Goal: Task Accomplishment & Management: Manage account settings

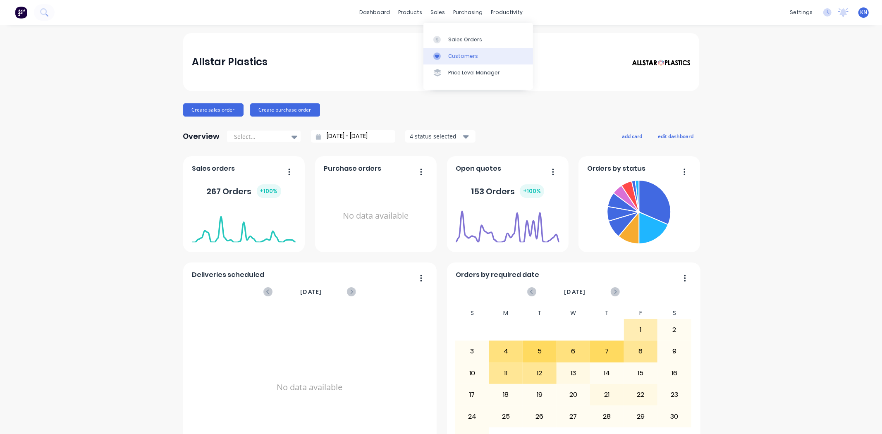
click at [456, 58] on div "Customers" at bounding box center [463, 55] width 30 height 7
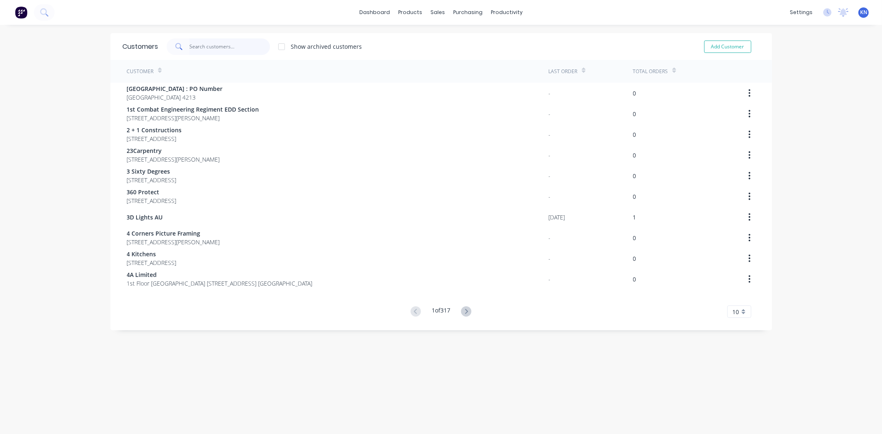
click at [201, 43] on input "text" at bounding box center [229, 46] width 81 height 17
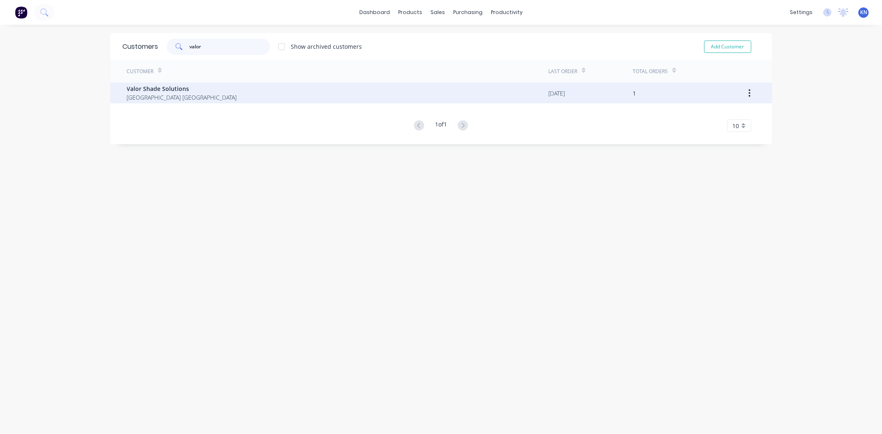
type input "valor"
click at [153, 95] on span "Queensland Australia" at bounding box center [182, 97] width 110 height 9
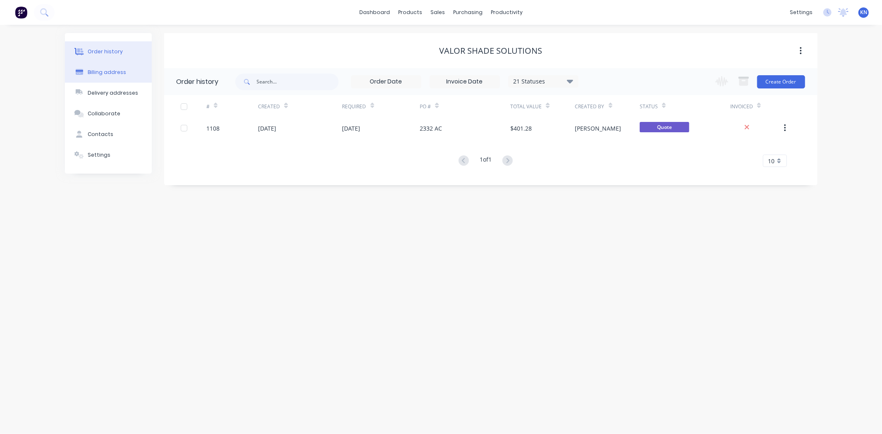
click at [108, 72] on div "Billing address" at bounding box center [107, 72] width 38 height 7
select select "AU"
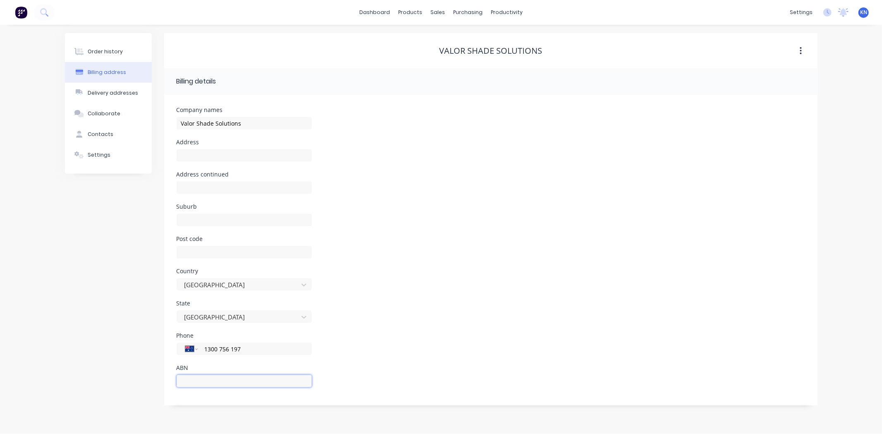
click at [224, 382] on input "text" at bounding box center [243, 381] width 135 height 12
paste input "20 647 817 212"
type input "20 647 817 212"
click at [100, 50] on div "Order history" at bounding box center [105, 51] width 35 height 7
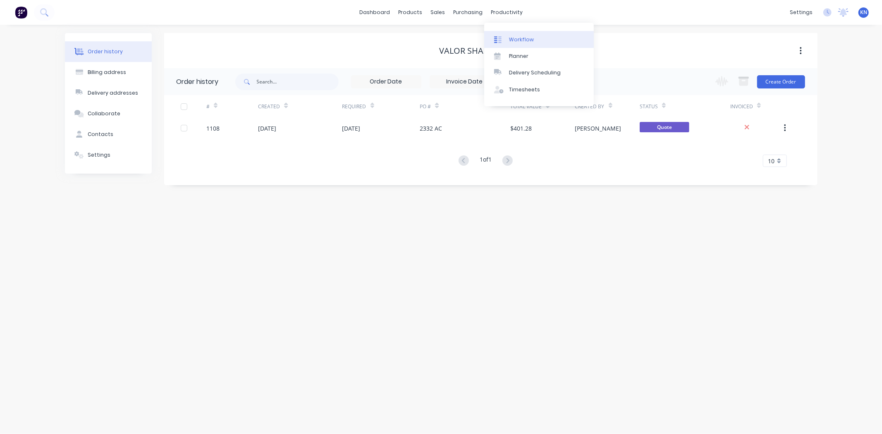
click at [519, 38] on div "Workflow" at bounding box center [521, 39] width 25 height 7
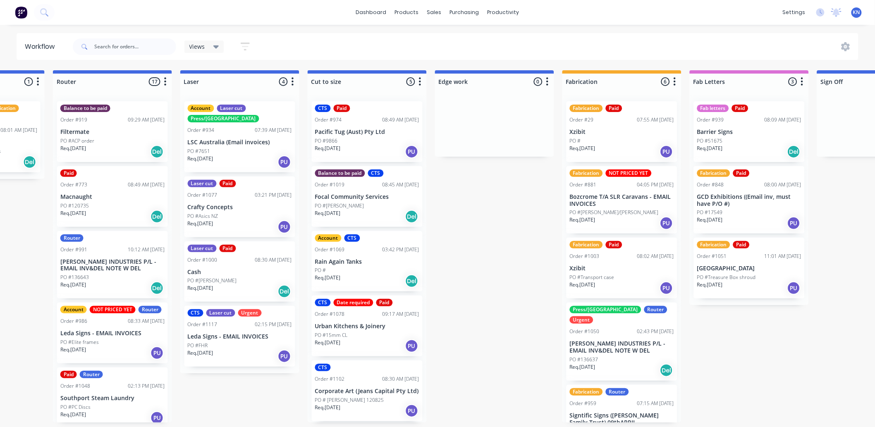
scroll to position [0, 1103]
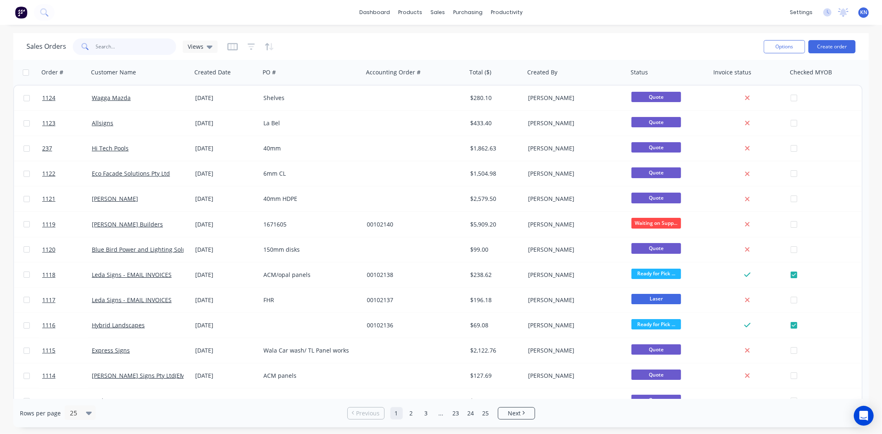
click at [115, 44] on input "text" at bounding box center [136, 46] width 81 height 17
type input "237"
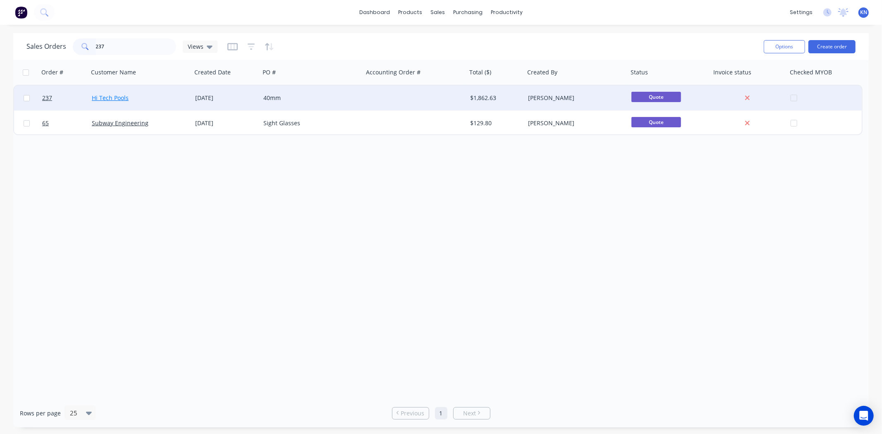
click at [102, 94] on link "Hi Tech Pools" at bounding box center [110, 98] width 37 height 8
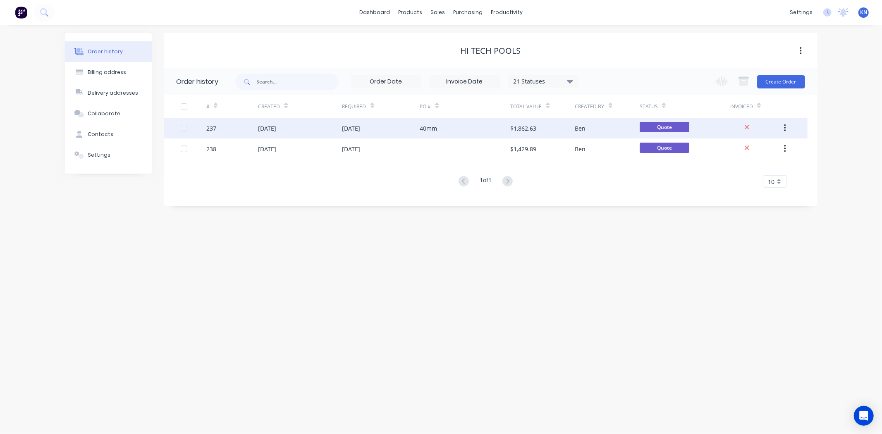
click at [269, 126] on div "03 Jun 2025" at bounding box center [267, 128] width 18 height 9
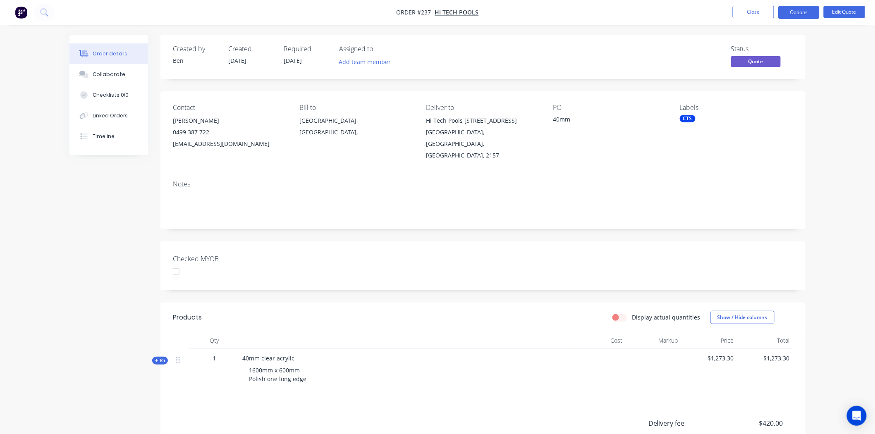
click at [178, 263] on div at bounding box center [176, 271] width 17 height 17
click at [805, 10] on button "Options" at bounding box center [798, 12] width 41 height 13
click at [762, 100] on div "Convert to Order" at bounding box center [774, 100] width 76 height 12
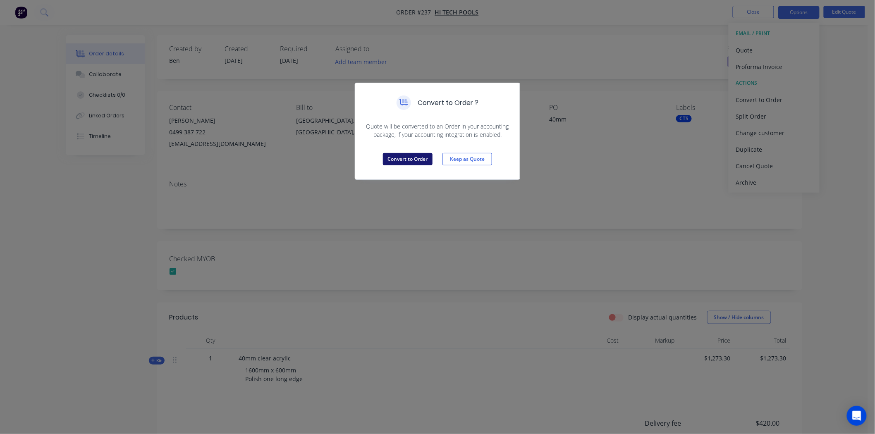
click at [398, 160] on button "Convert to Order" at bounding box center [408, 159] width 50 height 12
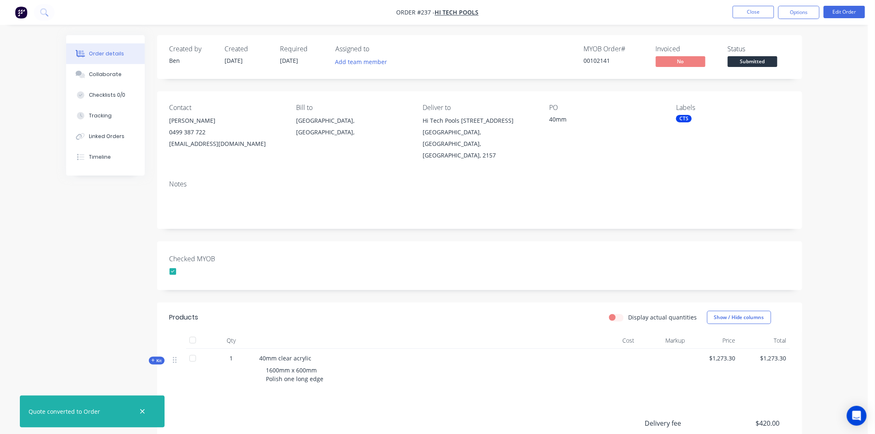
click at [685, 118] on div "CTS" at bounding box center [684, 118] width 16 height 7
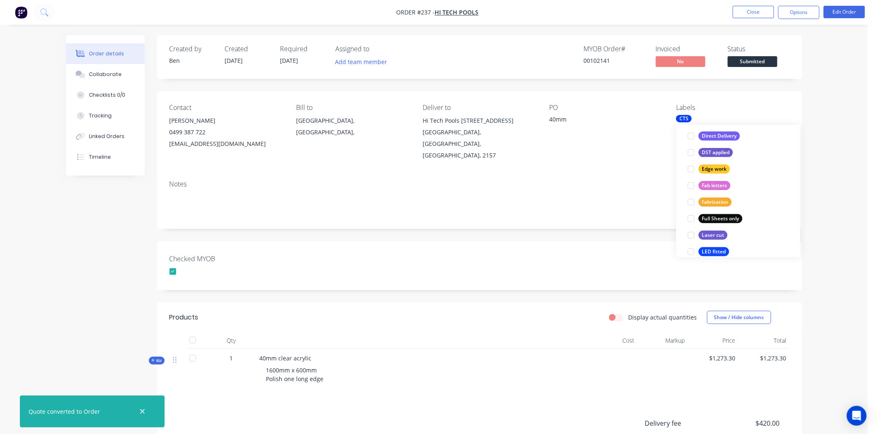
scroll to position [229, 0]
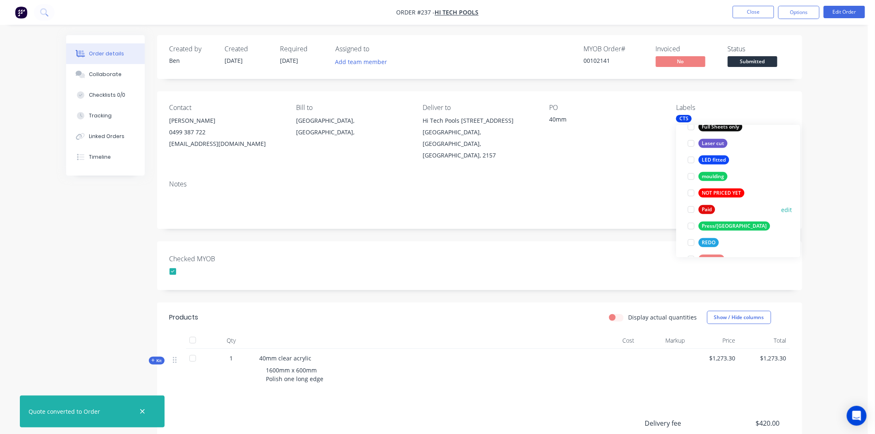
click at [691, 211] on div at bounding box center [691, 209] width 17 height 17
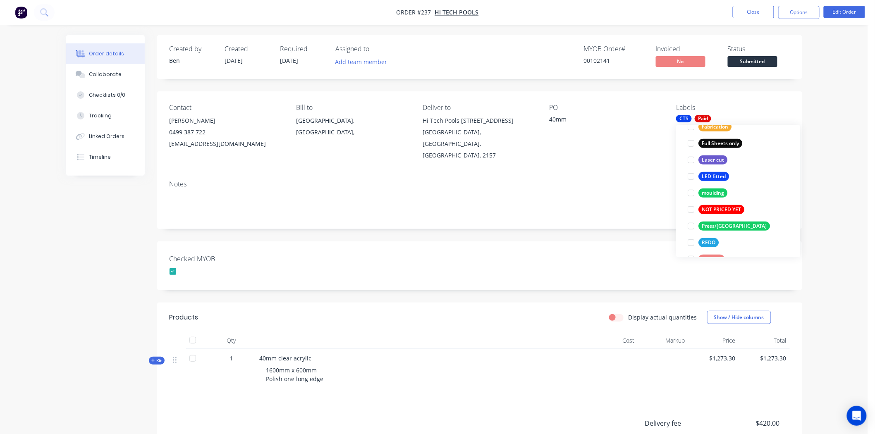
scroll to position [0, 0]
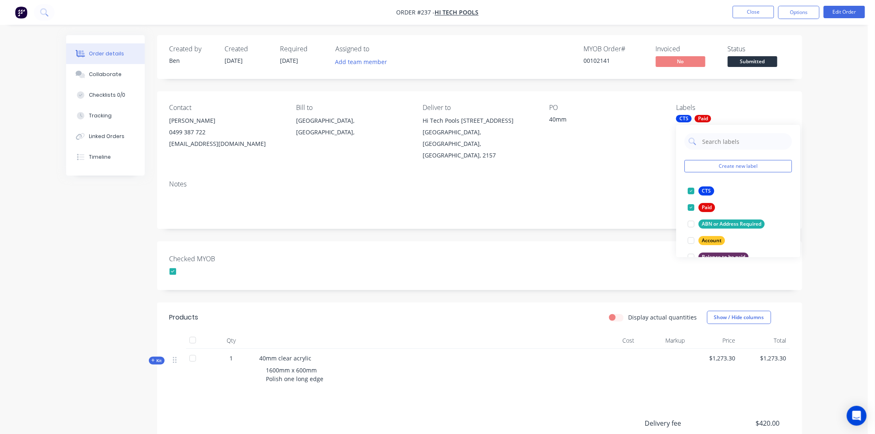
click at [629, 241] on div "Checked MYOB" at bounding box center [479, 265] width 645 height 49
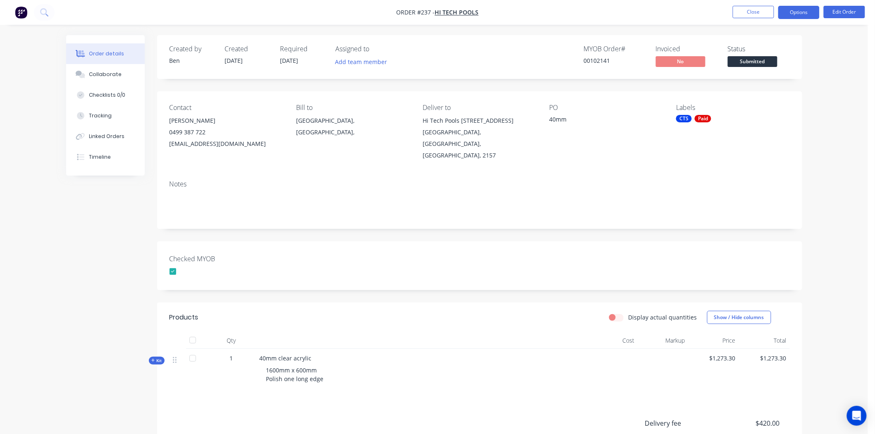
click at [792, 13] on button "Options" at bounding box center [798, 12] width 41 height 13
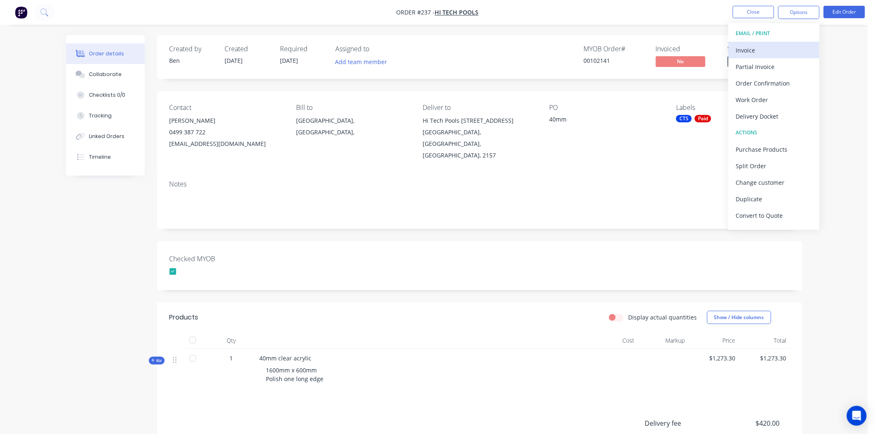
click at [765, 45] on div "Invoice" at bounding box center [774, 50] width 76 height 12
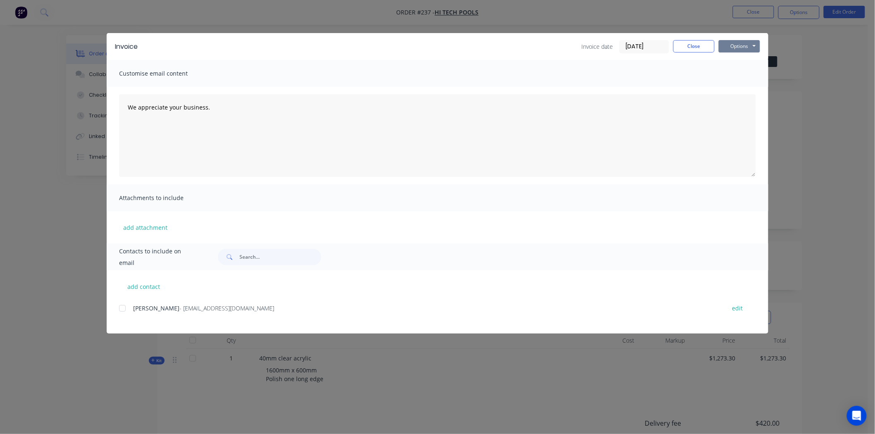
click at [739, 47] on button "Options" at bounding box center [738, 46] width 41 height 12
click at [739, 73] on button "Print" at bounding box center [744, 75] width 53 height 14
click at [689, 45] on button "Close" at bounding box center [693, 46] width 41 height 12
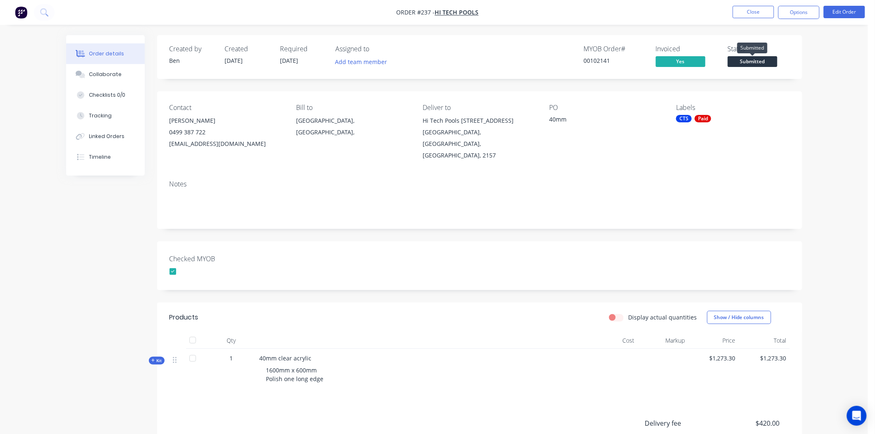
click at [768, 62] on span "Submitted" at bounding box center [752, 61] width 50 height 10
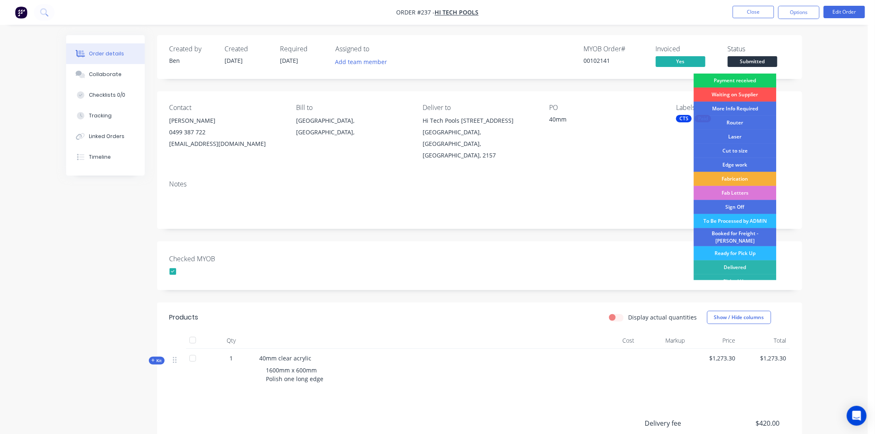
click at [749, 79] on div "Payment received" at bounding box center [735, 81] width 83 height 14
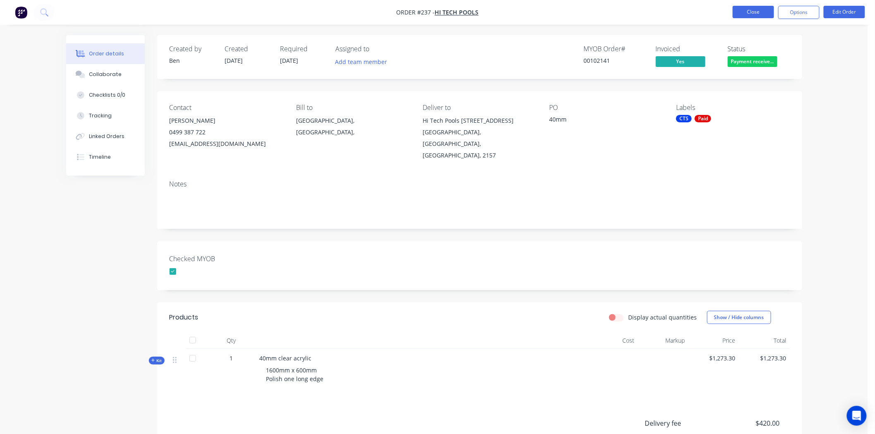
click at [759, 13] on button "Close" at bounding box center [752, 12] width 41 height 12
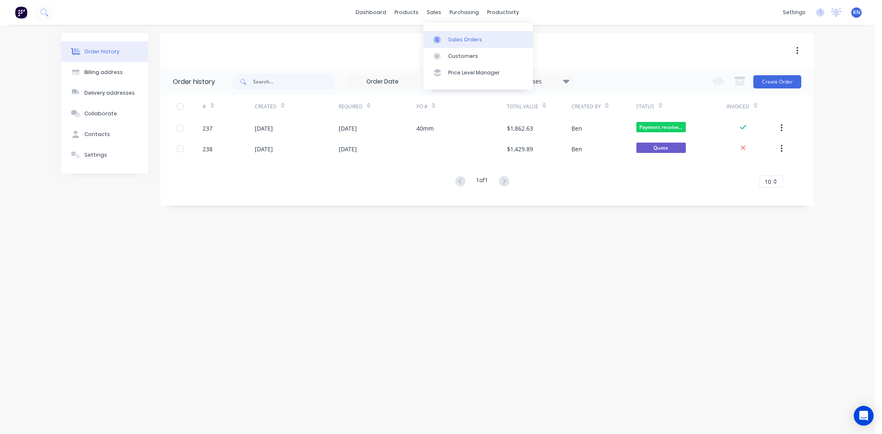
click at [457, 40] on div "Sales Orders" at bounding box center [465, 39] width 34 height 7
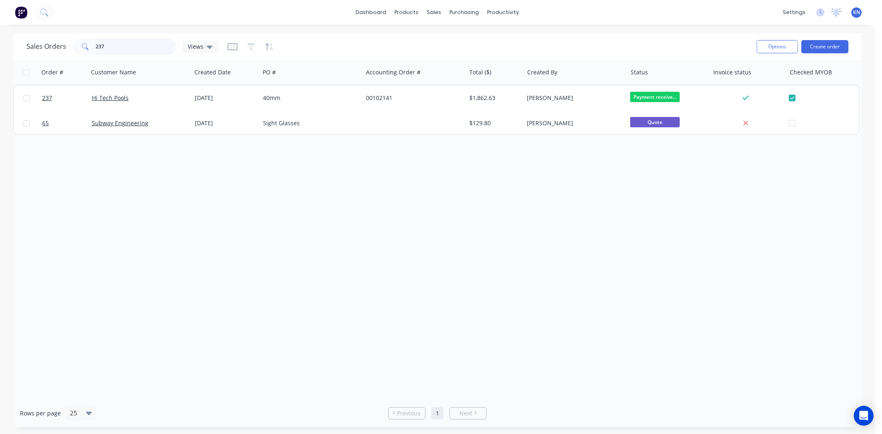
click at [127, 47] on input "237" at bounding box center [136, 46] width 81 height 17
type input "2"
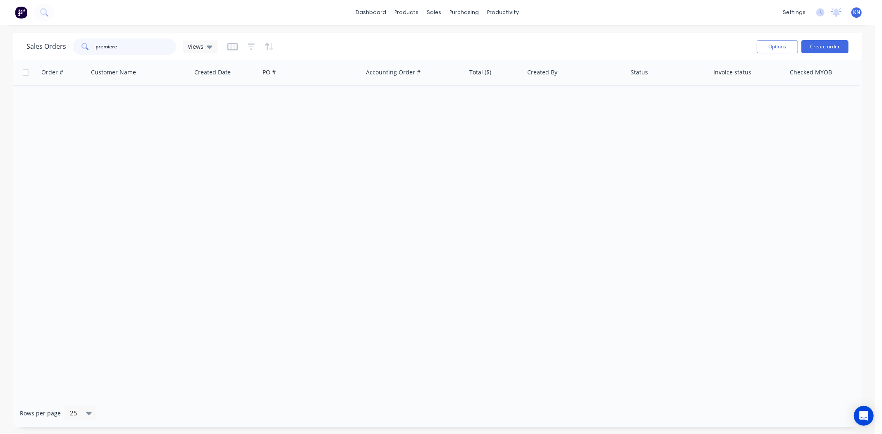
drag, startPoint x: 129, startPoint y: 48, endPoint x: 81, endPoint y: 47, distance: 48.4
click at [81, 47] on div "premiere" at bounding box center [124, 46] width 103 height 17
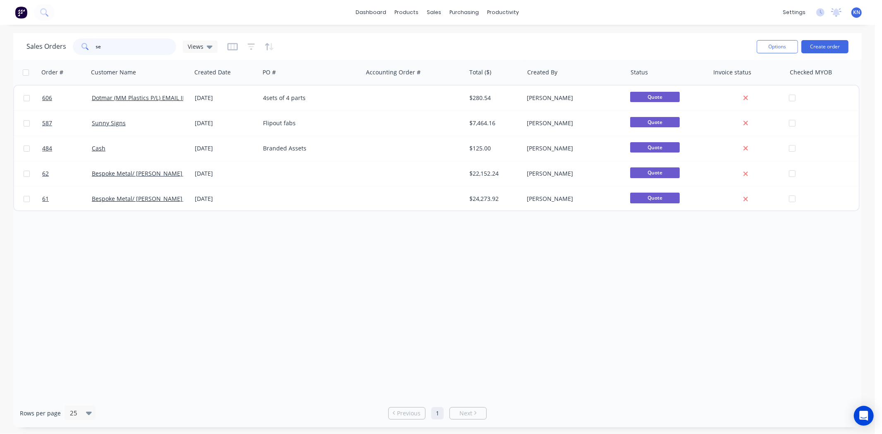
type input "s"
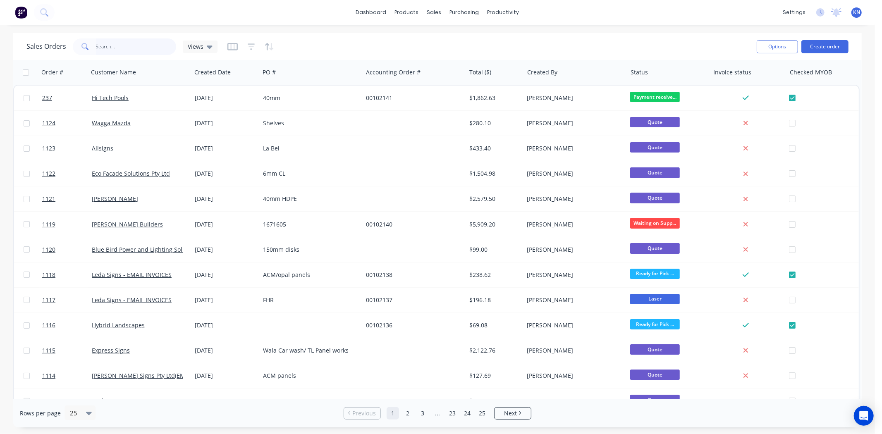
click at [120, 43] on input "text" at bounding box center [136, 46] width 81 height 17
type input "1112"
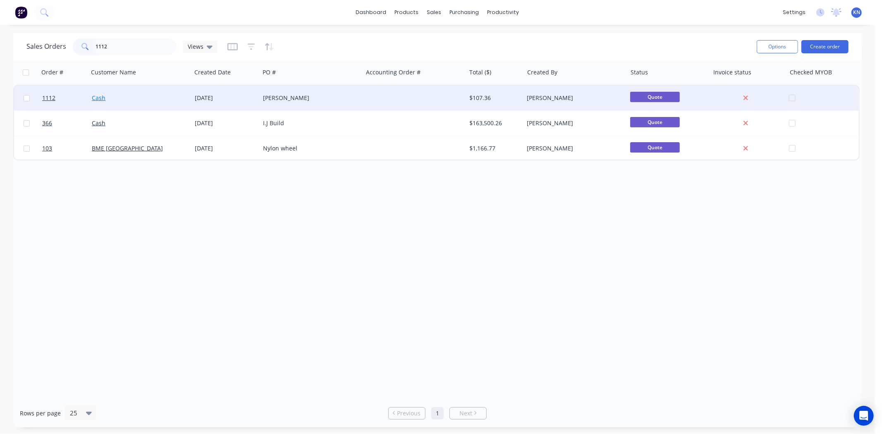
click at [100, 98] on link "Cash" at bounding box center [99, 98] width 14 height 8
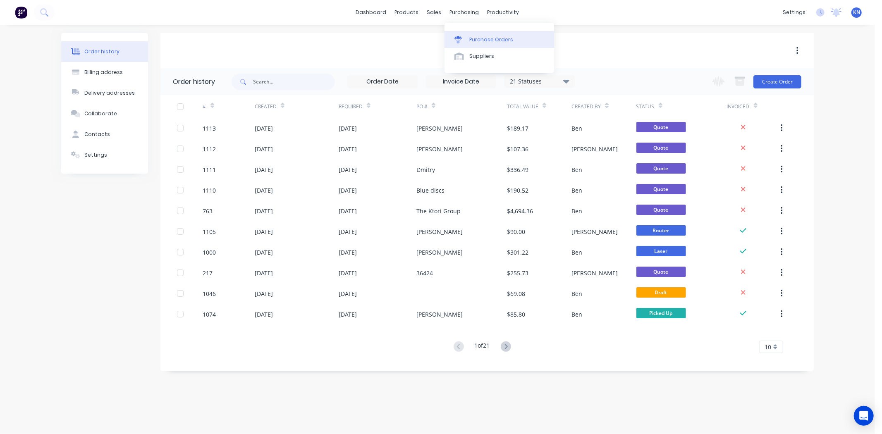
click at [465, 38] on div at bounding box center [460, 39] width 12 height 7
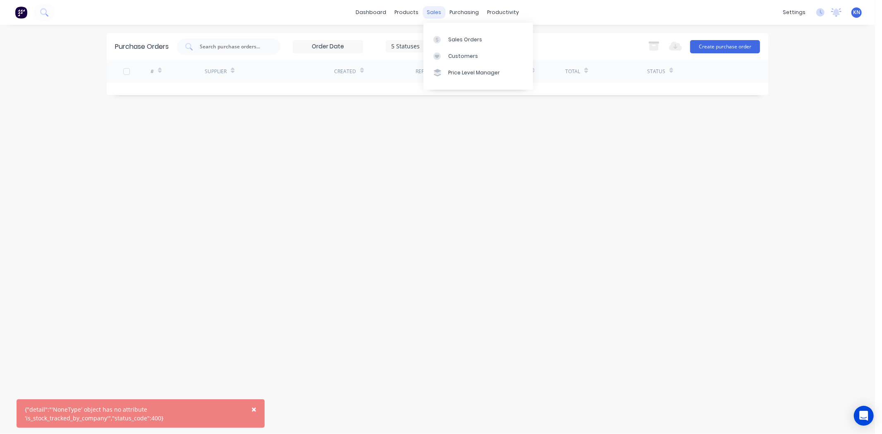
click at [439, 9] on div "sales" at bounding box center [434, 12] width 23 height 12
click at [462, 41] on div "Sales Orders" at bounding box center [465, 39] width 34 height 7
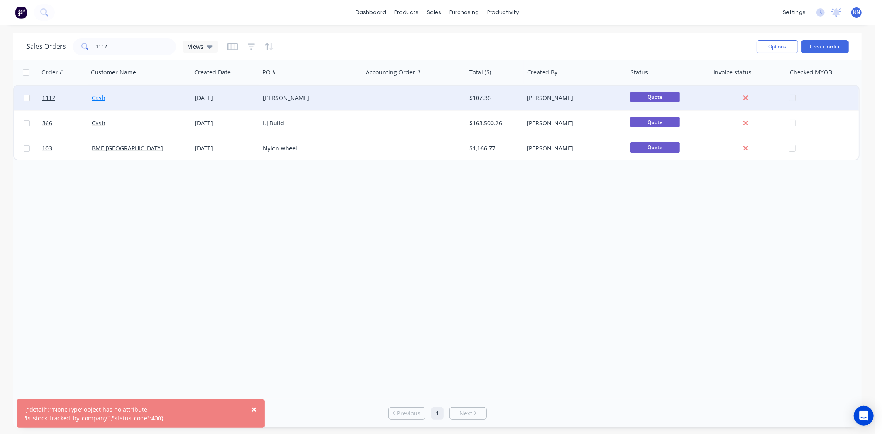
click at [98, 97] on link "Cash" at bounding box center [99, 98] width 14 height 8
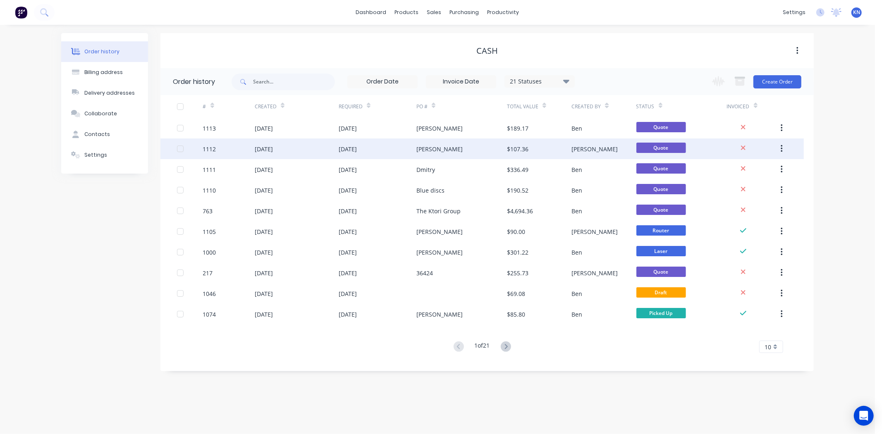
click at [217, 147] on div "1112" at bounding box center [229, 148] width 52 height 21
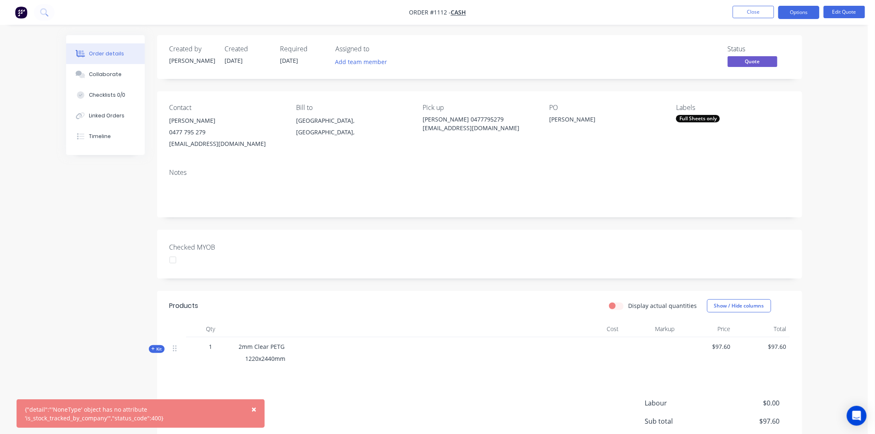
click at [253, 410] on span "×" at bounding box center [253, 409] width 5 height 12
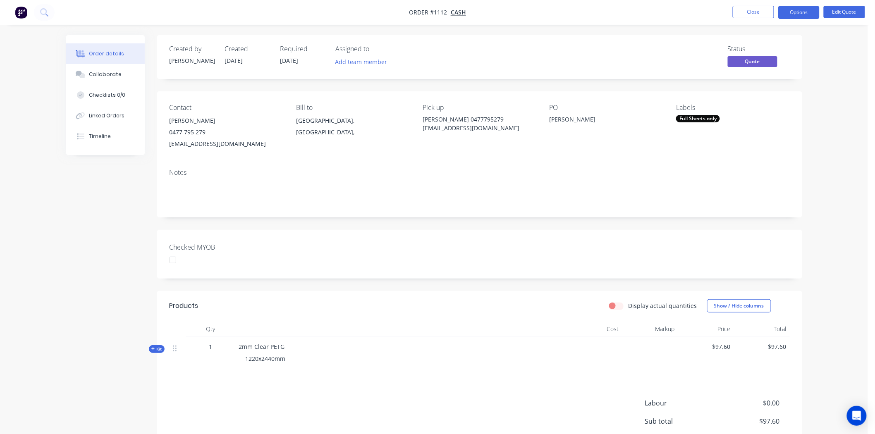
drag, startPoint x: 170, startPoint y: 261, endPoint x: 180, endPoint y: 262, distance: 9.5
click at [171, 260] on div at bounding box center [173, 260] width 17 height 17
click at [791, 13] on button "Options" at bounding box center [798, 12] width 41 height 13
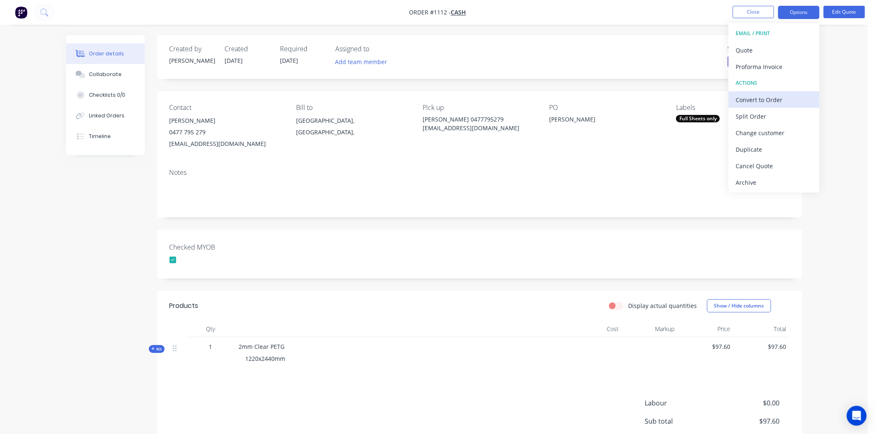
click at [773, 99] on div "Convert to Order" at bounding box center [774, 100] width 76 height 12
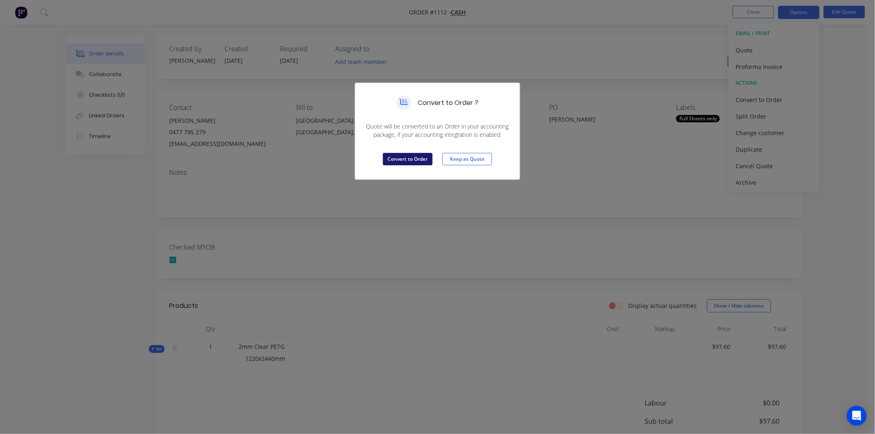
click at [415, 157] on button "Convert to Order" at bounding box center [408, 159] width 50 height 12
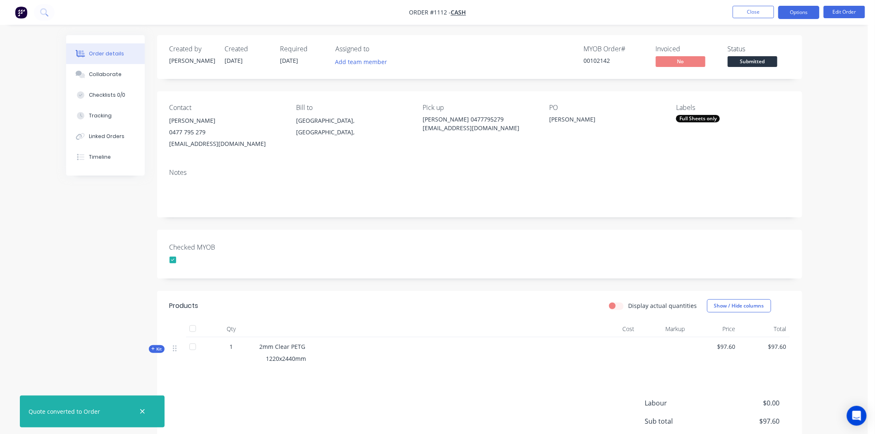
click at [792, 11] on button "Options" at bounding box center [798, 12] width 41 height 13
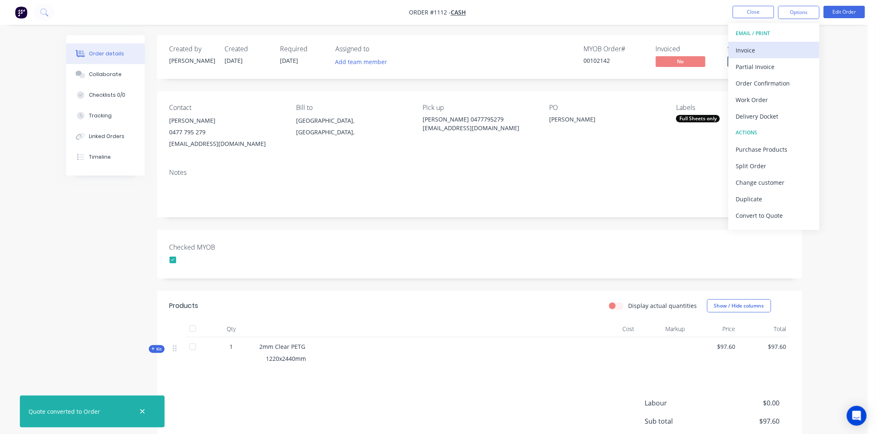
click at [761, 47] on div "Invoice" at bounding box center [774, 50] width 76 height 12
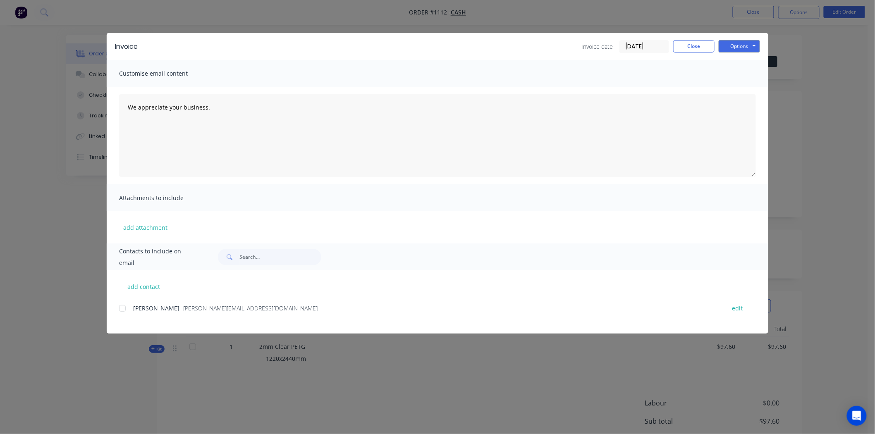
click at [640, 45] on input "[DATE]" at bounding box center [644, 47] width 49 height 12
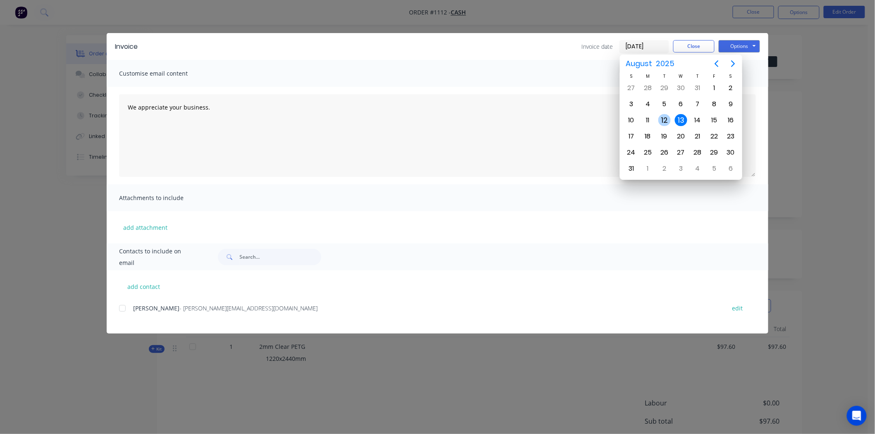
click at [665, 117] on div "12" at bounding box center [664, 120] width 12 height 12
type input "[DATE]"
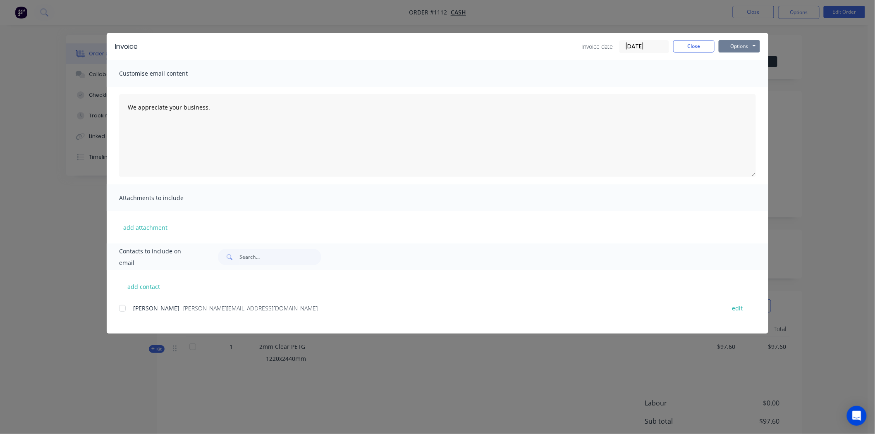
click at [737, 43] on button "Options" at bounding box center [738, 46] width 41 height 12
click at [741, 75] on button "Print" at bounding box center [744, 75] width 53 height 14
click at [691, 47] on button "Close" at bounding box center [693, 46] width 41 height 12
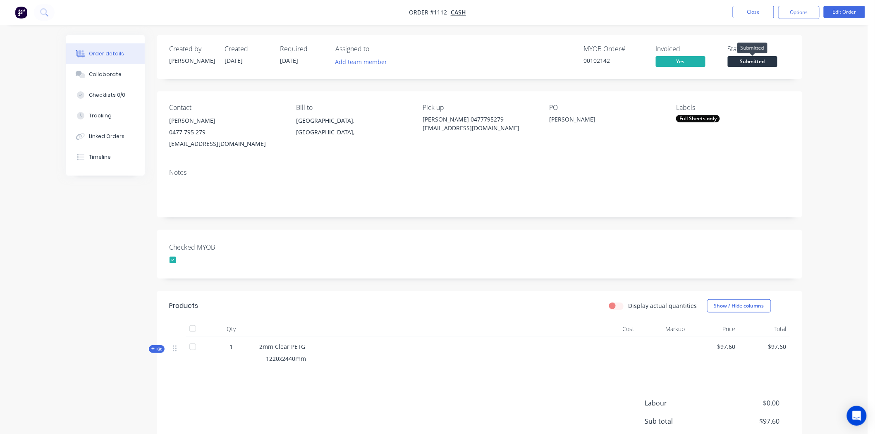
click at [755, 63] on span "Submitted" at bounding box center [752, 61] width 50 height 10
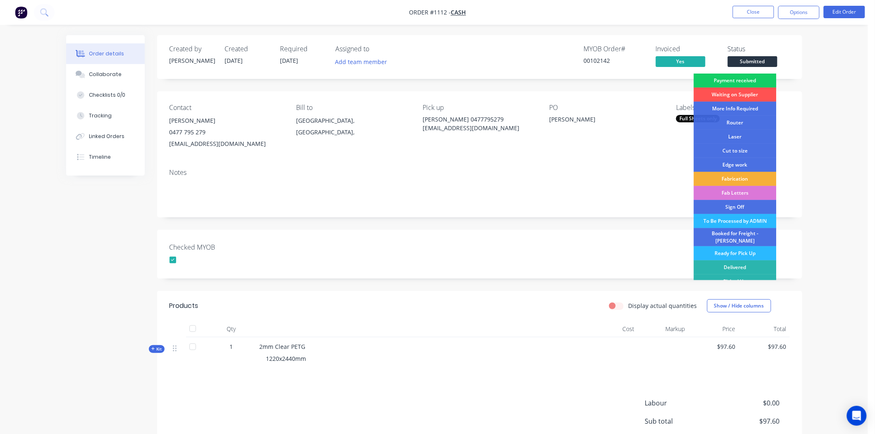
click at [749, 79] on div "Payment received" at bounding box center [735, 81] width 83 height 14
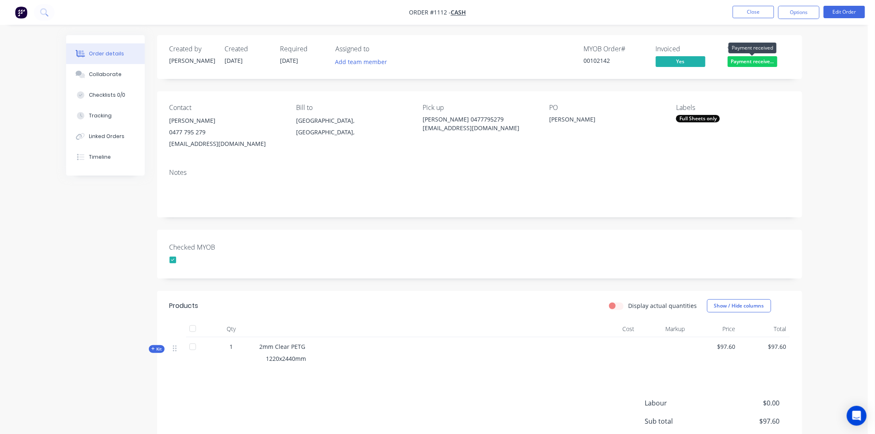
click at [753, 61] on span "Payment receive..." at bounding box center [752, 61] width 50 height 10
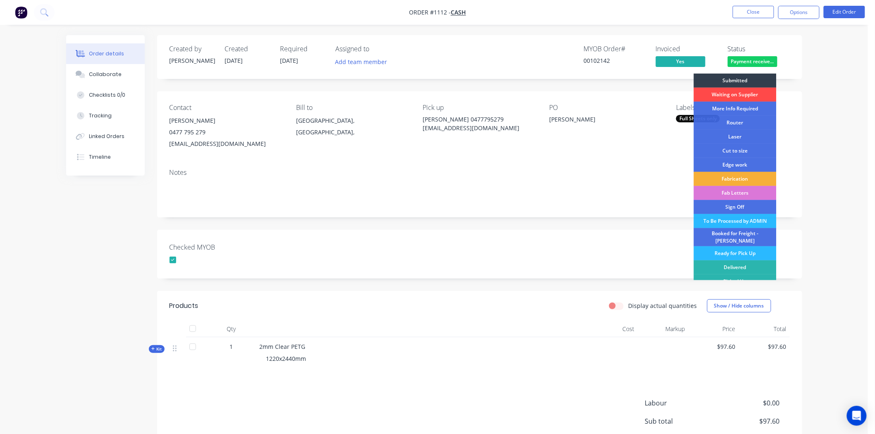
click at [746, 95] on div "Waiting on Supplier" at bounding box center [735, 95] width 83 height 14
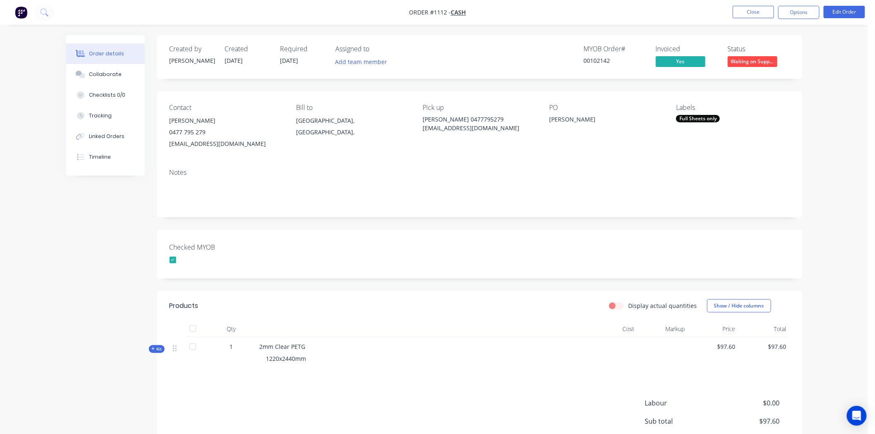
click at [692, 118] on div "Full Sheets only" at bounding box center [698, 118] width 44 height 7
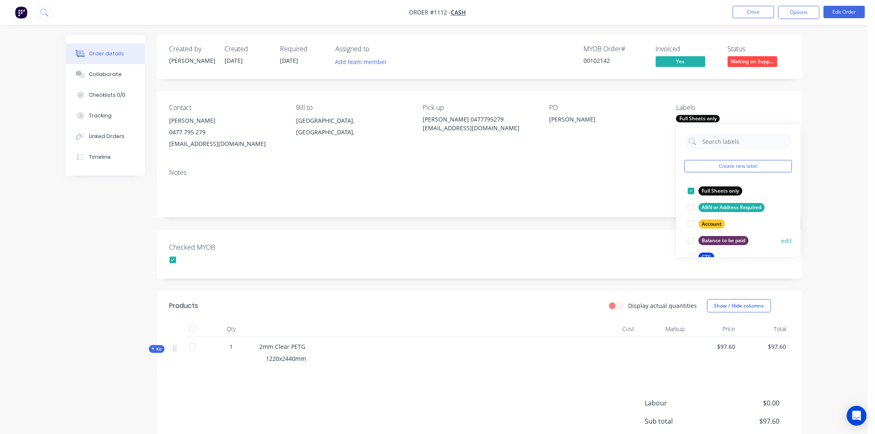
scroll to position [229, 0]
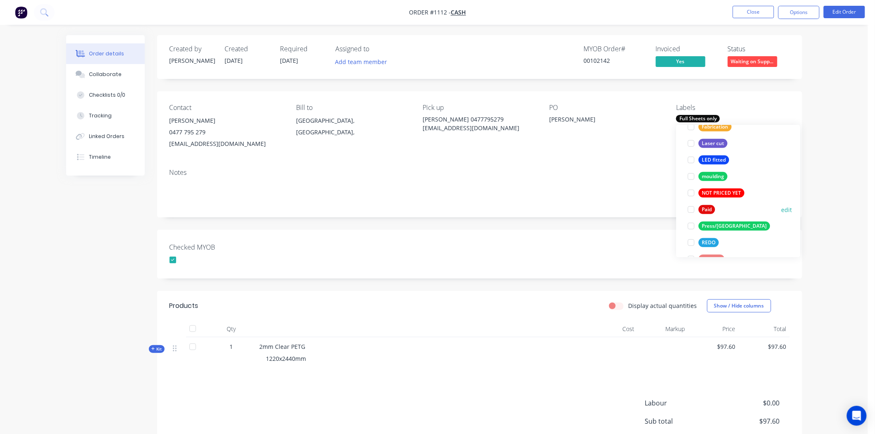
click at [691, 208] on div at bounding box center [691, 209] width 17 height 17
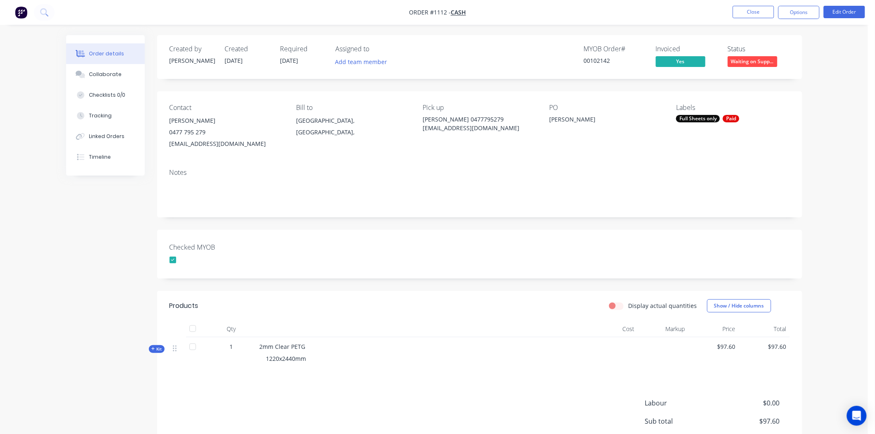
click at [633, 208] on div "Notes" at bounding box center [479, 189] width 645 height 55
click at [758, 11] on button "Close" at bounding box center [752, 12] width 41 height 12
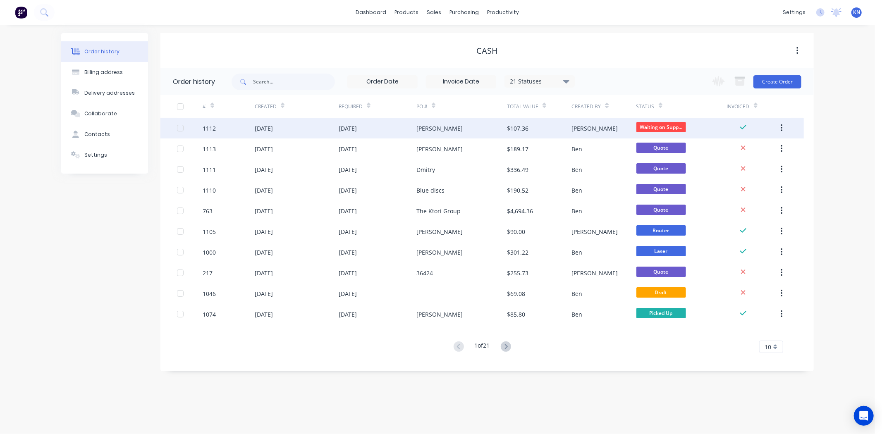
click at [273, 129] on div "[DATE]" at bounding box center [264, 128] width 18 height 9
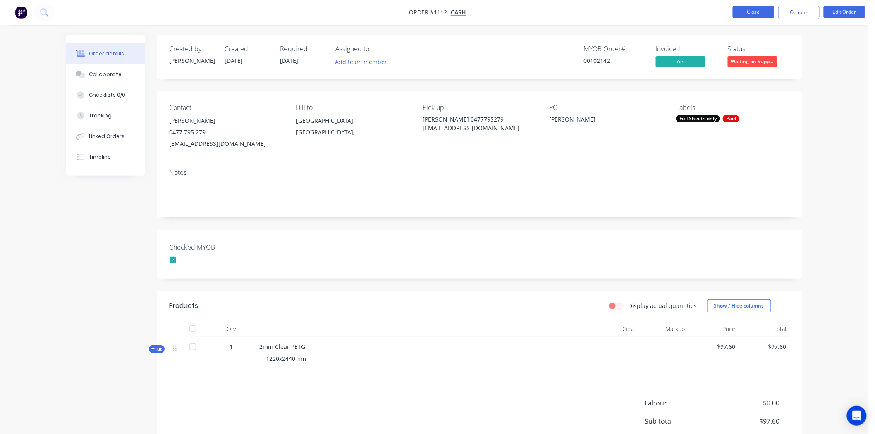
click at [756, 10] on button "Close" at bounding box center [752, 12] width 41 height 12
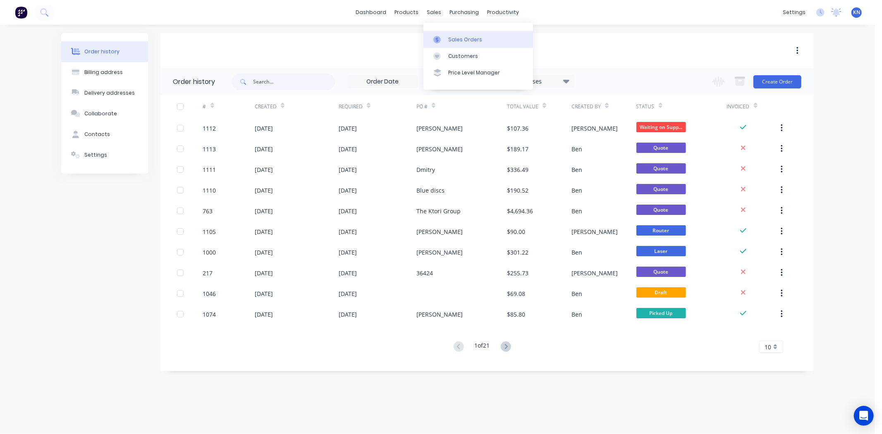
click at [459, 40] on div "Sales Orders" at bounding box center [465, 39] width 34 height 7
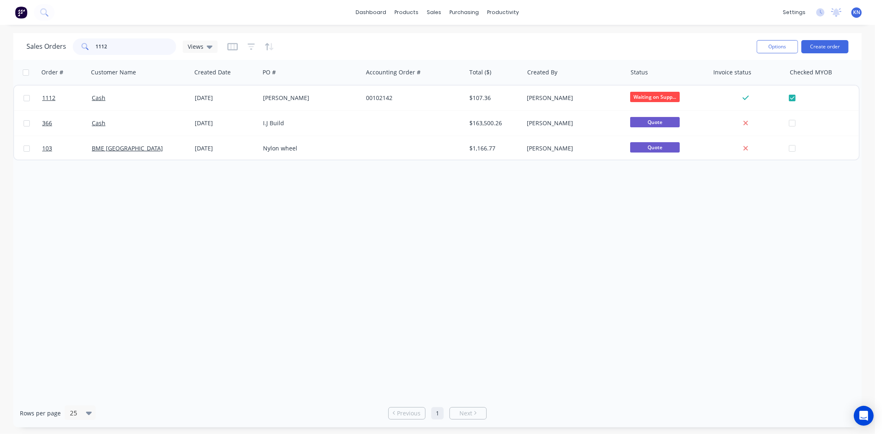
click at [114, 45] on input "1112" at bounding box center [136, 46] width 81 height 17
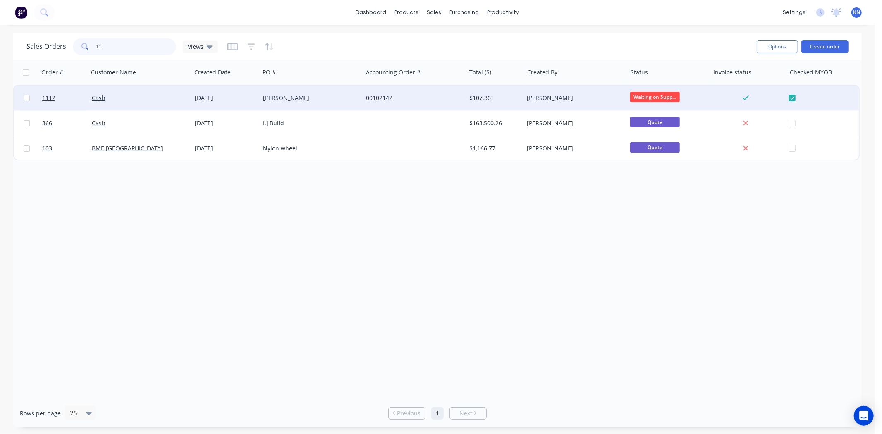
type input "1"
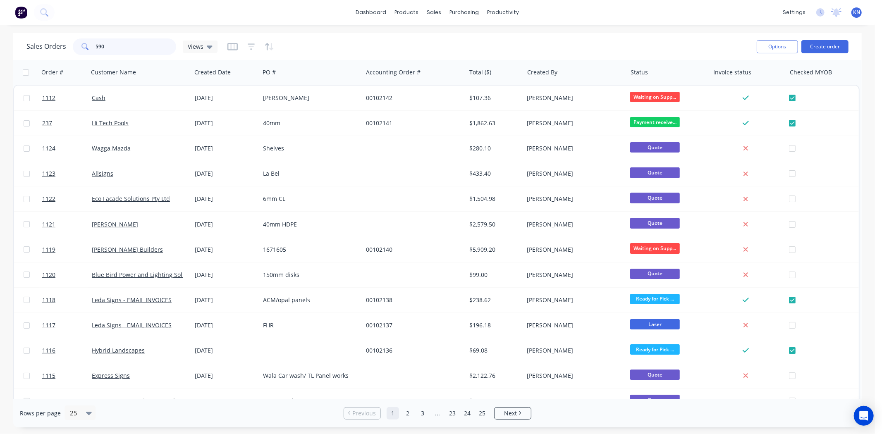
type input "590"
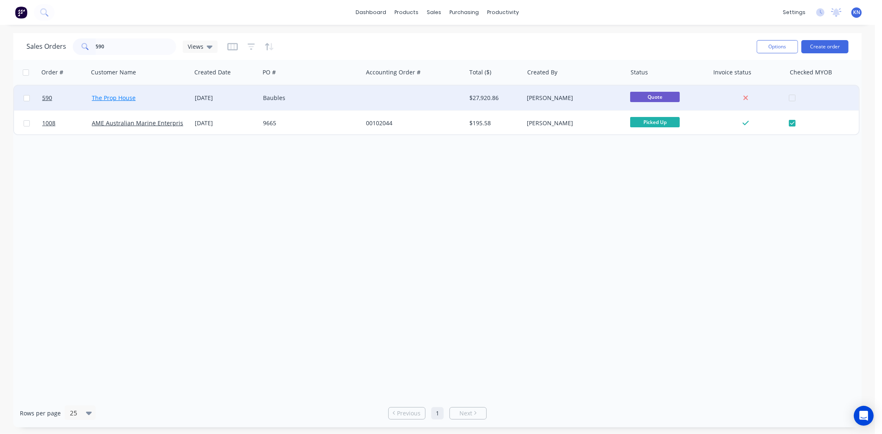
click at [112, 94] on link "The Prop House" at bounding box center [114, 98] width 44 height 8
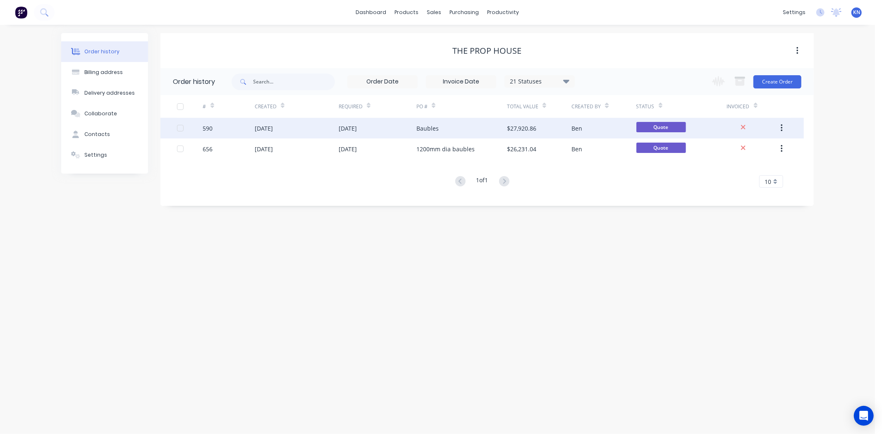
click at [270, 126] on div "30 Jun 2025" at bounding box center [264, 128] width 18 height 9
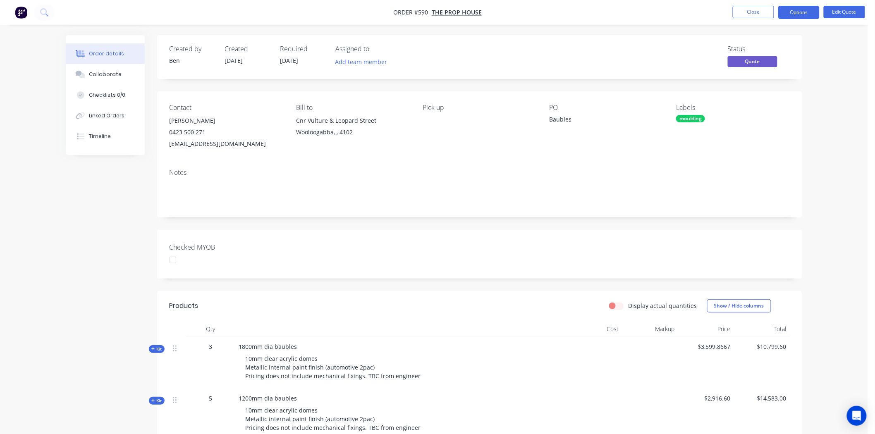
click at [172, 261] on div at bounding box center [173, 260] width 17 height 17
click at [803, 12] on button "Options" at bounding box center [798, 12] width 41 height 13
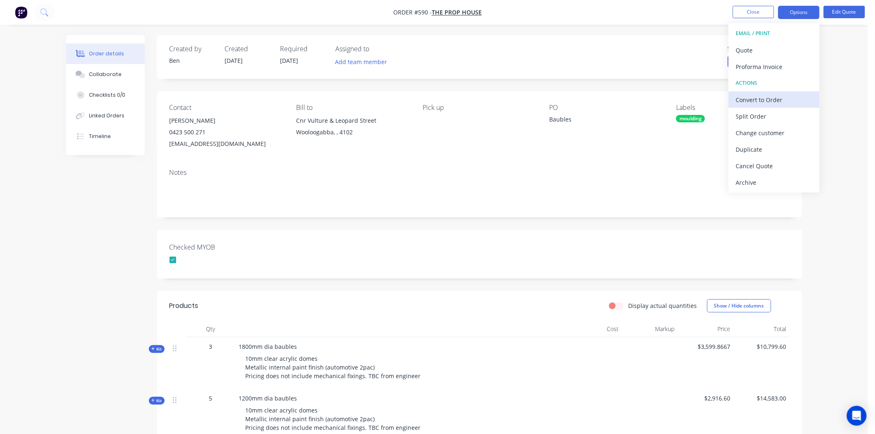
click at [766, 98] on div "Convert to Order" at bounding box center [774, 100] width 76 height 12
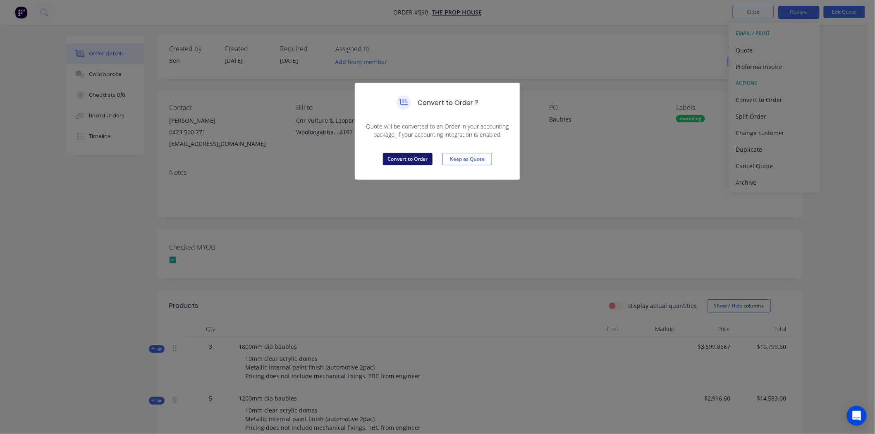
click at [409, 159] on button "Convert to Order" at bounding box center [408, 159] width 50 height 12
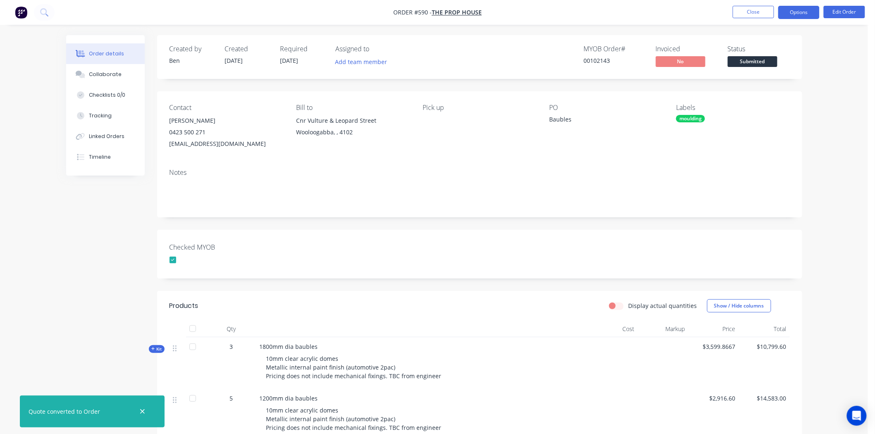
click at [804, 12] on button "Options" at bounding box center [798, 12] width 41 height 13
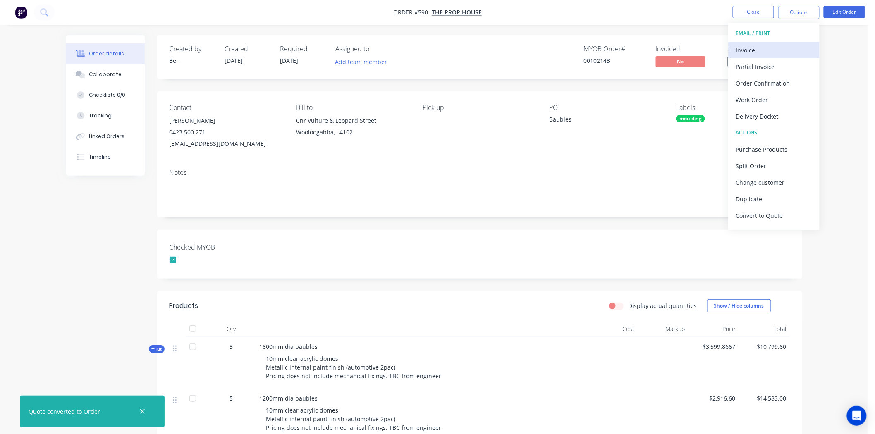
click at [758, 47] on div "Invoice" at bounding box center [774, 50] width 76 height 12
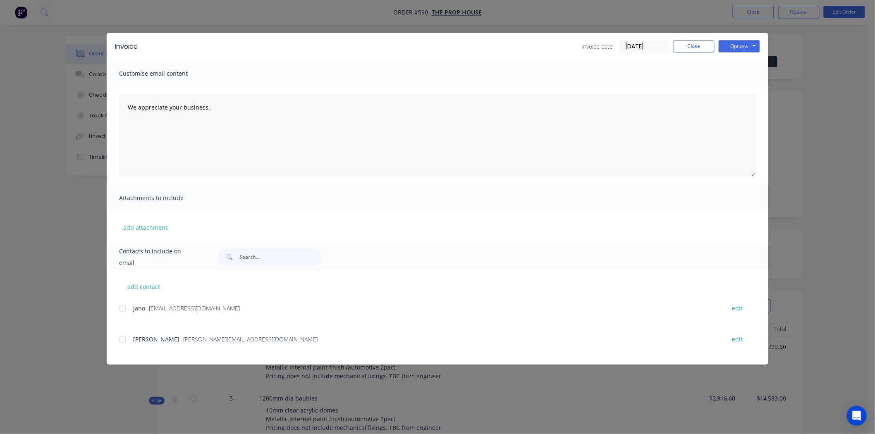
click at [637, 46] on input "[DATE]" at bounding box center [644, 47] width 49 height 12
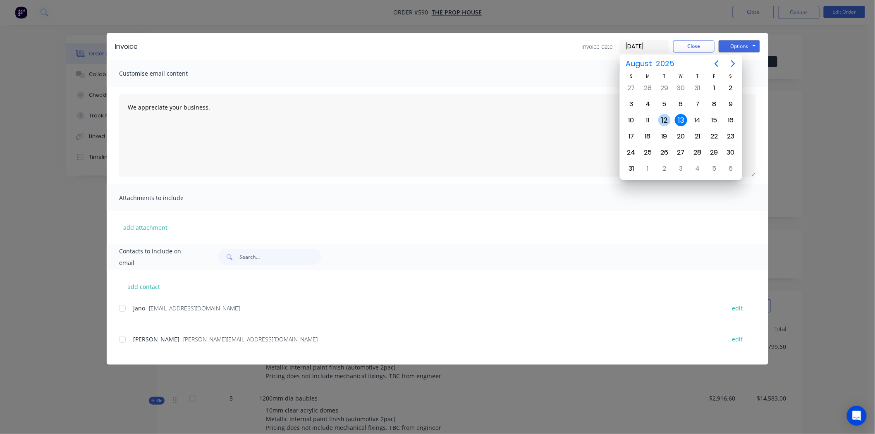
click at [663, 117] on div "12" at bounding box center [664, 120] width 12 height 12
type input "[DATE]"
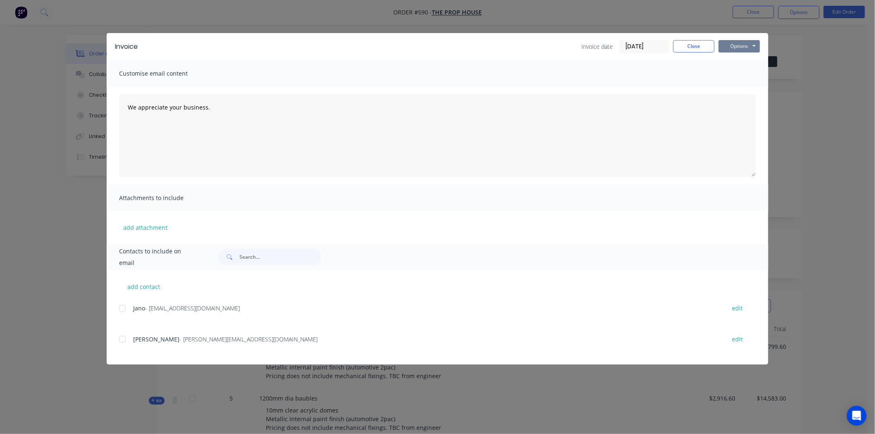
click at [740, 43] on button "Options" at bounding box center [738, 46] width 41 height 12
click at [744, 72] on button "Print" at bounding box center [744, 75] width 53 height 14
click at [700, 42] on button "Close" at bounding box center [693, 46] width 41 height 12
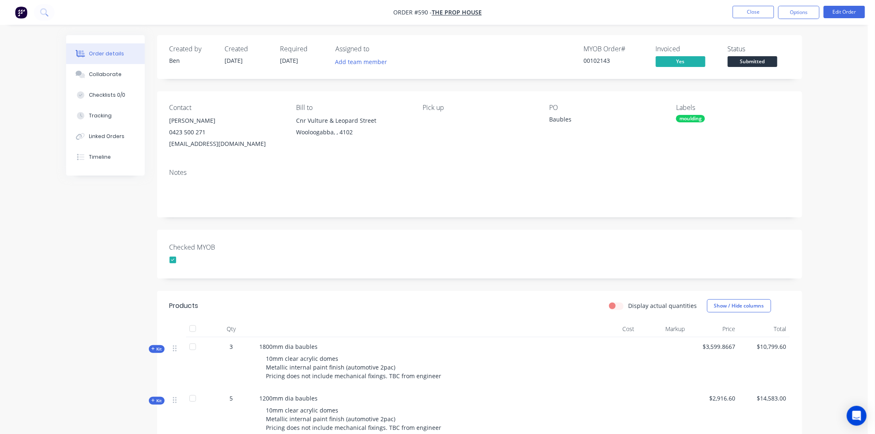
click at [685, 121] on div "moulding" at bounding box center [690, 118] width 29 height 7
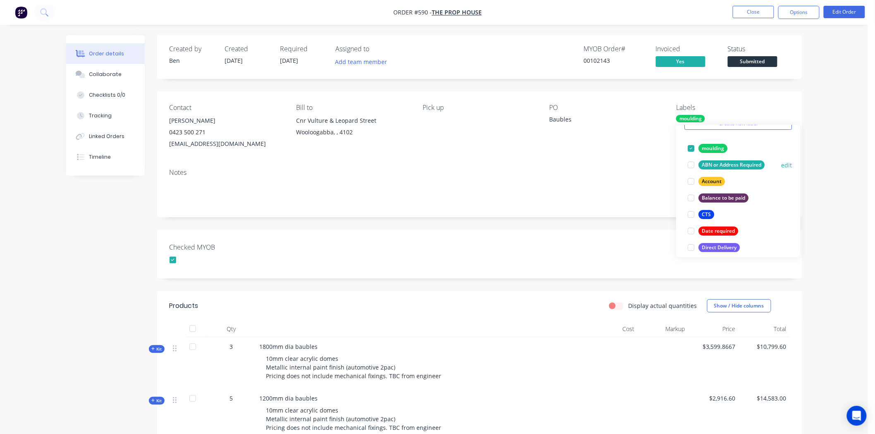
scroll to position [92, 0]
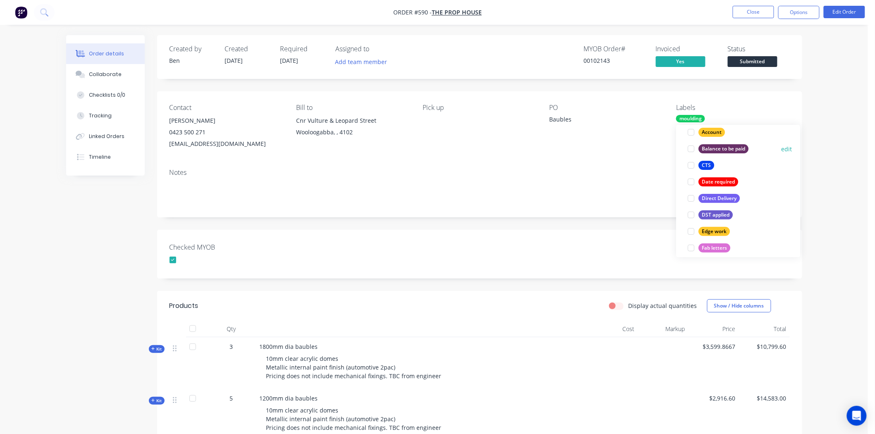
click at [687, 147] on div at bounding box center [691, 149] width 17 height 17
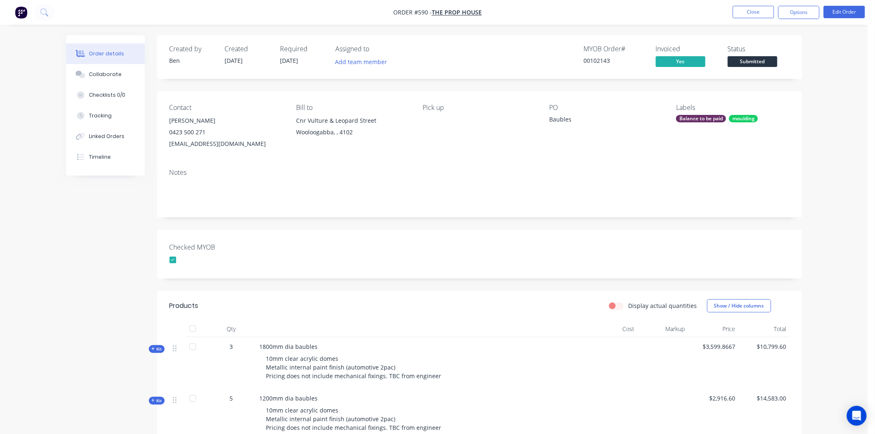
click at [619, 167] on div "Notes" at bounding box center [479, 189] width 645 height 55
click at [750, 62] on span "Submitted" at bounding box center [752, 61] width 50 height 10
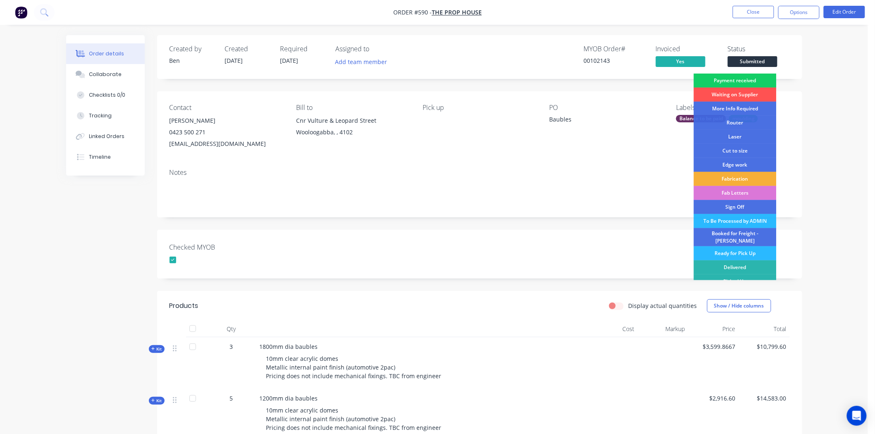
click at [743, 79] on div "Payment received" at bounding box center [735, 81] width 83 height 14
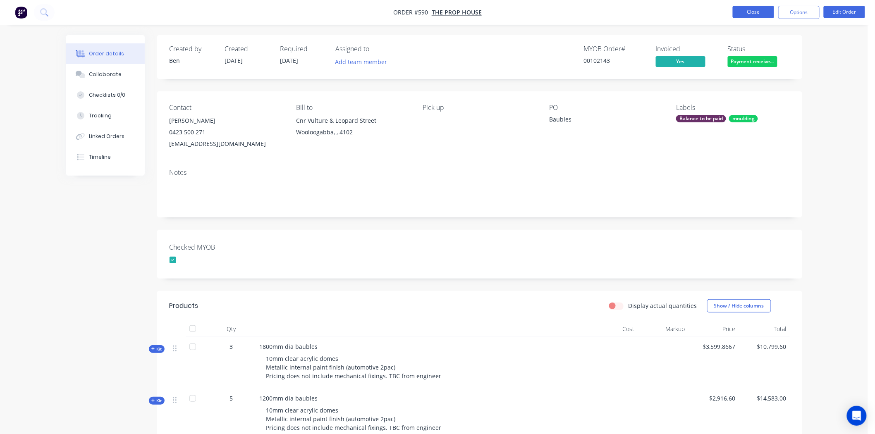
click at [754, 13] on button "Close" at bounding box center [752, 12] width 41 height 12
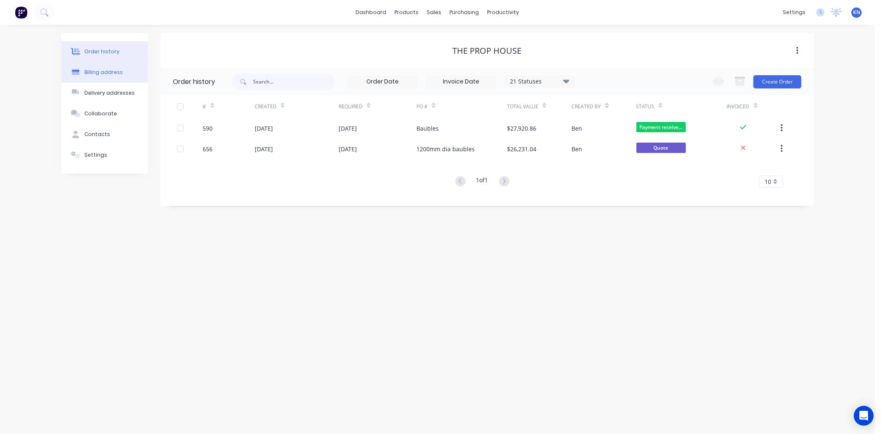
click at [107, 71] on div "Billing address" at bounding box center [103, 72] width 38 height 7
select select "AU"
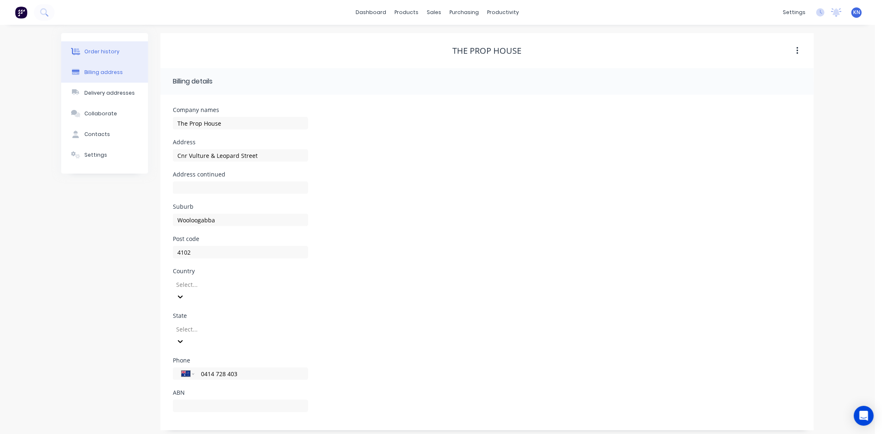
click at [109, 52] on div "Order history" at bounding box center [101, 51] width 35 height 7
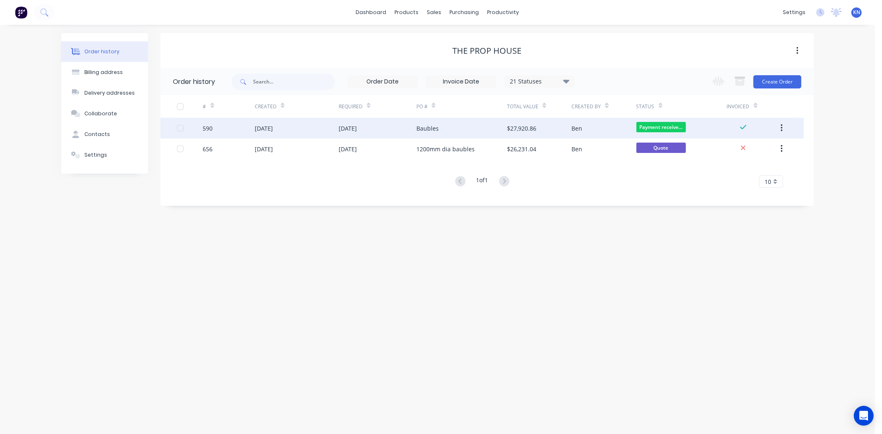
click at [268, 126] on div "[DATE]" at bounding box center [264, 128] width 18 height 9
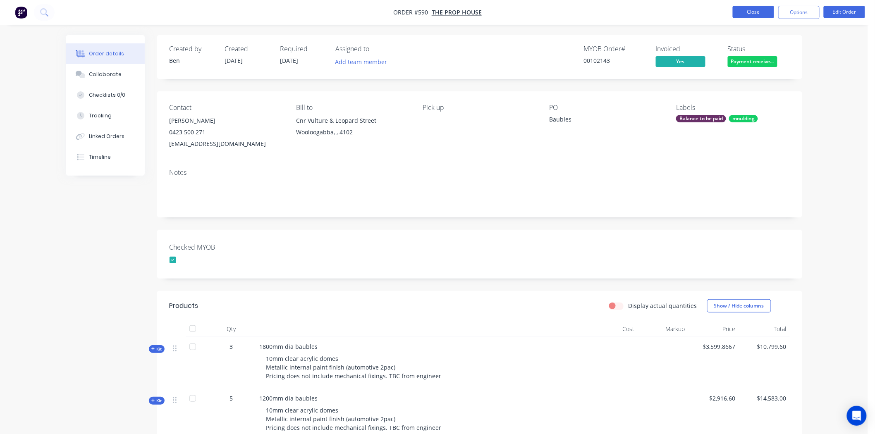
click at [758, 11] on button "Close" at bounding box center [752, 12] width 41 height 12
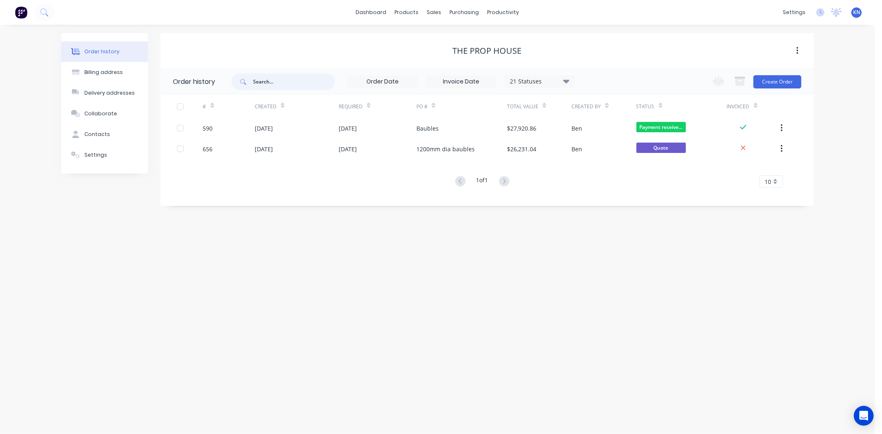
click at [265, 82] on input "text" at bounding box center [294, 82] width 82 height 17
type input "ohmic"
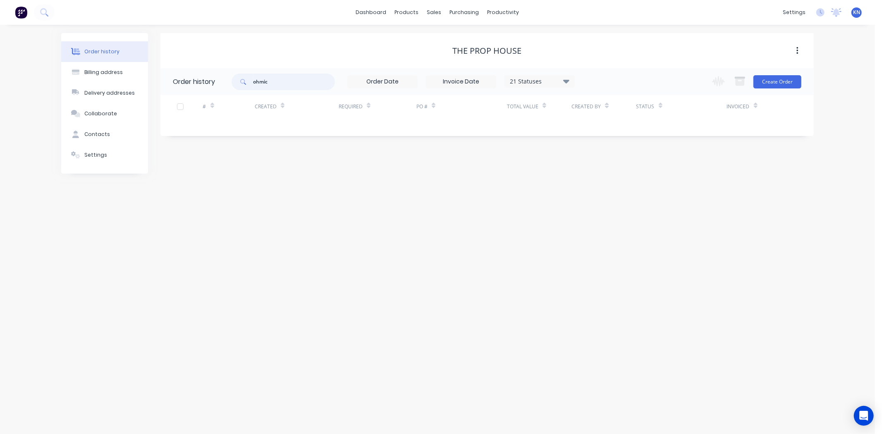
drag, startPoint x: 284, startPoint y: 83, endPoint x: 233, endPoint y: 86, distance: 51.3
click at [233, 86] on div "ohmic" at bounding box center [282, 82] width 103 height 17
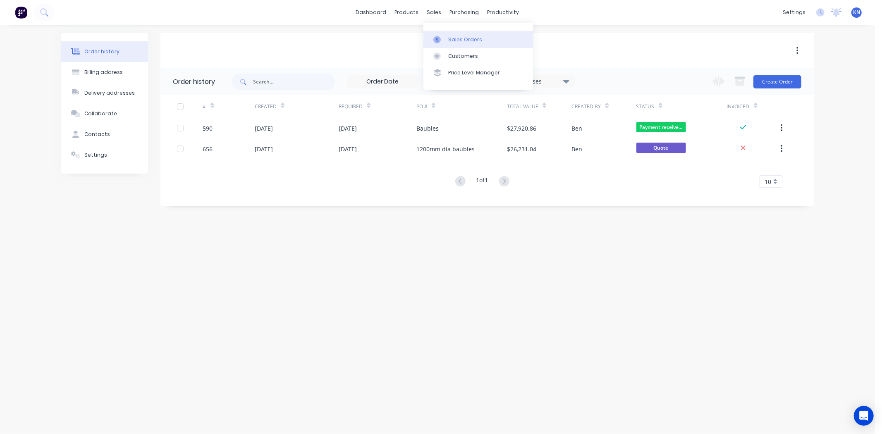
click at [448, 38] on div "Sales Orders" at bounding box center [465, 39] width 34 height 7
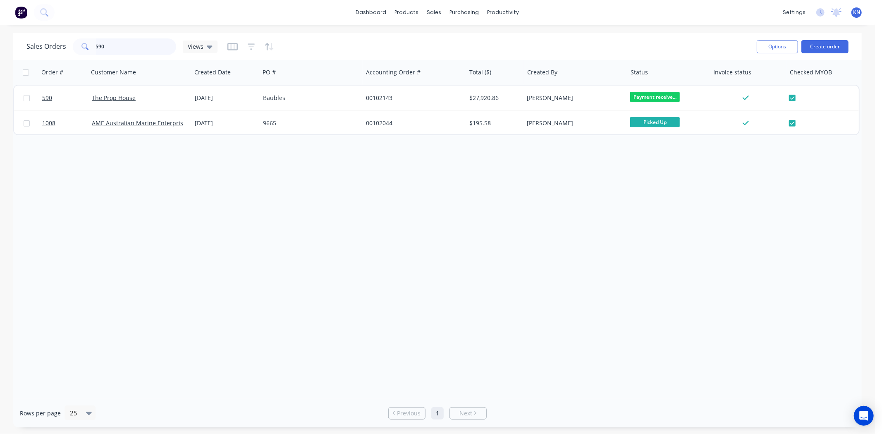
click at [122, 44] on input "590" at bounding box center [136, 46] width 81 height 17
type input "5"
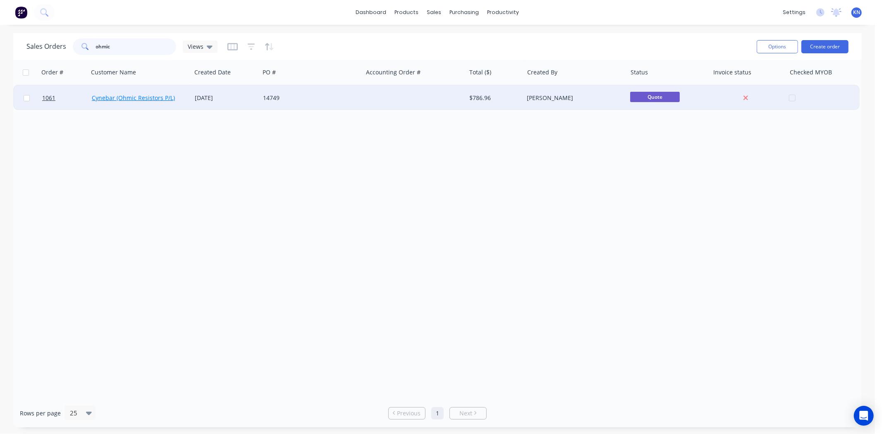
type input "ohmic"
click at [124, 97] on link "Cynebar (Ohmic Resistors P/L)" at bounding box center [133, 98] width 83 height 8
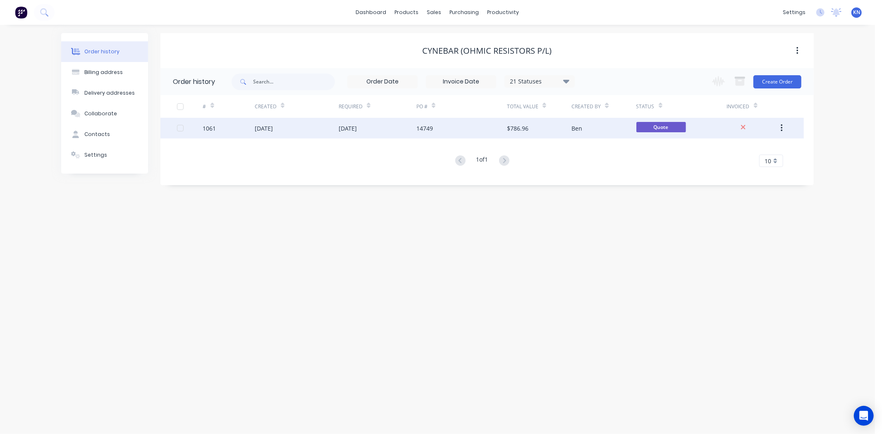
click at [273, 125] on div "[DATE]" at bounding box center [264, 128] width 18 height 9
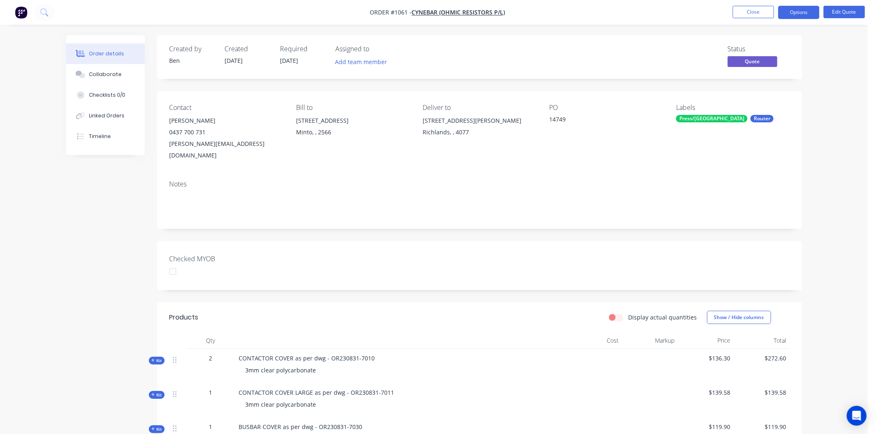
click at [703, 120] on div "Press/[GEOGRAPHIC_DATA]" at bounding box center [712, 118] width 72 height 7
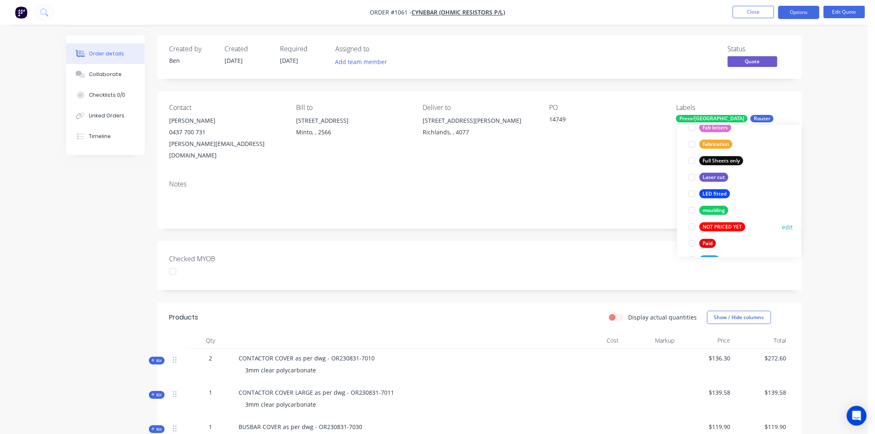
scroll to position [229, 0]
click at [689, 243] on div at bounding box center [692, 242] width 17 height 17
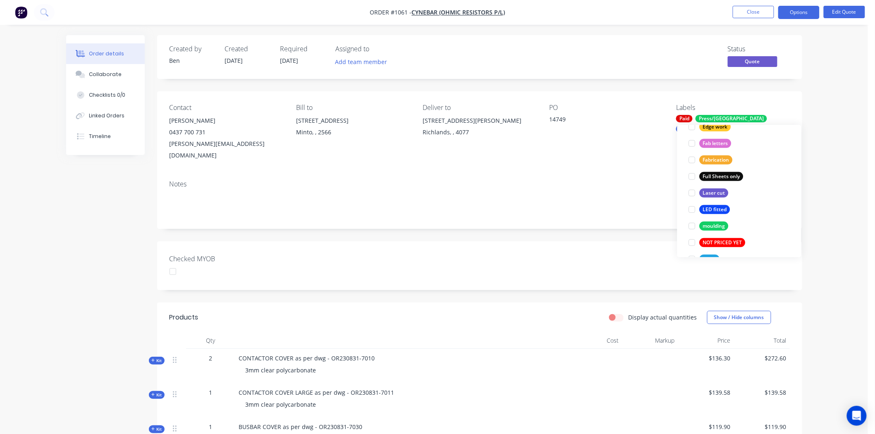
scroll to position [0, 0]
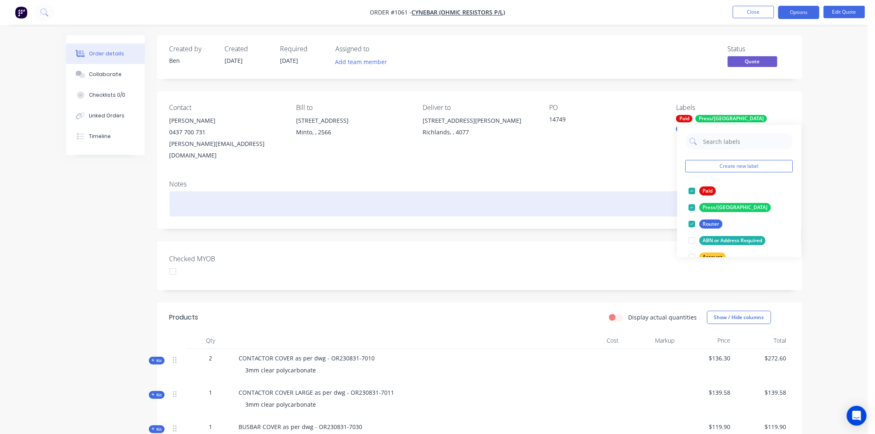
click at [602, 193] on div at bounding box center [479, 203] width 620 height 25
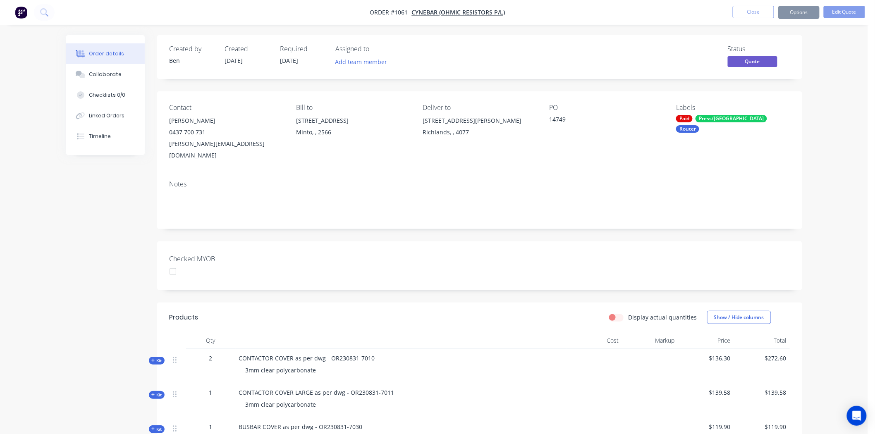
click at [171, 263] on div at bounding box center [173, 271] width 17 height 17
click at [793, 11] on button "Options" at bounding box center [798, 12] width 41 height 13
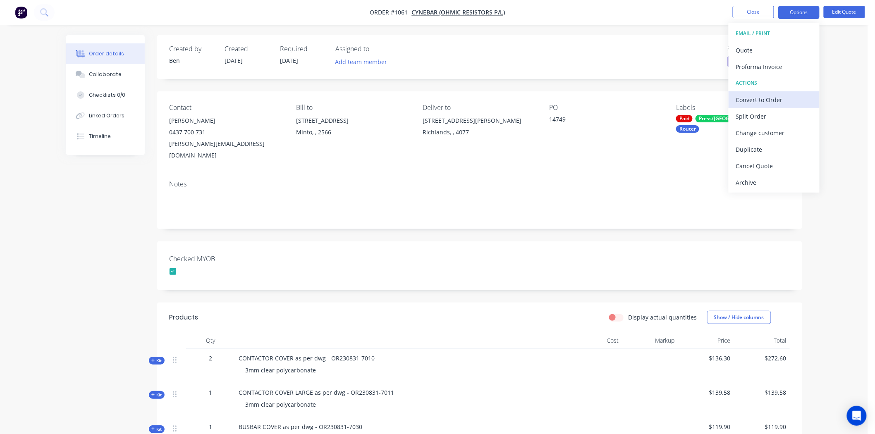
click at [766, 97] on div "Convert to Order" at bounding box center [774, 100] width 76 height 12
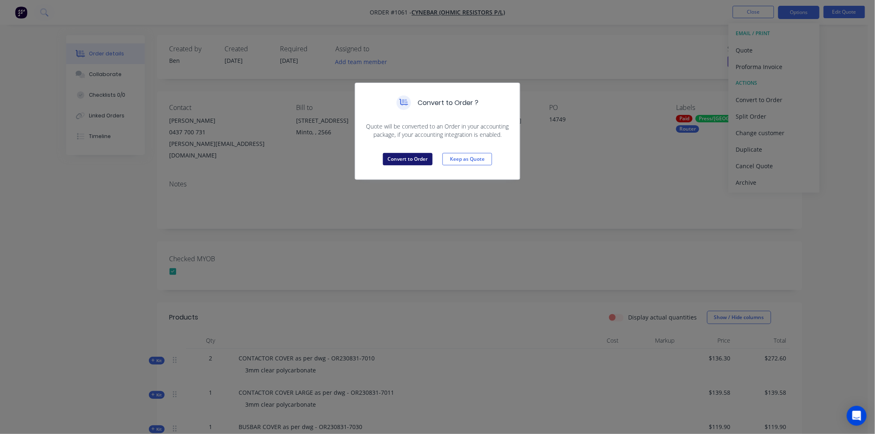
click at [420, 159] on button "Convert to Order" at bounding box center [408, 159] width 50 height 12
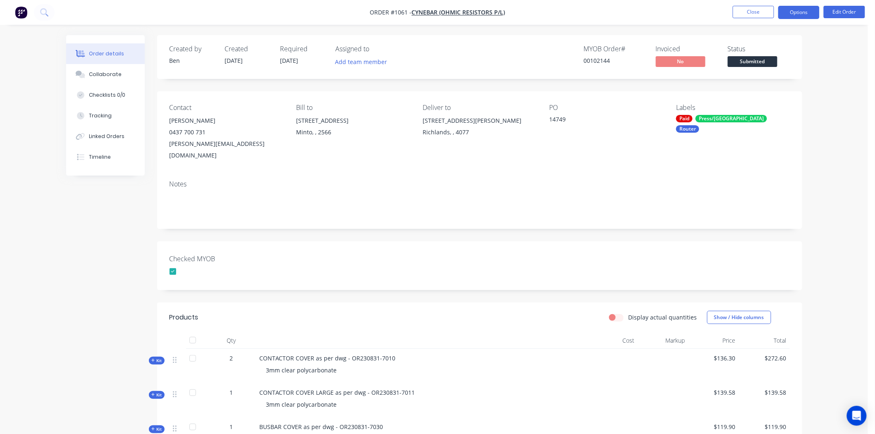
click at [806, 11] on button "Options" at bounding box center [798, 12] width 41 height 13
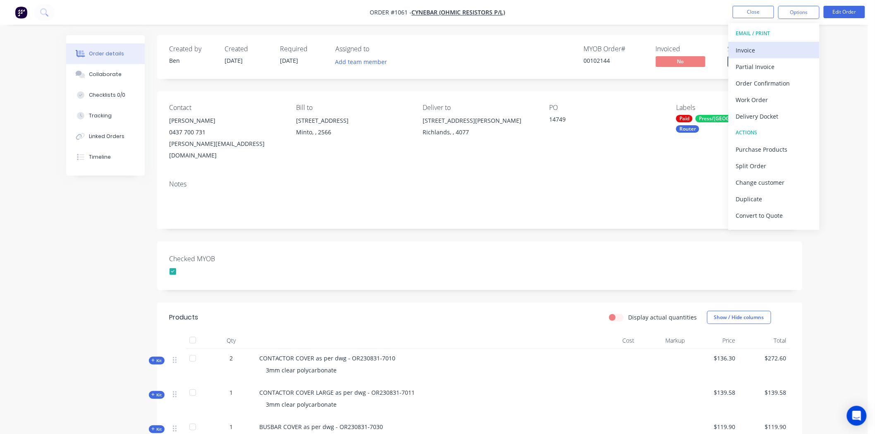
click at [756, 49] on div "Invoice" at bounding box center [774, 50] width 76 height 12
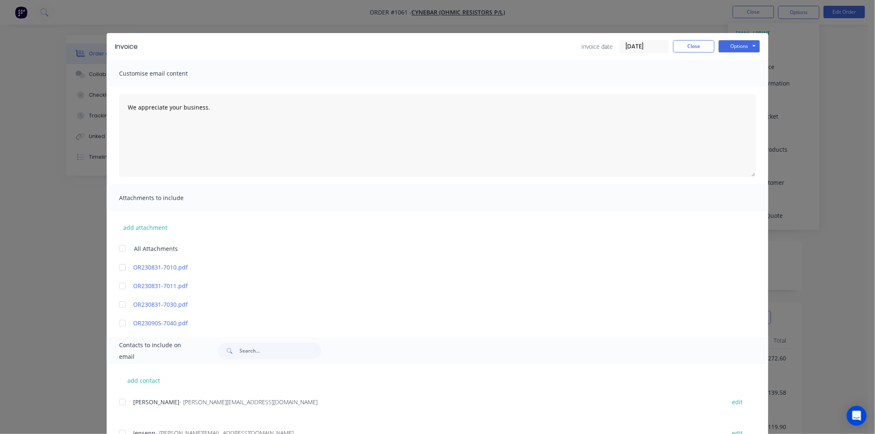
click at [632, 46] on input "[DATE]" at bounding box center [644, 47] width 49 height 12
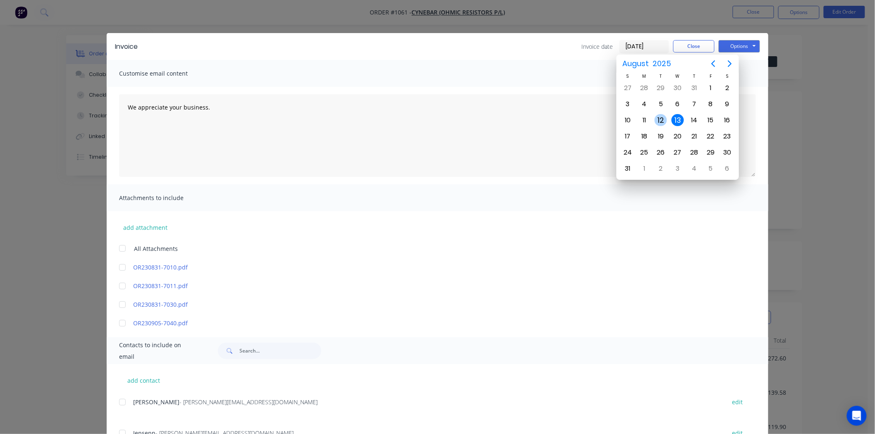
click at [663, 117] on div "12" at bounding box center [660, 120] width 12 height 12
type input "[DATE]"
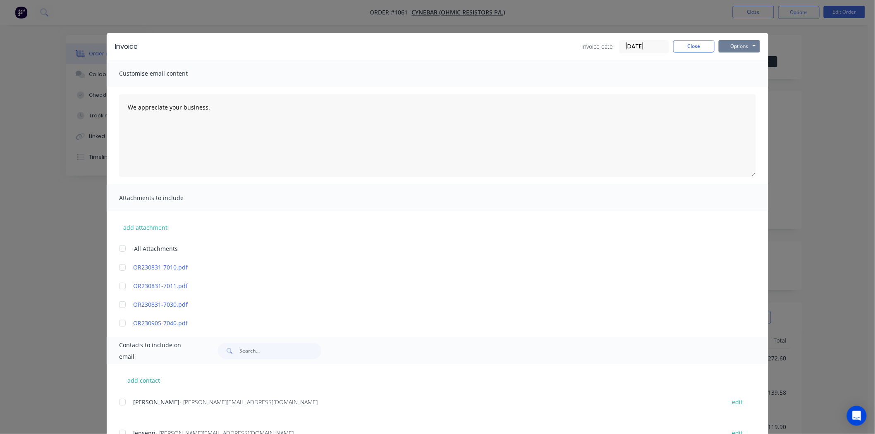
click at [737, 43] on button "Options" at bounding box center [738, 46] width 41 height 12
click at [735, 74] on button "Print" at bounding box center [744, 75] width 53 height 14
click at [689, 47] on button "Close" at bounding box center [693, 46] width 41 height 12
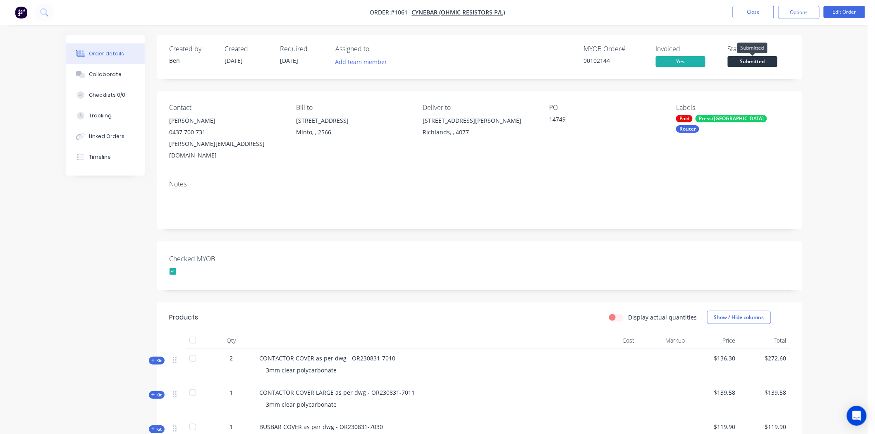
click at [753, 62] on span "Submitted" at bounding box center [752, 61] width 50 height 10
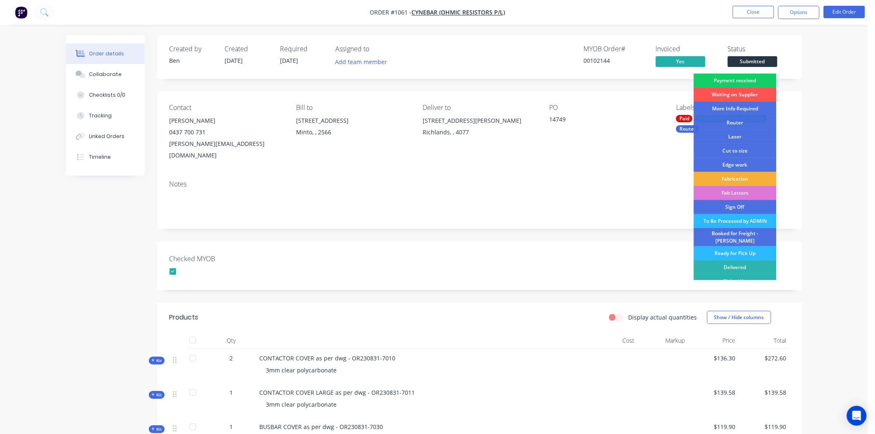
click at [748, 80] on div "Payment received" at bounding box center [735, 81] width 83 height 14
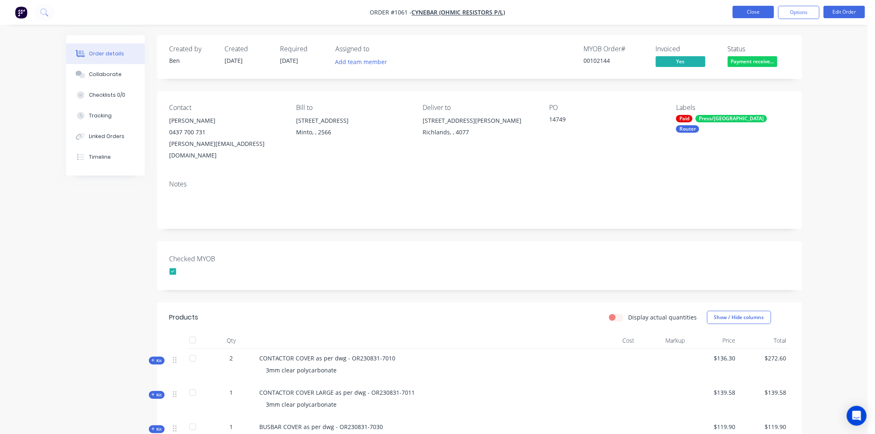
click at [749, 15] on button "Close" at bounding box center [752, 12] width 41 height 12
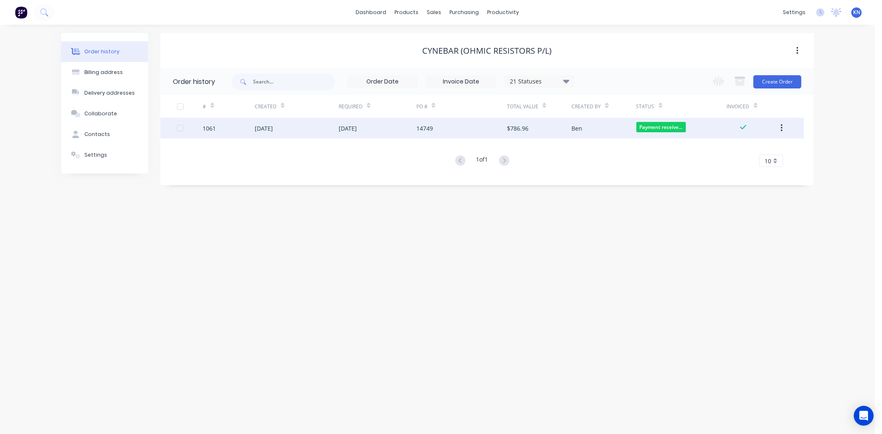
click at [273, 129] on div "[DATE]" at bounding box center [264, 128] width 18 height 9
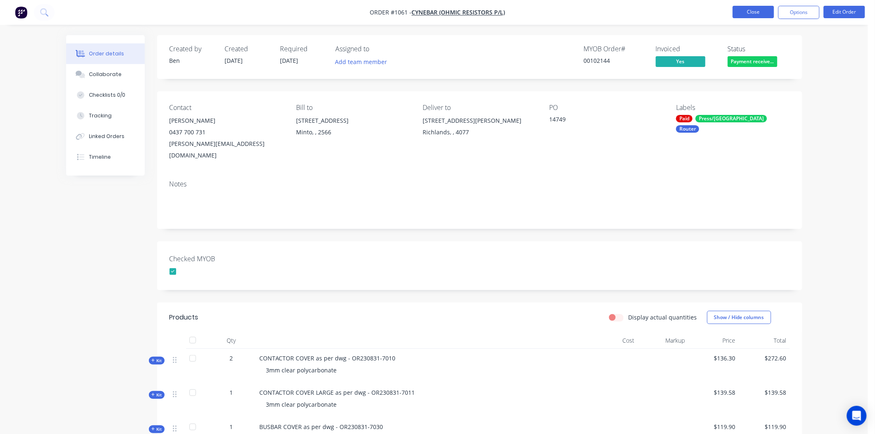
click at [760, 11] on button "Close" at bounding box center [752, 12] width 41 height 12
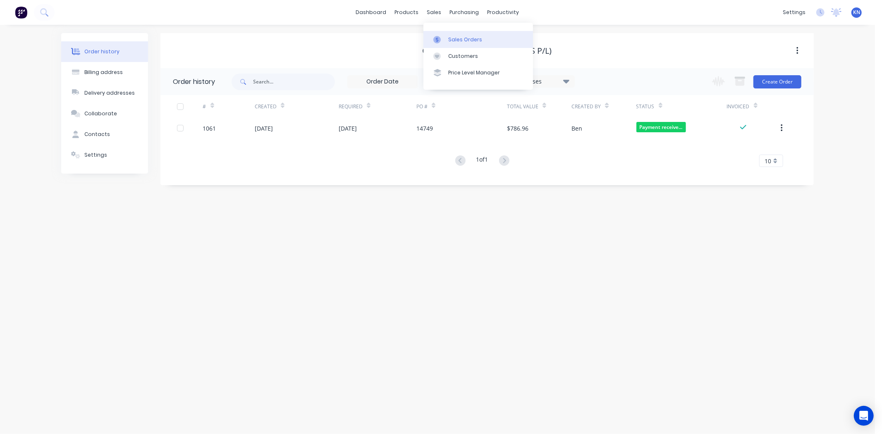
click at [460, 39] on div "Sales Orders" at bounding box center [465, 39] width 34 height 7
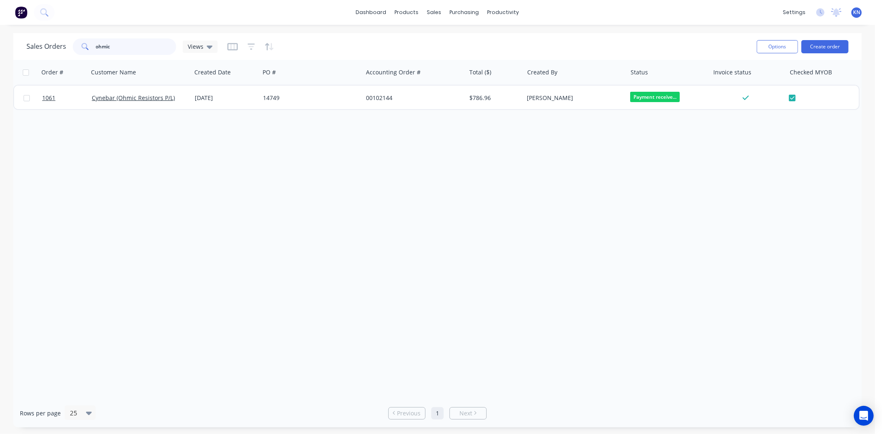
click at [124, 45] on input "ohmic" at bounding box center [136, 46] width 81 height 17
type input "o"
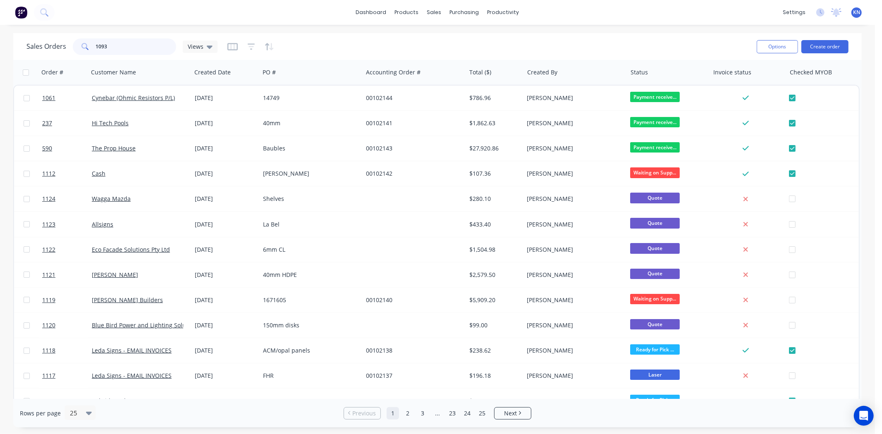
type input "1093"
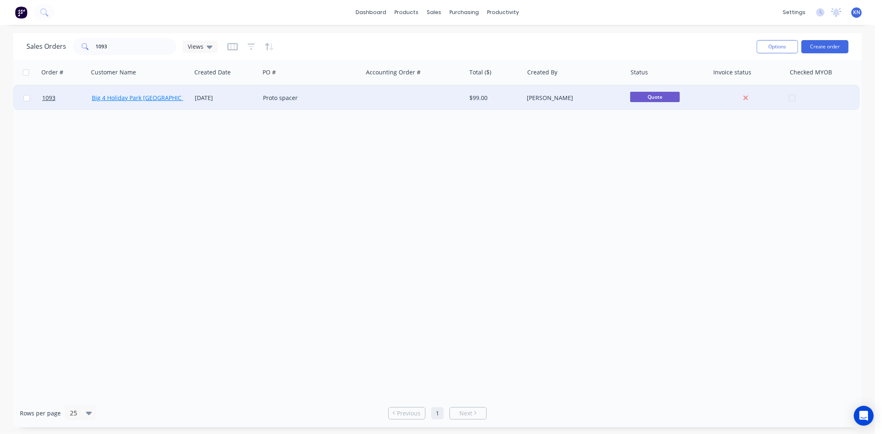
click at [130, 96] on link "Big 4 Holiday Park [GEOGRAPHIC_DATA]" at bounding box center [146, 98] width 108 height 8
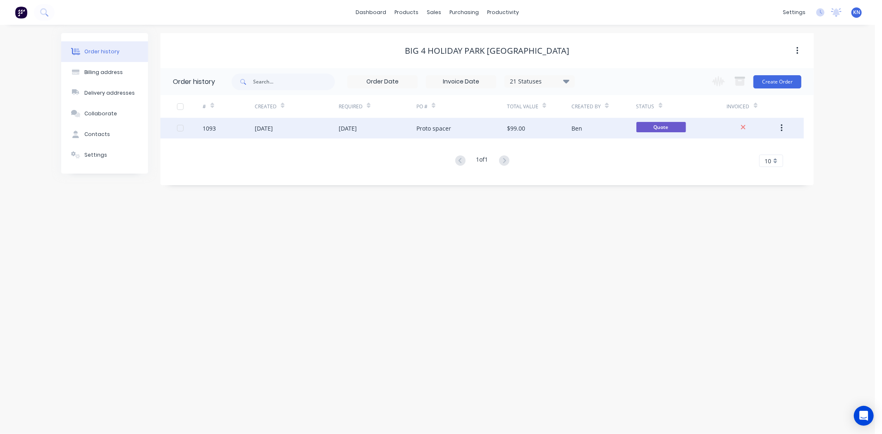
click at [346, 128] on div "11 Aug 2025" at bounding box center [348, 128] width 18 height 9
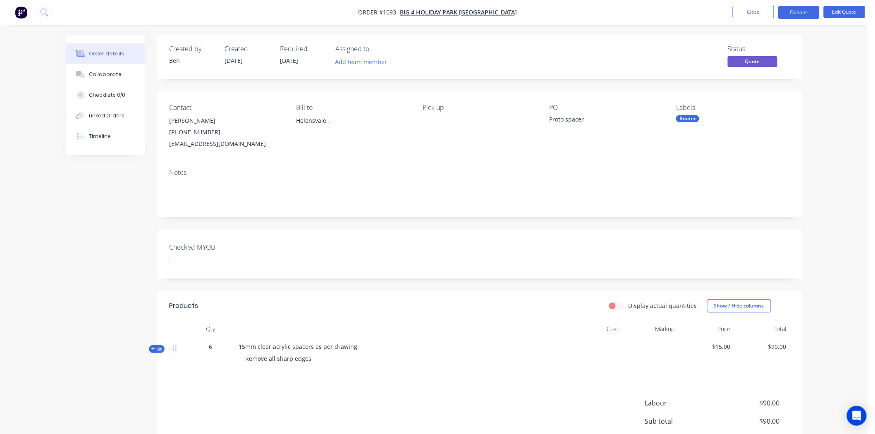
click at [685, 118] on div "Router" at bounding box center [687, 118] width 23 height 7
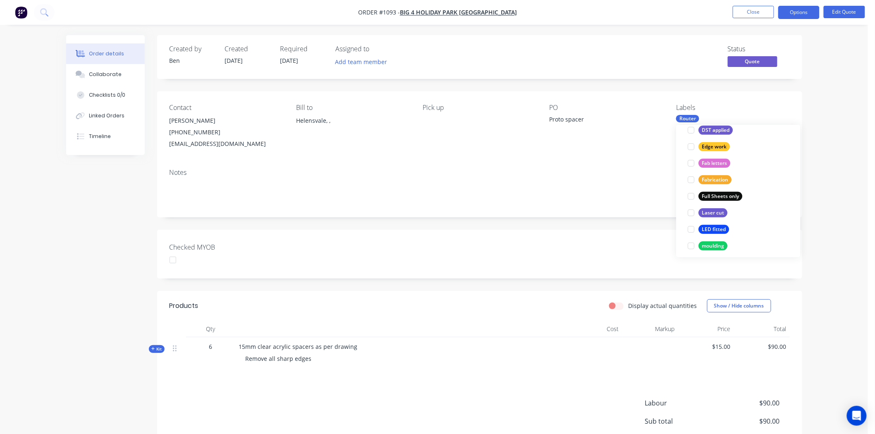
scroll to position [229, 0]
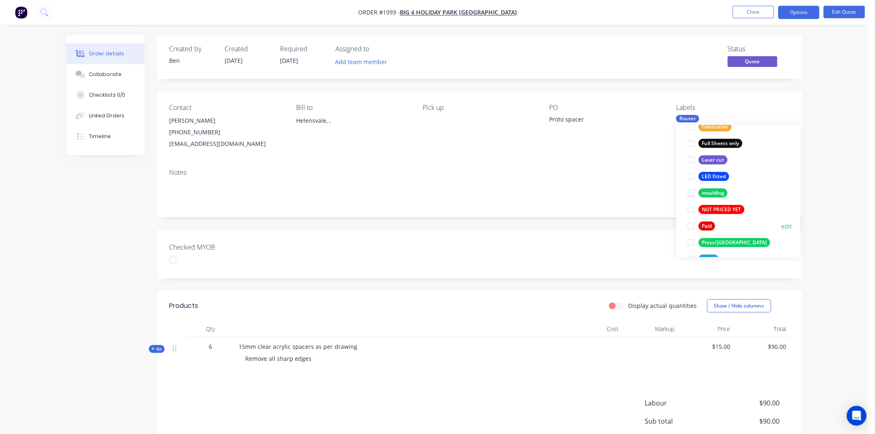
click at [690, 227] on div at bounding box center [691, 226] width 17 height 17
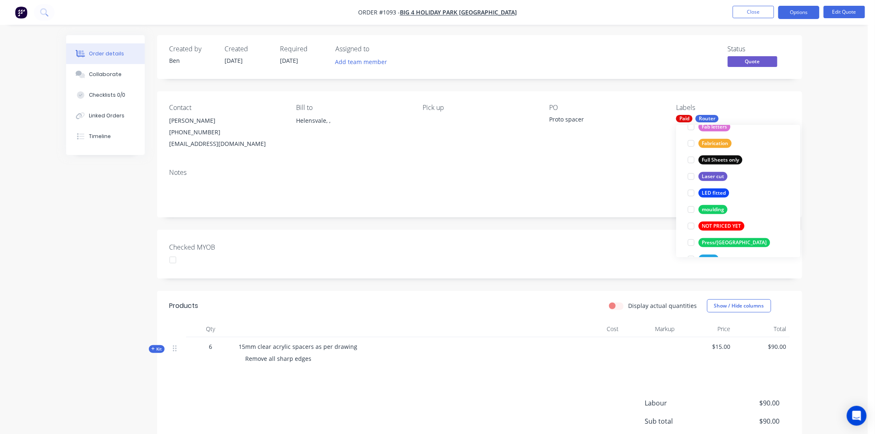
scroll to position [0, 0]
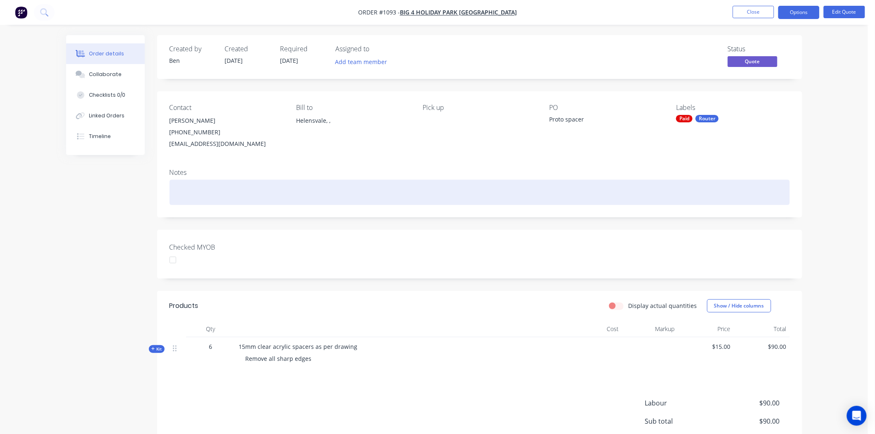
click at [590, 182] on div at bounding box center [479, 192] width 620 height 25
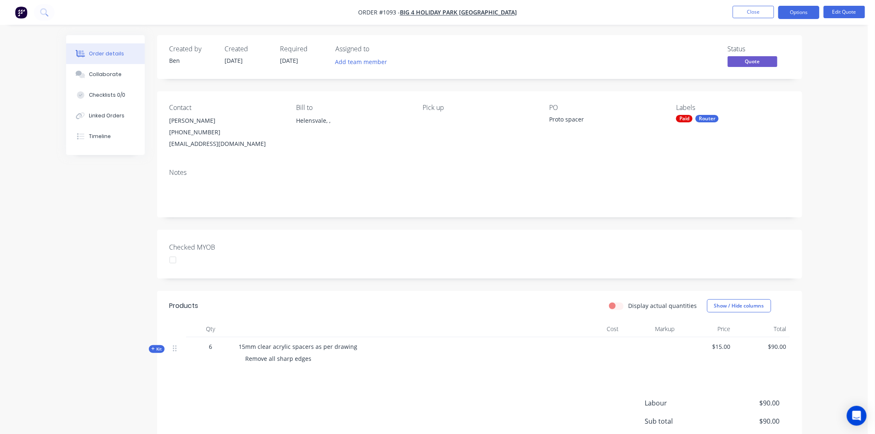
click at [171, 261] on div at bounding box center [173, 260] width 17 height 17
click at [803, 14] on button "Options" at bounding box center [798, 12] width 41 height 13
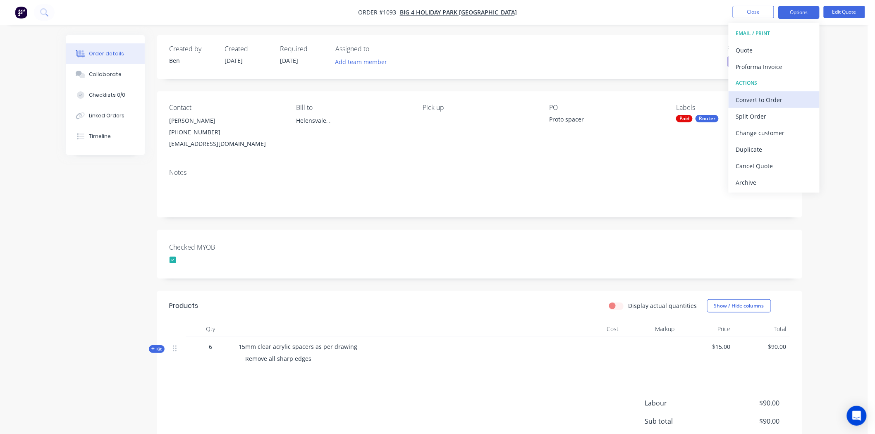
click at [754, 100] on div "Convert to Order" at bounding box center [774, 100] width 76 height 12
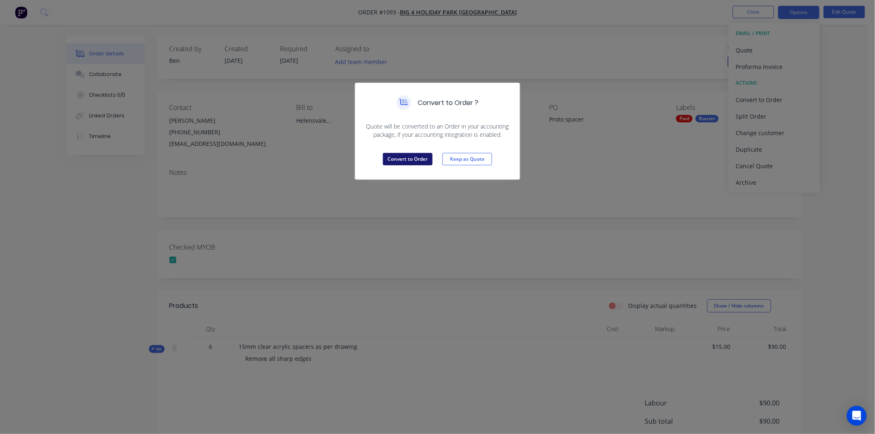
click at [410, 164] on button "Convert to Order" at bounding box center [408, 159] width 50 height 12
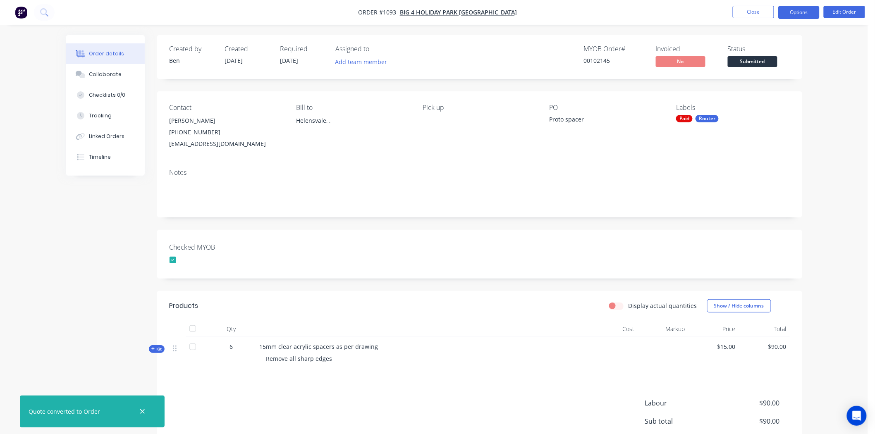
click at [803, 11] on button "Options" at bounding box center [798, 12] width 41 height 13
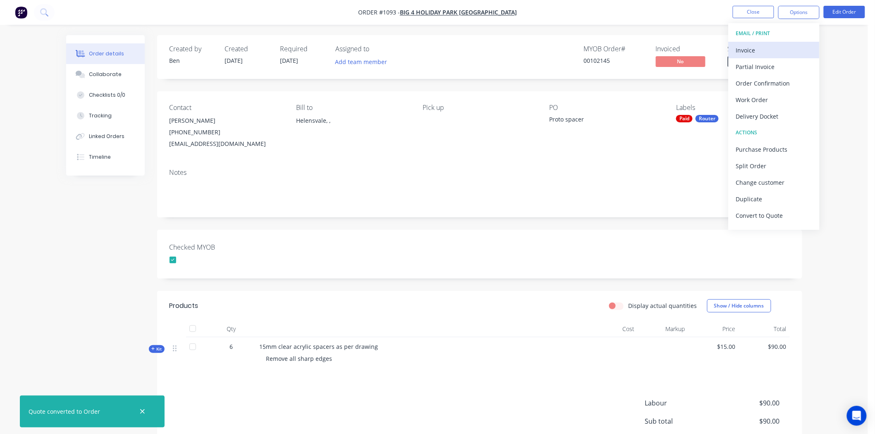
click at [758, 48] on div "Invoice" at bounding box center [774, 50] width 76 height 12
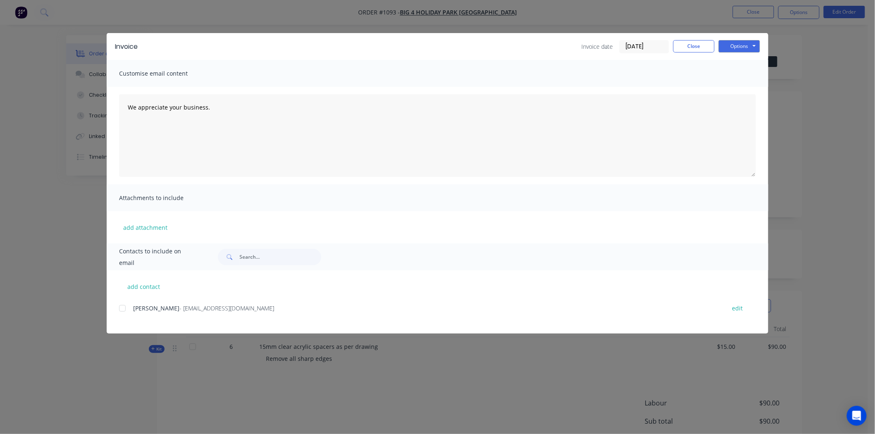
click at [637, 44] on input "[DATE]" at bounding box center [644, 47] width 49 height 12
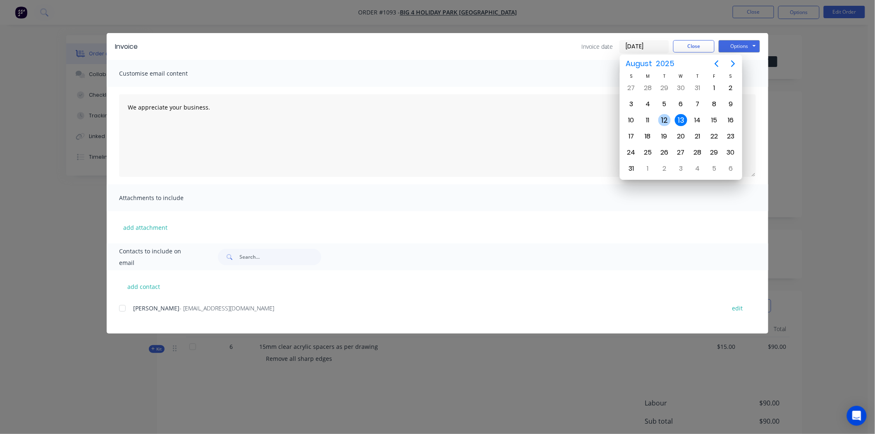
click at [667, 120] on div "12" at bounding box center [664, 120] width 12 height 12
type input "[DATE]"
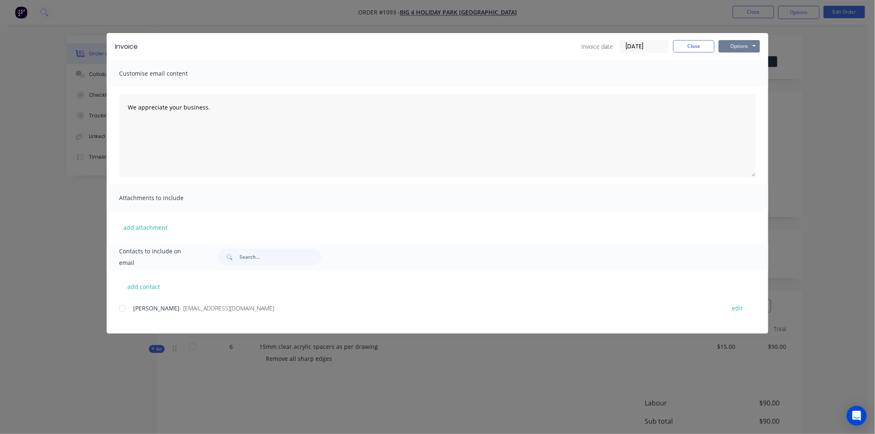
click at [742, 48] on button "Options" at bounding box center [738, 46] width 41 height 12
click at [734, 73] on button "Print" at bounding box center [744, 75] width 53 height 14
click at [696, 47] on button "Close" at bounding box center [693, 46] width 41 height 12
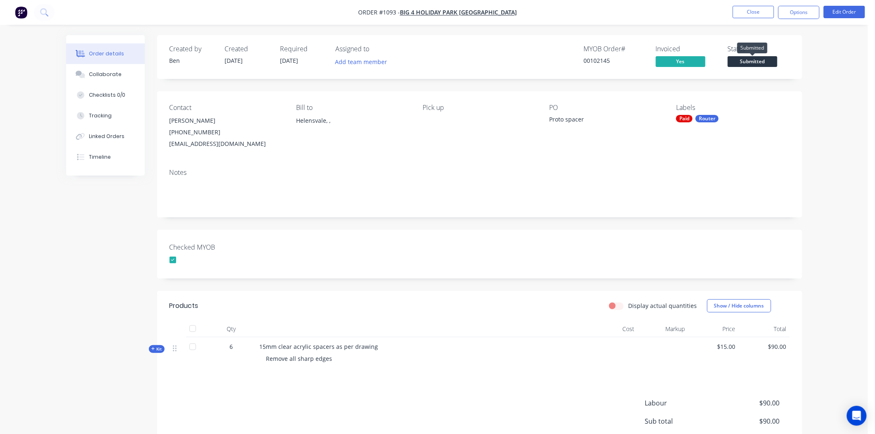
click at [761, 63] on span "Submitted" at bounding box center [752, 61] width 50 height 10
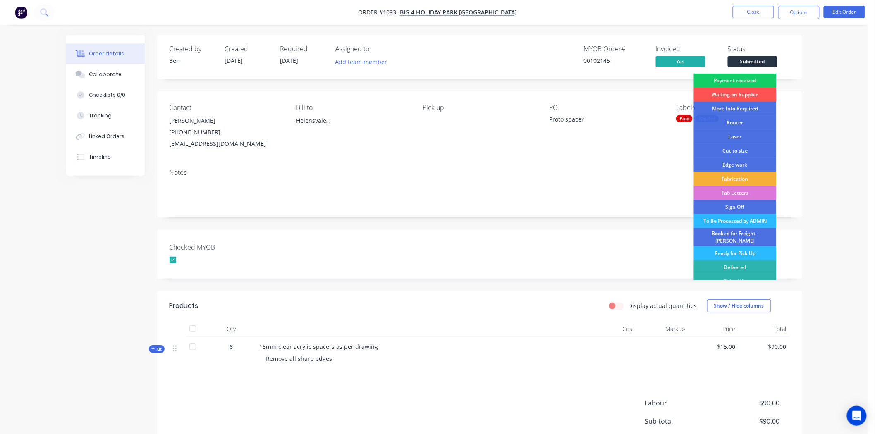
click at [756, 81] on div "Payment received" at bounding box center [735, 81] width 83 height 14
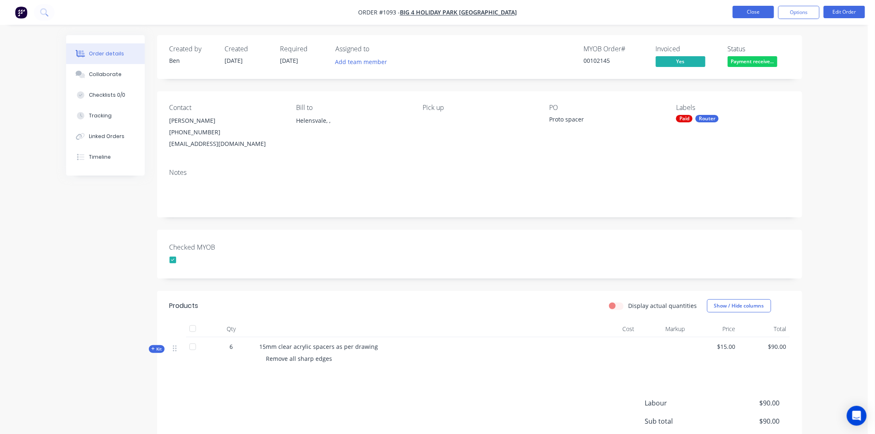
click at [765, 13] on button "Close" at bounding box center [752, 12] width 41 height 12
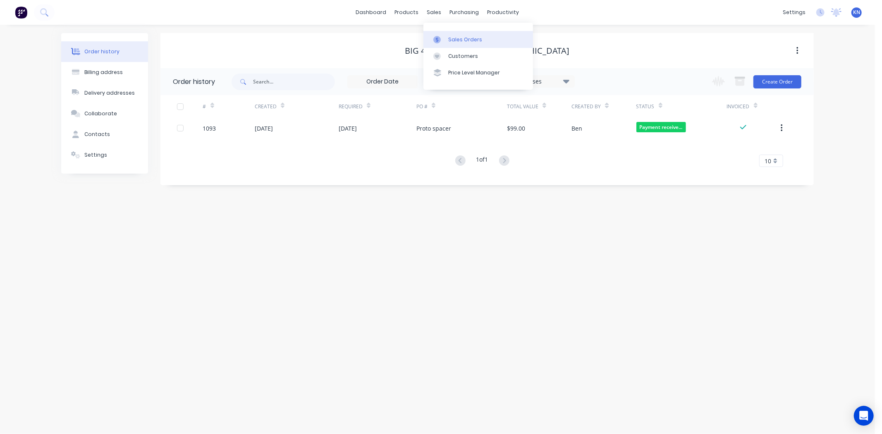
click at [469, 36] on div "Sales Orders" at bounding box center [465, 39] width 34 height 7
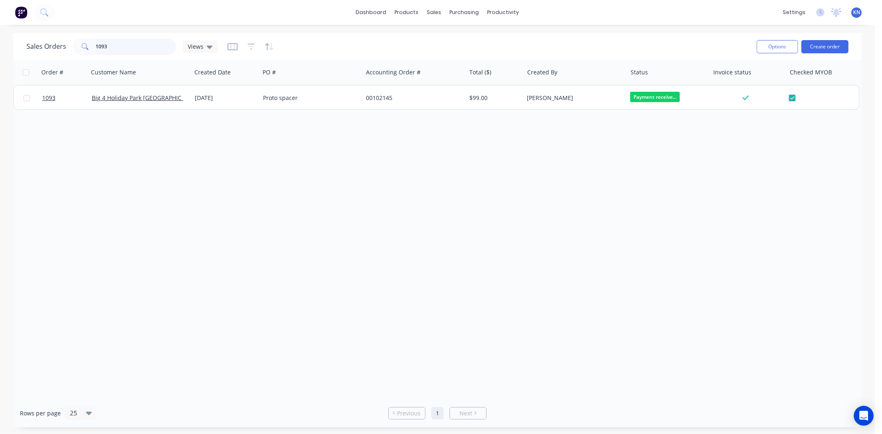
click at [124, 50] on input "1093" at bounding box center [136, 46] width 81 height 17
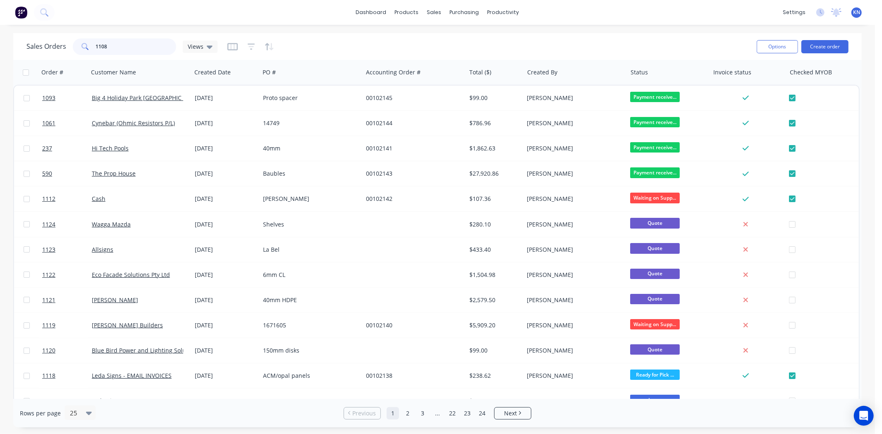
type input "1108"
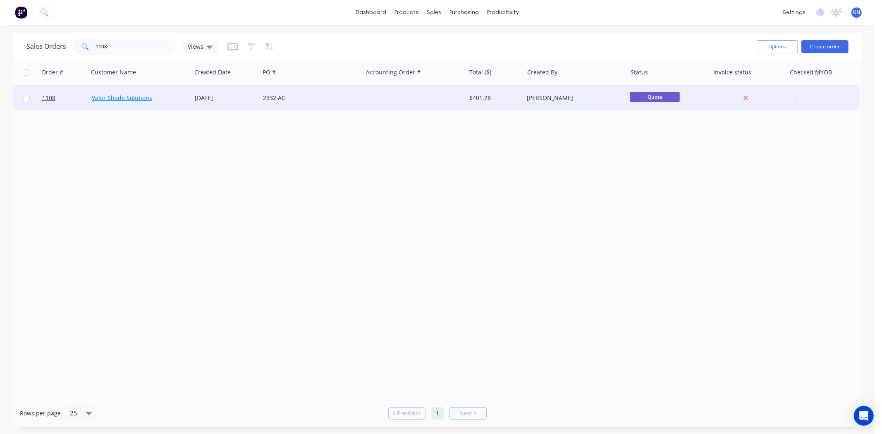
click at [129, 97] on link "Valor Shade Solutions" at bounding box center [122, 98] width 60 height 8
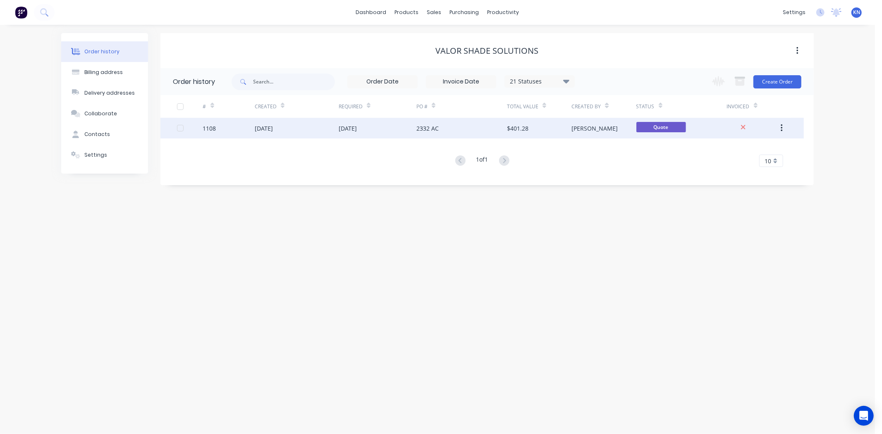
click at [349, 129] on div "[DATE]" at bounding box center [348, 128] width 18 height 9
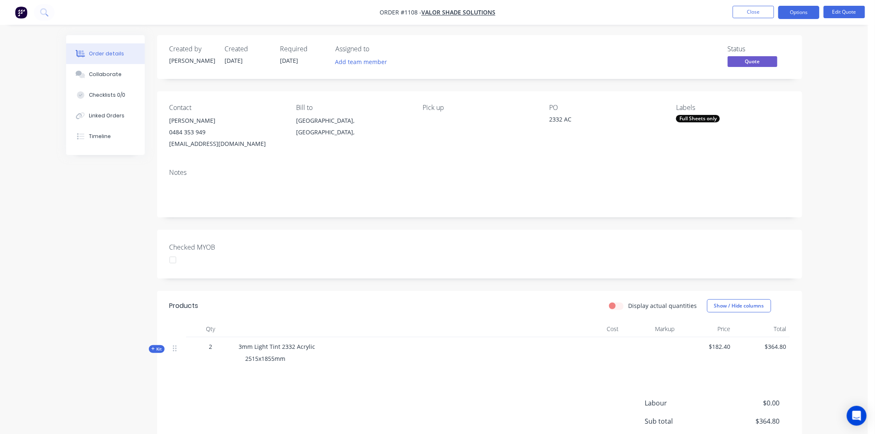
click at [690, 120] on div "Full Sheets only" at bounding box center [698, 118] width 44 height 7
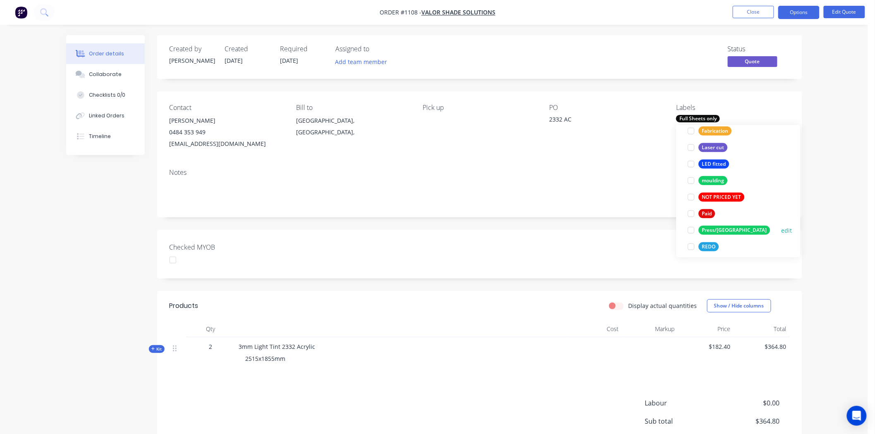
scroll to position [229, 0]
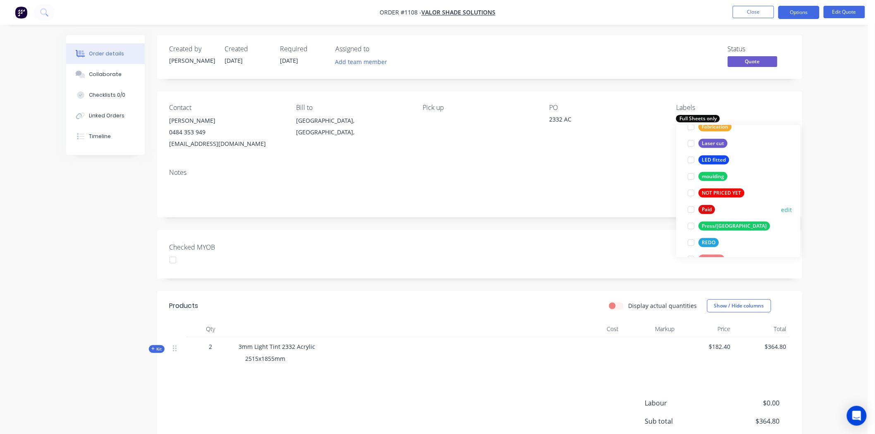
click at [689, 210] on div at bounding box center [691, 209] width 17 height 17
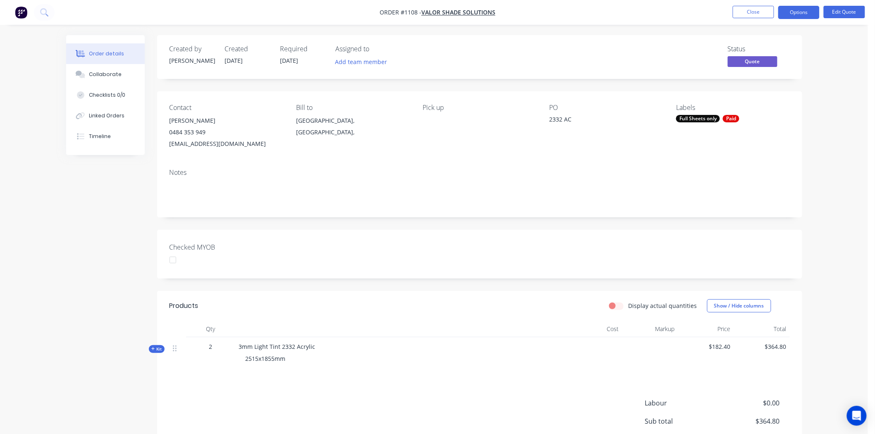
click at [557, 263] on div "Checked MYOB" at bounding box center [479, 254] width 645 height 49
click at [175, 261] on div at bounding box center [173, 260] width 17 height 17
click at [804, 12] on button "Options" at bounding box center [798, 12] width 41 height 13
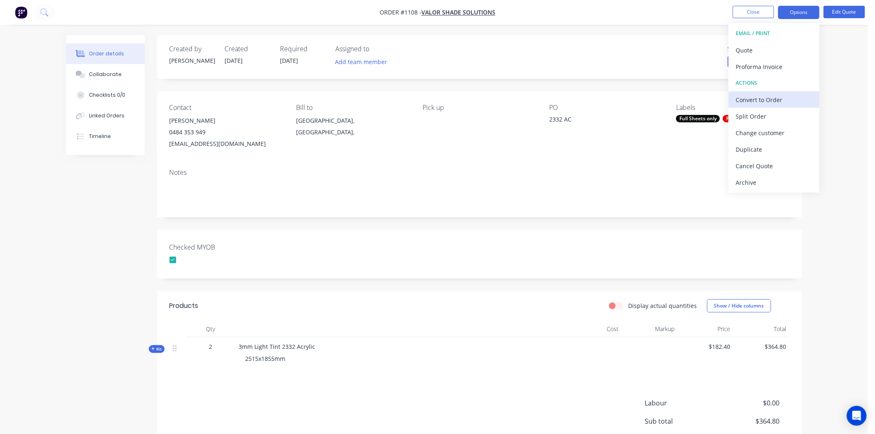
click at [758, 98] on div "Convert to Order" at bounding box center [774, 100] width 76 height 12
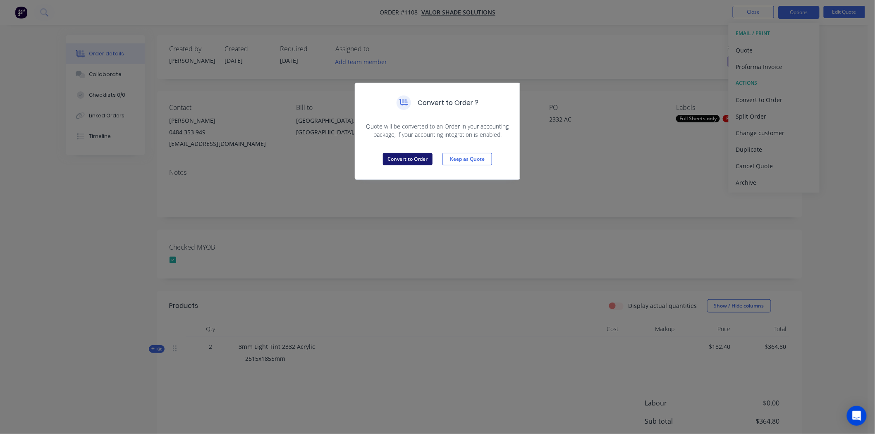
click at [404, 158] on button "Convert to Order" at bounding box center [408, 159] width 50 height 12
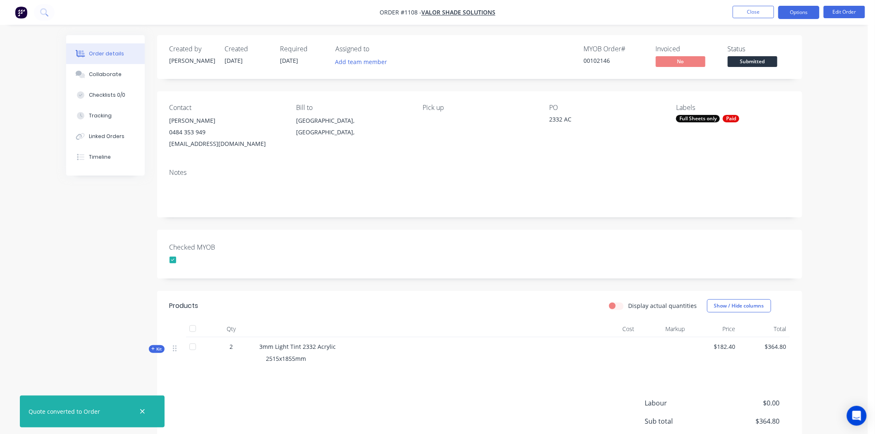
click at [807, 9] on button "Options" at bounding box center [798, 12] width 41 height 13
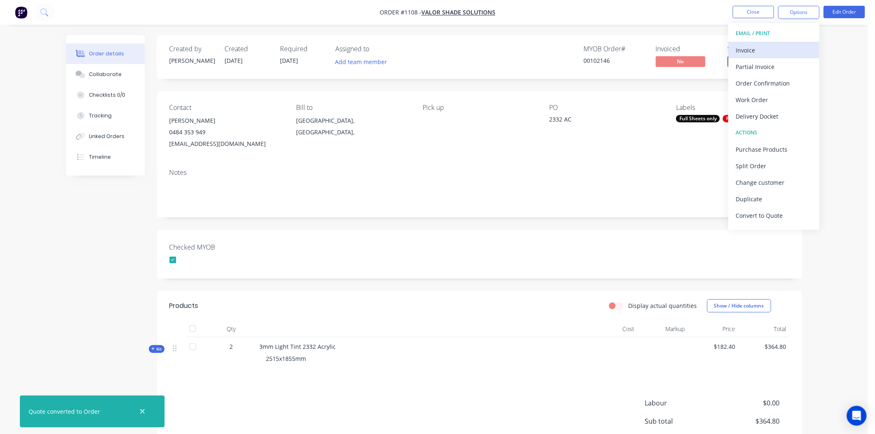
click at [749, 49] on div "Invoice" at bounding box center [774, 50] width 76 height 12
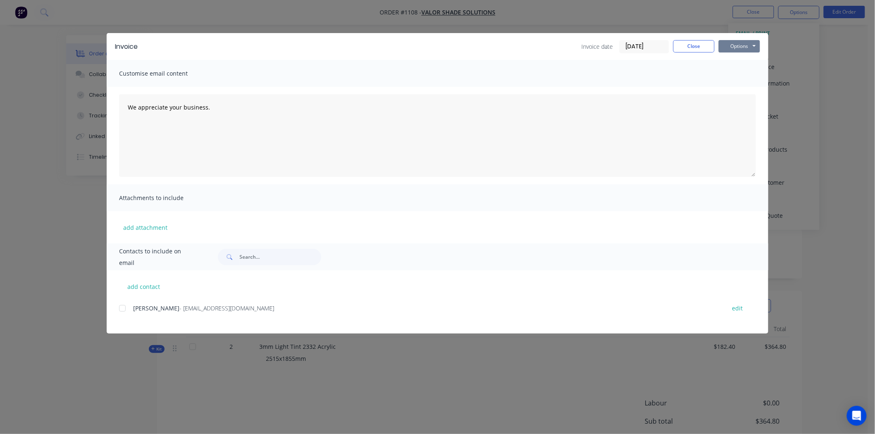
click at [744, 45] on button "Options" at bounding box center [738, 46] width 41 height 12
click at [744, 72] on button "Print" at bounding box center [744, 75] width 53 height 14
click at [687, 46] on button "Close" at bounding box center [693, 46] width 41 height 12
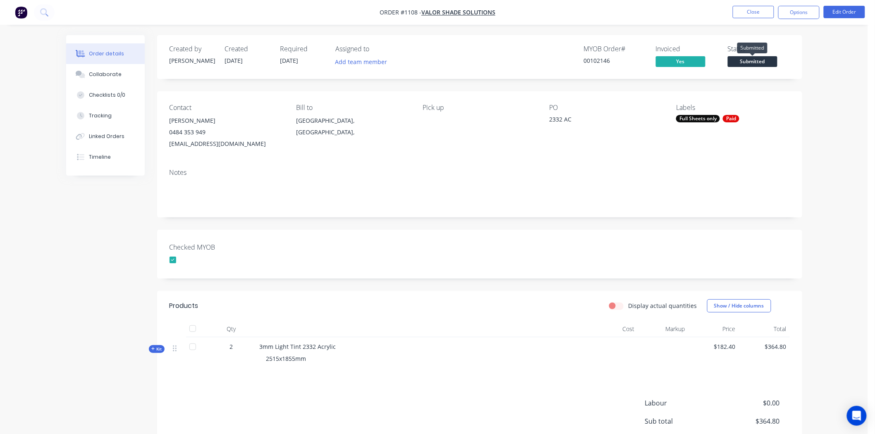
click at [758, 63] on span "Submitted" at bounding box center [752, 61] width 50 height 10
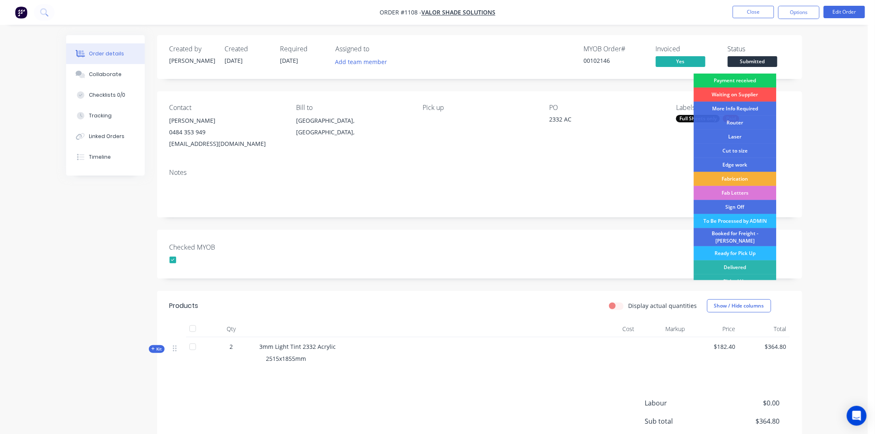
click at [743, 80] on div "Payment received" at bounding box center [735, 81] width 83 height 14
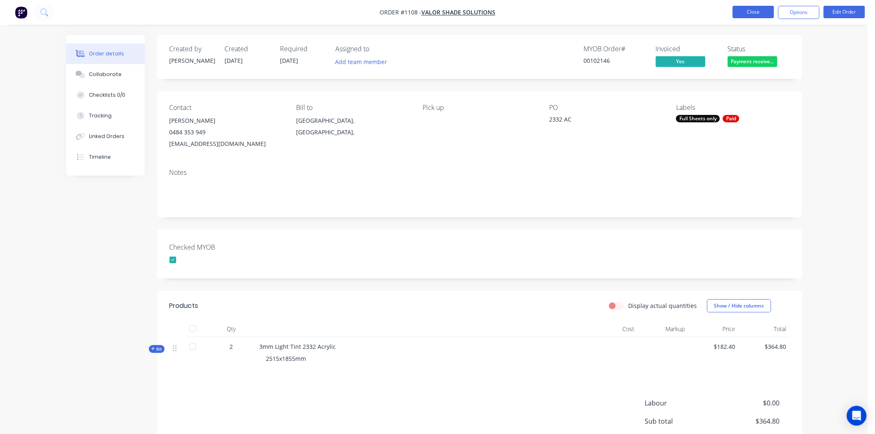
click at [751, 10] on button "Close" at bounding box center [752, 12] width 41 height 12
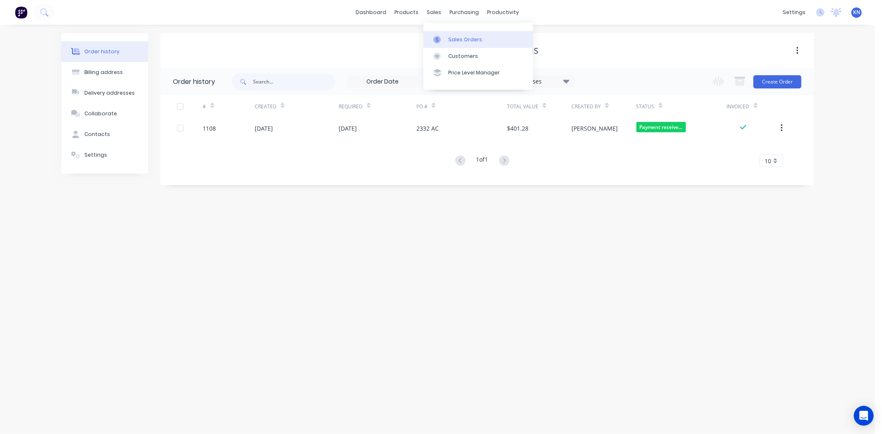
click at [451, 39] on div "Sales Orders" at bounding box center [465, 39] width 34 height 7
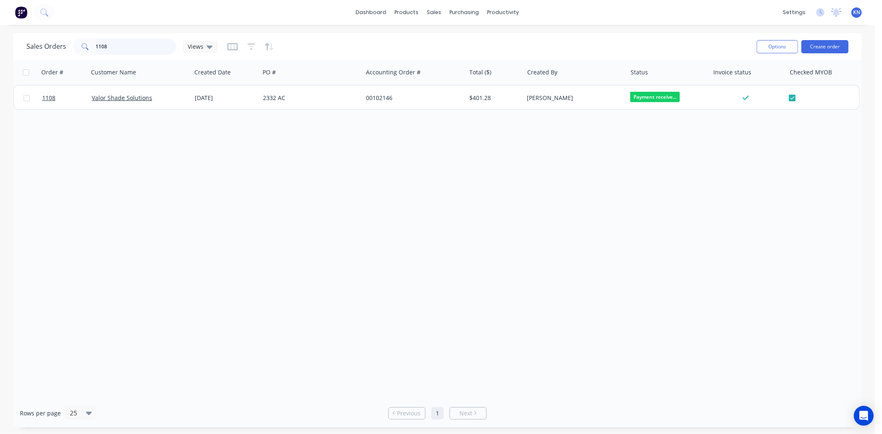
click at [135, 49] on input "1108" at bounding box center [136, 46] width 81 height 17
type input "1"
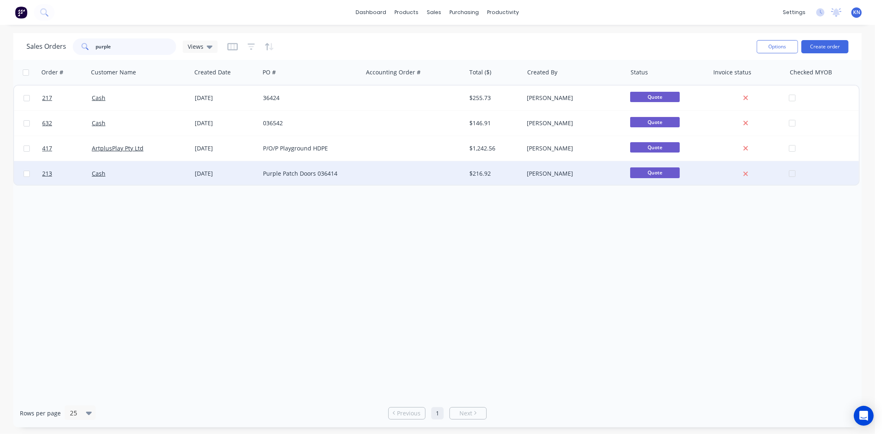
type input "purple"
click at [317, 176] on div "Purple Patch Doors 036414" at bounding box center [309, 173] width 92 height 8
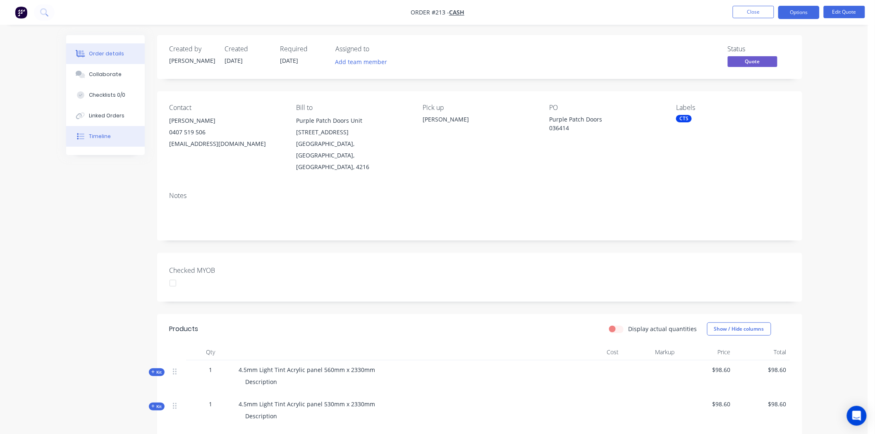
click at [105, 137] on div "Timeline" at bounding box center [100, 136] width 22 height 7
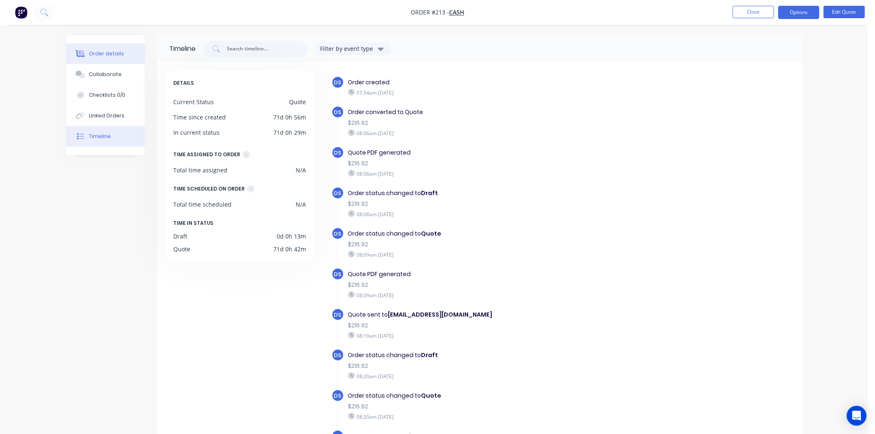
click at [112, 54] on div "Order details" at bounding box center [106, 53] width 35 height 7
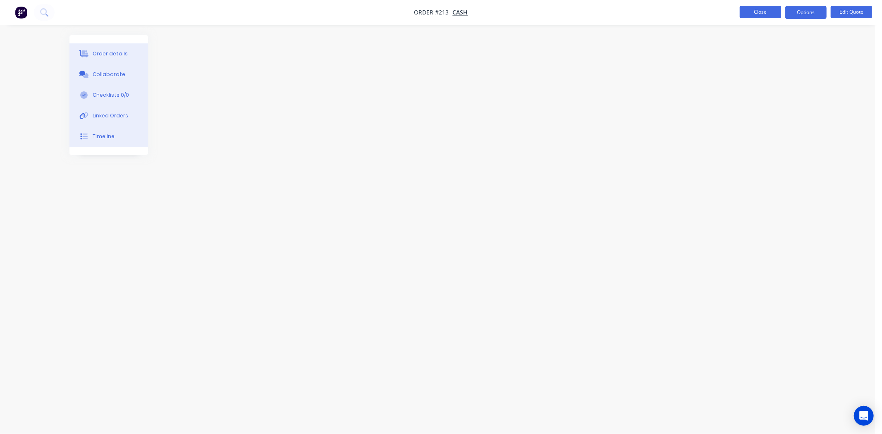
click at [764, 11] on button "Close" at bounding box center [759, 12] width 41 height 12
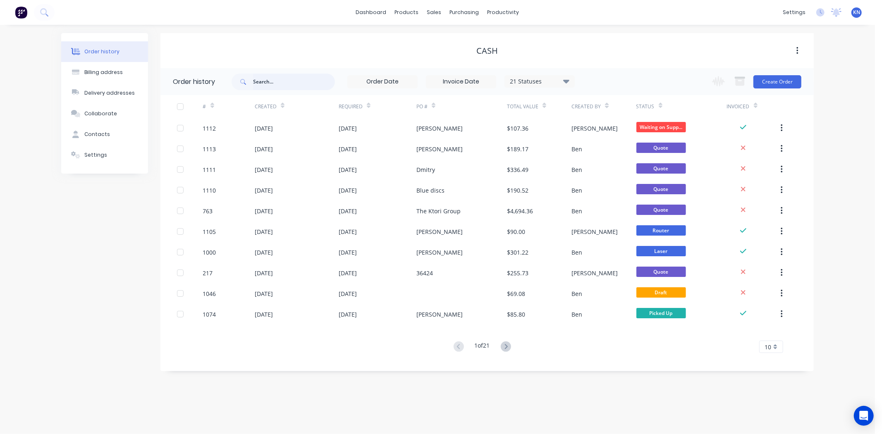
click at [267, 82] on input "text" at bounding box center [294, 82] width 82 height 17
click at [459, 38] on div "Sales Orders" at bounding box center [465, 39] width 34 height 7
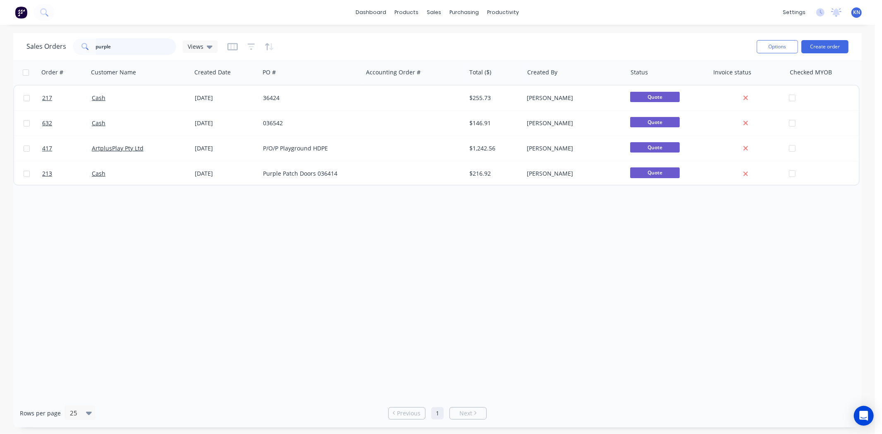
click at [127, 43] on input "purple" at bounding box center [136, 46] width 81 height 17
type input "p"
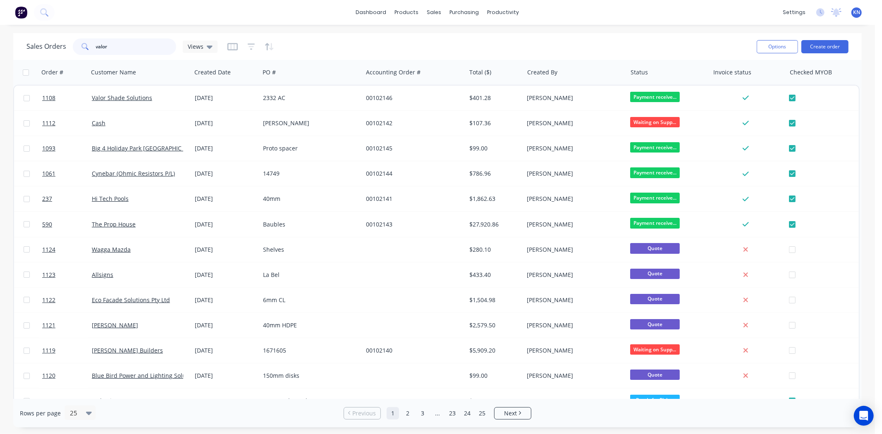
type input "valor"
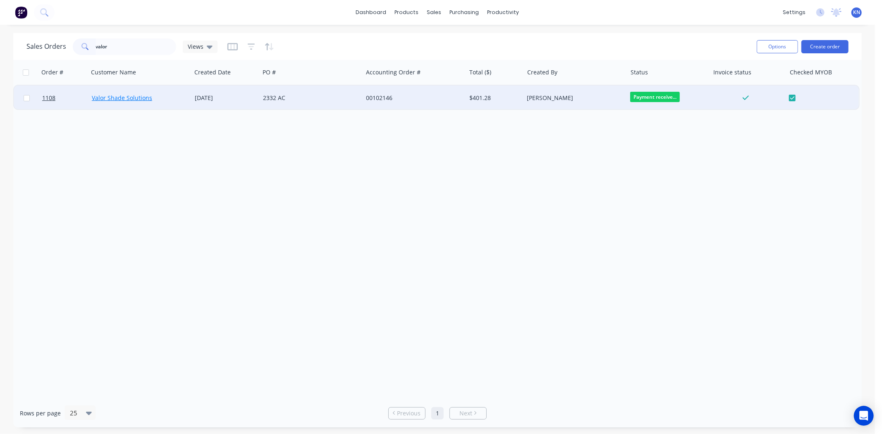
click at [129, 96] on link "Valor Shade Solutions" at bounding box center [122, 98] width 60 height 8
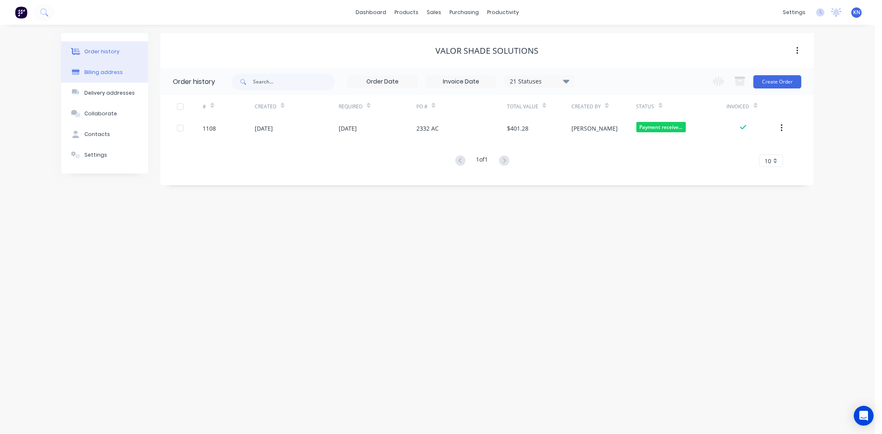
click at [104, 72] on div "Billing address" at bounding box center [103, 72] width 38 height 7
select select "AU"
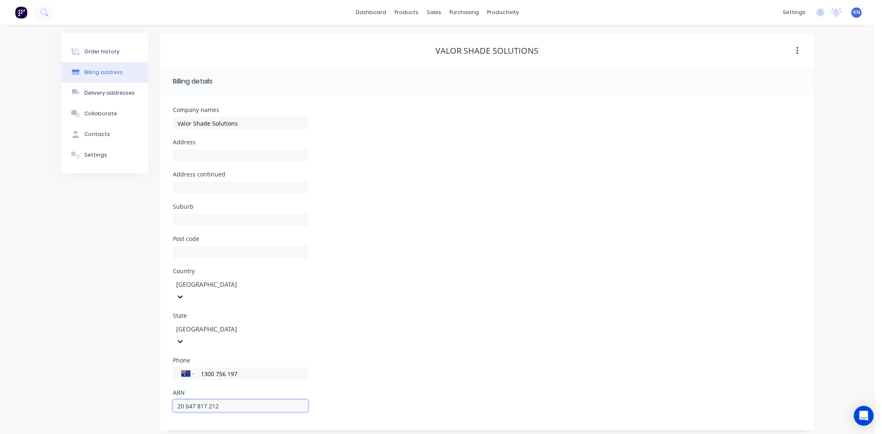
click at [219, 400] on input "20 647 817 212" at bounding box center [240, 406] width 135 height 12
drag, startPoint x: 239, startPoint y: 383, endPoint x: 22, endPoint y: 370, distance: 216.9
click at [22, 370] on div "Order history Billing address Delivery addresses Collaborate Contacts Settings …" at bounding box center [437, 232] width 875 height 414
click at [98, 49] on div "Order history" at bounding box center [101, 51] width 35 height 7
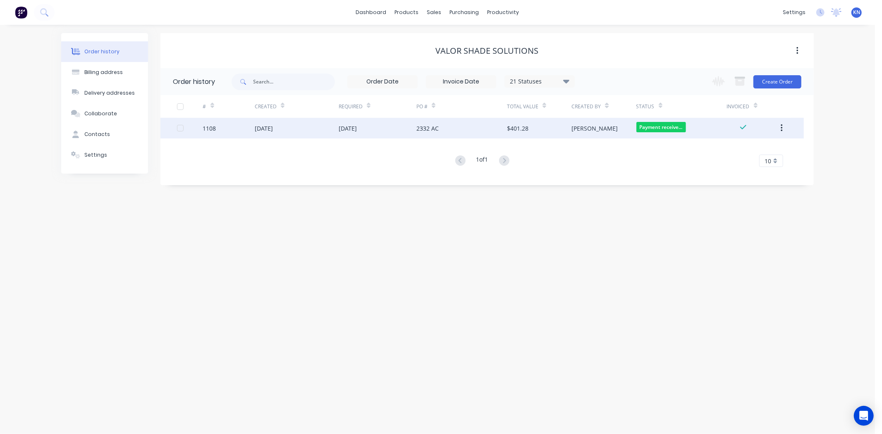
click at [262, 129] on div "[DATE]" at bounding box center [264, 128] width 18 height 9
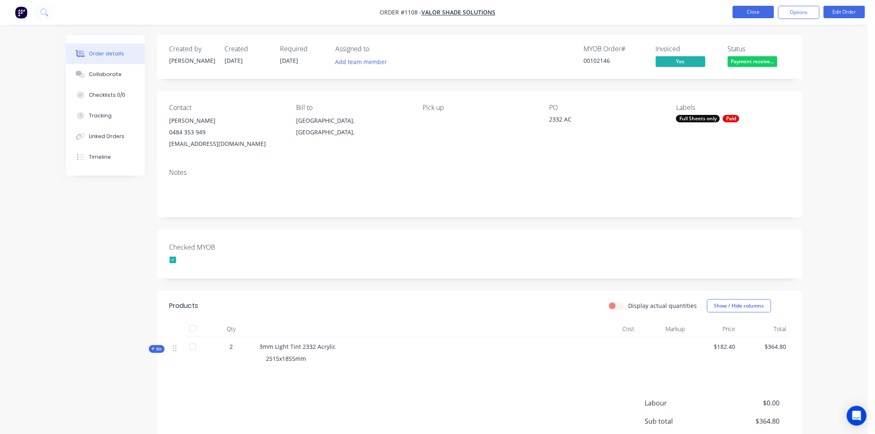
click at [743, 12] on button "Close" at bounding box center [752, 12] width 41 height 12
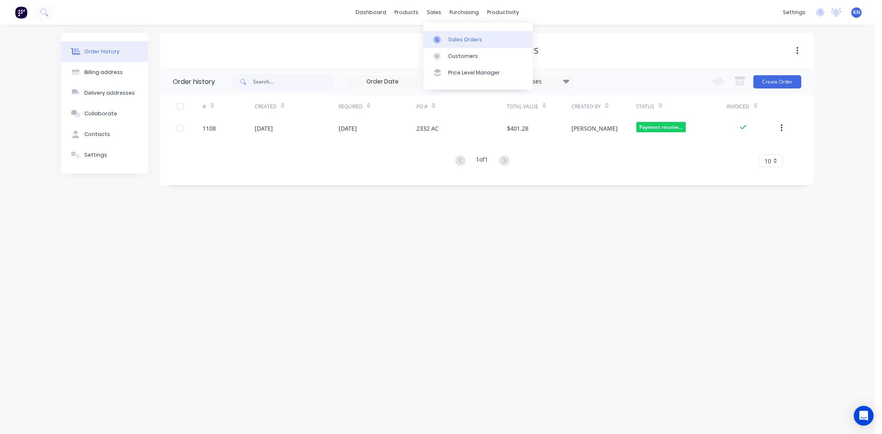
click at [456, 36] on div "Sales Orders" at bounding box center [465, 39] width 34 height 7
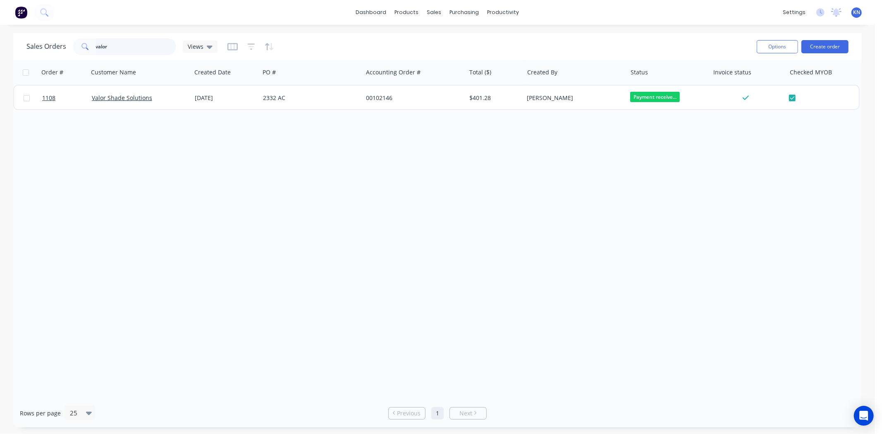
click at [118, 48] on input "valor" at bounding box center [136, 46] width 81 height 17
type input "v"
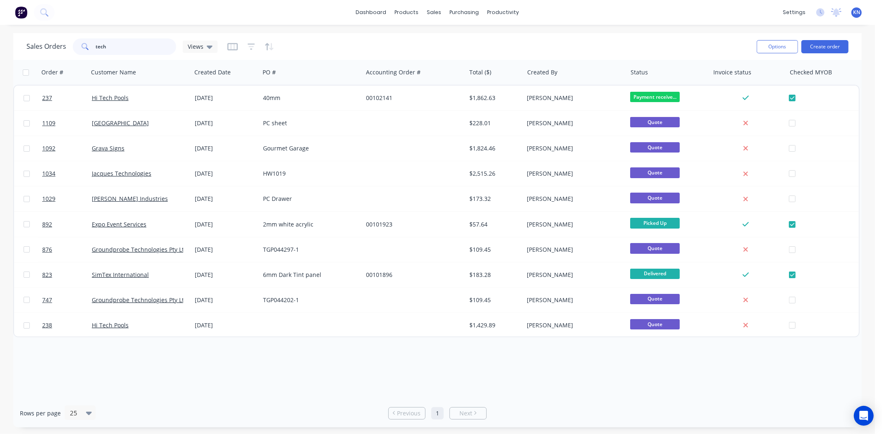
click at [122, 49] on input "tech" at bounding box center [136, 46] width 81 height 17
type input "t"
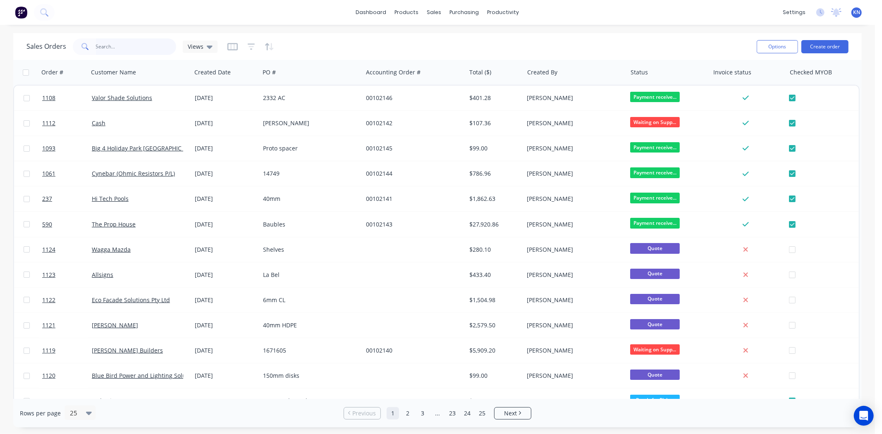
click at [138, 47] on input "text" at bounding box center [136, 46] width 81 height 17
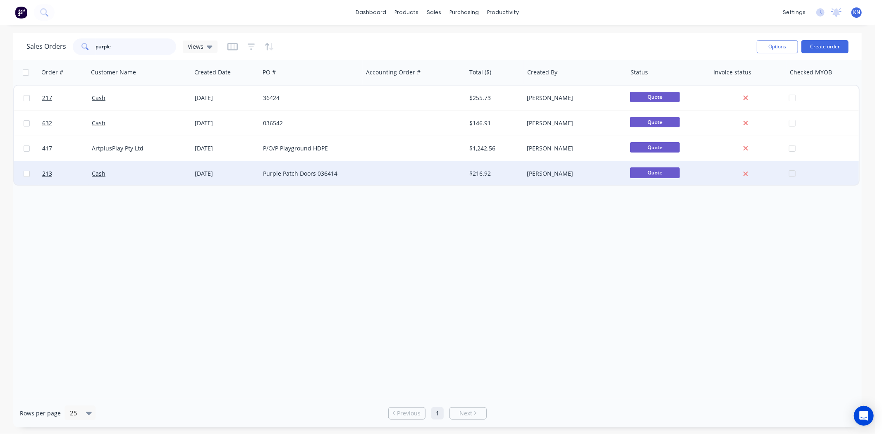
type input "purple"
click at [290, 173] on div "Purple Patch Doors 036414" at bounding box center [309, 173] width 92 height 8
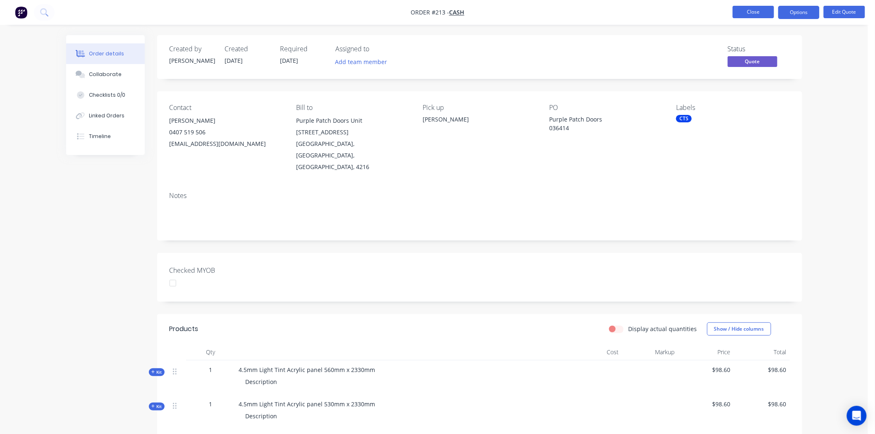
click at [758, 11] on button "Close" at bounding box center [752, 12] width 41 height 12
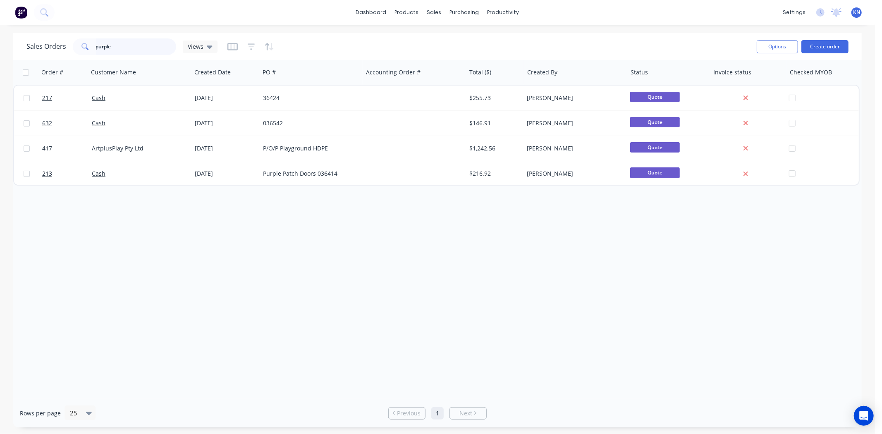
click at [124, 48] on input "purple" at bounding box center [136, 46] width 81 height 17
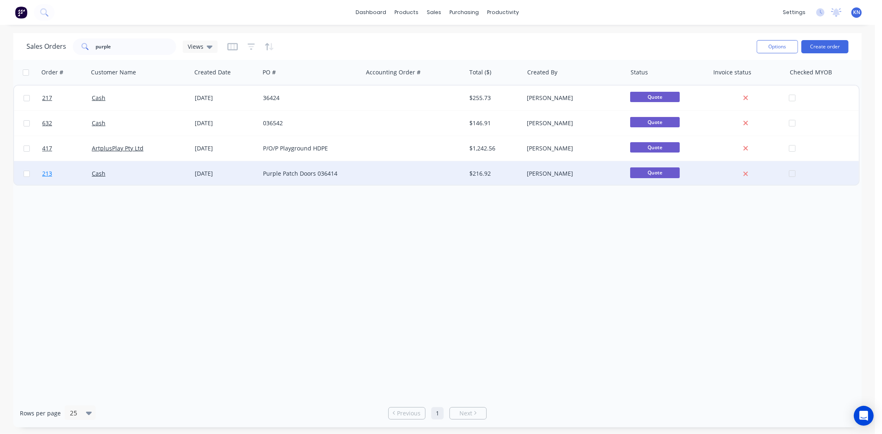
click at [46, 172] on span "213" at bounding box center [47, 173] width 10 height 8
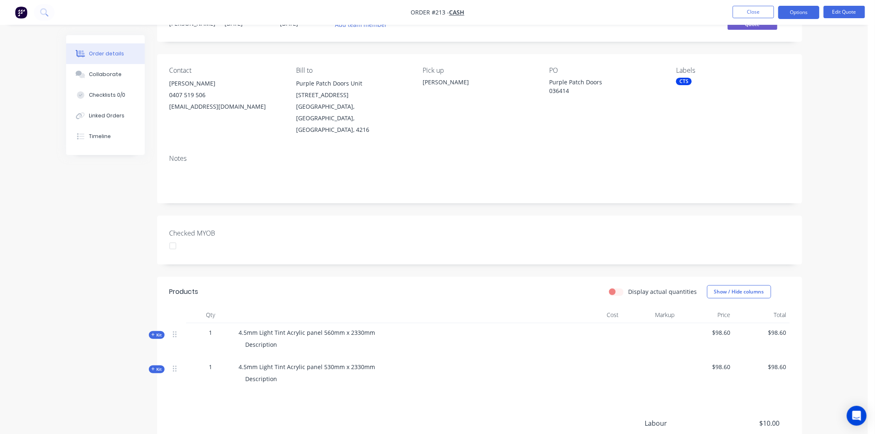
scroll to position [92, 0]
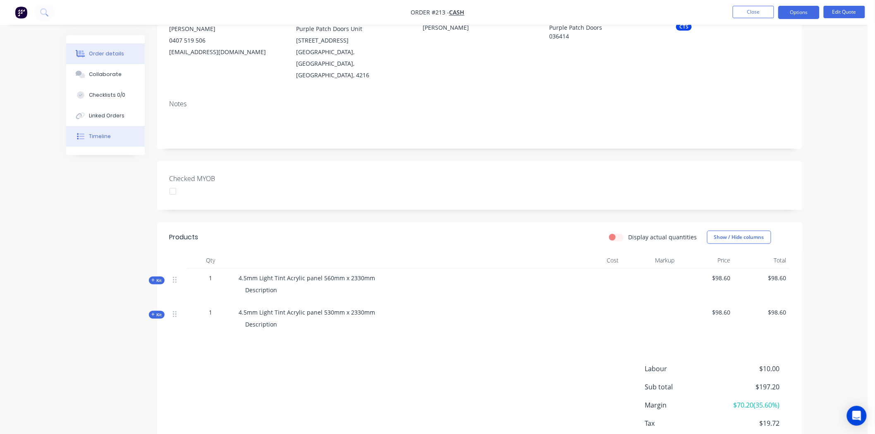
click at [101, 137] on div "Timeline" at bounding box center [100, 136] width 22 height 7
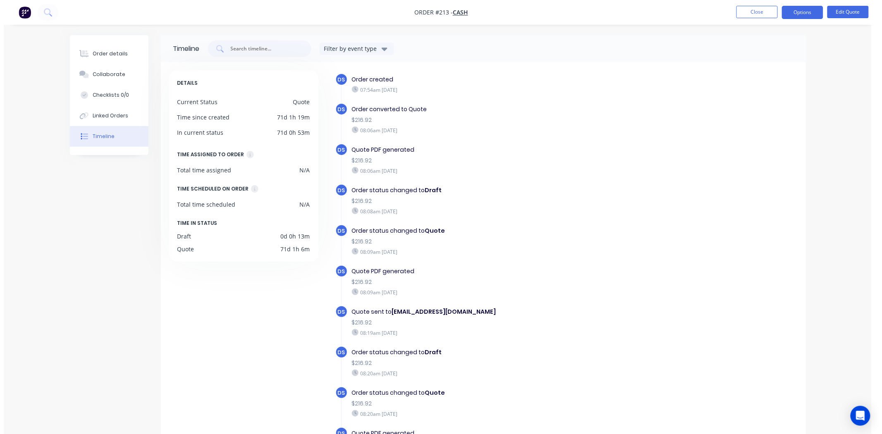
scroll to position [3, 0]
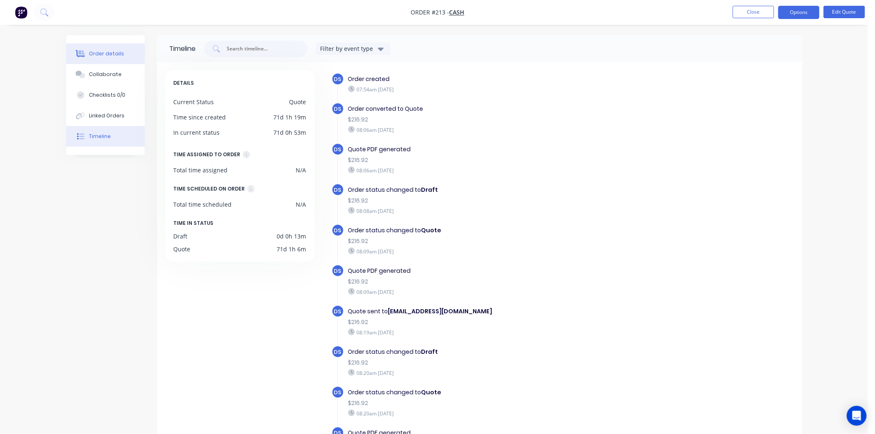
click at [95, 50] on div "Order details" at bounding box center [106, 53] width 35 height 7
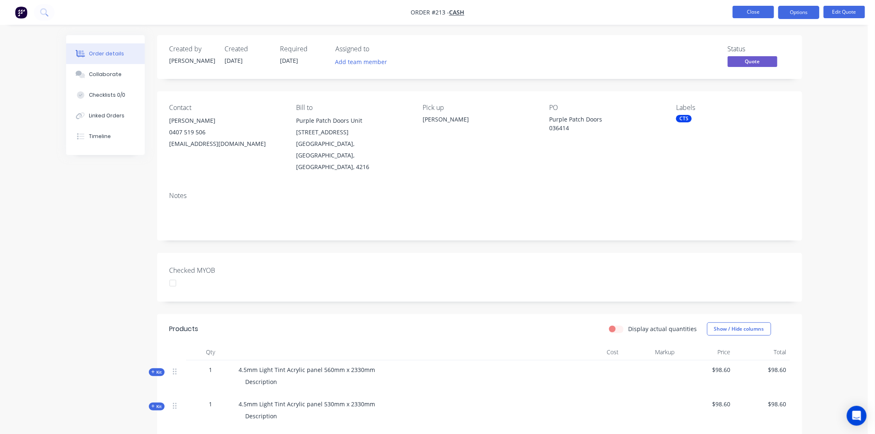
click at [745, 11] on button "Close" at bounding box center [752, 12] width 41 height 12
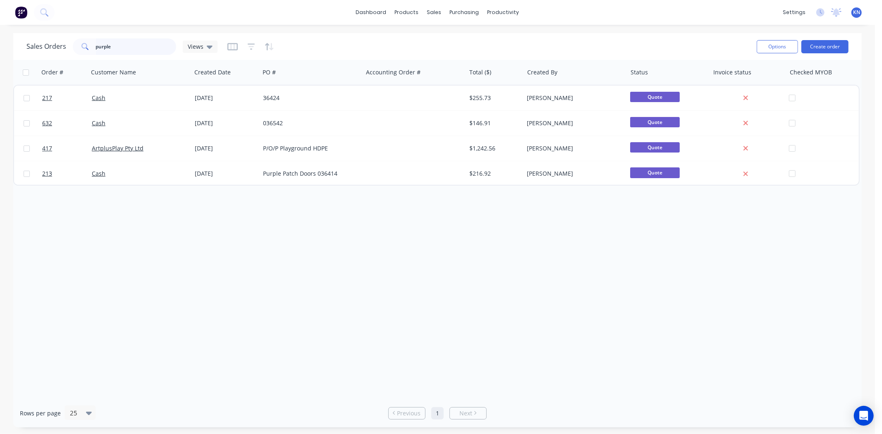
click at [123, 41] on input "purple" at bounding box center [136, 46] width 81 height 17
type input "p"
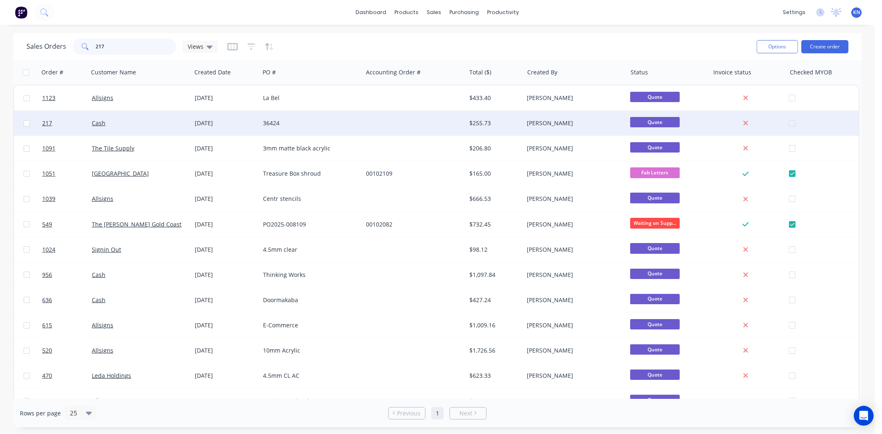
type input "217"
click at [272, 124] on div "36424" at bounding box center [309, 123] width 92 height 8
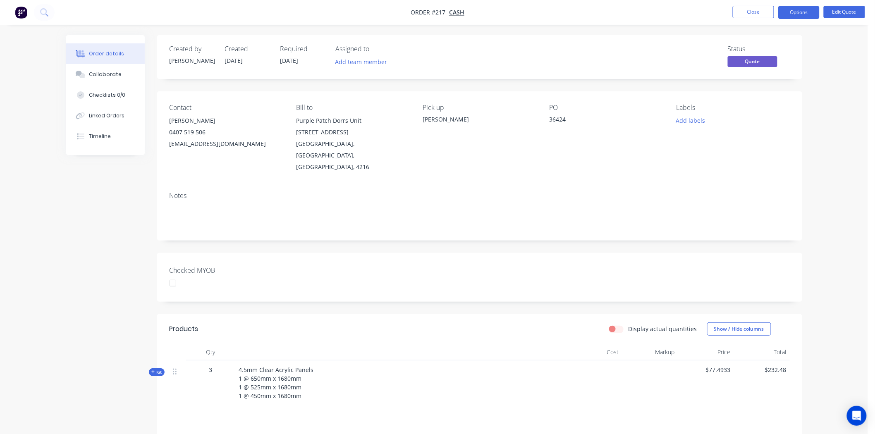
click at [549, 119] on div "36424" at bounding box center [600, 121] width 103 height 12
click at [845, 14] on button "Edit Quote" at bounding box center [843, 12] width 41 height 12
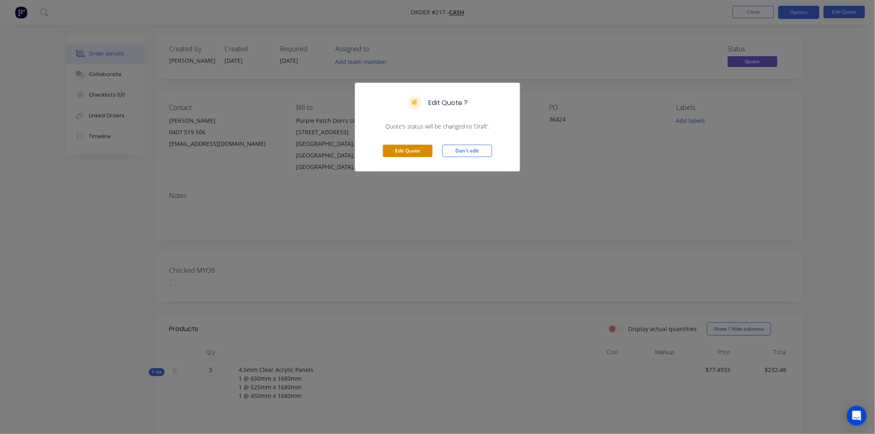
click at [397, 150] on button "Edit Quote" at bounding box center [408, 151] width 50 height 12
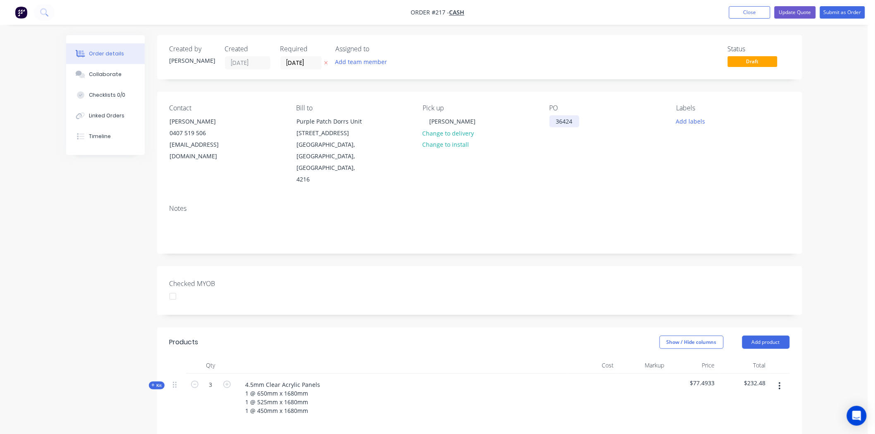
click at [553, 117] on div "36424" at bounding box center [564, 121] width 30 height 12
click at [750, 12] on button "Close" at bounding box center [749, 12] width 41 height 12
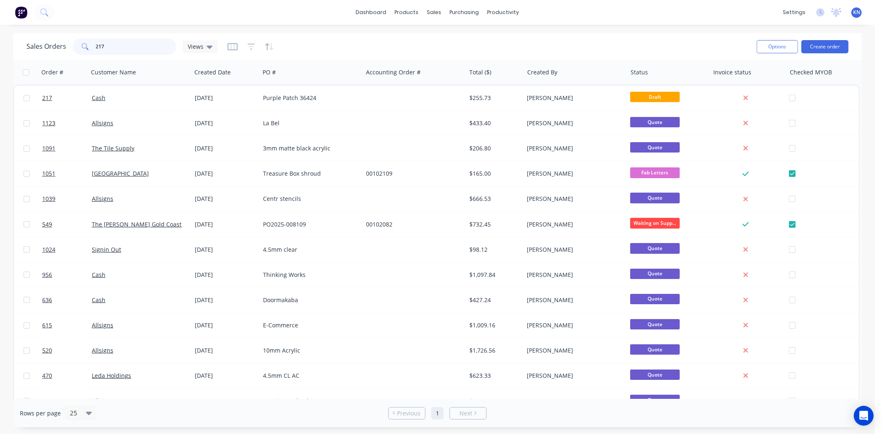
click at [122, 43] on input "217" at bounding box center [136, 46] width 81 height 17
type input "2"
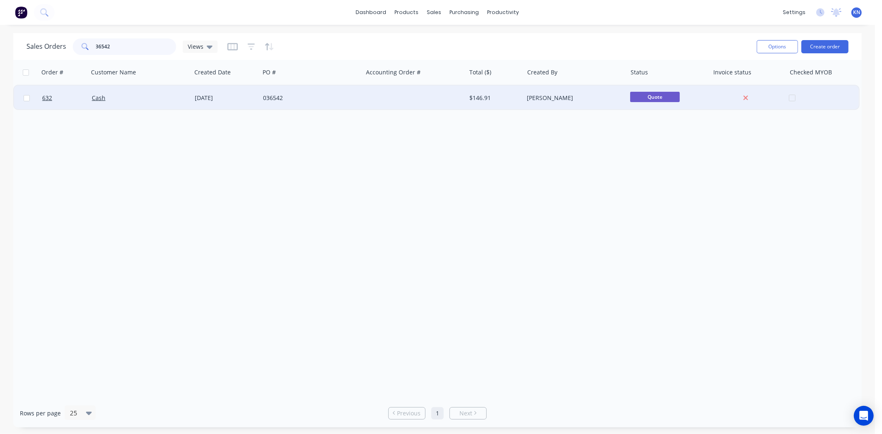
type input "36542"
click at [275, 96] on div "036542" at bounding box center [309, 98] width 92 height 8
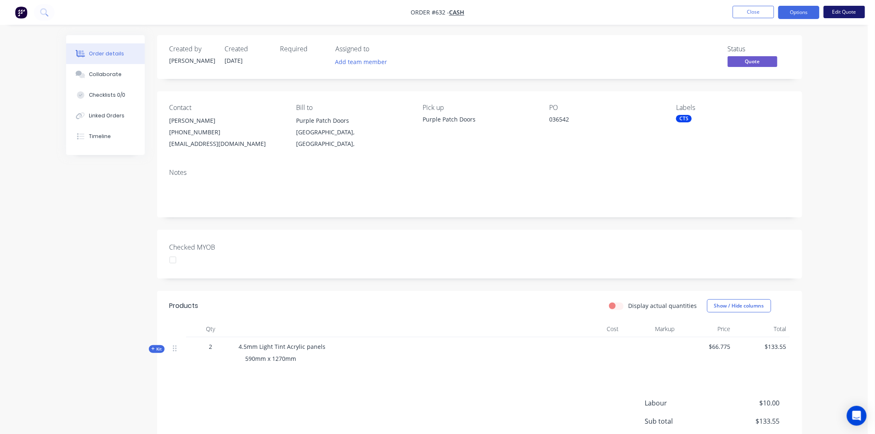
click at [838, 11] on button "Edit Quote" at bounding box center [843, 12] width 41 height 12
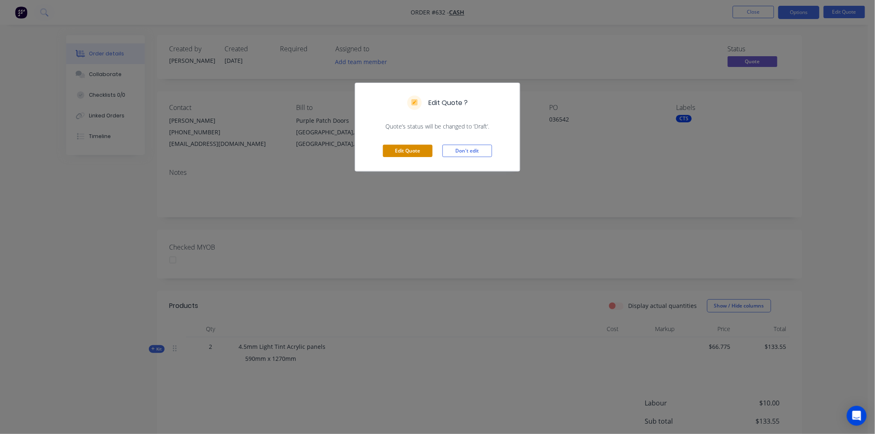
click at [409, 148] on button "Edit Quote" at bounding box center [408, 151] width 50 height 12
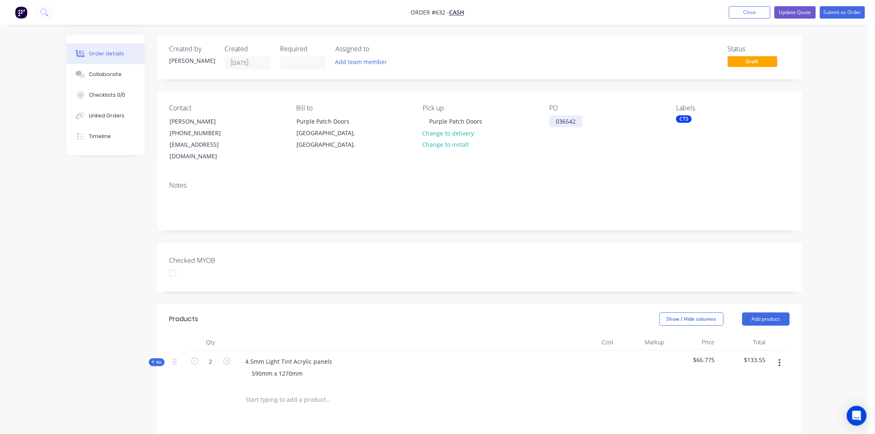
click at [556, 120] on div "036542" at bounding box center [565, 121] width 33 height 12
click at [803, 11] on button "Update Quote" at bounding box center [794, 12] width 41 height 12
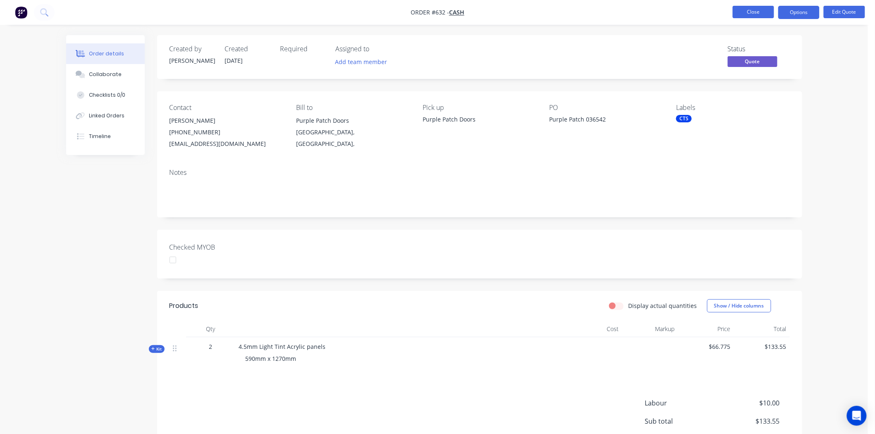
click at [761, 11] on button "Close" at bounding box center [752, 12] width 41 height 12
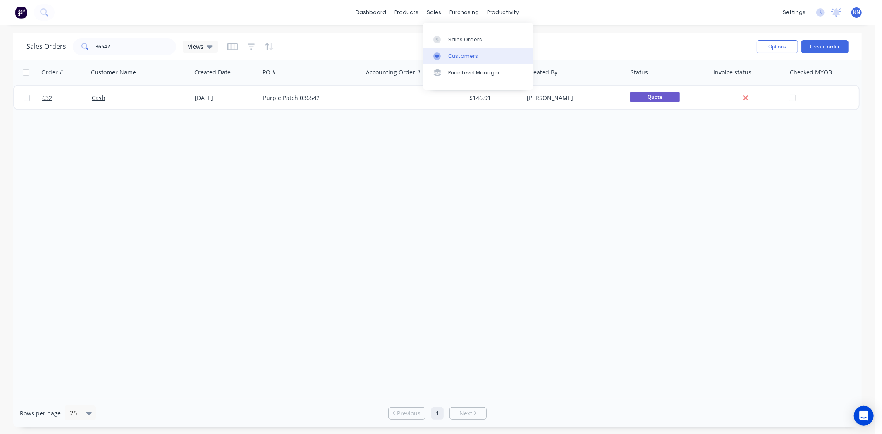
click at [474, 55] on div "Customers" at bounding box center [463, 55] width 30 height 7
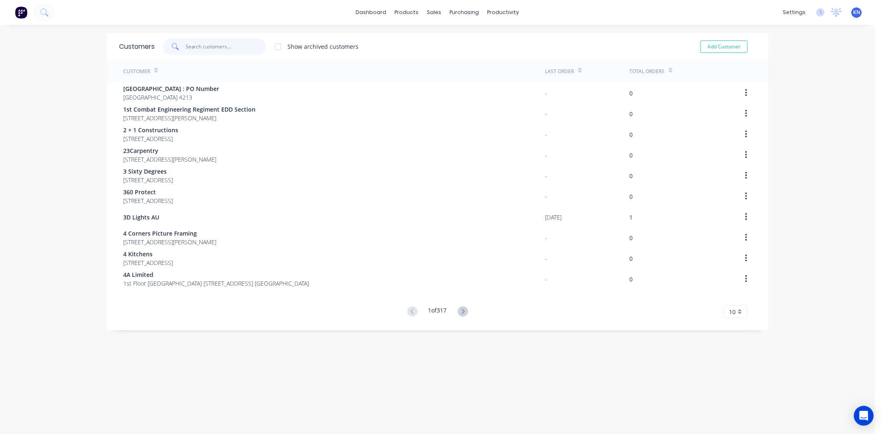
click at [219, 43] on input "text" at bounding box center [226, 46] width 81 height 17
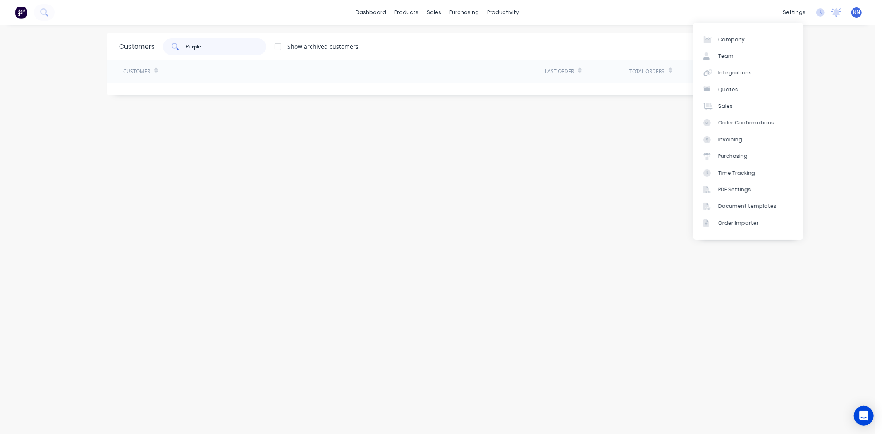
type input "Purple"
drag, startPoint x: 488, startPoint y: 289, endPoint x: 580, endPoint y: 218, distance: 116.3
click at [488, 289] on div "Customers Purple Show archived customers Add Customer Customer Last Order Total…" at bounding box center [437, 237] width 661 height 409
click at [722, 46] on button "Add Customer" at bounding box center [723, 47] width 47 height 12
select select "AU"
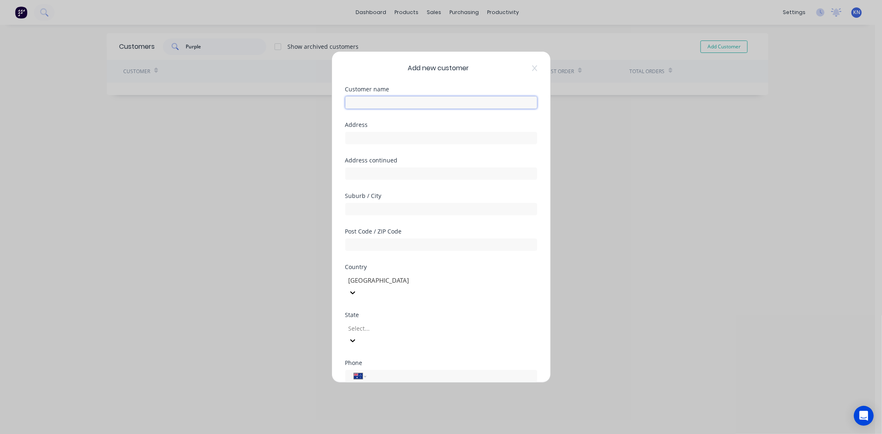
click at [353, 104] on input "text" at bounding box center [441, 102] width 192 height 12
type input "Purple Patch Doors"
click at [386, 141] on input "text" at bounding box center [441, 138] width 192 height 12
type input "PO Box 1175"
click at [371, 209] on input "text" at bounding box center [441, 209] width 192 height 12
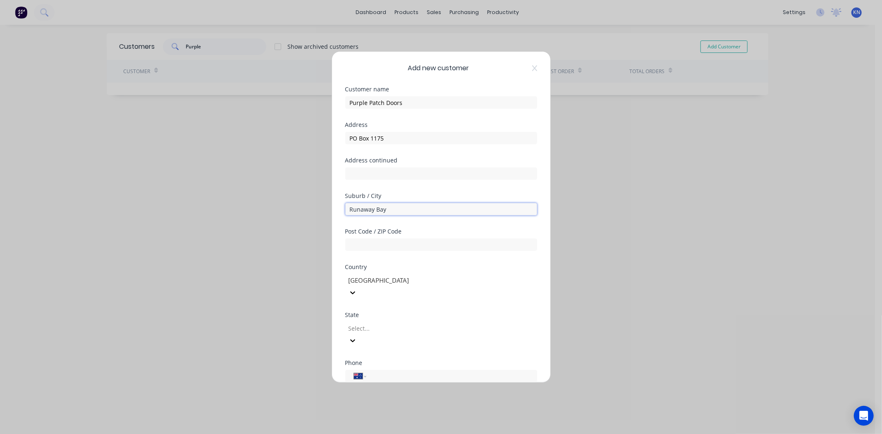
type input "Runaway Bay"
click at [378, 241] on input "text" at bounding box center [441, 245] width 192 height 12
type input "4216"
click at [396, 323] on div at bounding box center [407, 328] width 119 height 10
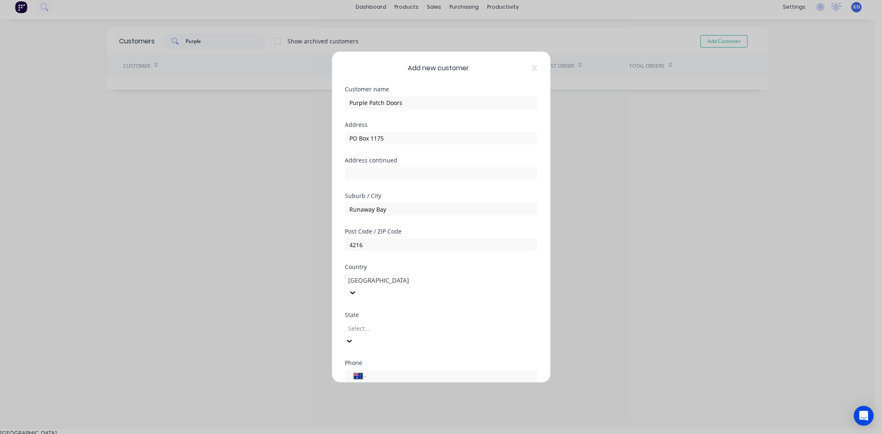
scroll to position [6, 0]
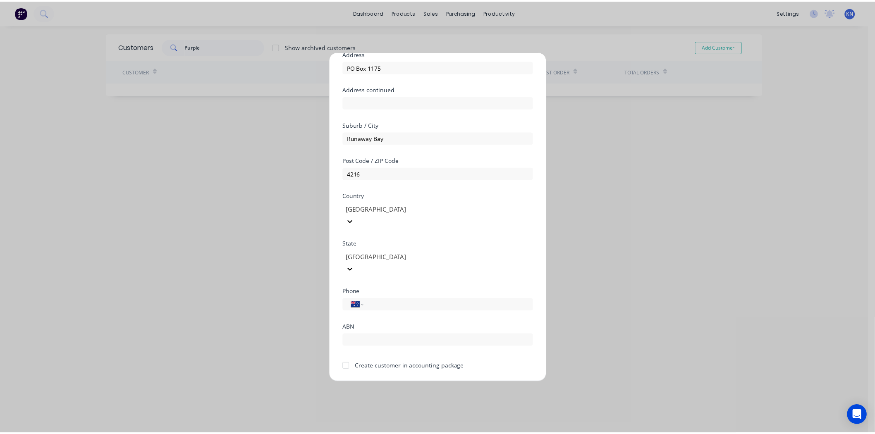
scroll to position [72, 0]
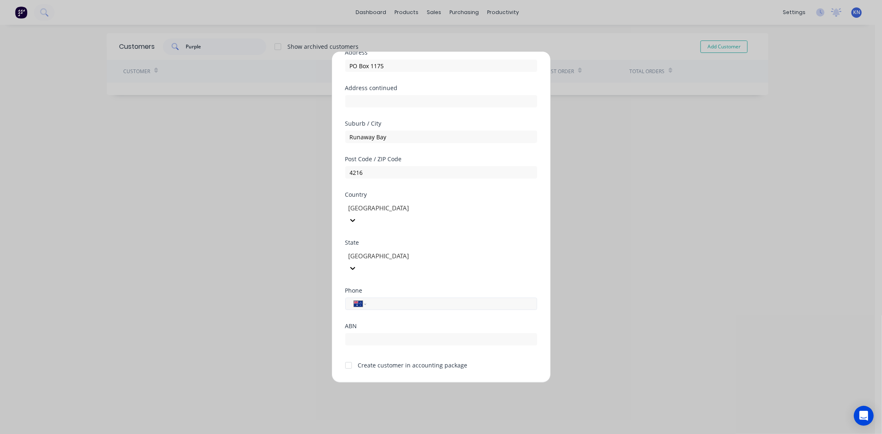
click at [388, 299] on input "tel" at bounding box center [450, 304] width 156 height 10
type input "(07) 3277 6892"
click at [348, 357] on div at bounding box center [348, 365] width 17 height 17
click at [374, 333] on input "text" at bounding box center [441, 339] width 192 height 12
type input "38094503894"
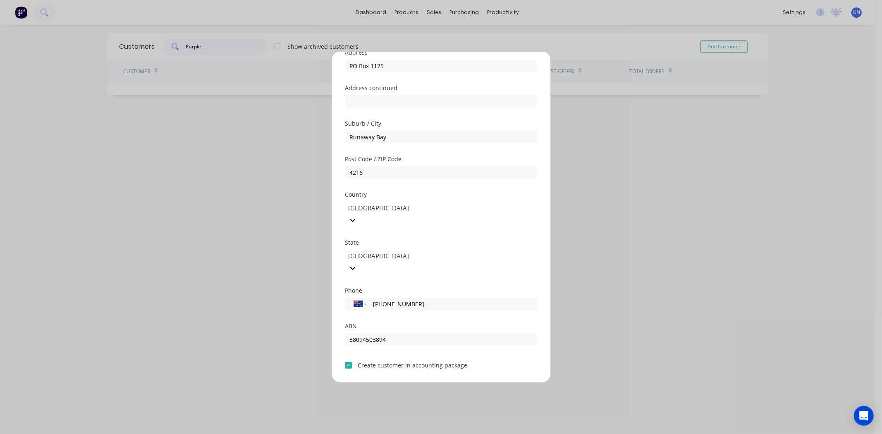
click at [414, 383] on button "Save" at bounding box center [414, 389] width 45 height 13
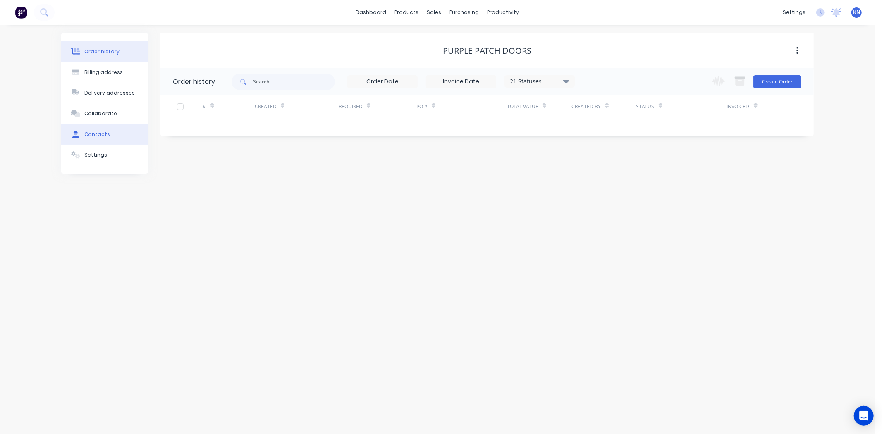
click at [91, 129] on button "Contacts" at bounding box center [104, 134] width 87 height 21
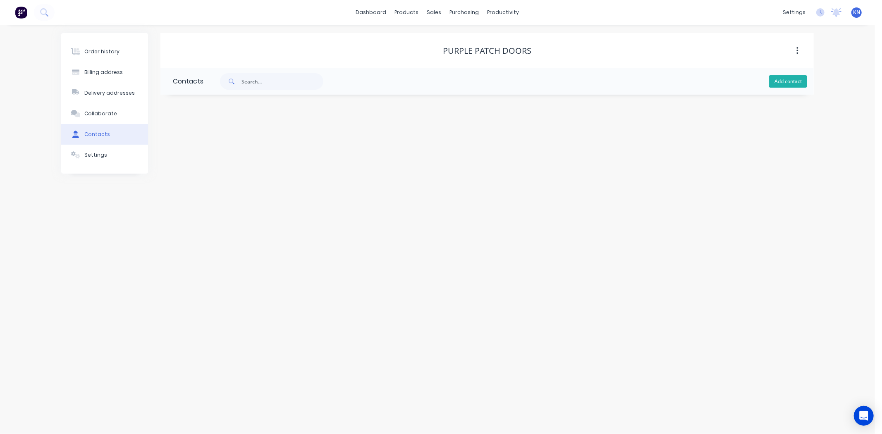
click at [783, 81] on button "Add contact" at bounding box center [788, 81] width 38 height 12
select select "AU"
click at [216, 139] on input "text" at bounding box center [240, 142] width 135 height 12
type input "Jema Wallace"
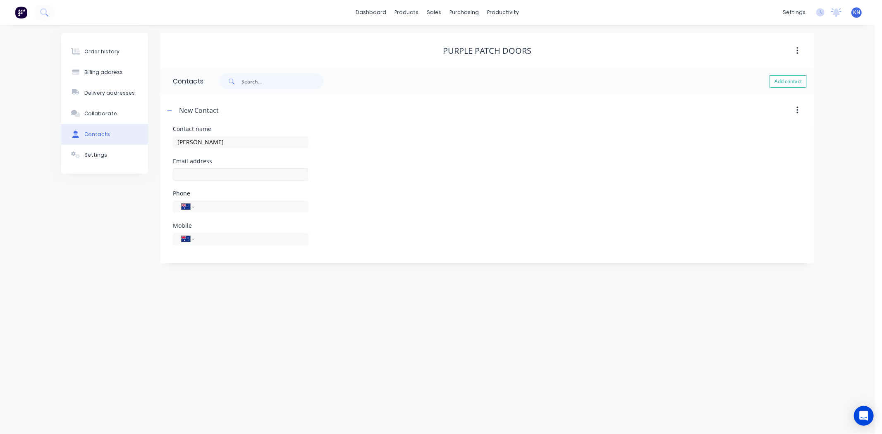
select select "AU"
click at [213, 172] on input "text" at bounding box center [240, 174] width 135 height 12
type input "jema@purplepatchdoors.com.au"
click at [220, 241] on input "tel" at bounding box center [249, 239] width 99 height 10
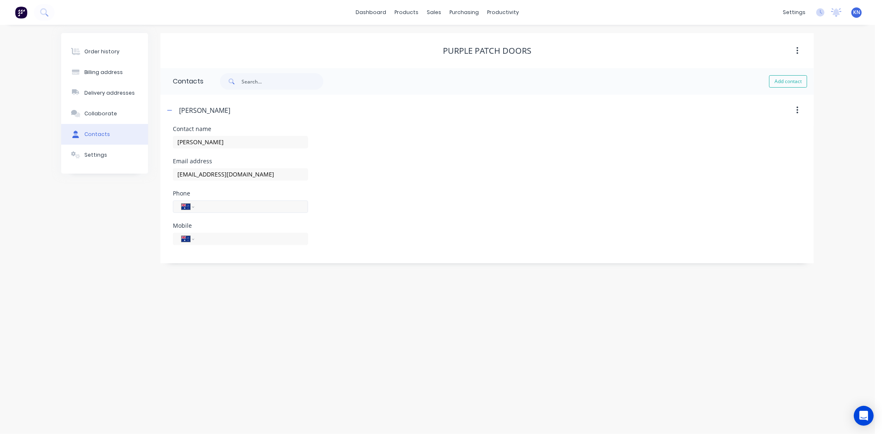
click at [240, 210] on input "tel" at bounding box center [249, 207] width 99 height 10
click at [258, 205] on input "tel" at bounding box center [249, 207] width 99 height 10
type input "(07) 5537 2892"
click at [214, 247] on div "International Afghanistan Åland Islands Albania Algeria American Samoa Andorra …" at bounding box center [240, 243] width 135 height 24
click at [221, 242] on input "tel" at bounding box center [249, 239] width 99 height 10
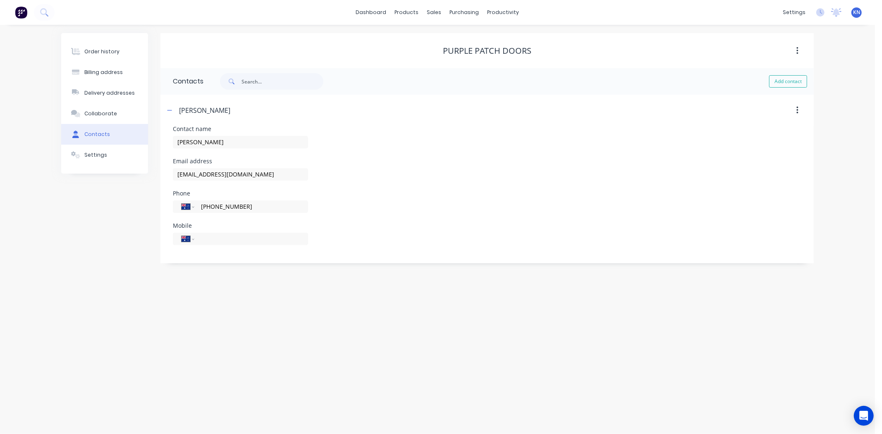
click at [349, 223] on div "Mobile International Afghanistan Åland Islands Albania Algeria American Samoa A…" at bounding box center [487, 239] width 628 height 32
click at [167, 112] on icon "button" at bounding box center [169, 110] width 5 height 6
click at [786, 81] on button "Add contact" at bounding box center [788, 81] width 38 height 12
select select "AU"
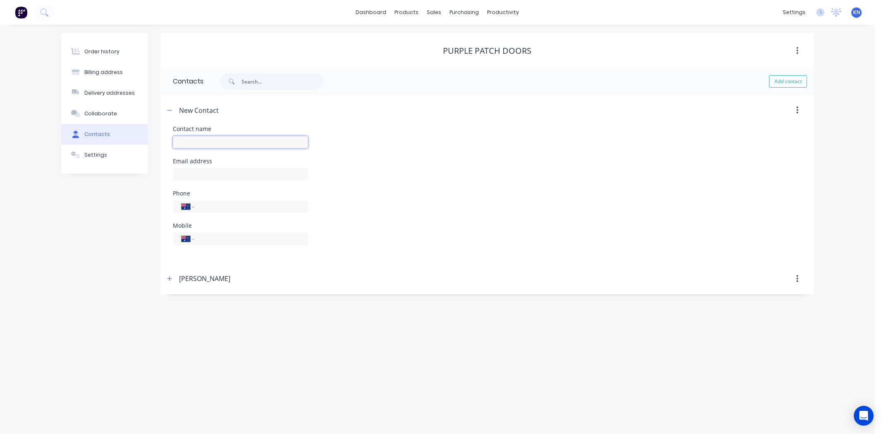
click at [191, 140] on input "text" at bounding box center [240, 142] width 135 height 12
type input "Nicole"
select select "AU"
click at [201, 175] on input "text" at bounding box center [240, 174] width 135 height 12
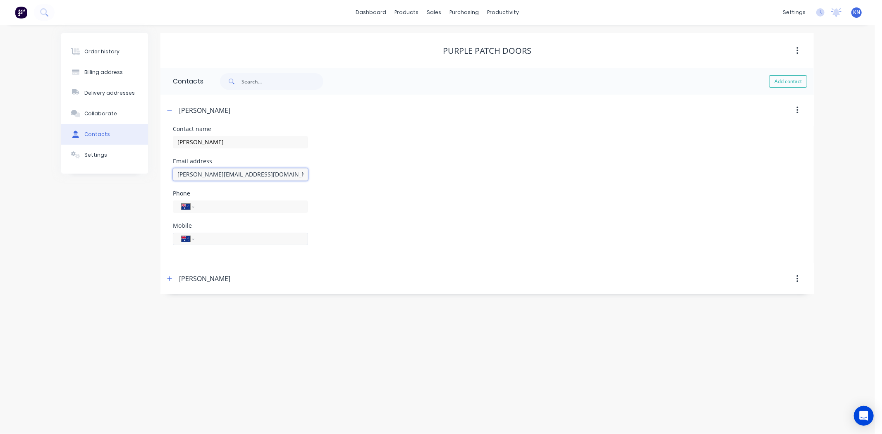
type input "nicole@purplepatchdoors.com.au"
click at [251, 234] on div "International Afghanistan Åland Islands Albania Algeria American Samoa Andorra …" at bounding box center [240, 239] width 135 height 12
drag, startPoint x: 234, startPoint y: 239, endPoint x: 239, endPoint y: 239, distance: 4.2
click at [234, 239] on input "tel" at bounding box center [249, 239] width 99 height 10
click at [222, 207] on input "tel" at bounding box center [249, 207] width 99 height 10
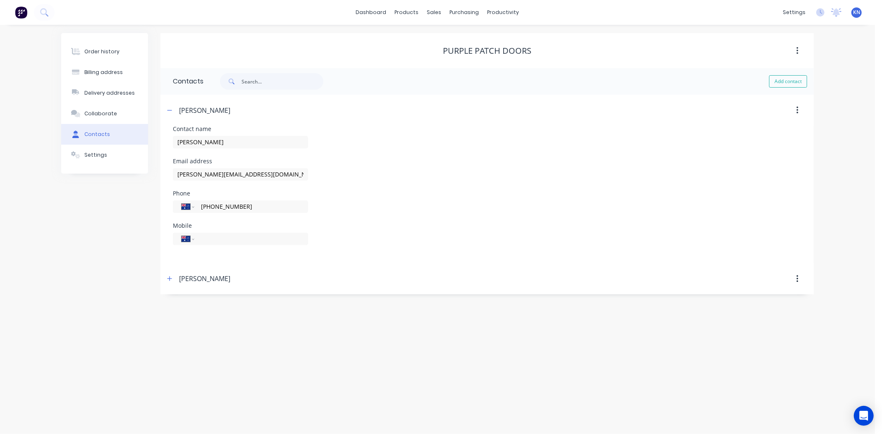
type input "(07) 3277 6892"
click at [375, 261] on form "Contact name Nicole Email address nicole@purplepatchdoors.com.au Phone Internat…" at bounding box center [487, 194] width 628 height 137
click at [171, 112] on icon "button" at bounding box center [169, 110] width 5 height 6
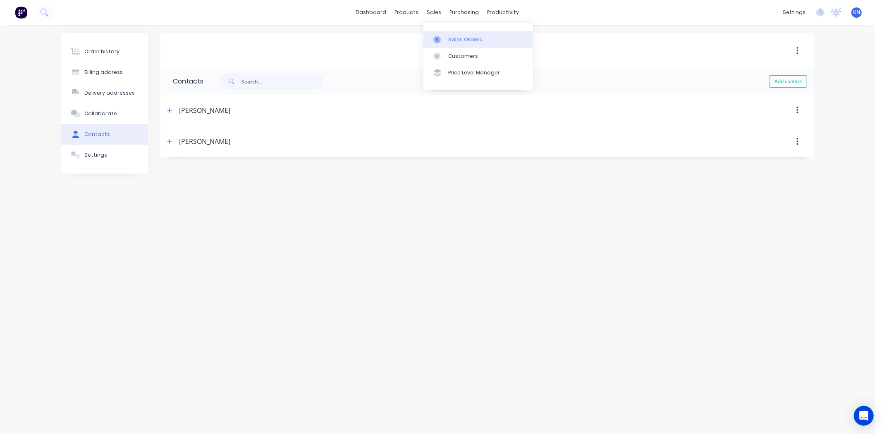
click at [460, 36] on div "Sales Orders" at bounding box center [465, 39] width 34 height 7
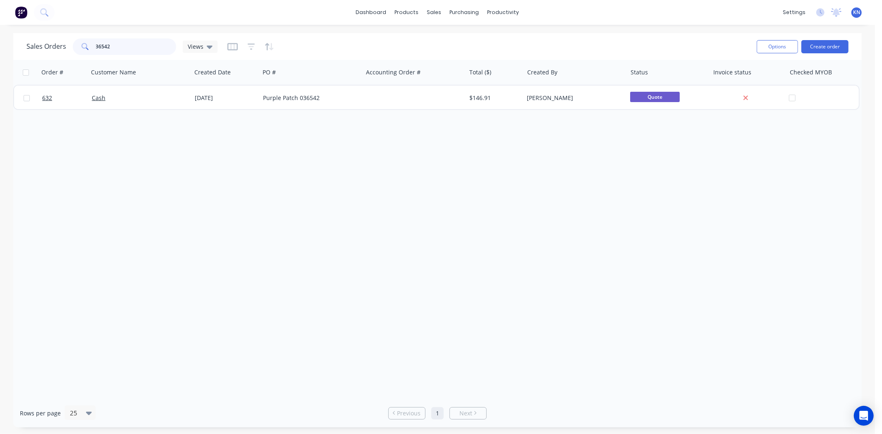
click at [119, 52] on input "36542" at bounding box center [136, 46] width 81 height 17
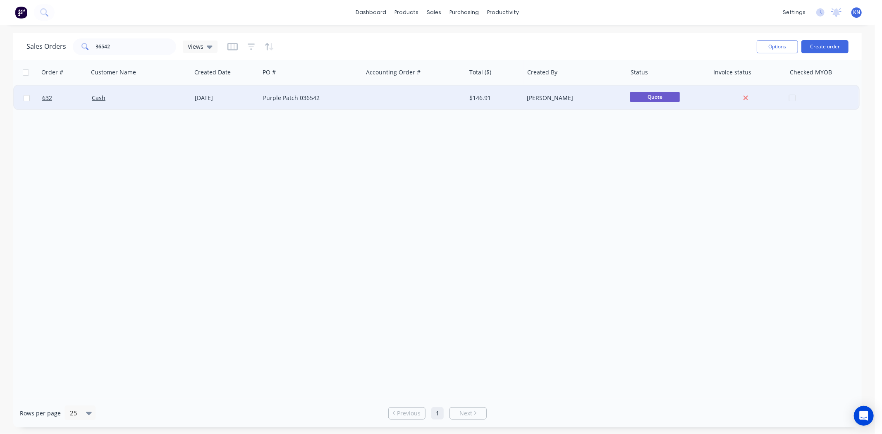
click at [207, 98] on div "[DATE]" at bounding box center [226, 98] width 62 height 8
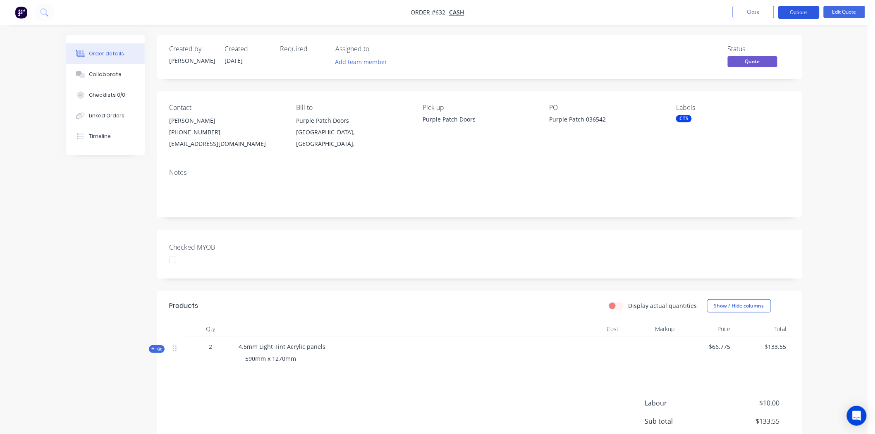
click at [806, 13] on button "Options" at bounding box center [798, 12] width 41 height 13
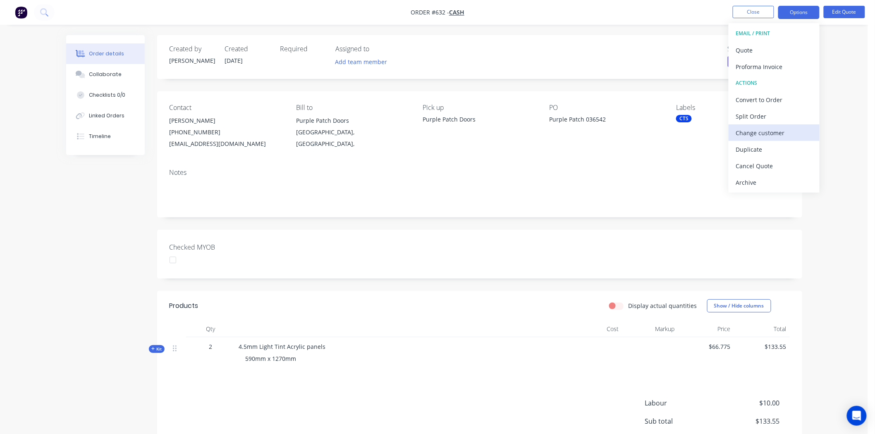
click at [771, 130] on div "Change customer" at bounding box center [774, 133] width 76 height 12
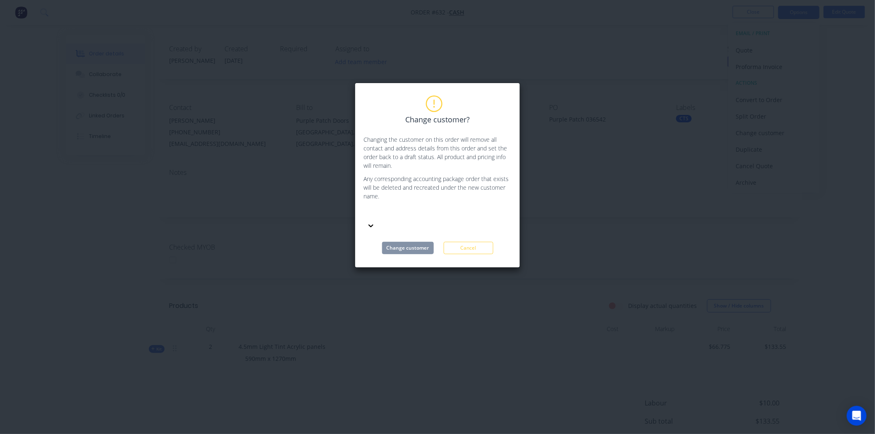
click at [395, 212] on div at bounding box center [425, 213] width 119 height 10
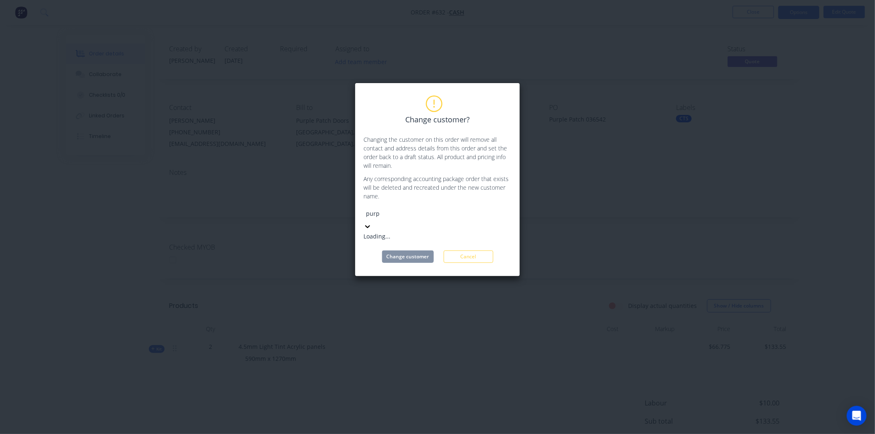
type input "purpl"
click at [403, 234] on div "Purple Patch Doors" at bounding box center [425, 236] width 124 height 9
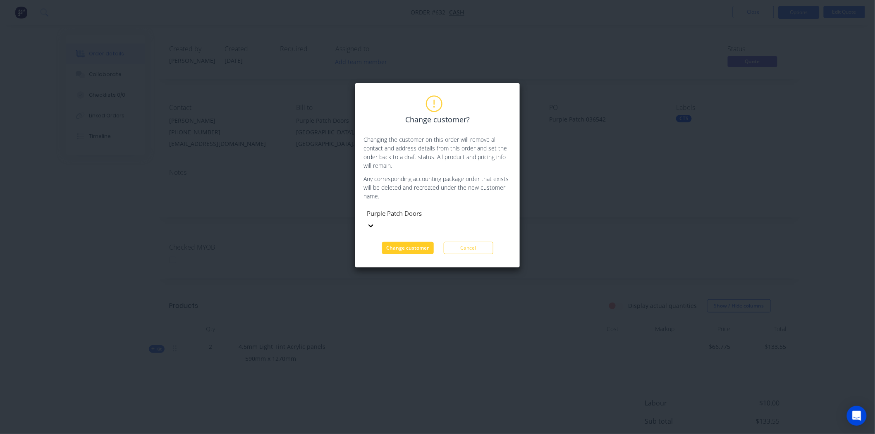
click at [411, 242] on button "Change customer" at bounding box center [408, 248] width 52 height 12
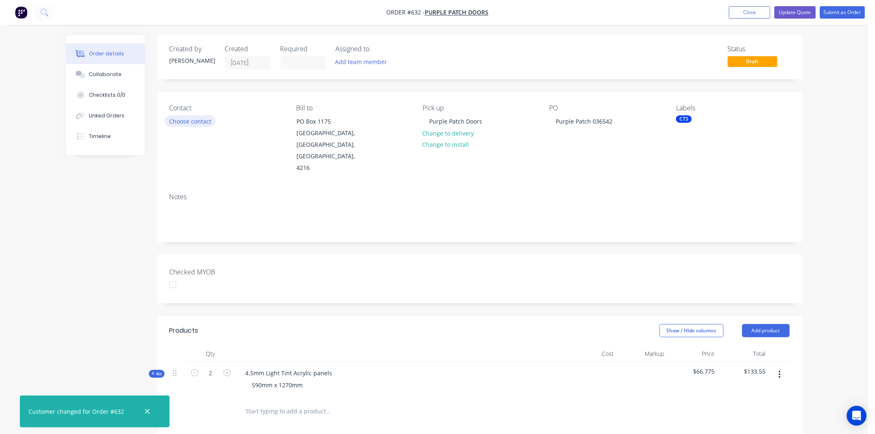
click at [199, 119] on button "Choose contact" at bounding box center [190, 120] width 51 height 11
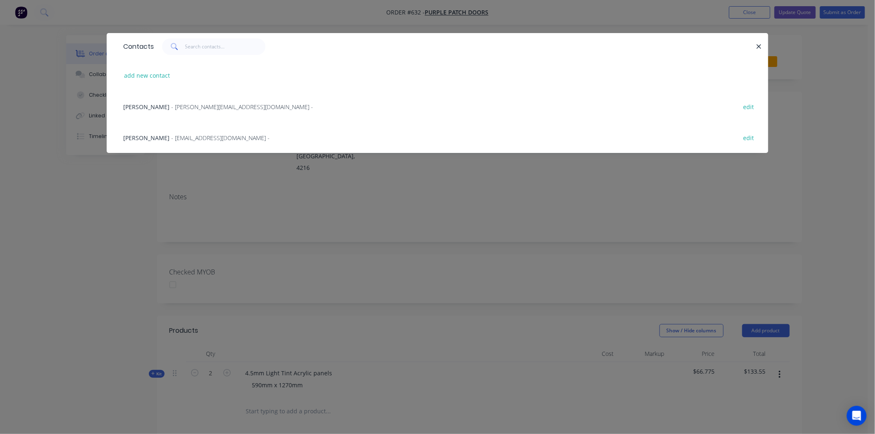
click at [171, 107] on span "- nicole@purplepatchdoors.com.au -" at bounding box center [242, 107] width 142 height 8
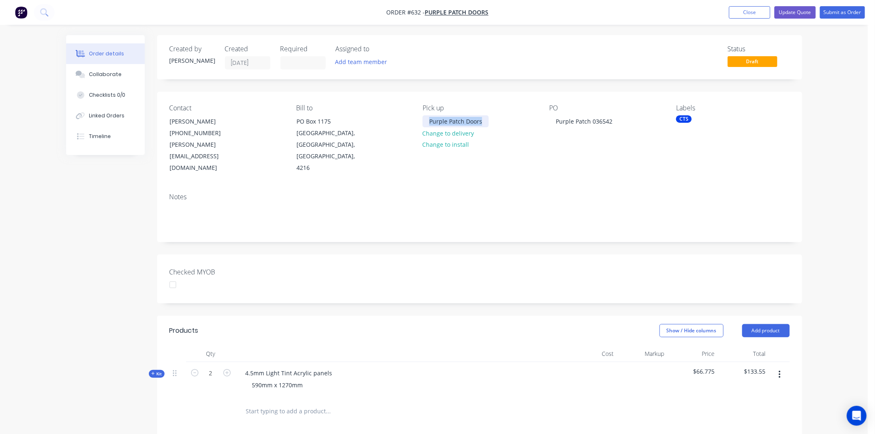
drag, startPoint x: 428, startPoint y: 121, endPoint x: 505, endPoint y: 123, distance: 76.9
click at [505, 123] on div "Pick up Purple Patch Doors Change to delivery Change to install" at bounding box center [478, 139] width 113 height 70
click at [509, 193] on div "Notes" at bounding box center [479, 197] width 620 height 8
click at [796, 12] on button "Update Quote" at bounding box center [794, 12] width 41 height 12
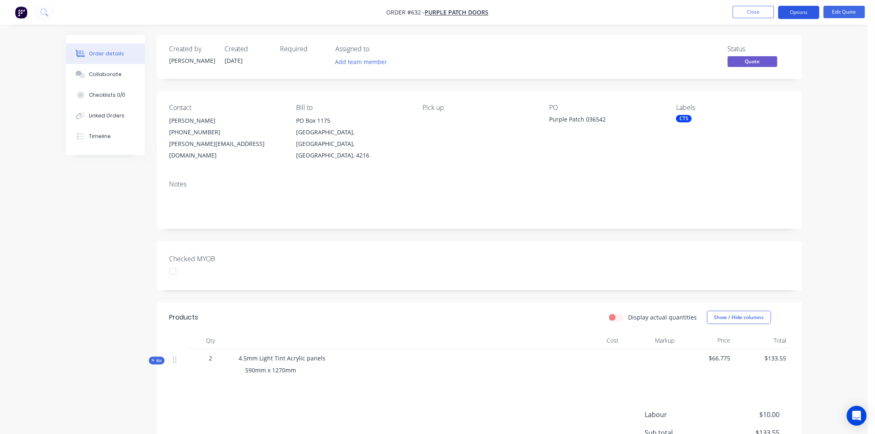
click at [805, 10] on button "Options" at bounding box center [798, 12] width 41 height 13
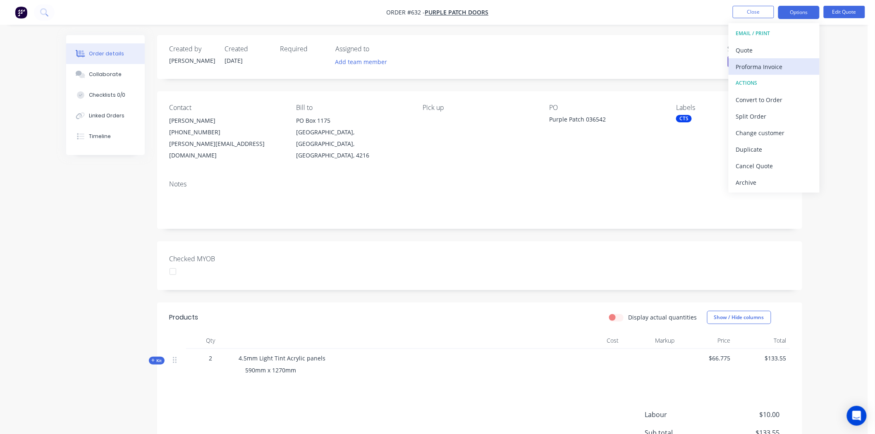
click at [787, 65] on div "Proforma Invoice" at bounding box center [774, 67] width 76 height 12
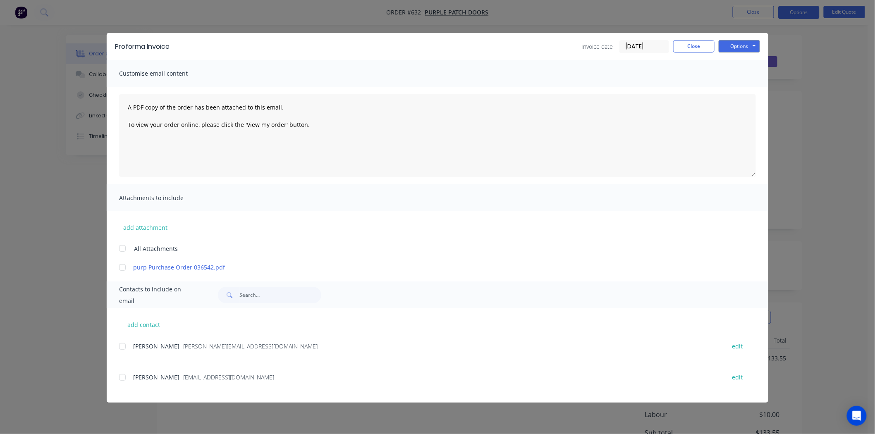
click at [646, 48] on input "[DATE]" at bounding box center [644, 47] width 49 height 12
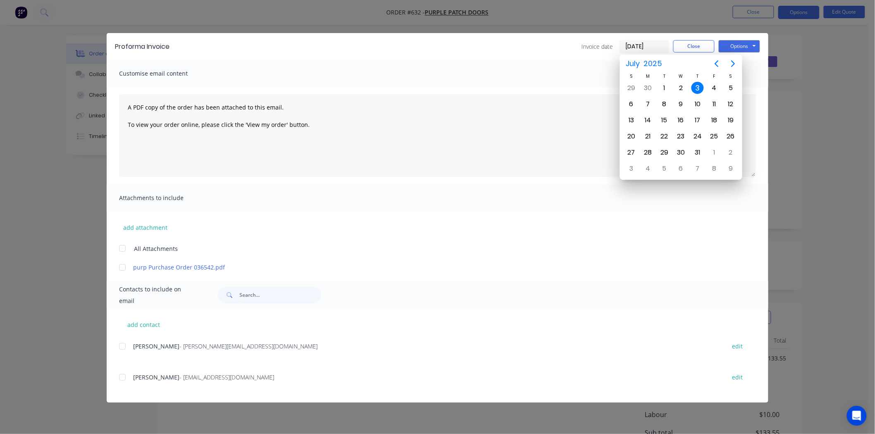
click at [698, 85] on div "3" at bounding box center [697, 88] width 12 height 12
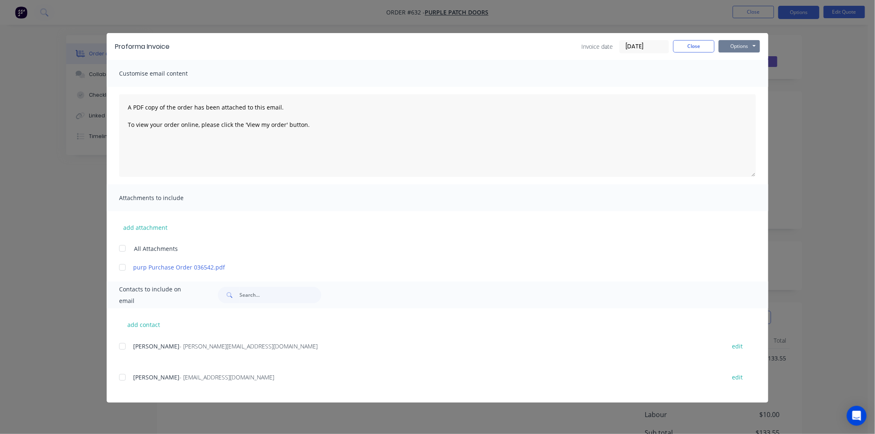
click at [737, 46] on button "Options" at bounding box center [738, 46] width 41 height 12
click at [123, 346] on div at bounding box center [122, 346] width 17 height 17
click at [749, 46] on button "Options" at bounding box center [738, 46] width 41 height 12
click at [748, 85] on button "Email" at bounding box center [744, 88] width 53 height 14
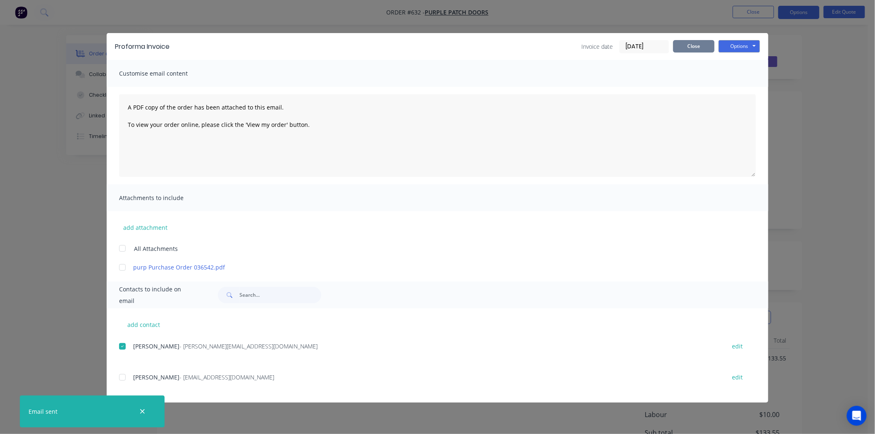
drag, startPoint x: 690, startPoint y: 49, endPoint x: 689, endPoint y: 53, distance: 4.3
click at [690, 49] on button "Close" at bounding box center [693, 46] width 41 height 12
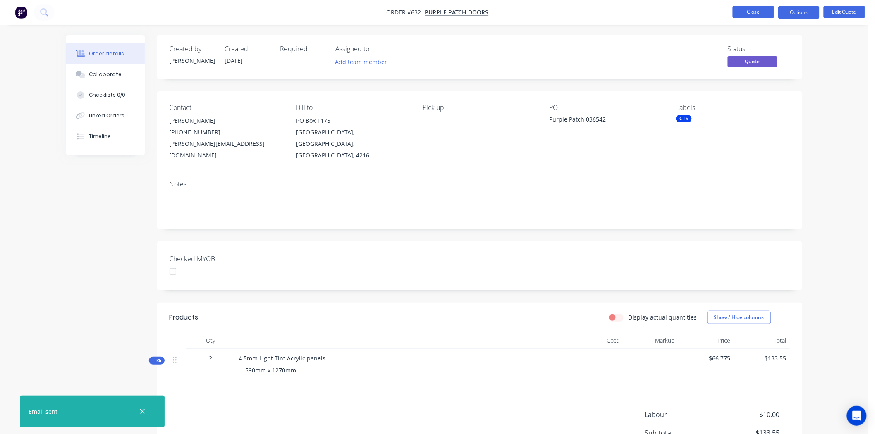
click at [746, 13] on button "Close" at bounding box center [752, 12] width 41 height 12
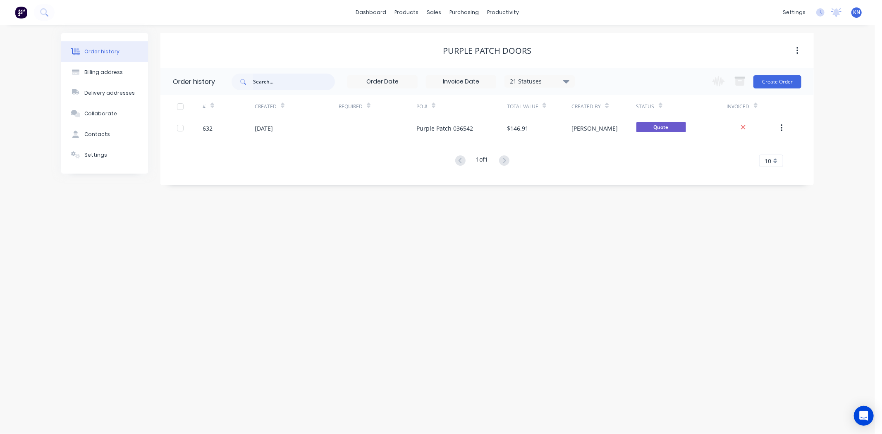
click at [279, 74] on input "text" at bounding box center [294, 82] width 82 height 17
click at [458, 38] on div "Sales Orders" at bounding box center [465, 39] width 34 height 7
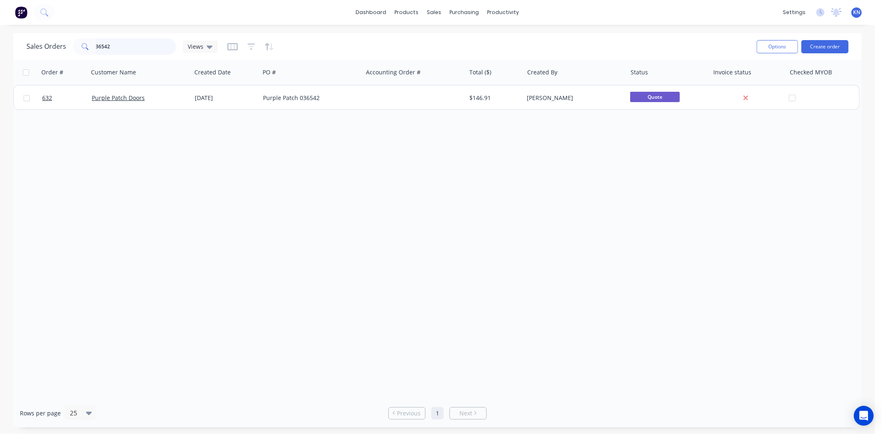
click at [122, 48] on input "36542" at bounding box center [136, 46] width 81 height 17
type input "3"
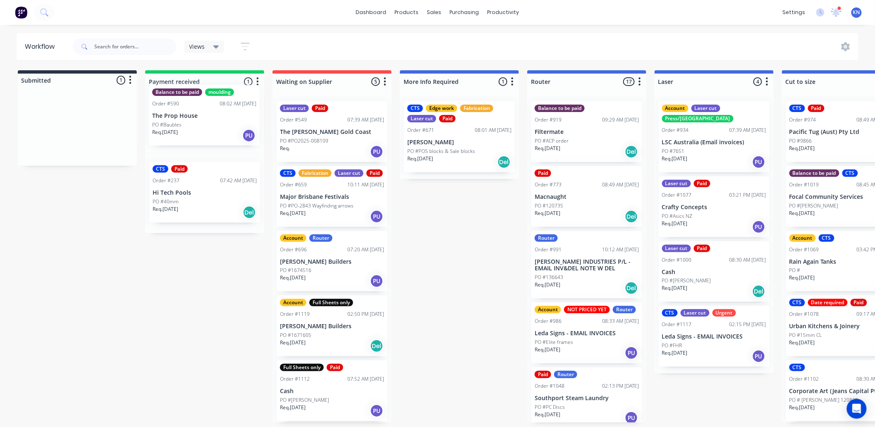
drag, startPoint x: 48, startPoint y: 134, endPoint x: 179, endPoint y: 120, distance: 131.4
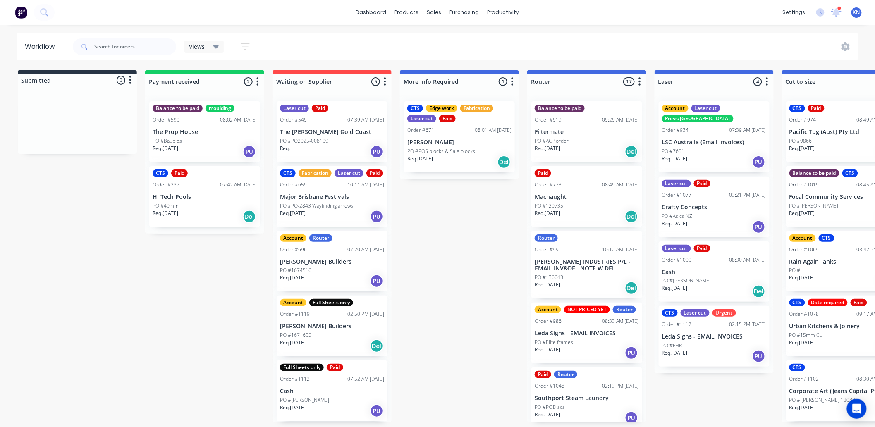
click at [172, 211] on p "Req. 03/06/25" at bounding box center [166, 213] width 26 height 7
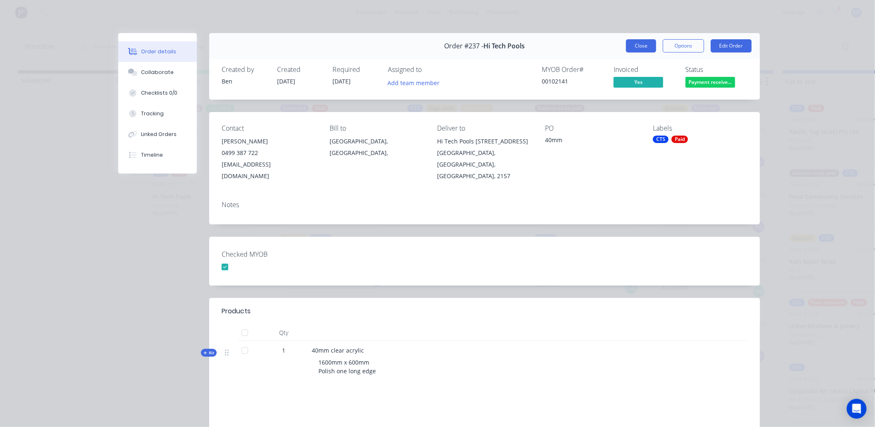
click at [642, 44] on button "Close" at bounding box center [641, 45] width 30 height 13
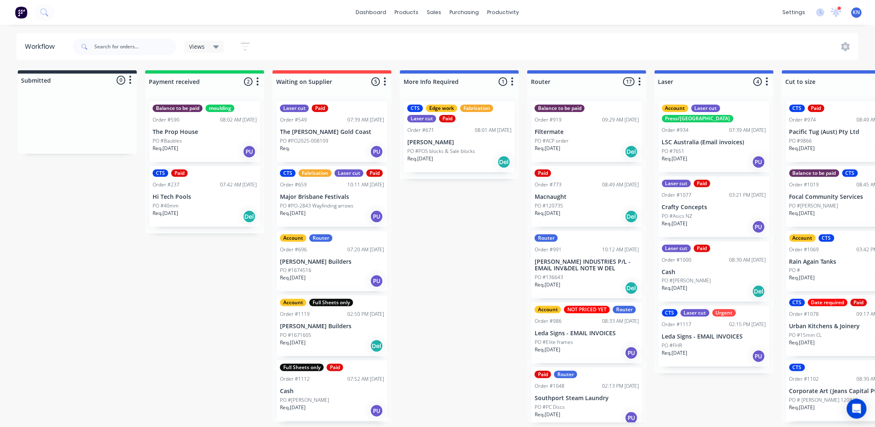
click at [176, 135] on p "The Prop House" at bounding box center [205, 132] width 104 height 7
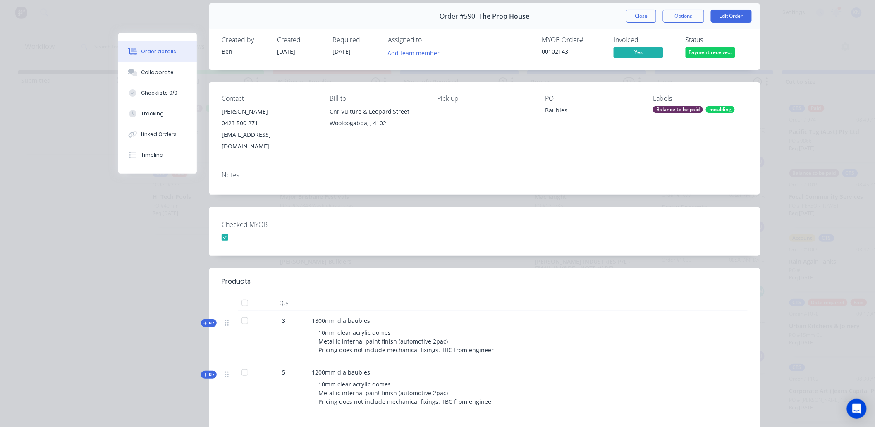
scroll to position [46, 0]
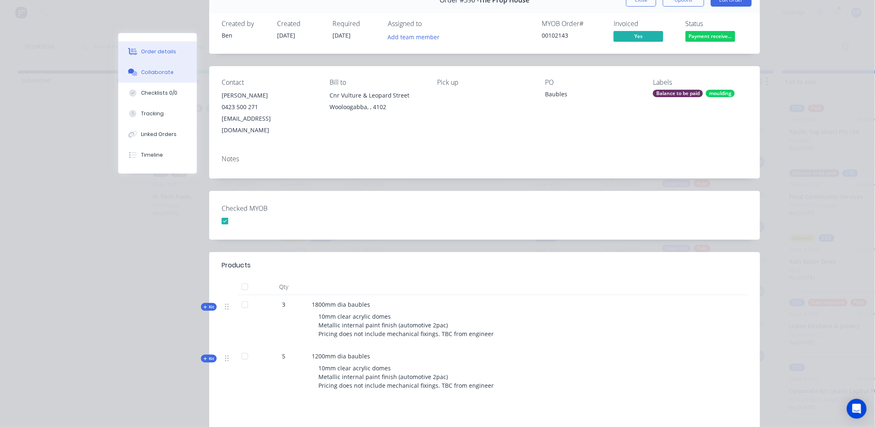
click at [161, 74] on div "Collaborate" at bounding box center [157, 72] width 33 height 7
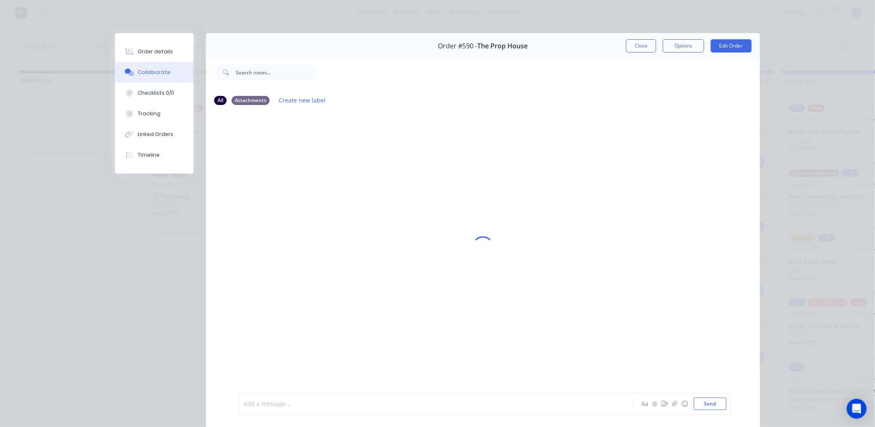
click at [329, 406] on div at bounding box center [425, 404] width 362 height 9
click at [711, 404] on button "Send" at bounding box center [710, 404] width 33 height 12
click at [148, 52] on div "Order details" at bounding box center [155, 51] width 35 height 7
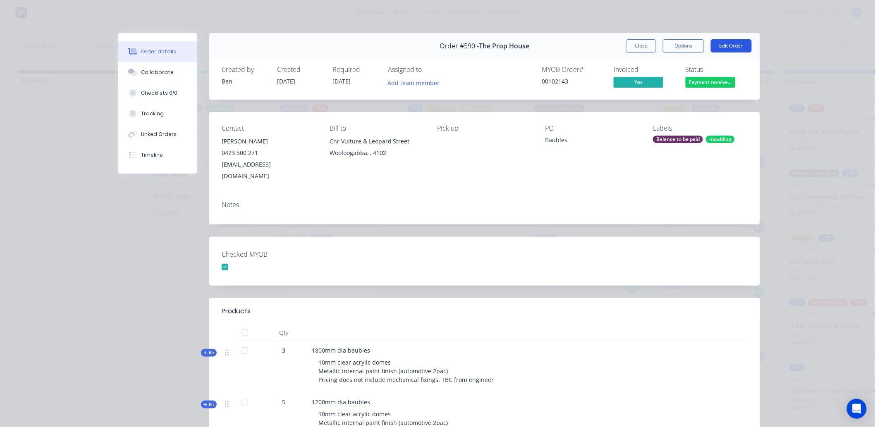
click at [725, 43] on button "Edit Order" at bounding box center [731, 45] width 41 height 13
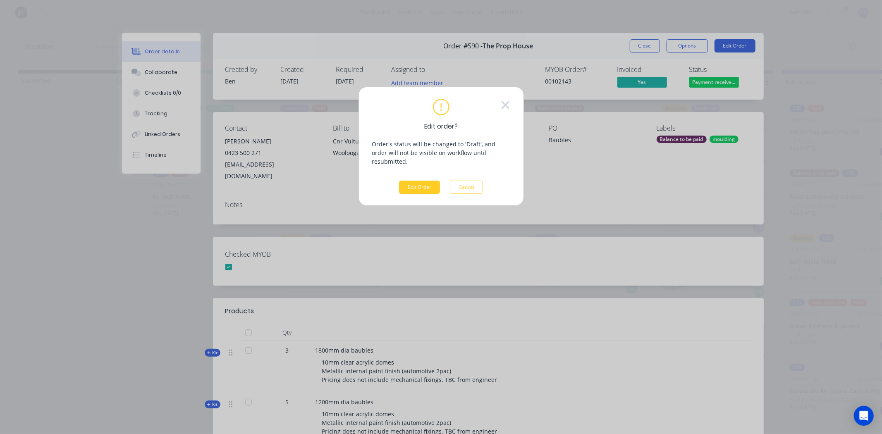
click at [422, 181] on button "Edit Order" at bounding box center [419, 187] width 41 height 13
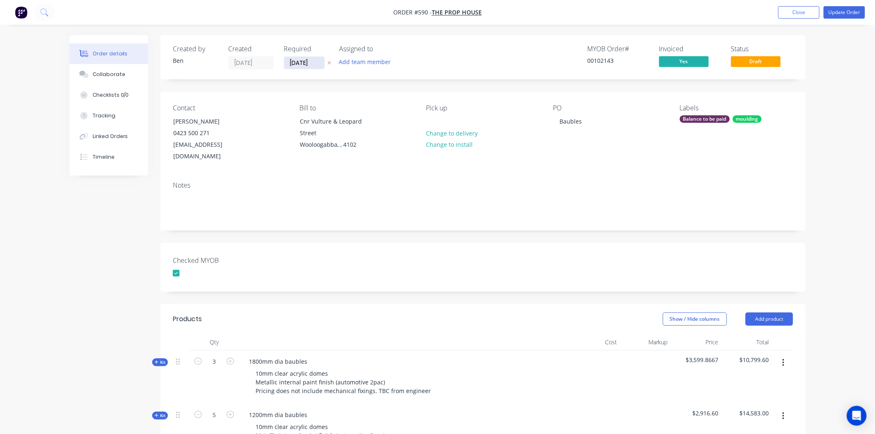
click at [292, 62] on input "30/06/25" at bounding box center [304, 63] width 41 height 12
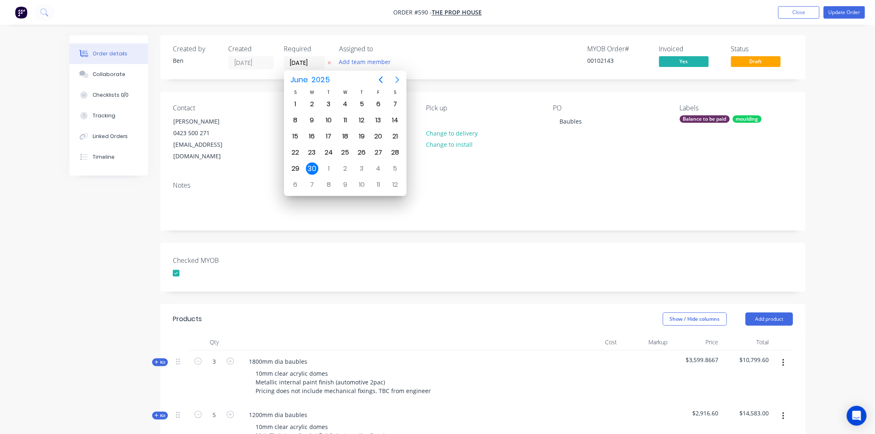
click at [397, 79] on icon "Next page" at bounding box center [397, 80] width 10 height 10
click at [333, 133] on div "12" at bounding box center [328, 136] width 12 height 12
type input "[DATE]"
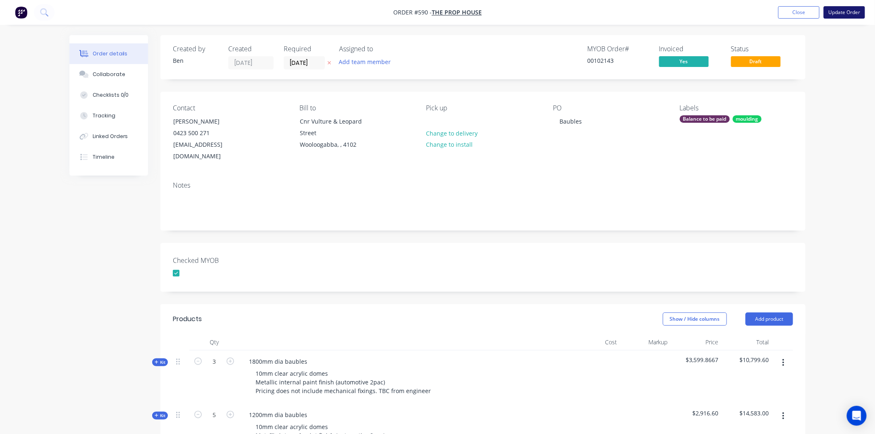
click at [844, 11] on button "Update Order" at bounding box center [843, 12] width 41 height 12
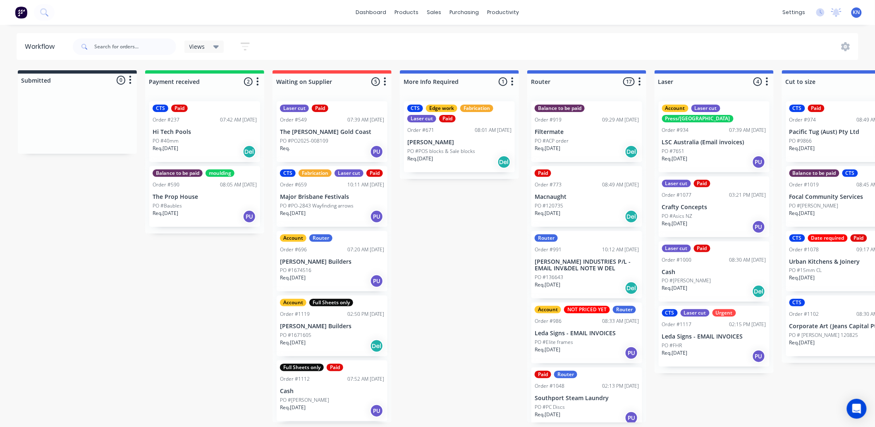
click at [187, 131] on p "Hi Tech Pools" at bounding box center [205, 132] width 104 height 7
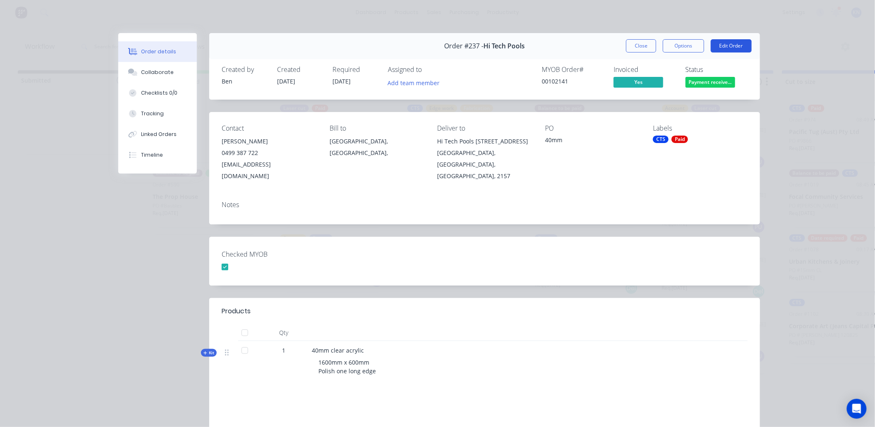
click at [737, 43] on button "Edit Order" at bounding box center [731, 45] width 41 height 13
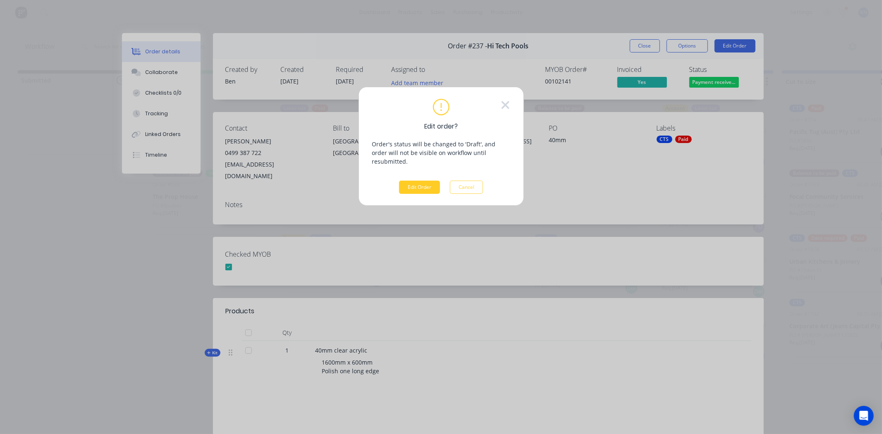
click at [434, 181] on button "Edit Order" at bounding box center [419, 187] width 41 height 13
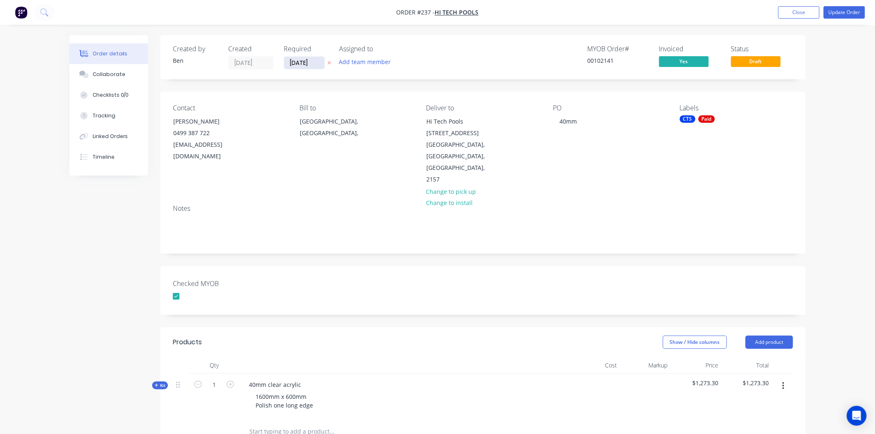
click at [308, 65] on input "03/06/25" at bounding box center [304, 63] width 41 height 12
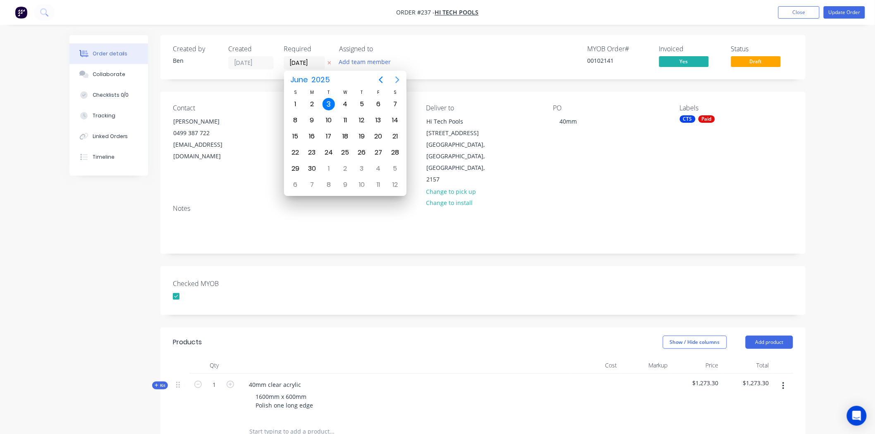
click at [397, 76] on icon "Next page" at bounding box center [397, 80] width 10 height 10
click at [327, 133] on div "12" at bounding box center [328, 136] width 12 height 12
type input "[DATE]"
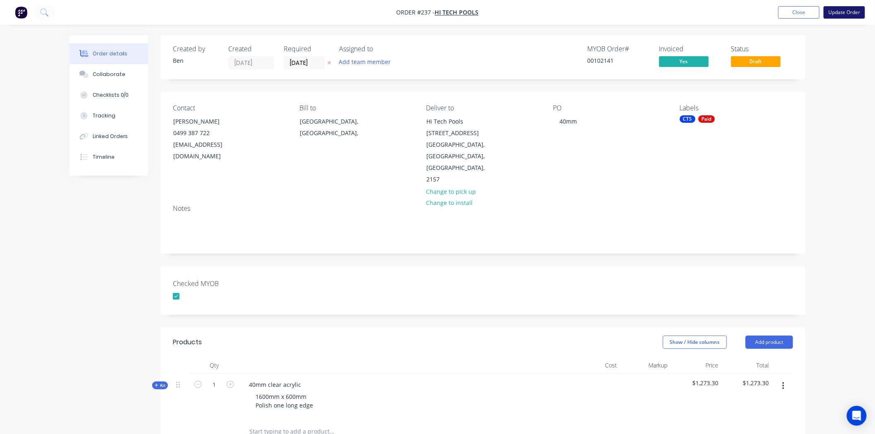
click at [837, 11] on button "Update Order" at bounding box center [843, 12] width 41 height 12
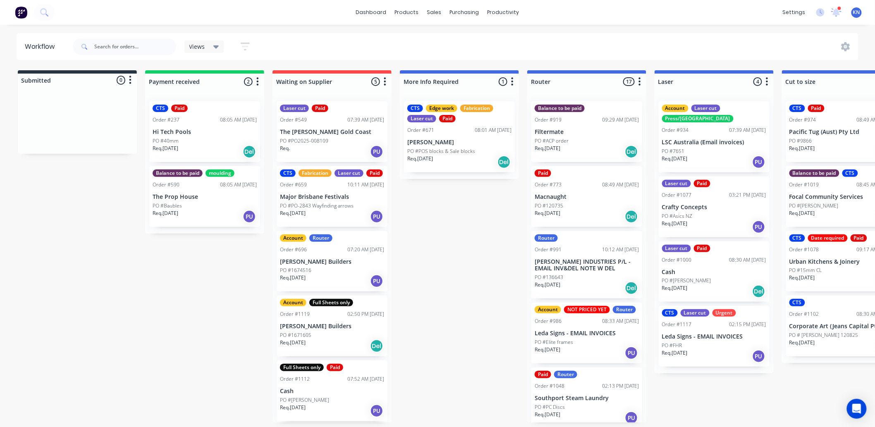
click at [169, 199] on p "The Prop House" at bounding box center [205, 196] width 104 height 7
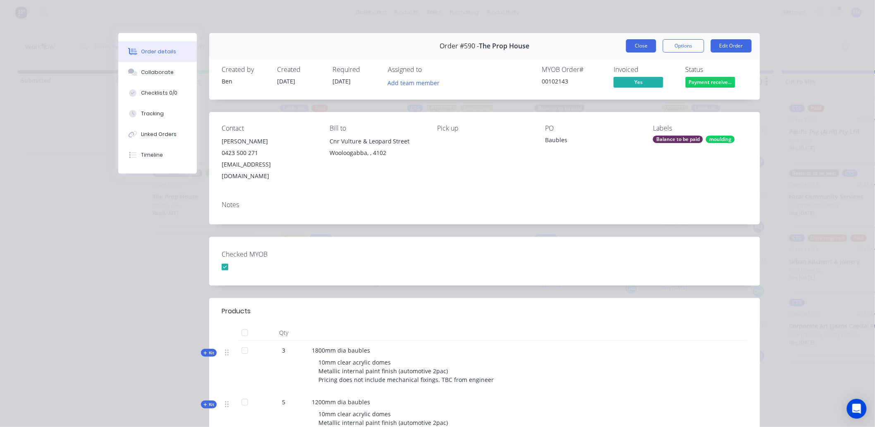
click at [637, 46] on button "Close" at bounding box center [641, 45] width 30 height 13
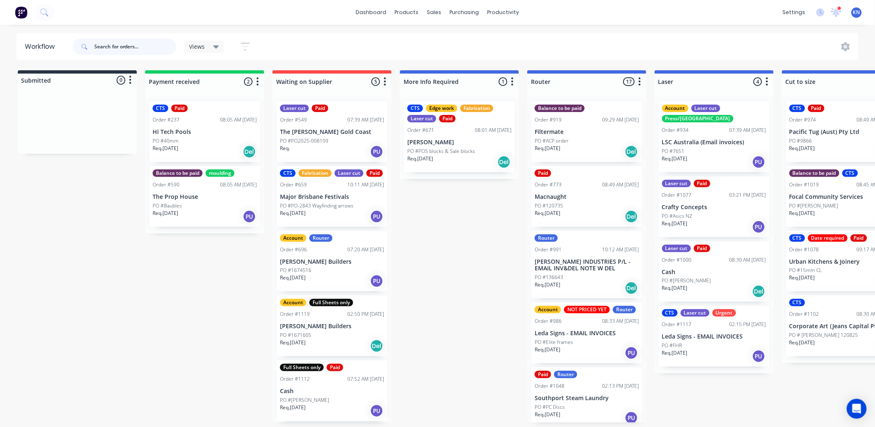
click at [121, 43] on input "text" at bounding box center [135, 46] width 82 height 17
click at [129, 47] on input "text" at bounding box center [135, 46] width 82 height 17
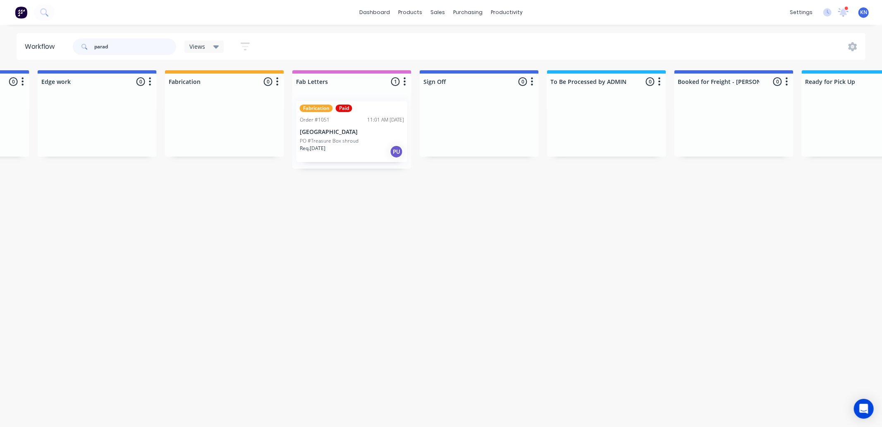
scroll to position [0, 919]
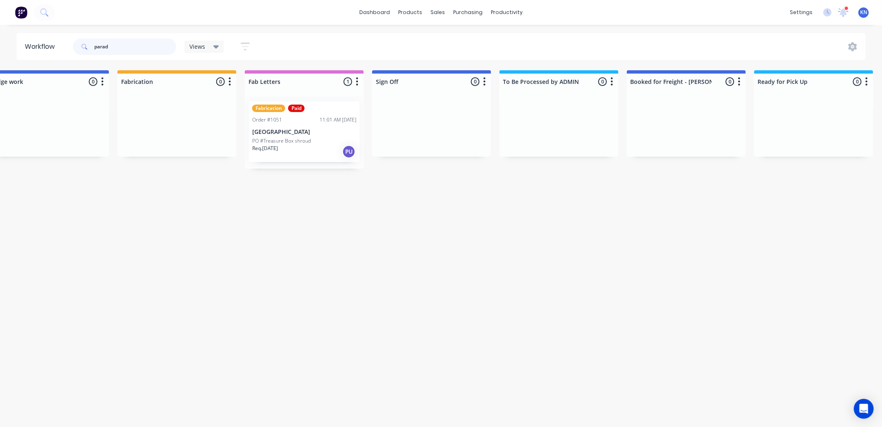
type input "parad"
click at [284, 139] on p "PO #Treasure Box shroud" at bounding box center [281, 140] width 59 height 7
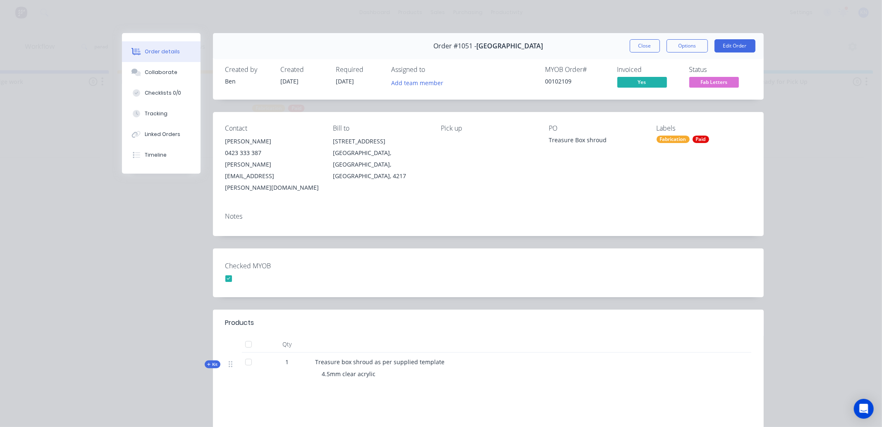
click at [207, 363] on icon at bounding box center [209, 365] width 4 height 4
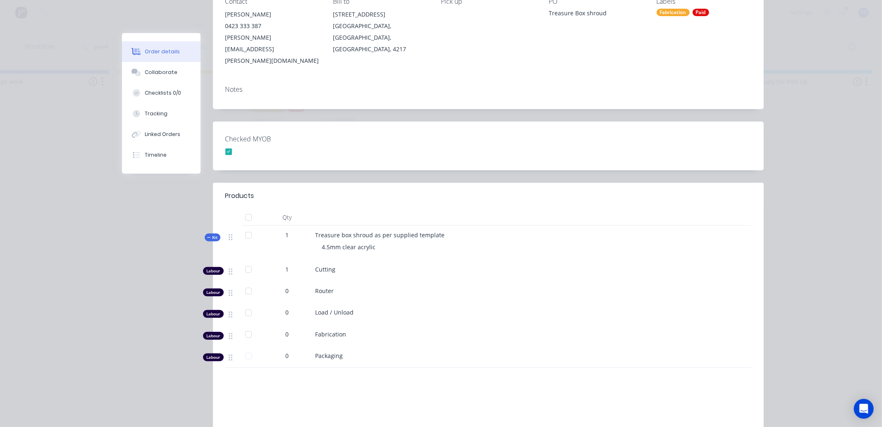
scroll to position [0, 0]
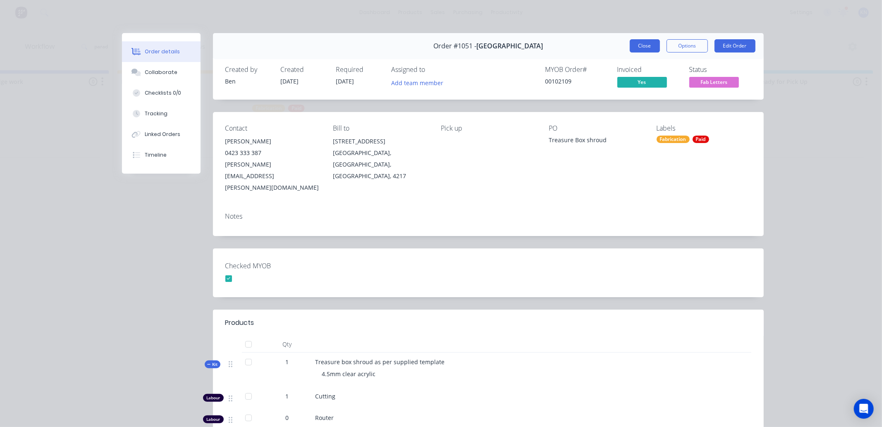
click at [646, 47] on button "Close" at bounding box center [645, 45] width 30 height 13
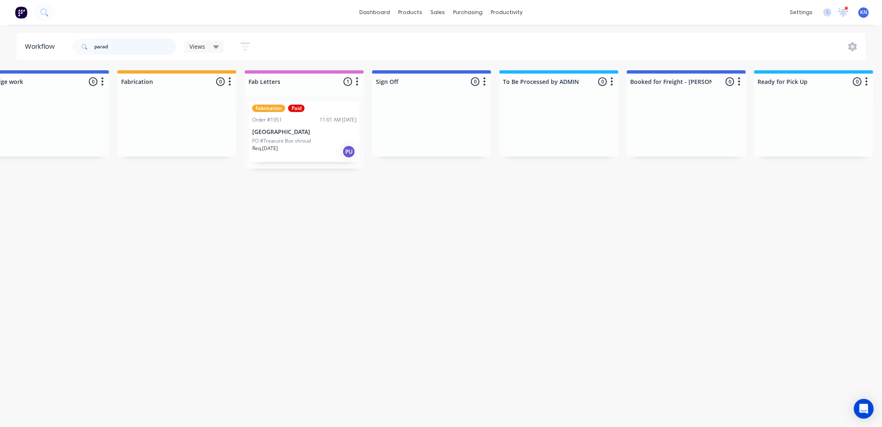
drag, startPoint x: 134, startPoint y: 47, endPoint x: 33, endPoint y: 47, distance: 100.4
click at [33, 47] on header "Workflow parad Views Save new view None (Default) edit Ready for Pick Up edit S…" at bounding box center [441, 46] width 849 height 27
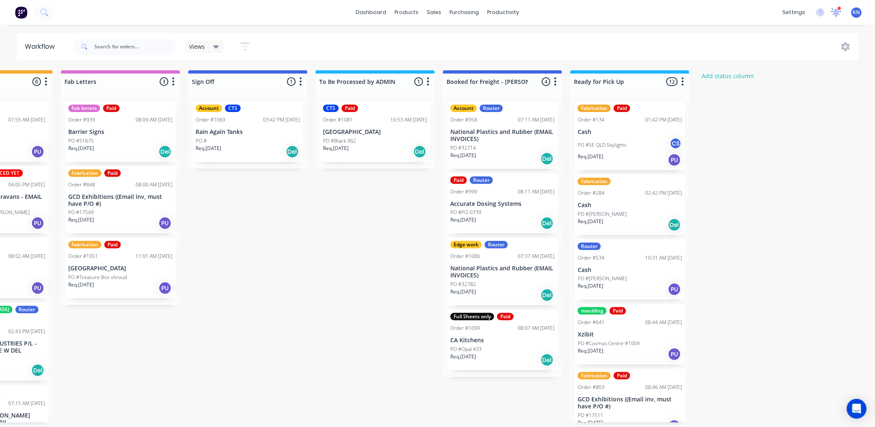
click at [837, 11] on icon at bounding box center [836, 11] width 8 height 7
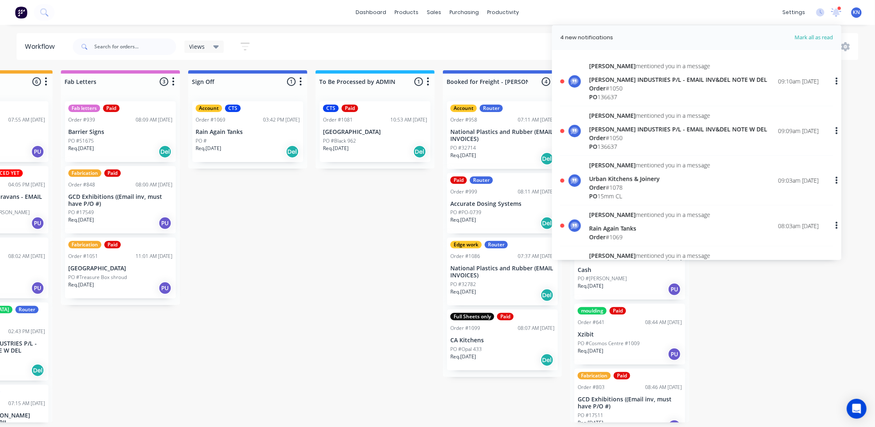
scroll to position [46, 0]
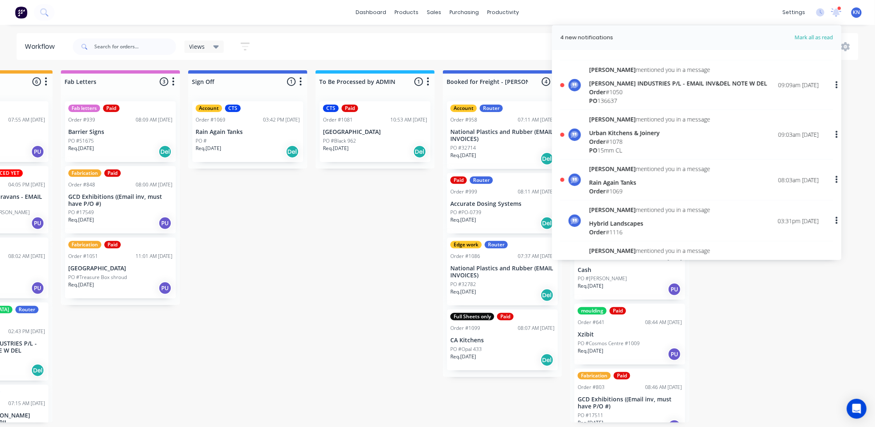
click at [608, 178] on div "Rain Again Tanks" at bounding box center [649, 182] width 121 height 9
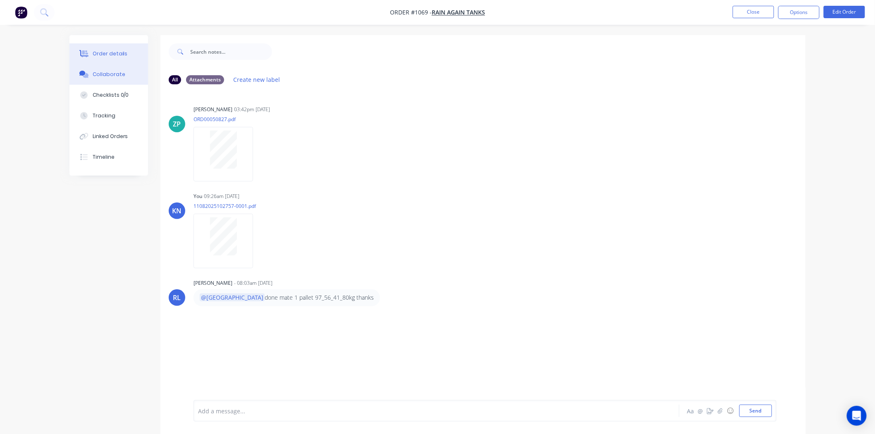
click at [101, 50] on div "Order details" at bounding box center [110, 53] width 35 height 7
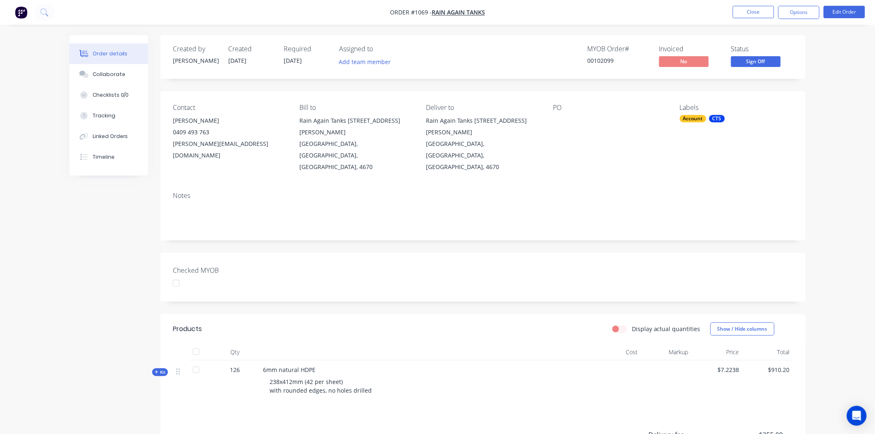
scroll to position [46, 0]
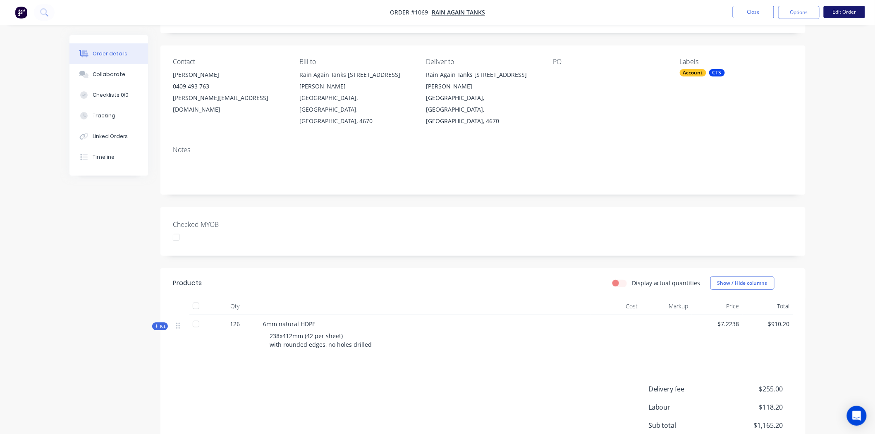
click at [848, 10] on button "Edit Order" at bounding box center [843, 12] width 41 height 12
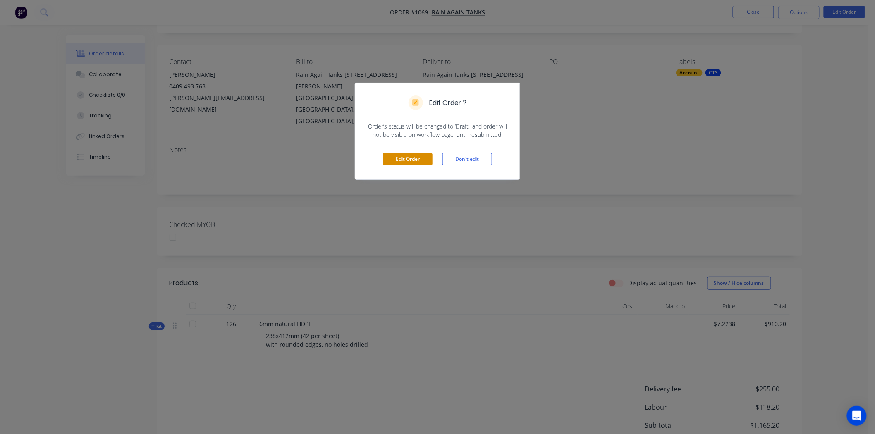
click at [403, 161] on button "Edit Order" at bounding box center [408, 159] width 50 height 12
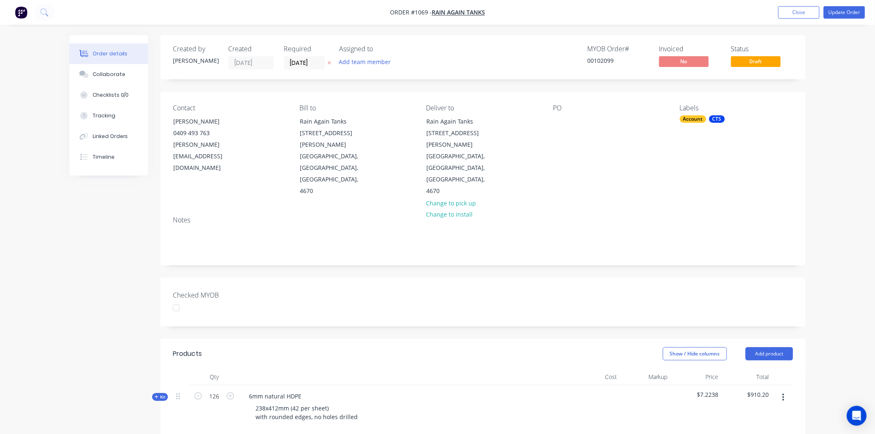
scroll to position [196, 0]
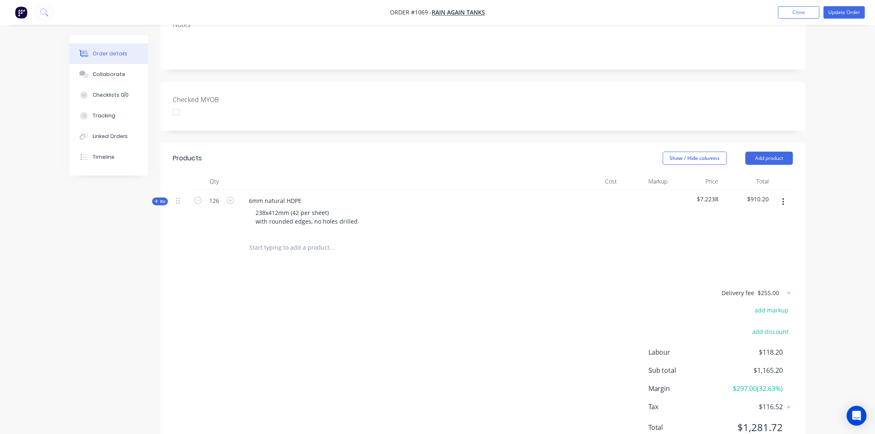
click at [777, 289] on span "$255.00" at bounding box center [768, 293] width 21 height 9
click at [762, 289] on span "$255.00" at bounding box center [768, 293] width 21 height 9
click at [787, 289] on icon at bounding box center [789, 293] width 8 height 8
click at [785, 288] on button "add delivery fee" at bounding box center [765, 293] width 53 height 11
type input "195"
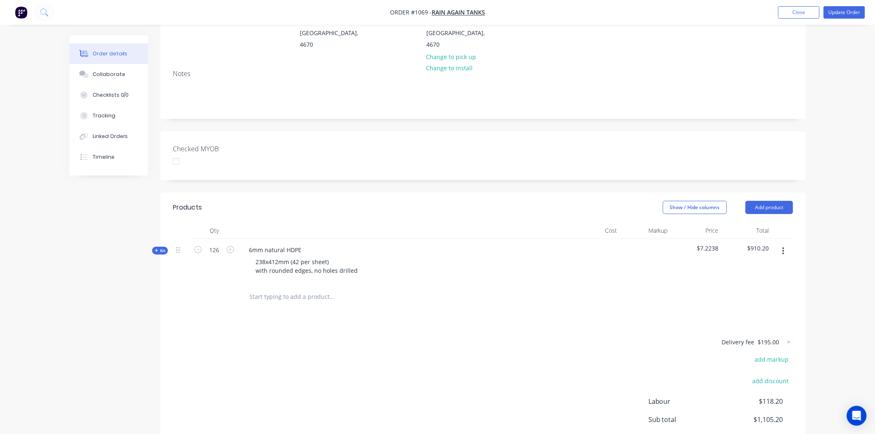
scroll to position [12, 0]
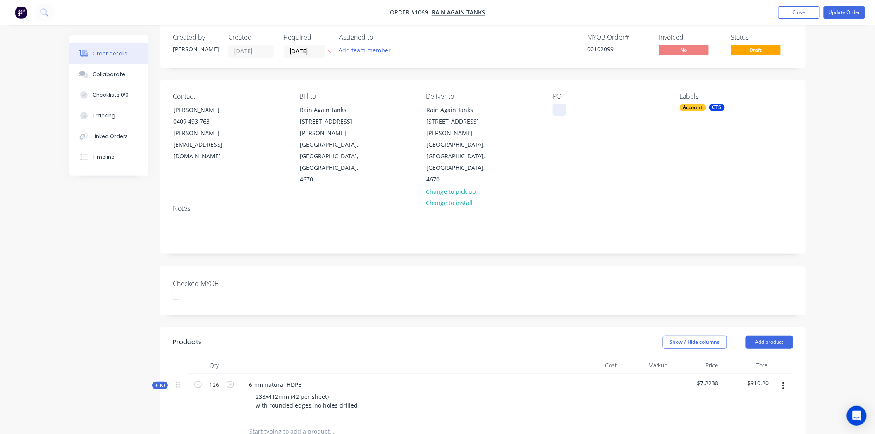
click at [560, 108] on div at bounding box center [559, 110] width 13 height 12
click at [560, 110] on div "50827" at bounding box center [568, 110] width 30 height 12
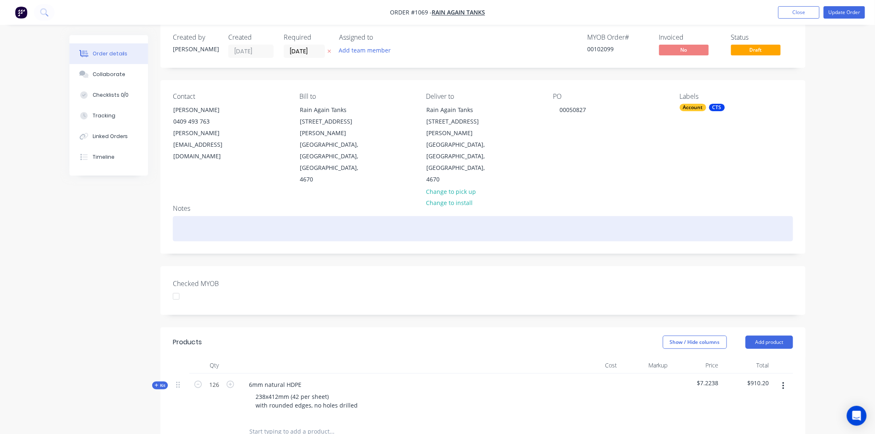
click at [658, 208] on div "Notes" at bounding box center [482, 225] width 645 height 55
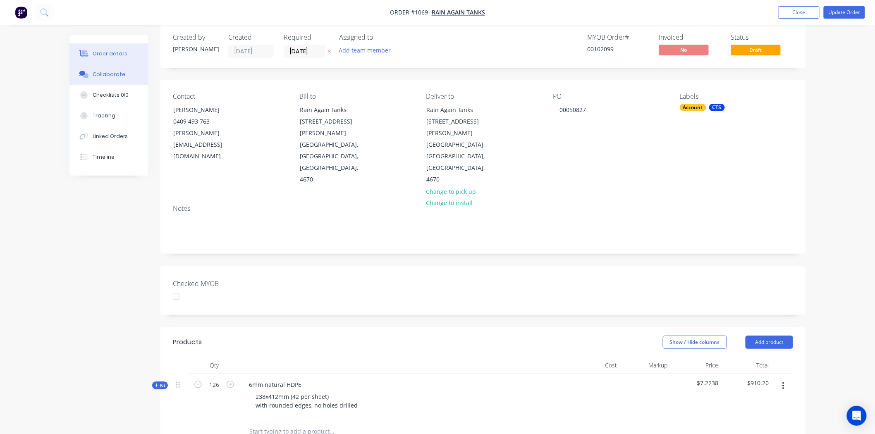
click at [116, 76] on div "Collaborate" at bounding box center [109, 74] width 33 height 7
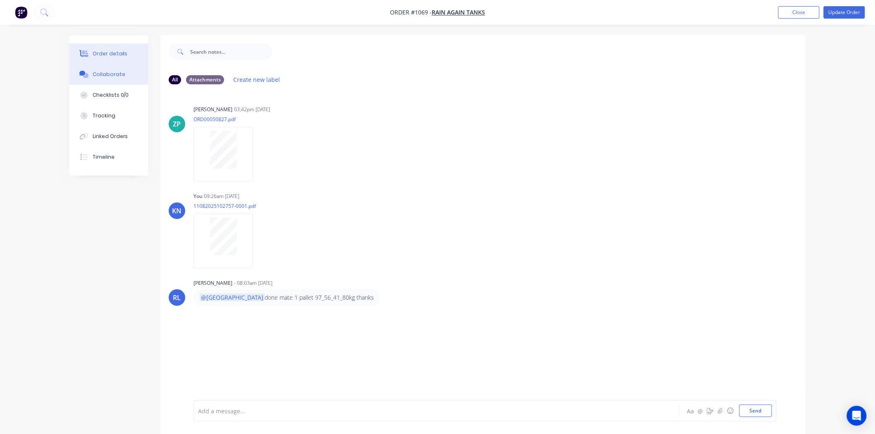
click at [101, 51] on div "Order details" at bounding box center [110, 53] width 35 height 7
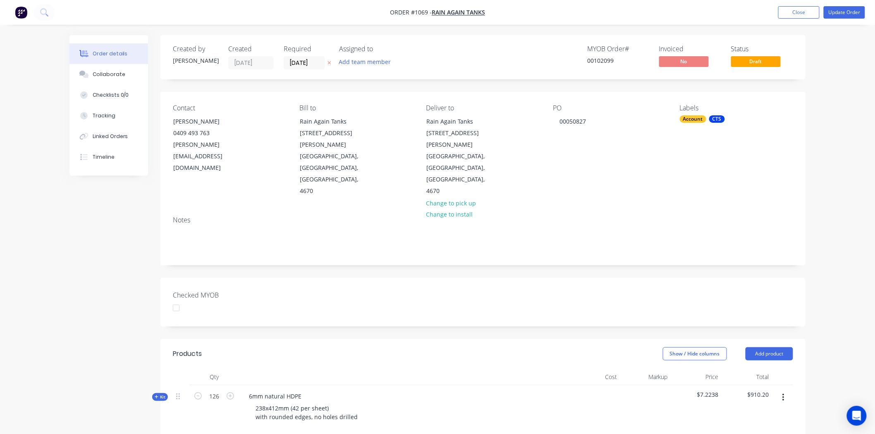
click at [178, 300] on div at bounding box center [176, 308] width 17 height 17
click at [849, 11] on button "Update Order" at bounding box center [843, 12] width 41 height 12
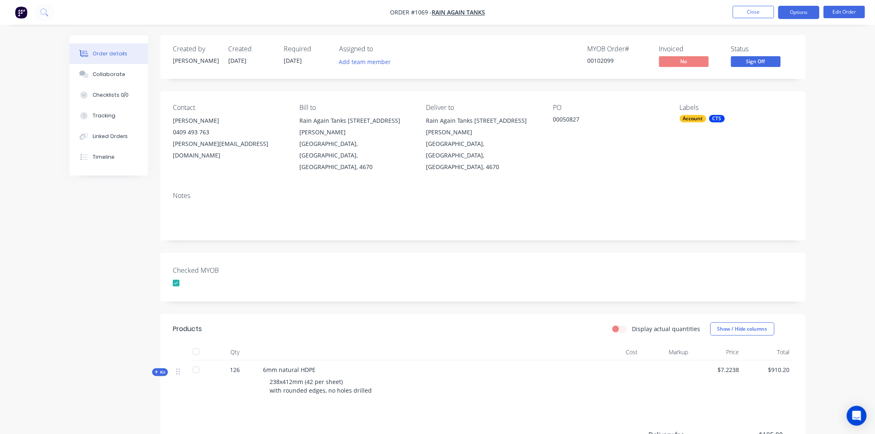
click at [797, 12] on button "Options" at bounding box center [798, 12] width 41 height 13
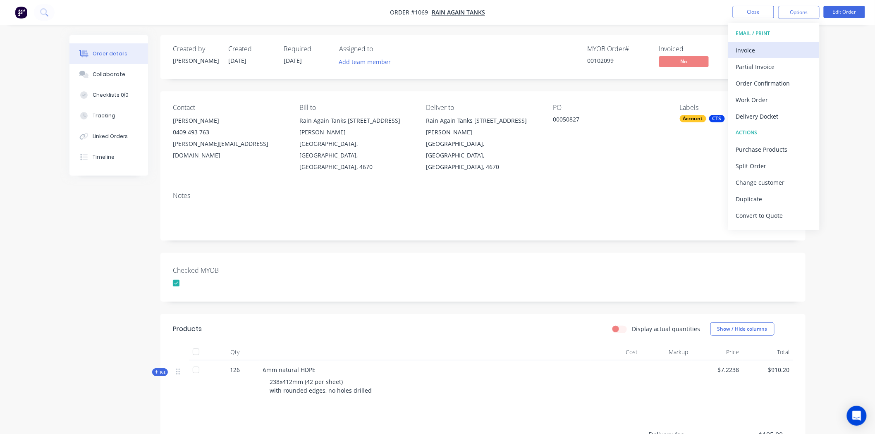
click at [770, 48] on div "Invoice" at bounding box center [774, 50] width 76 height 12
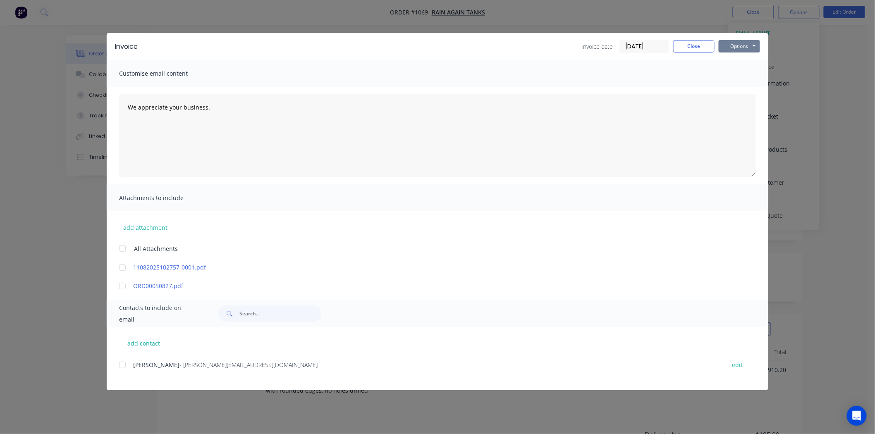
click at [744, 43] on button "Options" at bounding box center [738, 46] width 41 height 12
click at [749, 74] on button "Print" at bounding box center [744, 75] width 53 height 14
click at [692, 45] on button "Close" at bounding box center [693, 46] width 41 height 12
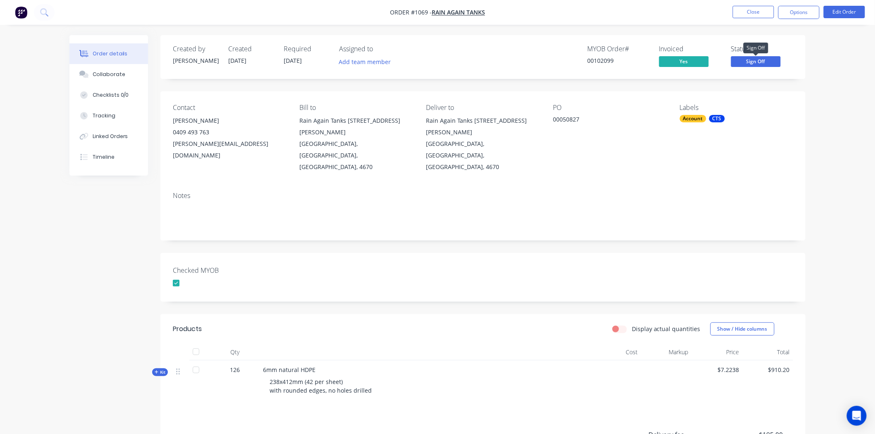
click at [769, 60] on span "Sign Off" at bounding box center [756, 61] width 50 height 10
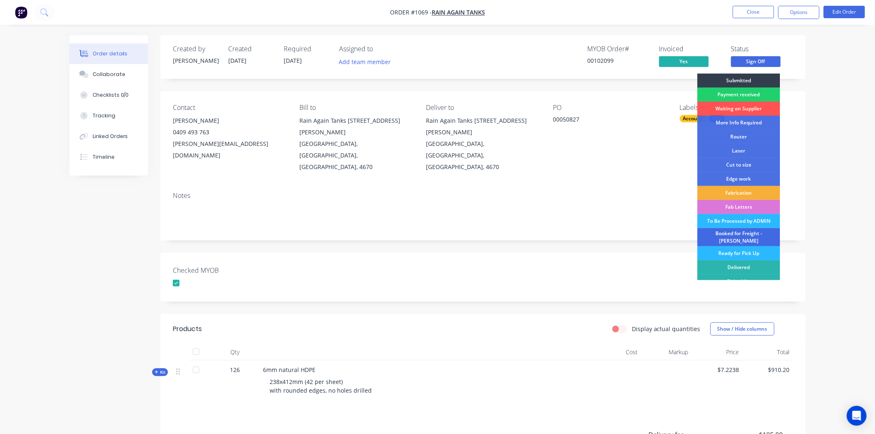
click at [737, 234] on div "Booked for Freight - [PERSON_NAME]" at bounding box center [738, 237] width 83 height 18
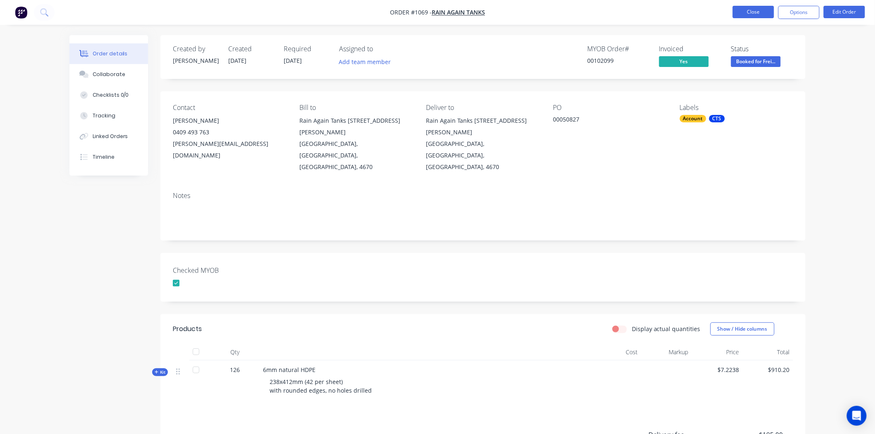
click at [755, 8] on button "Close" at bounding box center [752, 12] width 41 height 12
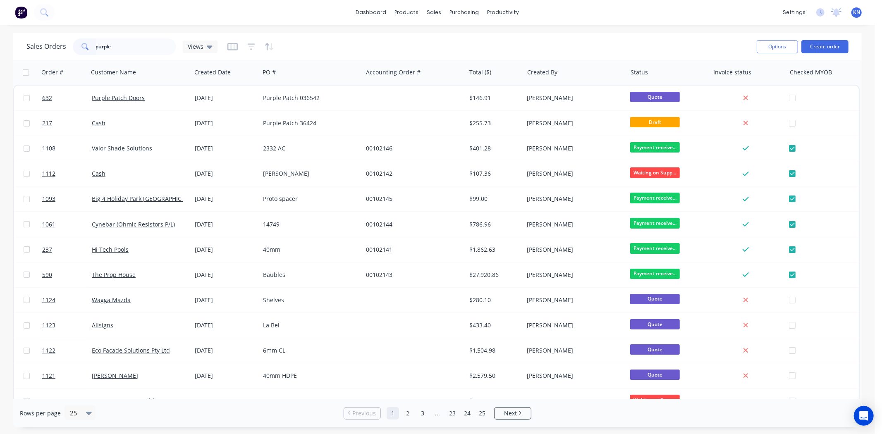
type input "purple"
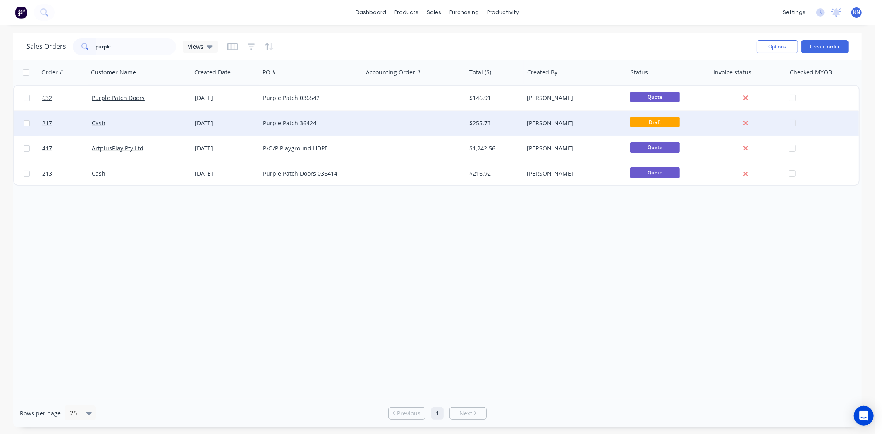
click at [288, 124] on div "Purple Patch 36424" at bounding box center [309, 123] width 92 height 8
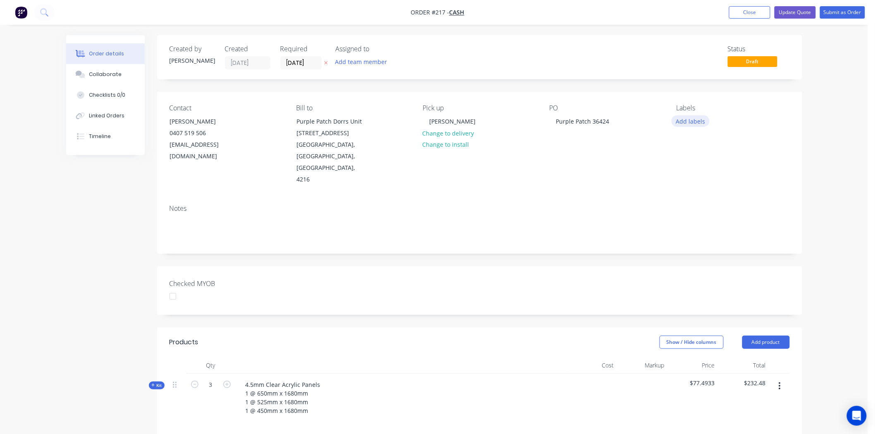
click at [692, 118] on button "Add labels" at bounding box center [690, 120] width 38 height 11
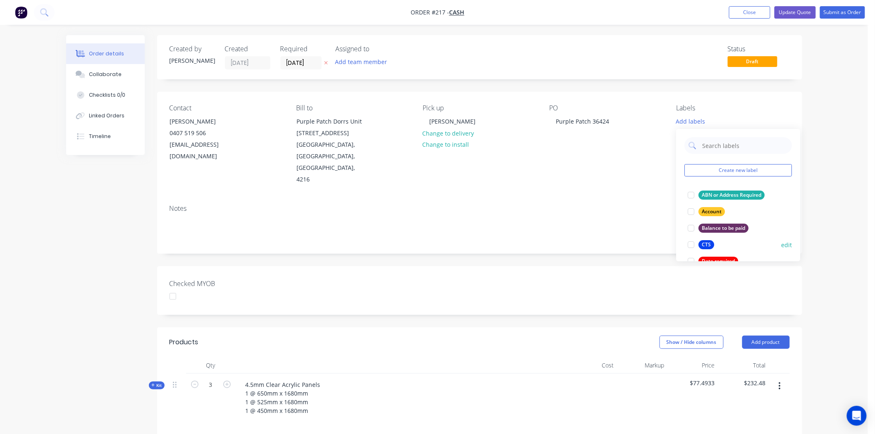
click at [690, 245] on div at bounding box center [691, 244] width 17 height 17
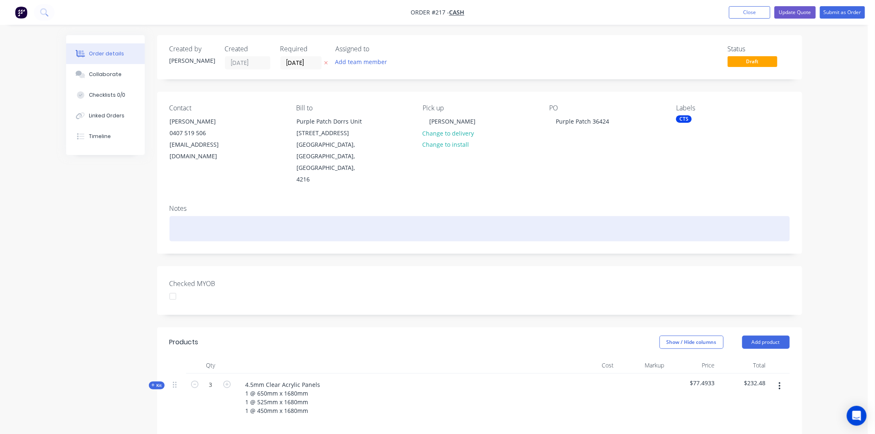
click at [655, 221] on div at bounding box center [479, 228] width 620 height 25
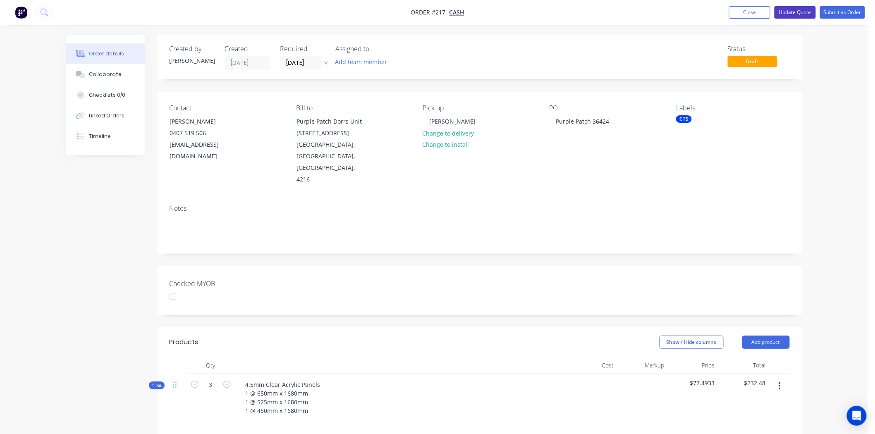
click at [801, 9] on button "Update Quote" at bounding box center [794, 12] width 41 height 12
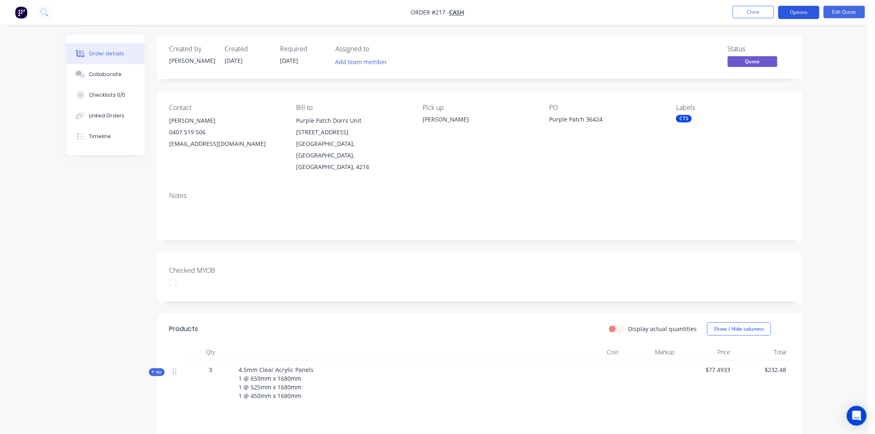
click at [800, 10] on button "Options" at bounding box center [798, 12] width 41 height 13
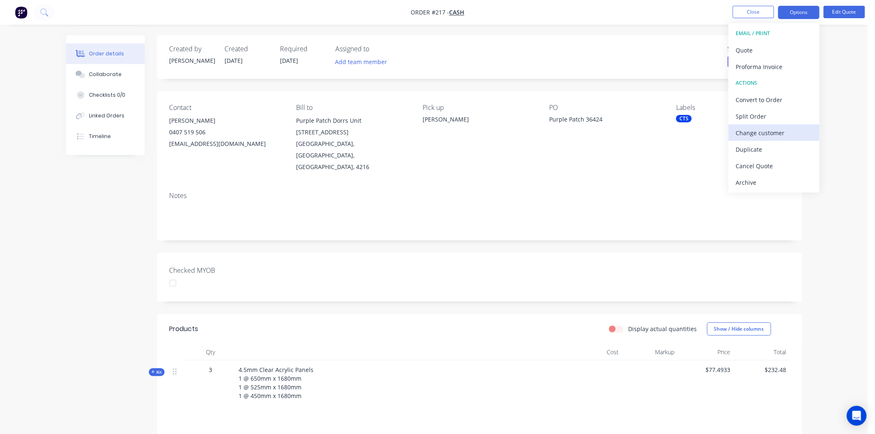
click at [766, 130] on div "Change customer" at bounding box center [774, 133] width 76 height 12
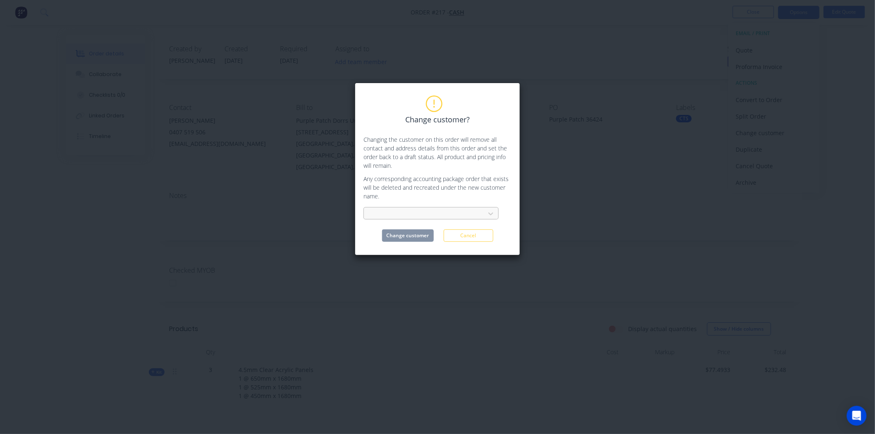
click at [403, 212] on div at bounding box center [425, 214] width 110 height 10
type input "purple"
click at [412, 231] on div "Purple Patch Doors" at bounding box center [430, 231] width 135 height 15
click at [412, 237] on button "Change customer" at bounding box center [408, 235] width 52 height 12
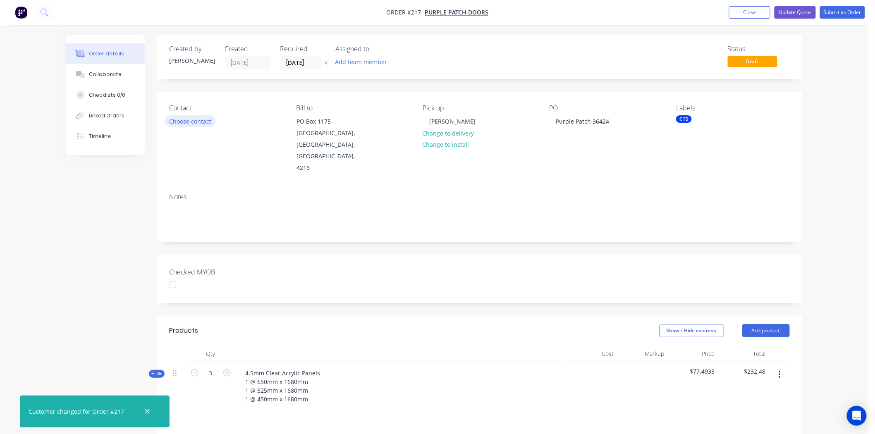
click at [197, 121] on button "Choose contact" at bounding box center [190, 120] width 51 height 11
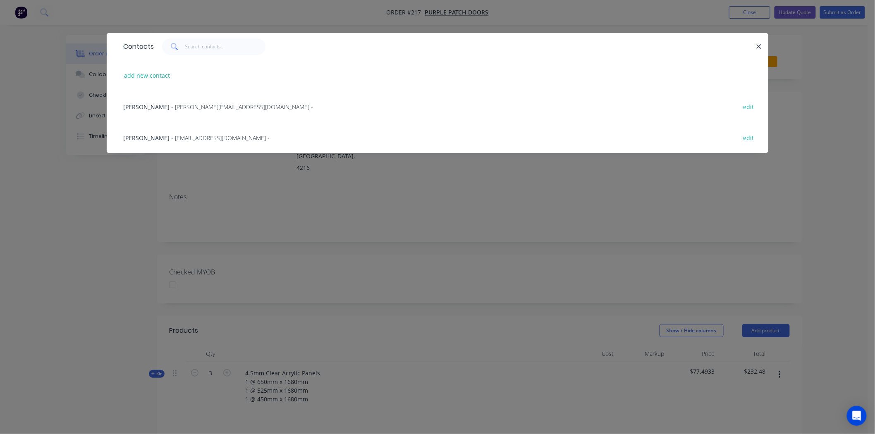
click at [151, 135] on span "[PERSON_NAME]" at bounding box center [146, 138] width 46 height 8
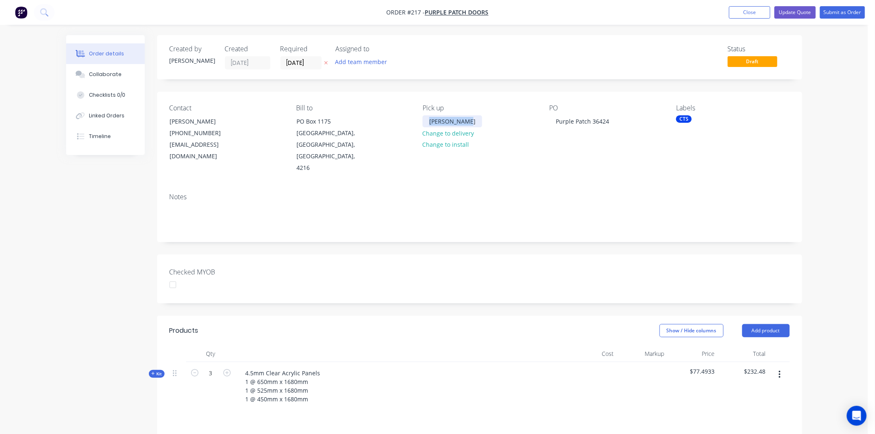
drag, startPoint x: 428, startPoint y: 121, endPoint x: 492, endPoint y: 116, distance: 64.2
click at [492, 116] on div "Pick up [PERSON_NAME] Change to delivery Change to install" at bounding box center [478, 139] width 113 height 70
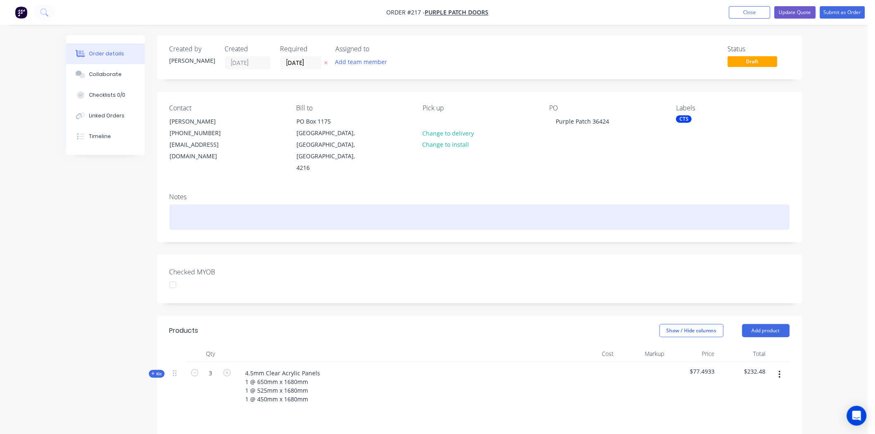
click at [473, 205] on div at bounding box center [479, 217] width 620 height 25
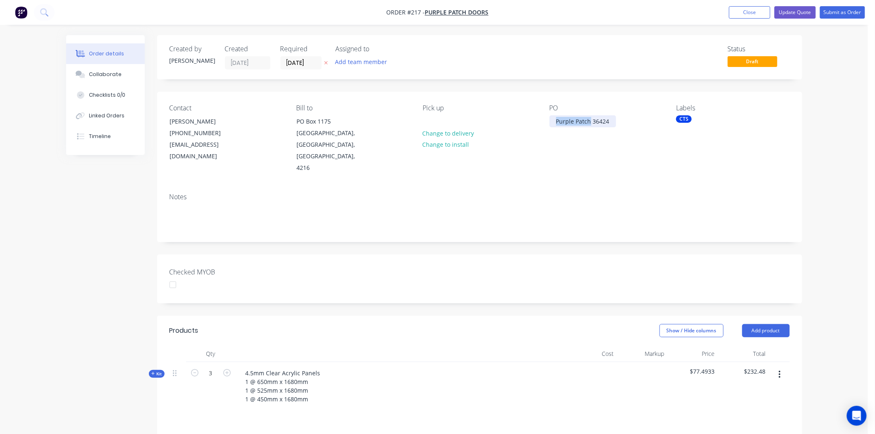
drag, startPoint x: 590, startPoint y: 123, endPoint x: 546, endPoint y: 126, distance: 43.5
click at [546, 126] on div "Contact [PERSON_NAME] [PHONE_NUMBER] [EMAIL_ADDRESS][DOMAIN_NAME] Bill to [STRE…" at bounding box center [479, 139] width 645 height 95
click at [799, 13] on button "Update Quote" at bounding box center [794, 12] width 41 height 12
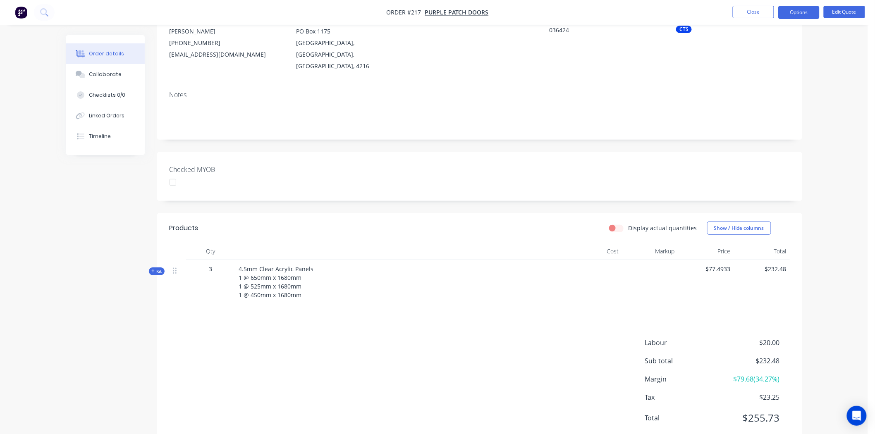
scroll to position [103, 0]
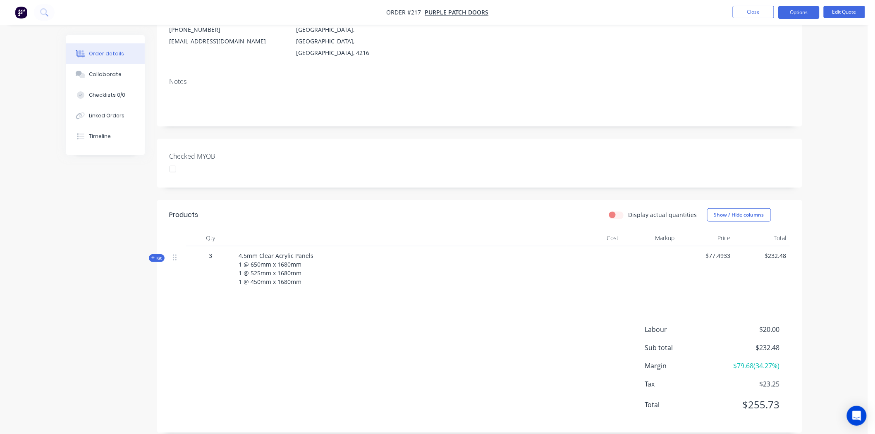
click at [154, 256] on icon at bounding box center [152, 257] width 3 height 3
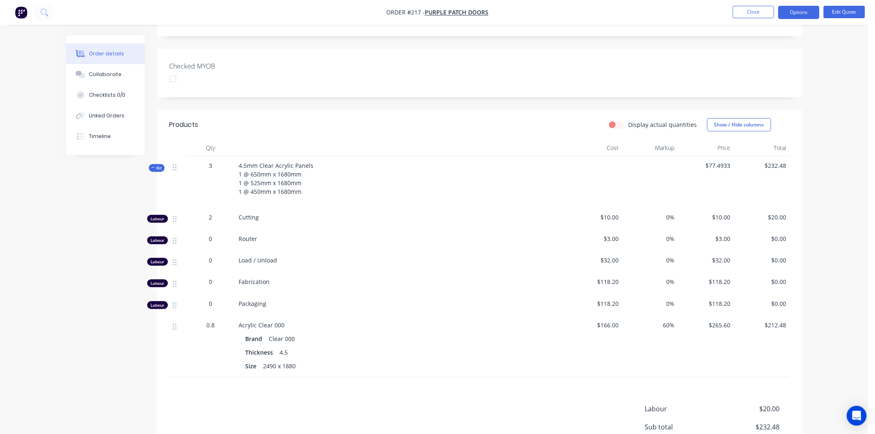
scroll to position [195, 0]
click at [153, 166] on icon at bounding box center [152, 166] width 3 height 0
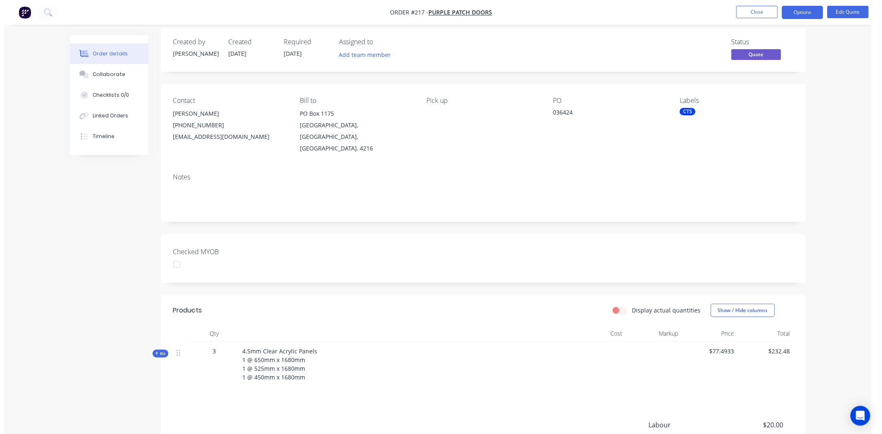
scroll to position [0, 0]
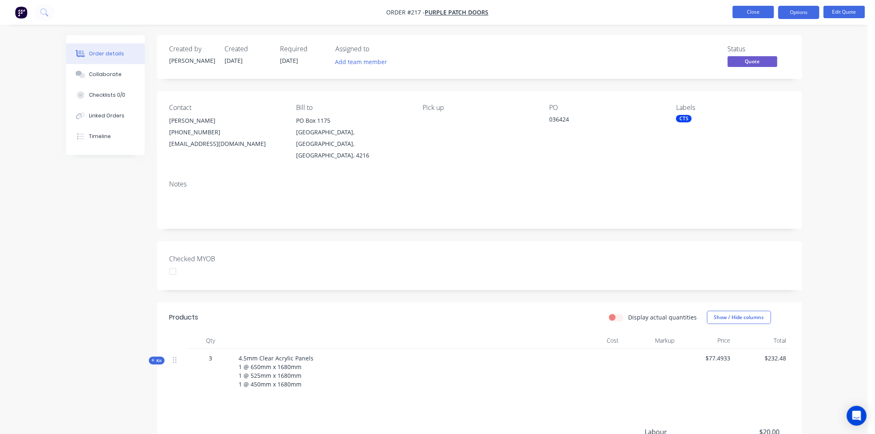
click at [752, 10] on button "Close" at bounding box center [752, 12] width 41 height 12
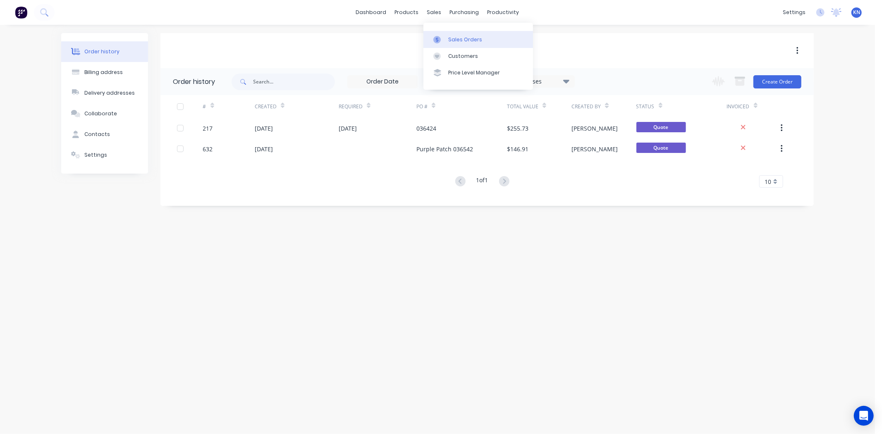
click at [452, 38] on div "Sales Orders" at bounding box center [465, 39] width 34 height 7
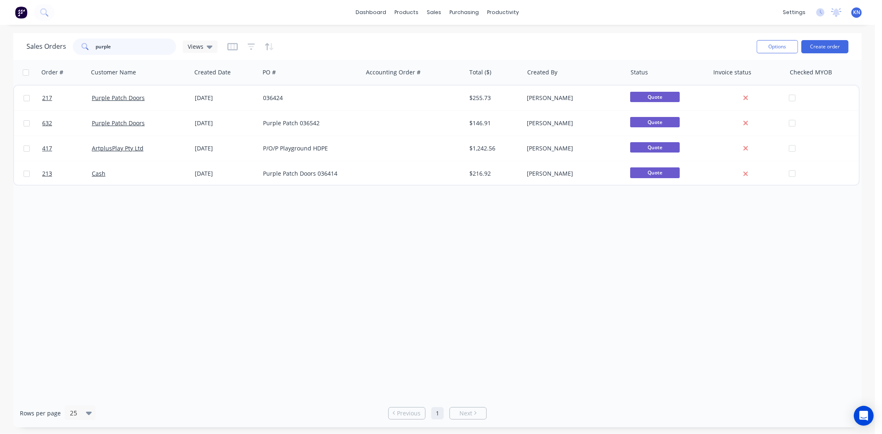
click at [126, 50] on input "purple" at bounding box center [136, 46] width 81 height 17
type input "p"
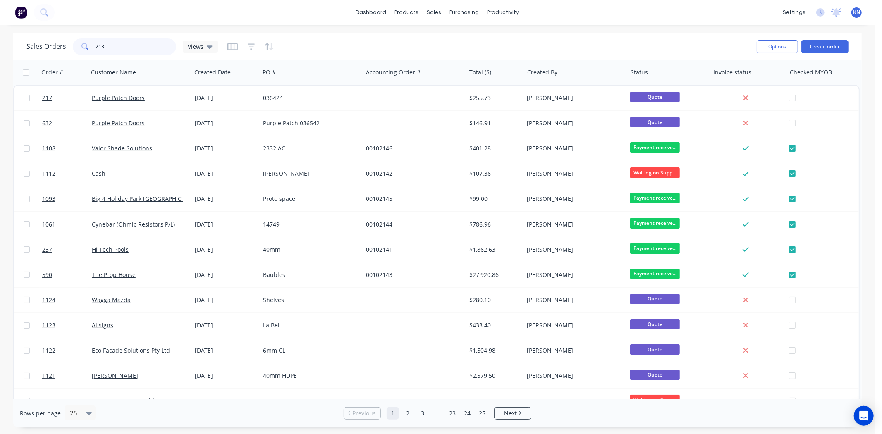
type input "213"
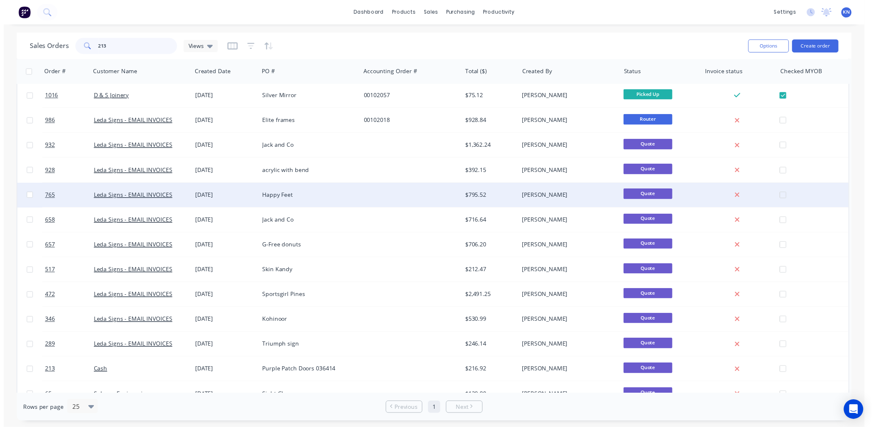
scroll to position [321, 0]
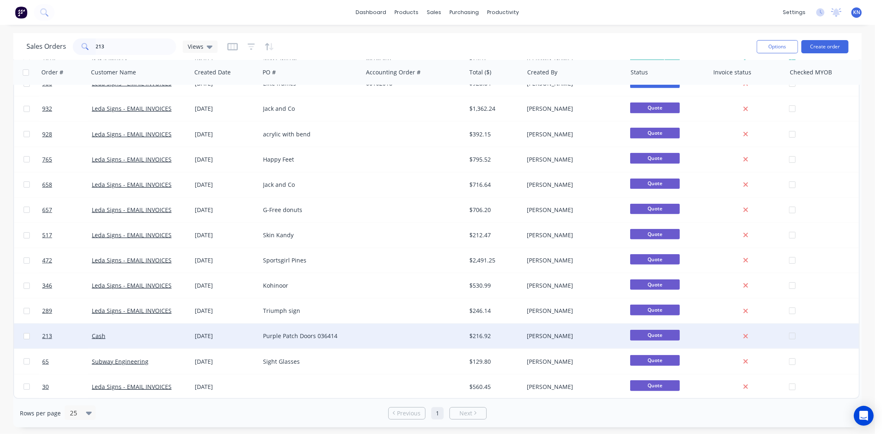
click at [213, 332] on div "[DATE]" at bounding box center [226, 336] width 62 height 8
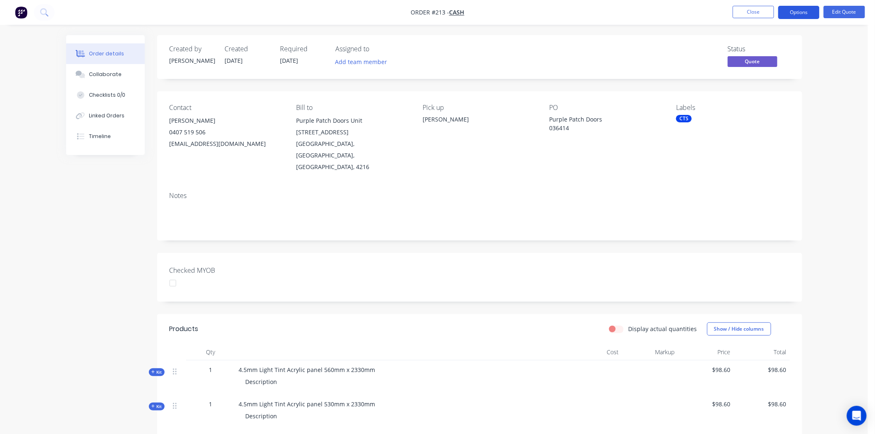
click at [806, 10] on button "Options" at bounding box center [798, 12] width 41 height 13
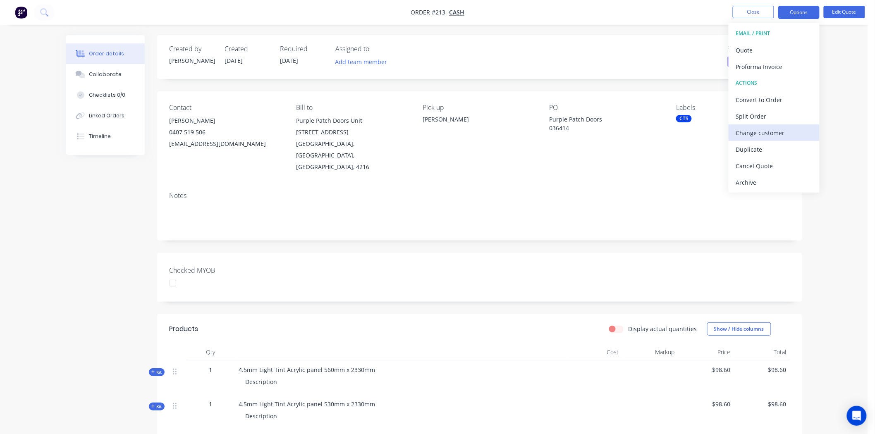
click at [766, 131] on div "Change customer" at bounding box center [774, 133] width 76 height 12
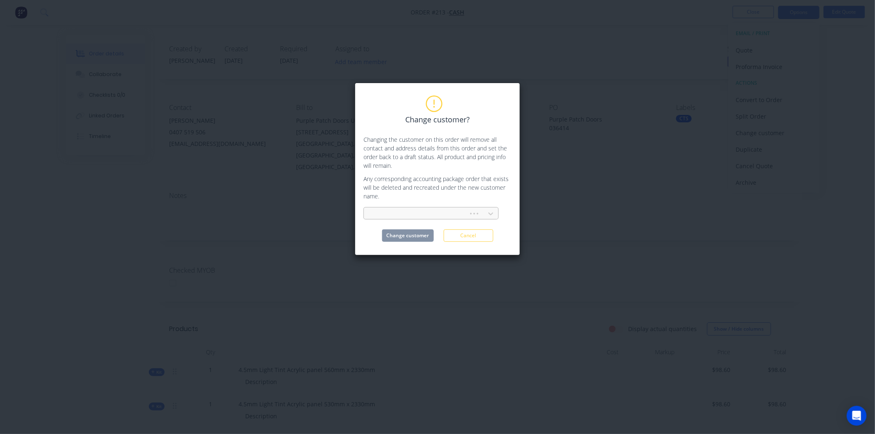
click at [374, 211] on div at bounding box center [417, 214] width 94 height 10
type input "purpl"
click at [404, 230] on div "Purple Patch Doors" at bounding box center [430, 231] width 135 height 15
click at [405, 232] on button "Change customer" at bounding box center [408, 235] width 52 height 12
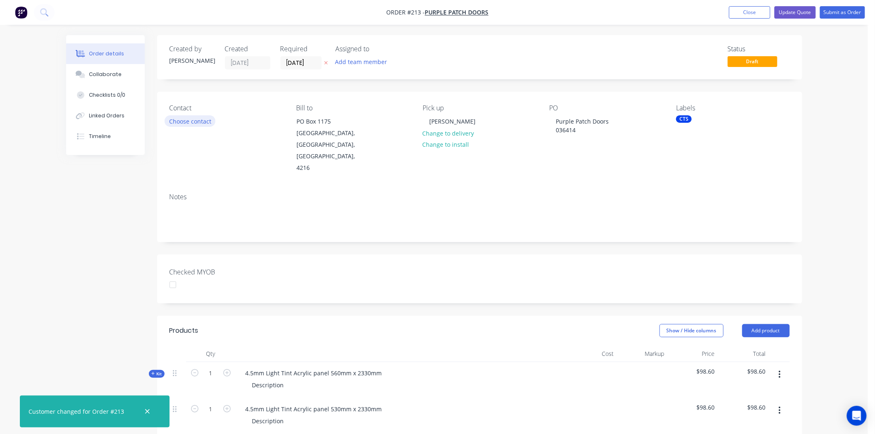
click at [180, 120] on button "Choose contact" at bounding box center [190, 120] width 51 height 11
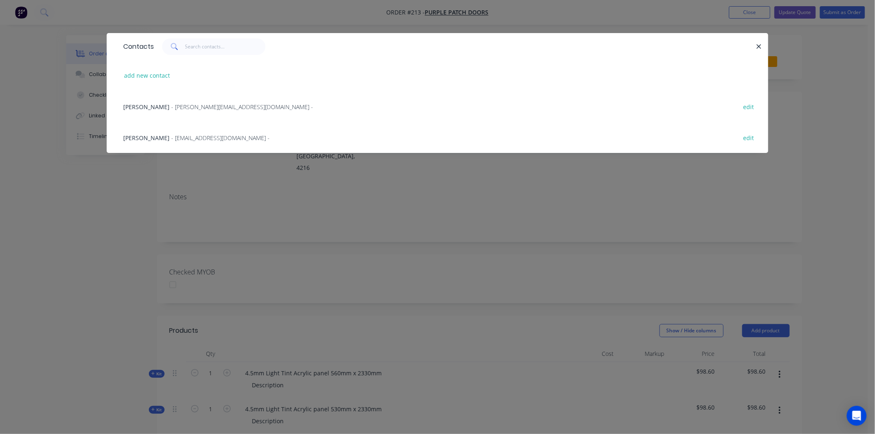
click at [158, 137] on span "Jema Wallace" at bounding box center [146, 138] width 46 height 8
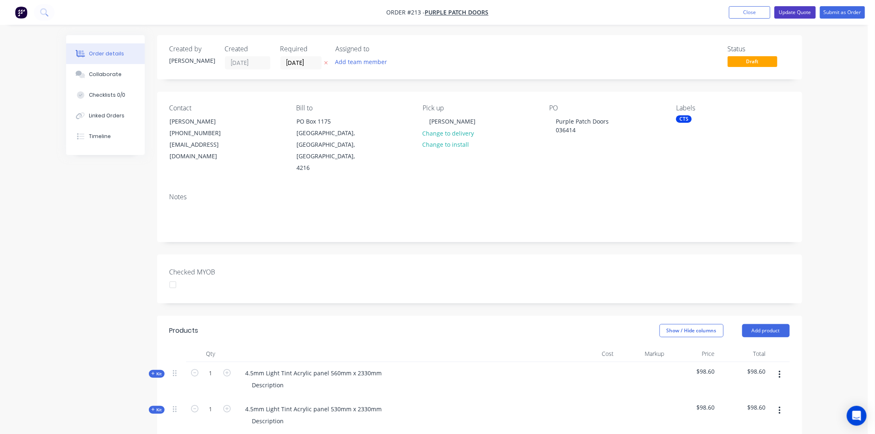
click at [799, 12] on button "Update Quote" at bounding box center [794, 12] width 41 height 12
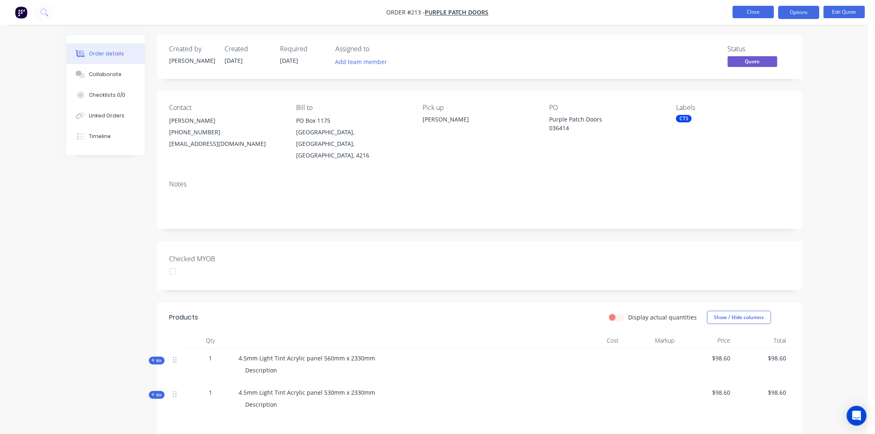
click at [749, 10] on button "Close" at bounding box center [752, 12] width 41 height 12
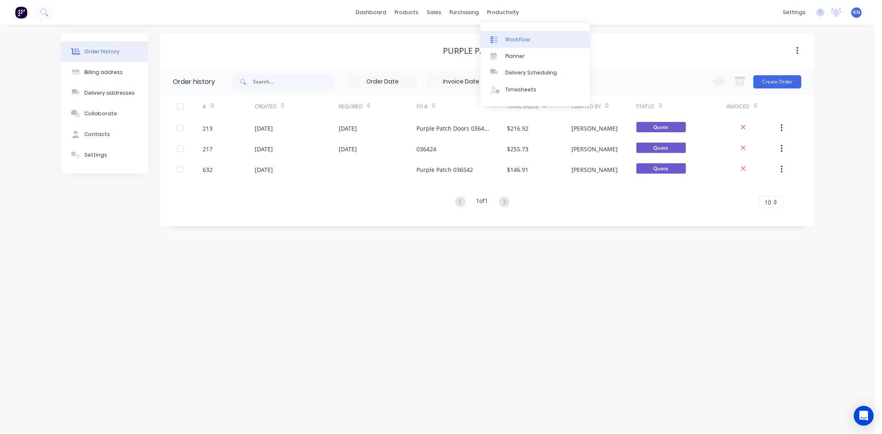
click at [518, 39] on div "Workflow" at bounding box center [517, 39] width 25 height 7
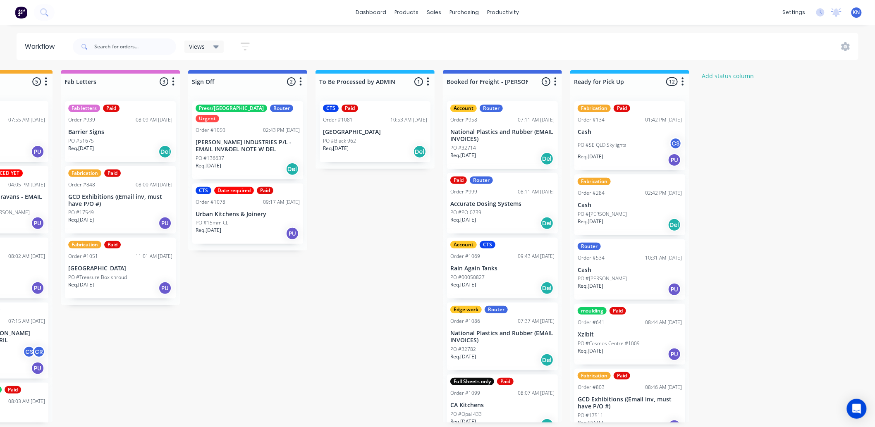
scroll to position [0, 1103]
click at [116, 43] on input "text" at bounding box center [135, 46] width 82 height 17
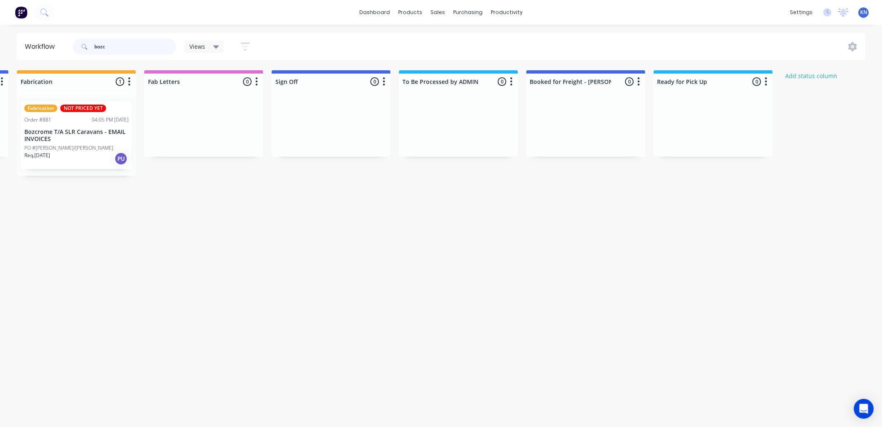
scroll to position [0, 1096]
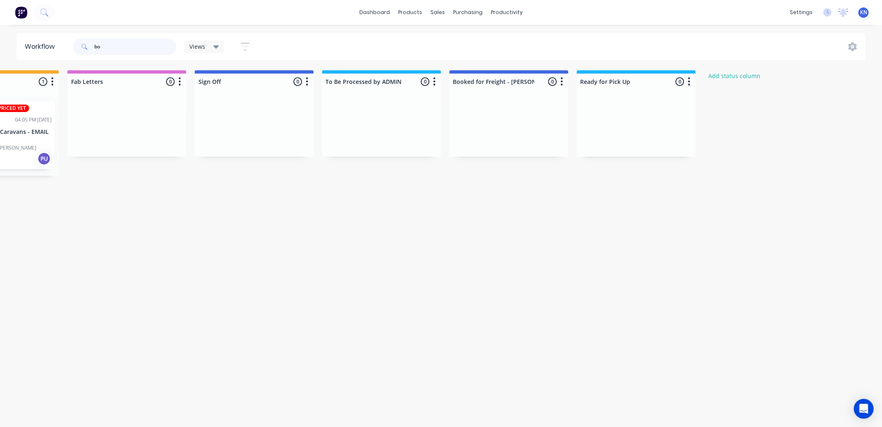
type input "b"
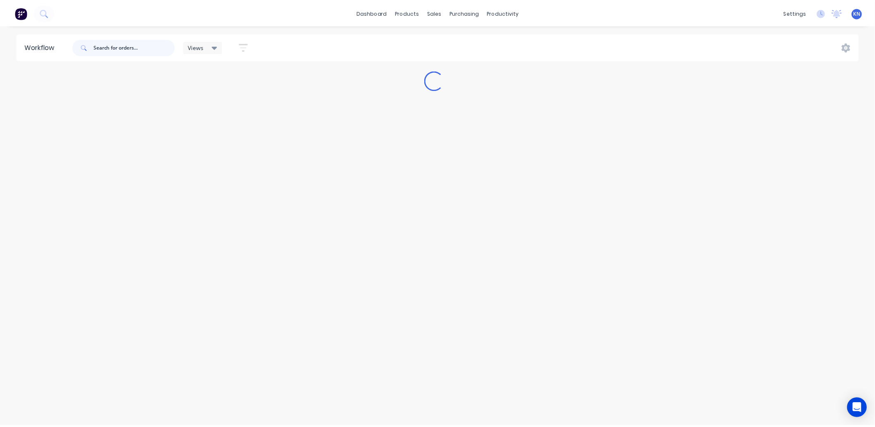
scroll to position [0, 0]
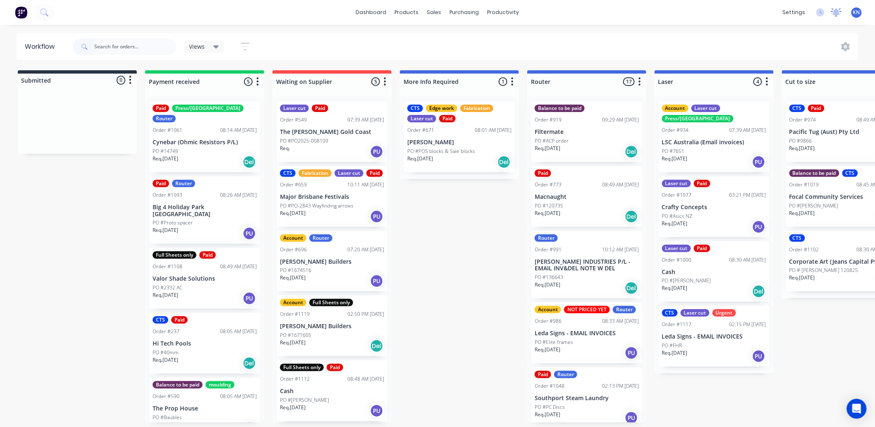
click at [836, 14] on icon at bounding box center [835, 11] width 7 height 7
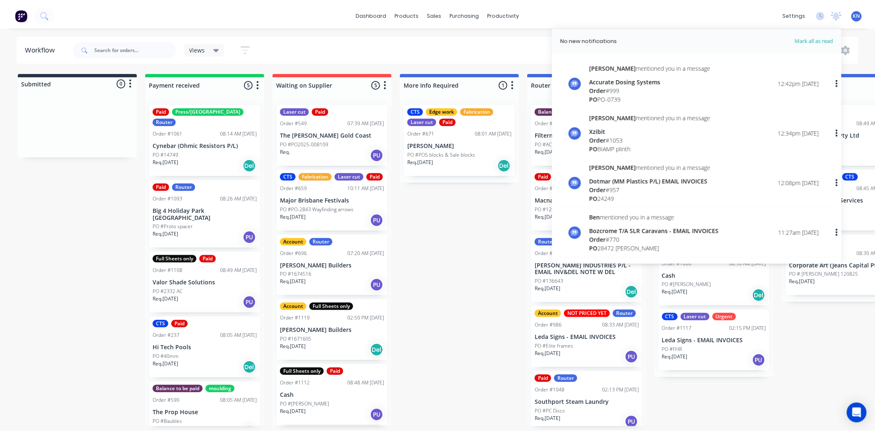
scroll to position [138, 0]
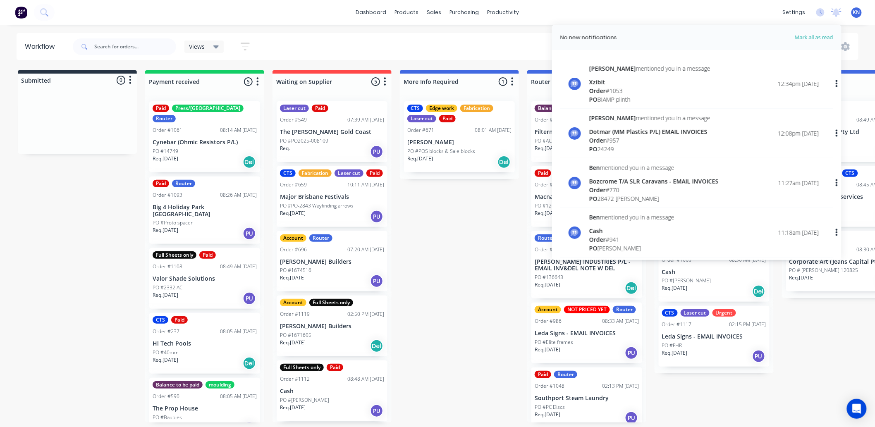
click at [611, 188] on div "Order # 770" at bounding box center [653, 190] width 129 height 9
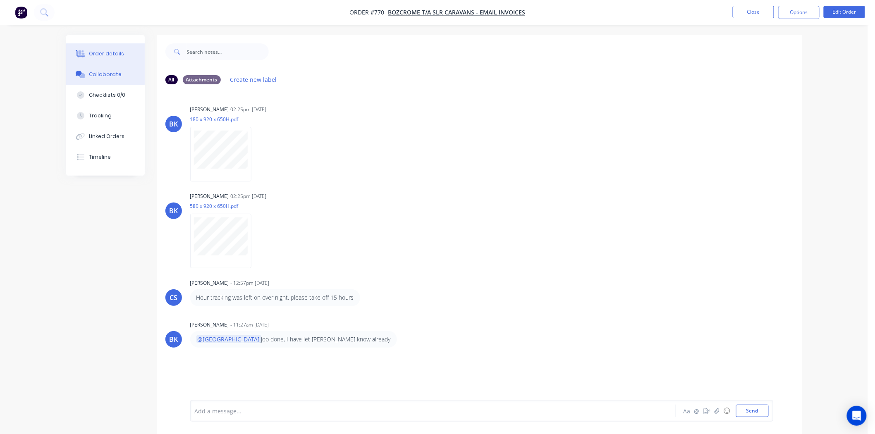
click at [106, 51] on div "Order details" at bounding box center [106, 53] width 35 height 7
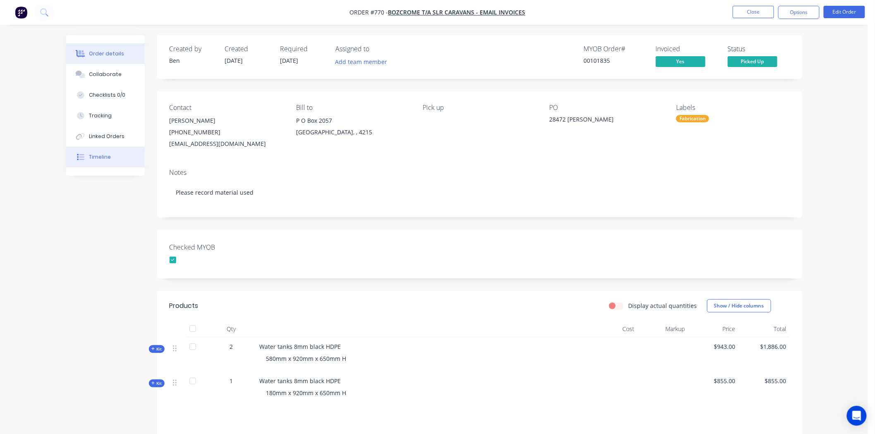
click at [105, 155] on div "Timeline" at bounding box center [100, 156] width 22 height 7
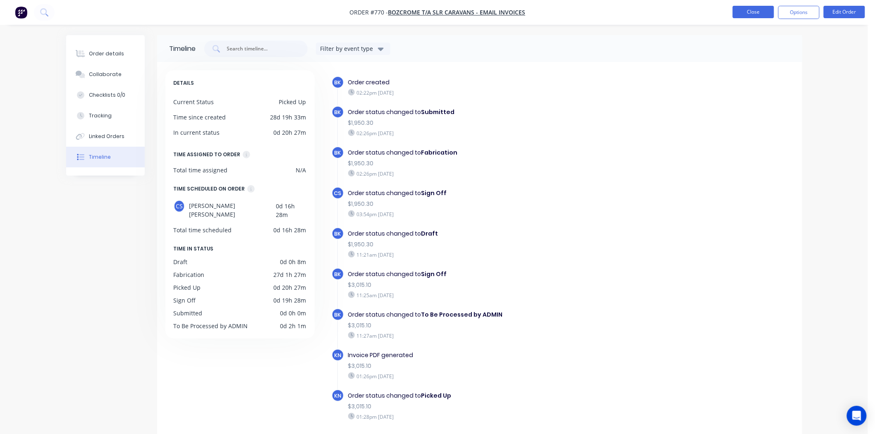
click at [739, 13] on button "Close" at bounding box center [752, 12] width 41 height 12
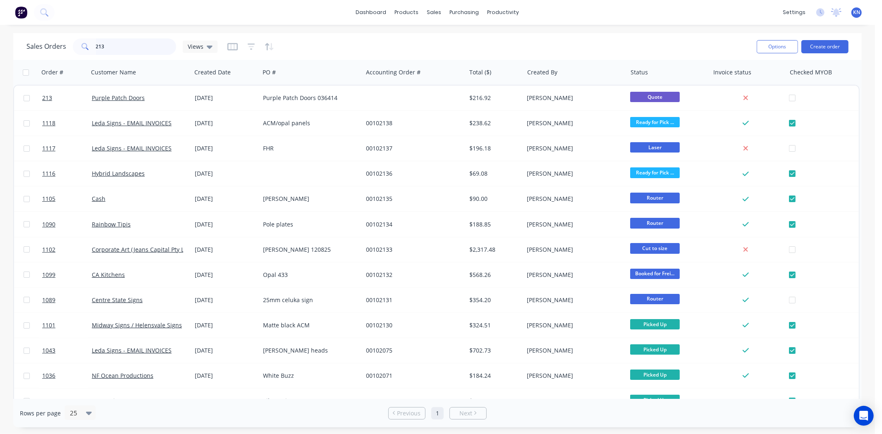
click at [130, 44] on input "213" at bounding box center [136, 46] width 81 height 17
type input "2"
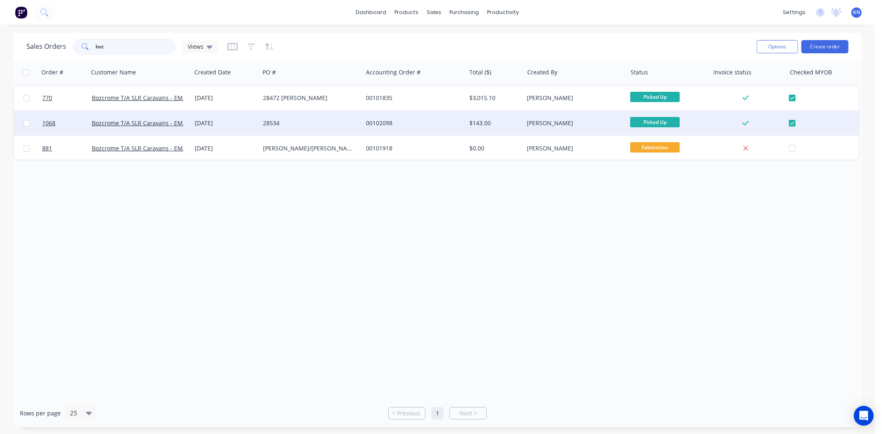
type input "boz"
click at [298, 122] on div "28534" at bounding box center [309, 123] width 92 height 8
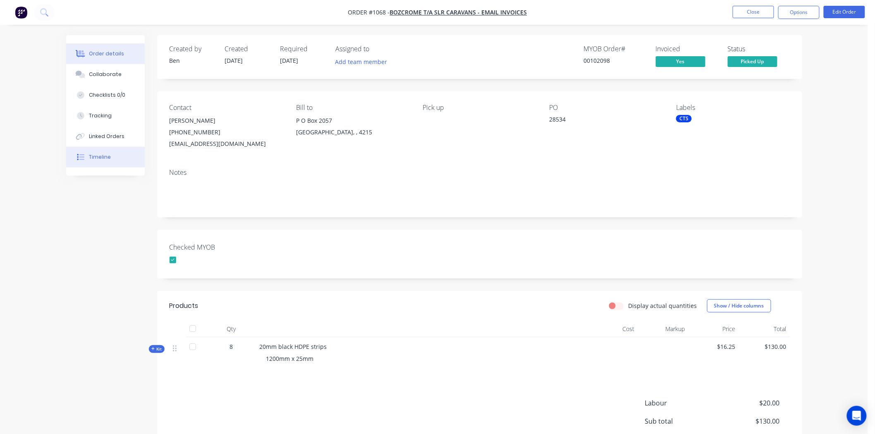
click at [104, 154] on div "Timeline" at bounding box center [100, 156] width 22 height 7
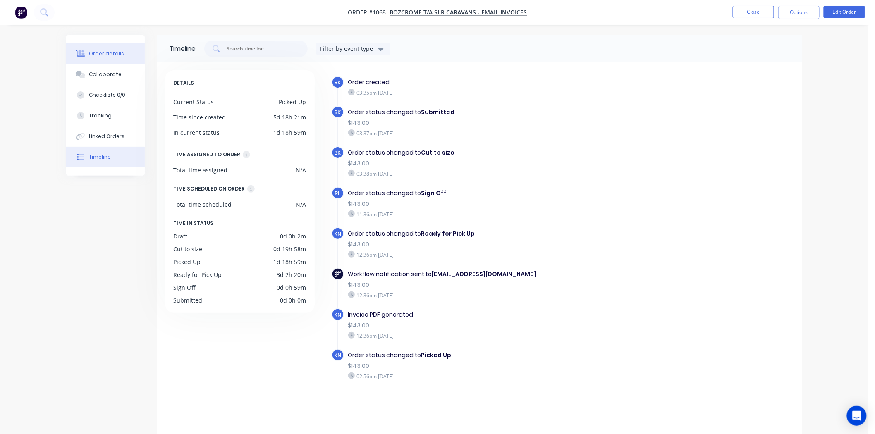
click at [113, 54] on div "Order details" at bounding box center [106, 53] width 35 height 7
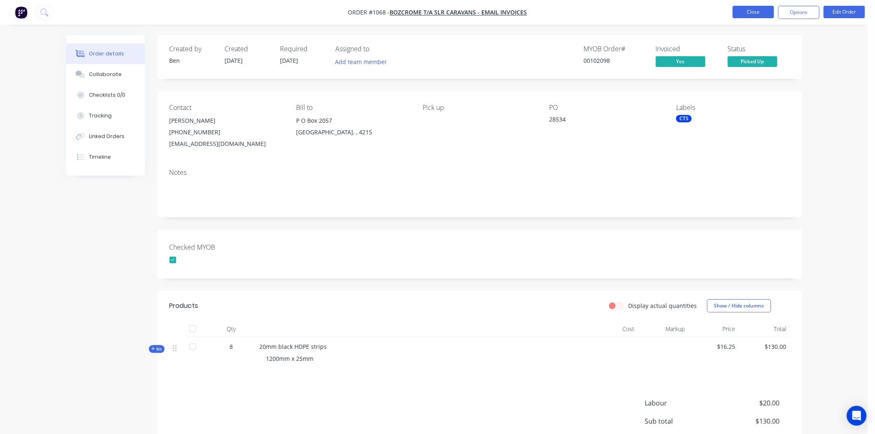
click at [757, 9] on button "Close" at bounding box center [752, 12] width 41 height 12
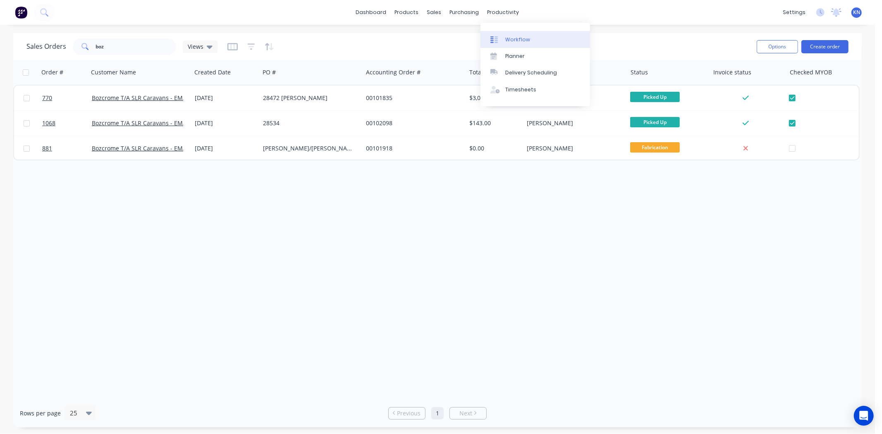
click at [514, 36] on div "Workflow" at bounding box center [517, 39] width 25 height 7
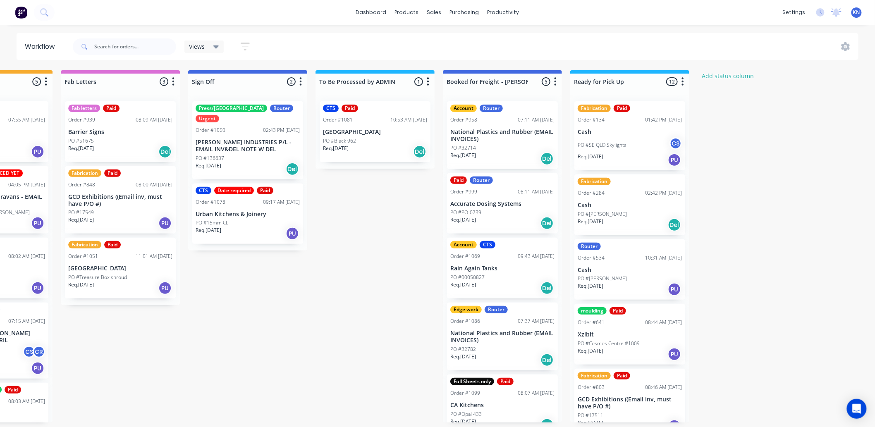
scroll to position [0, 1103]
click at [528, 196] on div "Mark as Delivered" at bounding box center [538, 196] width 83 height 17
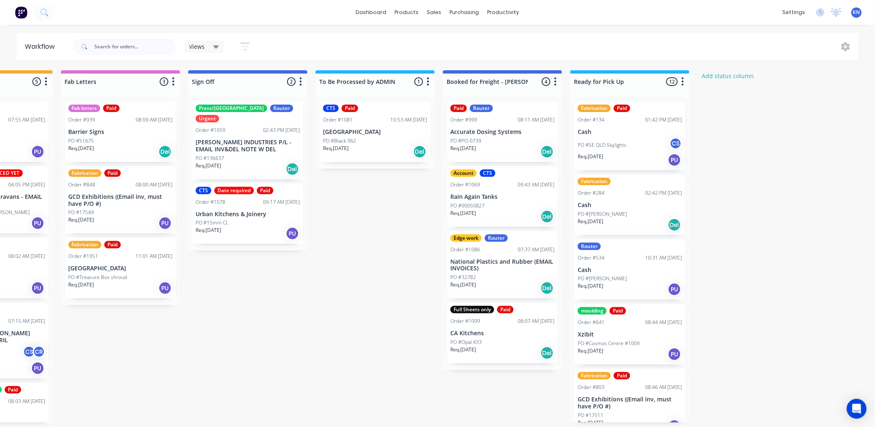
drag, startPoint x: 527, startPoint y: 327, endPoint x: 390, endPoint y: 276, distance: 146.6
click at [520, 327] on div "Mark as Delivered" at bounding box center [523, 327] width 83 height 17
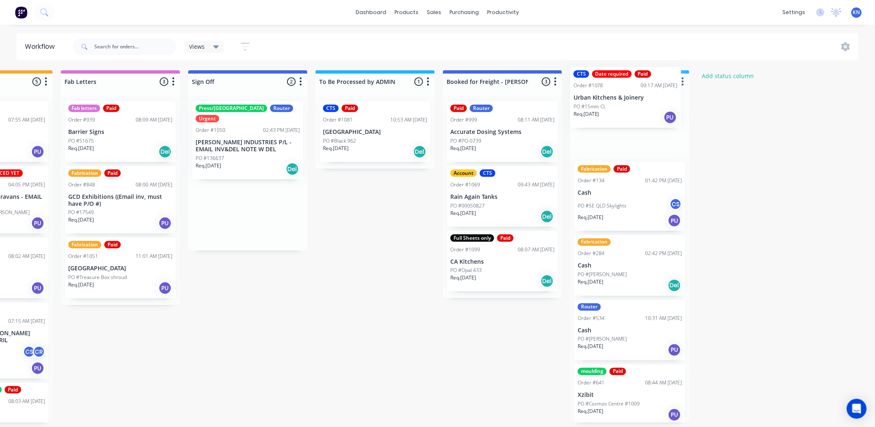
drag, startPoint x: 225, startPoint y: 209, endPoint x: 606, endPoint y: 103, distance: 395.1
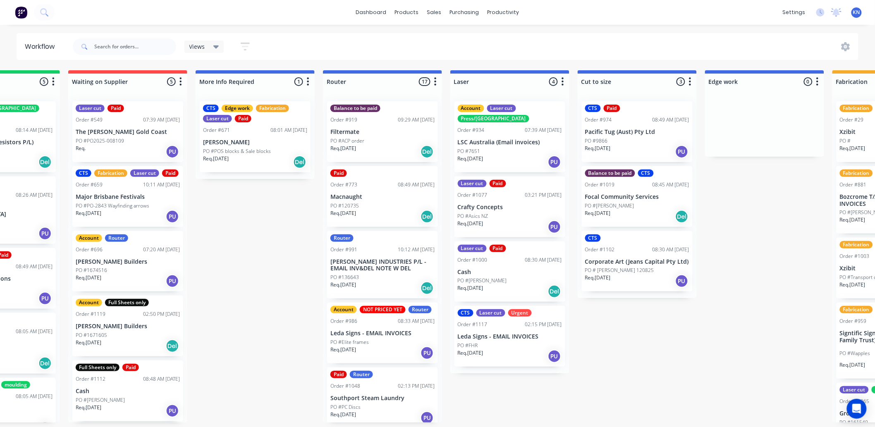
scroll to position [0, 0]
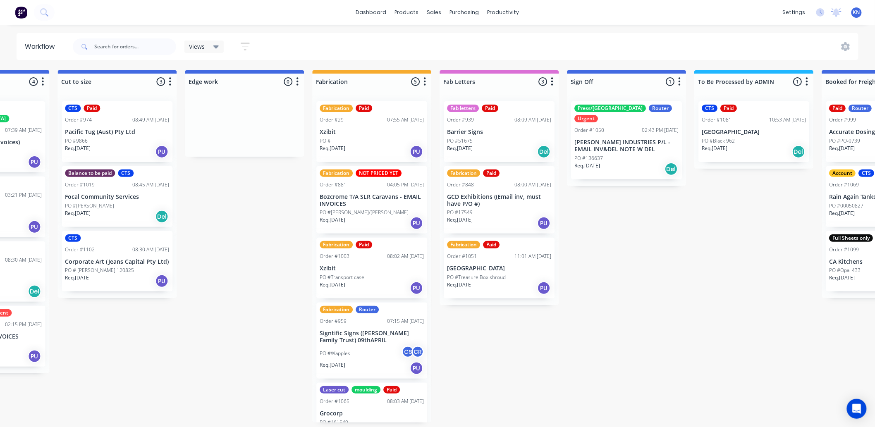
scroll to position [0, 726]
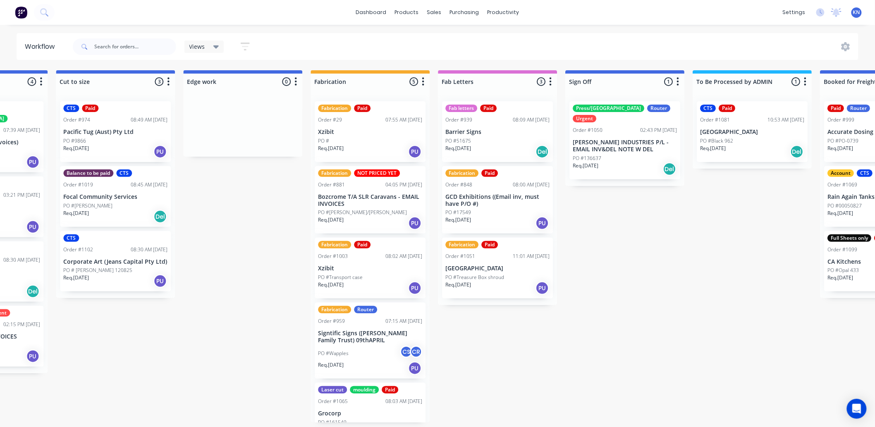
click at [763, 377] on div "Submitted 0 Status colour #273444 hex #273444 Save Cancel Summaries Total order…" at bounding box center [257, 246] width 1978 height 352
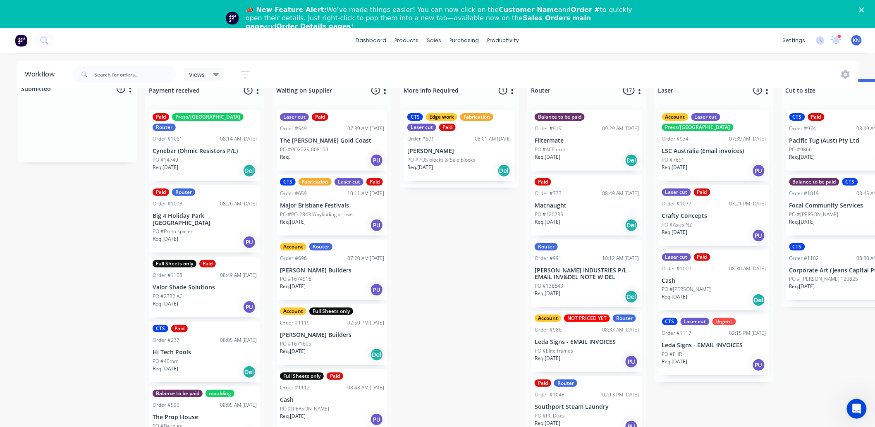
scroll to position [30, 0]
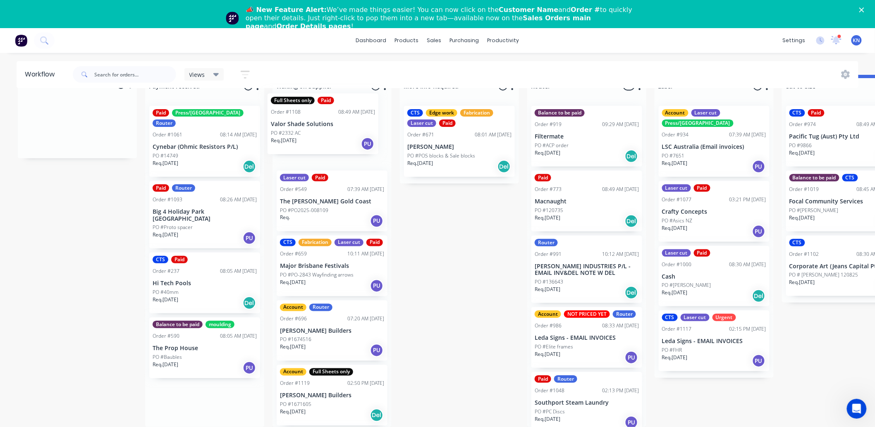
drag, startPoint x: 167, startPoint y: 261, endPoint x: 288, endPoint y: 126, distance: 181.2
click at [864, 10] on icon "Close" at bounding box center [861, 9] width 5 height 5
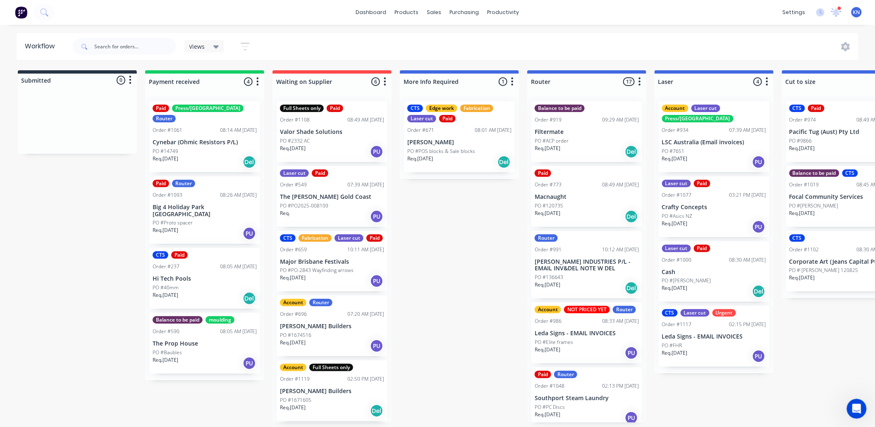
scroll to position [2, 0]
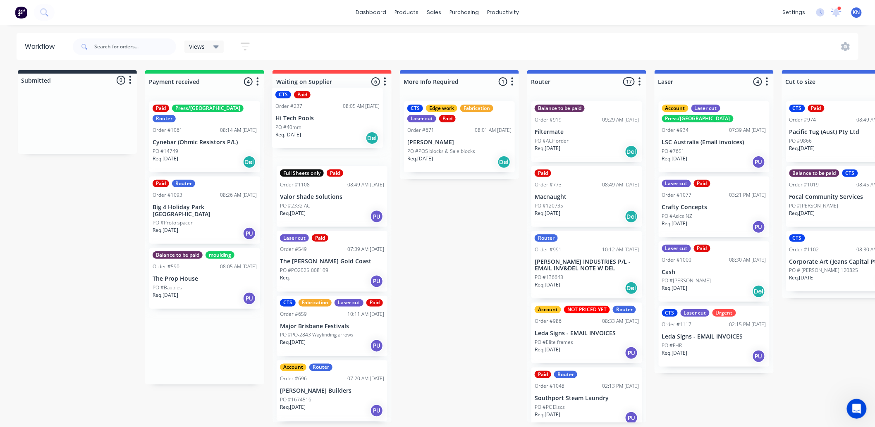
drag, startPoint x: 174, startPoint y: 262, endPoint x: 301, endPoint y: 110, distance: 198.4
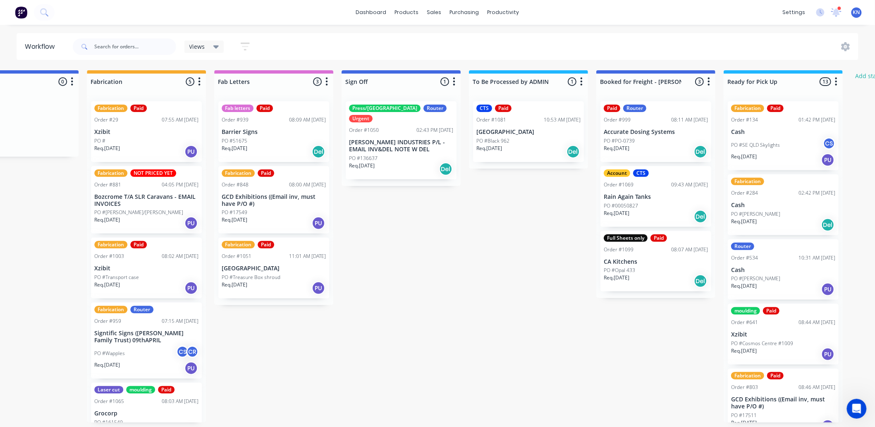
scroll to position [0, 1103]
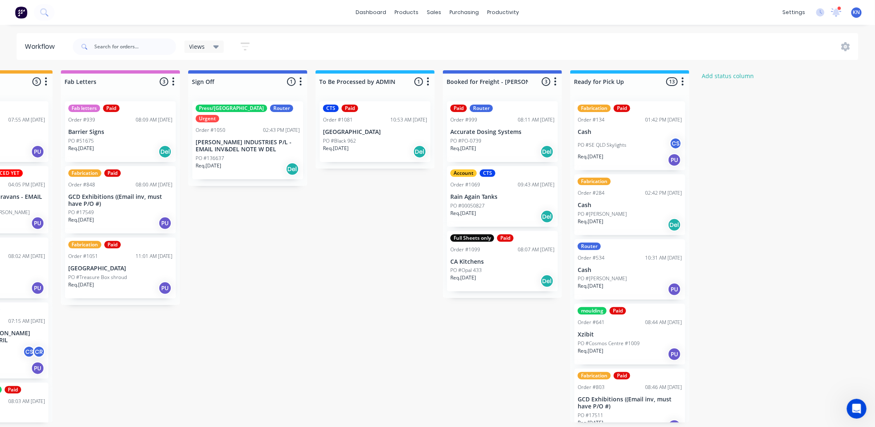
click at [482, 200] on div "Account CTS Order #1069 09:43 AM [DATE] Rain Again Tanks PO #00050827 Req. [DAT…" at bounding box center [502, 196] width 111 height 61
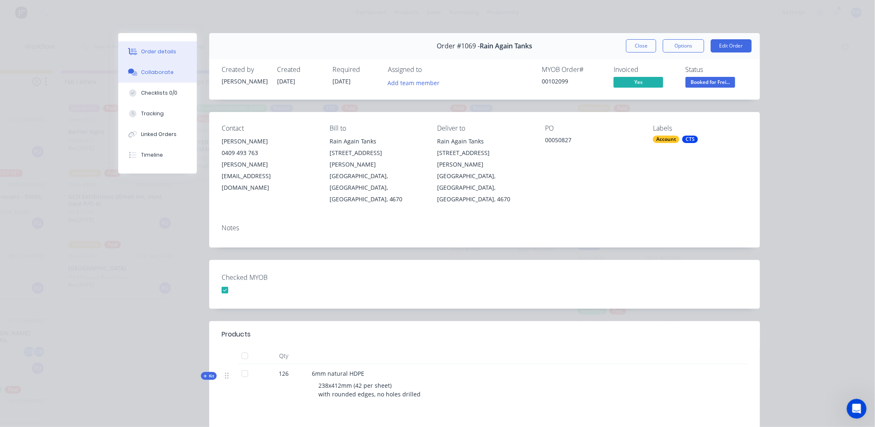
click at [153, 74] on div "Collaborate" at bounding box center [157, 72] width 33 height 7
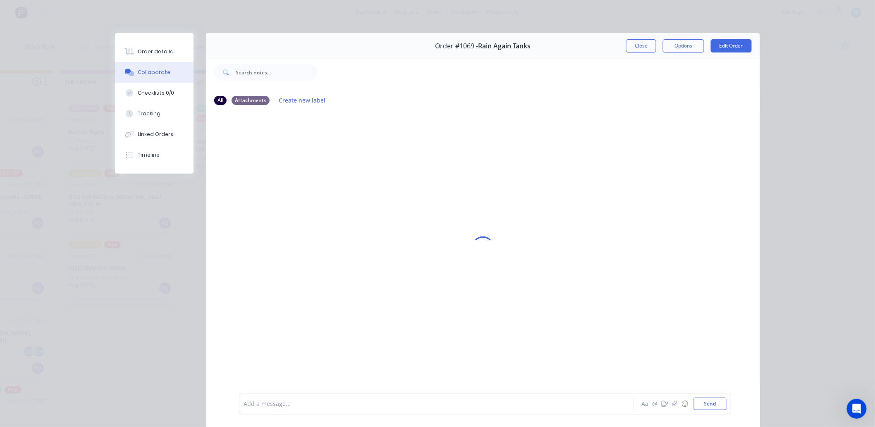
click at [258, 402] on div at bounding box center [425, 404] width 362 height 9
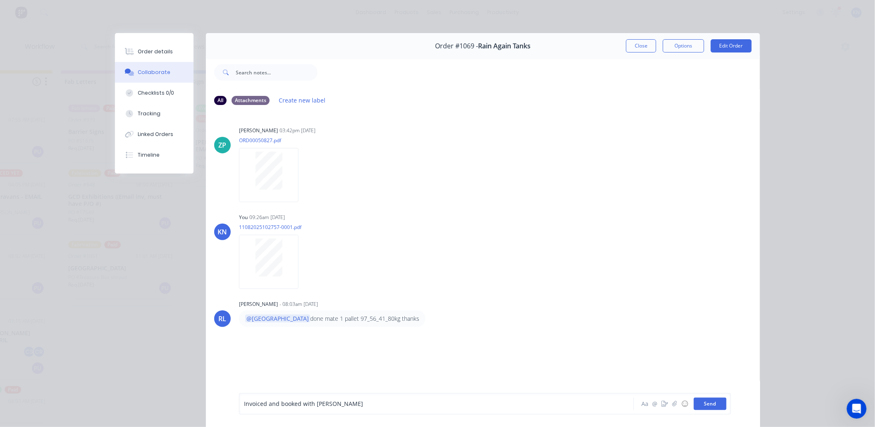
click at [706, 404] on button "Send" at bounding box center [710, 404] width 33 height 12
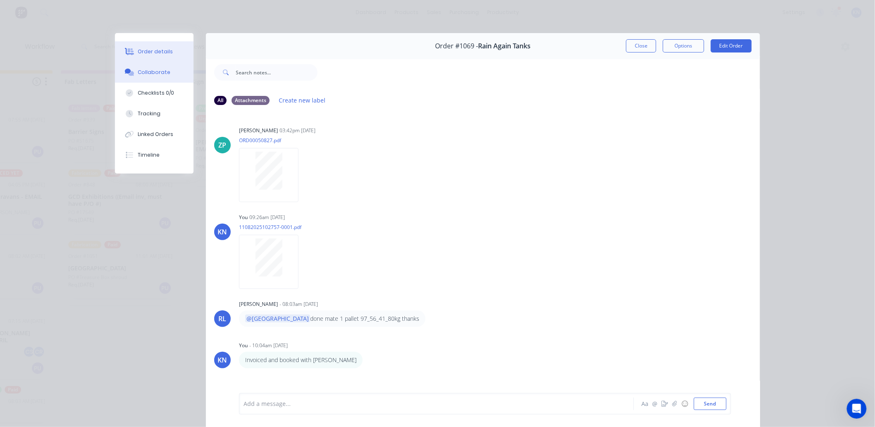
click at [146, 51] on div "Order details" at bounding box center [155, 51] width 35 height 7
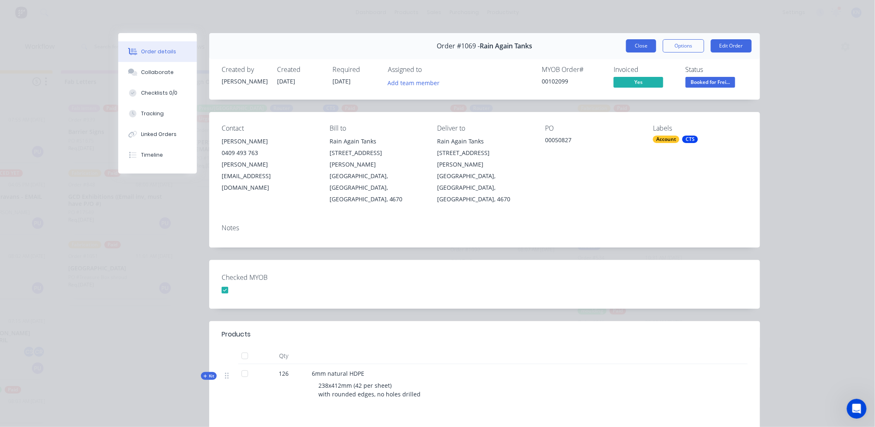
click at [639, 44] on button "Close" at bounding box center [641, 45] width 30 height 13
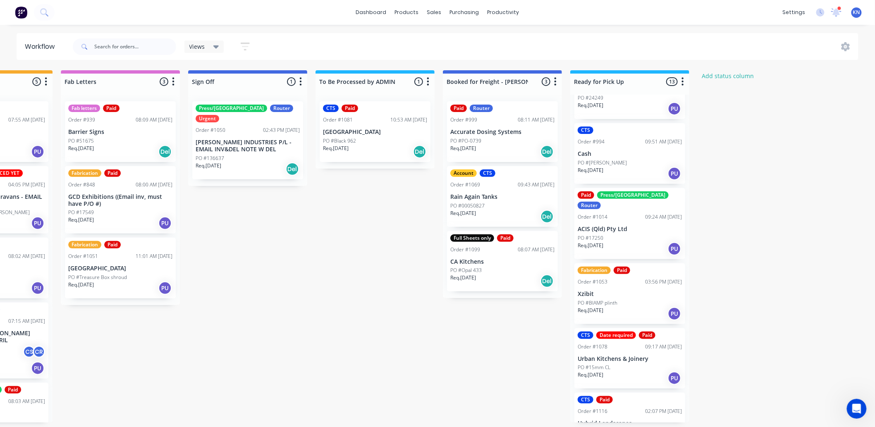
scroll to position [538, 0]
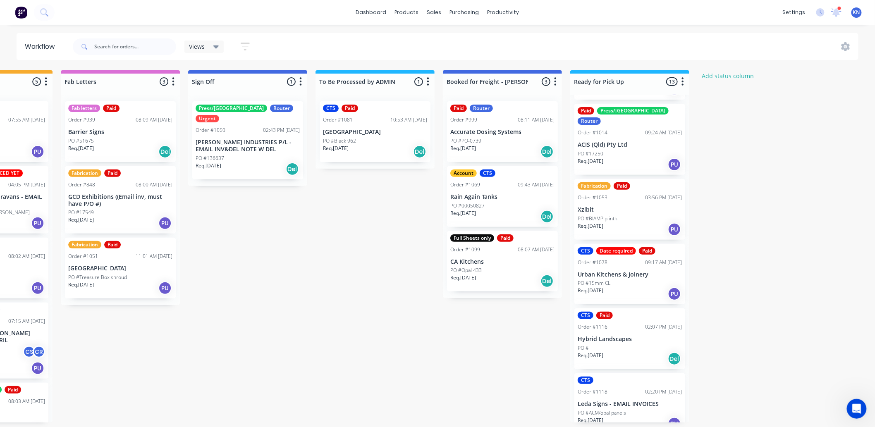
click at [613, 322] on div "CTS Paid Order #1116 02:07 PM 12/08/25 Hybrid Landscapes PO # Req. 12/08/25 Del" at bounding box center [629, 338] width 111 height 61
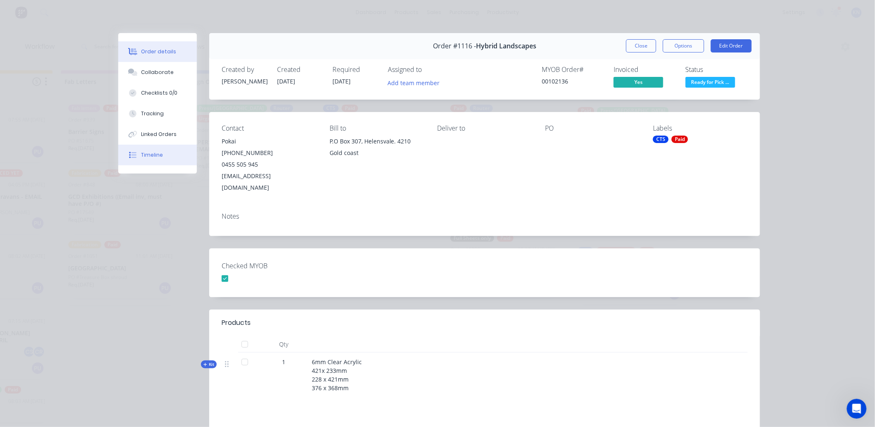
click at [154, 155] on div "Timeline" at bounding box center [152, 154] width 22 height 7
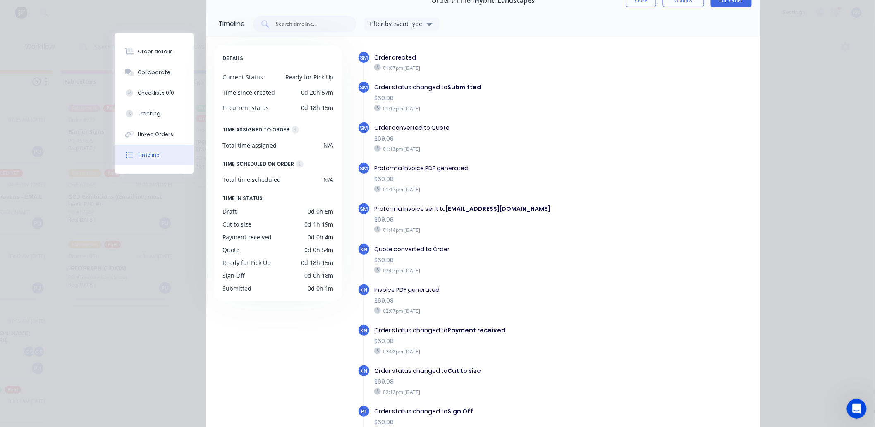
scroll to position [0, 0]
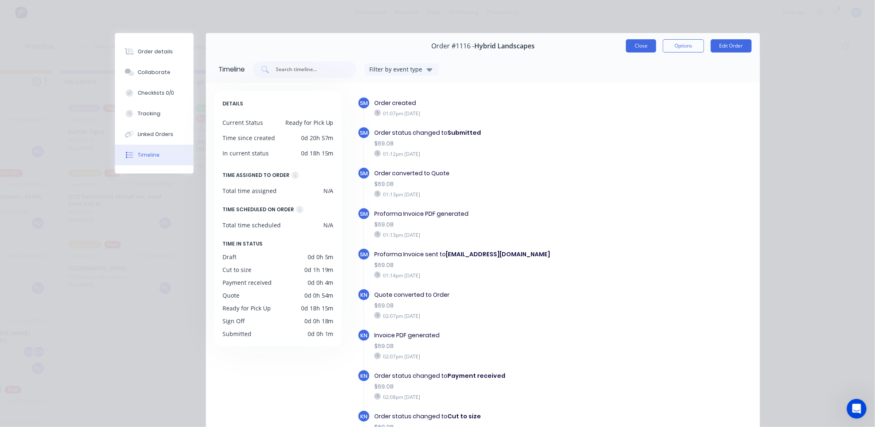
click at [642, 46] on button "Close" at bounding box center [641, 45] width 30 height 13
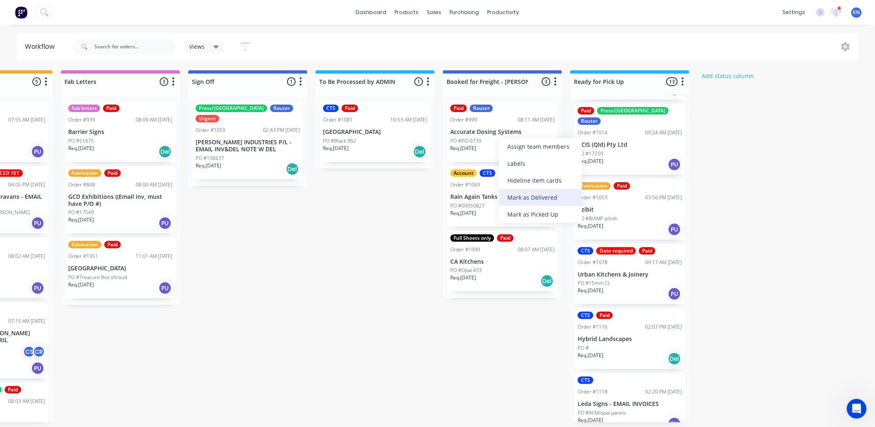
click at [544, 199] on div "Mark as Delivered" at bounding box center [540, 197] width 83 height 17
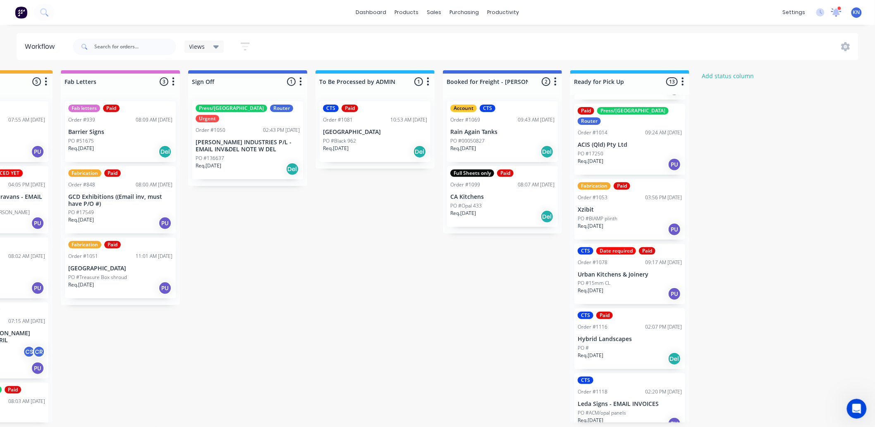
click at [835, 12] on icon at bounding box center [835, 11] width 7 height 7
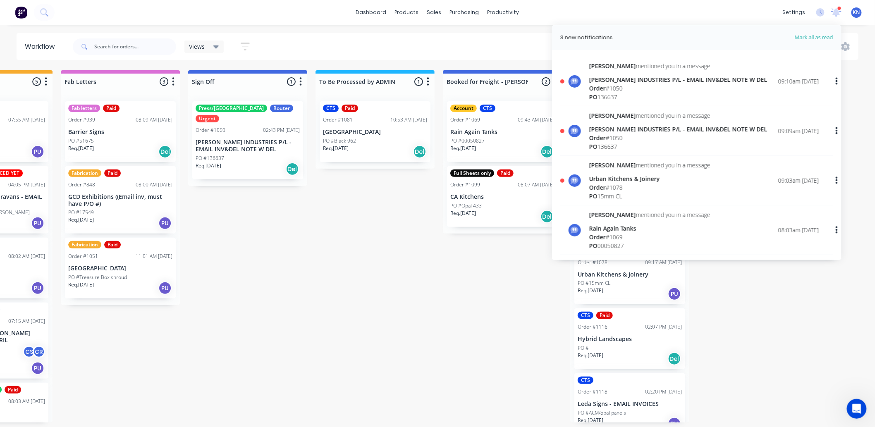
click at [617, 182] on div "Urban Kitchens & Joinery" at bounding box center [649, 178] width 121 height 9
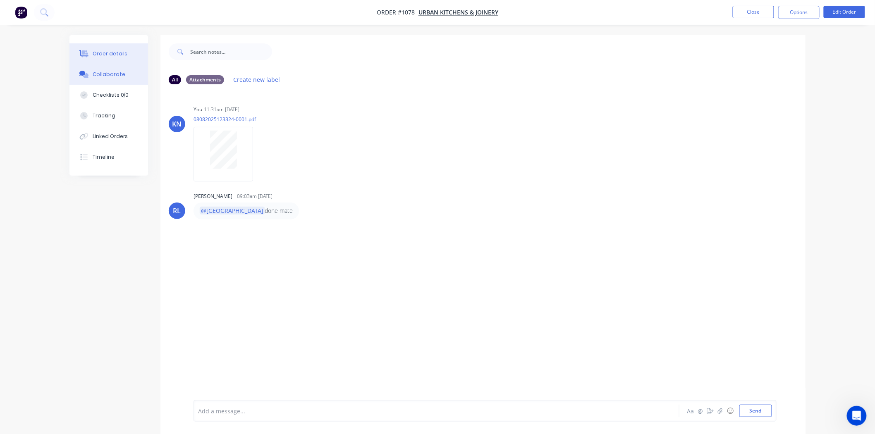
click at [103, 52] on div "Order details" at bounding box center [110, 53] width 35 height 7
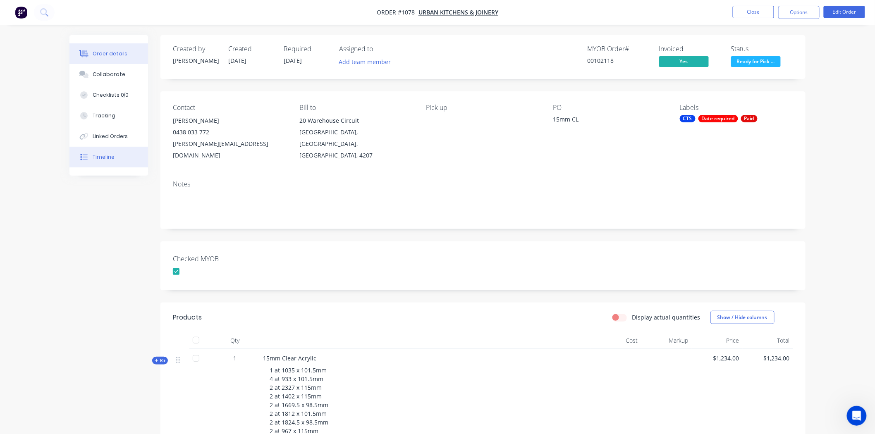
click at [98, 159] on div "Timeline" at bounding box center [104, 156] width 22 height 7
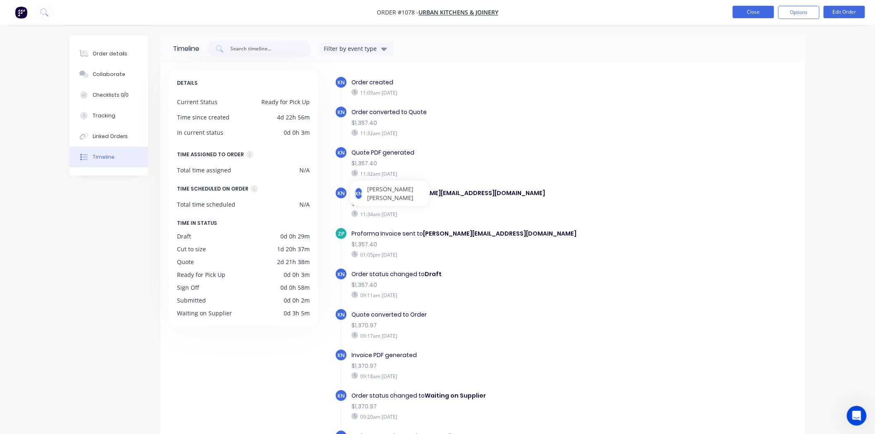
click at [743, 13] on button "Close" at bounding box center [752, 12] width 41 height 12
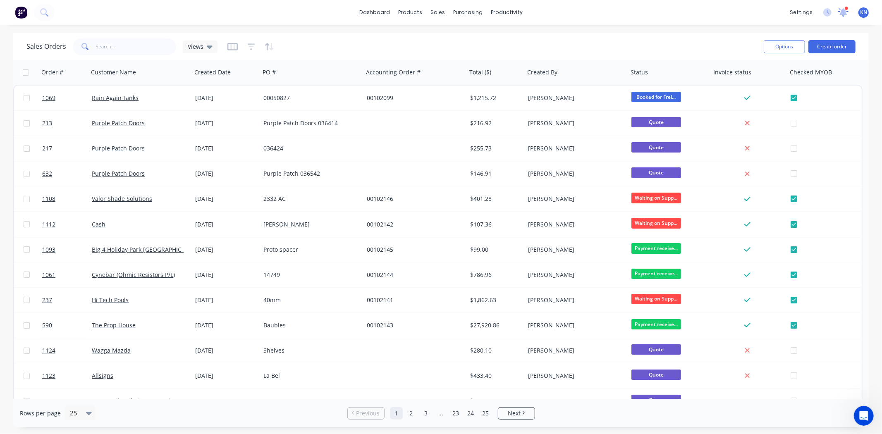
click at [842, 14] on icon at bounding box center [843, 11] width 7 height 7
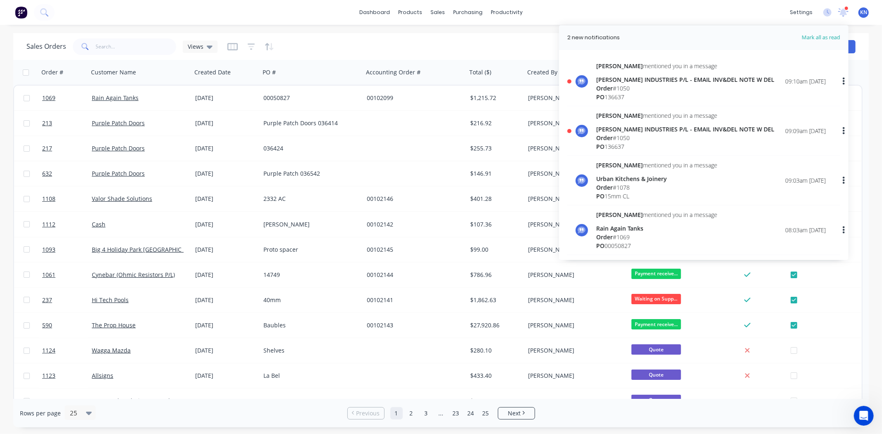
click at [627, 134] on div "Order # 1050" at bounding box center [685, 138] width 178 height 9
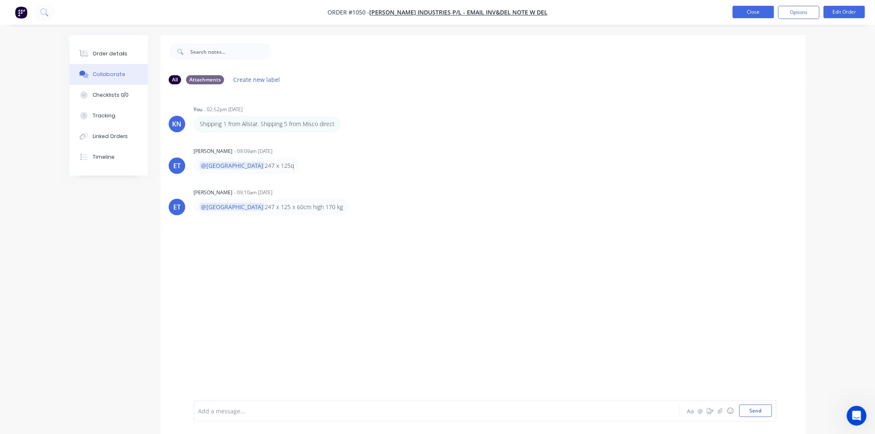
click at [753, 12] on button "Close" at bounding box center [752, 12] width 41 height 12
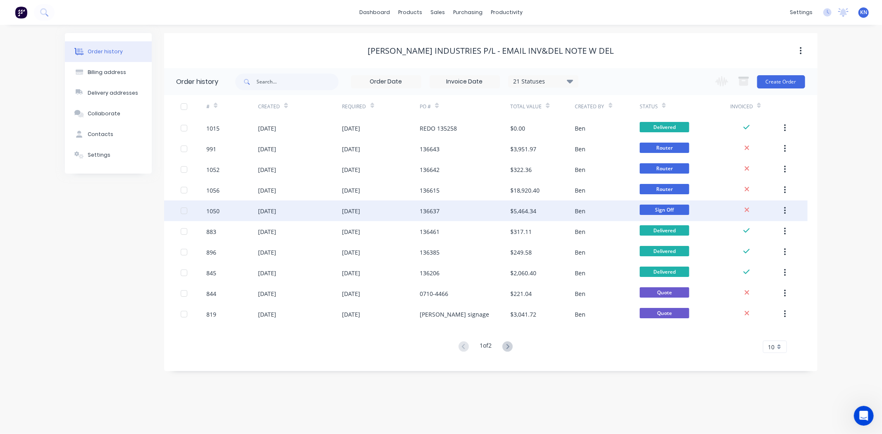
click at [276, 211] on div "[DATE]" at bounding box center [267, 211] width 18 height 9
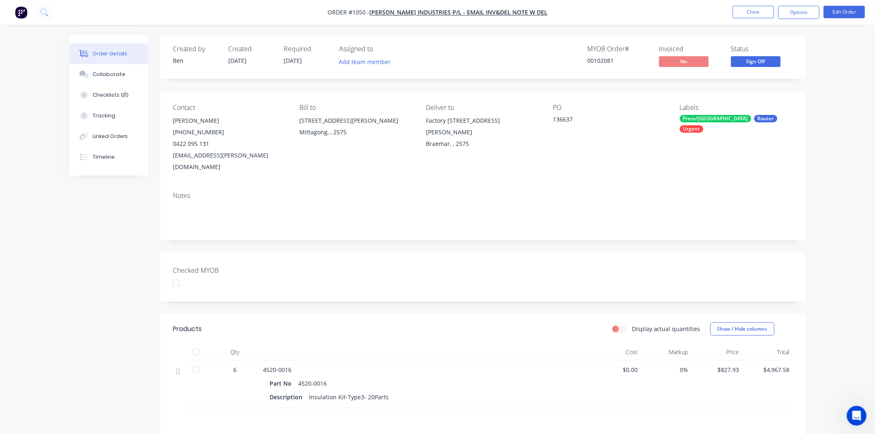
click at [176, 275] on div at bounding box center [176, 283] width 17 height 17
click at [193, 235] on div "Created by Ben Created 06/08/25 Required 06/08/25 Assigned to Add team member M…" at bounding box center [482, 289] width 645 height 508
click at [840, 11] on button "Edit Order" at bounding box center [843, 12] width 41 height 12
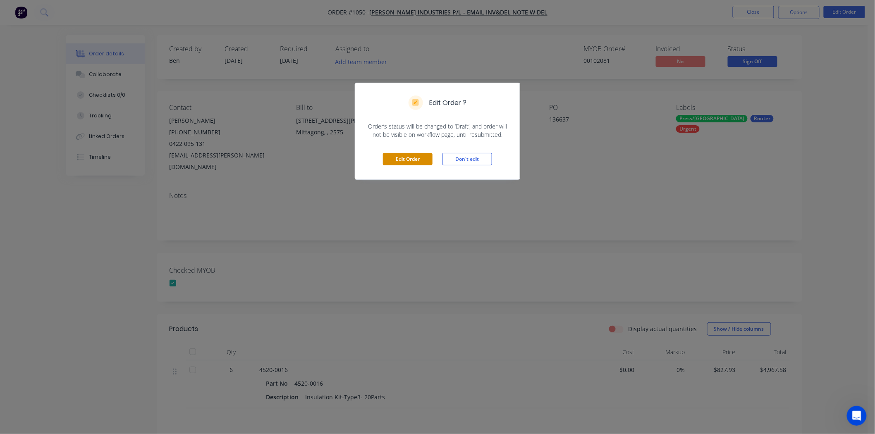
click at [413, 160] on button "Edit Order" at bounding box center [408, 159] width 50 height 12
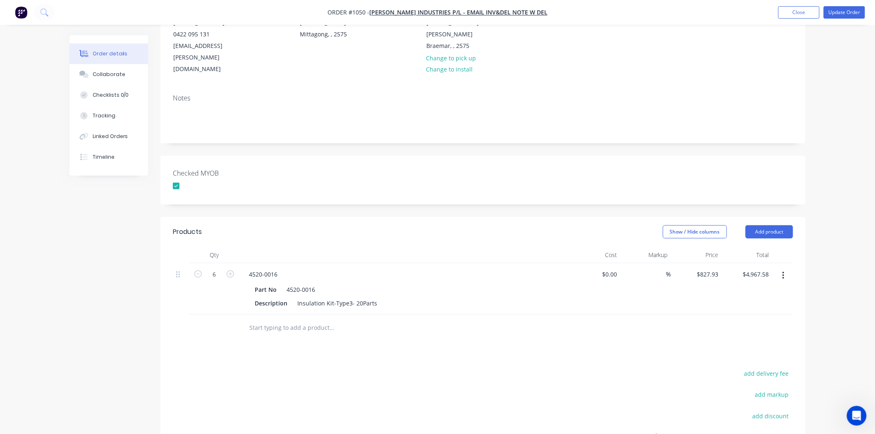
scroll to position [205, 0]
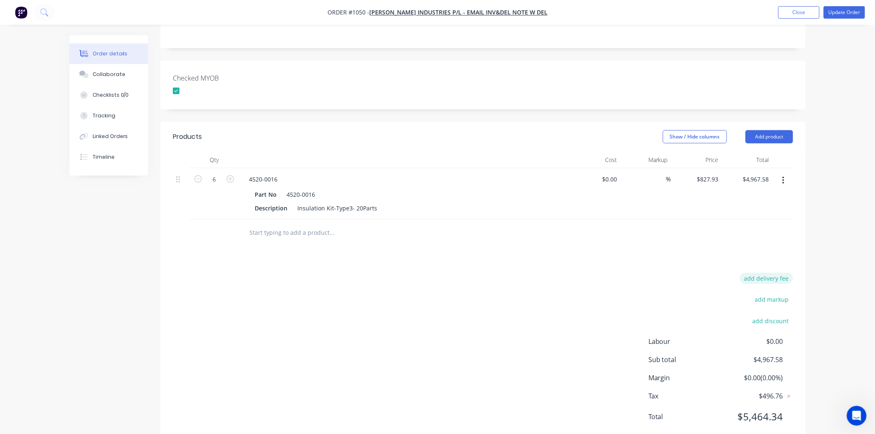
click at [763, 273] on button "add delivery fee" at bounding box center [765, 278] width 53 height 11
click at [774, 275] on input at bounding box center [760, 281] width 37 height 12
type input "465"
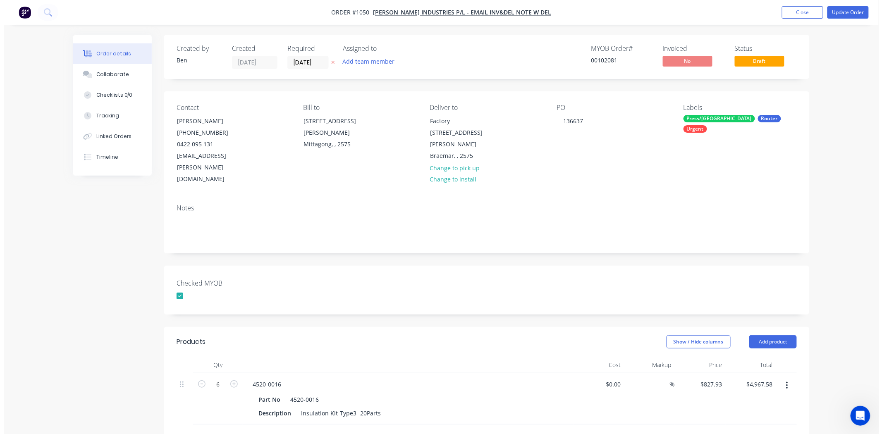
scroll to position [0, 0]
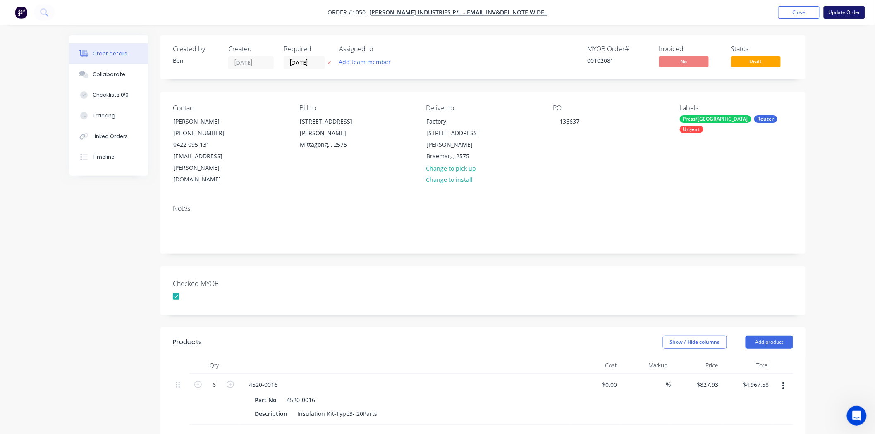
click at [845, 10] on button "Update Order" at bounding box center [843, 12] width 41 height 12
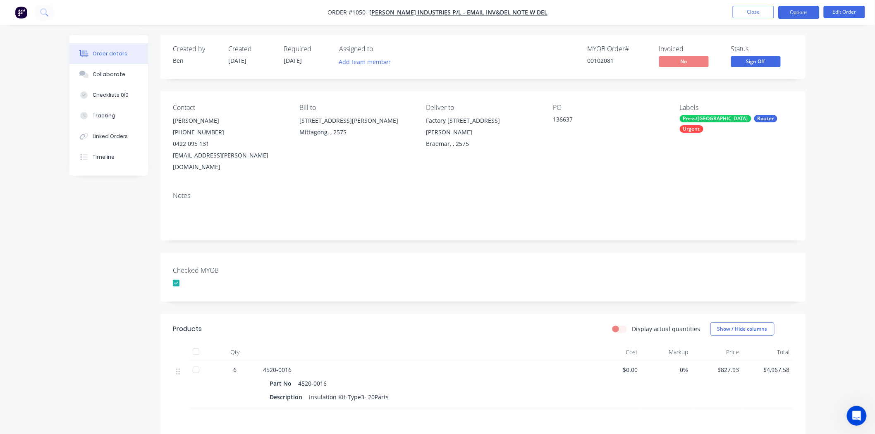
click at [805, 10] on button "Options" at bounding box center [798, 12] width 41 height 13
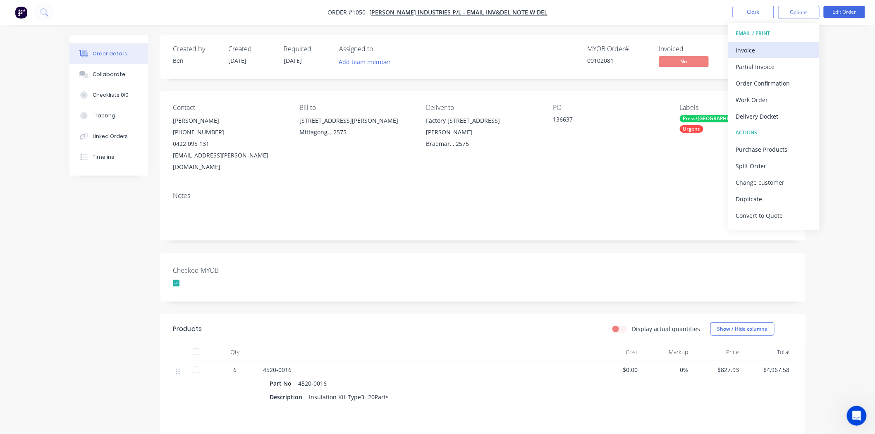
click at [753, 50] on div "Invoice" at bounding box center [774, 50] width 76 height 12
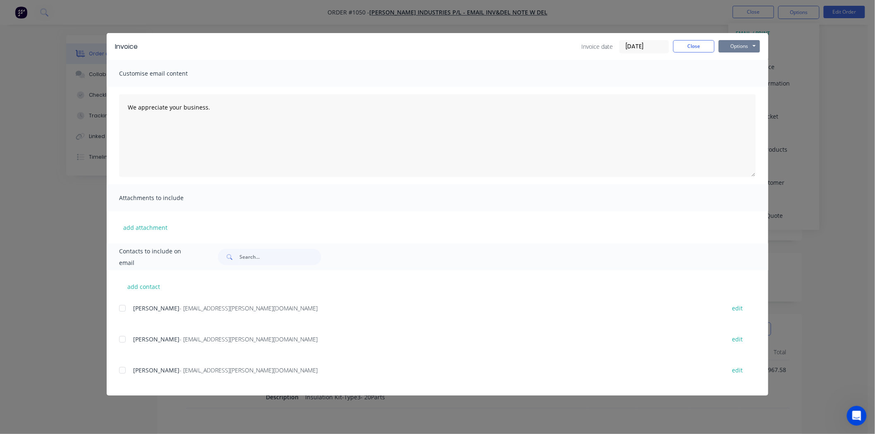
click at [736, 47] on button "Options" at bounding box center [738, 46] width 41 height 12
click at [736, 72] on button "Print" at bounding box center [744, 75] width 53 height 14
click at [688, 45] on button "Close" at bounding box center [693, 46] width 41 height 12
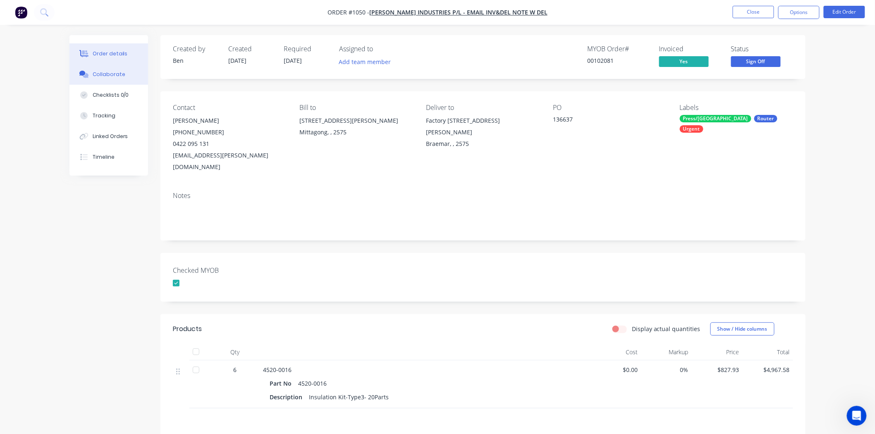
click at [120, 76] on div "Collaborate" at bounding box center [109, 74] width 33 height 7
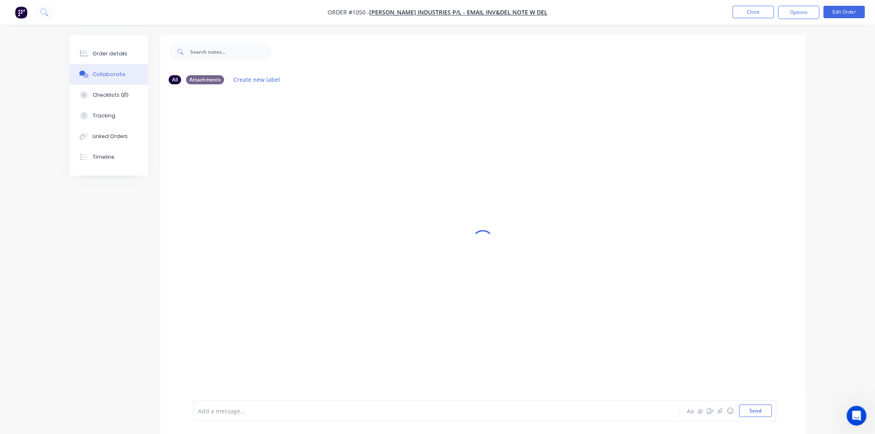
click at [216, 412] on div at bounding box center [413, 411] width 430 height 9
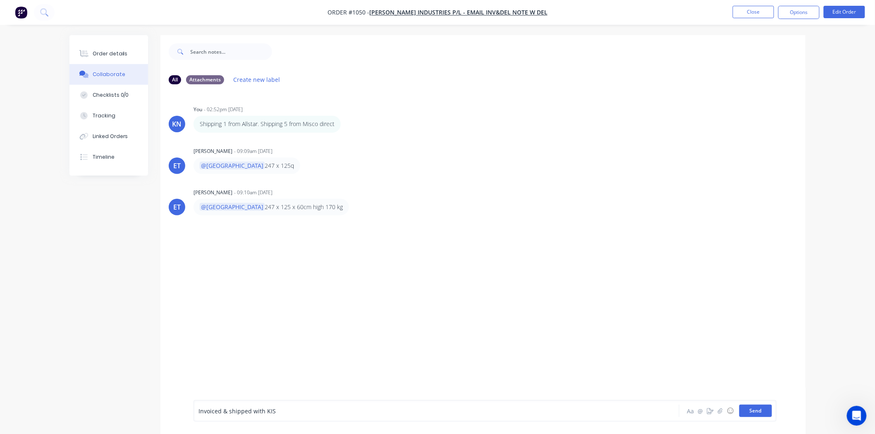
click at [762, 411] on button "Send" at bounding box center [755, 411] width 33 height 12
click at [752, 11] on button "Close" at bounding box center [752, 12] width 41 height 12
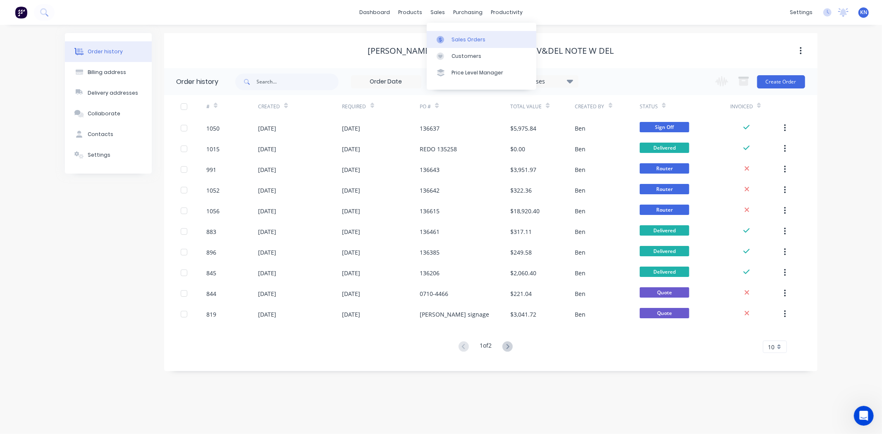
click at [465, 37] on div "Sales Orders" at bounding box center [468, 39] width 34 height 7
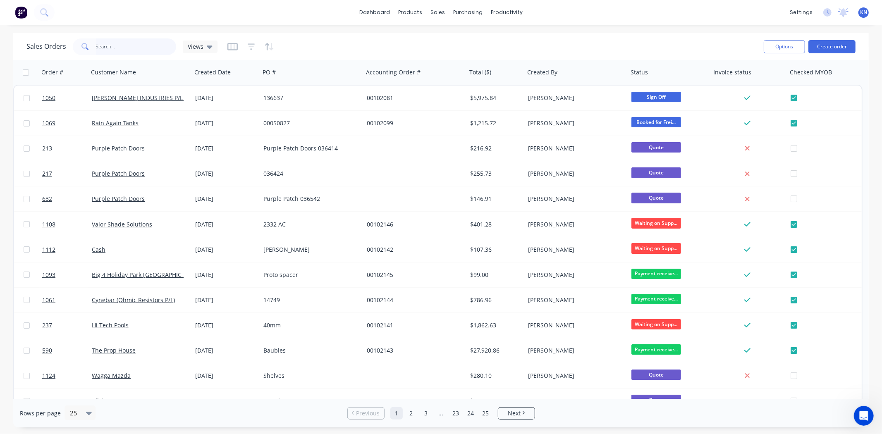
click at [137, 48] on input "text" at bounding box center [136, 46] width 81 height 17
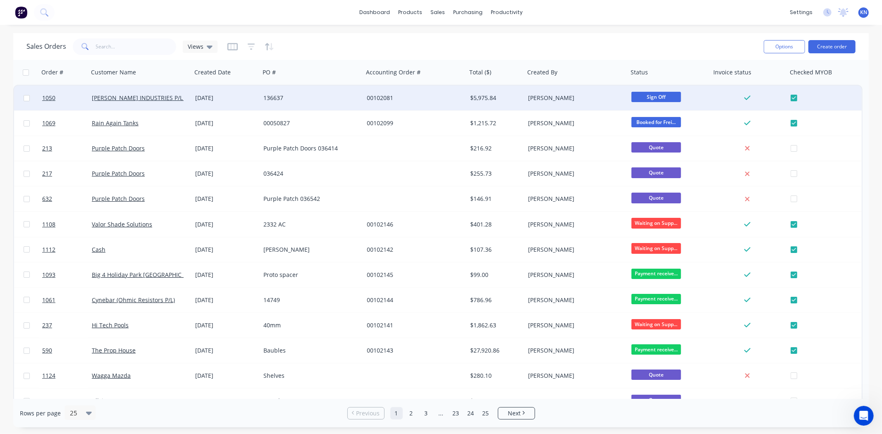
click at [648, 95] on span "Sign Off" at bounding box center [656, 97] width 50 height 10
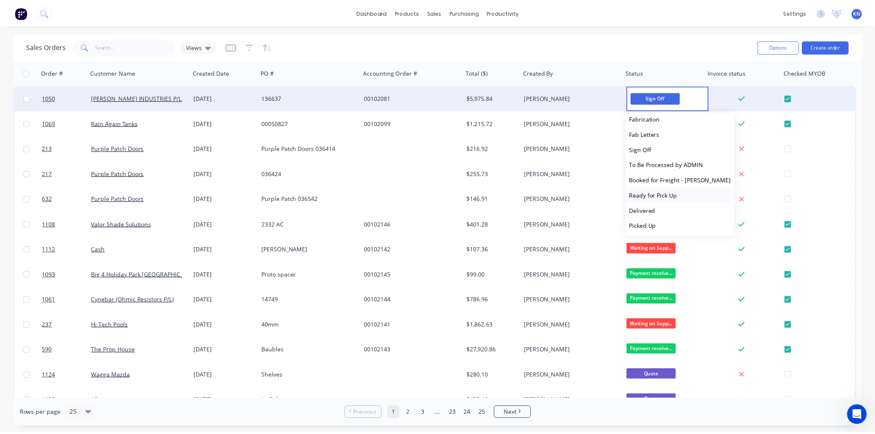
scroll to position [127, 0]
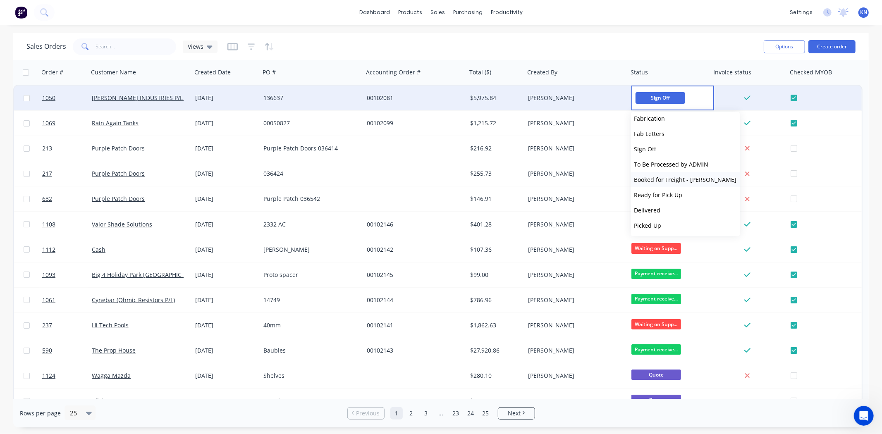
click at [674, 176] on span "Booked for Freight - [PERSON_NAME]" at bounding box center [685, 180] width 103 height 8
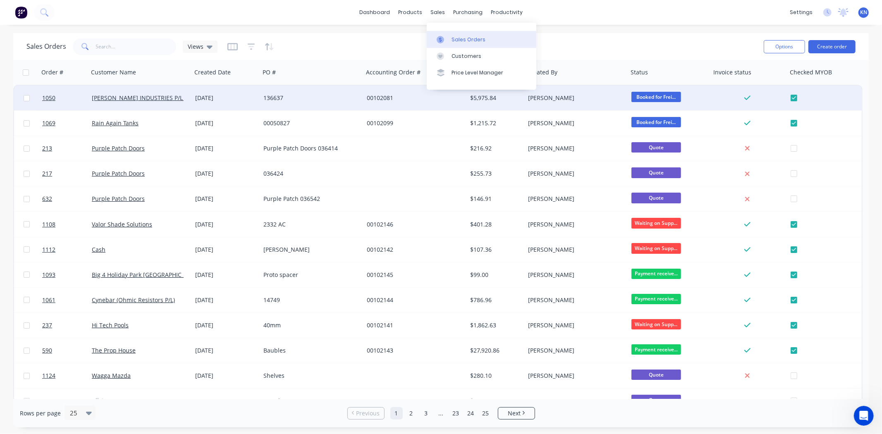
click at [460, 38] on div "Sales Orders" at bounding box center [468, 39] width 34 height 7
click at [123, 48] on input "text" at bounding box center [136, 46] width 81 height 17
click at [460, 43] on div "Sales Orders" at bounding box center [468, 39] width 34 height 7
click at [471, 38] on div "Sales Orders" at bounding box center [468, 39] width 34 height 7
click at [836, 45] on button "Create order" at bounding box center [831, 46] width 47 height 13
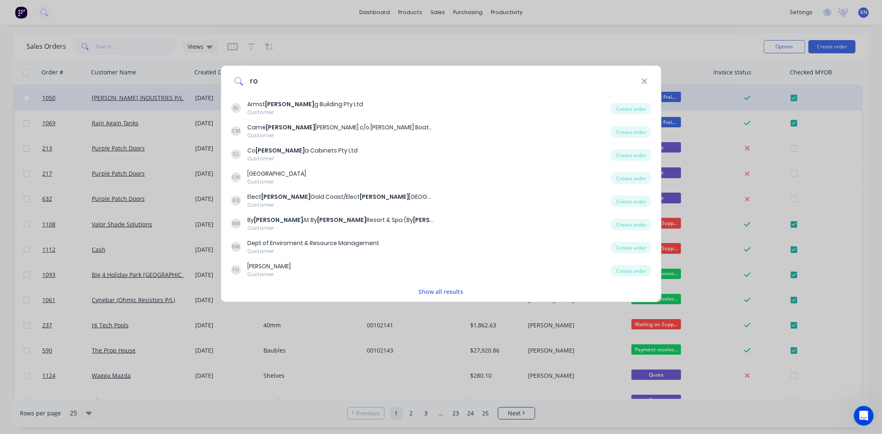
type input "r"
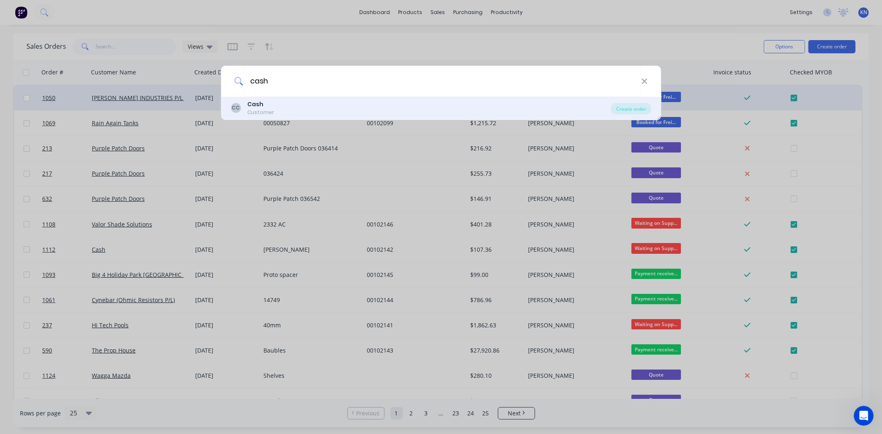
type input "cash"
click at [263, 104] on div "Cash" at bounding box center [260, 104] width 27 height 9
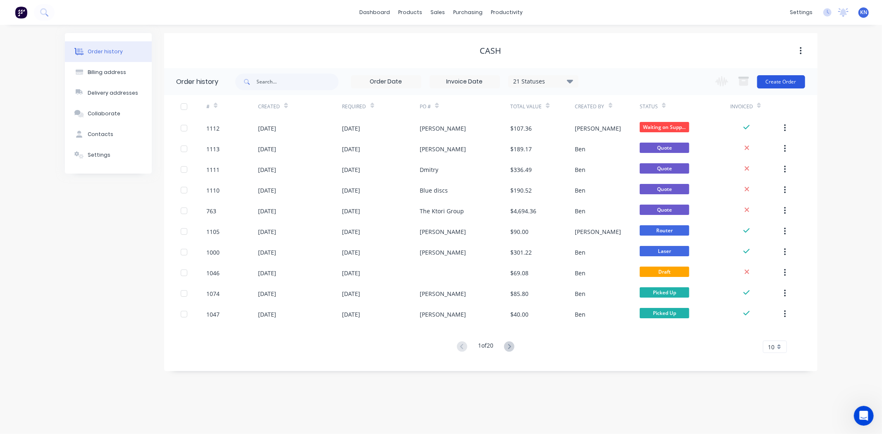
click at [787, 79] on button "Create Order" at bounding box center [781, 81] width 48 height 13
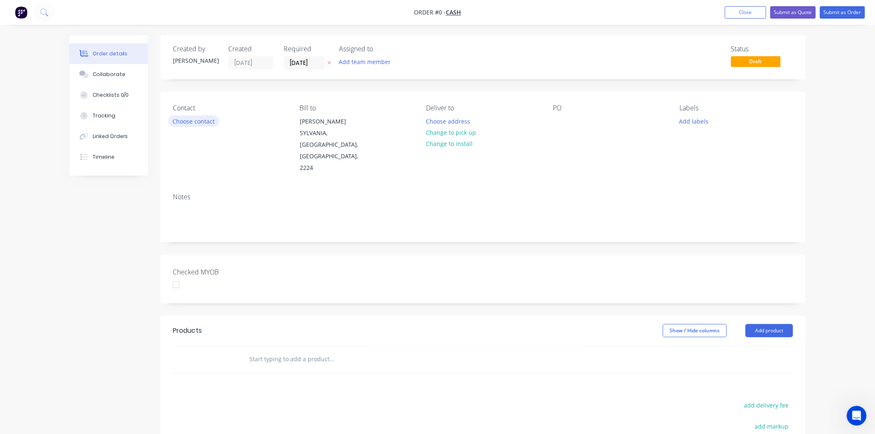
click at [202, 121] on button "Choose contact" at bounding box center [193, 120] width 51 height 11
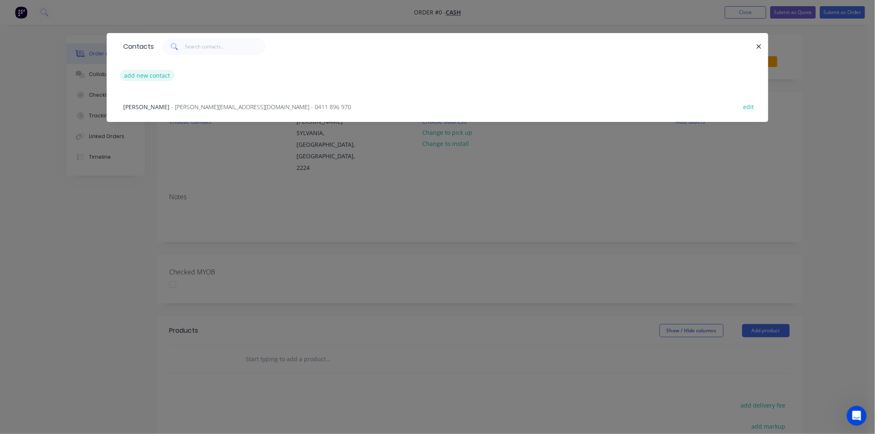
click at [151, 74] on button "add new contact" at bounding box center [147, 75] width 55 height 11
select select "AU"
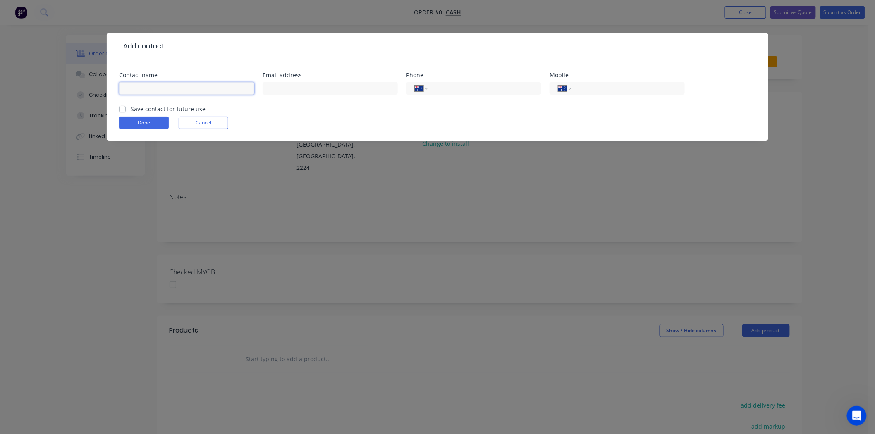
click at [151, 87] on input "text" at bounding box center [186, 88] width 135 height 12
type input "[PERSON_NAME]"
type input "0414 946 950"
click at [148, 121] on button "Done" at bounding box center [144, 123] width 50 height 12
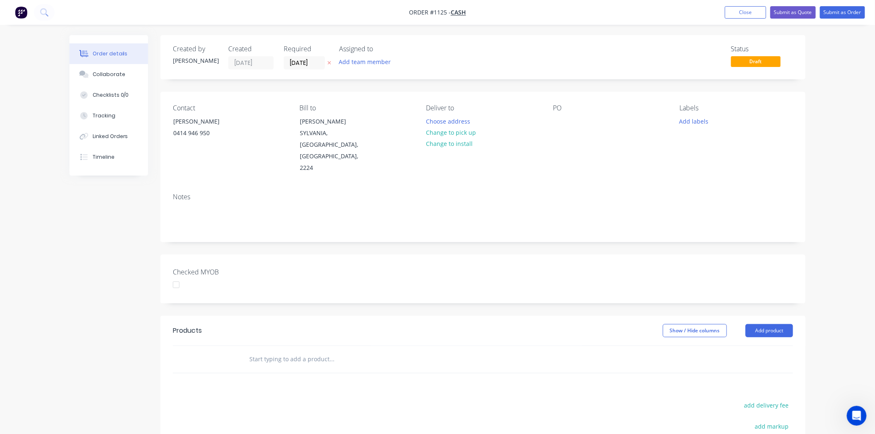
click at [325, 153] on div "Contact Ron London 0414 946 950 Bill to Glenn Whittaker SYLVANIA, New South Wal…" at bounding box center [482, 139] width 645 height 95
click at [329, 142] on div "SYLVANIA, New South Wales, Australia, 2224" at bounding box center [334, 150] width 69 height 46
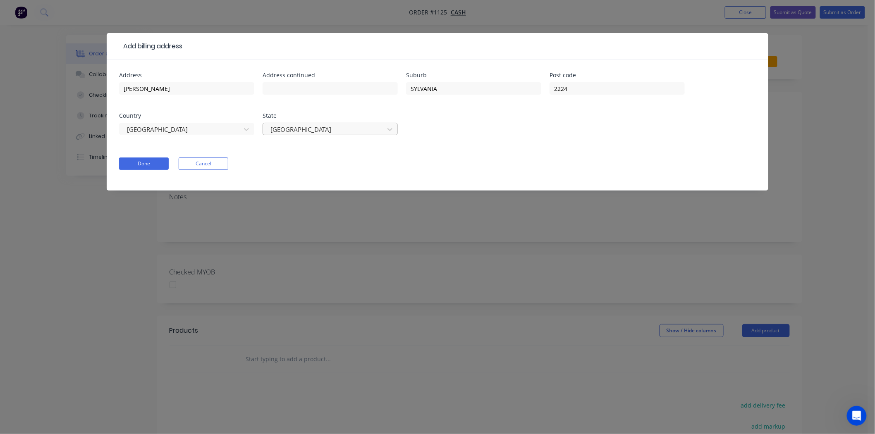
click at [334, 131] on div at bounding box center [325, 129] width 110 height 10
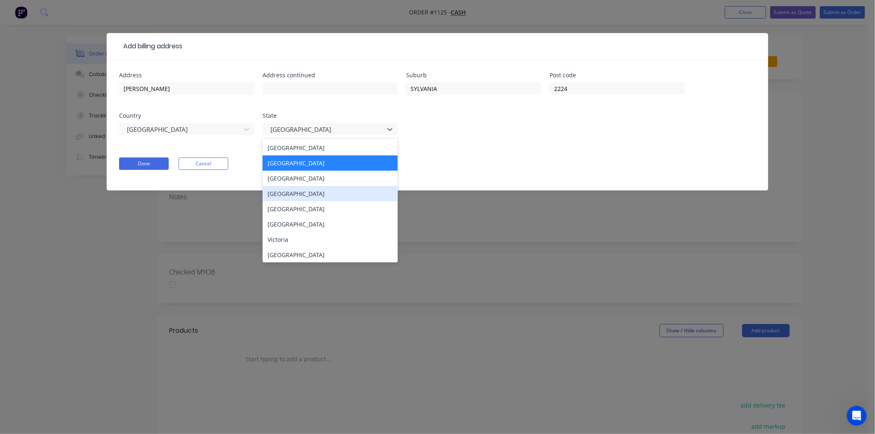
click at [301, 192] on div "Queensland" at bounding box center [329, 193] width 135 height 15
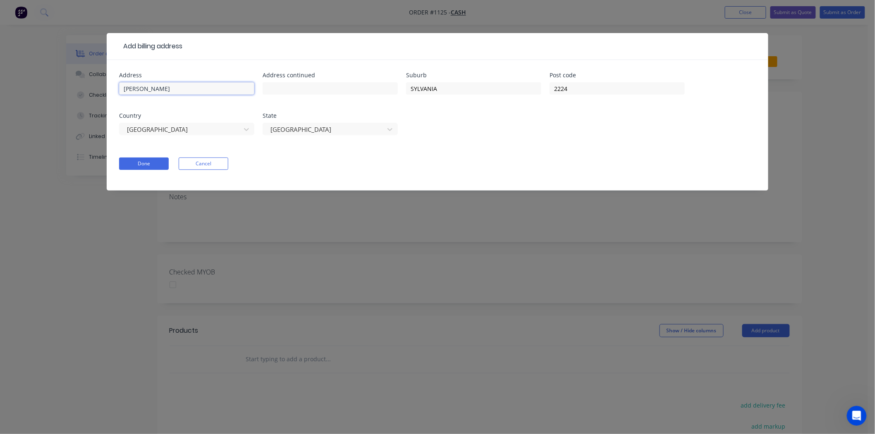
drag, startPoint x: 204, startPoint y: 89, endPoint x: 76, endPoint y: 87, distance: 127.3
click at [76, 87] on div "Add billing address Address Glenn Whittaker Address continued Suburb SYLVANIA P…" at bounding box center [437, 217] width 875 height 434
drag, startPoint x: 501, startPoint y: 92, endPoint x: 394, endPoint y: 93, distance: 106.6
click at [394, 93] on div "Address Address continued Suburb SYLVANIA Post code 2224 Country Australia Stat…" at bounding box center [437, 108] width 637 height 73
drag, startPoint x: 667, startPoint y: 89, endPoint x: 528, endPoint y: 89, distance: 138.9
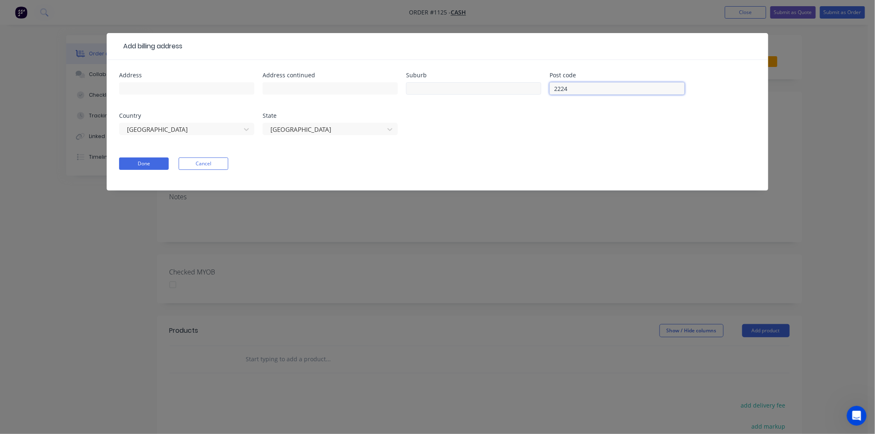
click at [528, 89] on div "Address Address continued Suburb Post code 2224 Country Australia State Queensl…" at bounding box center [437, 108] width 637 height 73
click at [155, 162] on button "Done" at bounding box center [144, 163] width 50 height 12
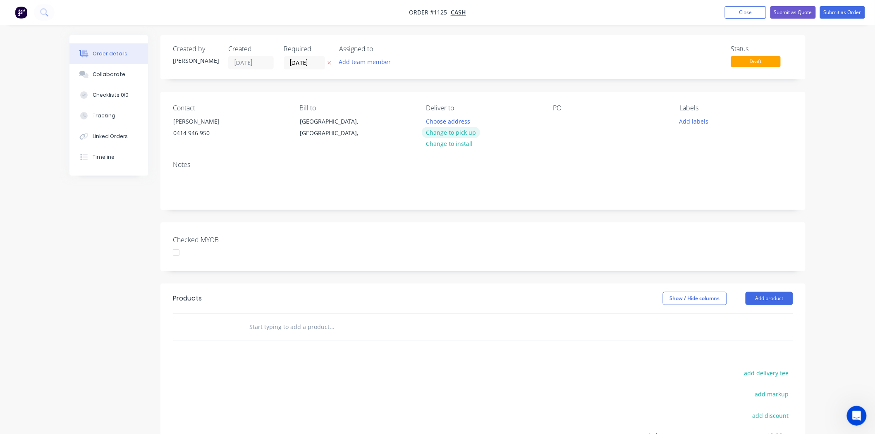
click at [458, 131] on button "Change to pick up" at bounding box center [451, 132] width 59 height 11
click at [442, 119] on div "Pick up Change to delivery Change to install" at bounding box center [482, 123] width 113 height 38
click at [430, 123] on div at bounding box center [432, 121] width 13 height 12
click at [555, 121] on div at bounding box center [559, 121] width 13 height 12
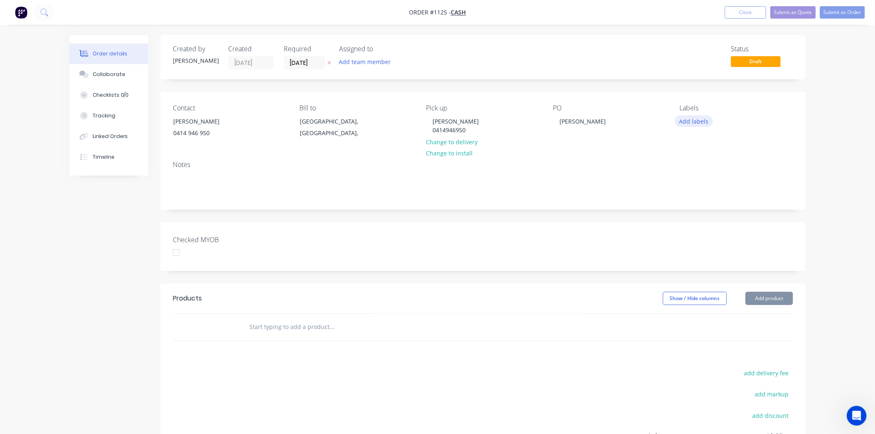
click at [696, 126] on button "Add labels" at bounding box center [694, 120] width 38 height 11
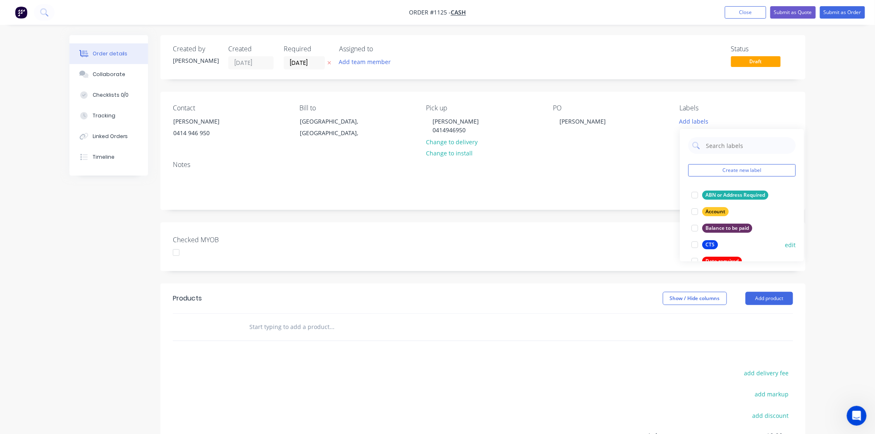
click at [695, 245] on div at bounding box center [694, 244] width 17 height 17
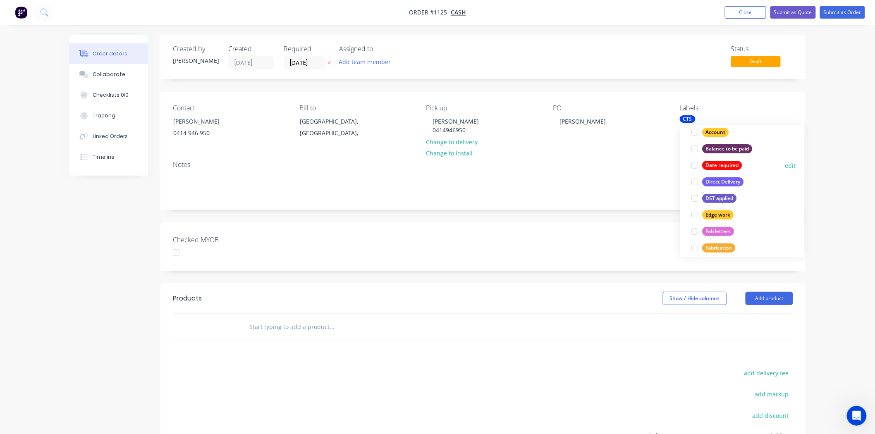
click at [696, 165] on div at bounding box center [694, 165] width 17 height 17
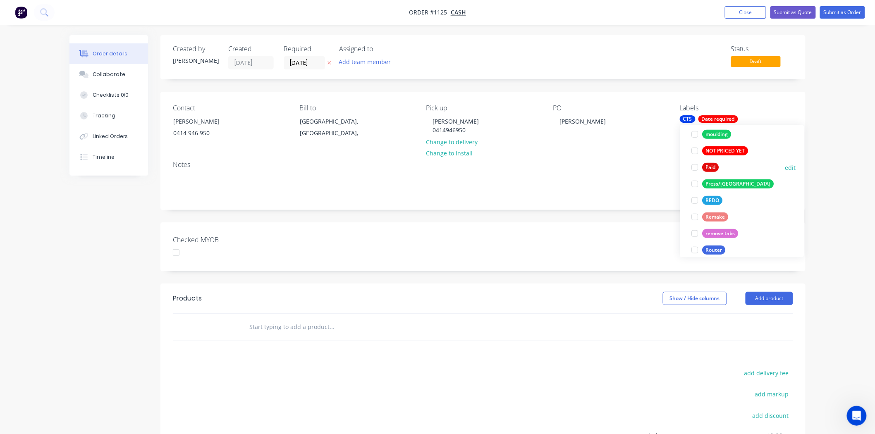
click at [693, 166] on div at bounding box center [694, 167] width 17 height 17
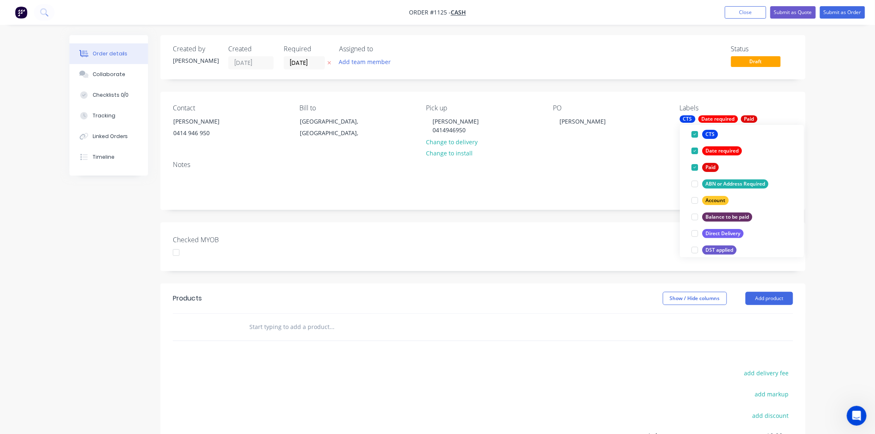
click at [577, 244] on div "Checked MYOB" at bounding box center [482, 246] width 645 height 49
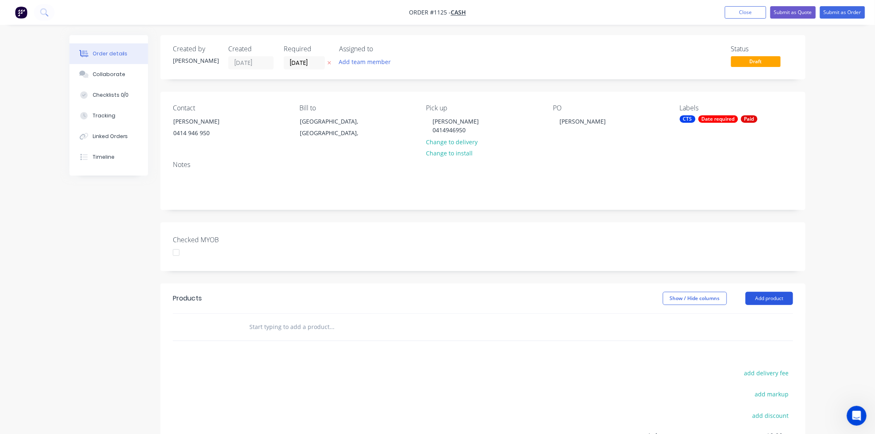
click at [767, 299] on button "Add product" at bounding box center [769, 298] width 48 height 13
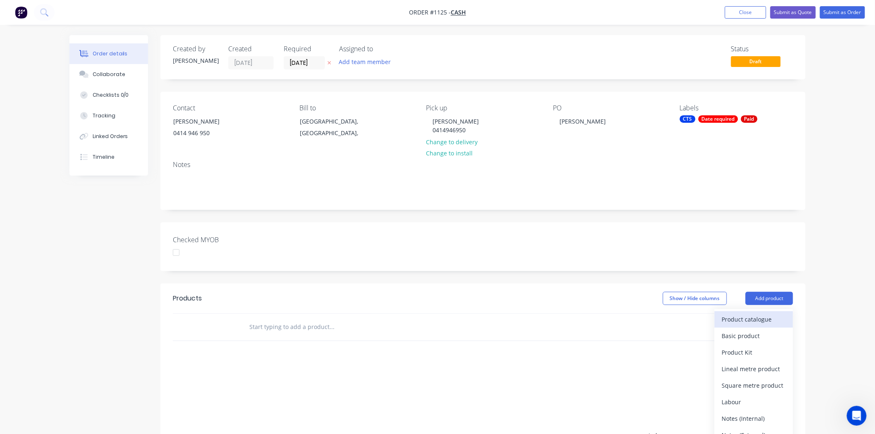
click at [761, 317] on div "Product catalogue" at bounding box center [754, 319] width 64 height 12
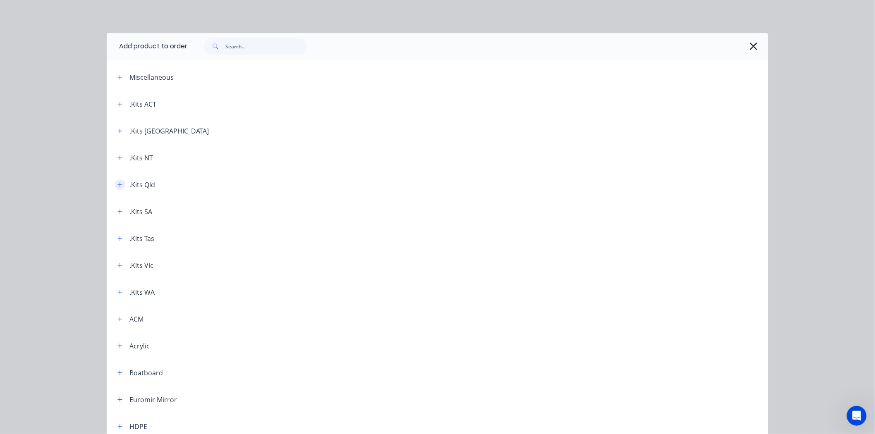
click at [119, 181] on button "button" at bounding box center [120, 184] width 10 height 10
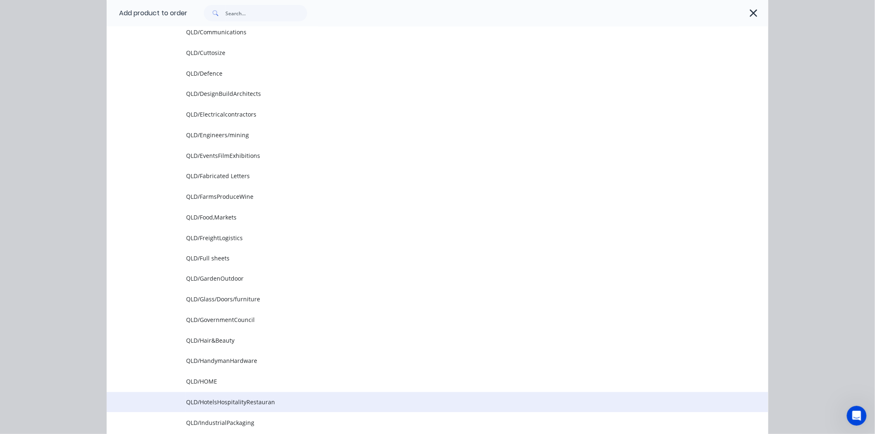
scroll to position [459, 0]
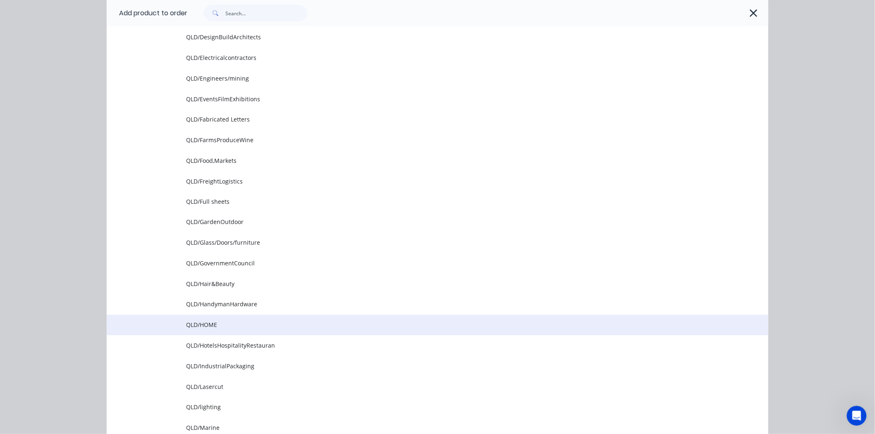
click at [200, 326] on span "QLD/HOME" at bounding box center [418, 325] width 465 height 9
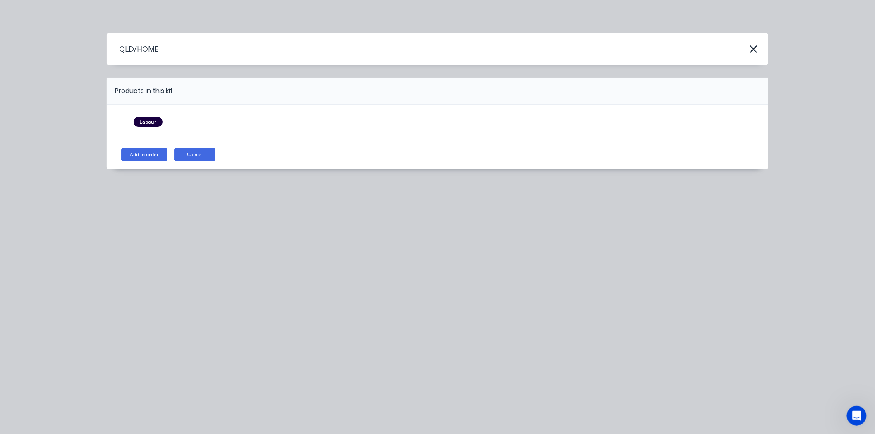
scroll to position [0, 0]
click at [149, 154] on button "Add to order" at bounding box center [144, 154] width 46 height 13
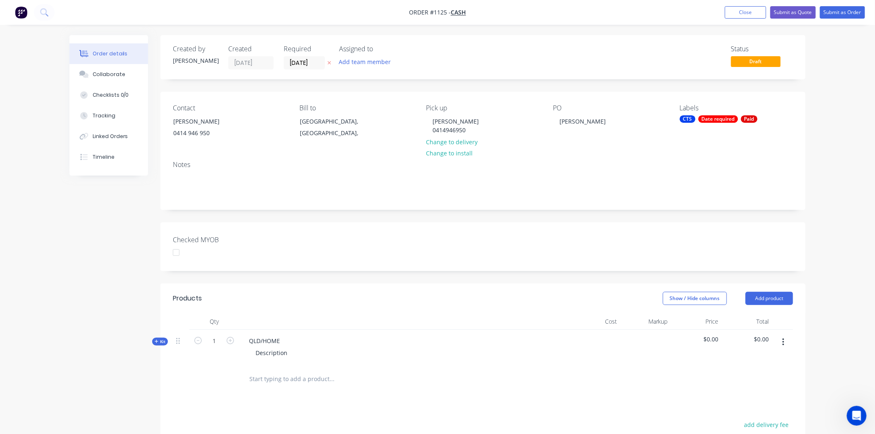
click at [176, 253] on div at bounding box center [176, 252] width 17 height 17
click at [232, 340] on icon "button" at bounding box center [230, 340] width 7 height 7
click at [230, 340] on icon "button" at bounding box center [230, 340] width 7 height 7
type input "4"
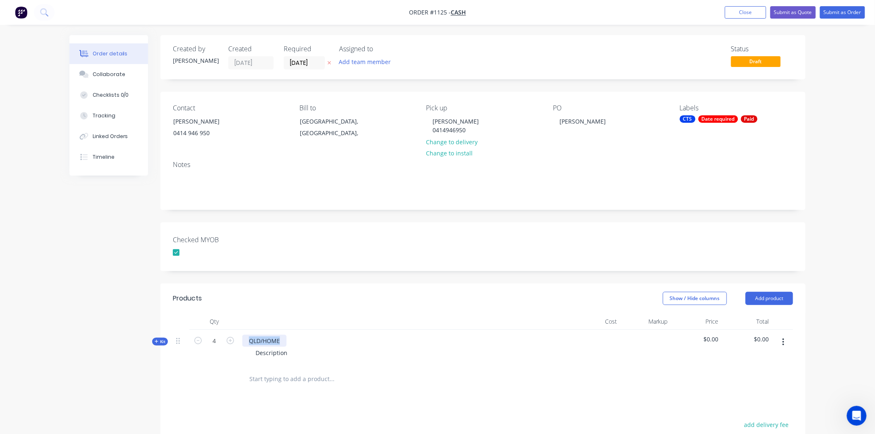
drag, startPoint x: 245, startPoint y: 340, endPoint x: 292, endPoint y: 342, distance: 47.2
click at [292, 342] on div "QLD/HOME Description" at bounding box center [404, 348] width 331 height 36
drag, startPoint x: 255, startPoint y: 352, endPoint x: 303, endPoint y: 352, distance: 47.5
click at [303, 352] on div "Description" at bounding box center [404, 353] width 324 height 12
click at [159, 341] on span "Kit" at bounding box center [160, 342] width 11 height 6
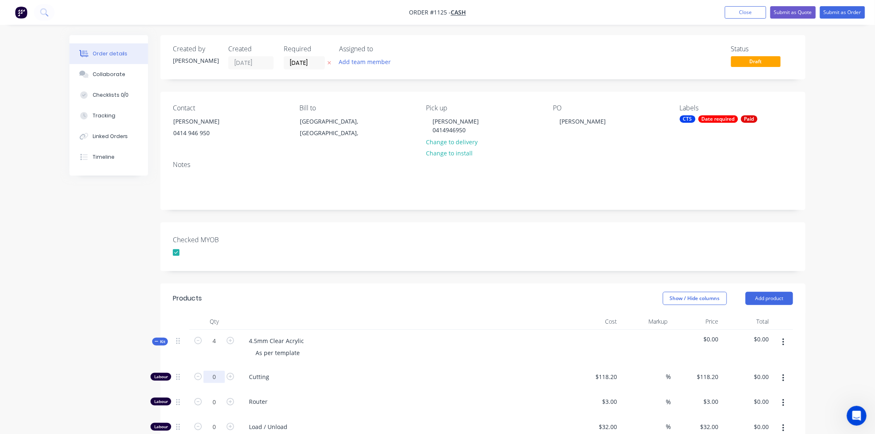
click at [214, 374] on input "0" at bounding box center [213, 377] width 21 height 12
type input "1"
type input "118.2"
type input "$118.20"
click at [603, 375] on input "118.2" at bounding box center [608, 377] width 26 height 12
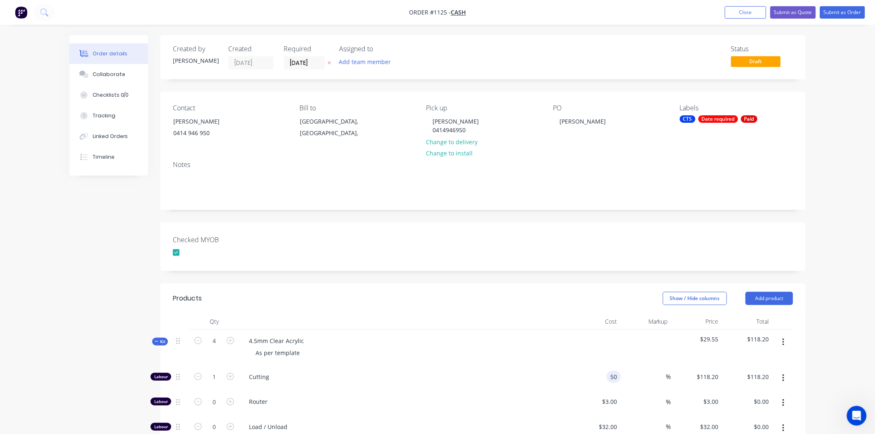
drag, startPoint x: 611, startPoint y: 374, endPoint x: 620, endPoint y: 374, distance: 9.5
click at [620, 374] on div "Labour 1 Cutting 50 50 % $118.20 $118.20 $118.20 $118.20" at bounding box center [483, 378] width 620 height 25
type input "$45.45"
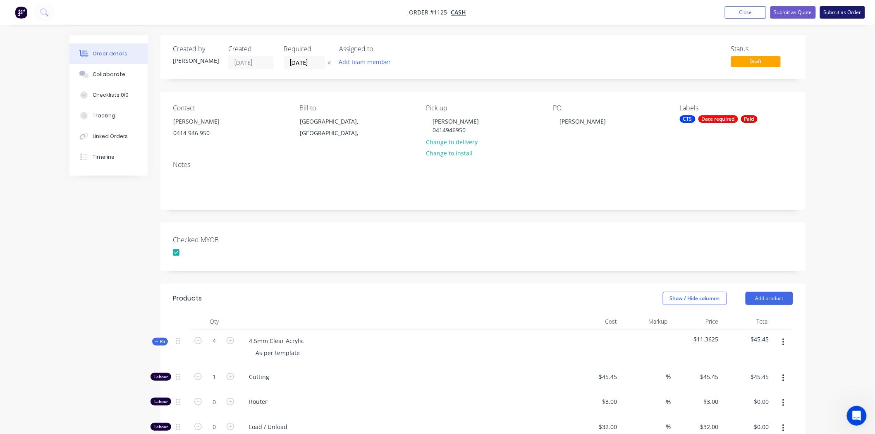
click at [852, 11] on button "Submit as Order" at bounding box center [842, 12] width 45 height 12
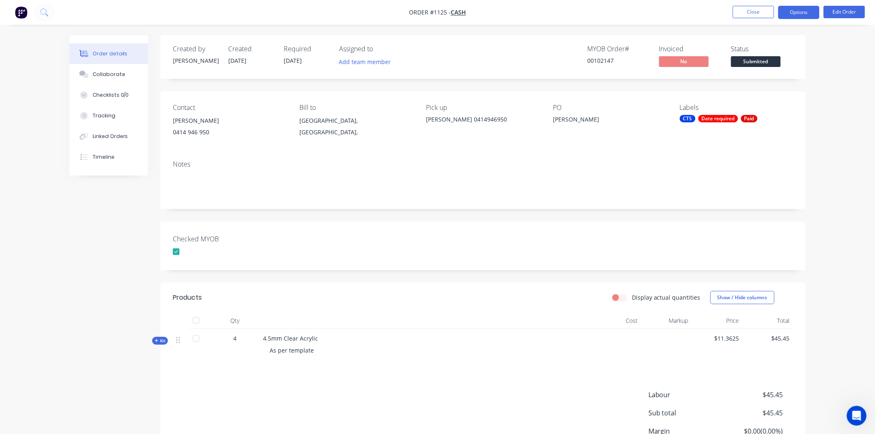
click at [805, 13] on button "Options" at bounding box center [798, 12] width 41 height 13
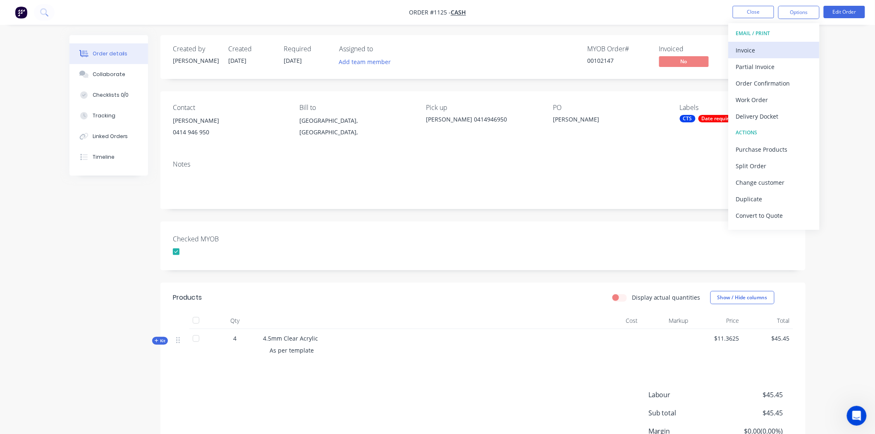
click at [765, 52] on div "Invoice" at bounding box center [774, 50] width 76 height 12
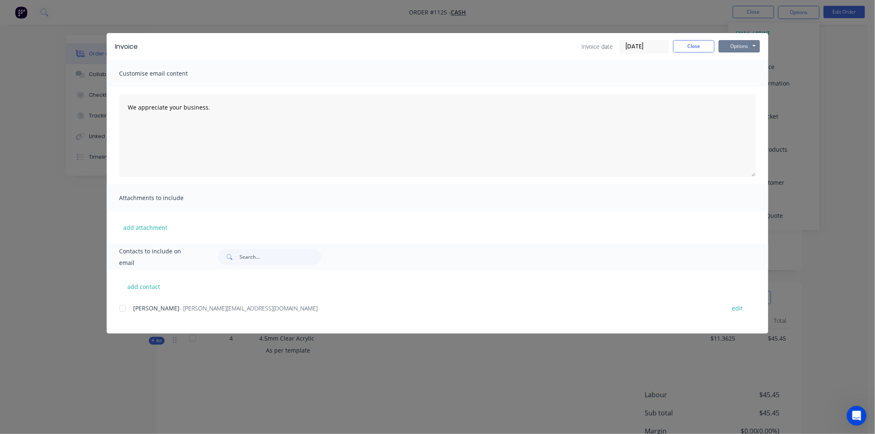
click at [740, 44] on button "Options" at bounding box center [738, 46] width 41 height 12
click at [743, 68] on button "Print" at bounding box center [744, 75] width 53 height 14
click at [148, 287] on button "add contact" at bounding box center [144, 286] width 50 height 12
select select "AU"
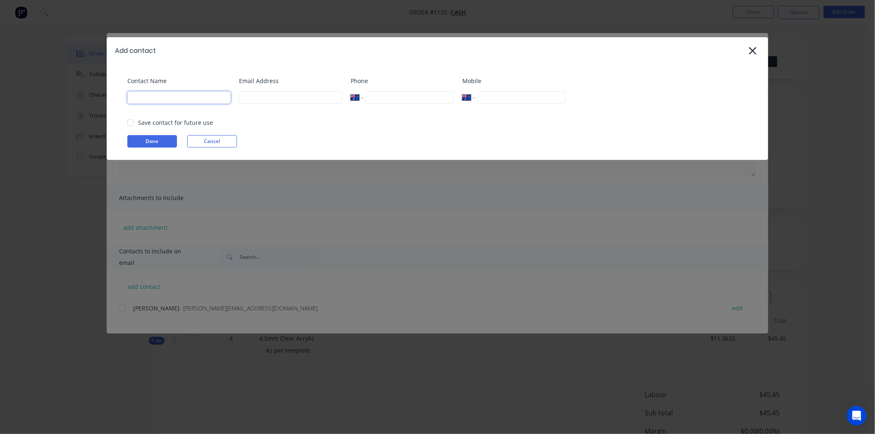
click at [157, 93] on input at bounding box center [178, 97] width 103 height 12
click at [752, 50] on icon at bounding box center [752, 50] width 7 height 7
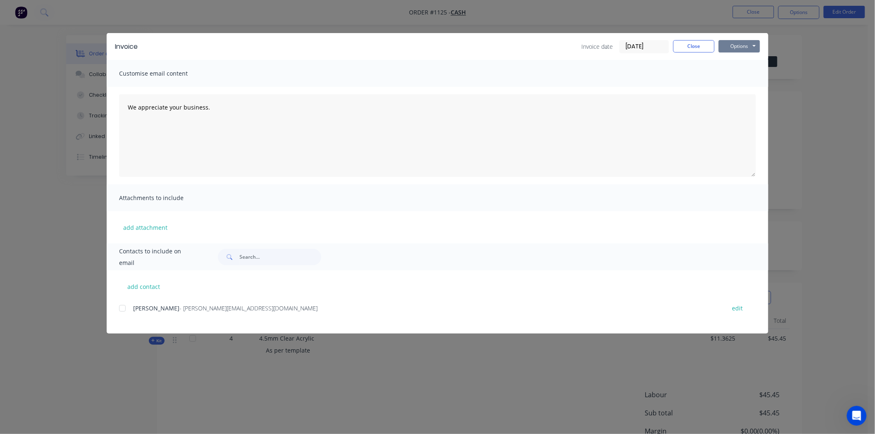
click at [735, 43] on button "Options" at bounding box center [738, 46] width 41 height 12
click at [737, 72] on button "Print" at bounding box center [744, 75] width 53 height 14
click at [695, 47] on button "Close" at bounding box center [693, 46] width 41 height 12
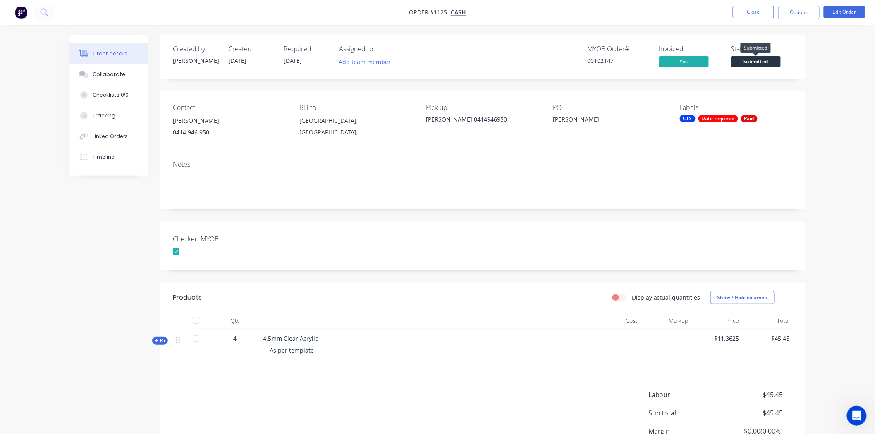
click at [757, 60] on span "Submitted" at bounding box center [756, 61] width 50 height 10
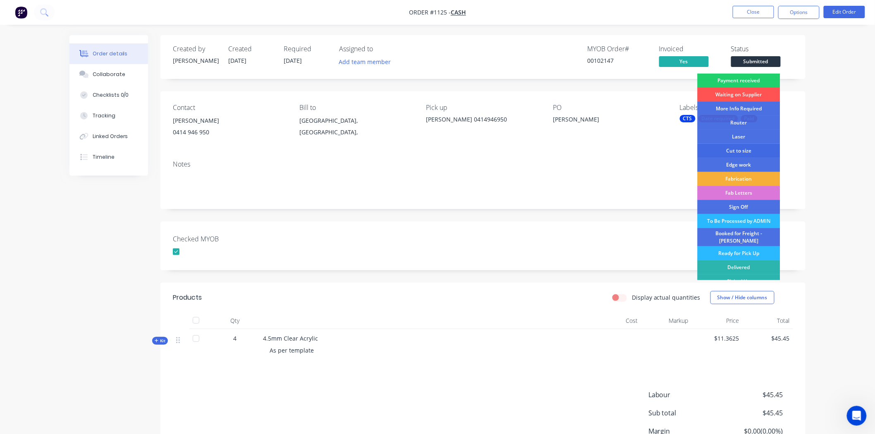
click at [742, 150] on div "Cut to size" at bounding box center [738, 151] width 83 height 14
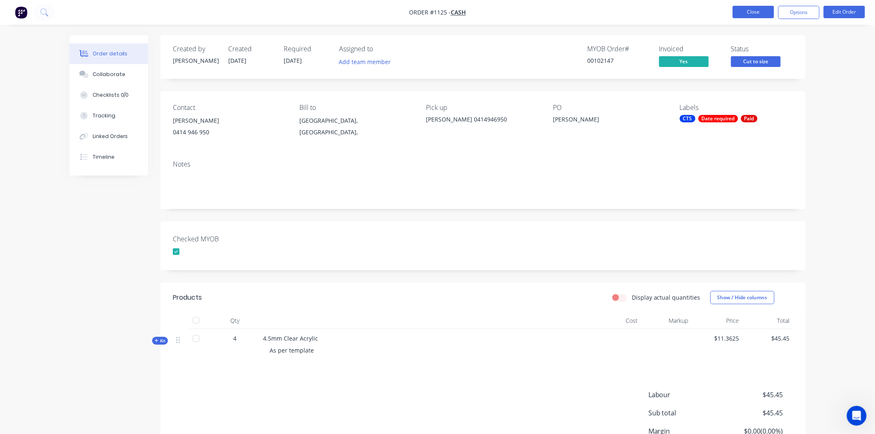
click at [751, 11] on button "Close" at bounding box center [752, 12] width 41 height 12
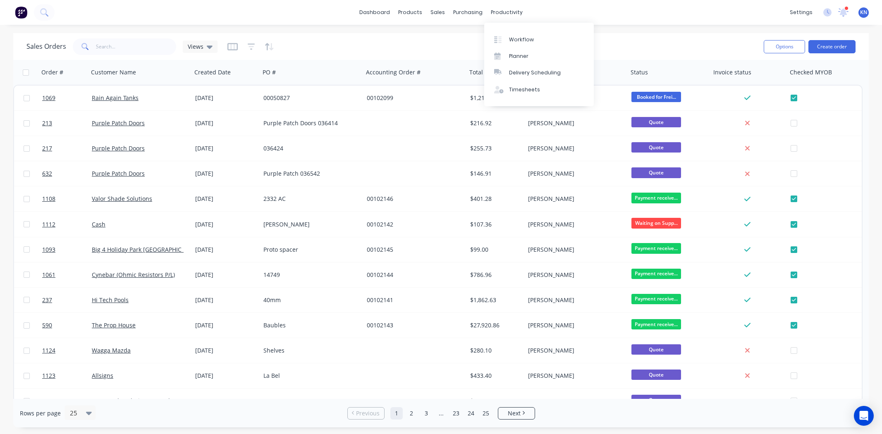
click at [504, 9] on div "productivity" at bounding box center [507, 12] width 40 height 12
click at [515, 36] on div "Workflow" at bounding box center [521, 39] width 25 height 7
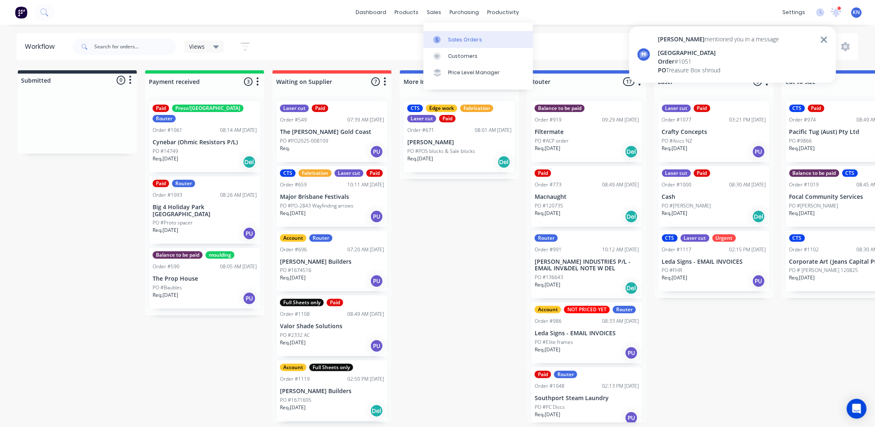
click at [460, 38] on div "Sales Orders" at bounding box center [465, 39] width 34 height 7
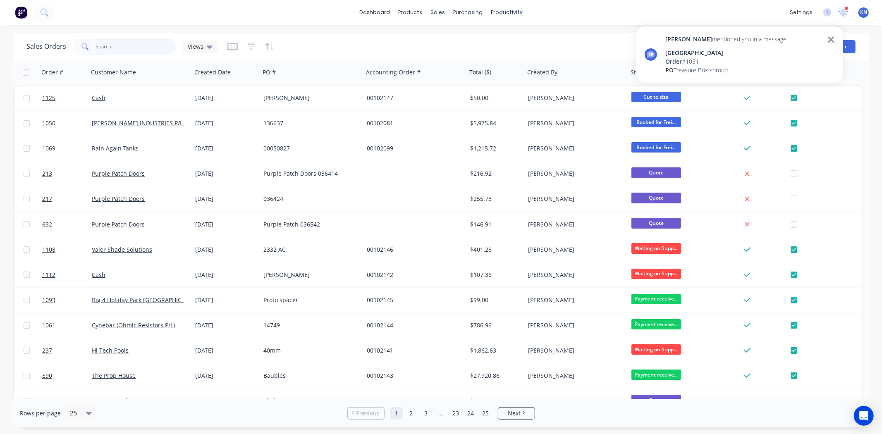
click at [108, 46] on input "text" at bounding box center [136, 46] width 81 height 17
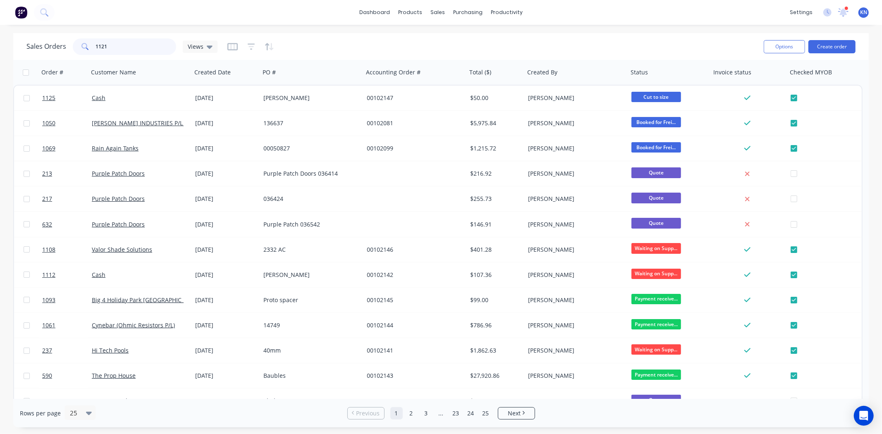
type input "1121"
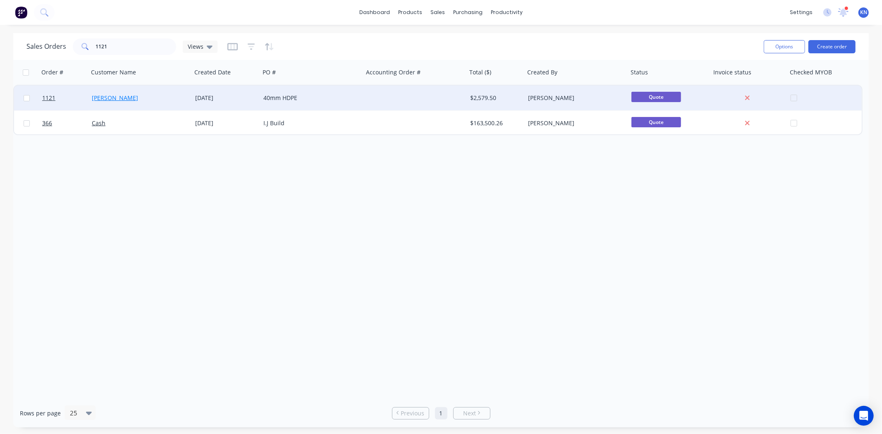
click at [125, 100] on link "[PERSON_NAME]" at bounding box center [115, 98] width 46 height 8
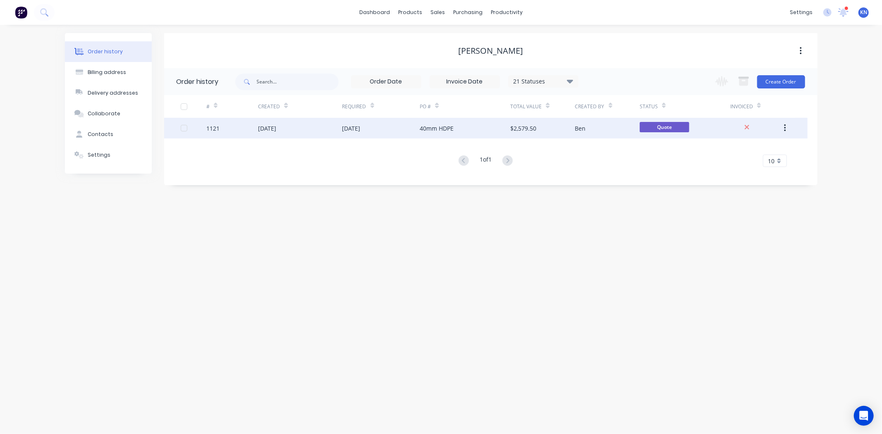
click at [349, 127] on div "[DATE]" at bounding box center [351, 128] width 18 height 9
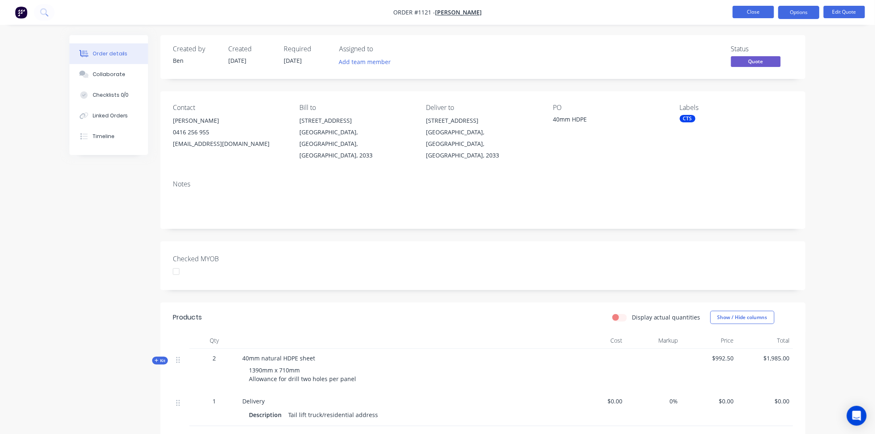
click at [750, 11] on button "Close" at bounding box center [752, 12] width 41 height 12
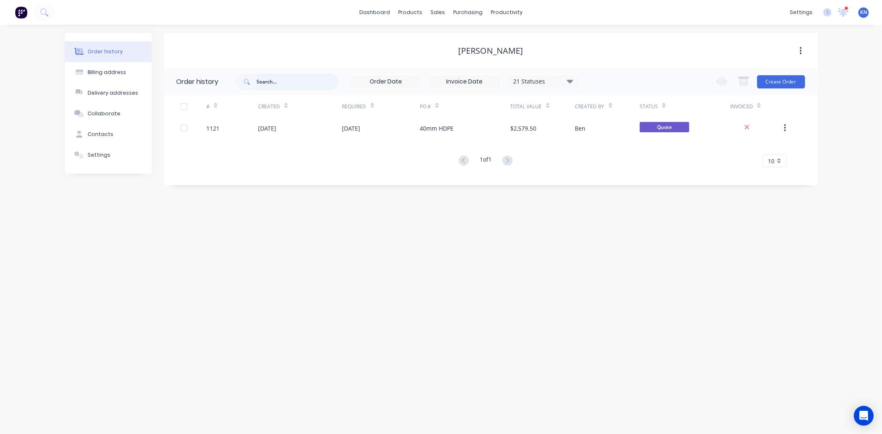
click at [296, 84] on input "text" at bounding box center [298, 82] width 82 height 17
click at [465, 55] on div "Customers" at bounding box center [466, 55] width 30 height 7
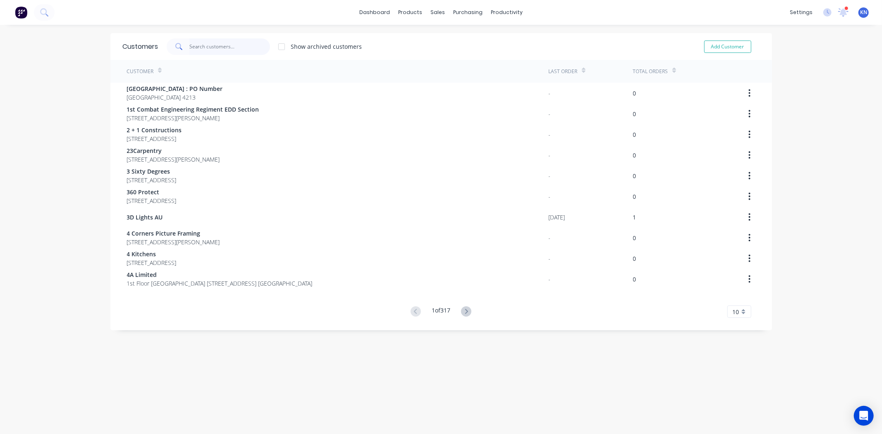
click at [198, 43] on input "text" at bounding box center [229, 46] width 81 height 17
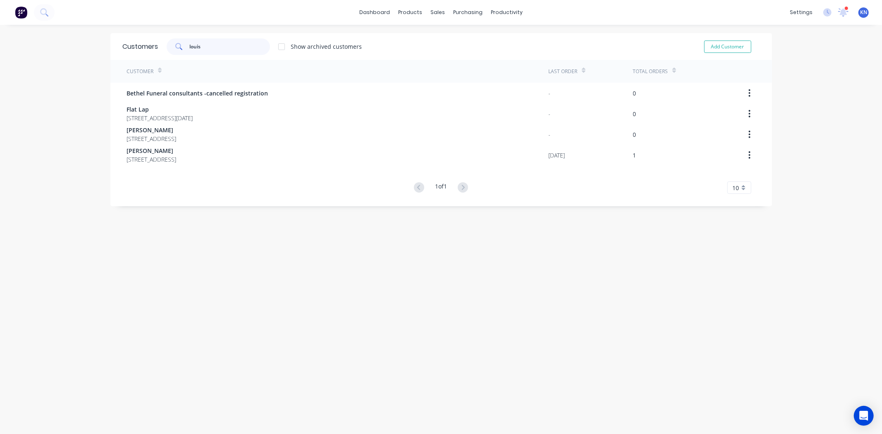
type input "louis"
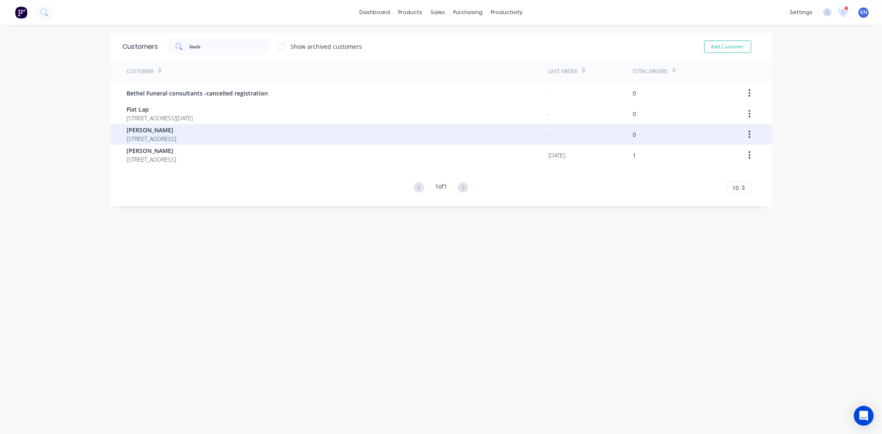
click at [176, 131] on span "[PERSON_NAME]" at bounding box center [152, 130] width 50 height 9
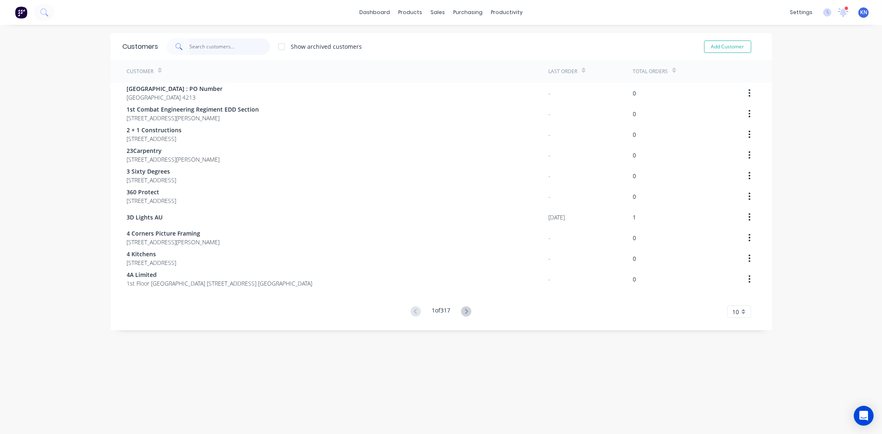
click at [226, 46] on input "text" at bounding box center [229, 46] width 81 height 17
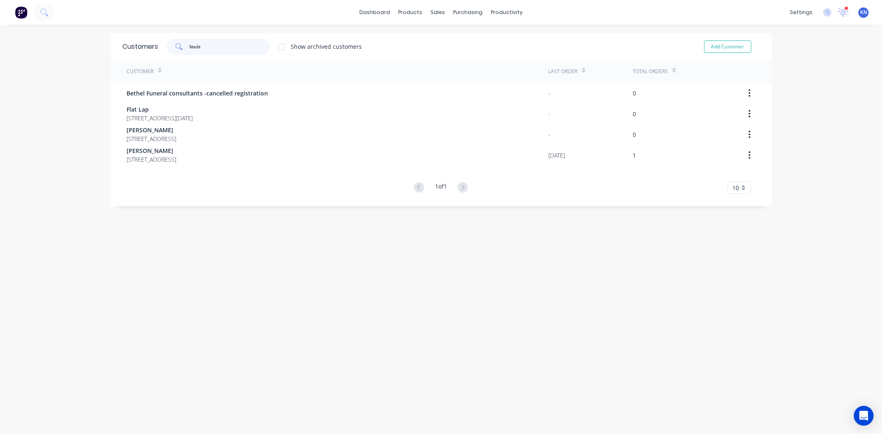
type input "louis"
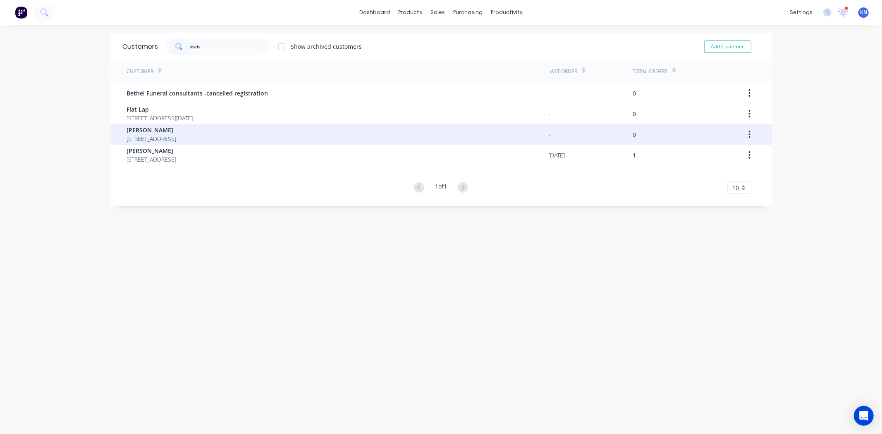
click at [749, 131] on icon "button" at bounding box center [750, 134] width 2 height 7
click at [706, 155] on div "Archive" at bounding box center [720, 156] width 64 height 12
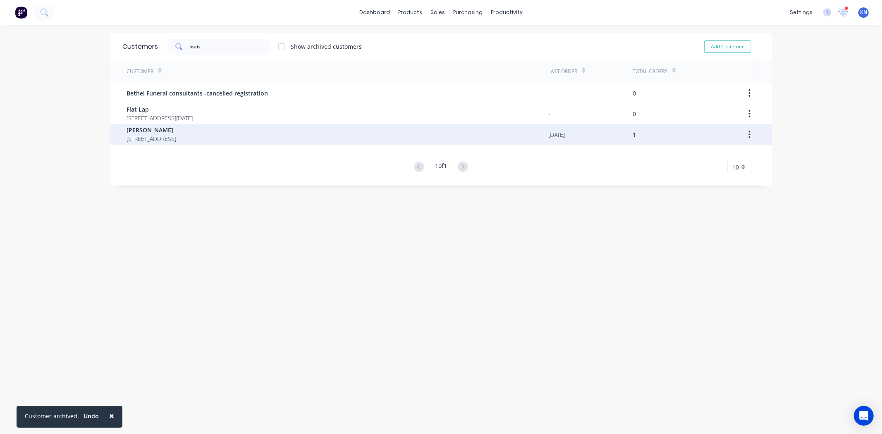
click at [176, 131] on span "[PERSON_NAME]" at bounding box center [152, 130] width 50 height 9
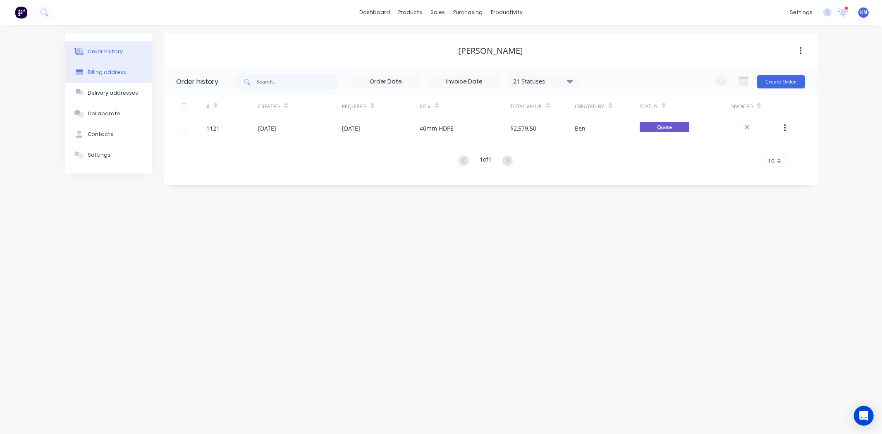
click at [110, 69] on div "Billing address" at bounding box center [107, 72] width 38 height 7
select select "AU"
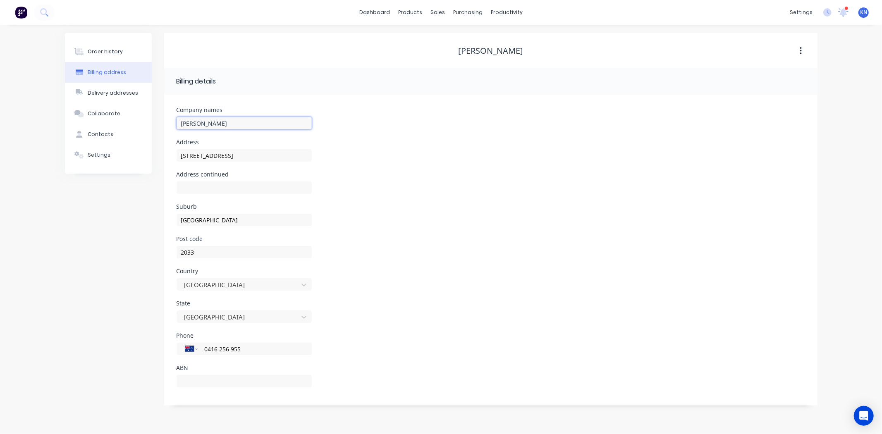
drag, startPoint x: 250, startPoint y: 124, endPoint x: 172, endPoint y: 124, distance: 78.5
click at [172, 124] on div "Company names [PERSON_NAME] Address [GEOGRAPHIC_DATA] Address continued Suburb …" at bounding box center [490, 250] width 653 height 311
type input "LP Consulting Australia Pty Ltd"
drag, startPoint x: 270, startPoint y: 155, endPoint x: 129, endPoint y: 153, distance: 140.5
click at [129, 153] on div "Order history Billing address Delivery addresses Collaborate Contacts Settings …" at bounding box center [441, 219] width 752 height 372
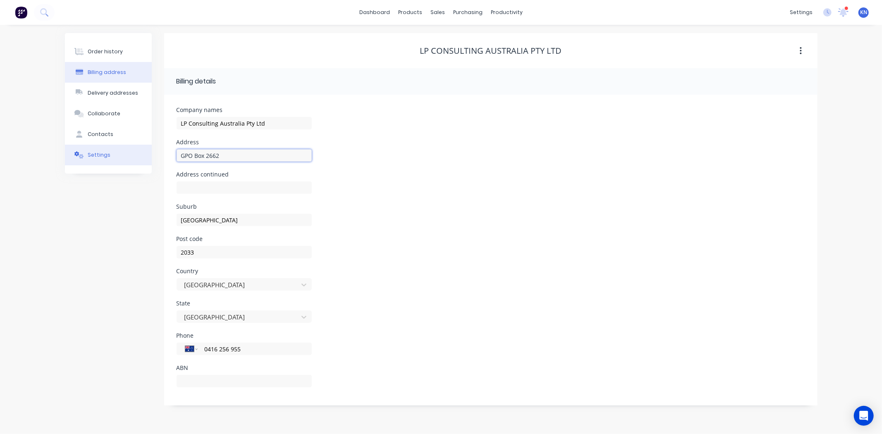
type input "GPO Box 2662"
type input "[GEOGRAPHIC_DATA]"
type input "2001"
click at [245, 387] on input "text" at bounding box center [243, 393] width 135 height 12
click at [103, 47] on button "Order history" at bounding box center [108, 51] width 87 height 21
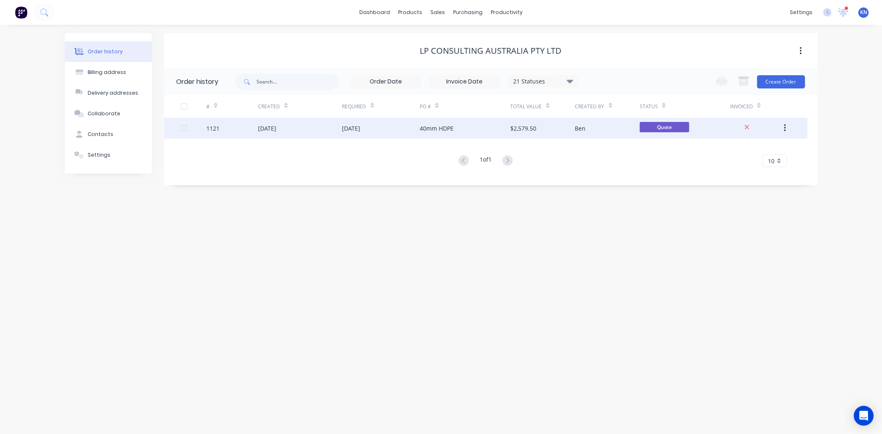
click at [276, 129] on div "[DATE]" at bounding box center [267, 128] width 18 height 9
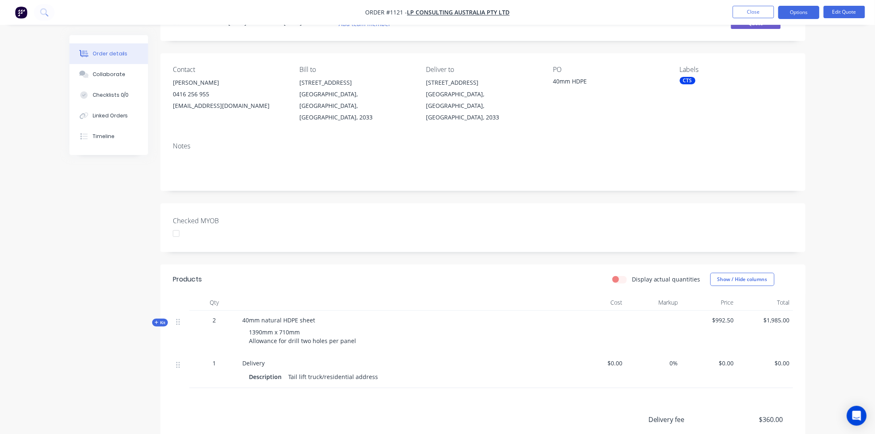
scroll to position [92, 0]
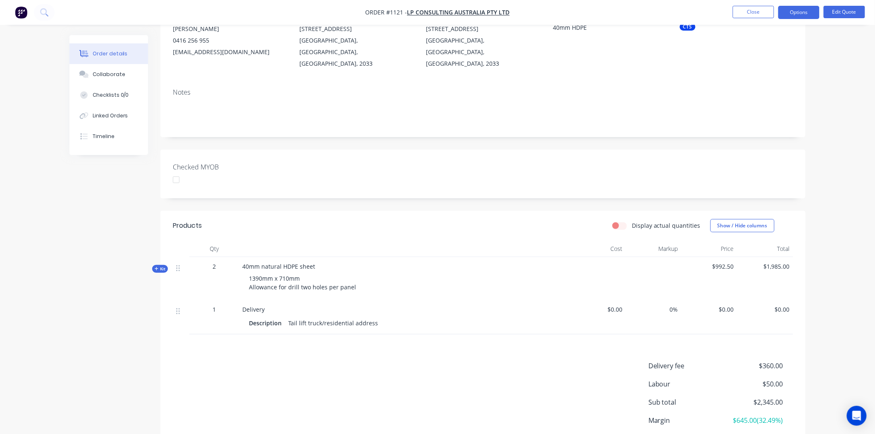
click at [155, 267] on icon at bounding box center [157, 269] width 4 height 4
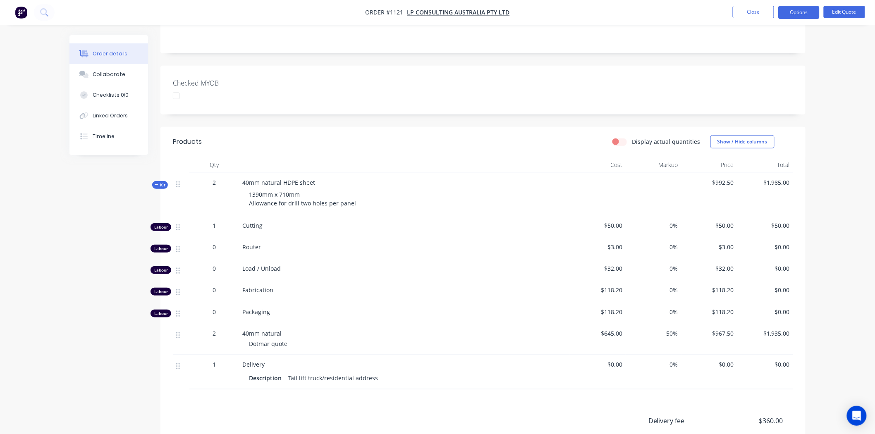
scroll to position [184, 0]
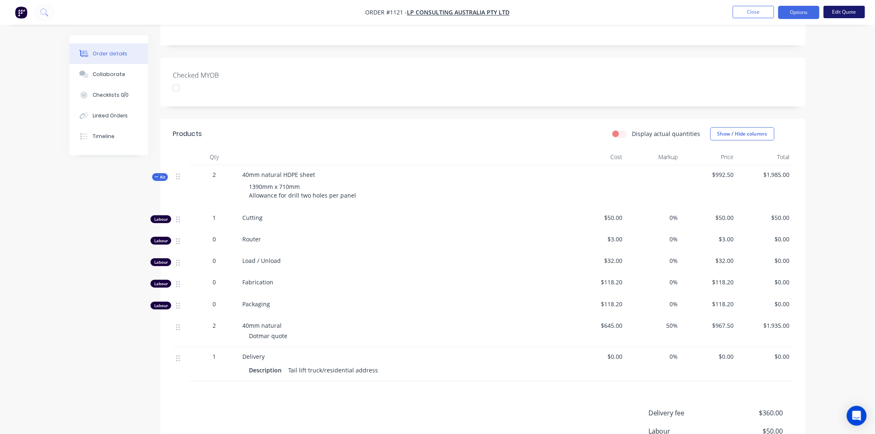
click at [843, 14] on button "Edit Quote" at bounding box center [843, 12] width 41 height 12
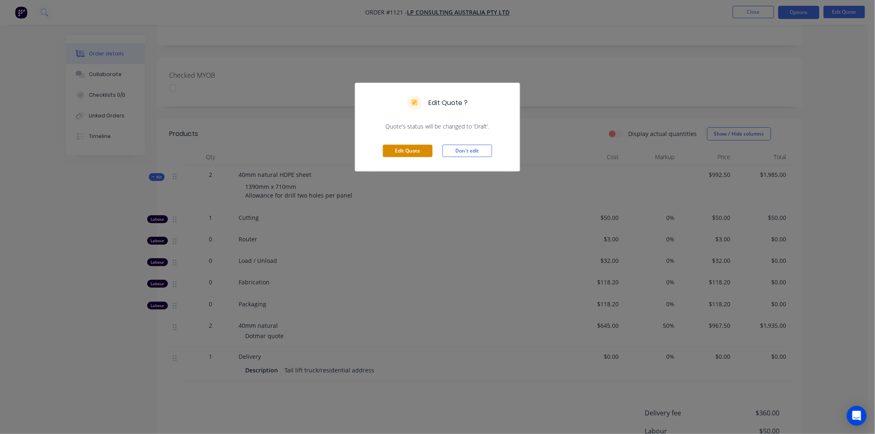
click at [416, 146] on button "Edit Quote" at bounding box center [408, 151] width 50 height 12
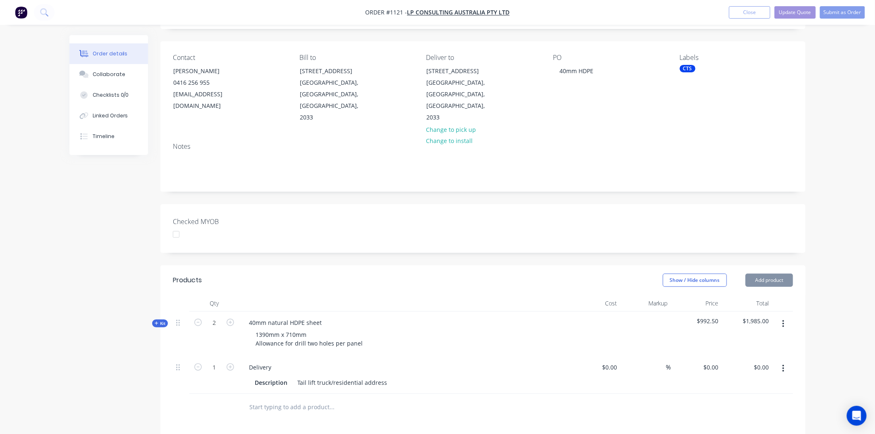
scroll to position [92, 0]
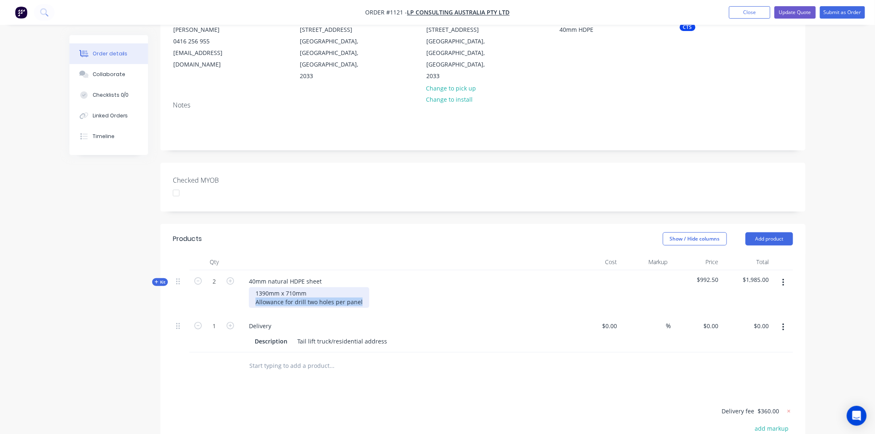
drag, startPoint x: 257, startPoint y: 289, endPoint x: 362, endPoint y: 293, distance: 105.5
click at [362, 293] on div "1390mm x 710mm Allowance for drill two holes per panel" at bounding box center [309, 297] width 120 height 21
click at [160, 279] on span "Kit" at bounding box center [160, 282] width 11 height 6
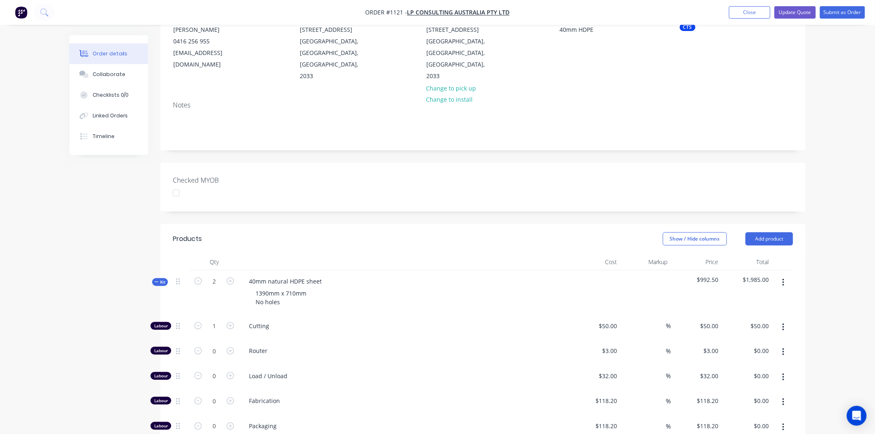
scroll to position [184, 0]
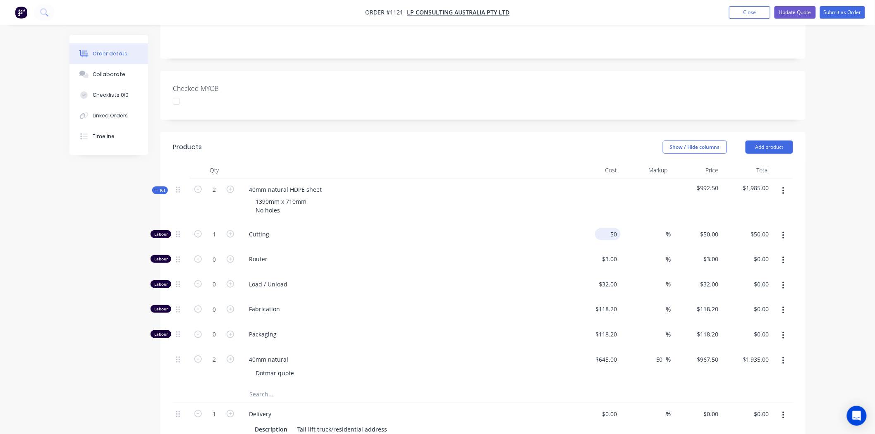
click at [612, 228] on input "50" at bounding box center [609, 234] width 22 height 12
type input "$45.00"
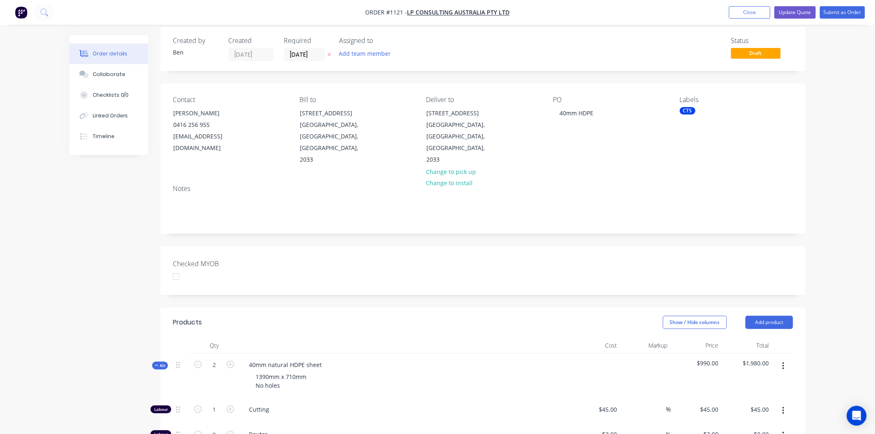
scroll to position [0, 0]
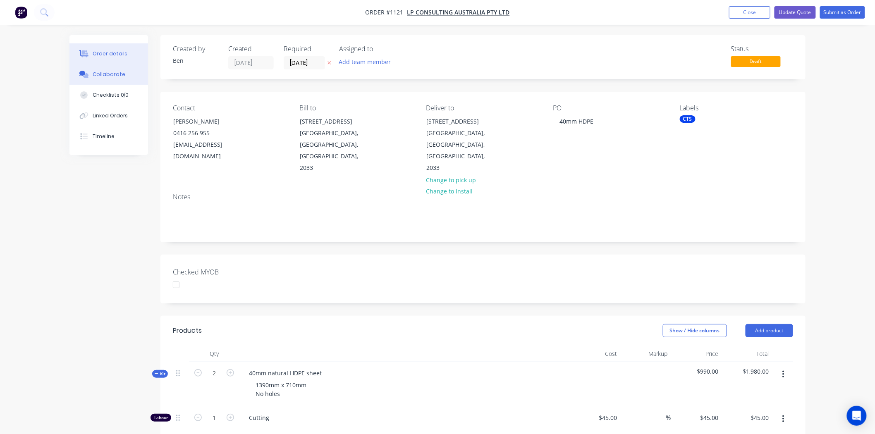
click at [104, 72] on div "Collaborate" at bounding box center [109, 74] width 33 height 7
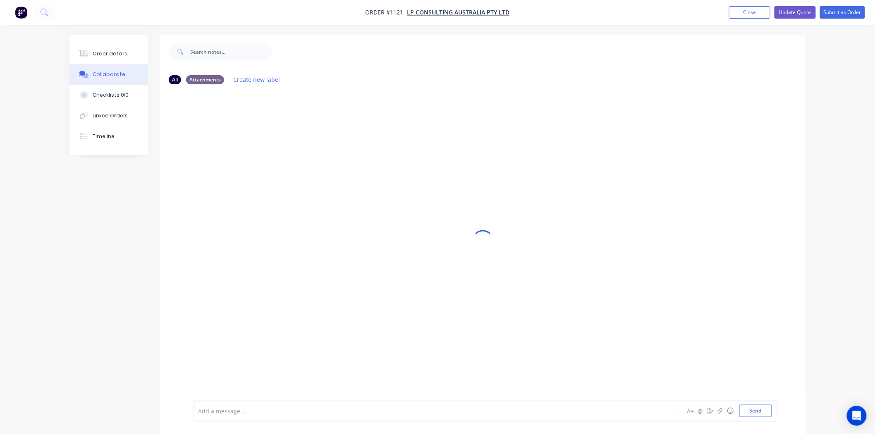
click at [246, 413] on div at bounding box center [413, 411] width 430 height 9
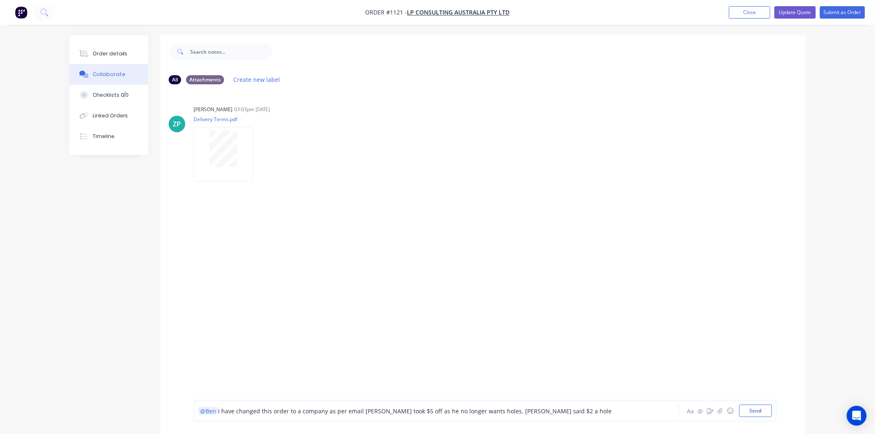
click at [360, 409] on span "I have changed this order to a company as per email [PERSON_NAME] took $5 off a…" at bounding box center [415, 411] width 394 height 8
click at [756, 410] on button "Send" at bounding box center [755, 411] width 33 height 12
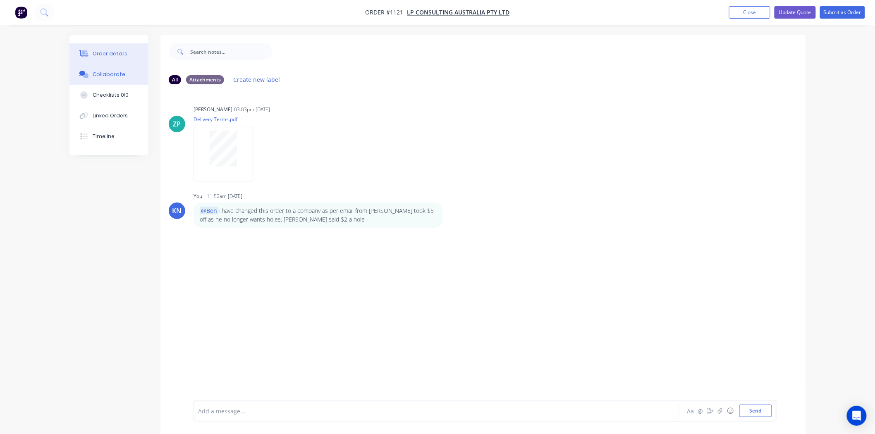
click at [107, 50] on div "Order details" at bounding box center [110, 53] width 35 height 7
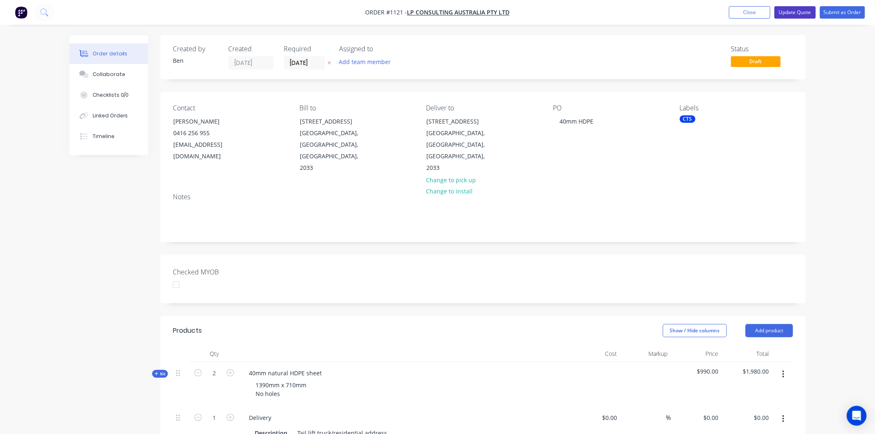
click at [795, 10] on button "Update Quote" at bounding box center [794, 12] width 41 height 12
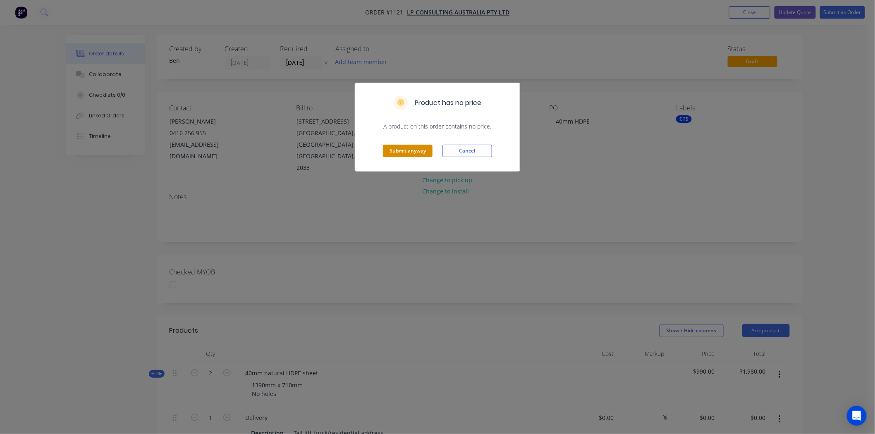
click at [405, 149] on button "Submit anyway" at bounding box center [408, 151] width 50 height 12
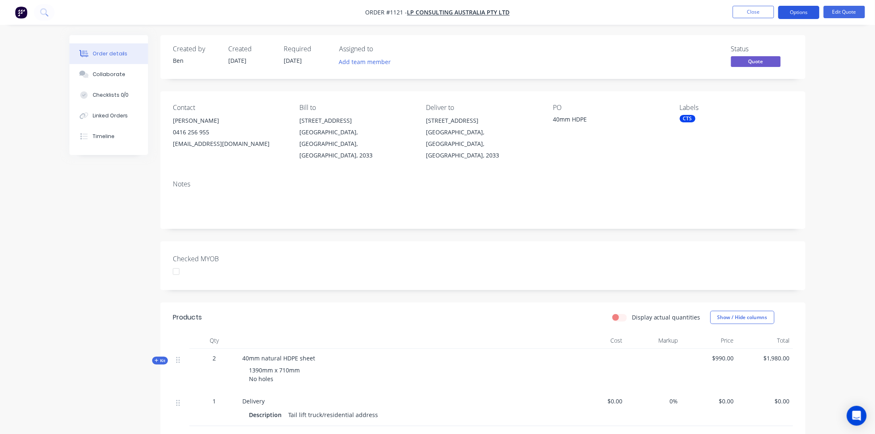
click at [806, 10] on button "Options" at bounding box center [798, 12] width 41 height 13
click at [755, 64] on div "Proforma Invoice" at bounding box center [774, 67] width 76 height 12
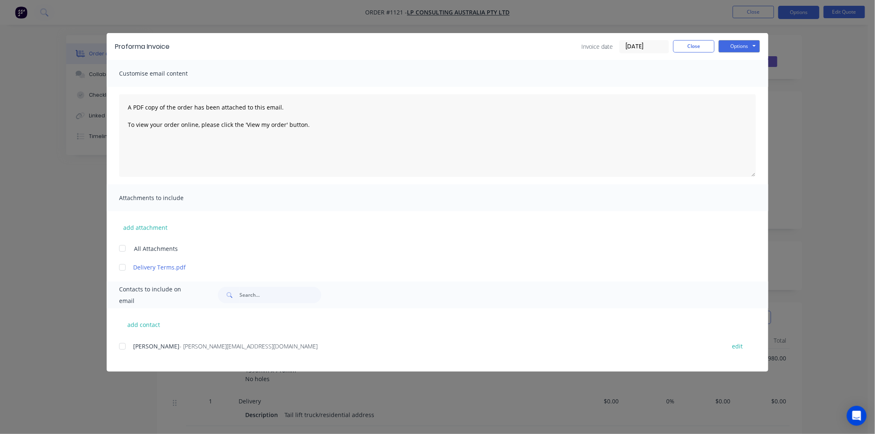
click at [120, 348] on div at bounding box center [122, 346] width 17 height 17
click at [732, 44] on button "Options" at bounding box center [738, 46] width 41 height 12
click at [746, 87] on button "Email" at bounding box center [744, 88] width 53 height 14
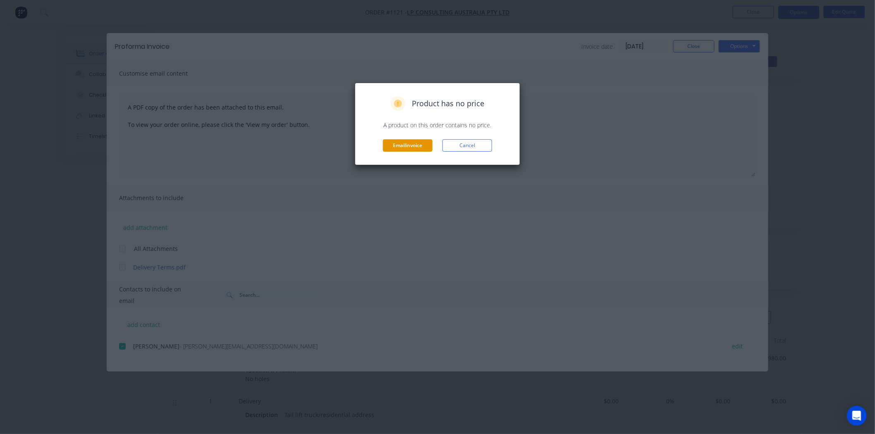
click at [398, 145] on button "Email invoice" at bounding box center [408, 145] width 50 height 12
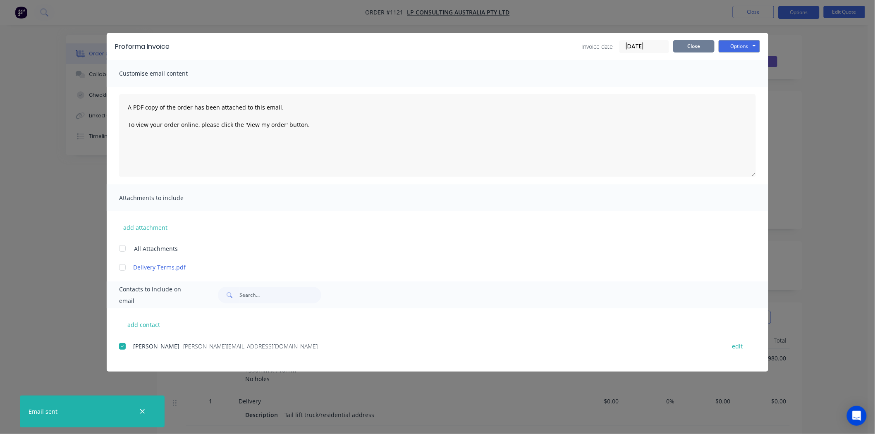
click at [701, 43] on button "Close" at bounding box center [693, 46] width 41 height 12
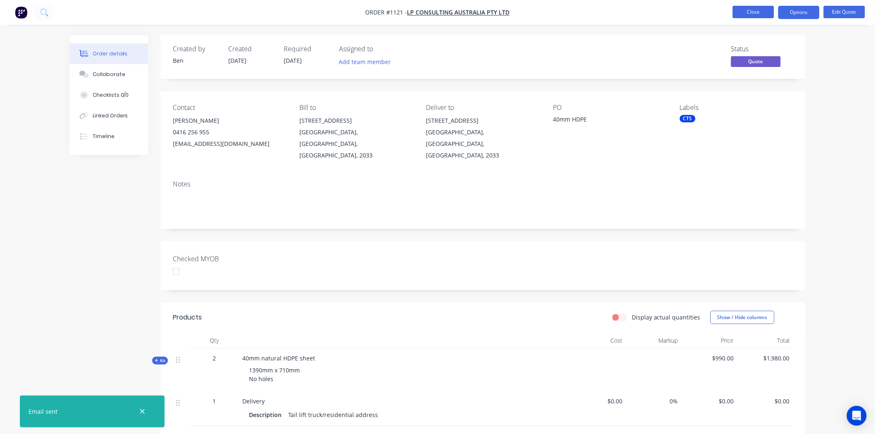
click at [756, 12] on button "Close" at bounding box center [752, 12] width 41 height 12
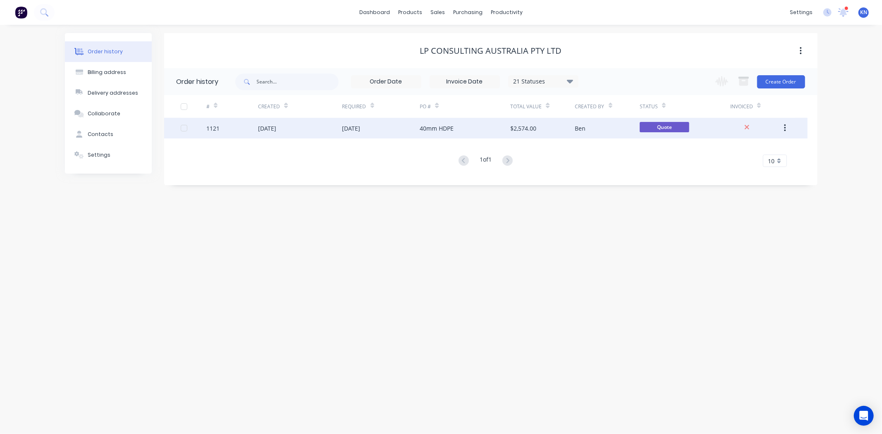
click at [212, 129] on div "1121" at bounding box center [212, 128] width 13 height 9
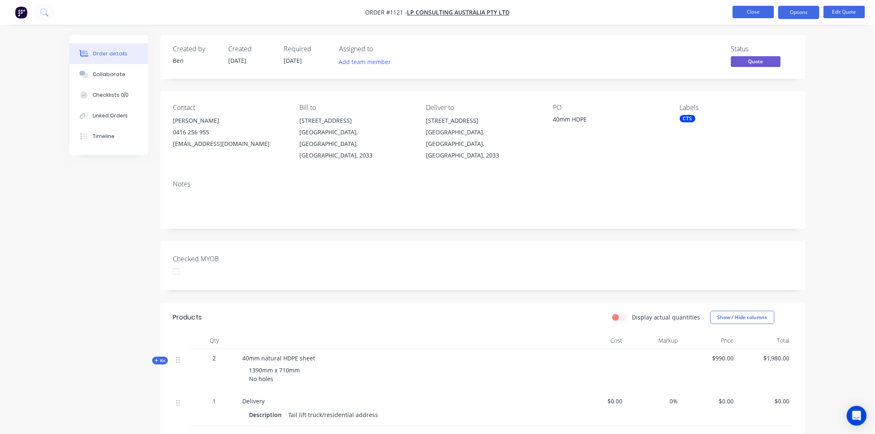
click at [763, 10] on button "Close" at bounding box center [752, 12] width 41 height 12
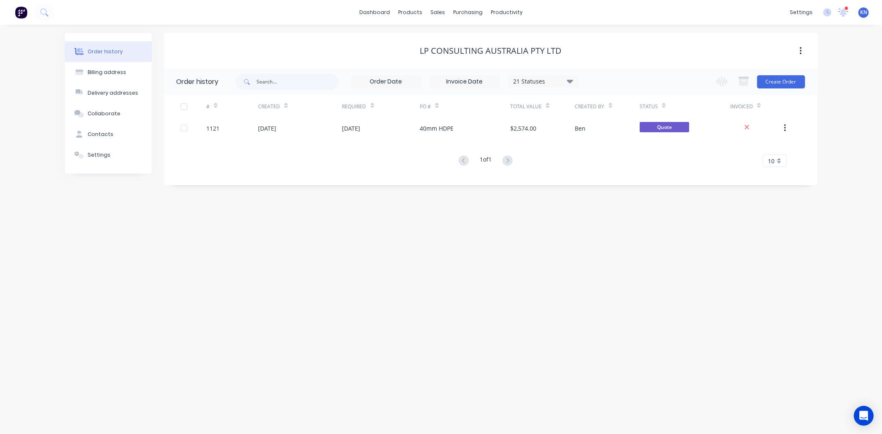
drag, startPoint x: 842, startPoint y: 13, endPoint x: 756, endPoint y: 149, distance: 160.9
click at [842, 13] on icon at bounding box center [843, 11] width 7 height 7
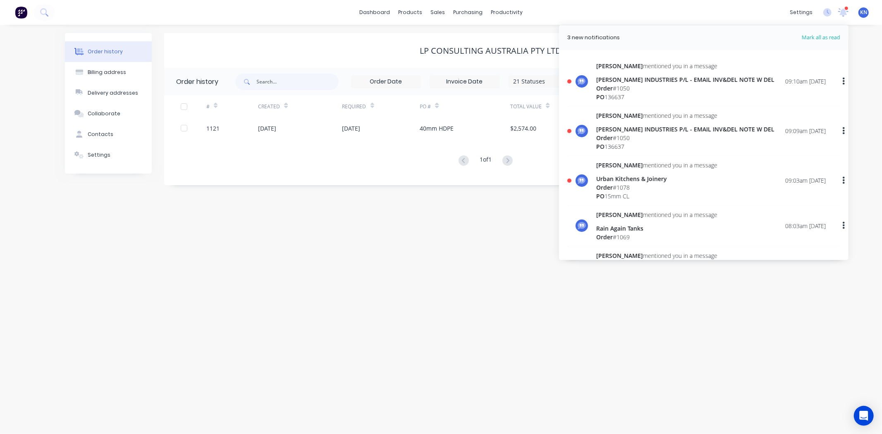
click at [627, 79] on div "[PERSON_NAME] INDUSTRIES P/L - EMAIL INV&DEL NOTE W DEL" at bounding box center [685, 79] width 178 height 9
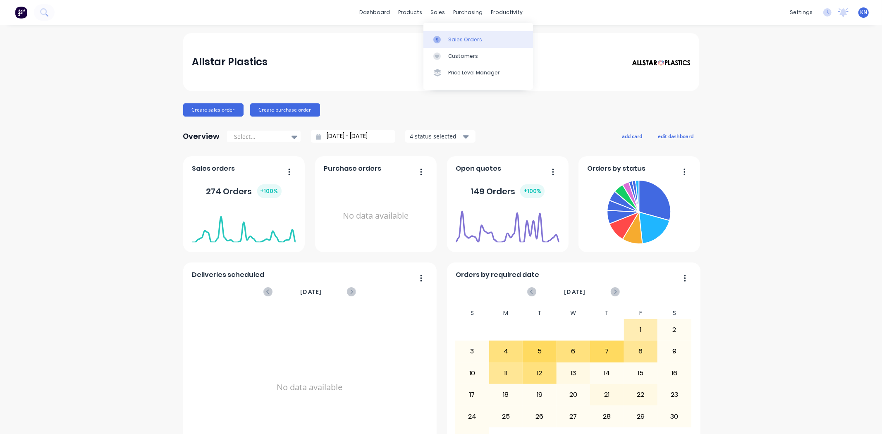
click at [455, 41] on div "Sales Orders" at bounding box center [465, 39] width 34 height 7
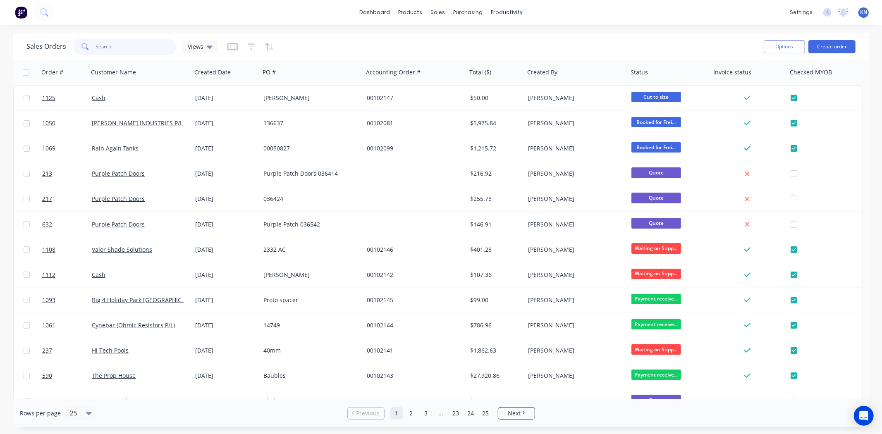
click at [129, 49] on input "text" at bounding box center [136, 46] width 81 height 17
type input "[PERSON_NAME]"
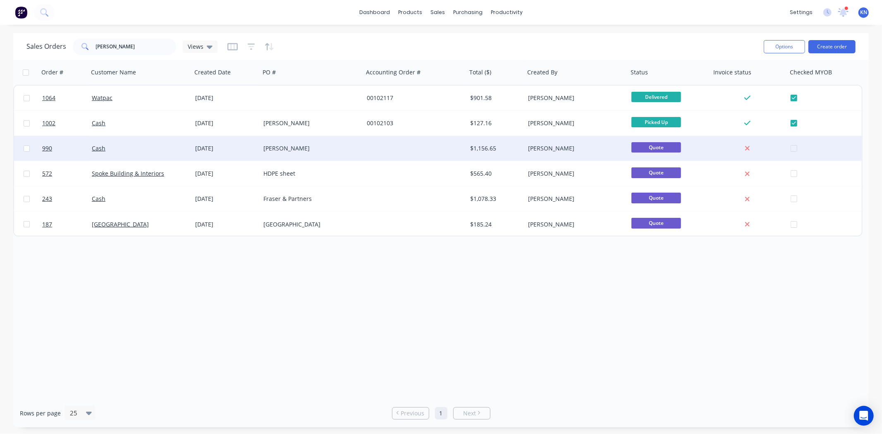
click at [272, 146] on div "[PERSON_NAME]" at bounding box center [309, 148] width 92 height 8
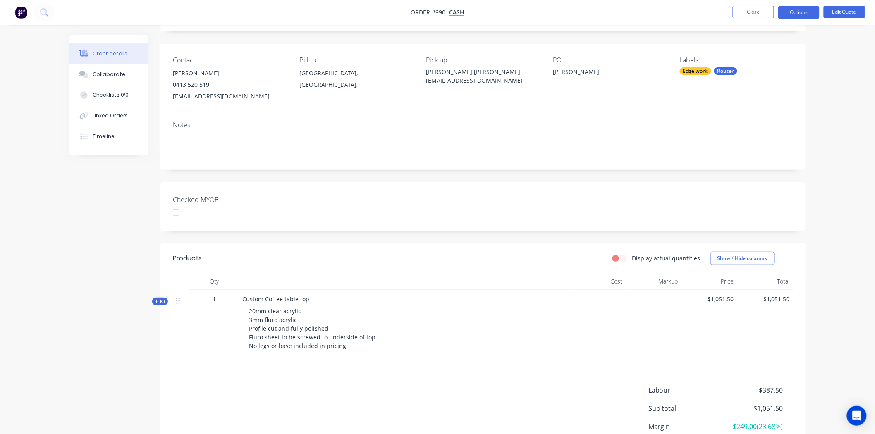
scroll to position [120, 0]
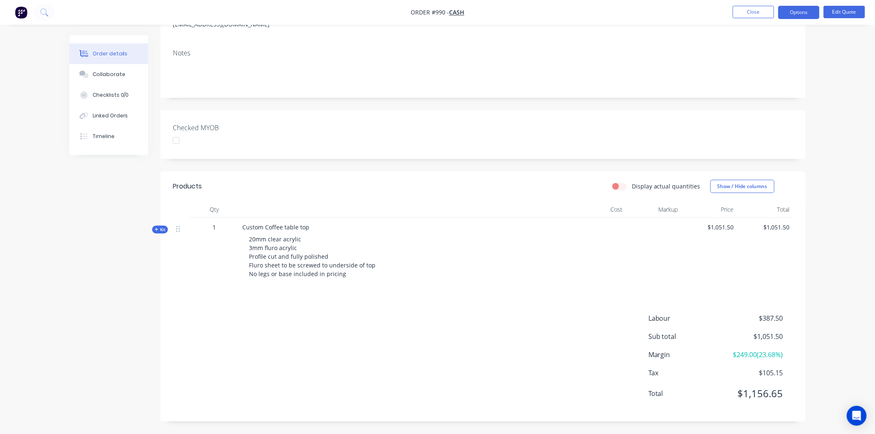
click at [159, 231] on span "Kit" at bounding box center [160, 230] width 11 height 6
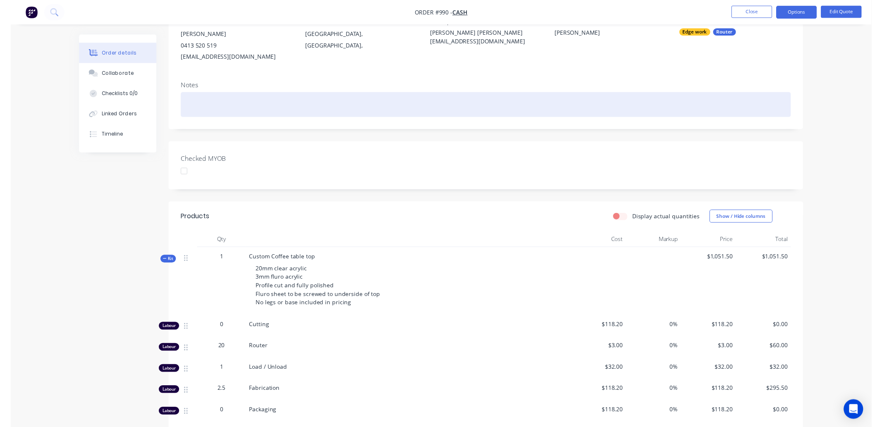
scroll to position [0, 0]
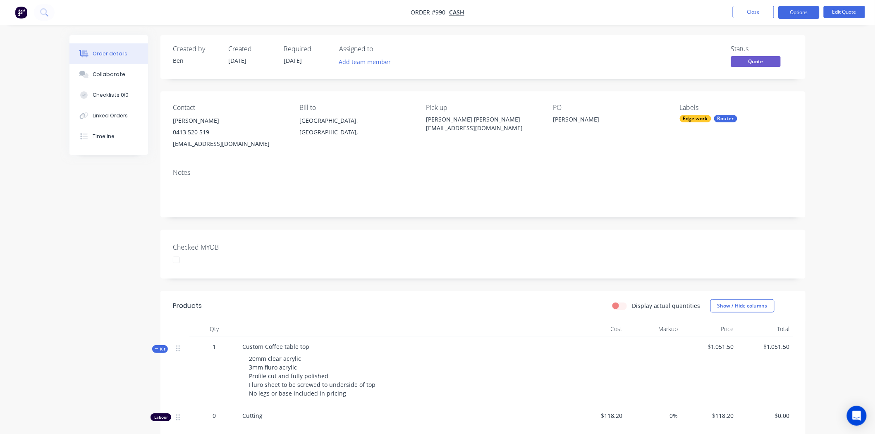
click at [508, 244] on div "Checked MYOB" at bounding box center [482, 254] width 645 height 49
click at [748, 12] on button "Close" at bounding box center [752, 12] width 41 height 12
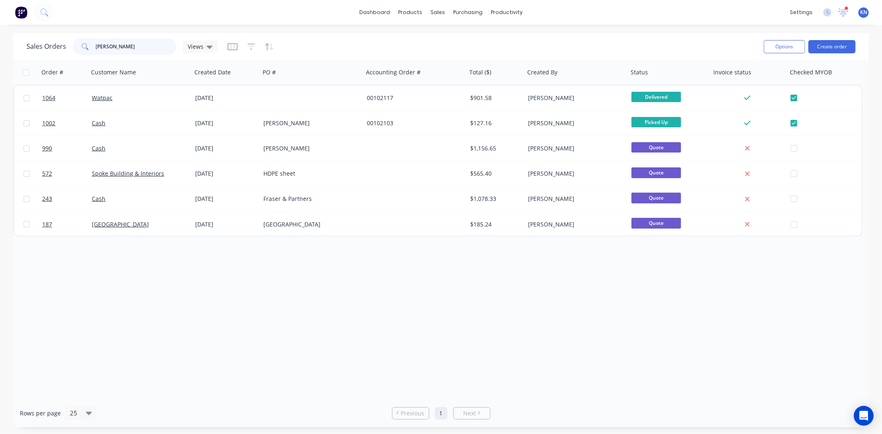
drag, startPoint x: 146, startPoint y: 45, endPoint x: 91, endPoint y: 43, distance: 55.0
click at [91, 43] on div "[PERSON_NAME]" at bounding box center [124, 46] width 103 height 17
click at [518, 39] on div "Workflow" at bounding box center [521, 39] width 25 height 7
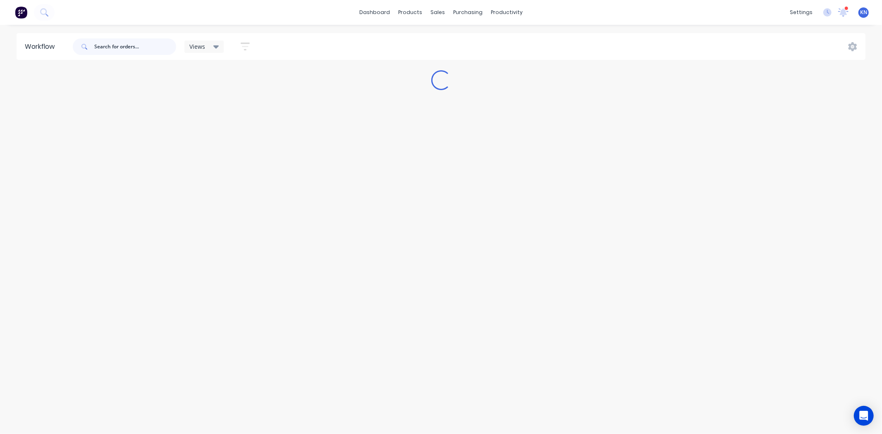
click at [147, 48] on input "text" at bounding box center [135, 46] width 82 height 17
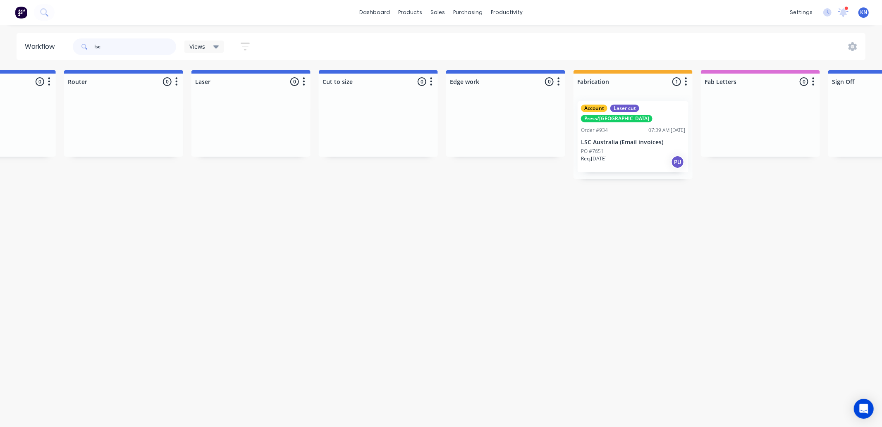
scroll to position [0, 751]
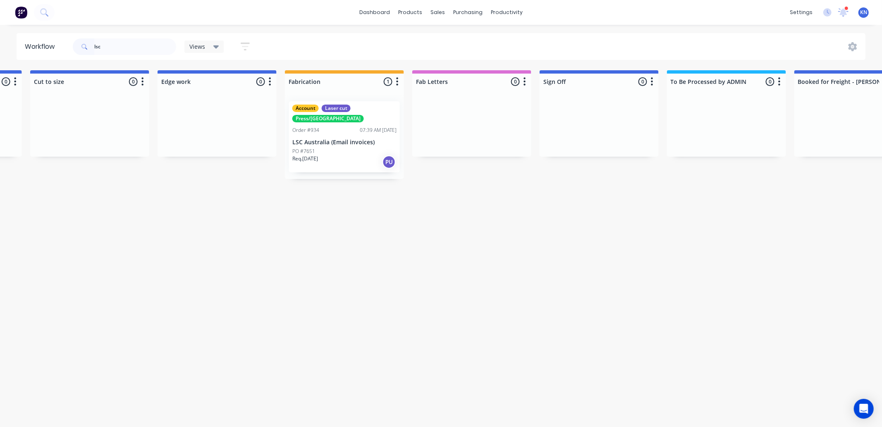
click at [310, 126] on div "Account Laser cut Press/bend Order #934 07:39 AM [DATE] LSC [GEOGRAPHIC_DATA] (…" at bounding box center [344, 136] width 111 height 71
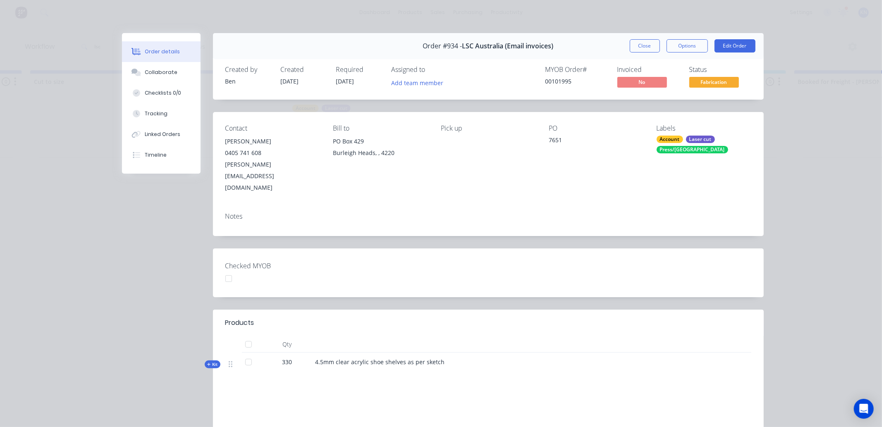
click at [208, 361] on span "Kit" at bounding box center [212, 364] width 11 height 6
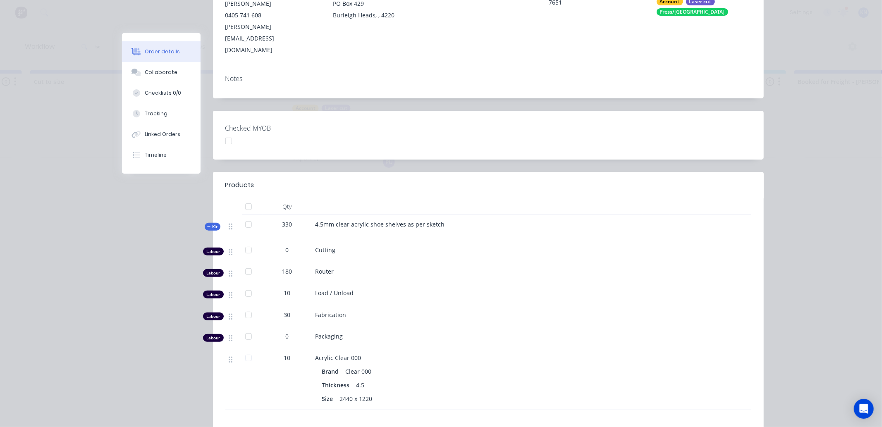
click at [210, 224] on span "Kit" at bounding box center [212, 227] width 11 height 6
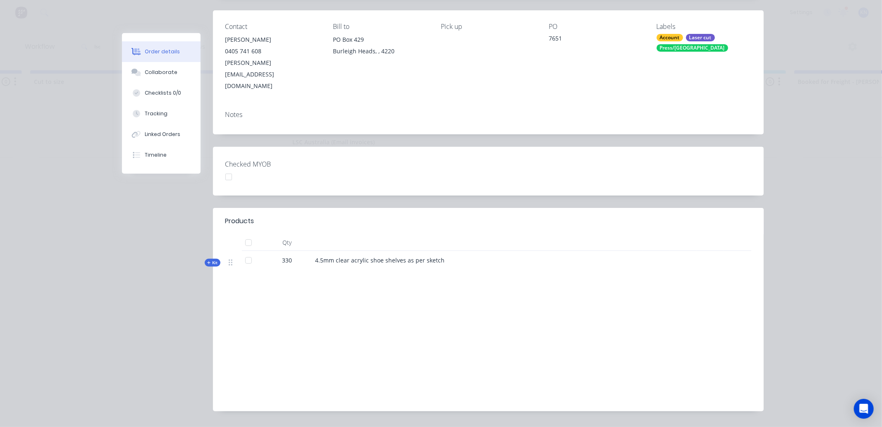
scroll to position [0, 0]
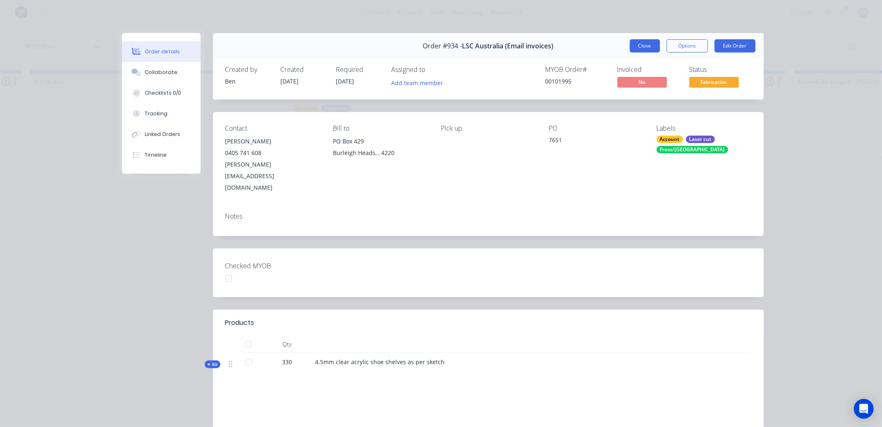
click at [634, 44] on button "Close" at bounding box center [645, 45] width 30 height 13
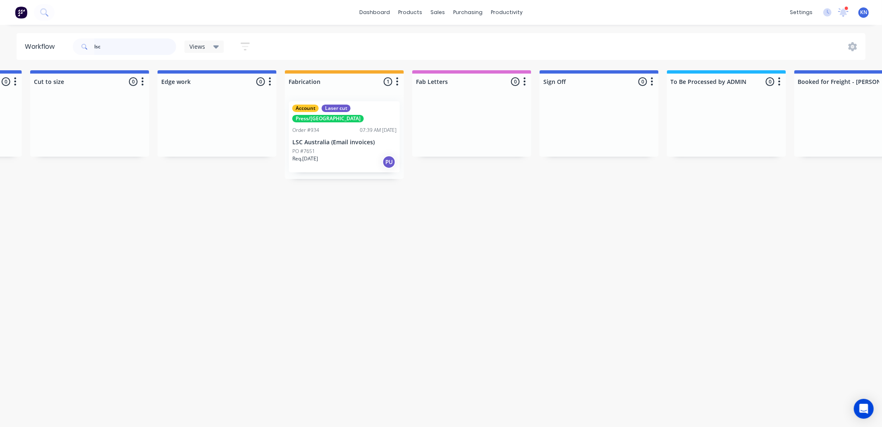
click at [121, 44] on input "lsc" at bounding box center [135, 46] width 82 height 17
type input "l"
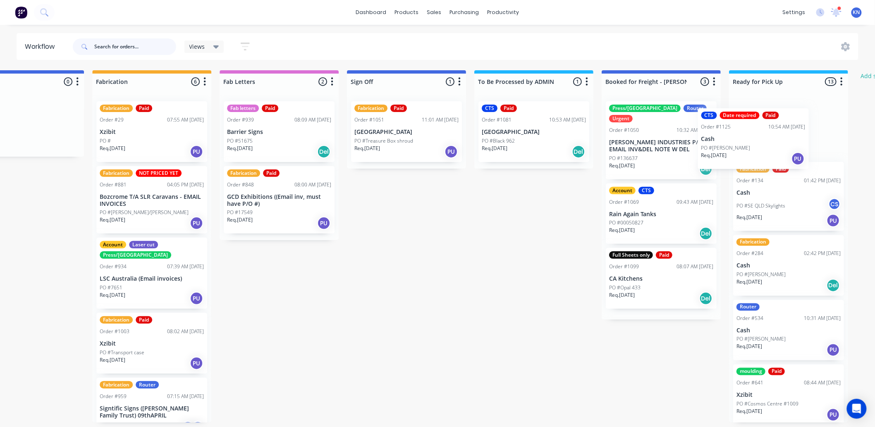
scroll to position [2, 973]
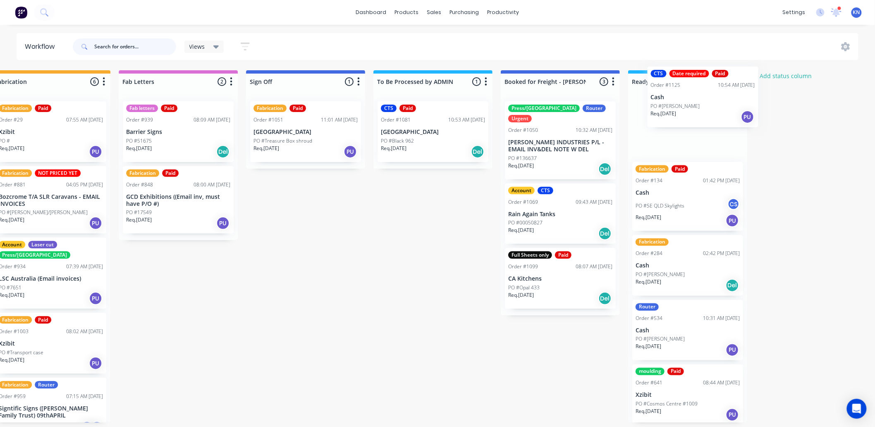
drag, startPoint x: 158, startPoint y: 329, endPoint x: 676, endPoint y: 100, distance: 566.5
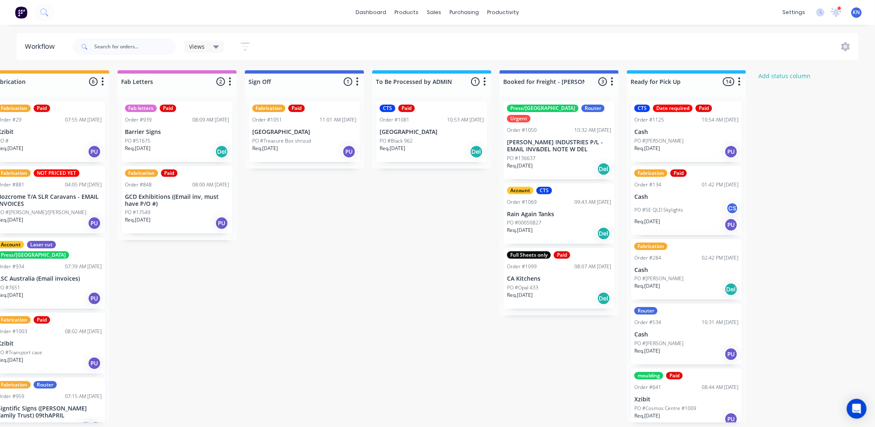
click at [663, 132] on p "Cash" at bounding box center [686, 132] width 104 height 7
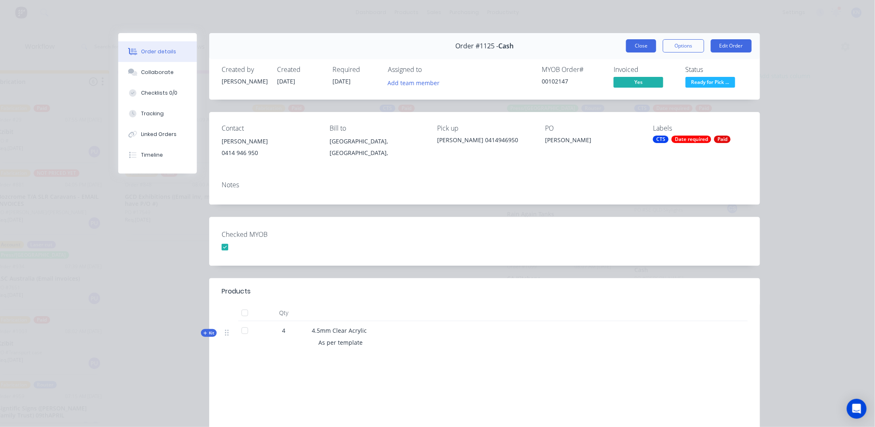
click at [641, 44] on button "Close" at bounding box center [641, 45] width 30 height 13
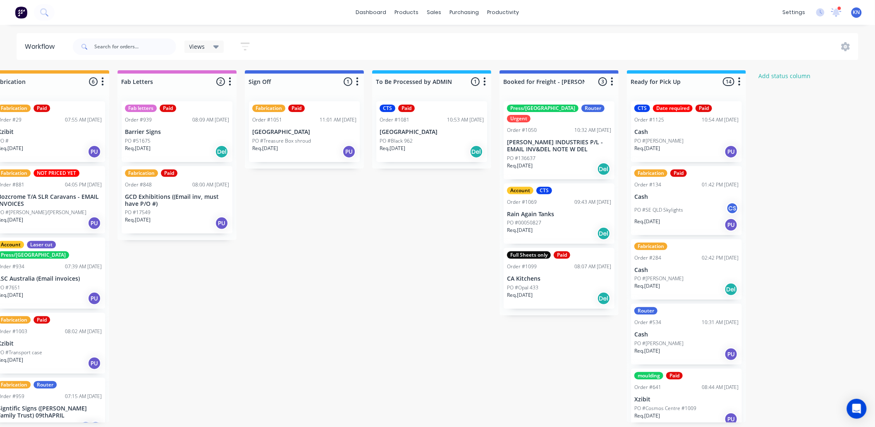
click at [658, 134] on p "Cash" at bounding box center [686, 132] width 104 height 7
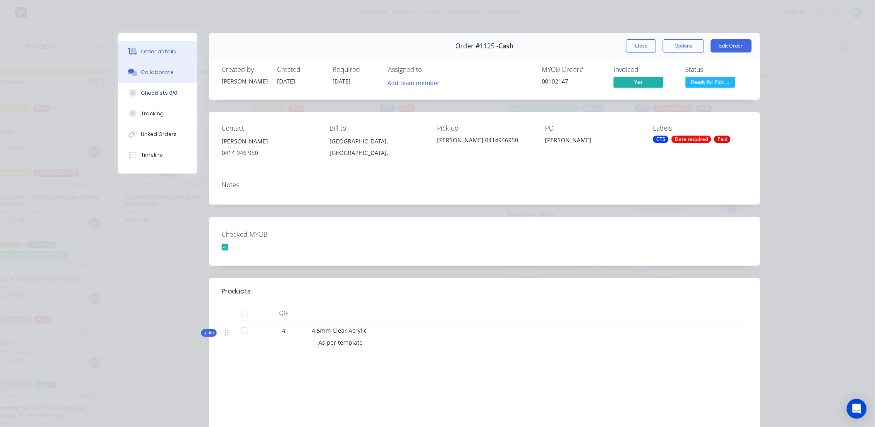
click at [168, 70] on button "Collaborate" at bounding box center [157, 72] width 79 height 21
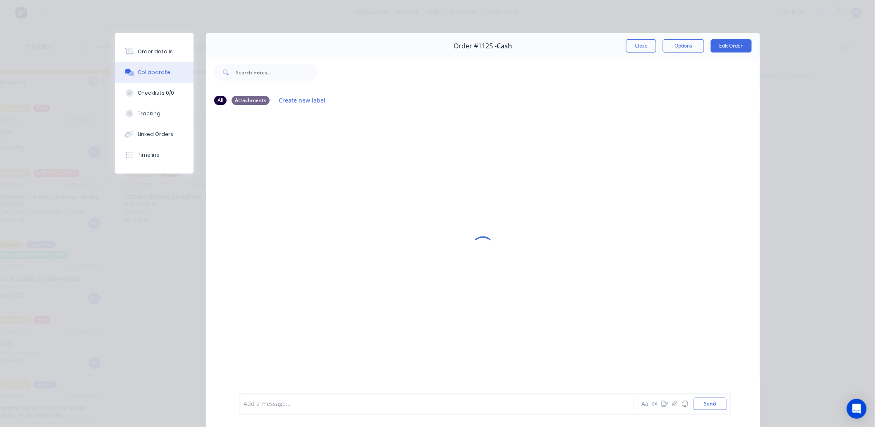
click at [269, 403] on div at bounding box center [425, 404] width 362 height 9
click at [704, 403] on button "Send" at bounding box center [710, 404] width 33 height 12
click at [155, 48] on div "Order details" at bounding box center [155, 51] width 35 height 7
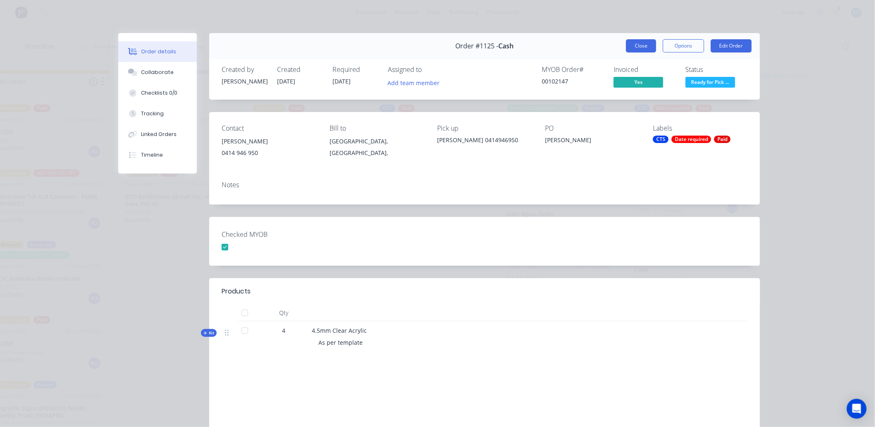
click at [637, 45] on button "Close" at bounding box center [641, 45] width 30 height 13
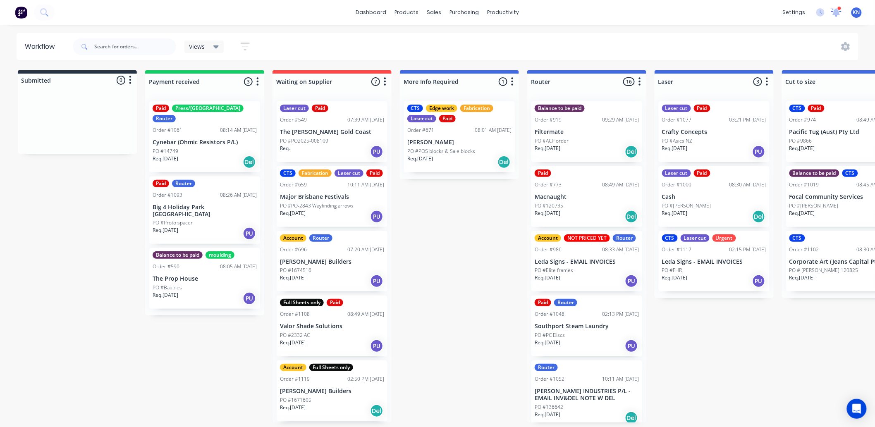
click at [837, 12] on icon at bounding box center [835, 11] width 7 height 7
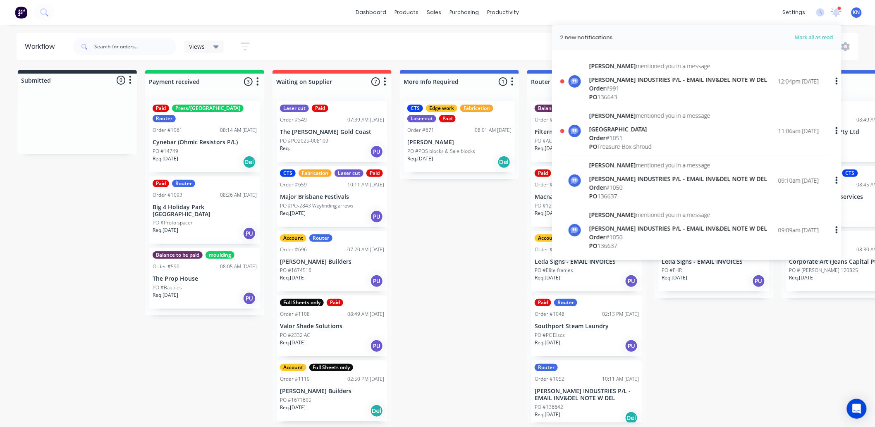
click at [615, 131] on div "[GEOGRAPHIC_DATA]" at bounding box center [649, 129] width 121 height 9
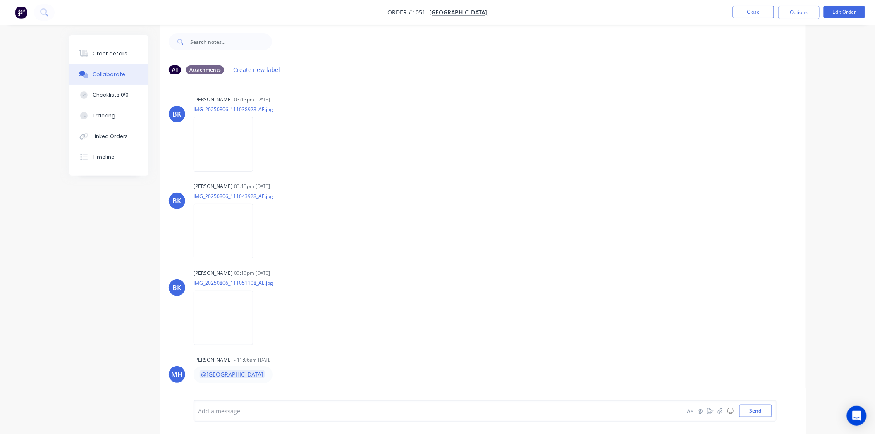
scroll to position [13, 0]
click at [244, 410] on div at bounding box center [413, 411] width 430 height 9
click at [756, 8] on button "Close" at bounding box center [752, 12] width 41 height 12
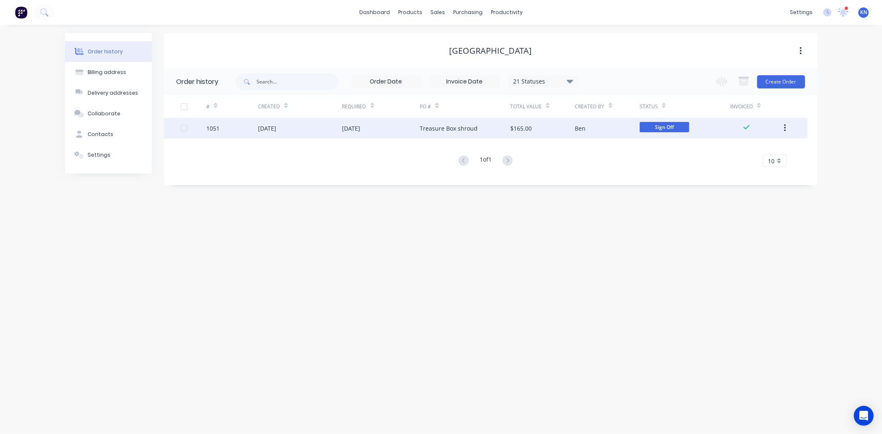
click at [681, 128] on span "Sign Off" at bounding box center [664, 127] width 50 height 10
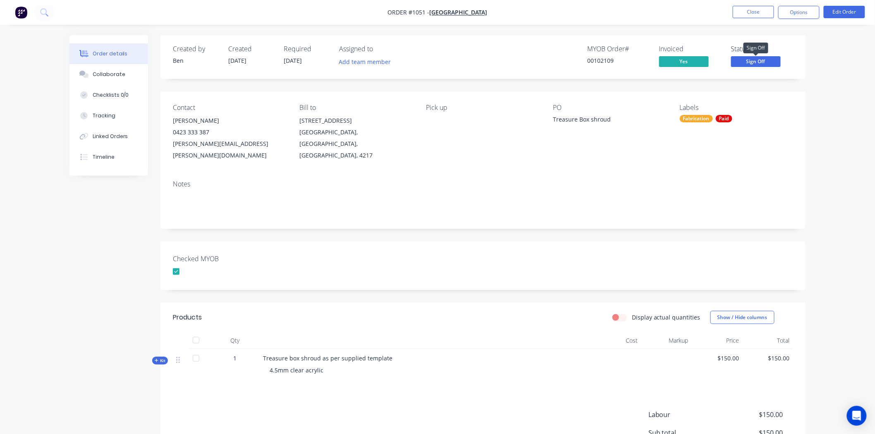
click at [753, 57] on span "Sign Off" at bounding box center [756, 61] width 50 height 10
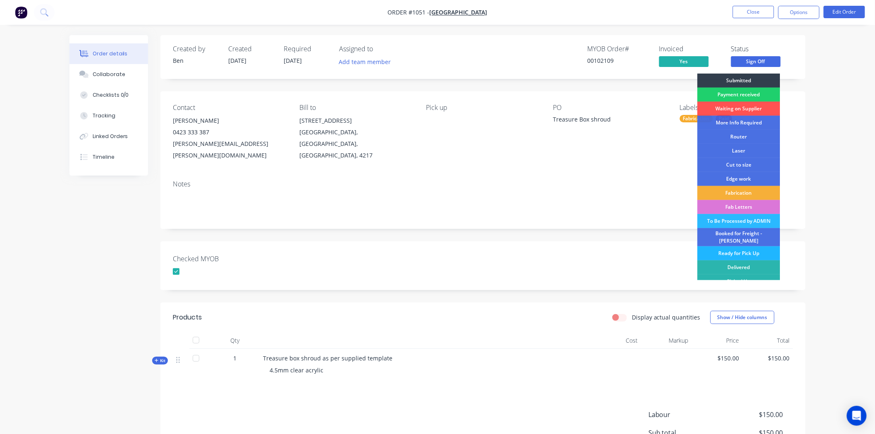
click at [740, 248] on div "Ready for Pick Up" at bounding box center [738, 253] width 83 height 14
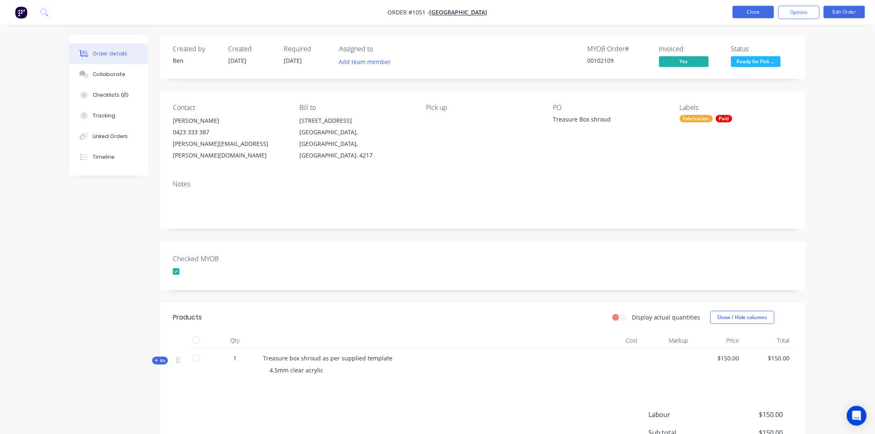
click at [756, 12] on button "Close" at bounding box center [752, 12] width 41 height 12
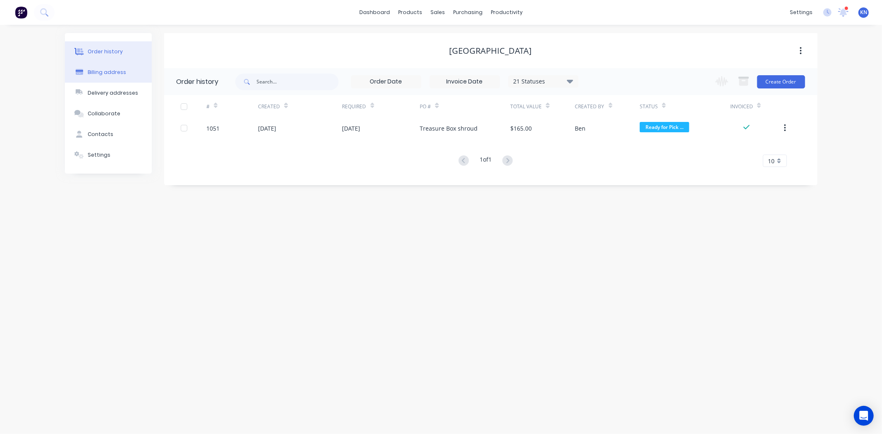
click at [105, 72] on div "Billing address" at bounding box center [107, 72] width 38 height 7
select select "AU"
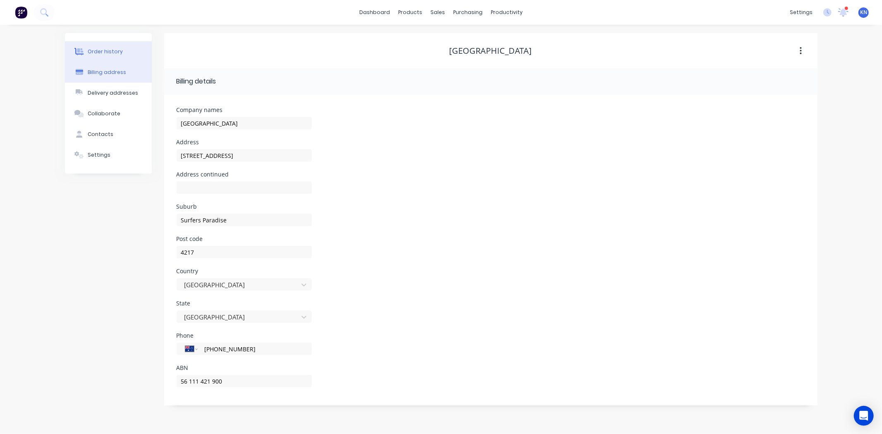
click at [102, 49] on div "Order history" at bounding box center [105, 51] width 35 height 7
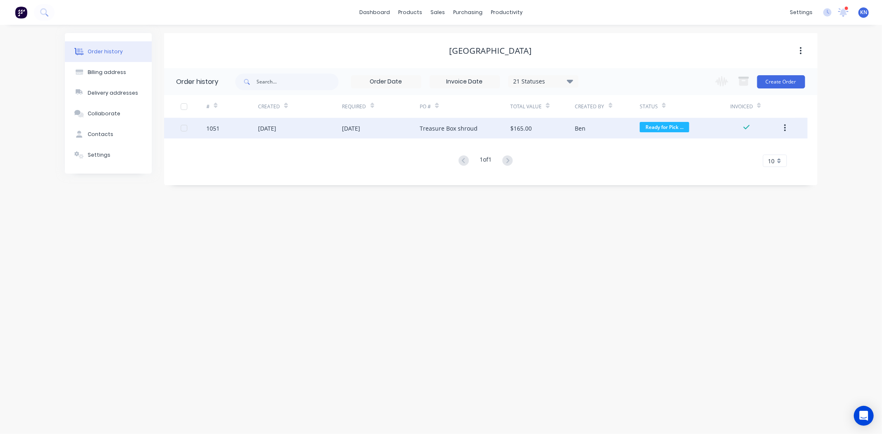
click at [212, 129] on div "1051" at bounding box center [212, 128] width 13 height 9
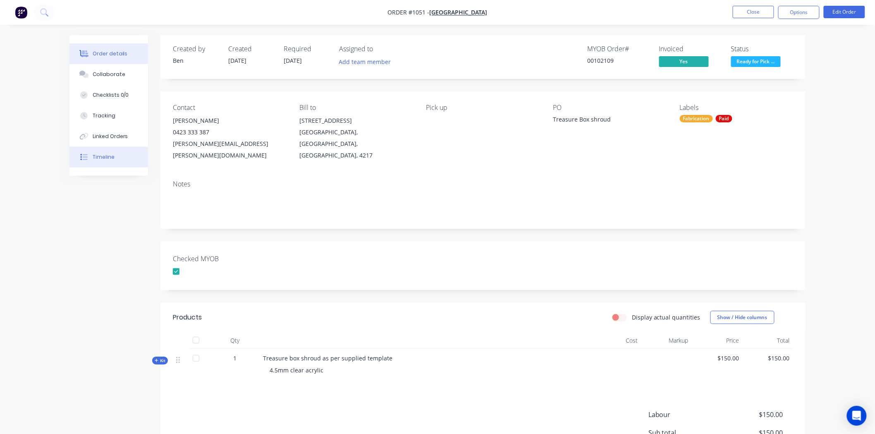
click at [106, 152] on button "Timeline" at bounding box center [108, 157] width 79 height 21
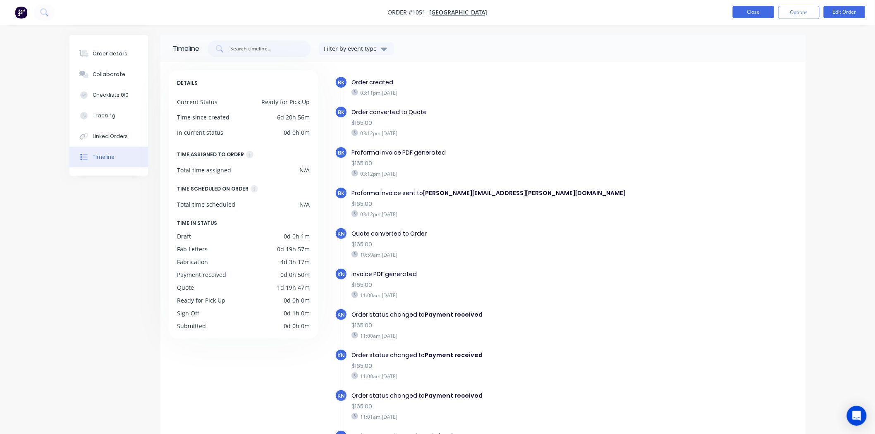
click at [749, 12] on button "Close" at bounding box center [752, 12] width 41 height 12
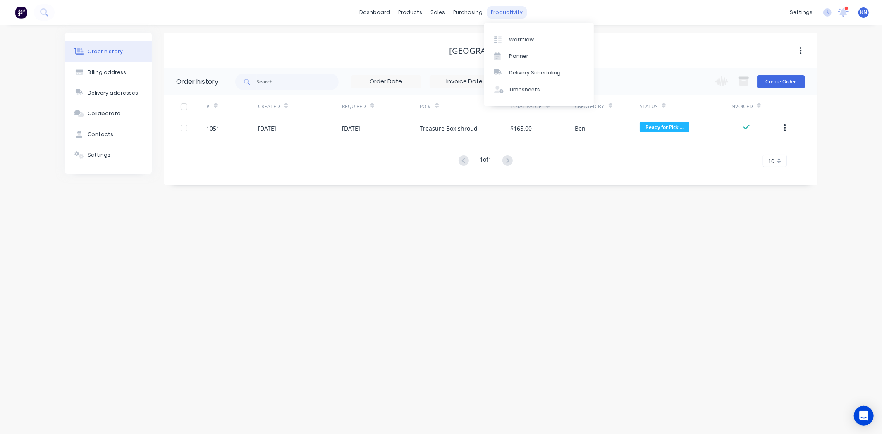
click at [506, 10] on div "productivity" at bounding box center [507, 12] width 40 height 12
click at [552, 5] on div "dashboard products sales purchasing productivity dashboard products Product Cat…" at bounding box center [441, 12] width 882 height 25
click at [654, 28] on div "Order history Billing address Delivery addresses Collaborate Contacts Settings …" at bounding box center [441, 229] width 882 height 409
click at [476, 40] on div "Sales Orders" at bounding box center [468, 39] width 34 height 7
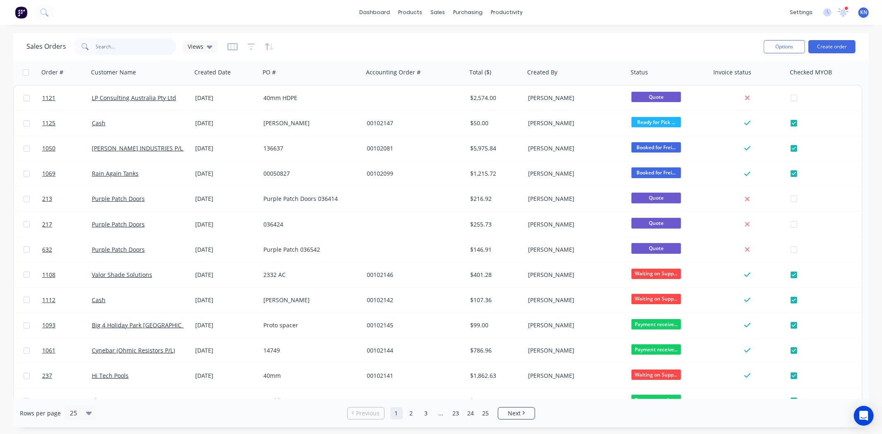
drag, startPoint x: 104, startPoint y: 47, endPoint x: 108, endPoint y: 47, distance: 4.2
click at [104, 47] on input "text" at bounding box center [136, 46] width 81 height 17
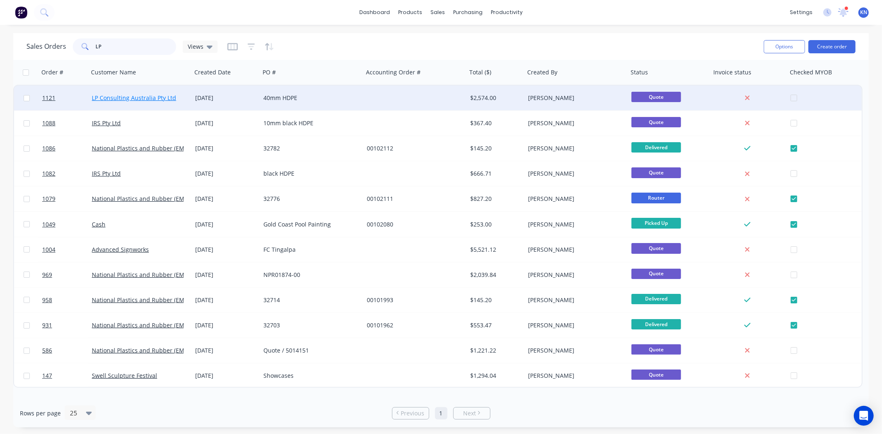
type input "LP"
click at [136, 96] on link "LP Consulting Australia Pty Ltd" at bounding box center [134, 98] width 84 height 8
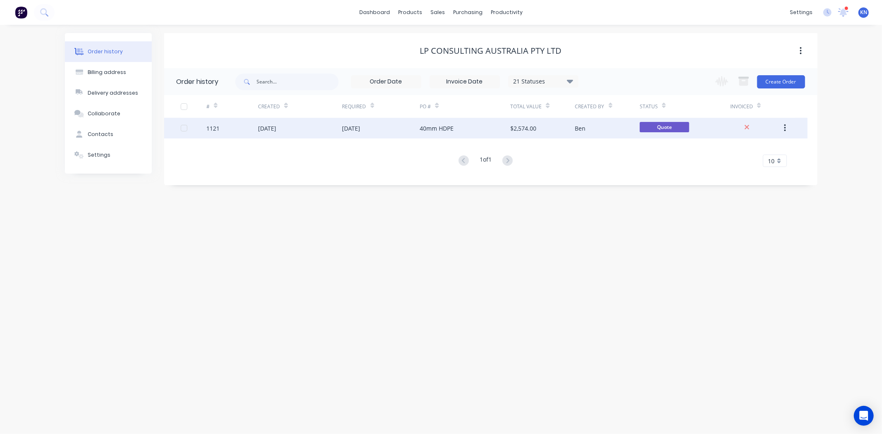
click at [271, 126] on div "[DATE]" at bounding box center [267, 128] width 18 height 9
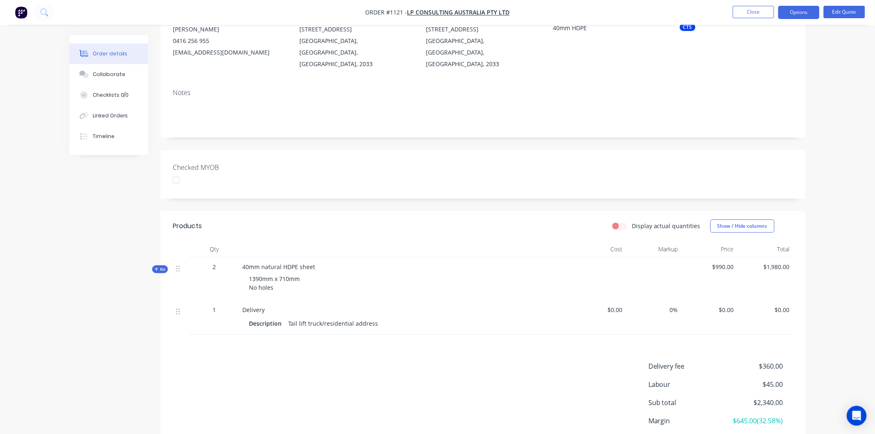
scroll to position [146, 0]
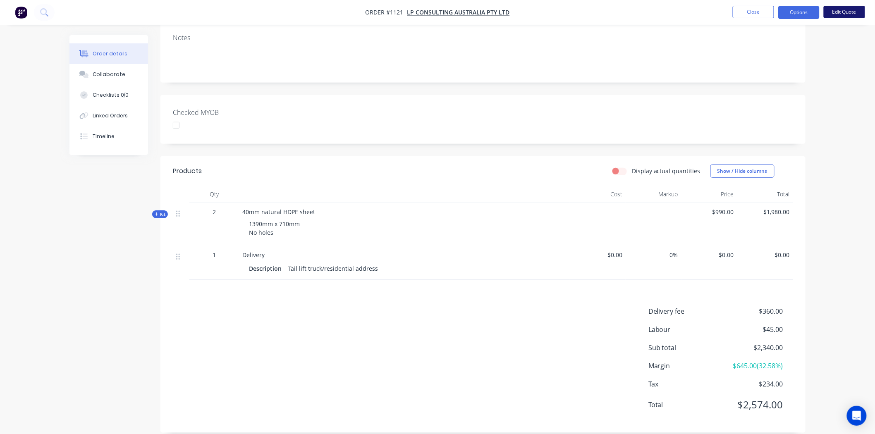
click at [843, 10] on button "Edit Quote" at bounding box center [843, 12] width 41 height 12
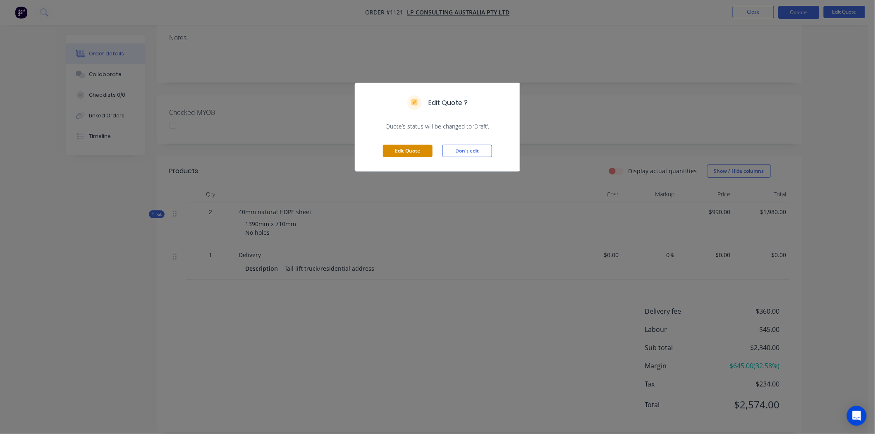
click at [417, 151] on button "Edit Quote" at bounding box center [408, 151] width 50 height 12
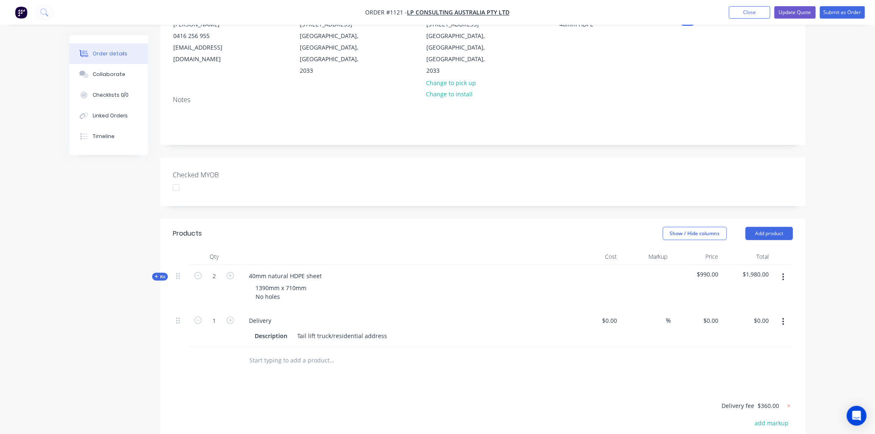
scroll to position [184, 0]
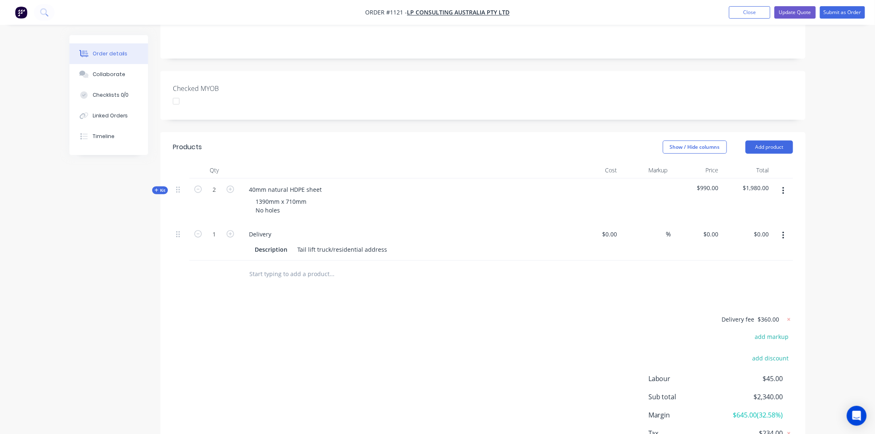
click at [267, 266] on input "text" at bounding box center [331, 274] width 165 height 17
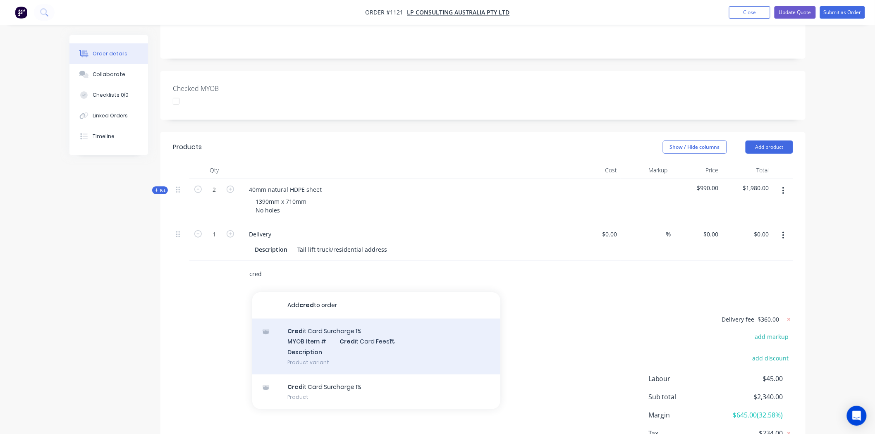
type input "cred"
click at [324, 331] on div "Cred it Card Surcharge 1% MYOB Item # Cred it Card Fees1% Description Product v…" at bounding box center [376, 347] width 248 height 56
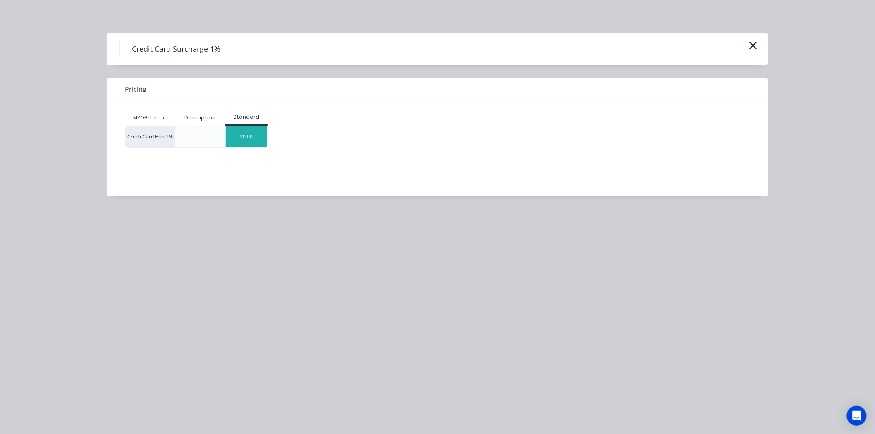
click at [250, 133] on div "$0.00" at bounding box center [246, 136] width 41 height 21
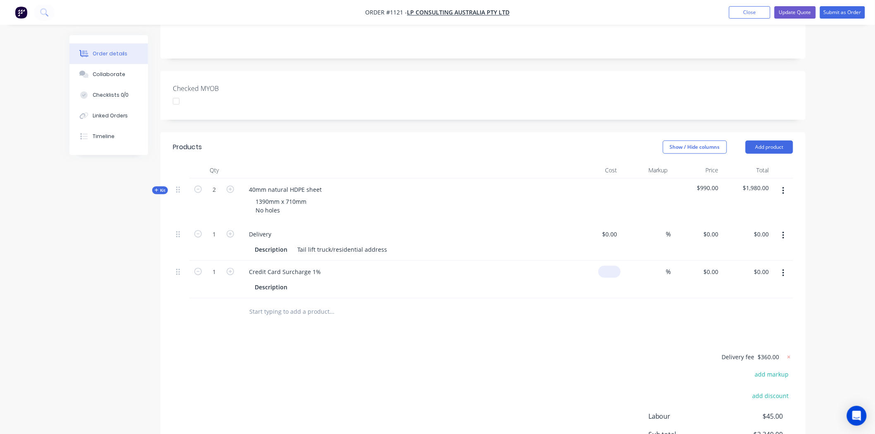
click at [609, 266] on div "$0.00" at bounding box center [609, 272] width 22 height 12
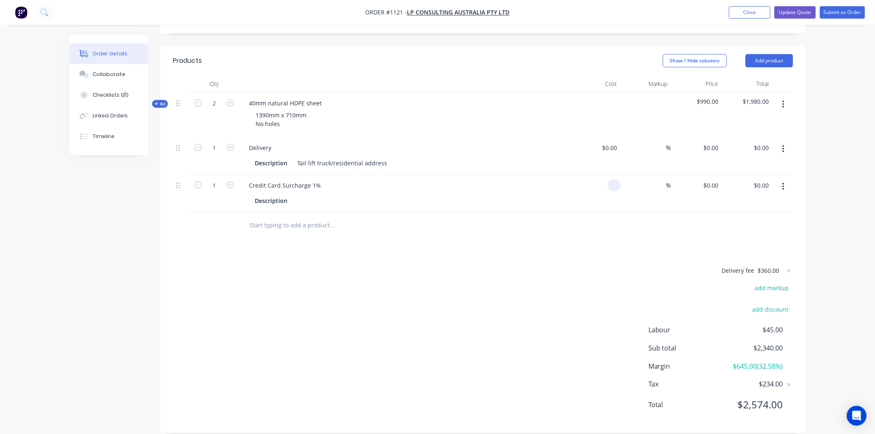
scroll to position [271, 0]
type input "$23.40"
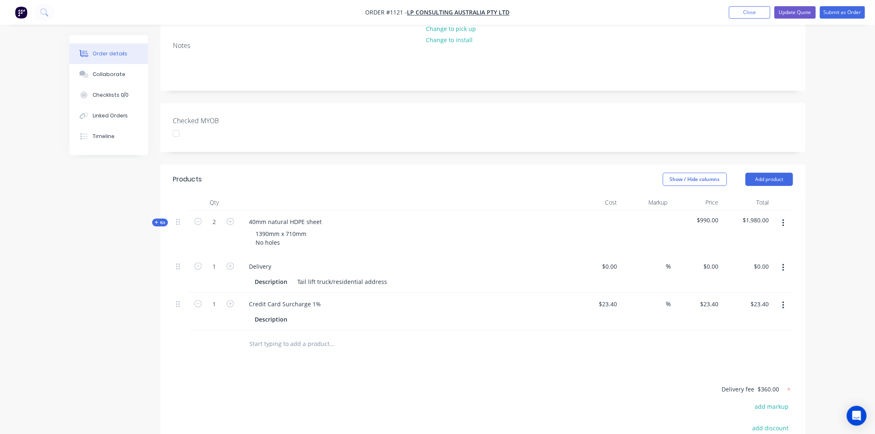
scroll to position [0, 0]
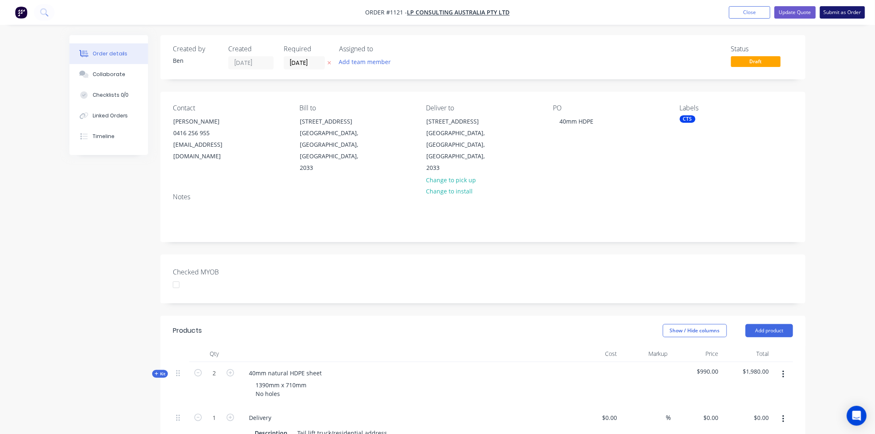
click at [847, 12] on button "Submit as Order" at bounding box center [842, 12] width 45 height 12
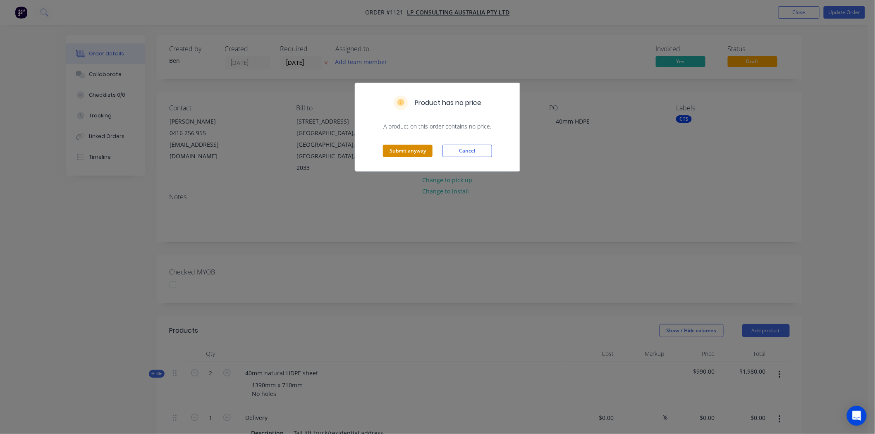
click at [395, 150] on button "Submit anyway" at bounding box center [408, 151] width 50 height 12
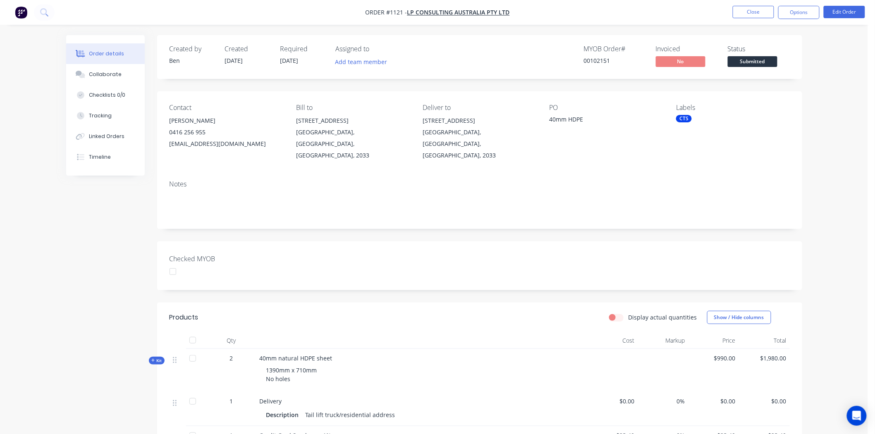
click at [685, 117] on div "CTS" at bounding box center [684, 118] width 16 height 7
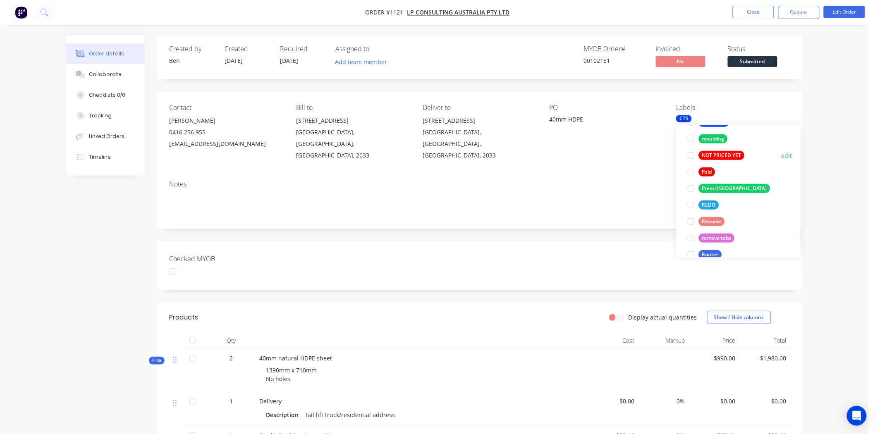
scroll to position [275, 0]
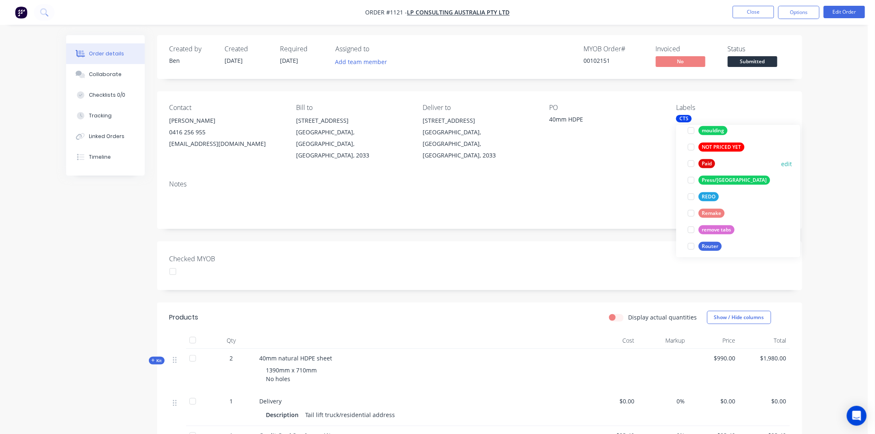
click at [689, 162] on div at bounding box center [691, 163] width 17 height 17
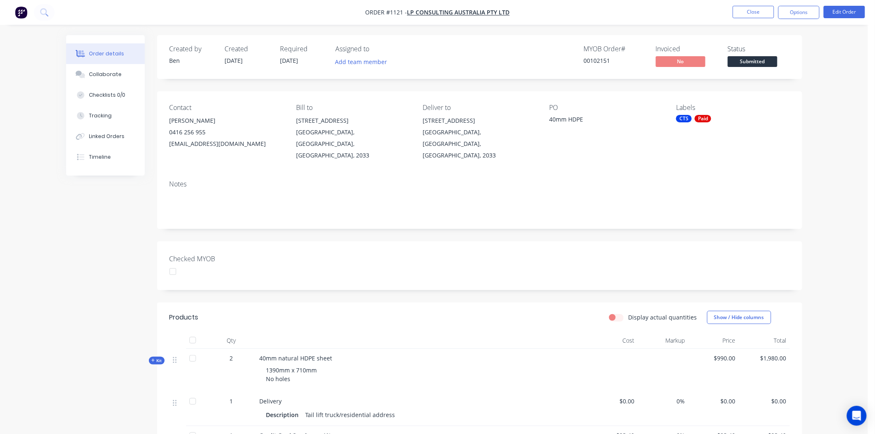
click at [648, 180] on div "Notes" at bounding box center [479, 184] width 620 height 8
click at [176, 263] on div at bounding box center [173, 271] width 17 height 17
click at [800, 10] on button "Options" at bounding box center [798, 12] width 41 height 13
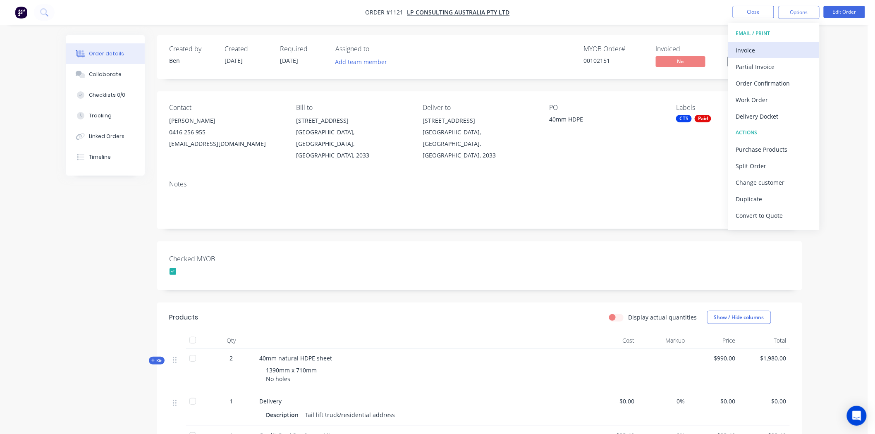
click at [759, 49] on div "Invoice" at bounding box center [774, 50] width 76 height 12
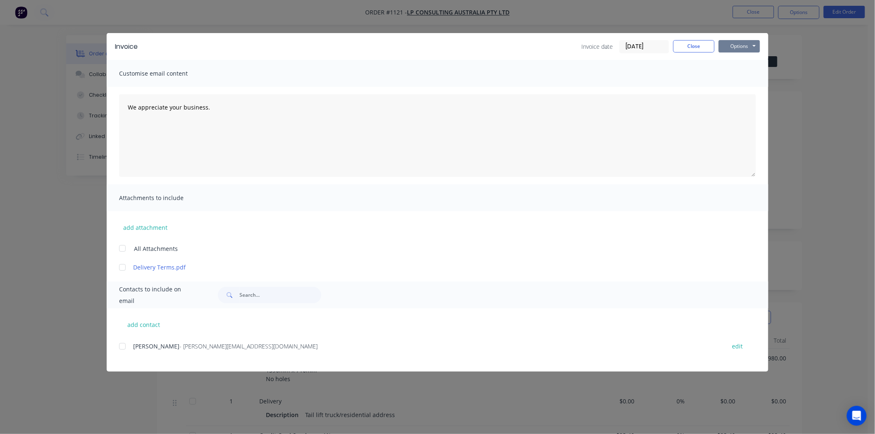
click at [741, 42] on button "Options" at bounding box center [738, 46] width 41 height 12
click at [740, 75] on button "Print" at bounding box center [744, 75] width 53 height 14
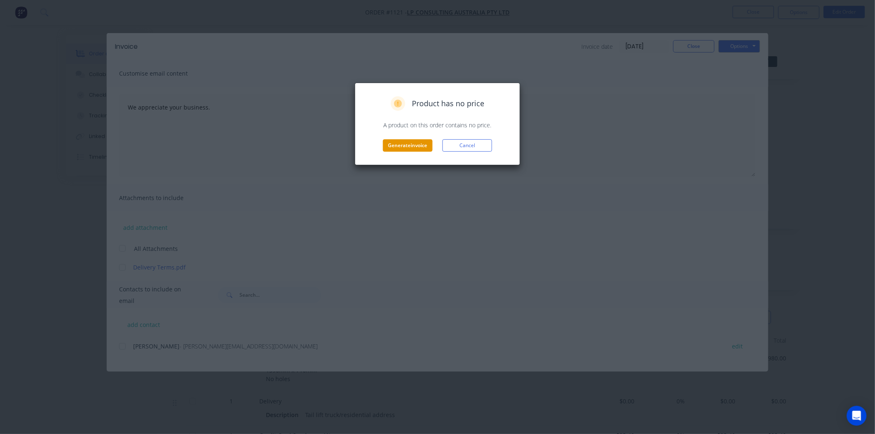
click at [406, 145] on button "Generate invoice" at bounding box center [408, 145] width 50 height 12
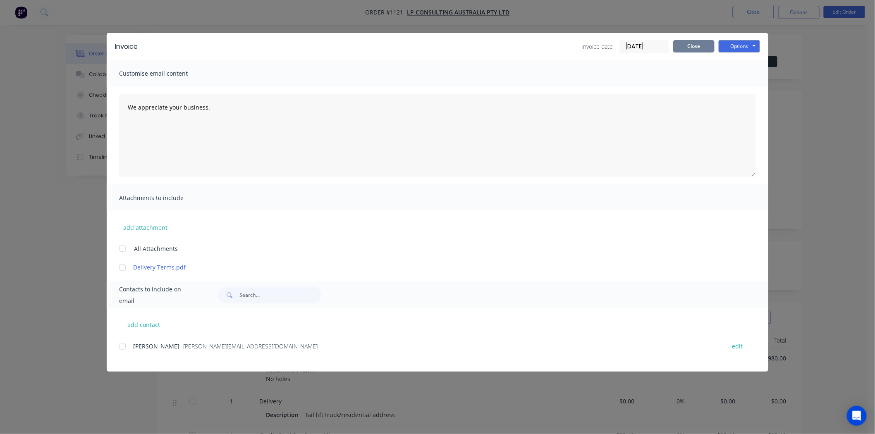
click at [699, 43] on button "Close" at bounding box center [693, 46] width 41 height 12
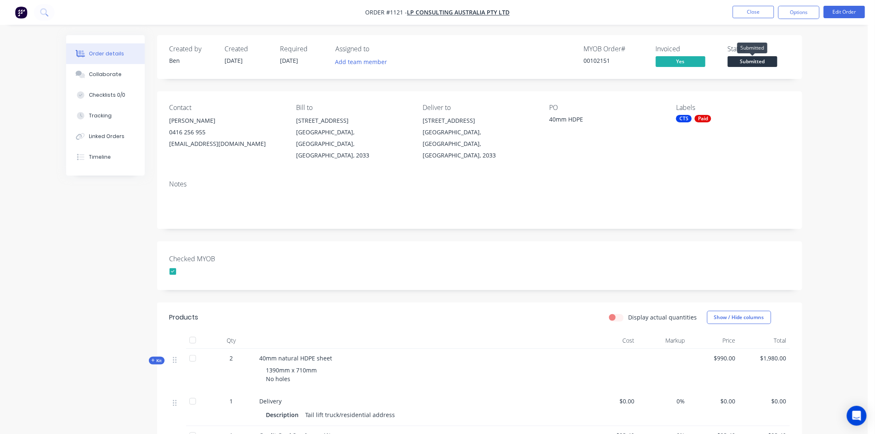
click at [767, 60] on span "Submitted" at bounding box center [752, 61] width 50 height 10
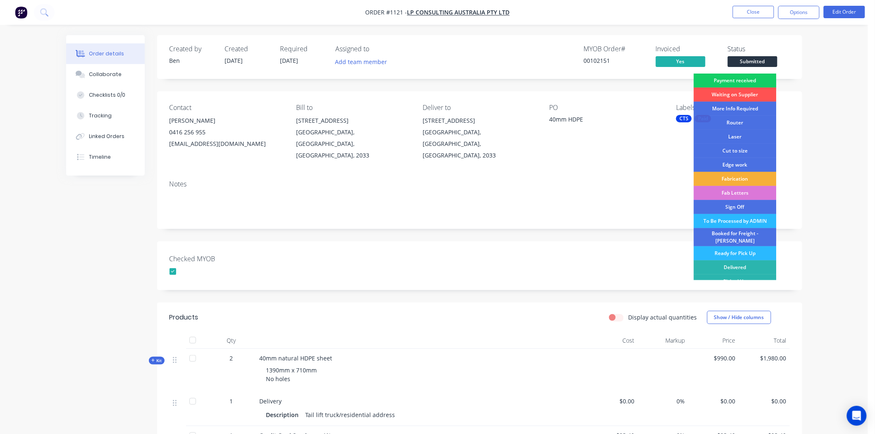
click at [745, 79] on div "Payment received" at bounding box center [735, 81] width 83 height 14
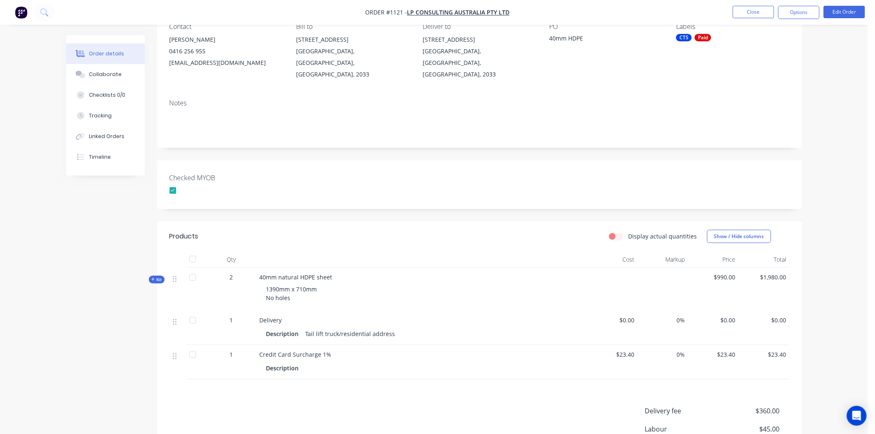
scroll to position [0, 0]
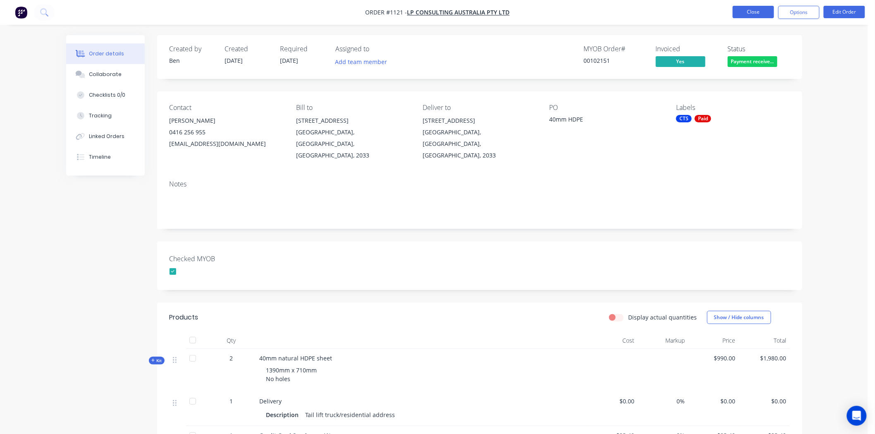
click at [755, 12] on button "Close" at bounding box center [752, 12] width 41 height 12
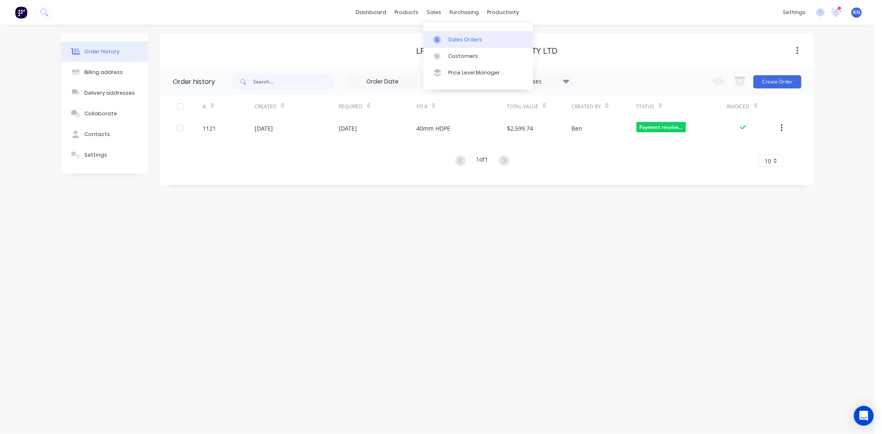
click at [458, 37] on div "Sales Orders" at bounding box center [465, 39] width 34 height 7
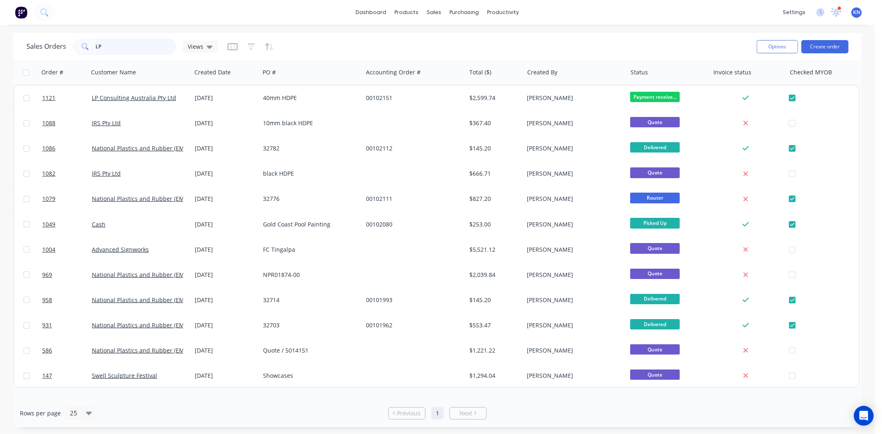
click at [129, 44] on input "LP" at bounding box center [136, 46] width 81 height 17
type input "L"
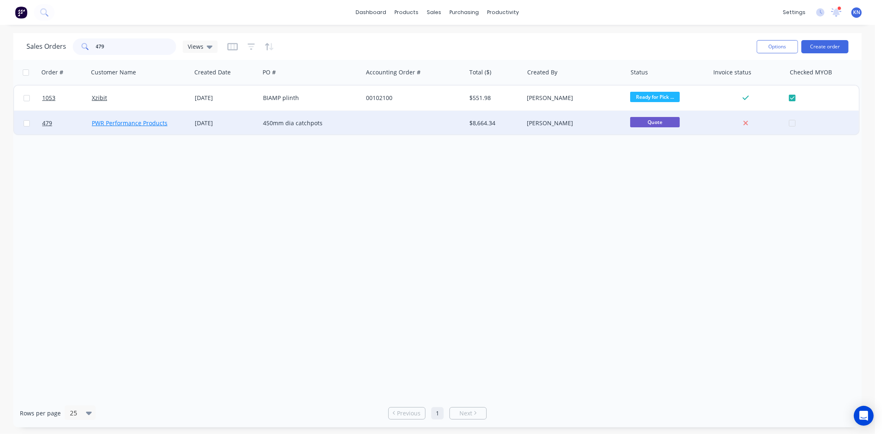
type input "479"
click at [118, 122] on link "PWR Performance Products" at bounding box center [130, 123] width 76 height 8
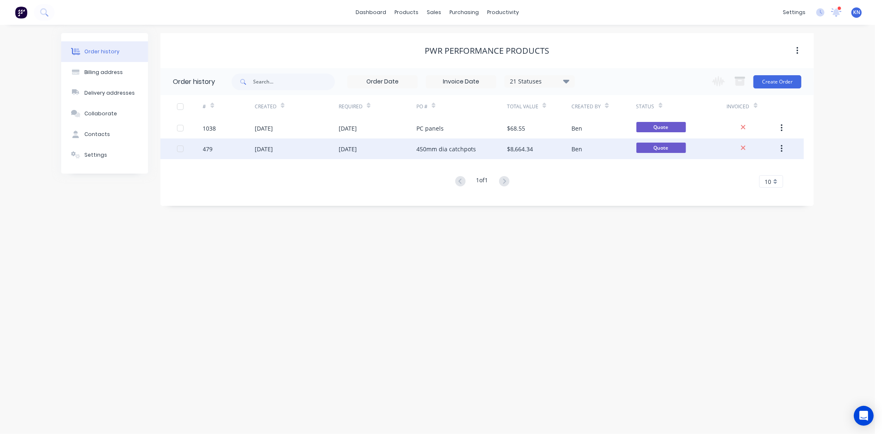
click at [262, 148] on div "23 Jun 2025" at bounding box center [264, 149] width 18 height 9
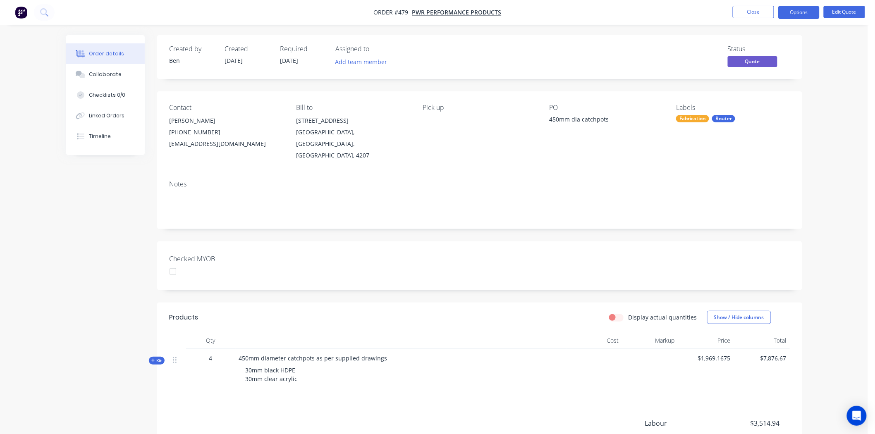
drag, startPoint x: 157, startPoint y: 348, endPoint x: 196, endPoint y: 348, distance: 39.3
click at [157, 358] on span "Kit" at bounding box center [156, 361] width 11 height 6
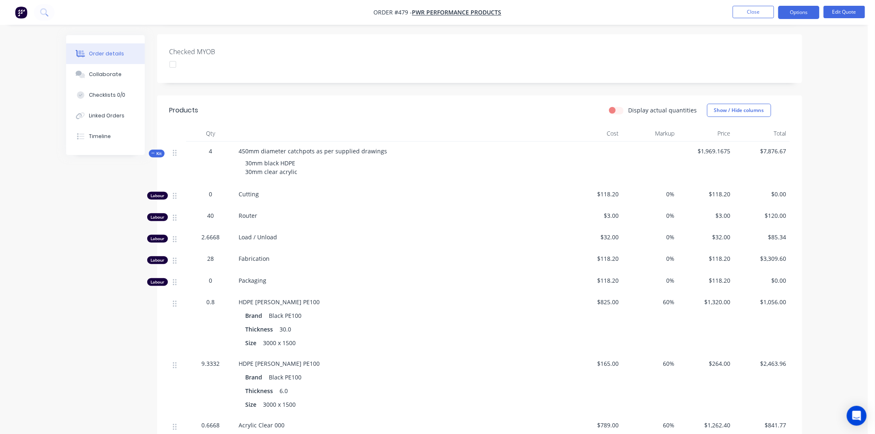
scroll to position [229, 0]
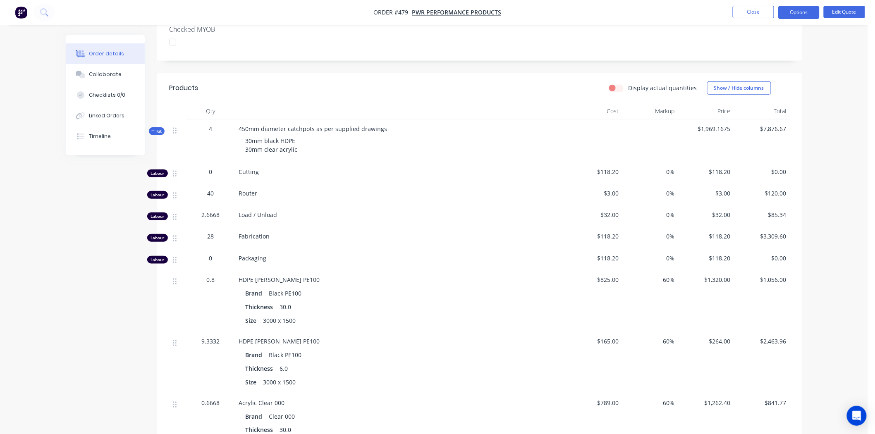
click at [156, 128] on span "Kit" at bounding box center [156, 131] width 11 height 6
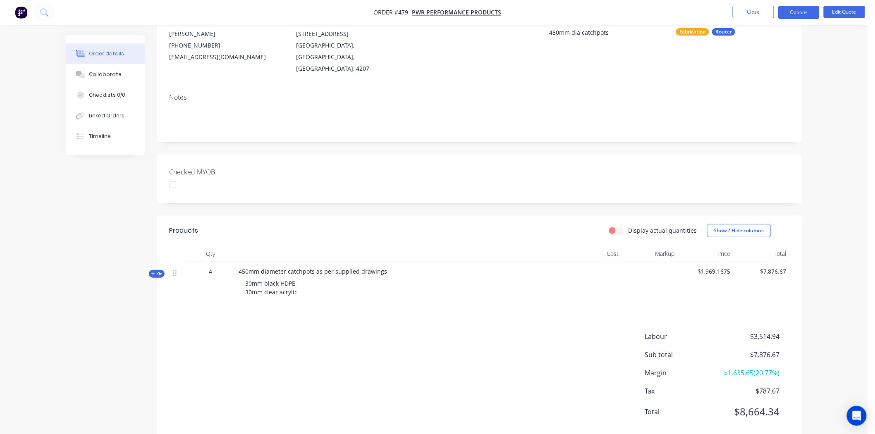
scroll to position [0, 0]
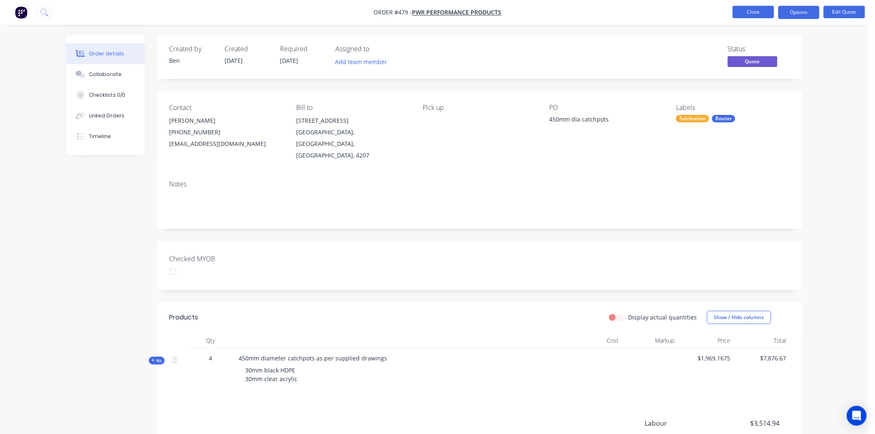
click at [764, 10] on button "Close" at bounding box center [752, 12] width 41 height 12
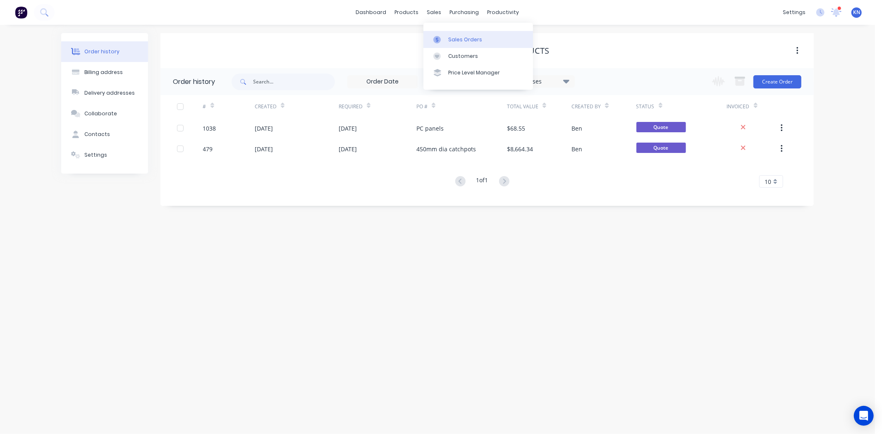
click at [464, 39] on div "Sales Orders" at bounding box center [465, 39] width 34 height 7
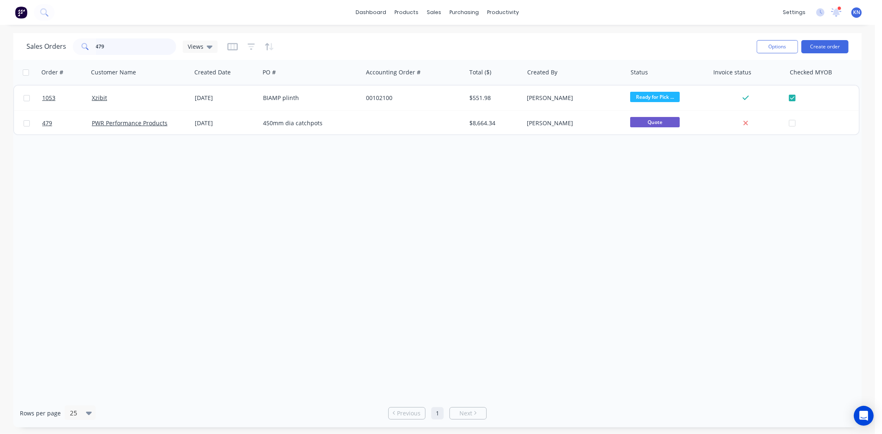
click at [114, 47] on input "479" at bounding box center [136, 46] width 81 height 17
type input "4"
type input "1094"
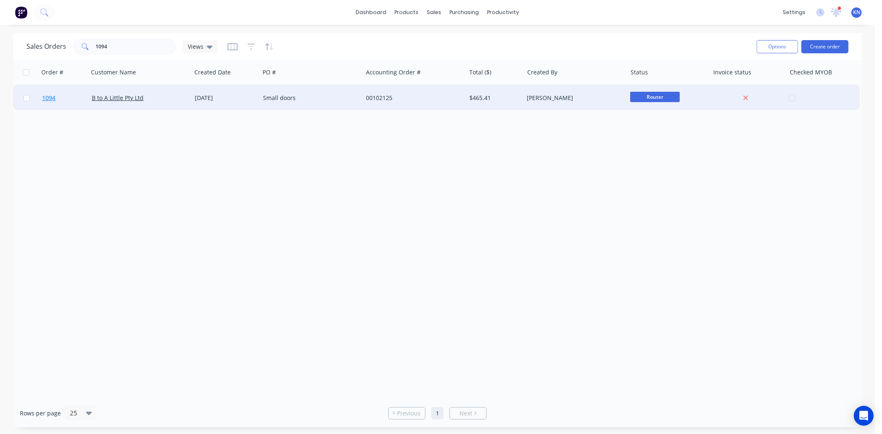
click at [50, 98] on span "1094" at bounding box center [48, 98] width 13 height 8
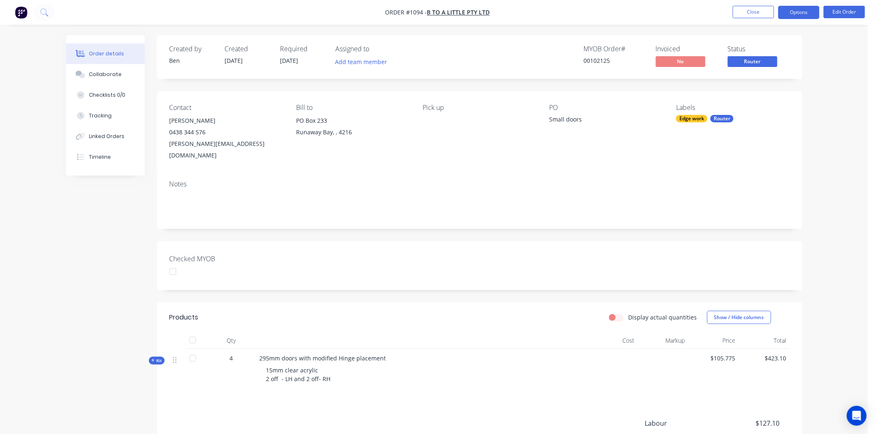
click at [800, 11] on button "Options" at bounding box center [798, 12] width 41 height 13
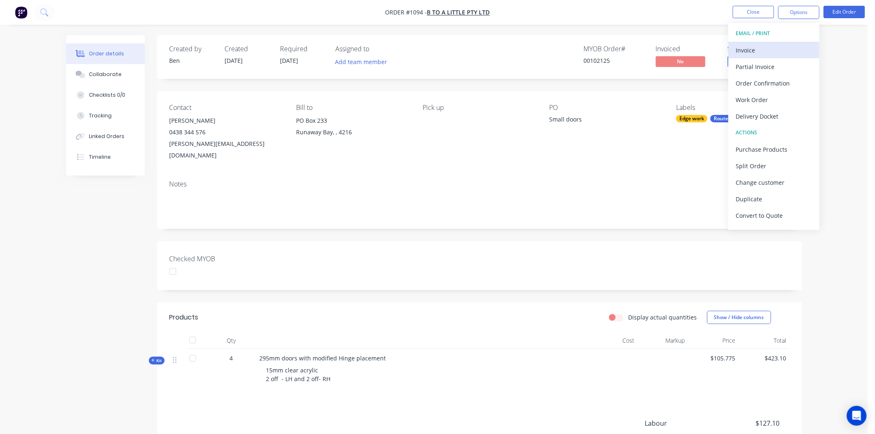
click at [750, 51] on div "Invoice" at bounding box center [774, 50] width 76 height 12
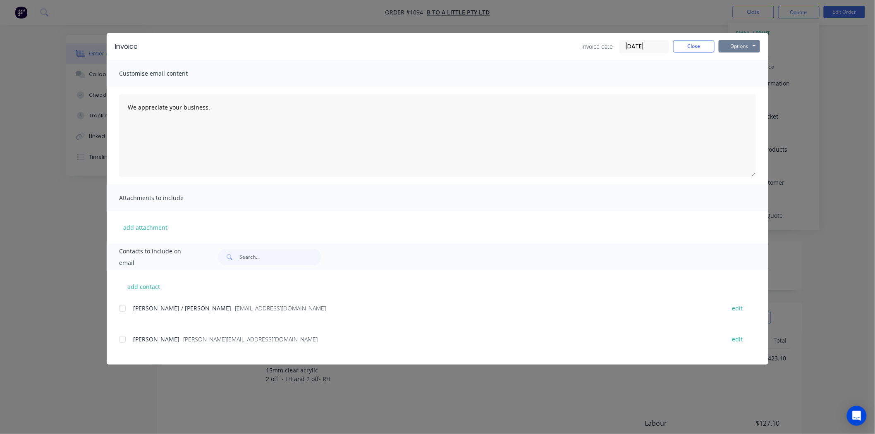
click at [730, 43] on button "Options" at bounding box center [738, 46] width 41 height 12
click at [732, 74] on button "Print" at bounding box center [744, 75] width 53 height 14
click at [692, 45] on button "Close" at bounding box center [693, 46] width 41 height 12
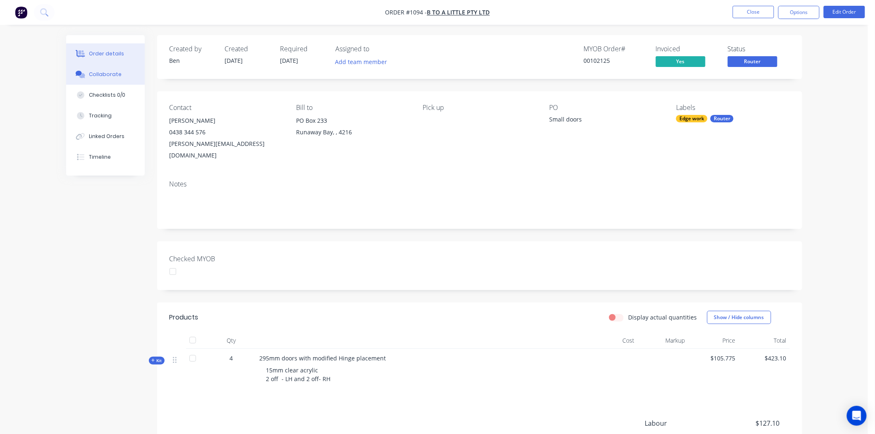
click at [105, 74] on div "Collaborate" at bounding box center [105, 74] width 33 height 7
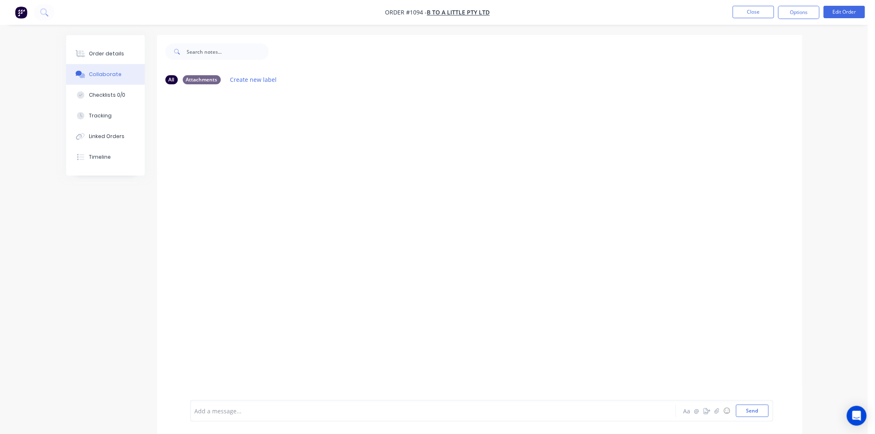
click at [240, 408] on div at bounding box center [410, 411] width 430 height 9
click at [742, 411] on button "Send" at bounding box center [752, 411] width 33 height 12
click at [105, 51] on div "Order details" at bounding box center [106, 53] width 35 height 7
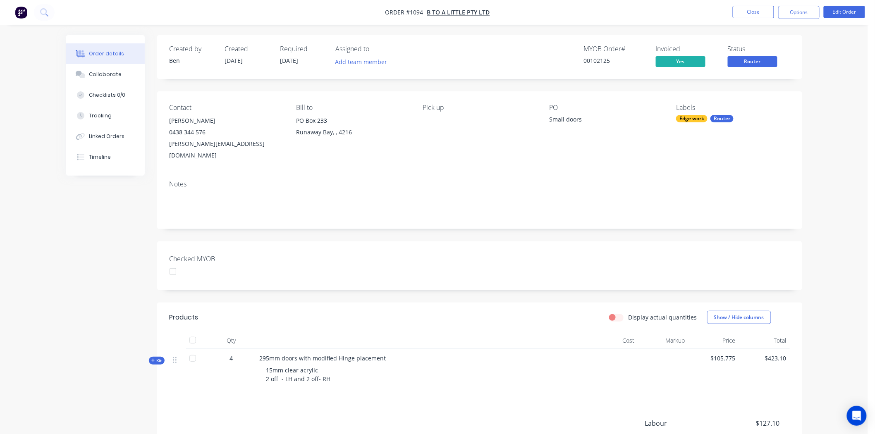
click at [172, 263] on div at bounding box center [173, 271] width 17 height 17
click at [743, 12] on button "Close" at bounding box center [752, 12] width 41 height 12
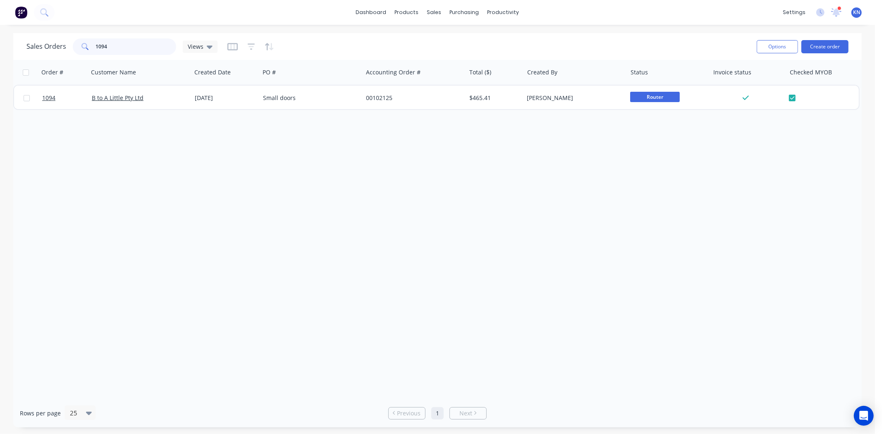
click at [130, 47] on input "1094" at bounding box center [136, 46] width 81 height 17
type input "1"
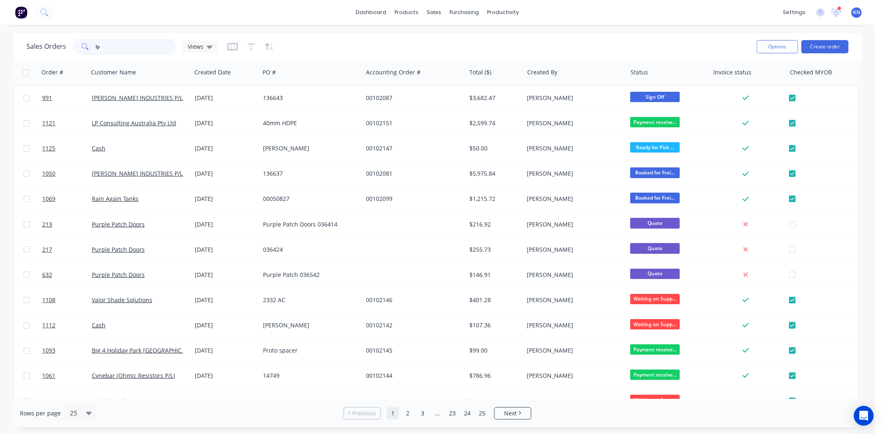
type input "lp"
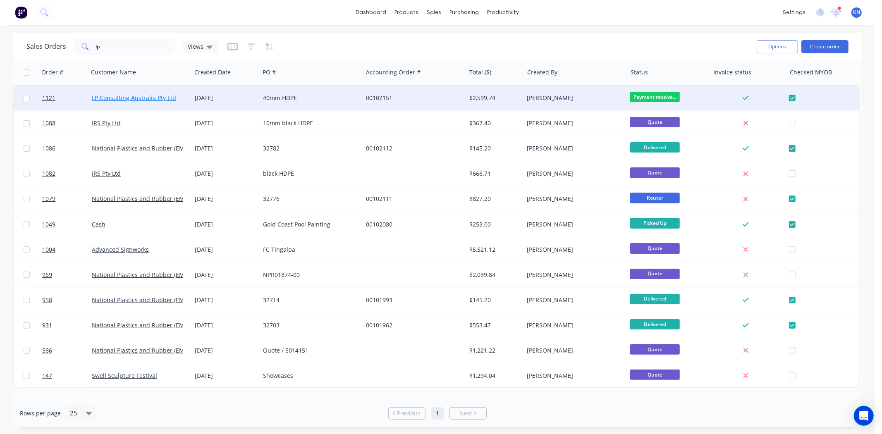
click at [145, 98] on link "LP Consulting Australia Pty Ltd" at bounding box center [134, 98] width 84 height 8
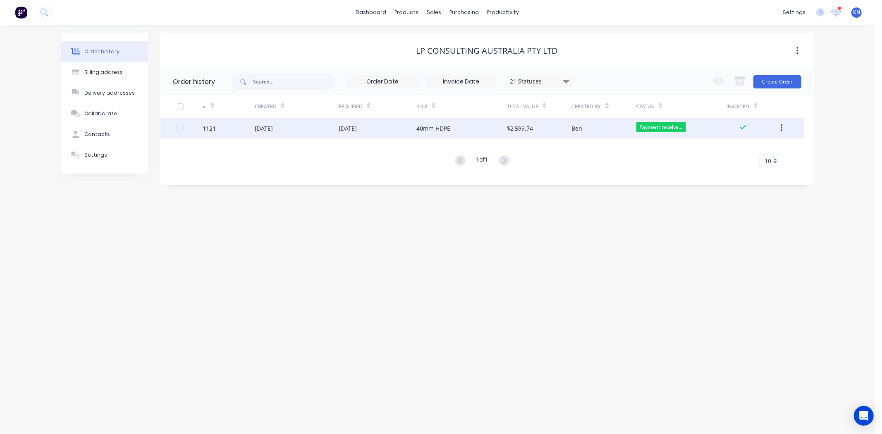
click at [207, 126] on div "1121" at bounding box center [209, 128] width 13 height 9
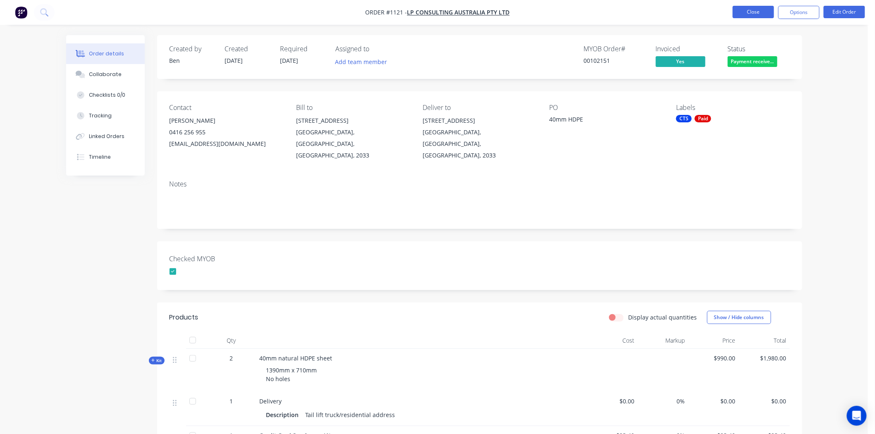
click at [752, 11] on button "Close" at bounding box center [752, 12] width 41 height 12
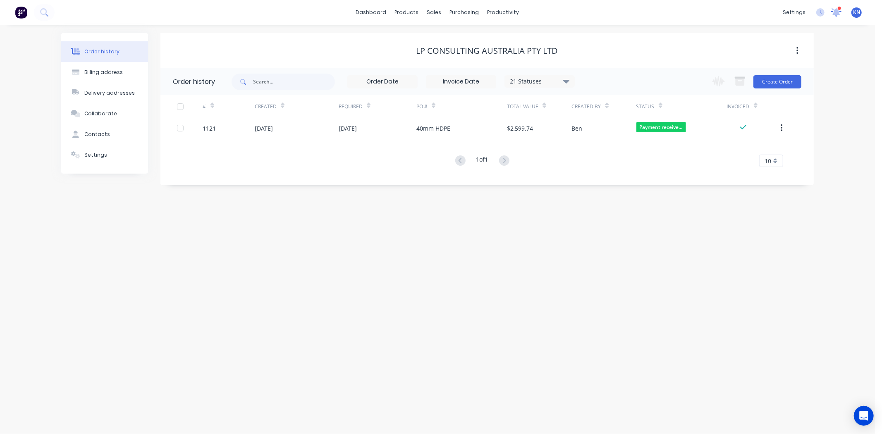
click at [836, 12] on icon at bounding box center [835, 11] width 7 height 7
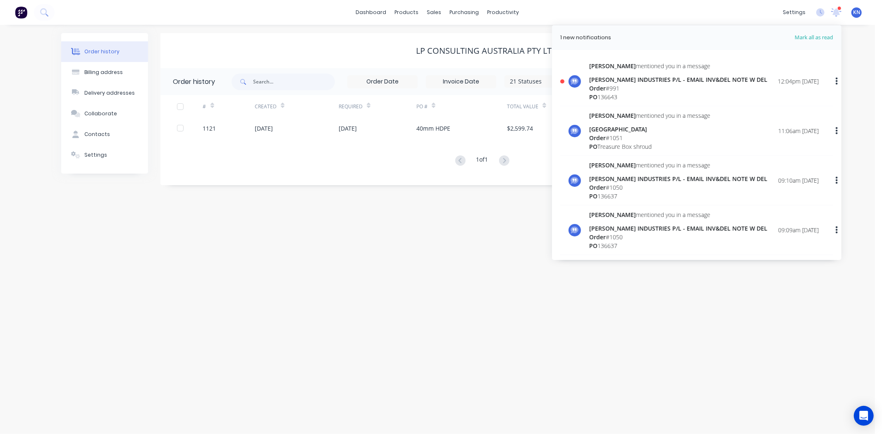
click at [612, 81] on div "[PERSON_NAME] INDUSTRIES P/L - EMAIL INV&DEL NOTE W DEL" at bounding box center [678, 79] width 178 height 9
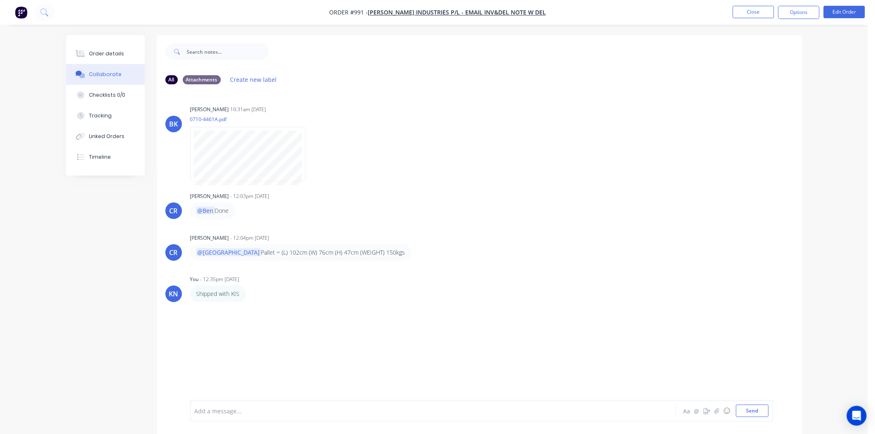
click at [228, 413] on div at bounding box center [410, 411] width 430 height 9
click at [109, 51] on div "Order details" at bounding box center [106, 53] width 35 height 7
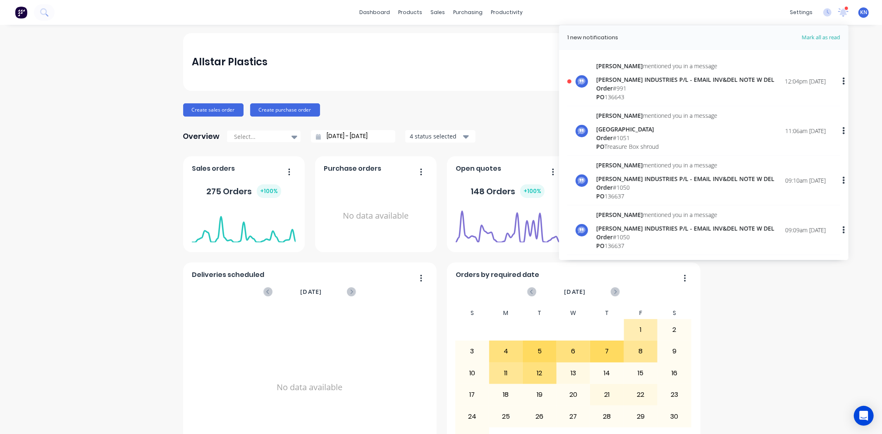
click at [627, 82] on div "[PERSON_NAME] INDUSTRIES P/L - EMAIL INV&DEL NOTE W DEL" at bounding box center [685, 79] width 178 height 9
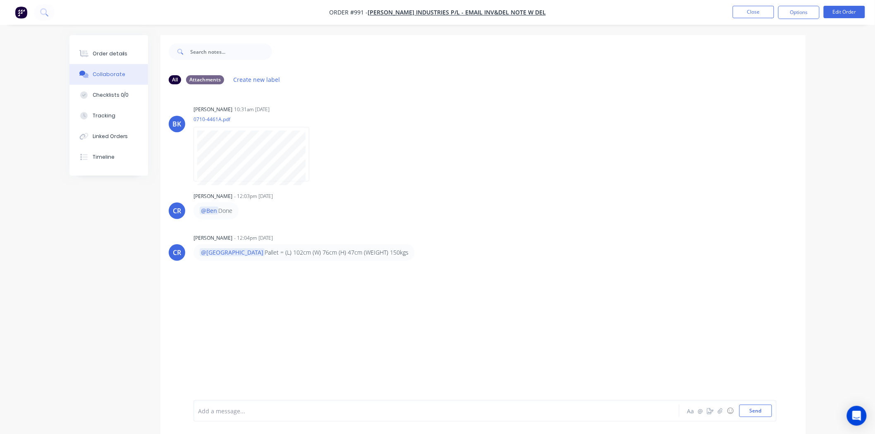
click at [278, 410] on div at bounding box center [413, 411] width 430 height 9
click at [759, 409] on button "Send" at bounding box center [755, 411] width 33 height 12
click at [107, 52] on div "Order details" at bounding box center [110, 53] width 35 height 7
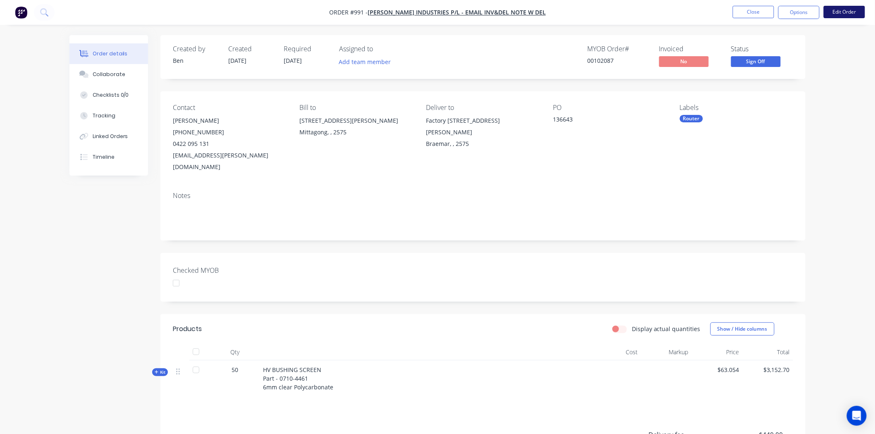
click at [852, 11] on button "Edit Order" at bounding box center [843, 12] width 41 height 12
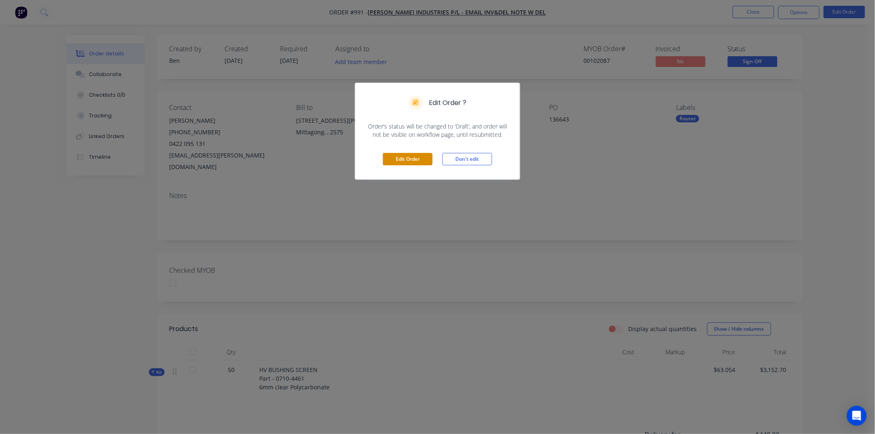
click at [398, 159] on button "Edit Order" at bounding box center [408, 159] width 50 height 12
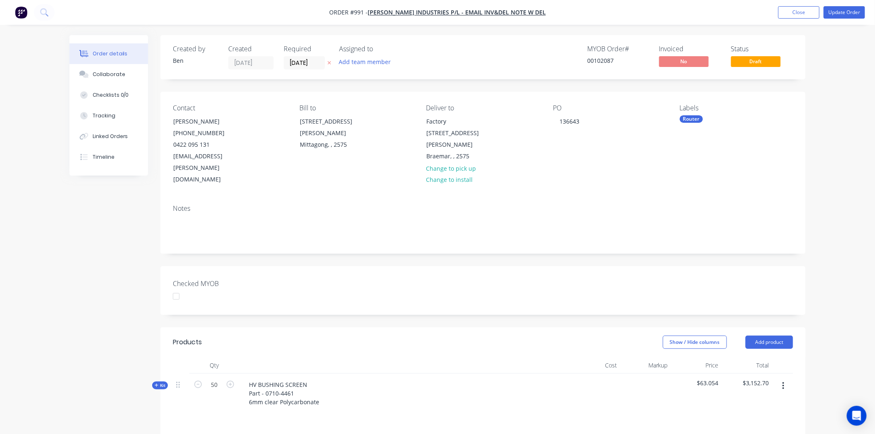
scroll to position [204, 0]
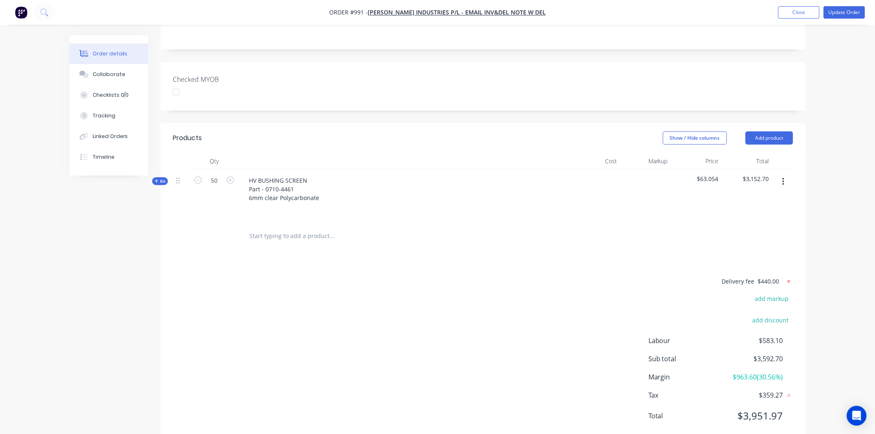
click at [788, 277] on icon at bounding box center [789, 281] width 8 height 8
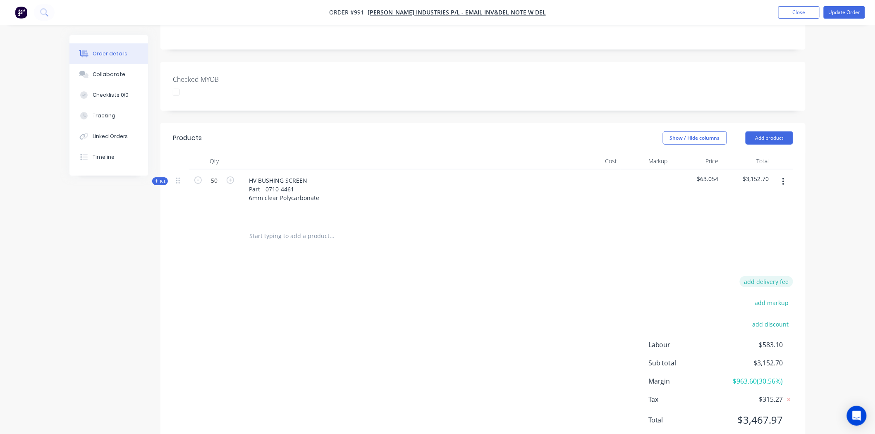
click at [772, 276] on button "add delivery fee" at bounding box center [765, 281] width 53 height 11
type input "195"
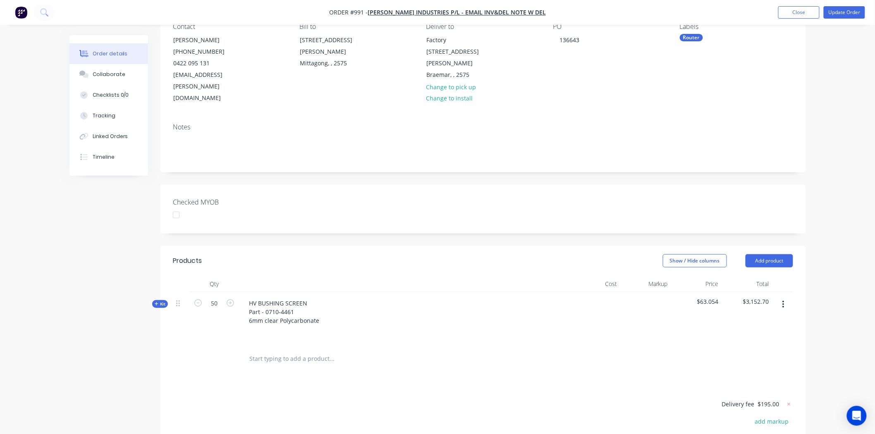
scroll to position [0, 0]
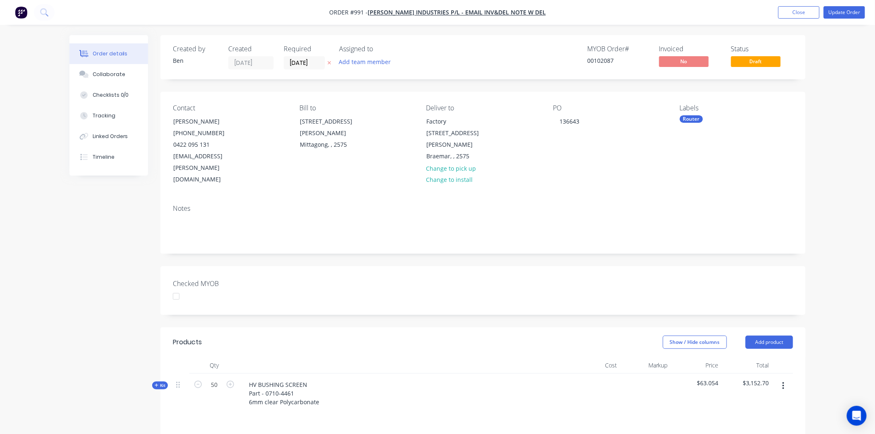
drag, startPoint x: 291, startPoint y: 272, endPoint x: 270, endPoint y: 273, distance: 21.1
click at [291, 272] on div "Checked MYOB" at bounding box center [482, 290] width 645 height 49
click at [843, 12] on button "Update Order" at bounding box center [843, 12] width 41 height 12
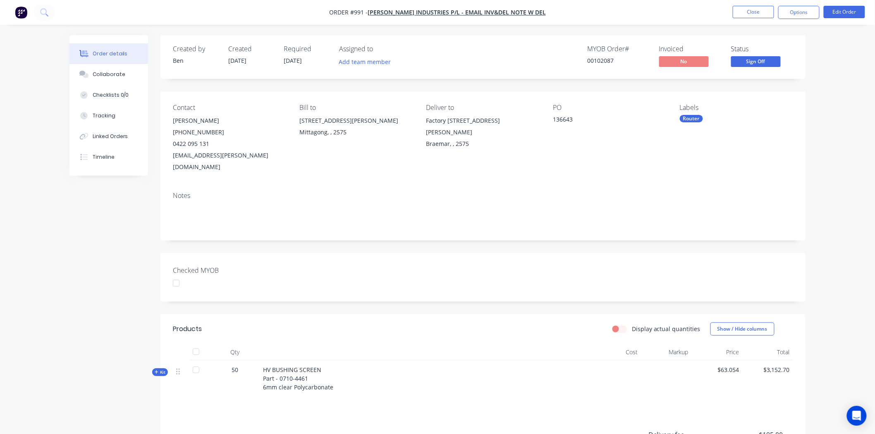
click at [175, 275] on div at bounding box center [176, 283] width 17 height 17
click at [805, 13] on button "Options" at bounding box center [798, 12] width 41 height 13
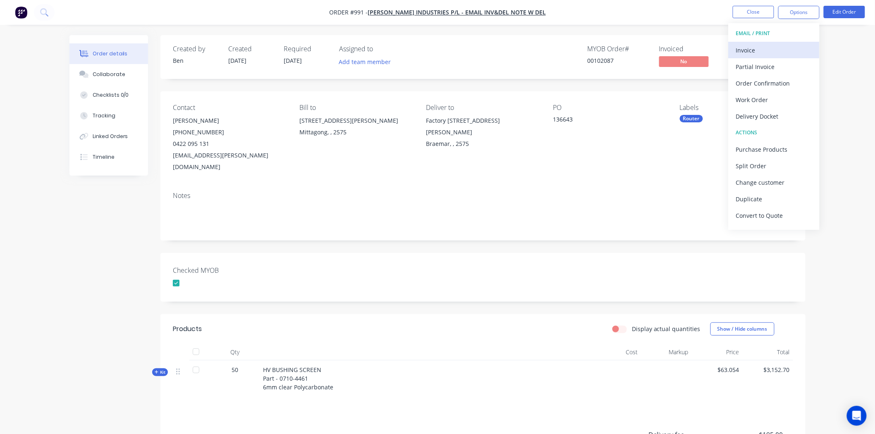
click at [770, 47] on div "Invoice" at bounding box center [774, 50] width 76 height 12
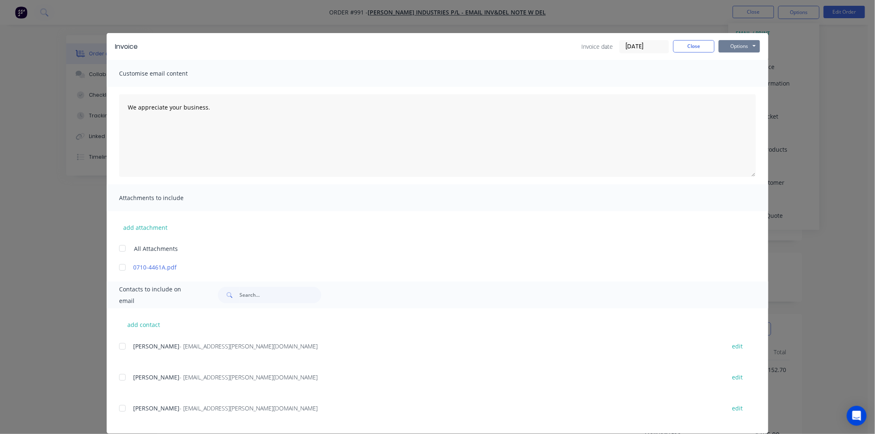
click at [739, 46] on button "Options" at bounding box center [738, 46] width 41 height 12
click at [741, 71] on button "Print" at bounding box center [744, 75] width 53 height 14
click at [740, 43] on button "Options" at bounding box center [738, 46] width 41 height 12
click at [744, 72] on button "Print" at bounding box center [744, 75] width 53 height 14
click at [695, 47] on button "Close" at bounding box center [693, 46] width 41 height 12
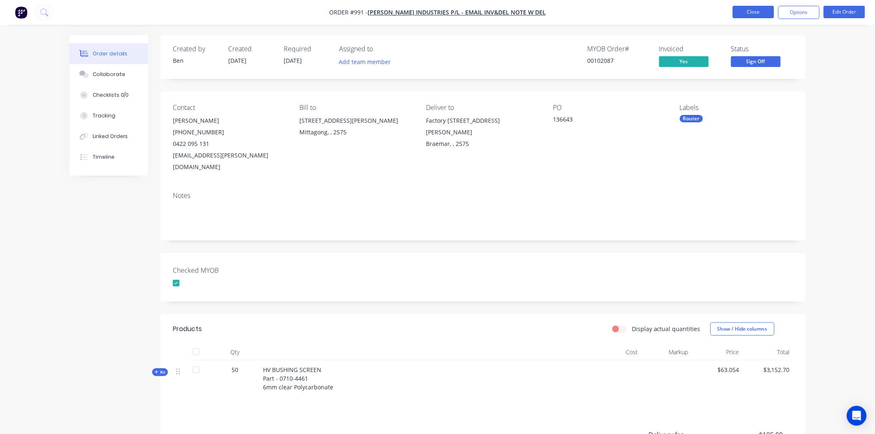
click at [744, 10] on button "Close" at bounding box center [752, 12] width 41 height 12
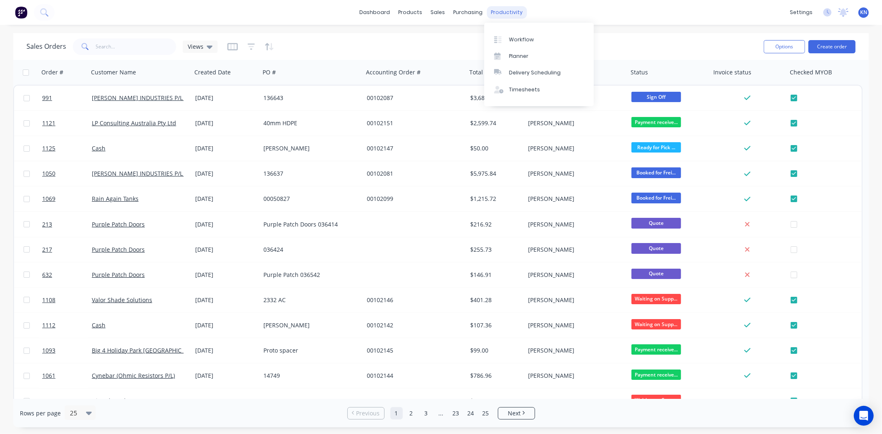
click at [509, 12] on div "productivity" at bounding box center [507, 12] width 40 height 12
click at [522, 36] on div "Workflow" at bounding box center [521, 39] width 25 height 7
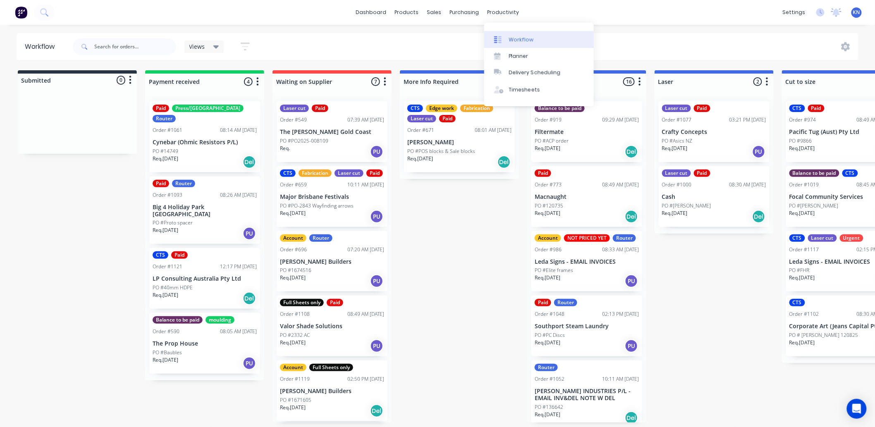
click at [518, 36] on div "Workflow" at bounding box center [521, 39] width 25 height 7
click at [837, 13] on icon at bounding box center [835, 11] width 7 height 7
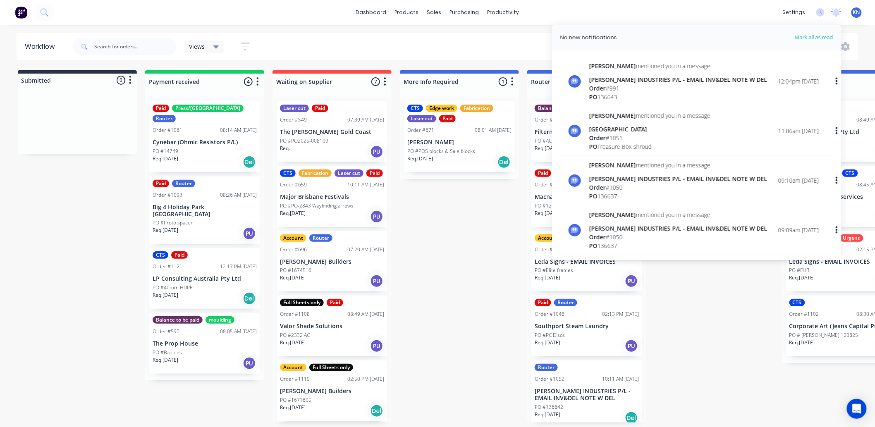
click at [495, 43] on div "Views Save new view None (Default) edit Ready for Pick Up edit Show/Hide status…" at bounding box center [464, 46] width 787 height 25
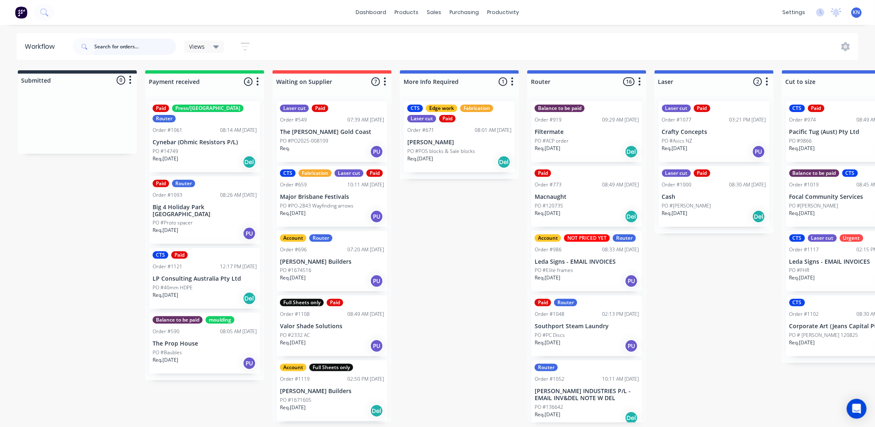
click at [112, 44] on input "text" at bounding box center [135, 46] width 82 height 17
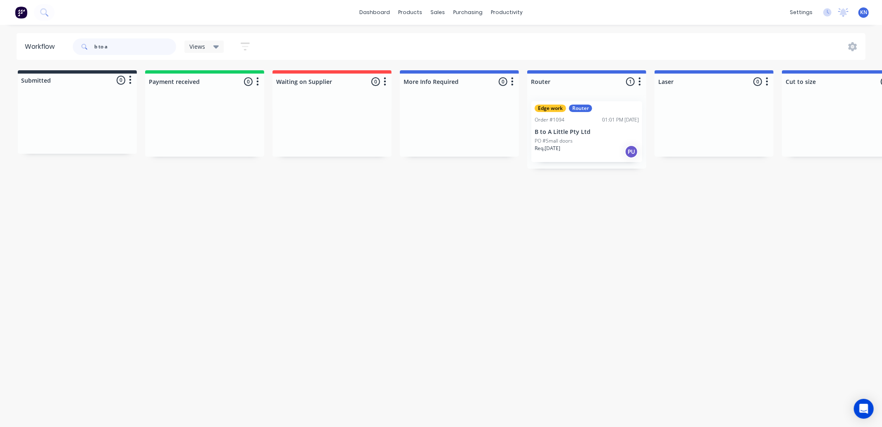
type input "b to a"
click at [572, 143] on p "PO #Small doors" at bounding box center [553, 140] width 38 height 7
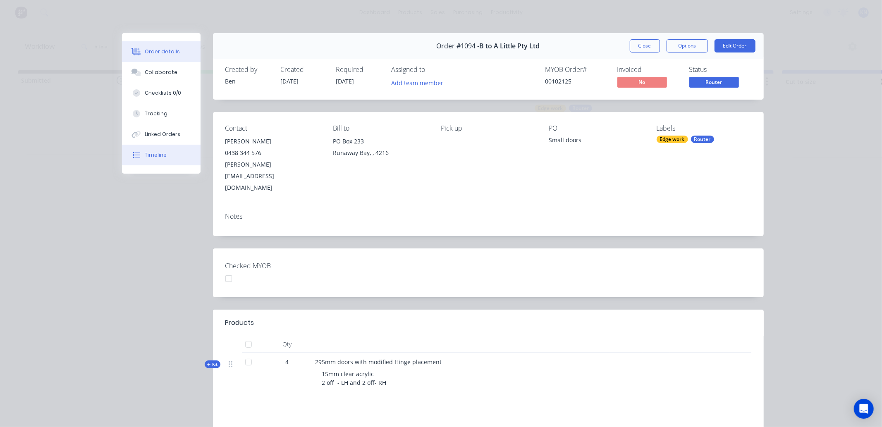
click at [147, 153] on div "Timeline" at bounding box center [156, 154] width 22 height 7
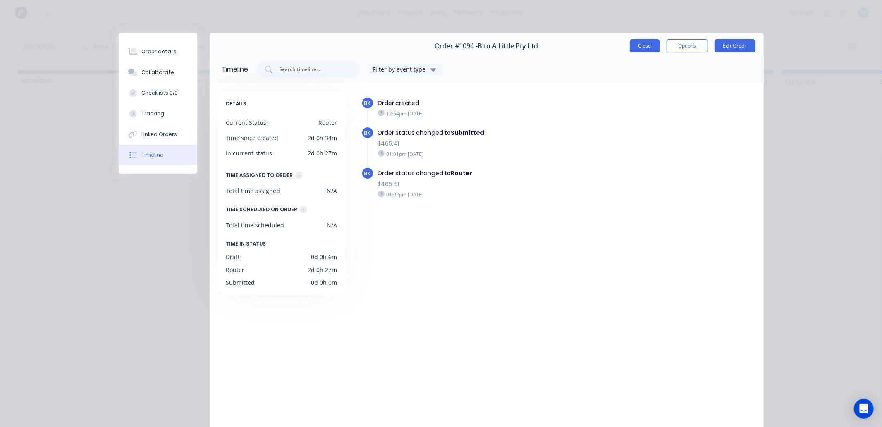
click at [634, 47] on button "Close" at bounding box center [645, 45] width 30 height 13
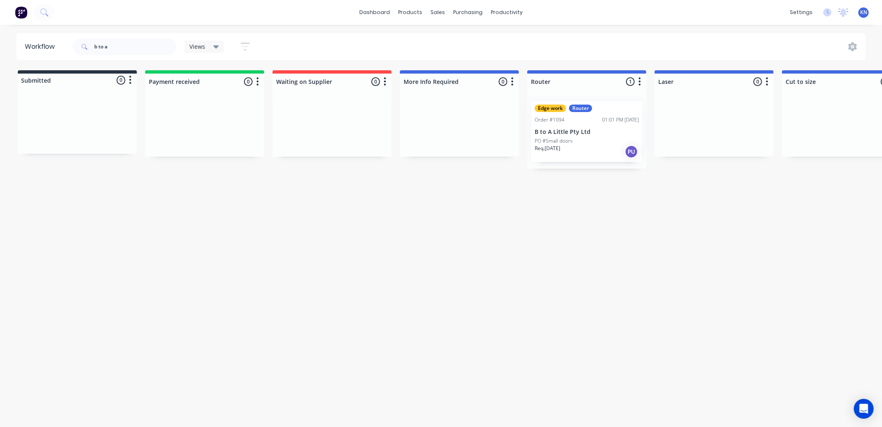
click at [565, 134] on p "B to A Little Pty Ltd" at bounding box center [586, 132] width 104 height 7
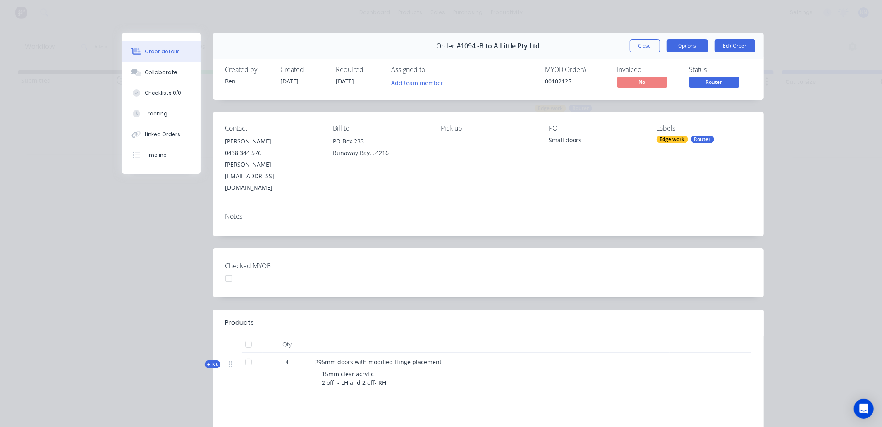
click at [688, 46] on button "Options" at bounding box center [686, 45] width 41 height 13
click at [567, 112] on div "Order #1094 - B to A Little Pty Ltd Close Options PRINT Work Order Delivery Doc…" at bounding box center [443, 288] width 642 height 510
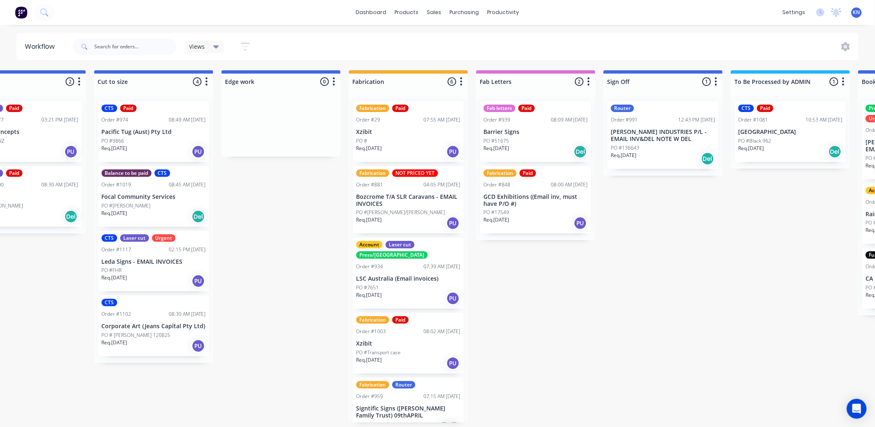
scroll to position [0, 665]
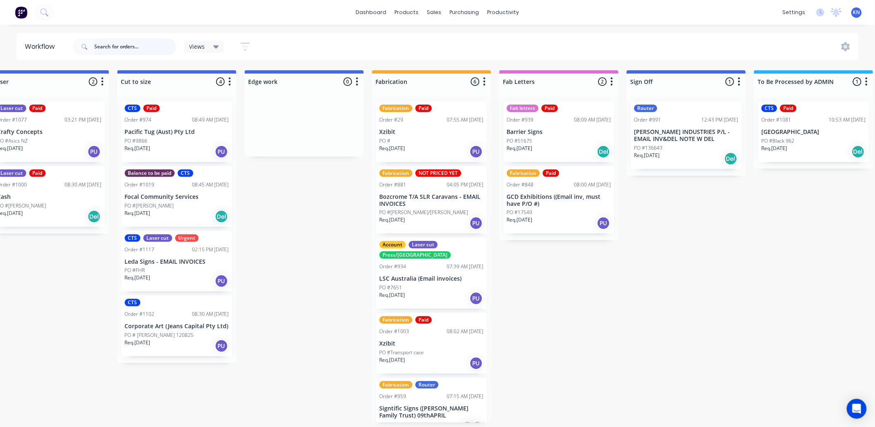
click at [112, 47] on input "text" at bounding box center [135, 46] width 82 height 17
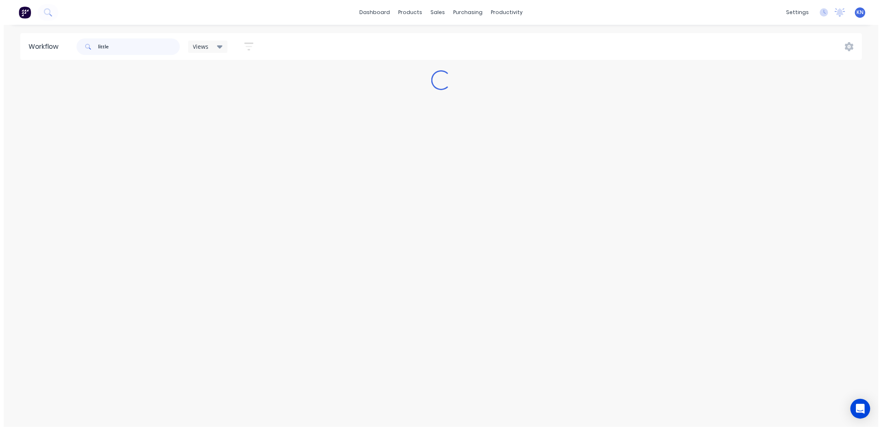
scroll to position [0, 0]
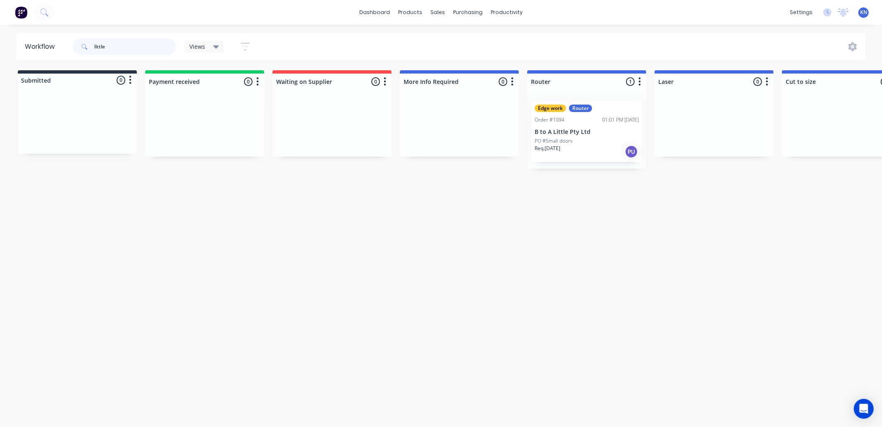
type input "little"
click at [621, 211] on div "Mark as Picked Up" at bounding box center [600, 211] width 83 height 17
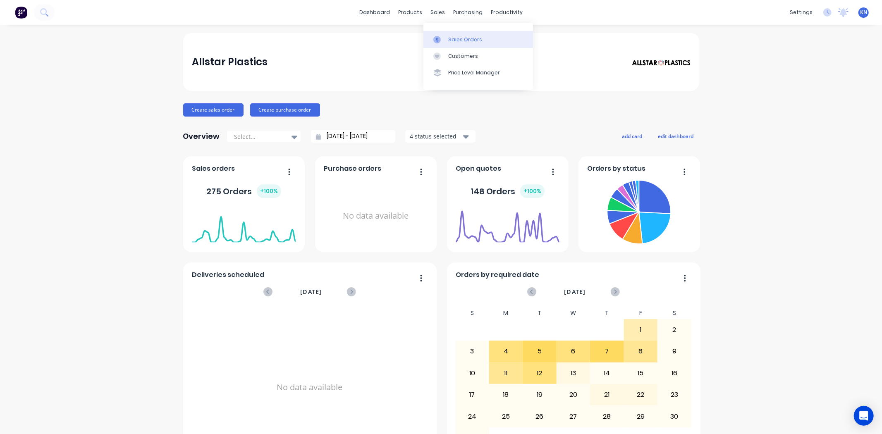
click at [447, 38] on link "Sales Orders" at bounding box center [478, 39] width 110 height 17
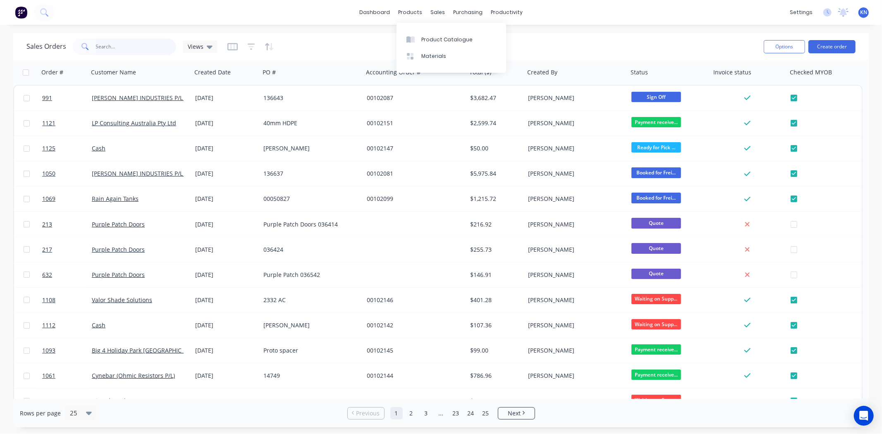
click at [110, 47] on input "text" at bounding box center [136, 46] width 81 height 17
type input "scion"
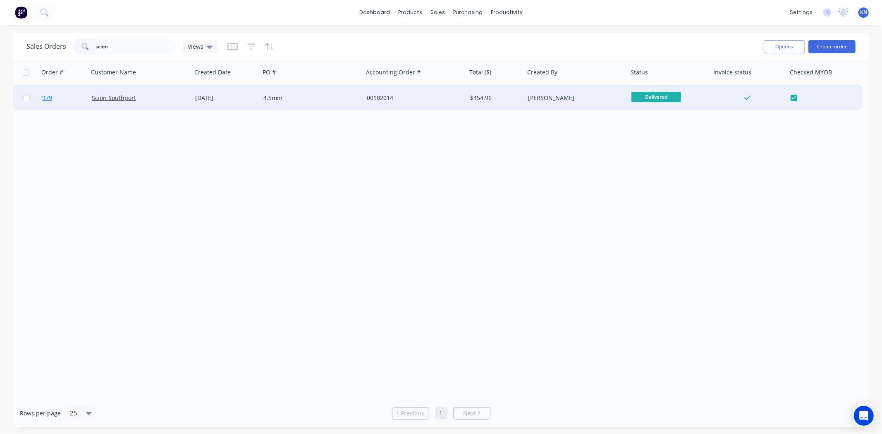
click at [43, 97] on span "979" at bounding box center [47, 98] width 10 height 8
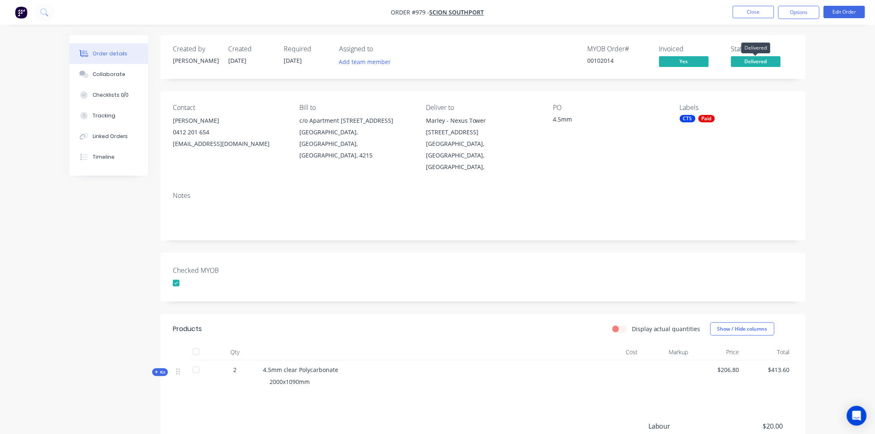
click at [758, 62] on span "Delivered" at bounding box center [756, 61] width 50 height 10
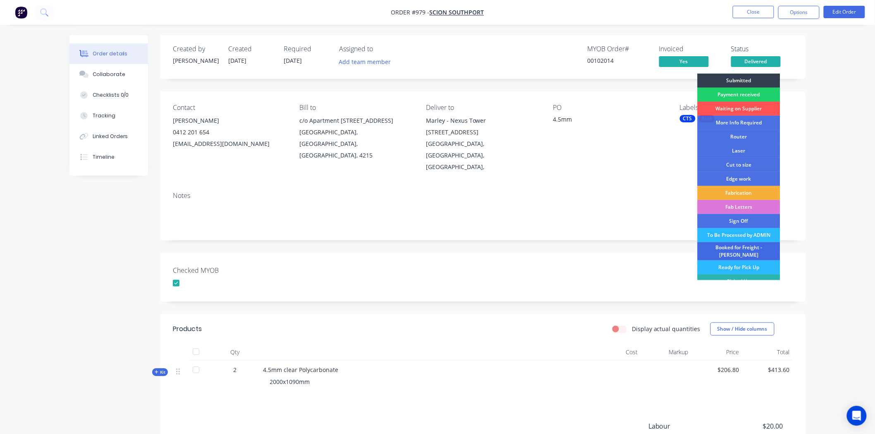
click at [736, 247] on div "Booked for Freight - [PERSON_NAME]" at bounding box center [738, 251] width 83 height 18
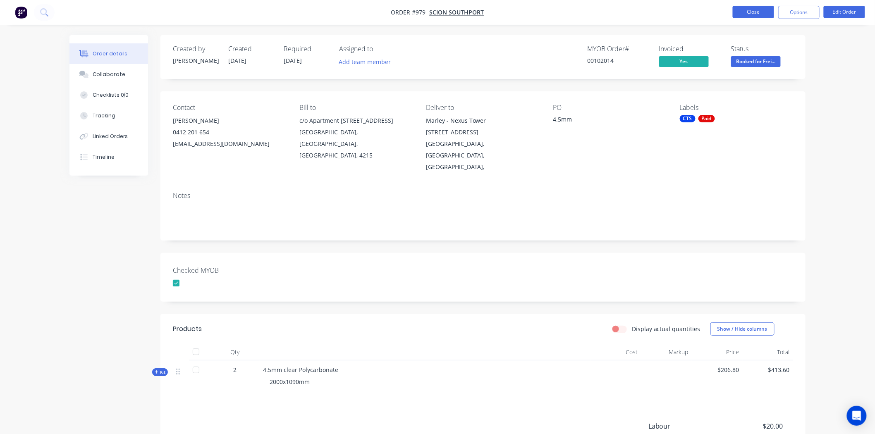
click at [752, 11] on button "Close" at bounding box center [752, 12] width 41 height 12
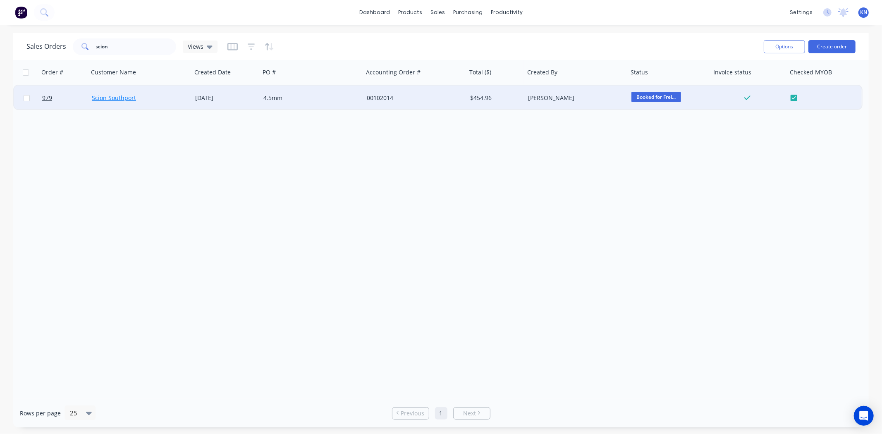
click at [106, 96] on link "Scion Southport" at bounding box center [114, 98] width 44 height 8
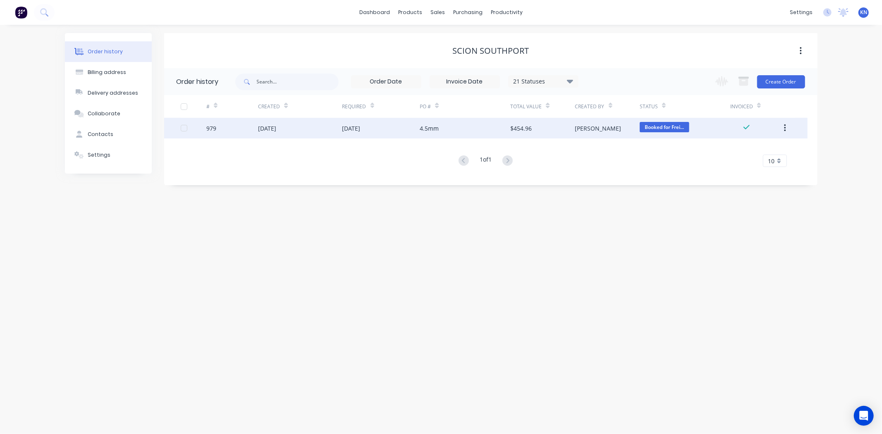
click at [209, 129] on div "979" at bounding box center [211, 128] width 10 height 9
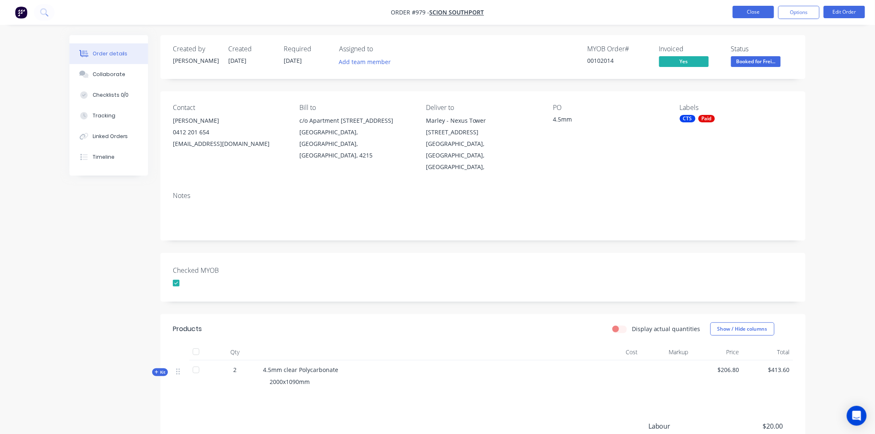
click at [758, 13] on button "Close" at bounding box center [752, 12] width 41 height 12
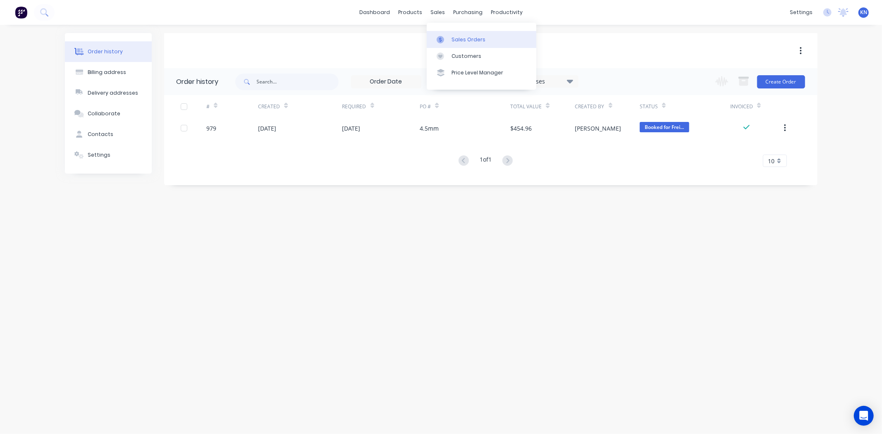
click at [457, 38] on div "Sales Orders" at bounding box center [468, 39] width 34 height 7
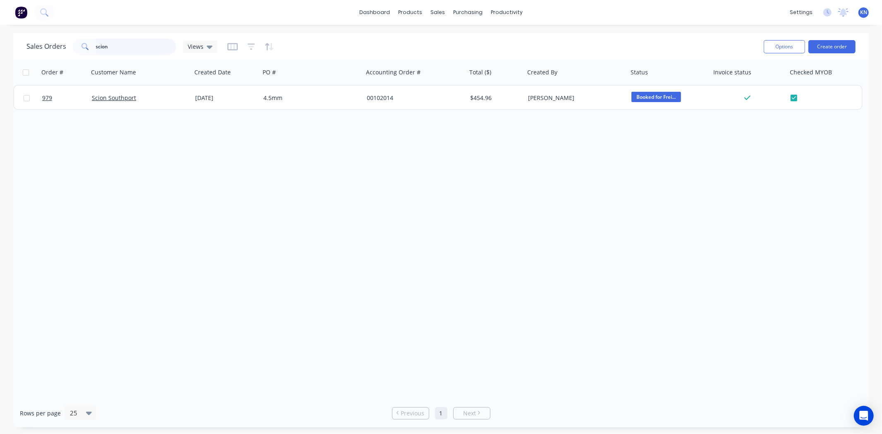
click at [133, 49] on input "scion" at bounding box center [136, 46] width 81 height 17
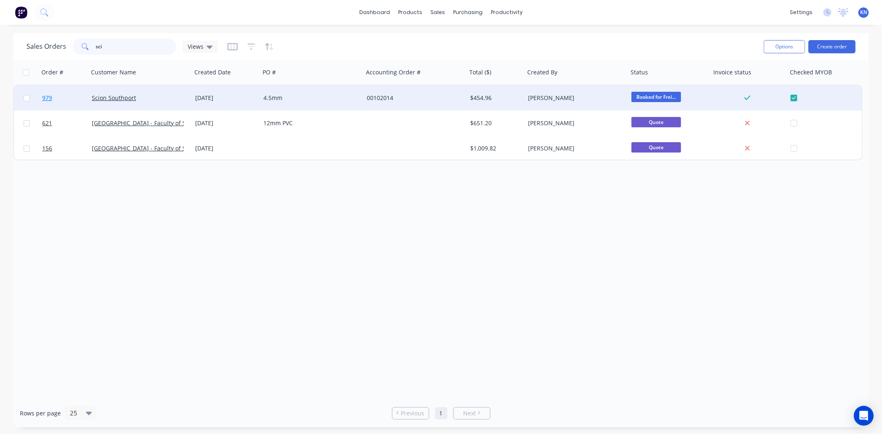
type input "sci"
click at [47, 96] on span "979" at bounding box center [47, 98] width 10 height 8
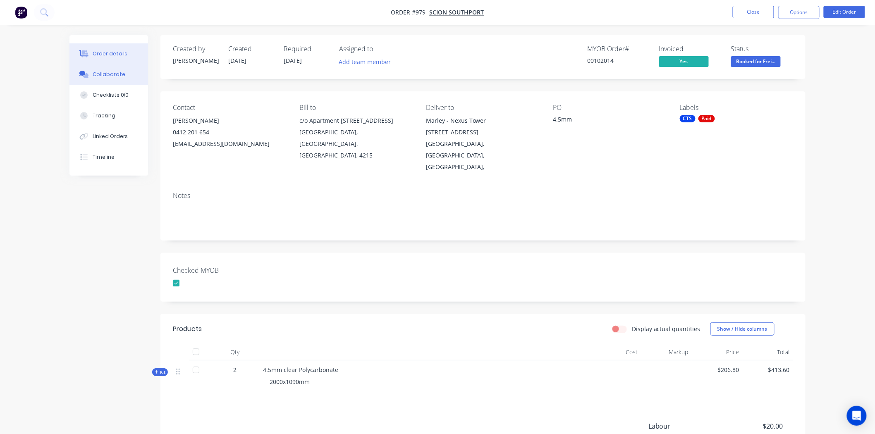
click at [115, 75] on div "Collaborate" at bounding box center [109, 74] width 33 height 7
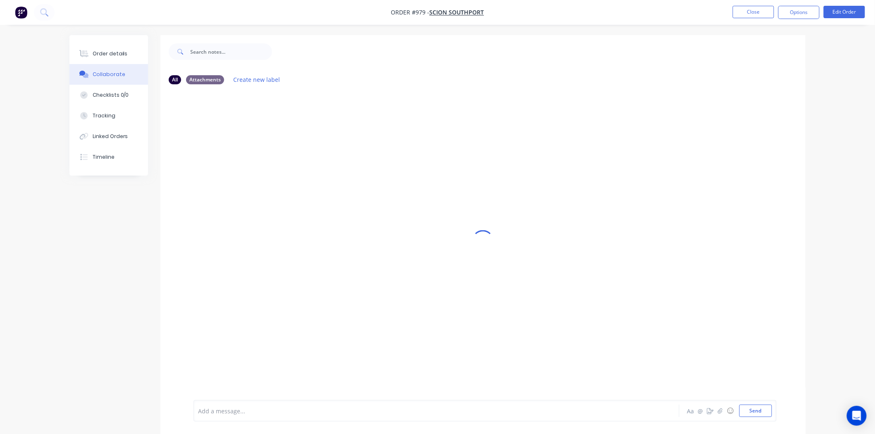
click at [290, 416] on div "Add a message..." at bounding box center [413, 411] width 430 height 12
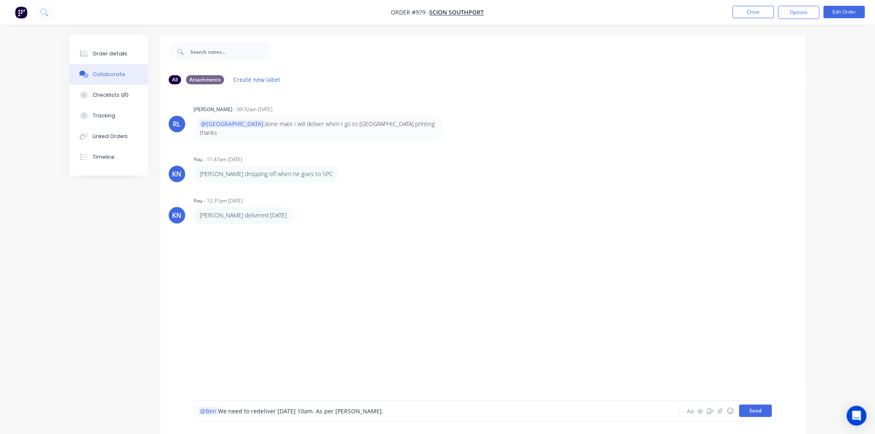
click at [758, 408] on button "Send" at bounding box center [755, 411] width 33 height 12
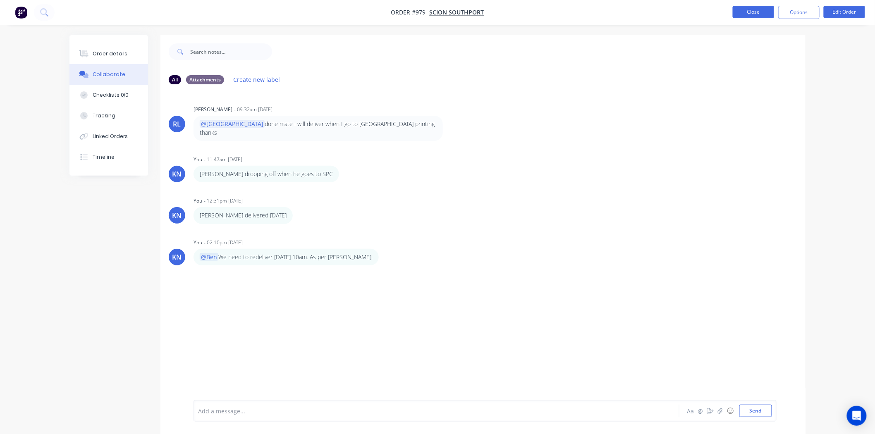
click at [747, 11] on button "Close" at bounding box center [752, 12] width 41 height 12
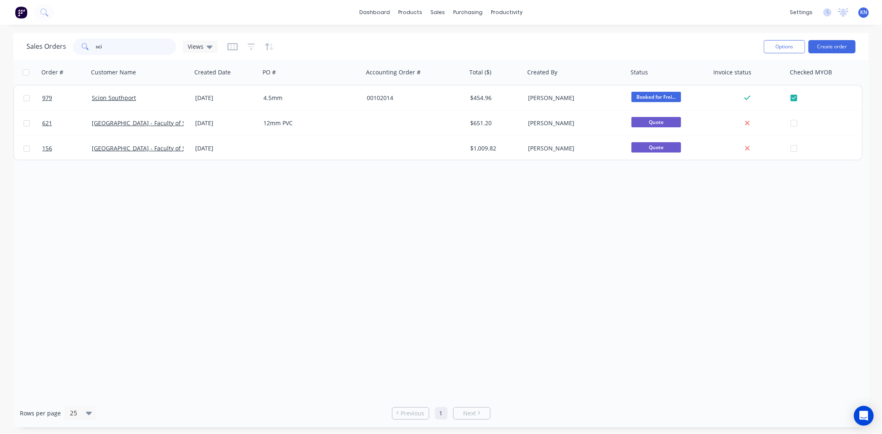
drag, startPoint x: 117, startPoint y: 48, endPoint x: 68, endPoint y: 44, distance: 49.4
click at [68, 44] on div "Sales Orders sci Views" at bounding box center [121, 46] width 191 height 17
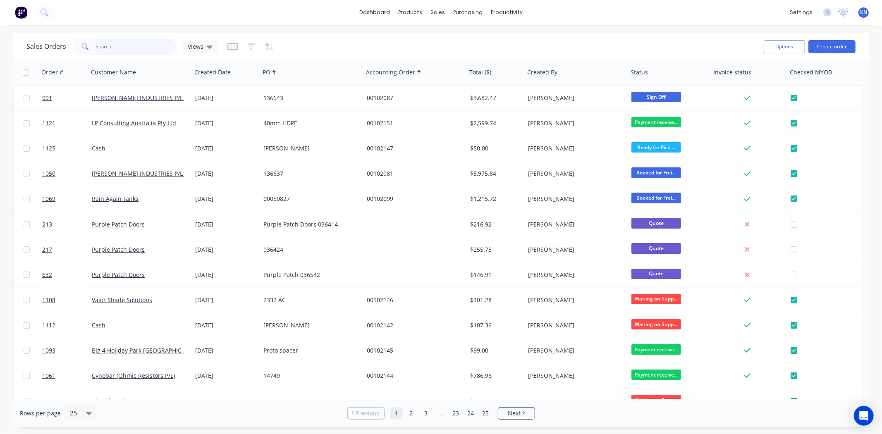
click at [112, 46] on input "text" at bounding box center [136, 46] width 81 height 17
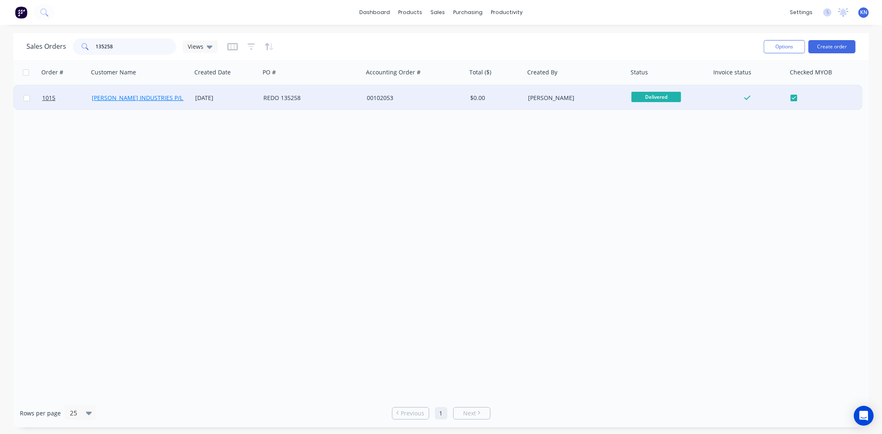
type input "135258"
click at [147, 95] on link "[PERSON_NAME] INDUSTRIES P/L - EMAIL INV&DEL NOTE W DEL" at bounding box center [179, 98] width 175 height 8
click at [49, 97] on span "1015" at bounding box center [48, 98] width 13 height 8
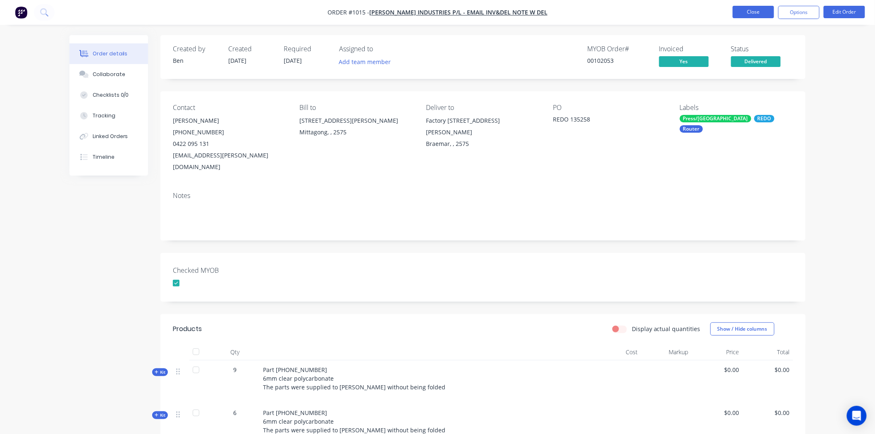
click at [764, 13] on button "Close" at bounding box center [752, 12] width 41 height 12
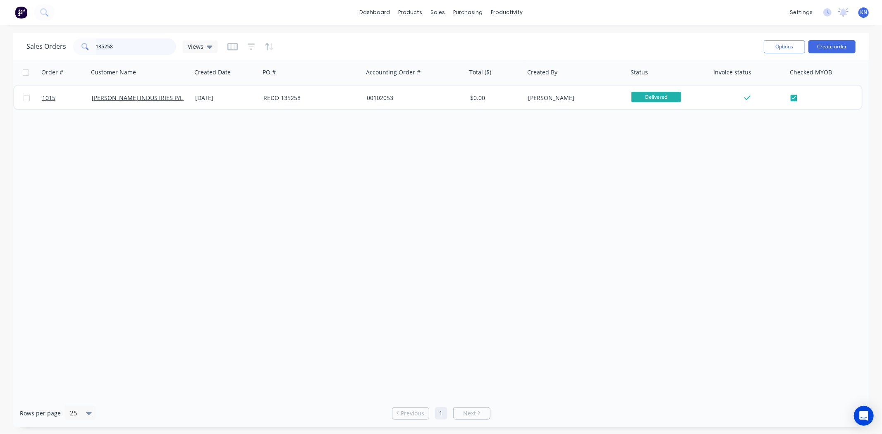
click at [124, 50] on input "135258" at bounding box center [136, 46] width 81 height 17
type input "1"
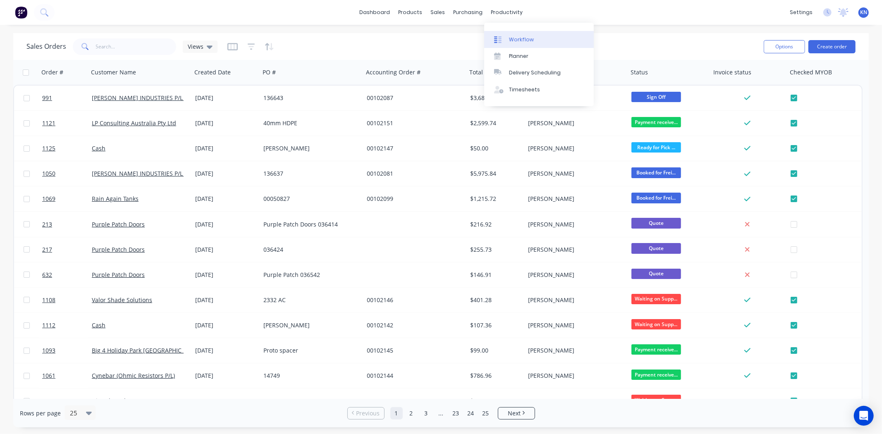
click at [524, 37] on div "Workflow" at bounding box center [521, 39] width 25 height 7
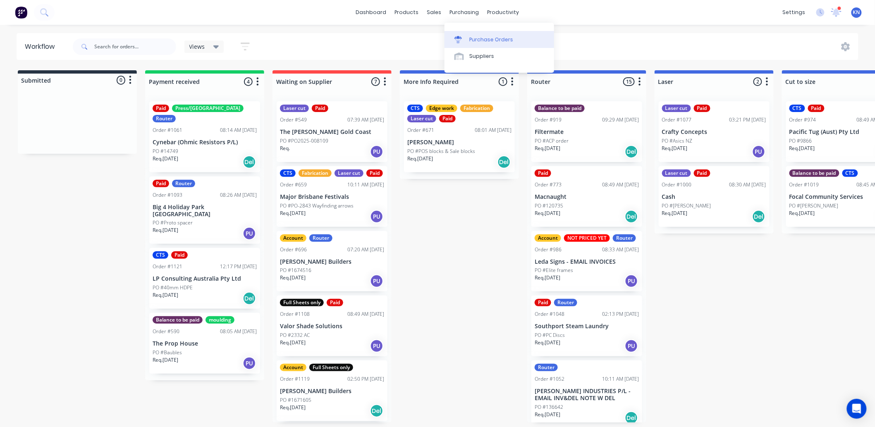
click at [468, 38] on link "Purchase Orders" at bounding box center [499, 39] width 110 height 17
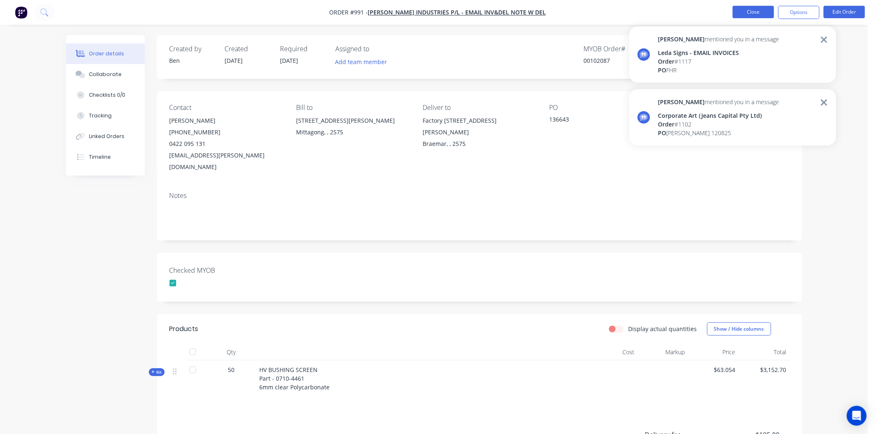
click at [761, 9] on button "Close" at bounding box center [752, 12] width 41 height 12
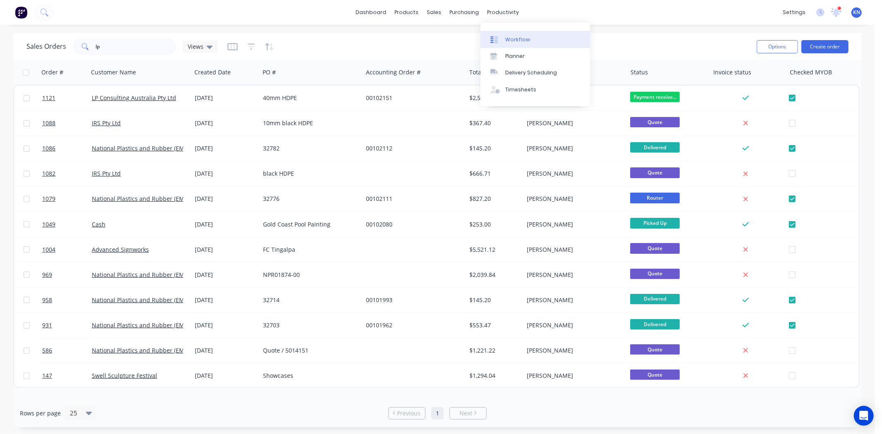
click at [509, 10] on div "productivity" at bounding box center [503, 12] width 40 height 12
click at [517, 41] on div "Workflow" at bounding box center [517, 39] width 25 height 7
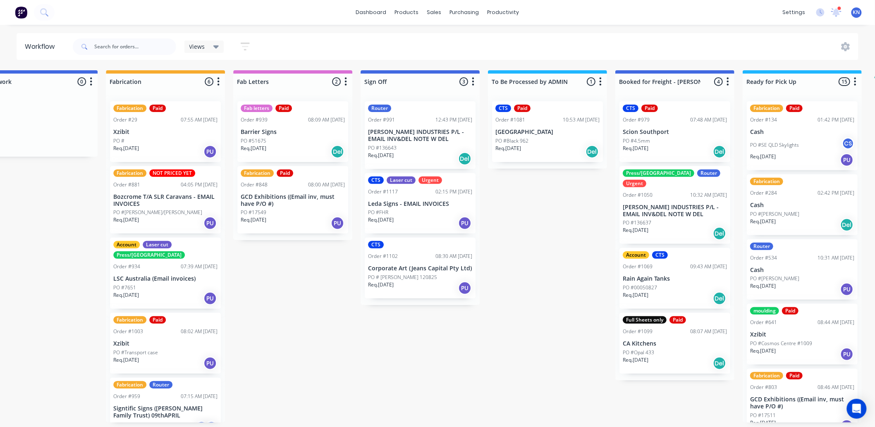
scroll to position [0, 1103]
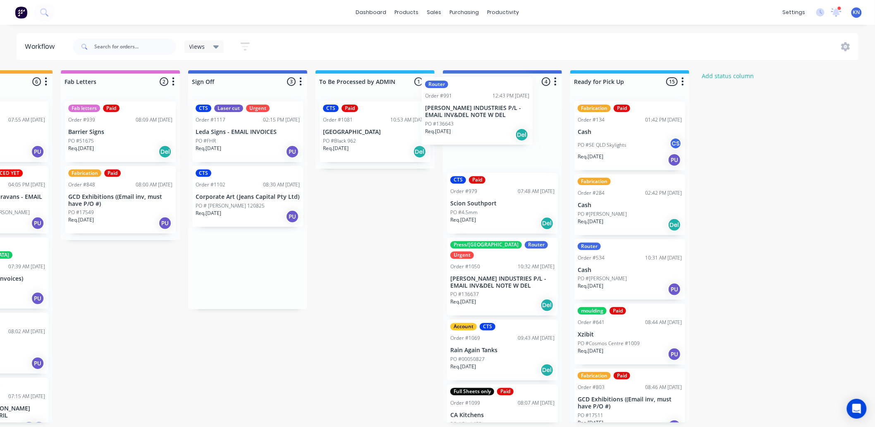
drag, startPoint x: 228, startPoint y: 133, endPoint x: 481, endPoint y: 105, distance: 254.1
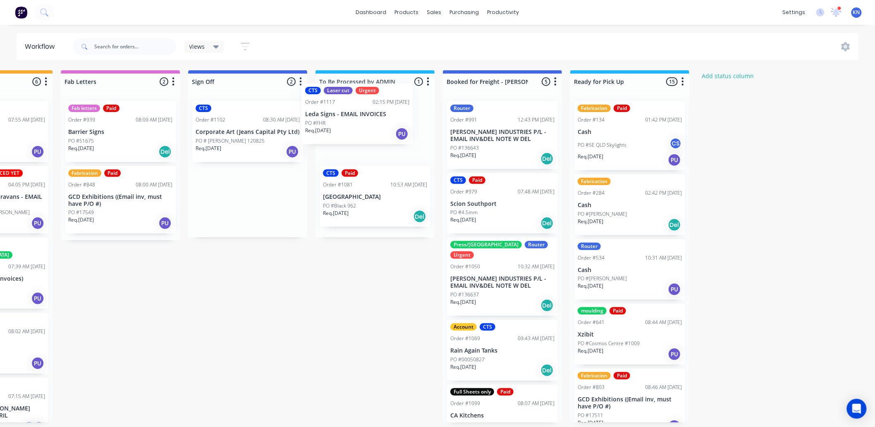
drag, startPoint x: 242, startPoint y: 128, endPoint x: 349, endPoint y: 114, distance: 108.4
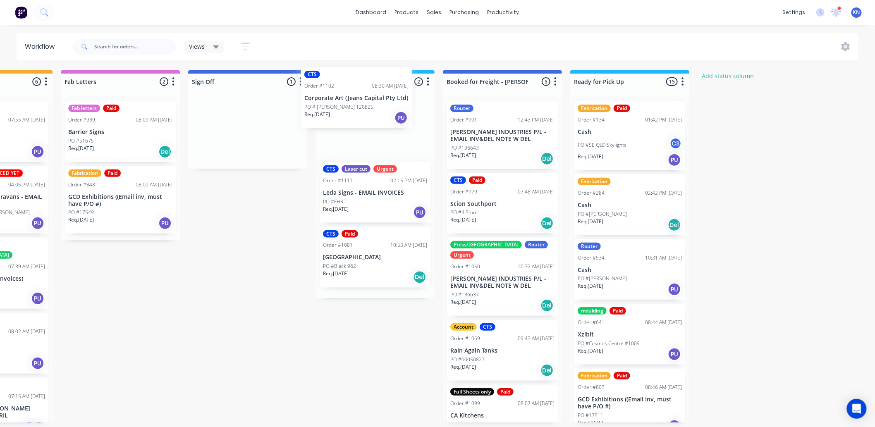
drag, startPoint x: 229, startPoint y: 128, endPoint x: 352, endPoint y: 90, distance: 128.1
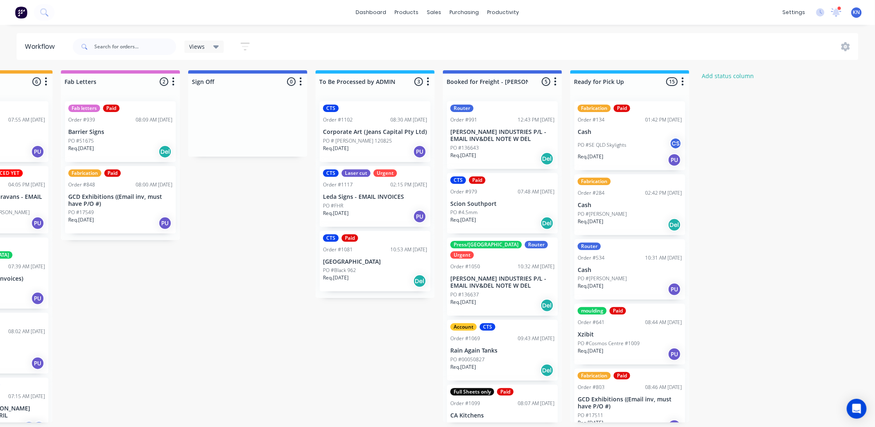
click at [335, 111] on div "CTS" at bounding box center [331, 108] width 16 height 7
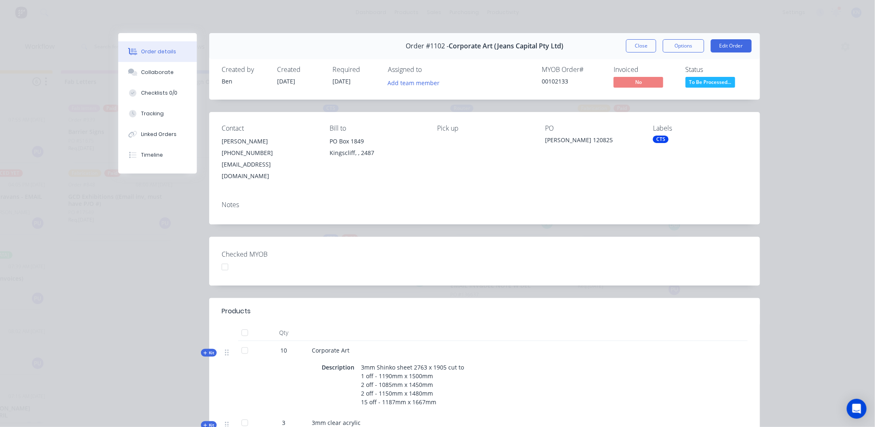
drag, startPoint x: 660, startPoint y: 142, endPoint x: 656, endPoint y: 145, distance: 5.0
click at [656, 145] on div "Labels CTS" at bounding box center [700, 152] width 95 height 57
click at [657, 141] on div "CTS" at bounding box center [661, 139] width 16 height 7
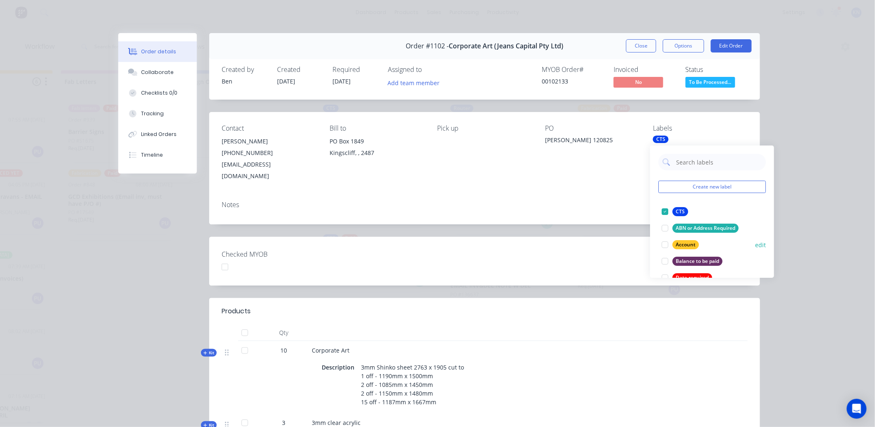
click at [663, 245] on div at bounding box center [664, 244] width 17 height 17
click at [397, 263] on div "Checked MYOB" at bounding box center [484, 261] width 551 height 49
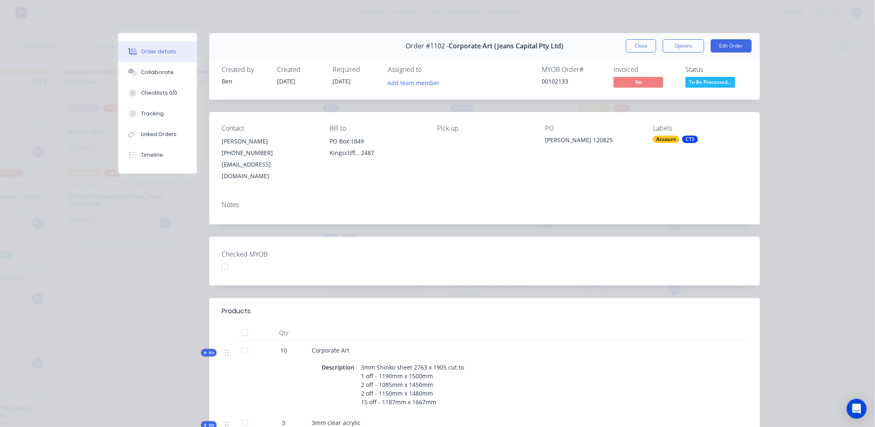
click at [221, 259] on div at bounding box center [225, 267] width 17 height 17
click at [679, 43] on button "Options" at bounding box center [683, 45] width 41 height 13
click at [675, 43] on button "Options" at bounding box center [683, 45] width 41 height 13
click at [384, 269] on div "Checked MYOB" at bounding box center [484, 261] width 551 height 49
click at [634, 44] on button "Close" at bounding box center [641, 45] width 30 height 13
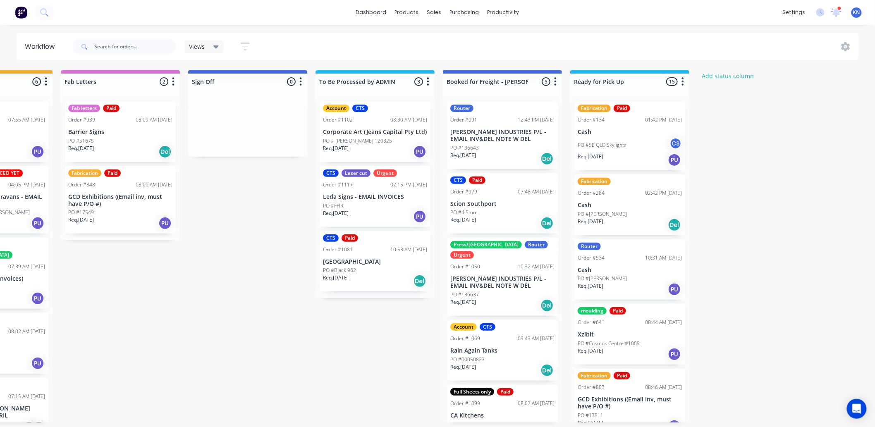
click at [330, 175] on div "CTS" at bounding box center [331, 172] width 16 height 7
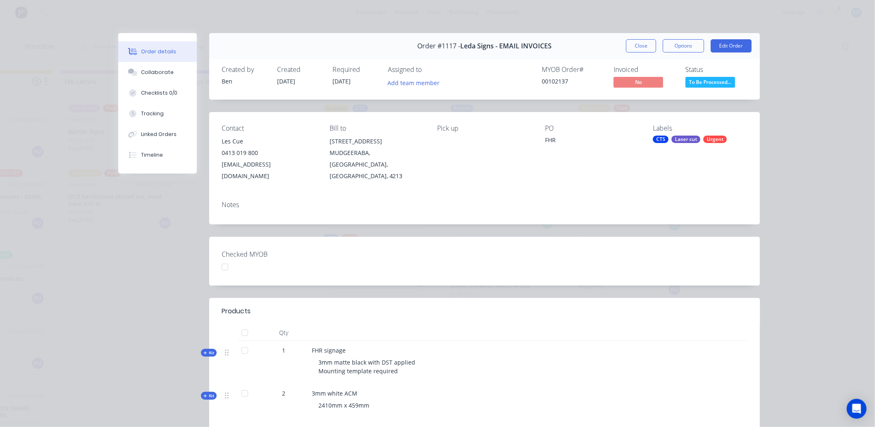
click at [660, 139] on div "CTS" at bounding box center [661, 139] width 16 height 7
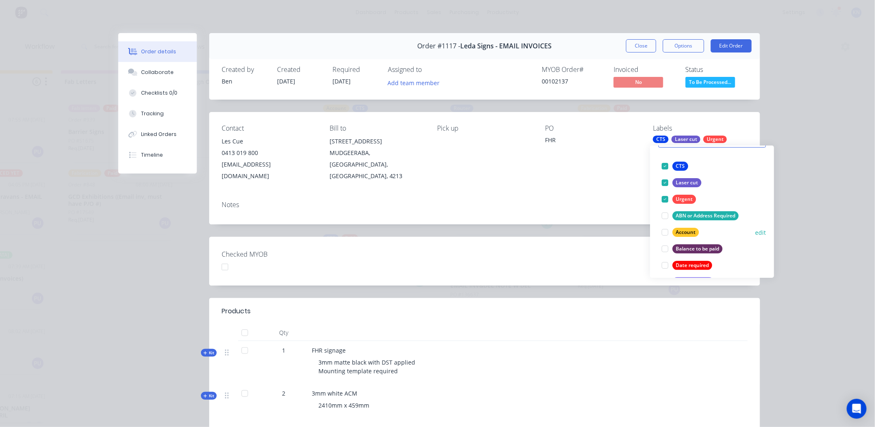
scroll to position [46, 0]
click at [664, 231] on div at bounding box center [664, 232] width 17 height 17
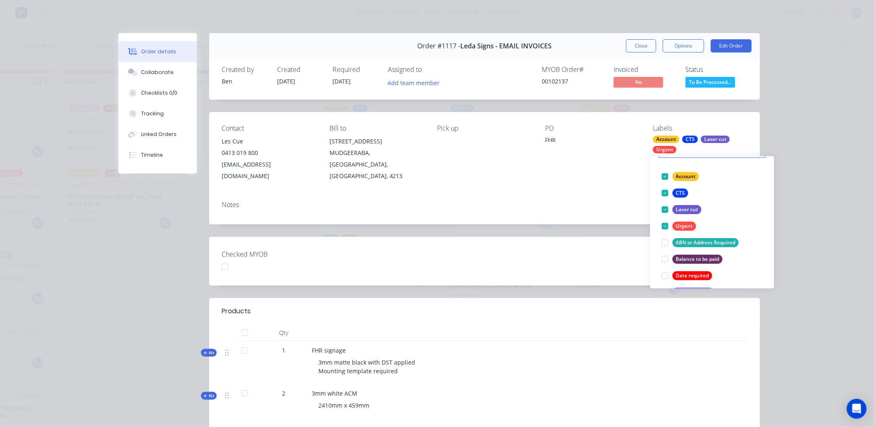
click at [575, 257] on div "Checked MYOB" at bounding box center [484, 261] width 551 height 49
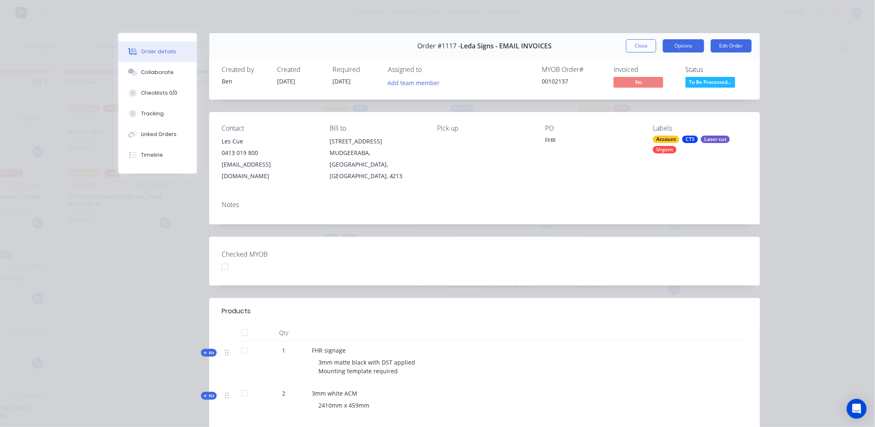
click at [685, 43] on button "Options" at bounding box center [683, 45] width 41 height 13
click at [679, 46] on button "Options" at bounding box center [683, 45] width 41 height 13
click at [634, 43] on button "Close" at bounding box center [641, 45] width 30 height 13
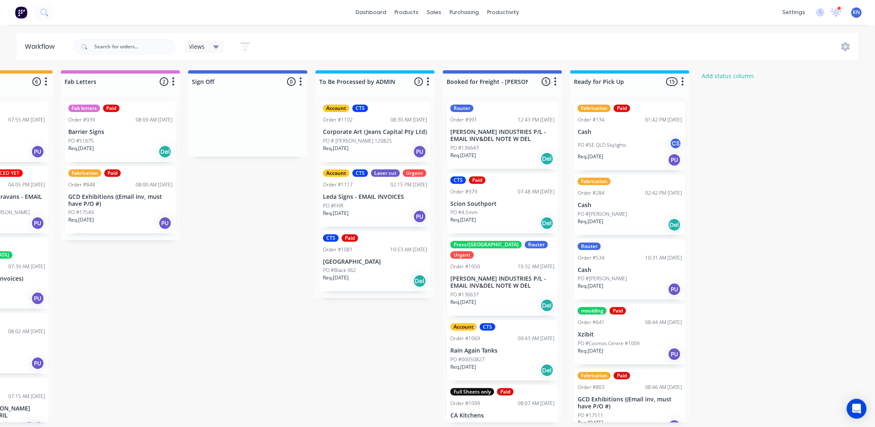
click at [498, 141] on p "[PERSON_NAME] INDUSTRIES P/L - EMAIL INV&DEL NOTE W DEL" at bounding box center [502, 136] width 104 height 14
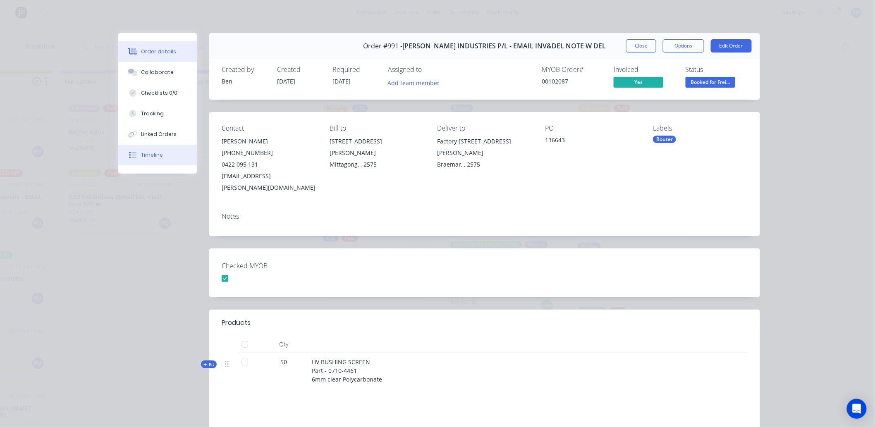
click at [153, 153] on div "Timeline" at bounding box center [152, 154] width 22 height 7
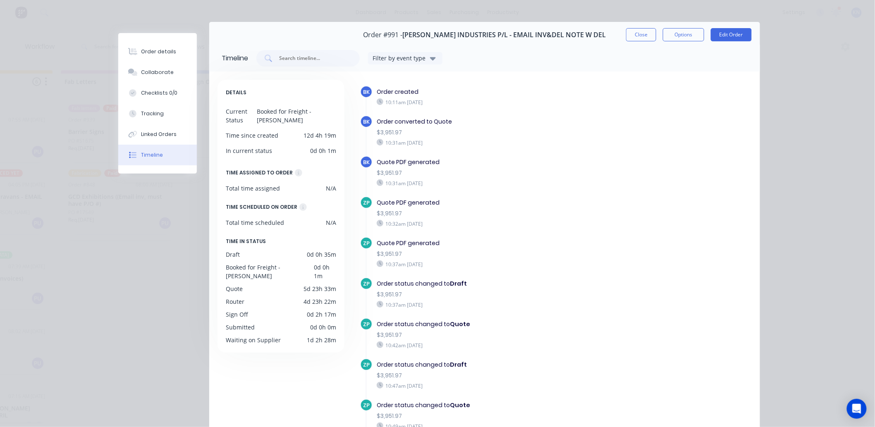
scroll to position [0, 0]
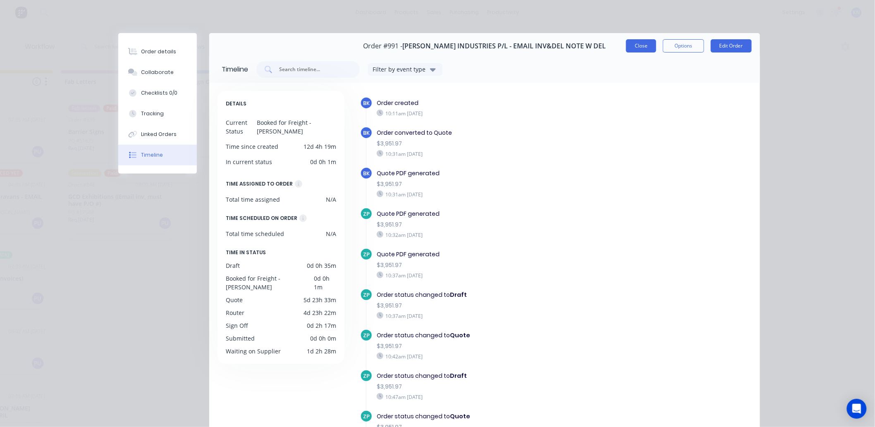
click at [638, 44] on button "Close" at bounding box center [641, 45] width 30 height 13
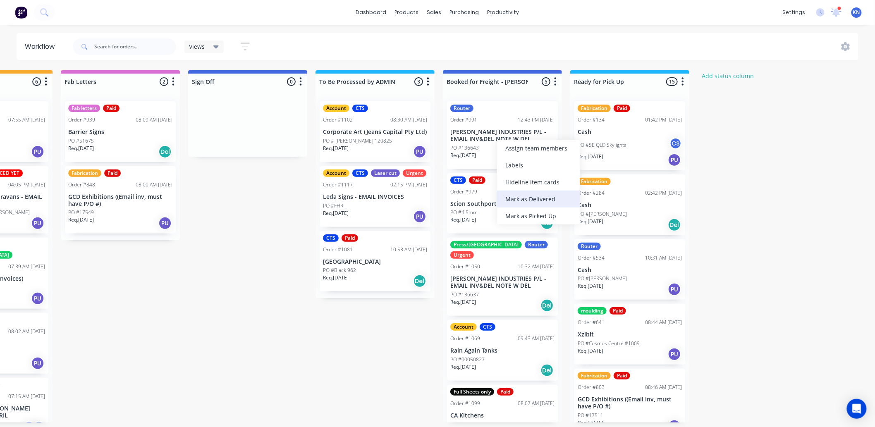
click at [526, 197] on div "Mark as Delivered" at bounding box center [538, 199] width 83 height 17
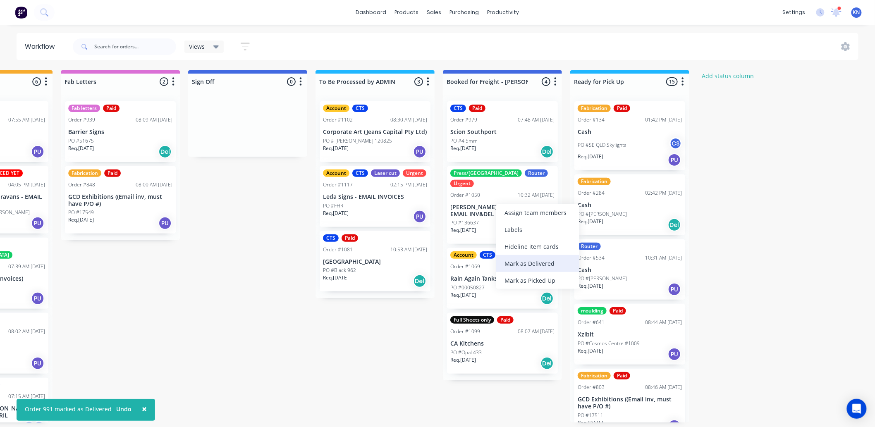
click at [528, 262] on div "Mark as Delivered" at bounding box center [537, 263] width 83 height 17
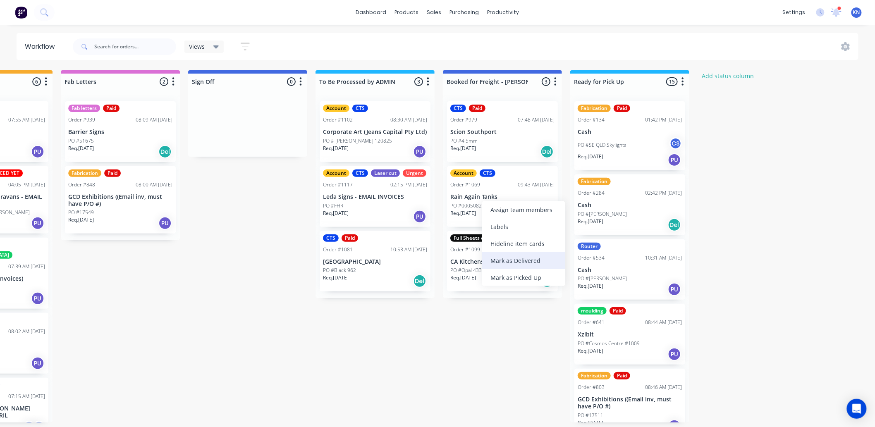
click at [510, 262] on div "Mark as Delivered" at bounding box center [523, 260] width 83 height 17
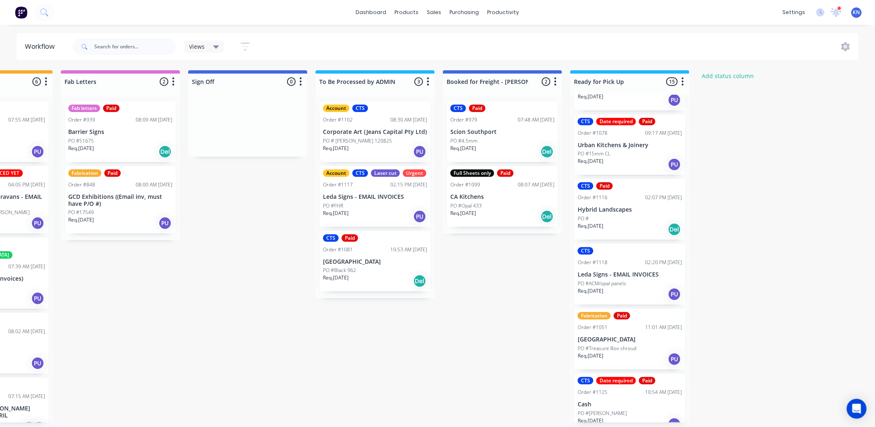
scroll to position [2, 1103]
click at [640, 423] on div "Mark as Picked Up" at bounding box center [650, 428] width 83 height 17
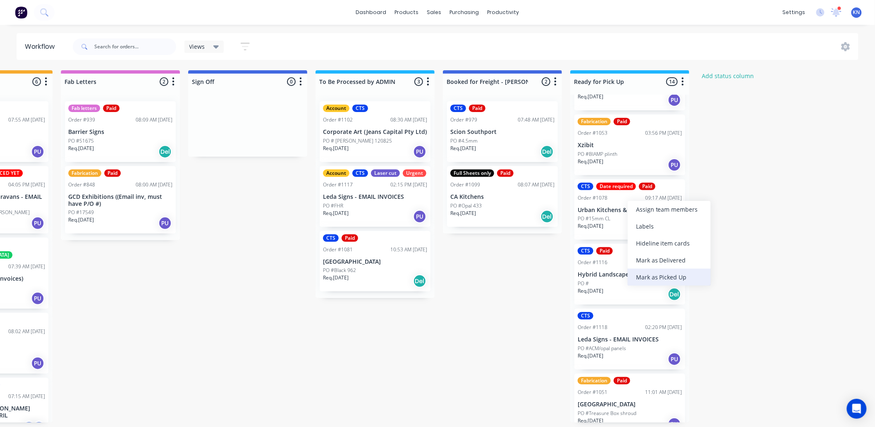
click at [668, 274] on div "Mark as Picked Up" at bounding box center [668, 277] width 83 height 17
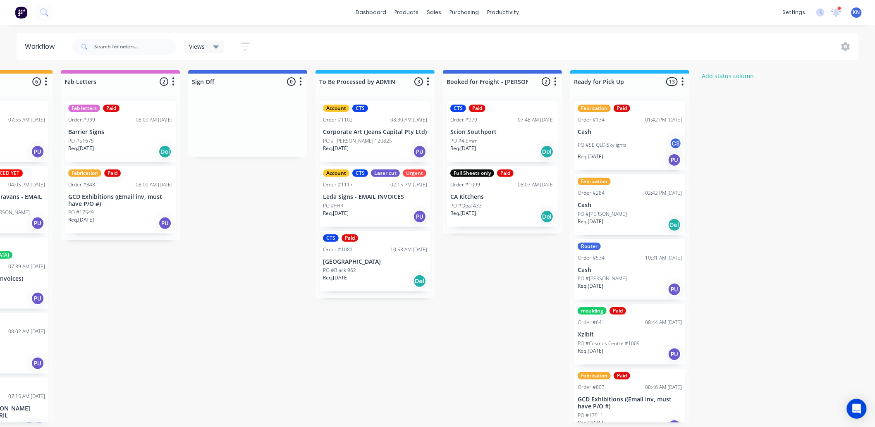
scroll to position [0, 1103]
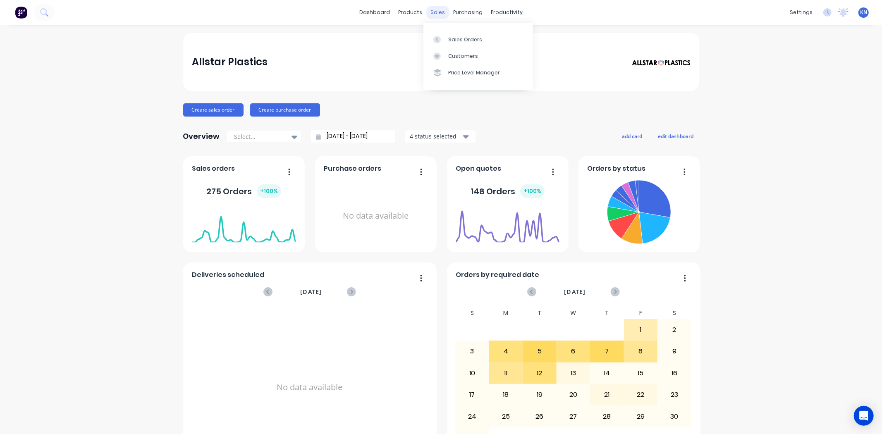
click at [433, 12] on div "sales" at bounding box center [437, 12] width 23 height 12
click at [454, 37] on div "Sales Orders" at bounding box center [465, 39] width 34 height 7
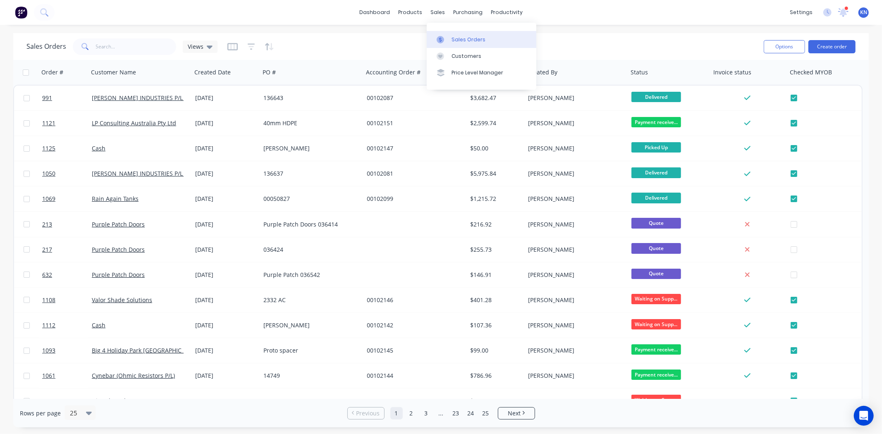
click at [476, 39] on div "Sales Orders" at bounding box center [468, 39] width 34 height 7
click at [123, 44] on input "text" at bounding box center [136, 46] width 81 height 17
type input "1102"
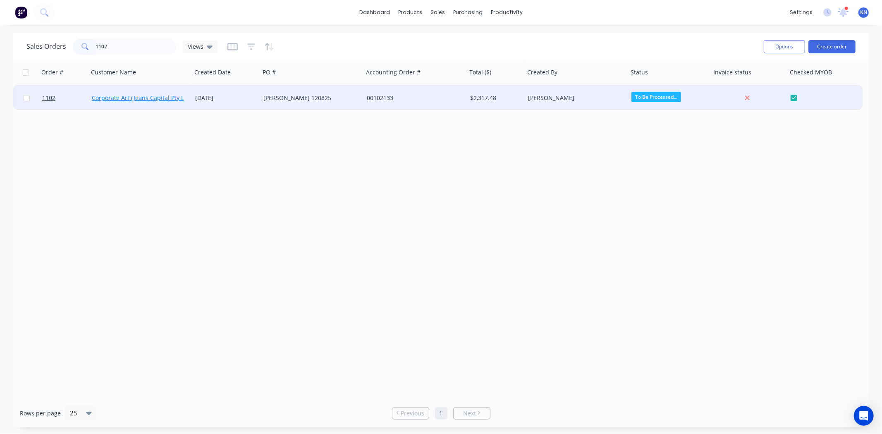
click at [134, 98] on link "Corporate Art (Jeans Capital Pty Ltd)" at bounding box center [142, 98] width 100 height 8
click at [50, 94] on span "1102" at bounding box center [48, 98] width 13 height 8
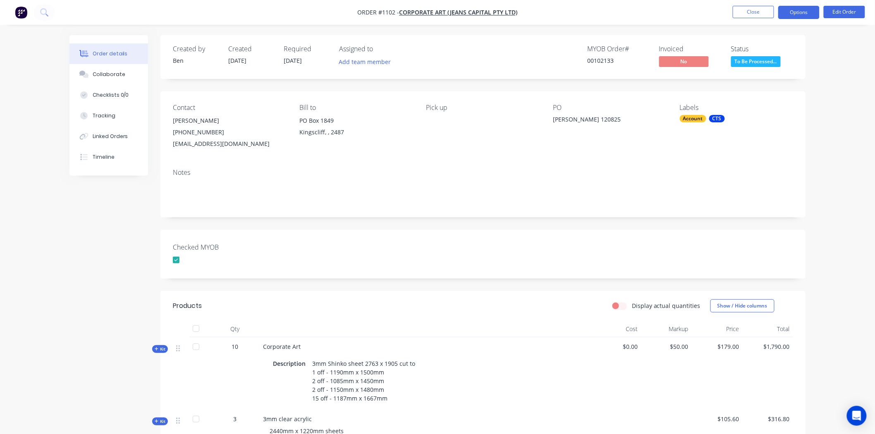
click at [801, 9] on button "Options" at bounding box center [798, 12] width 41 height 13
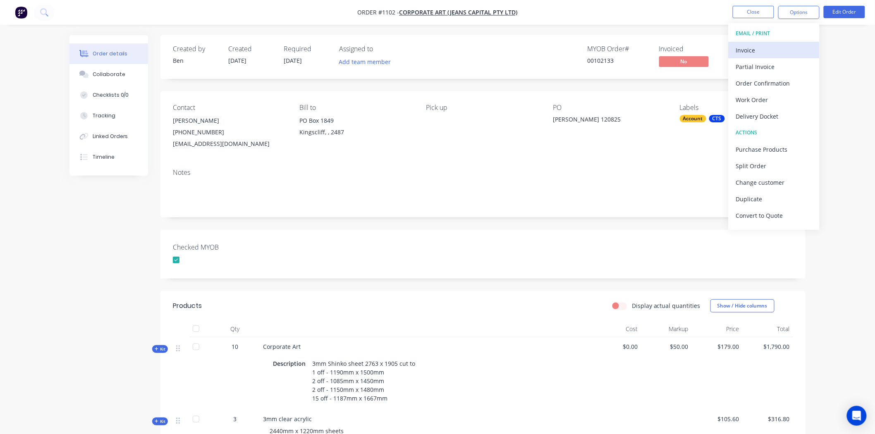
click at [745, 50] on div "Invoice" at bounding box center [774, 50] width 76 height 12
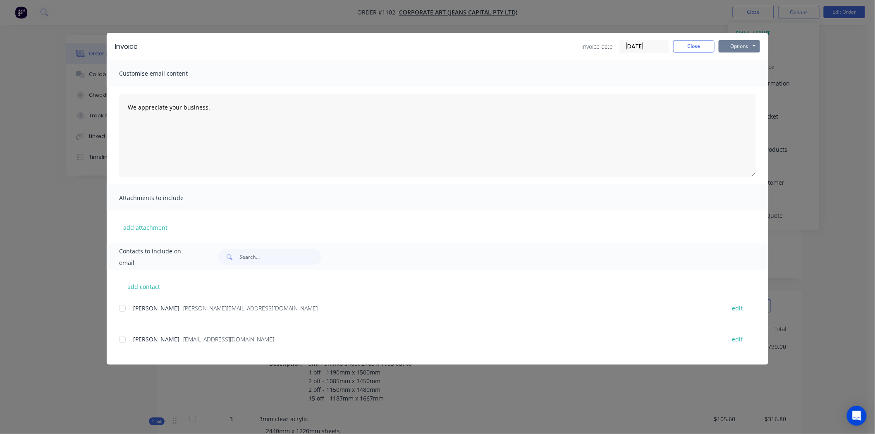
click at [734, 47] on button "Options" at bounding box center [738, 46] width 41 height 12
click at [745, 74] on button "Print" at bounding box center [744, 75] width 53 height 14
click at [693, 47] on button "Close" at bounding box center [693, 46] width 41 height 12
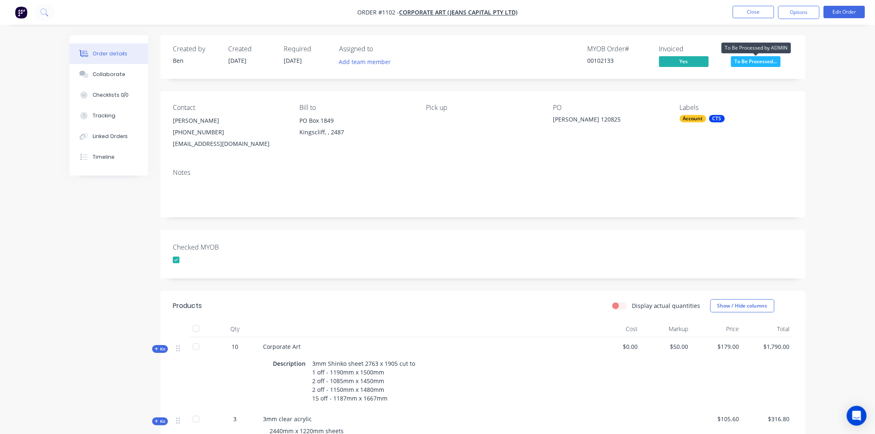
click at [756, 60] on span "To Be Processed..." at bounding box center [756, 61] width 50 height 10
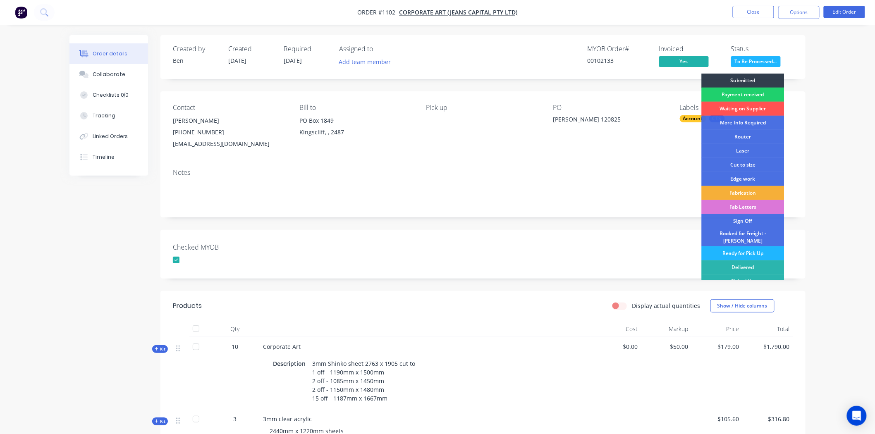
click at [745, 248] on div "Ready for Pick Up" at bounding box center [742, 253] width 83 height 14
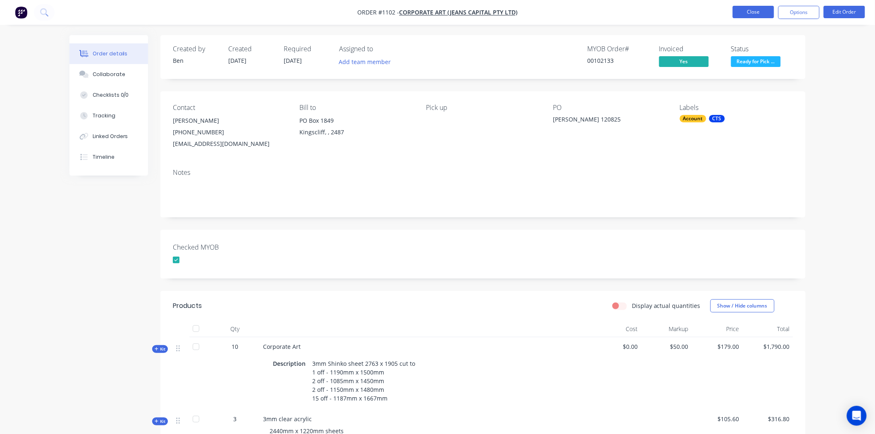
click at [757, 10] on button "Close" at bounding box center [752, 12] width 41 height 12
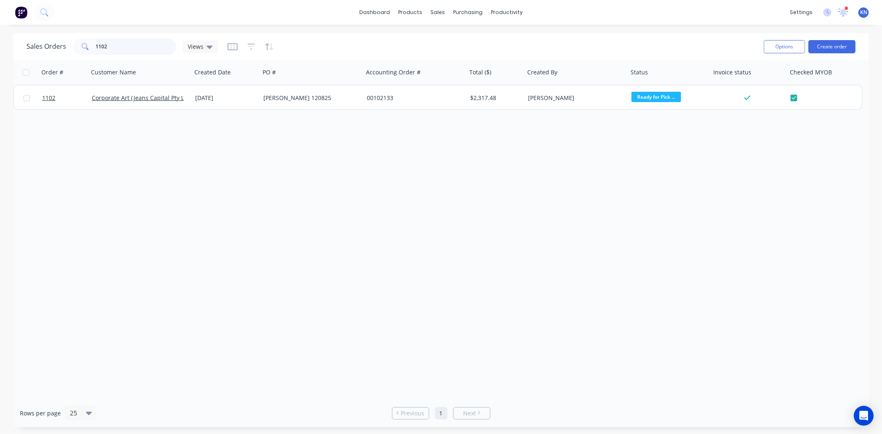
click at [110, 46] on input "1102" at bounding box center [136, 46] width 81 height 17
type input "1"
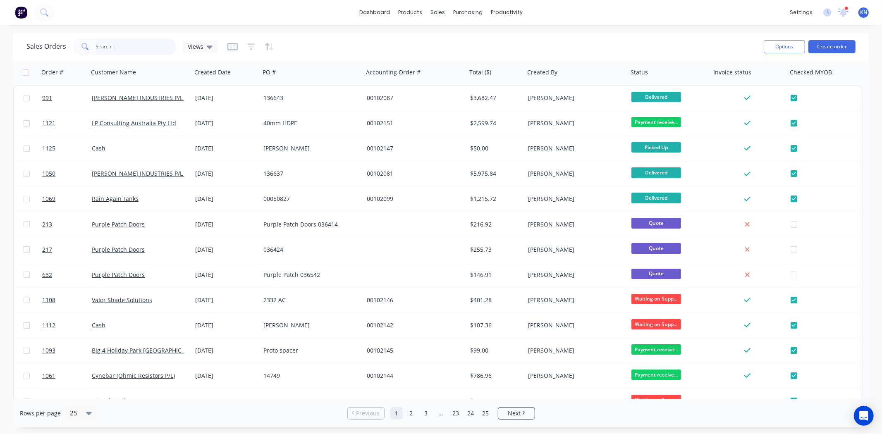
click at [125, 44] on input "text" at bounding box center [136, 46] width 81 height 17
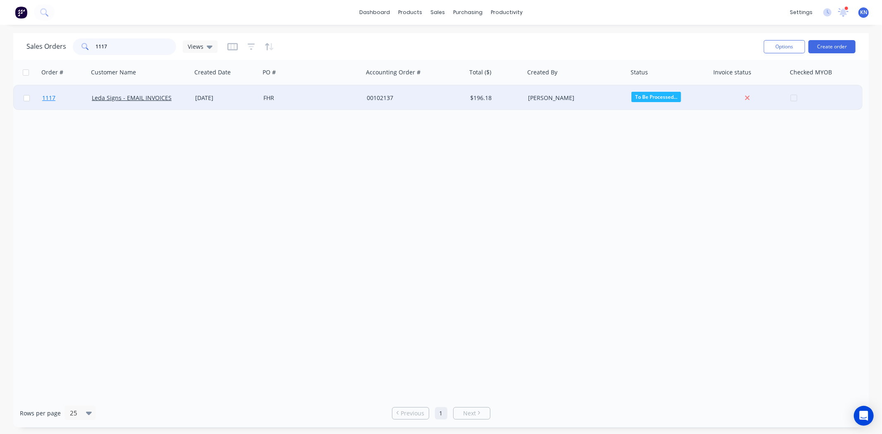
type input "1117"
click at [48, 98] on span "1117" at bounding box center [48, 98] width 13 height 8
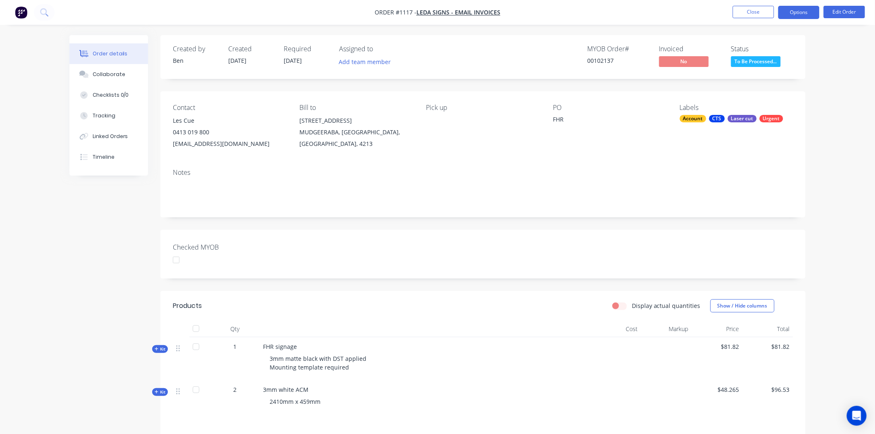
click at [801, 11] on button "Options" at bounding box center [798, 12] width 41 height 13
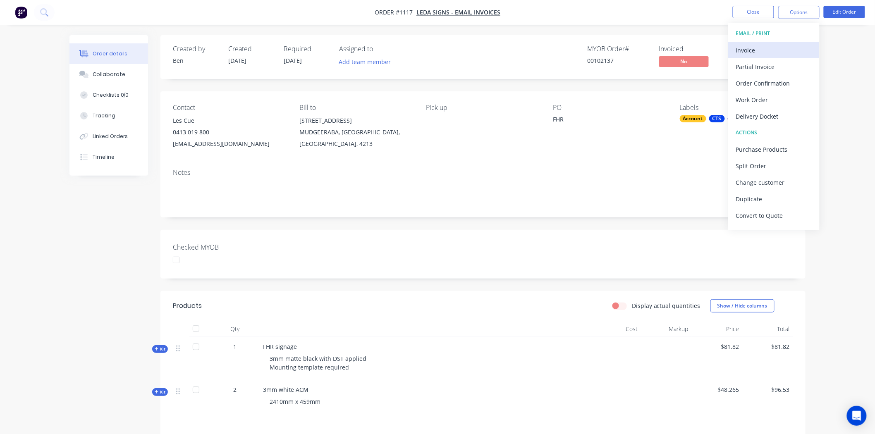
click at [761, 47] on div "Invoice" at bounding box center [774, 50] width 76 height 12
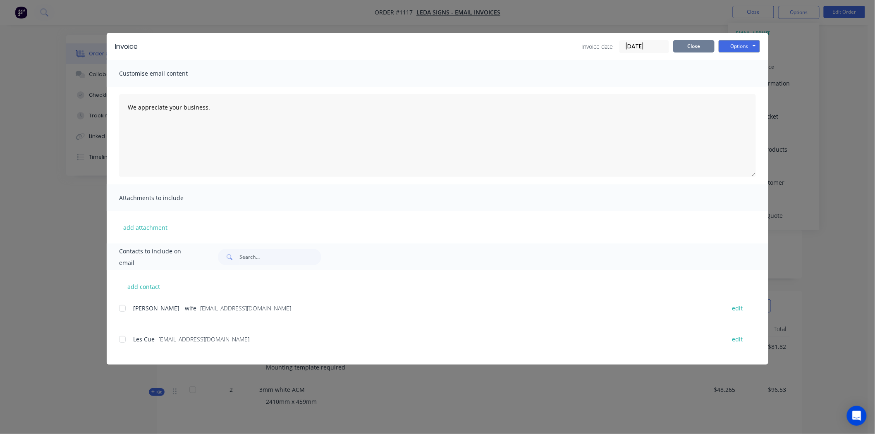
click at [693, 47] on button "Close" at bounding box center [693, 46] width 41 height 12
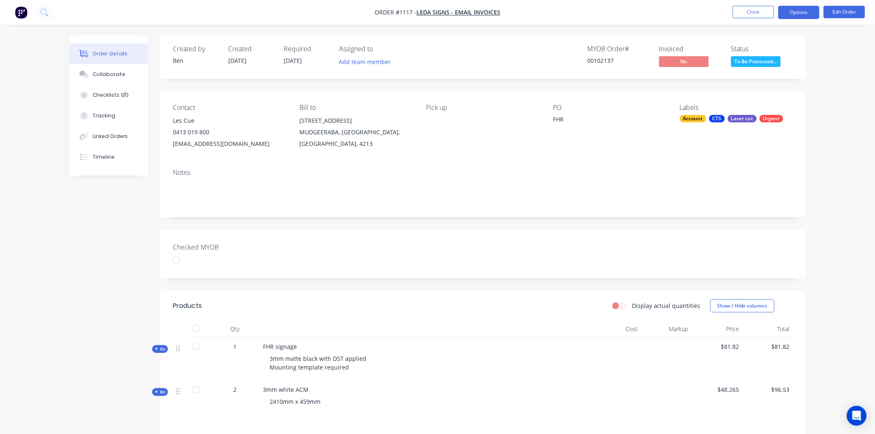
click at [799, 12] on button "Options" at bounding box center [798, 12] width 41 height 13
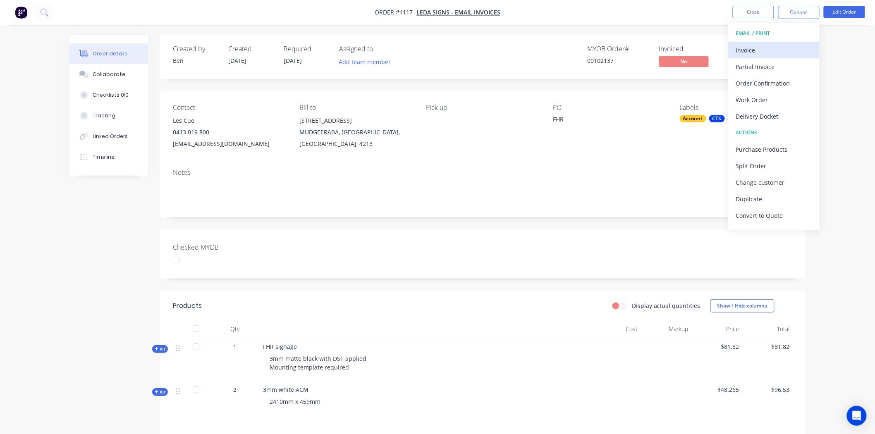
click at [757, 51] on div "Invoice" at bounding box center [774, 50] width 76 height 12
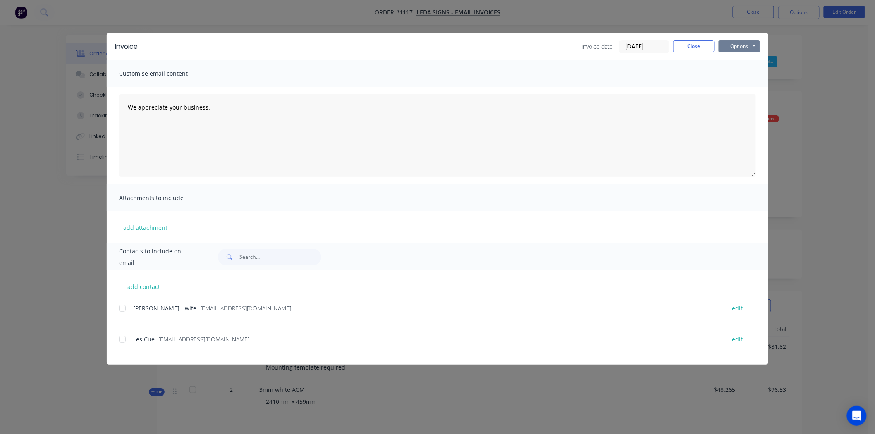
click at [753, 45] on button "Options" at bounding box center [738, 46] width 41 height 12
click at [749, 72] on button "Print" at bounding box center [744, 75] width 53 height 14
click at [692, 40] on button "Close" at bounding box center [693, 46] width 41 height 12
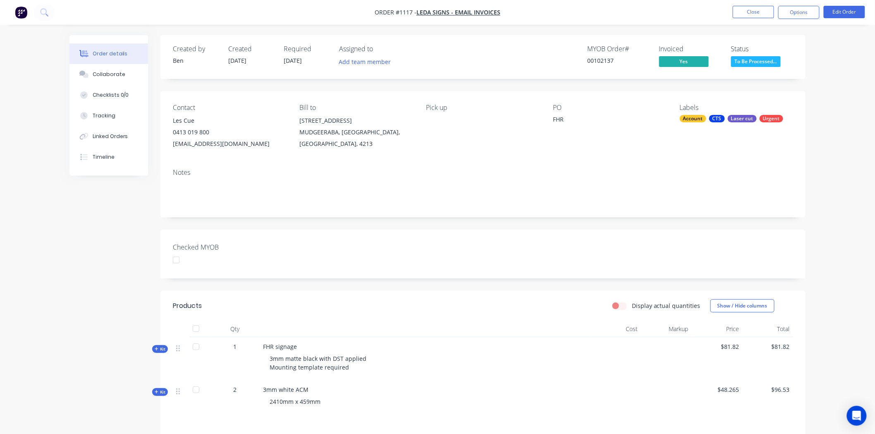
click at [179, 258] on div at bounding box center [176, 260] width 17 height 17
click at [757, 62] on span "To Be Processed..." at bounding box center [756, 61] width 50 height 10
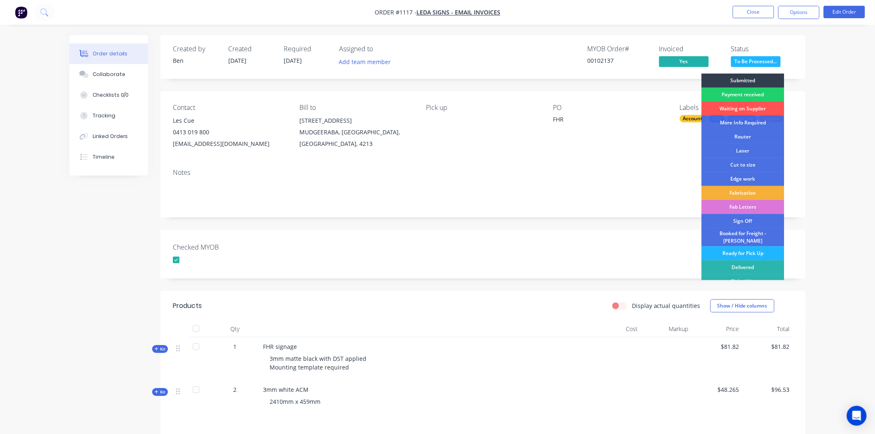
click at [734, 248] on div "Ready for Pick Up" at bounding box center [742, 253] width 83 height 14
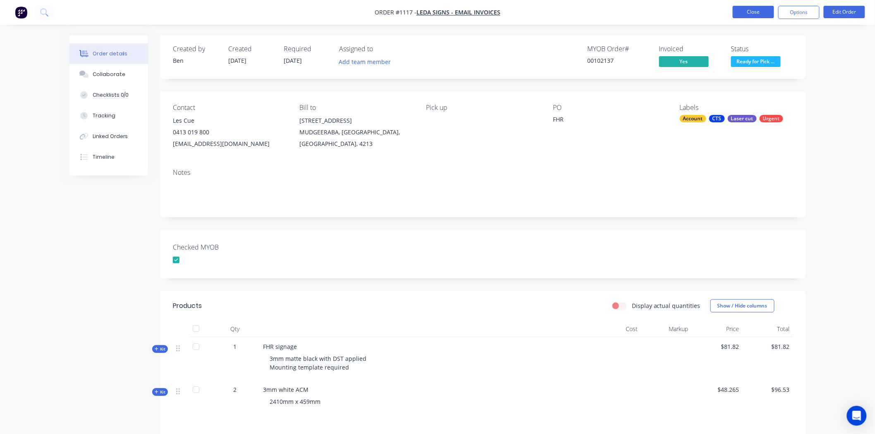
click at [760, 14] on button "Close" at bounding box center [752, 12] width 41 height 12
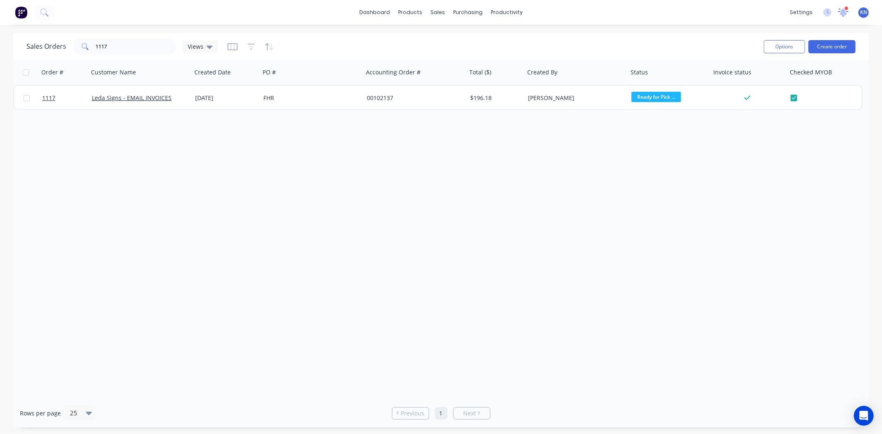
click at [844, 10] on icon at bounding box center [843, 11] width 7 height 7
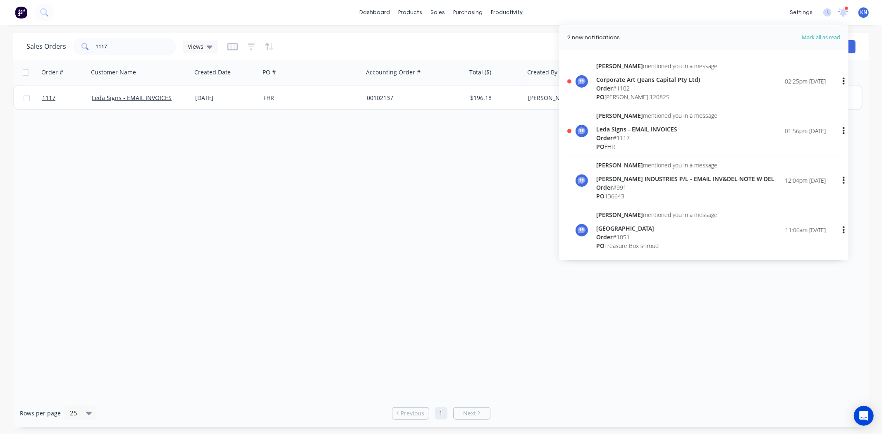
click at [620, 135] on div "Order # 1117" at bounding box center [656, 138] width 121 height 9
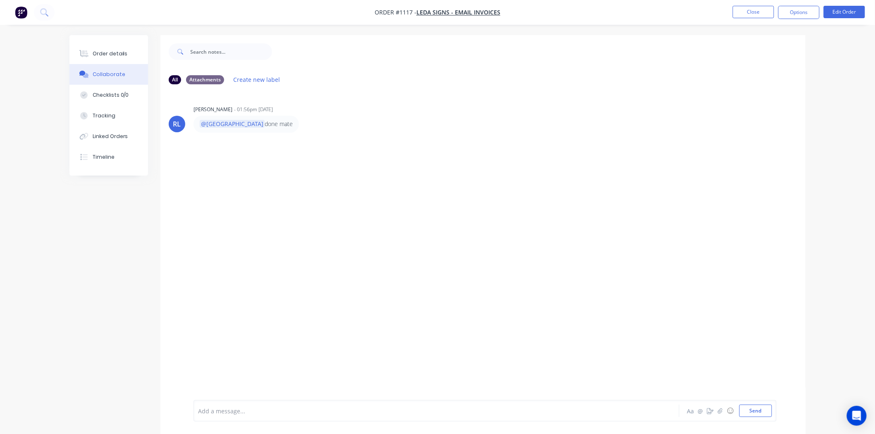
click at [280, 416] on div "Add a message..." at bounding box center [413, 411] width 430 height 12
click at [756, 411] on button "Send" at bounding box center [755, 411] width 33 height 12
click at [745, 10] on button "Close" at bounding box center [752, 12] width 41 height 12
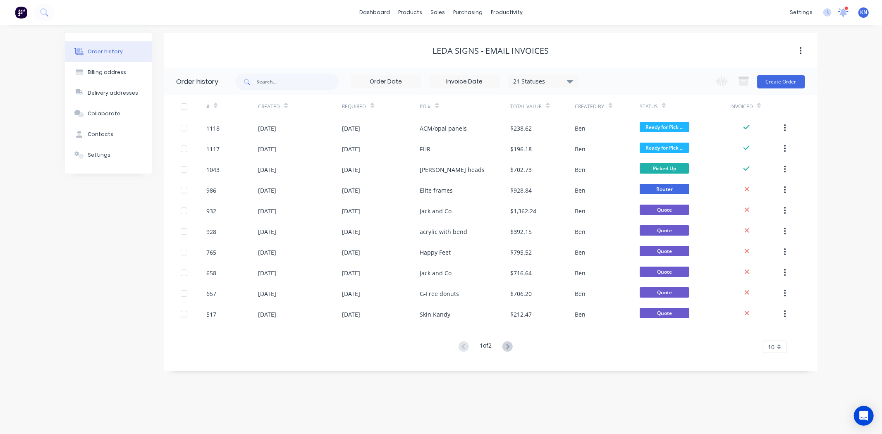
click at [844, 12] on icon at bounding box center [843, 11] width 7 height 7
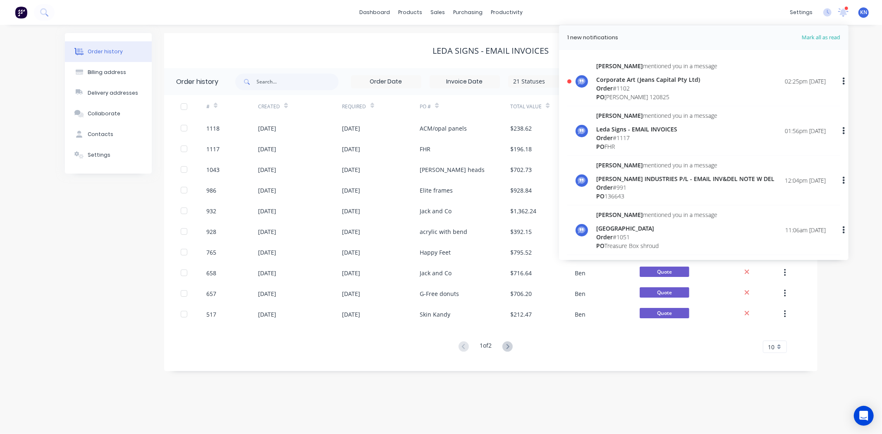
click at [637, 81] on div "Corporate Art (Jeans Capital Pty Ltd)" at bounding box center [656, 79] width 121 height 9
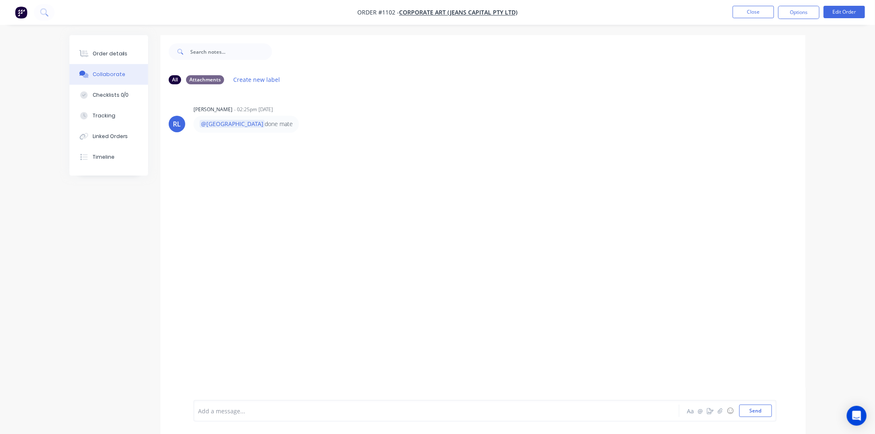
click at [261, 410] on div at bounding box center [413, 411] width 430 height 9
click at [753, 412] on button "Send" at bounding box center [755, 411] width 33 height 12
click at [758, 5] on nav "Order #1102 - Corporate Art (Jeans Capital Pty Ltd) Close Options Edit Order" at bounding box center [437, 12] width 875 height 25
click at [755, 14] on button "Close" at bounding box center [752, 12] width 41 height 12
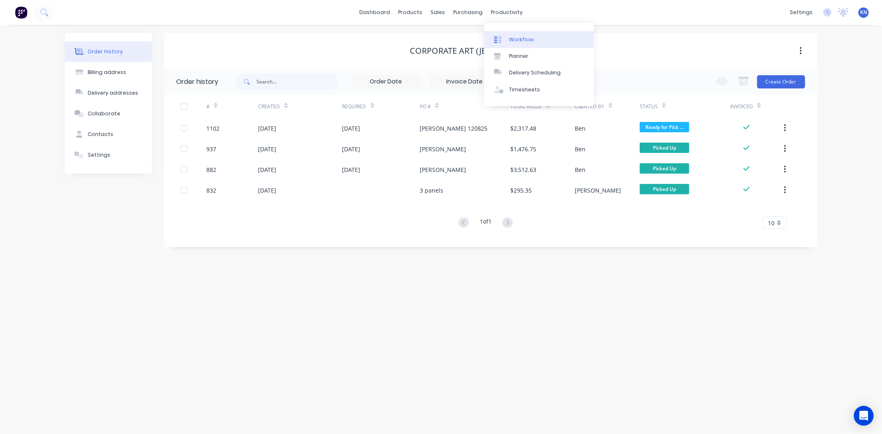
click at [517, 38] on div "Workflow" at bounding box center [521, 39] width 25 height 7
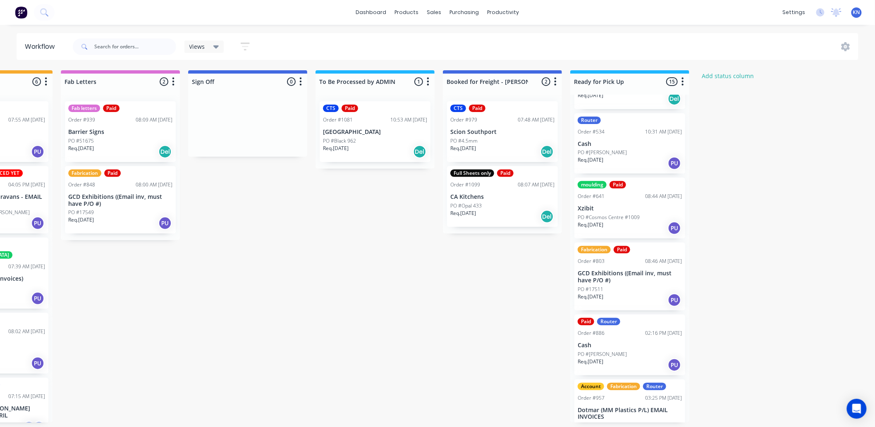
scroll to position [138, 0]
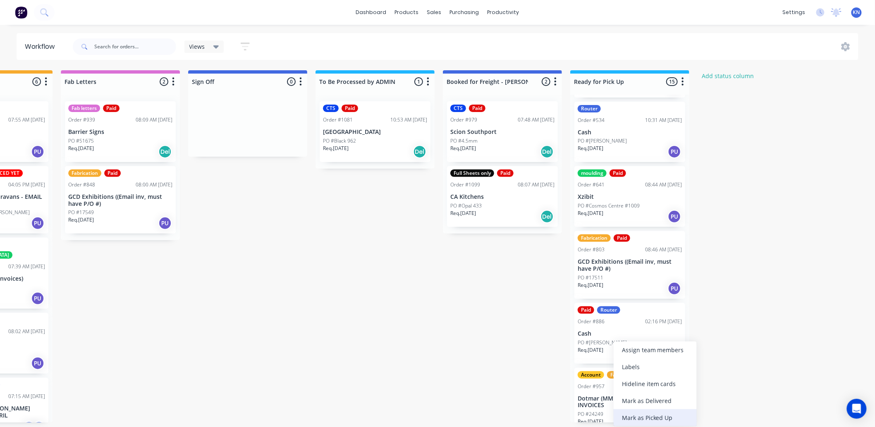
click at [649, 416] on div "Mark as Picked Up" at bounding box center [654, 417] width 83 height 17
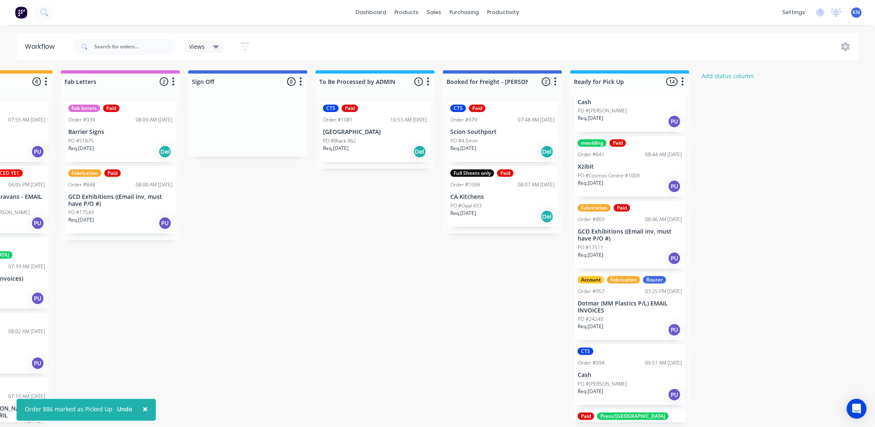
scroll to position [184, 0]
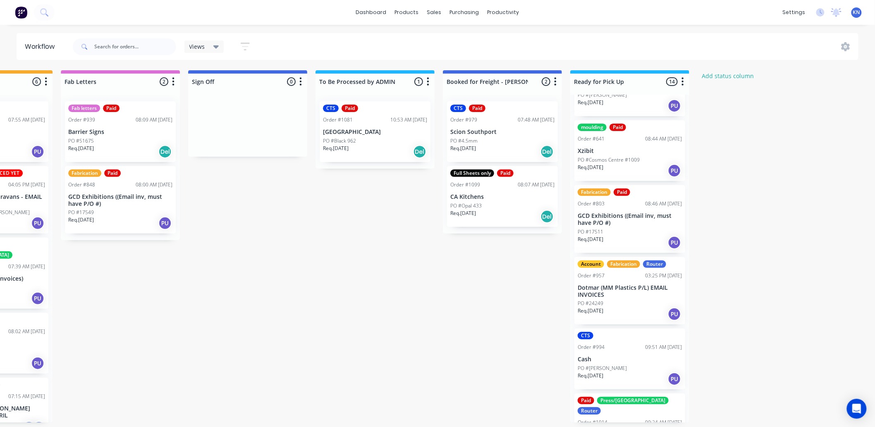
click at [622, 283] on div "Account Fabrication Router Order #957 03:25 PM 31/07/25 Dotmar (MM Plastics P/L…" at bounding box center [629, 291] width 111 height 68
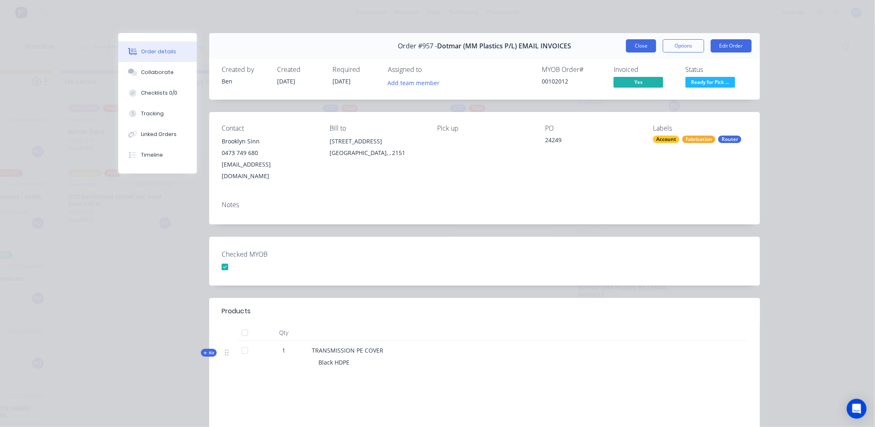
click at [634, 44] on button "Close" at bounding box center [641, 45] width 30 height 13
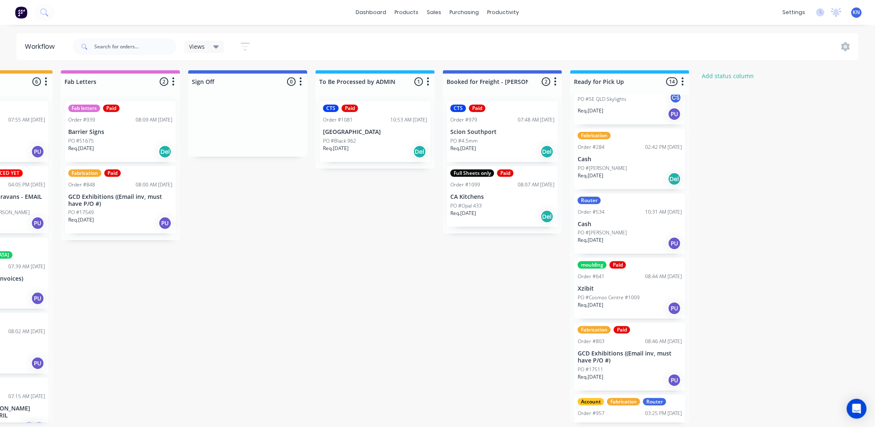
scroll to position [0, 0]
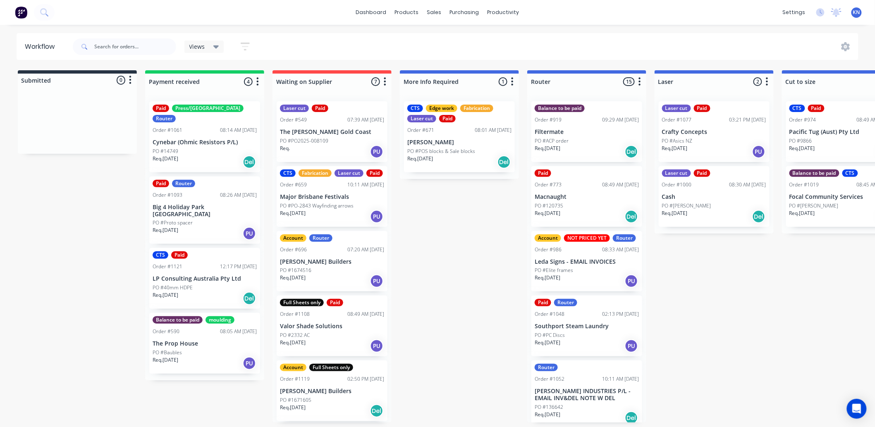
click at [456, 38] on div "Sales Orders" at bounding box center [465, 39] width 34 height 7
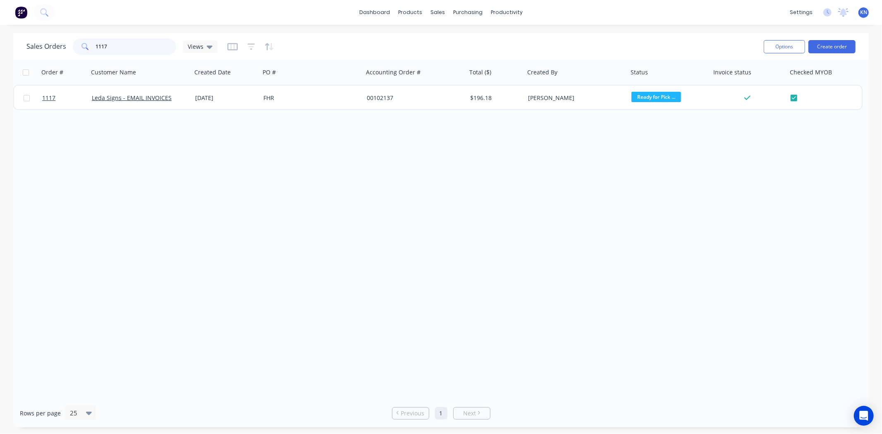
click at [144, 50] on input "1117" at bounding box center [136, 46] width 81 height 17
type input "1"
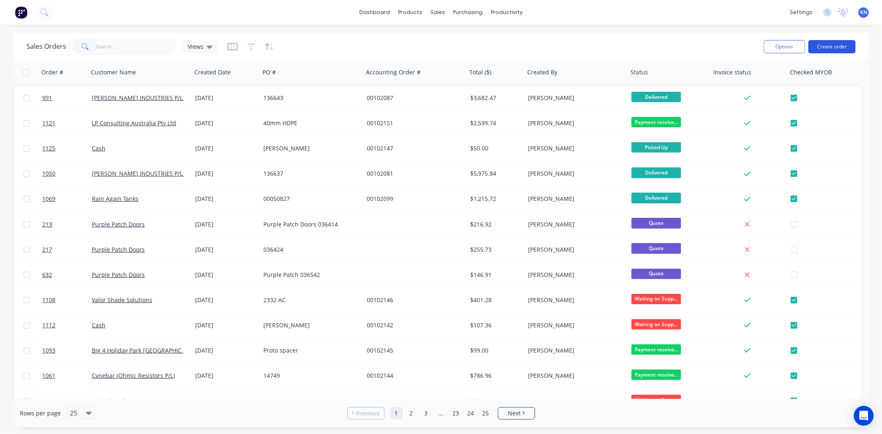
click at [834, 46] on button "Create order" at bounding box center [831, 46] width 47 height 13
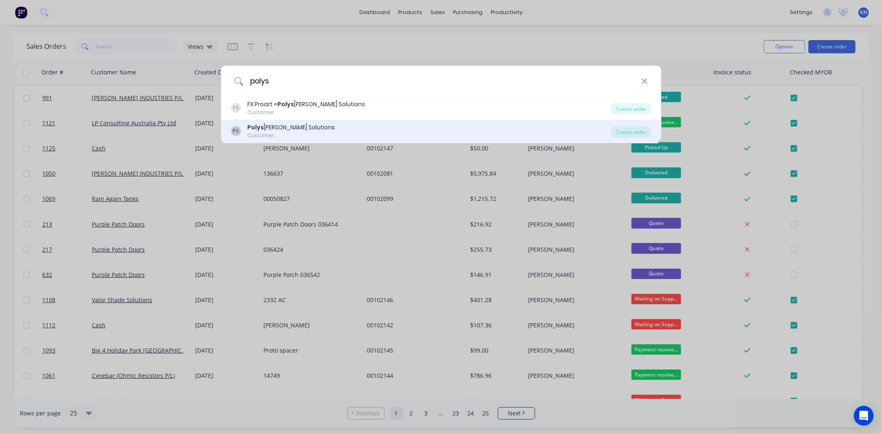
type input "polys"
click at [275, 126] on div "Polys tyrene Solutions" at bounding box center [291, 127] width 88 height 9
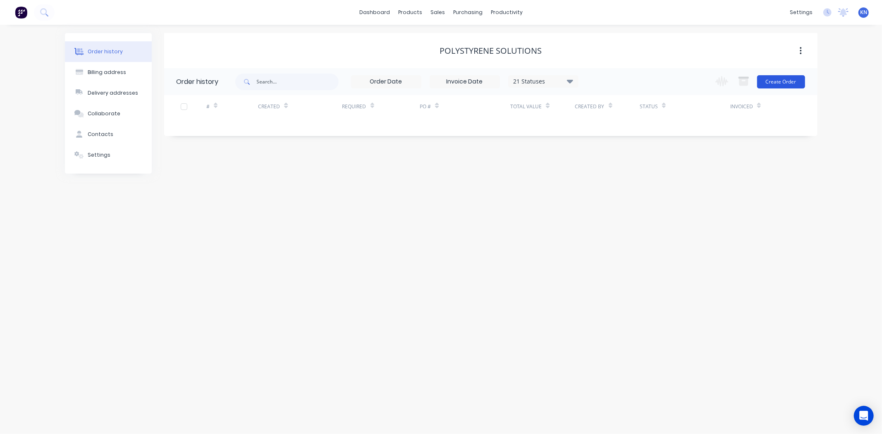
click at [790, 82] on button "Create Order" at bounding box center [781, 81] width 48 height 13
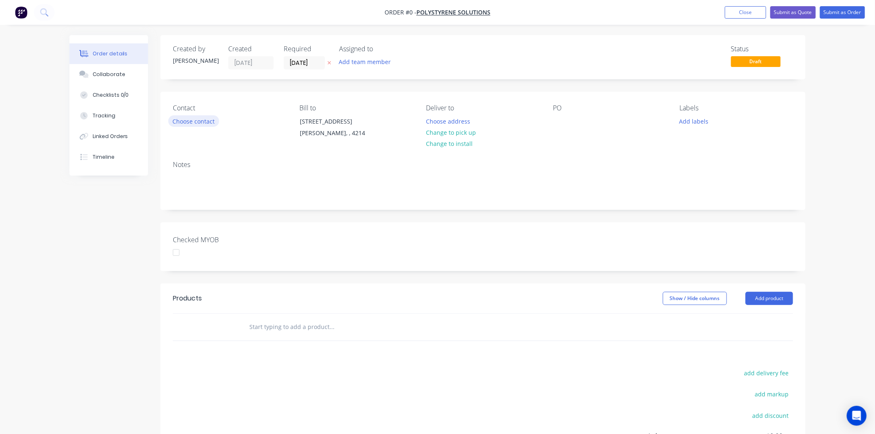
click at [198, 117] on button "Choose contact" at bounding box center [193, 120] width 51 height 11
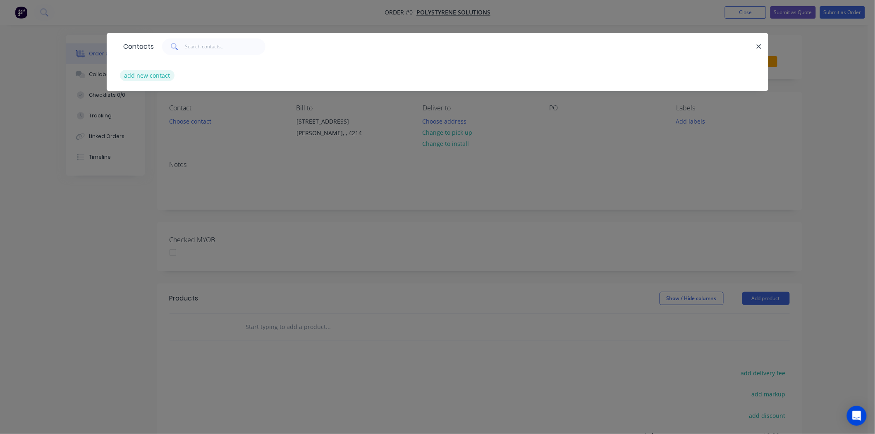
click at [154, 77] on button "add new contact" at bounding box center [147, 75] width 55 height 11
select select "AU"
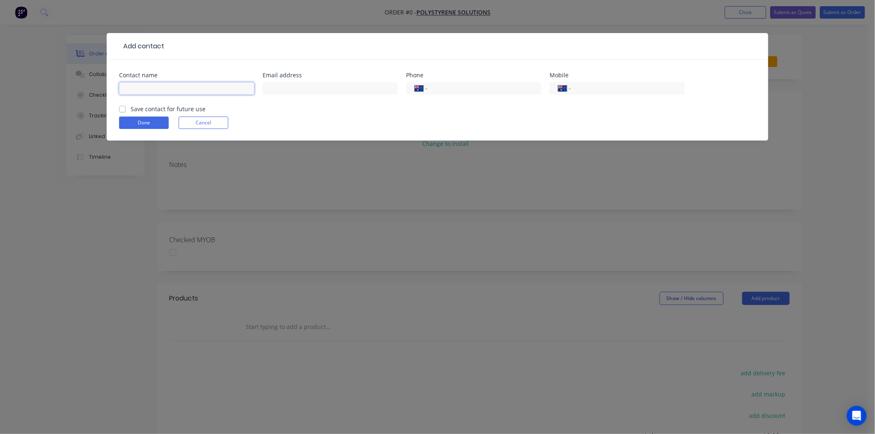
click at [184, 93] on input "text" at bounding box center [186, 88] width 135 height 12
type input "Dean"
type input "info@polystyrenesolutions.com.au"
type input "0"
click at [440, 86] on input "tel" at bounding box center [482, 89] width 99 height 10
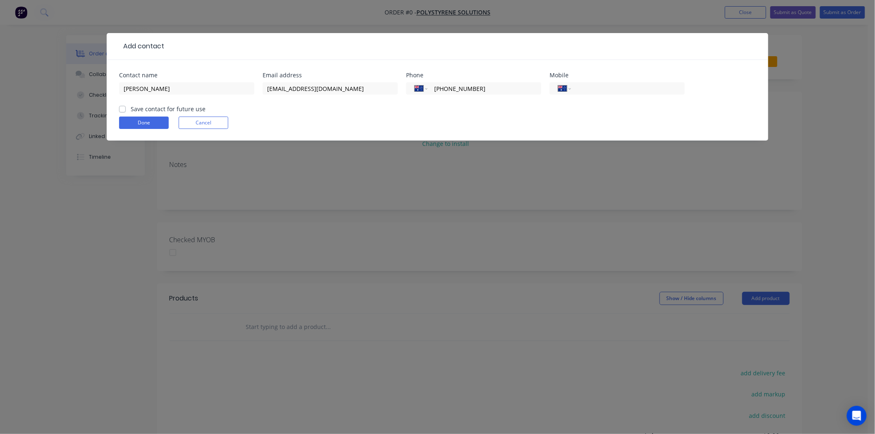
type input "(07) 5532 1135"
click at [131, 106] on label "Save contact for future use" at bounding box center [168, 109] width 75 height 9
click at [123, 106] on input "Save contact for future use" at bounding box center [122, 109] width 7 height 8
checkbox input "true"
click at [142, 122] on button "Done" at bounding box center [144, 123] width 50 height 12
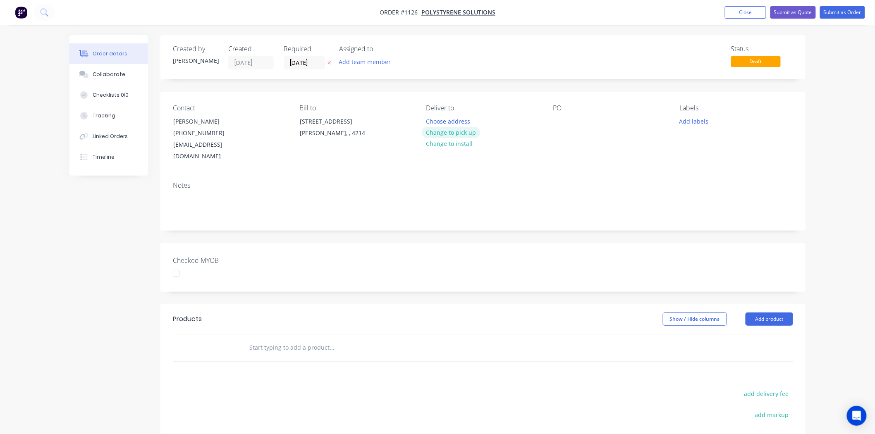
click at [458, 133] on button "Change to pick up" at bounding box center [451, 132] width 59 height 11
click at [561, 117] on div at bounding box center [559, 121] width 13 height 12
click at [692, 120] on button "Add labels" at bounding box center [694, 120] width 38 height 11
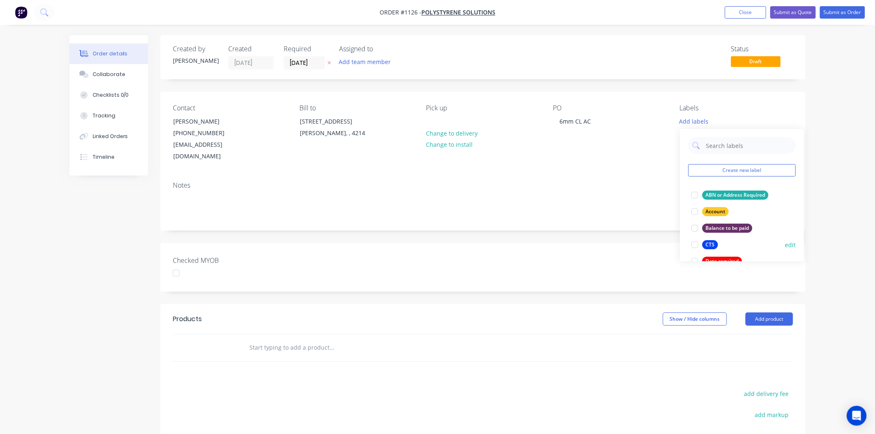
click at [693, 245] on div at bounding box center [694, 244] width 17 height 17
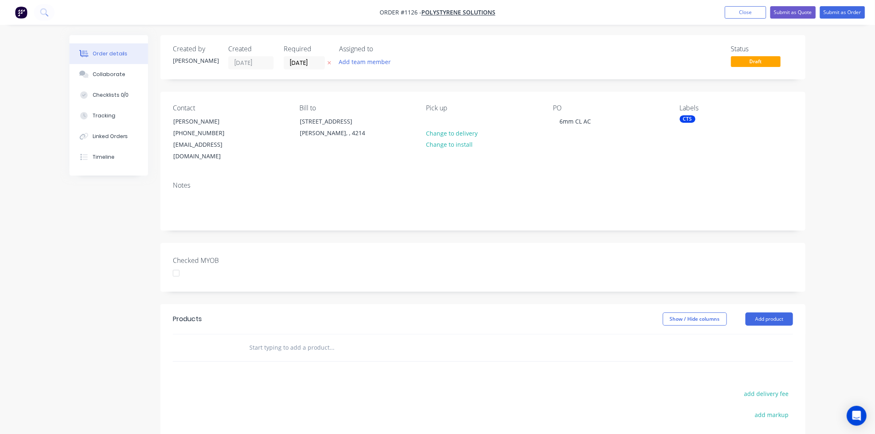
click at [315, 260] on div "Checked MYOB" at bounding box center [482, 267] width 645 height 49
click at [265, 339] on input "text" at bounding box center [331, 347] width 165 height 17
click at [780, 312] on button "Add product" at bounding box center [769, 318] width 48 height 13
click at [759, 334] on div "Product catalogue" at bounding box center [754, 340] width 64 height 12
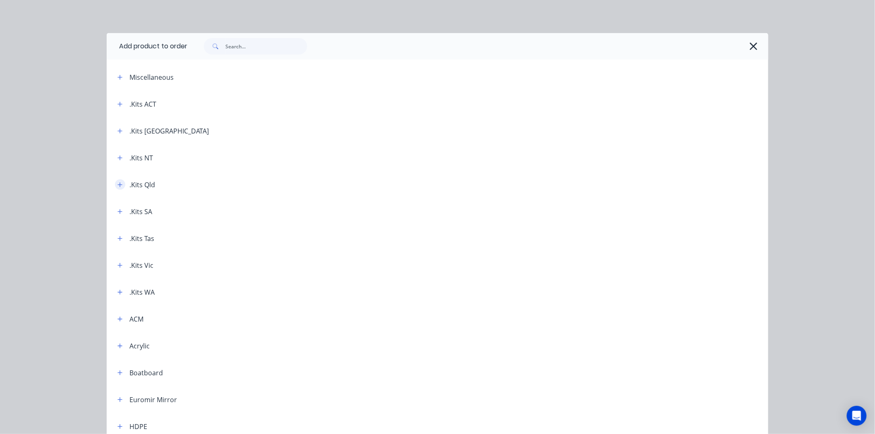
click at [118, 184] on icon "button" at bounding box center [120, 184] width 5 height 5
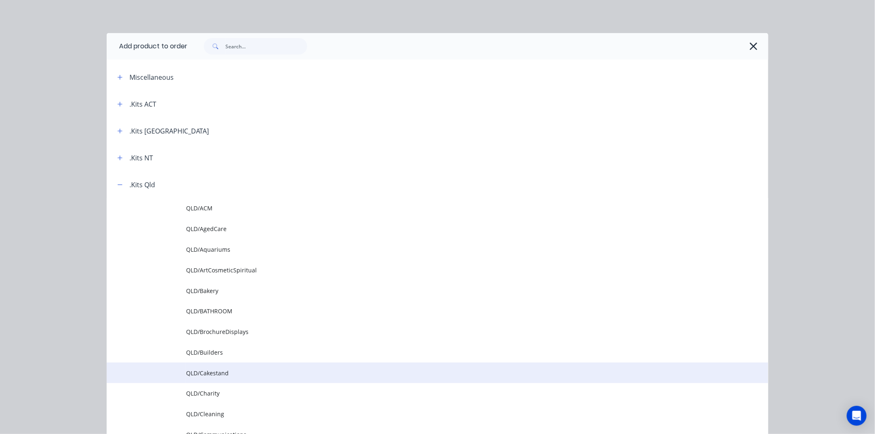
scroll to position [46, 0]
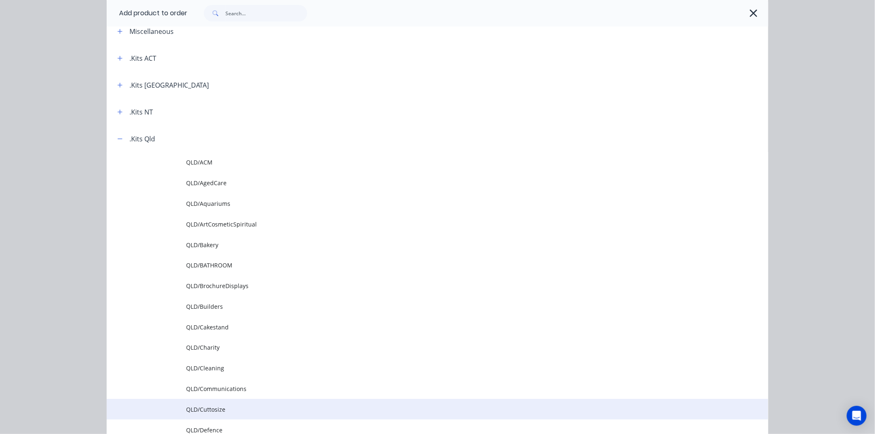
click at [216, 408] on span "QLD/Cuttosize" at bounding box center [418, 409] width 465 height 9
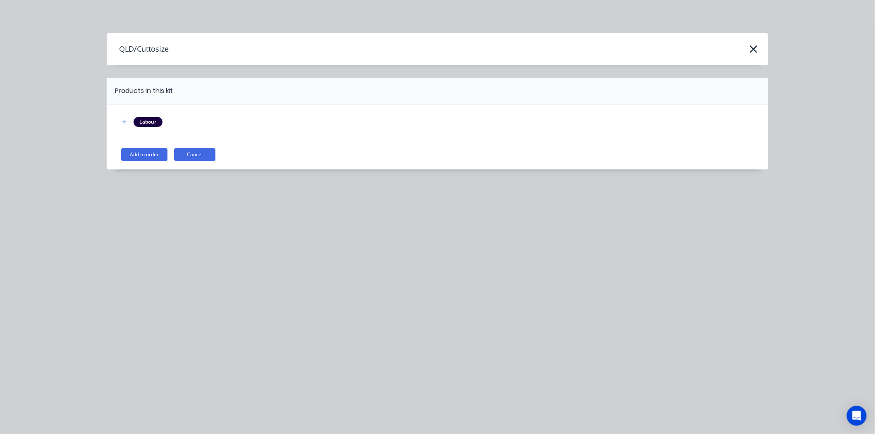
click at [138, 159] on button "Add to order" at bounding box center [144, 154] width 46 height 13
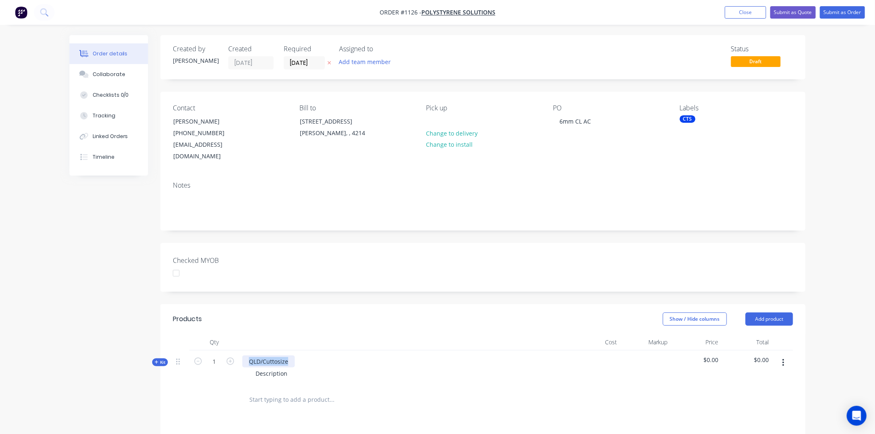
drag, startPoint x: 248, startPoint y: 346, endPoint x: 303, endPoint y: 348, distance: 55.0
click at [303, 351] on div "QLD/Cuttosize Description" at bounding box center [404, 369] width 331 height 36
drag, startPoint x: 289, startPoint y: 360, endPoint x: 246, endPoint y: 364, distance: 42.7
click at [246, 367] on div "Description" at bounding box center [404, 373] width 324 height 12
click at [161, 359] on span "Kit" at bounding box center [160, 362] width 11 height 6
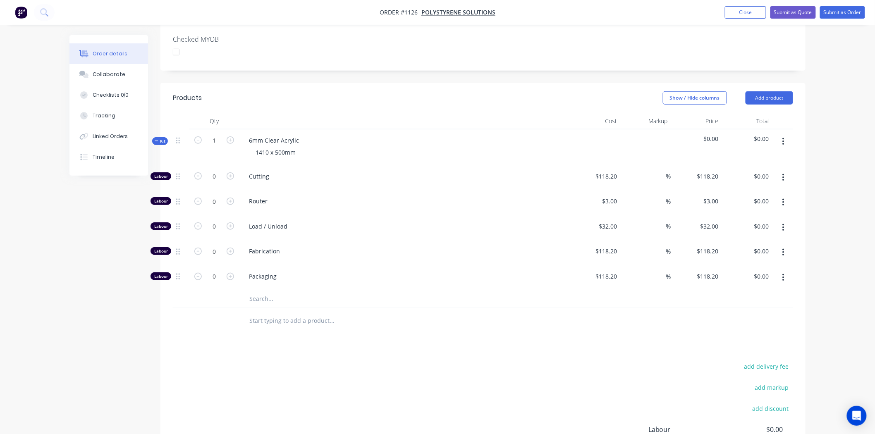
scroll to position [229, 0]
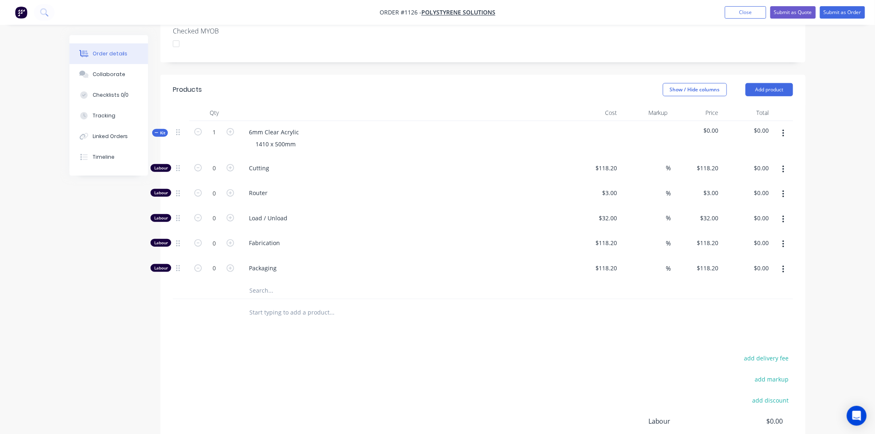
click at [284, 282] on input "text" at bounding box center [331, 290] width 165 height 17
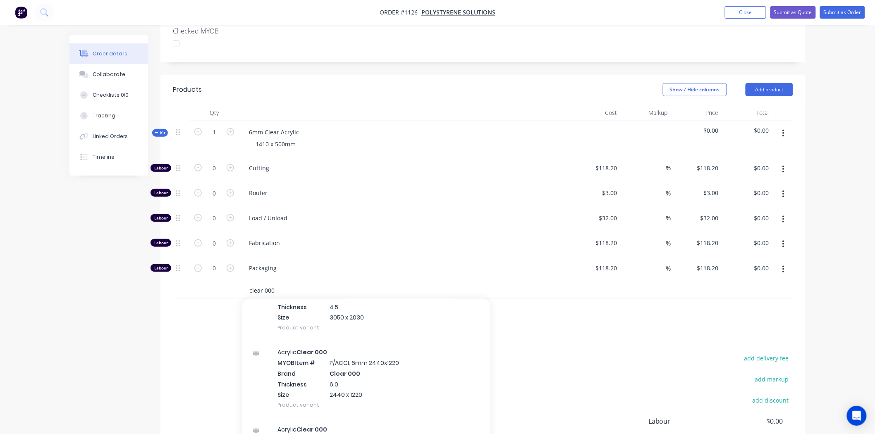
scroll to position [918, 0]
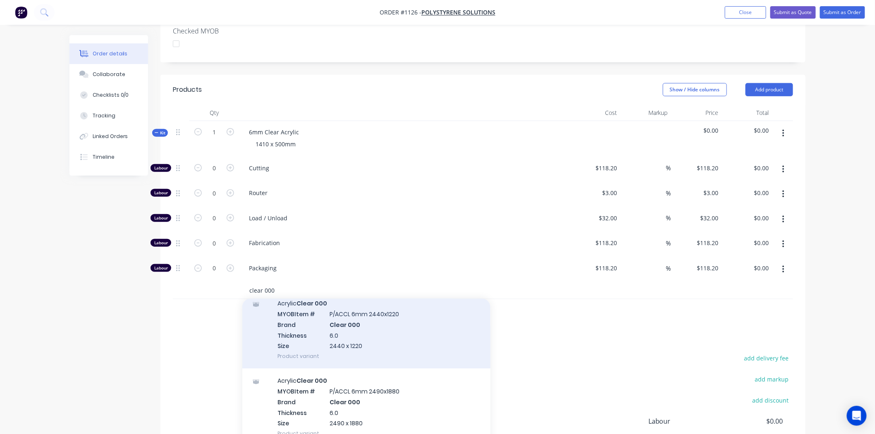
type input "clear 000"
click at [312, 316] on div "Acrylic Clear 000 MYOB Item # P/ACCL 6mm 2440x1220 Brand Clear 000 Thickness 6.…" at bounding box center [366, 329] width 248 height 77
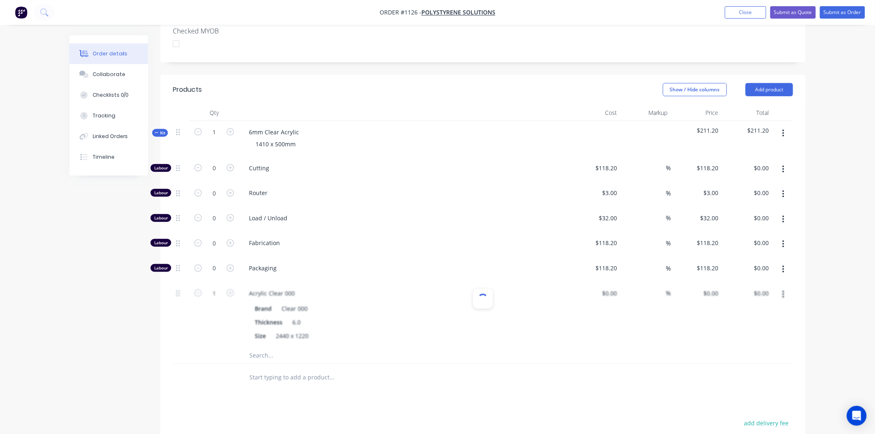
type input "$132.00"
type input "60"
type input "$211.20"
click at [217, 174] on input "1" at bounding box center [213, 168] width 21 height 12
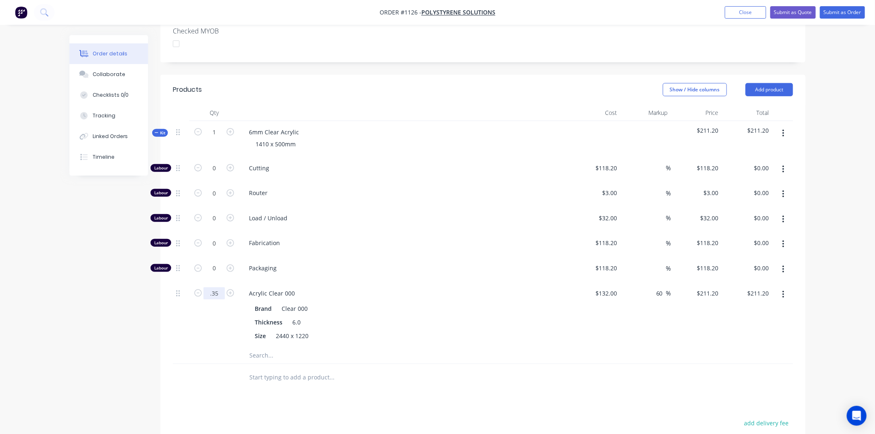
type input "0.35"
type input "$73.92"
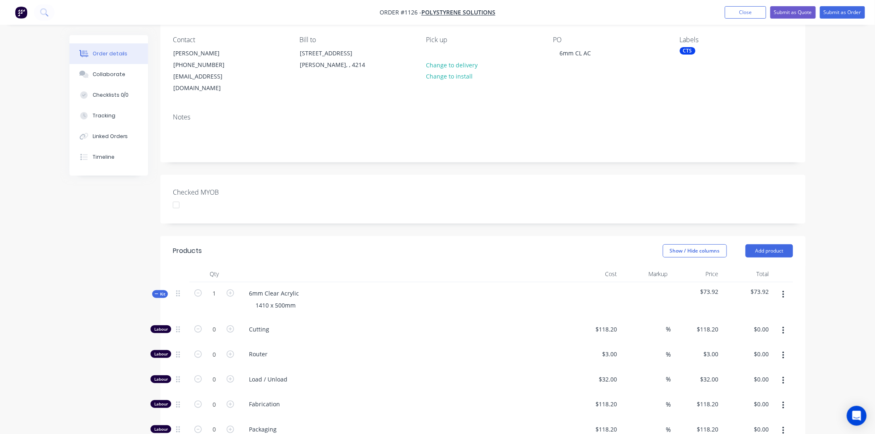
scroll to position [46, 0]
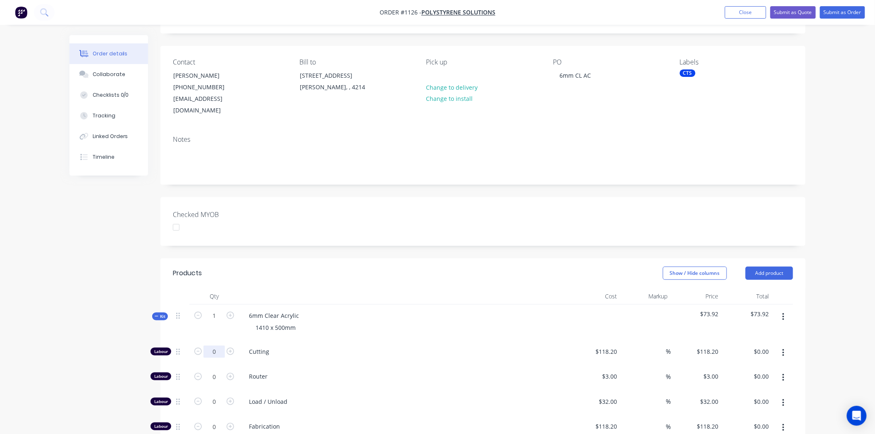
click at [216, 346] on input "0" at bounding box center [213, 352] width 21 height 12
type input "1"
type input "$118.20"
click at [609, 346] on input "118.2" at bounding box center [608, 352] width 26 height 12
type input "$9.09"
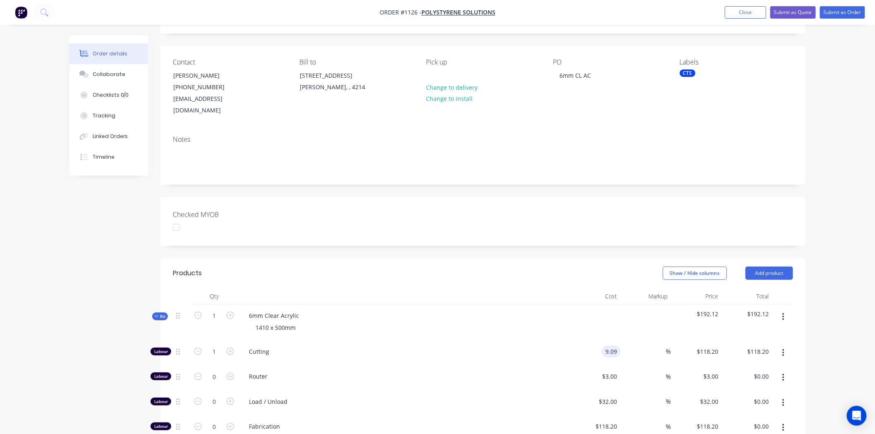
type input "$9.09"
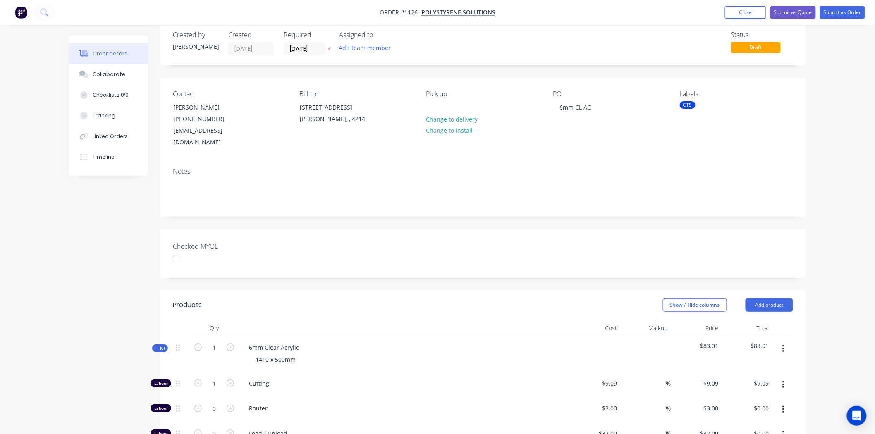
scroll to position [0, 0]
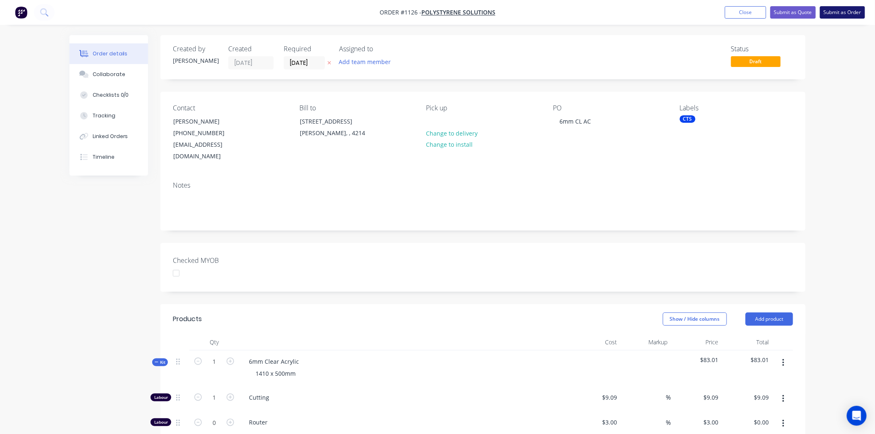
click at [842, 11] on button "Submit as Order" at bounding box center [842, 12] width 45 height 12
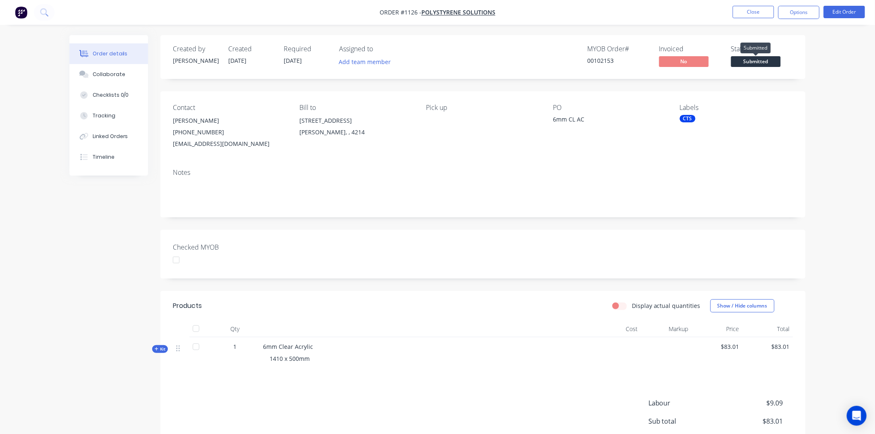
click at [759, 62] on span "Submitted" at bounding box center [756, 61] width 50 height 10
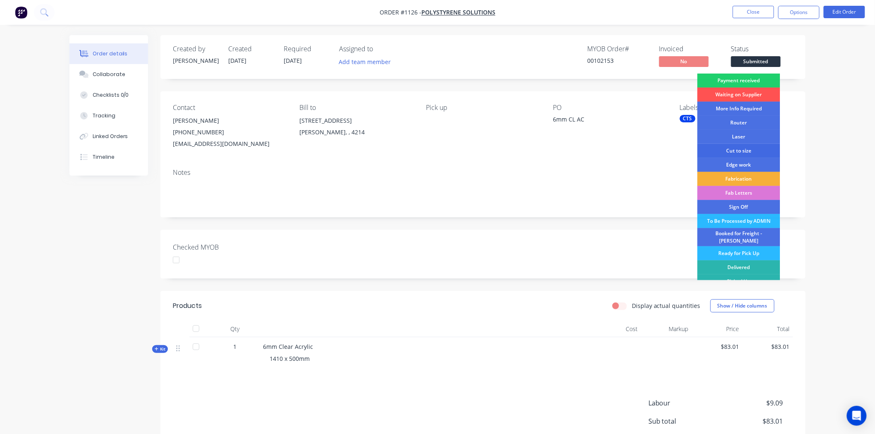
click at [738, 150] on div "Cut to size" at bounding box center [738, 151] width 83 height 14
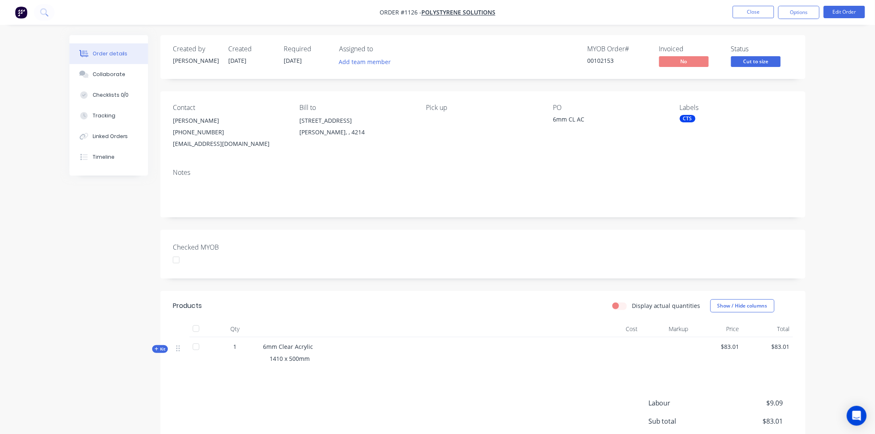
click at [692, 117] on div "CTS" at bounding box center [688, 118] width 16 height 7
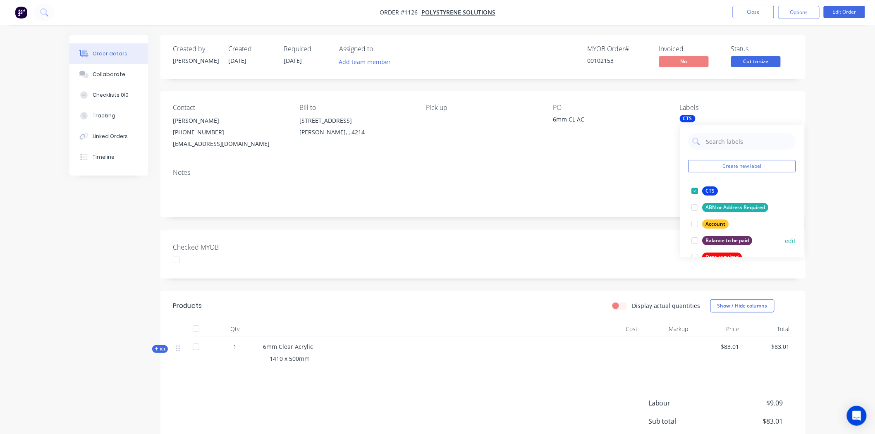
click at [694, 238] on div at bounding box center [694, 240] width 17 height 17
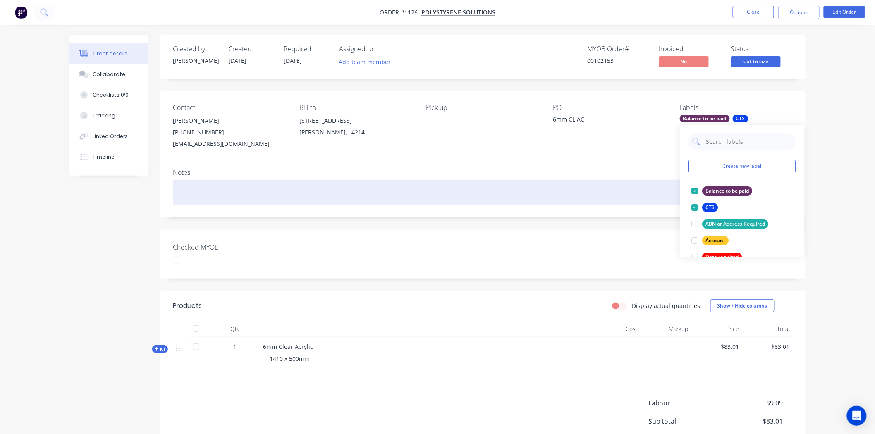
click at [596, 197] on div at bounding box center [483, 192] width 620 height 25
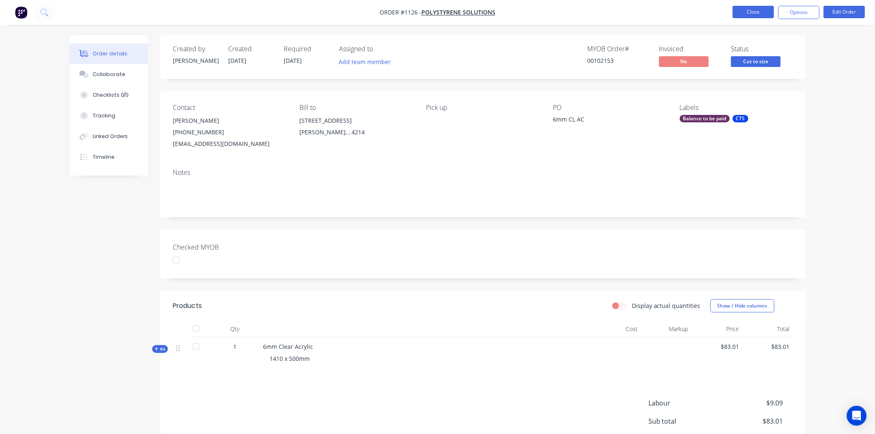
click at [766, 13] on button "Close" at bounding box center [752, 12] width 41 height 12
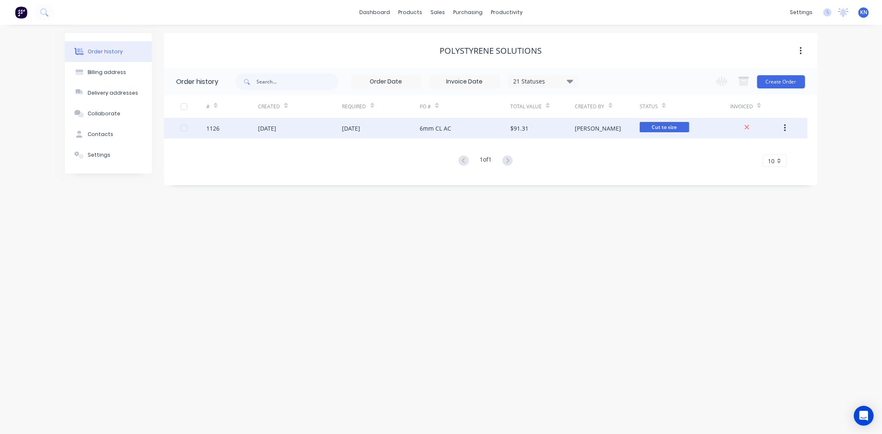
click at [217, 126] on div "1126" at bounding box center [212, 128] width 13 height 9
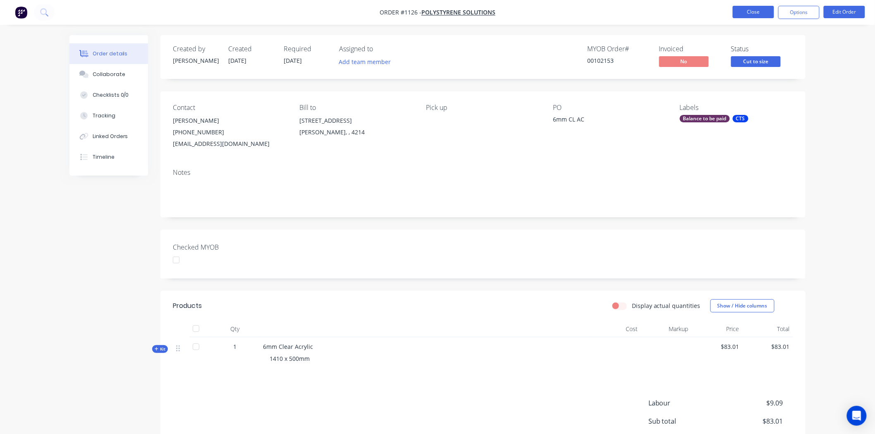
click at [750, 10] on button "Close" at bounding box center [752, 12] width 41 height 12
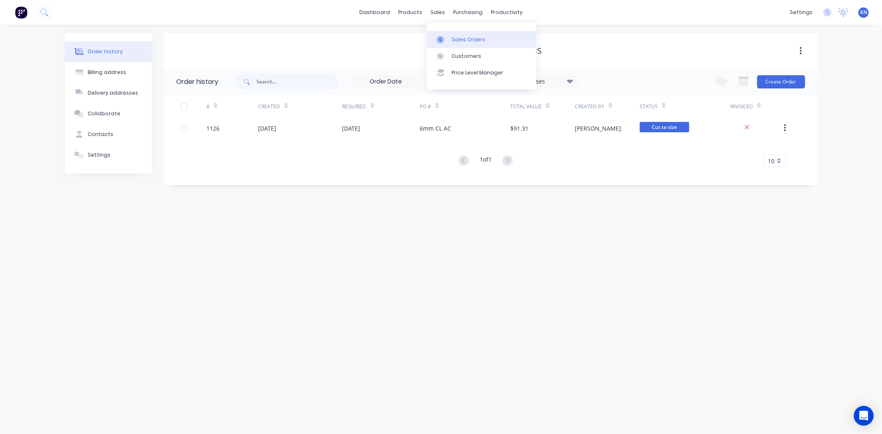
click at [465, 40] on div "Sales Orders" at bounding box center [468, 39] width 34 height 7
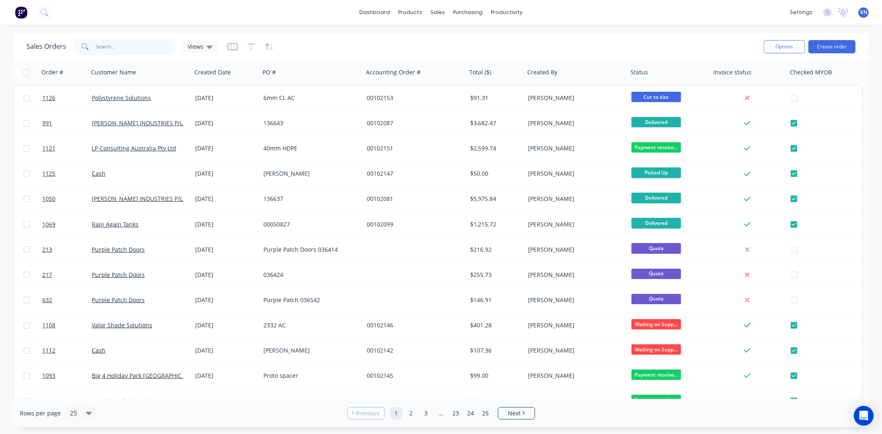
click at [138, 45] on input "text" at bounding box center [136, 46] width 81 height 17
type input "1109"
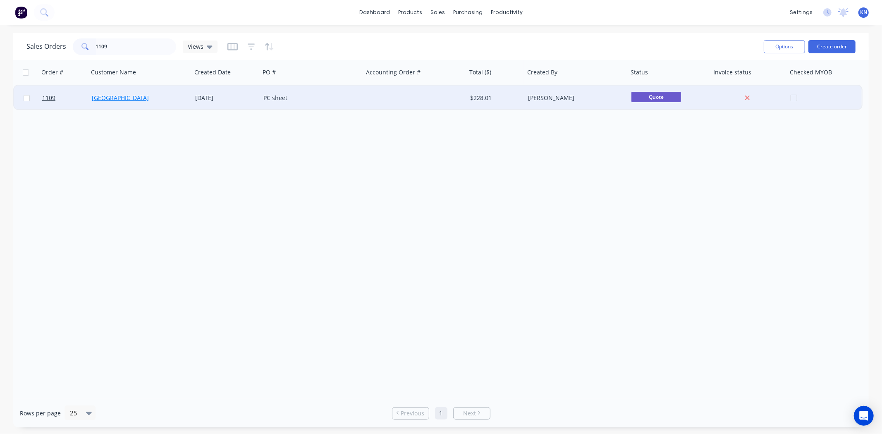
click at [146, 98] on link "[GEOGRAPHIC_DATA]" at bounding box center [120, 98] width 57 height 8
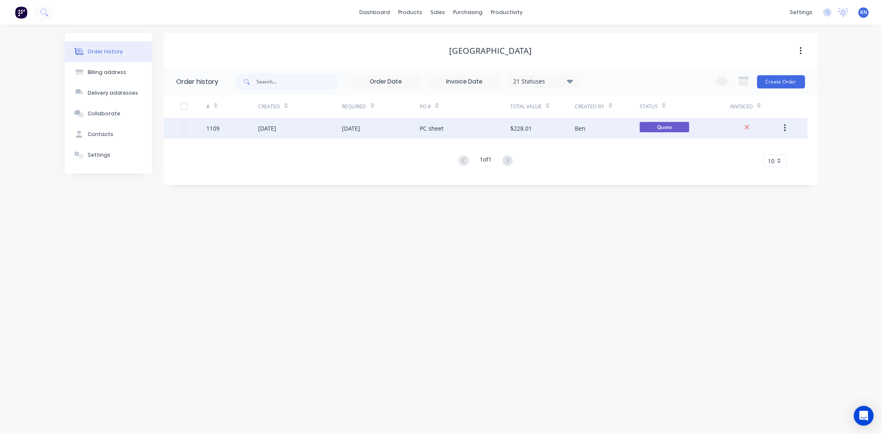
click at [216, 130] on div "1109" at bounding box center [212, 128] width 13 height 9
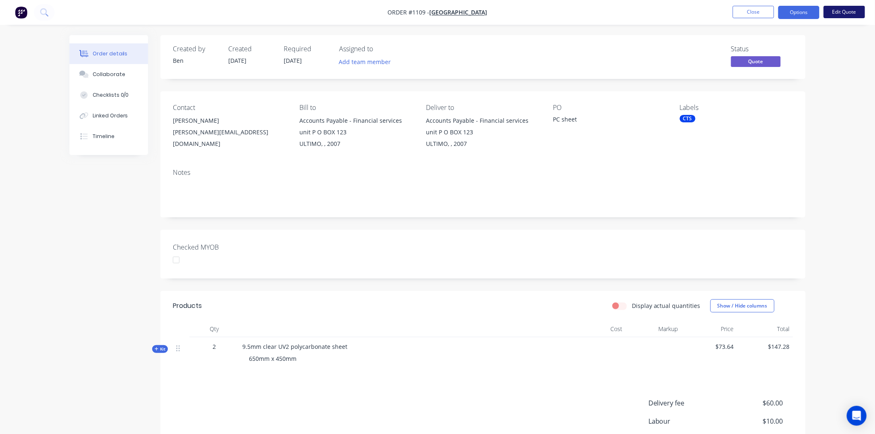
click at [848, 11] on button "Edit Quote" at bounding box center [843, 12] width 41 height 12
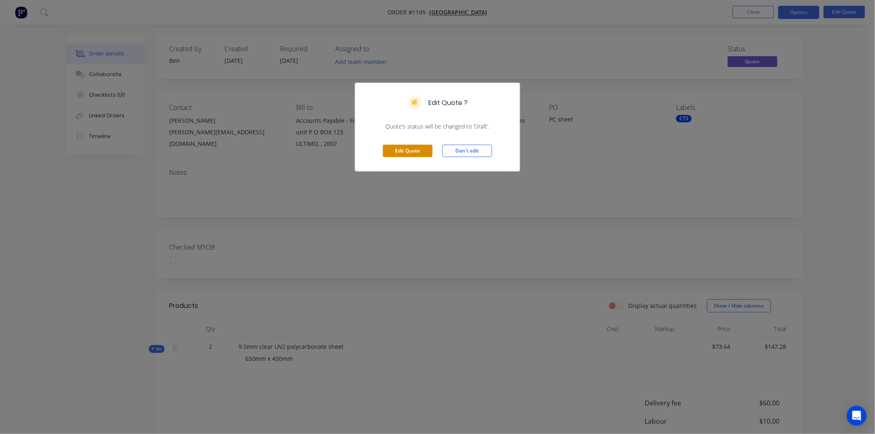
click at [410, 154] on button "Edit Quote" at bounding box center [408, 151] width 50 height 12
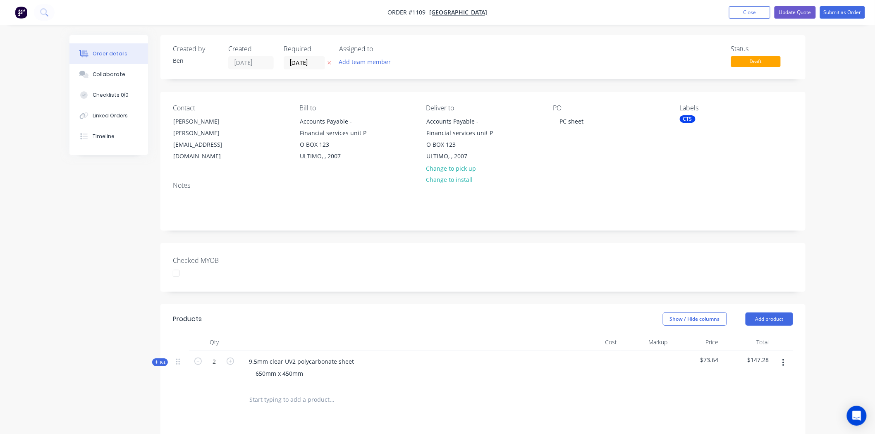
click at [216, 169] on div "Contact Eric Kuok Eric.Kuok@uts.edu.au Bill to Accounts Payable - Financial ser…" at bounding box center [482, 133] width 645 height 83
click at [207, 129] on div "Eric.Kuok@uts.edu.au" at bounding box center [207, 144] width 69 height 35
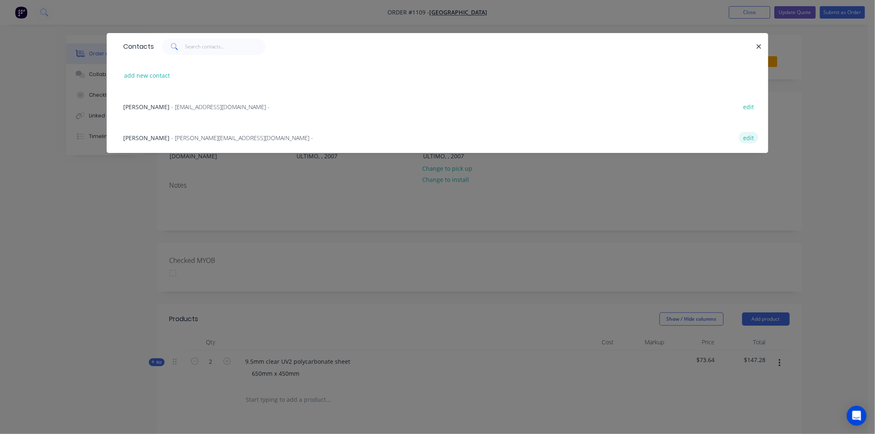
click at [751, 137] on button "edit" at bounding box center [748, 137] width 19 height 11
select select "AU"
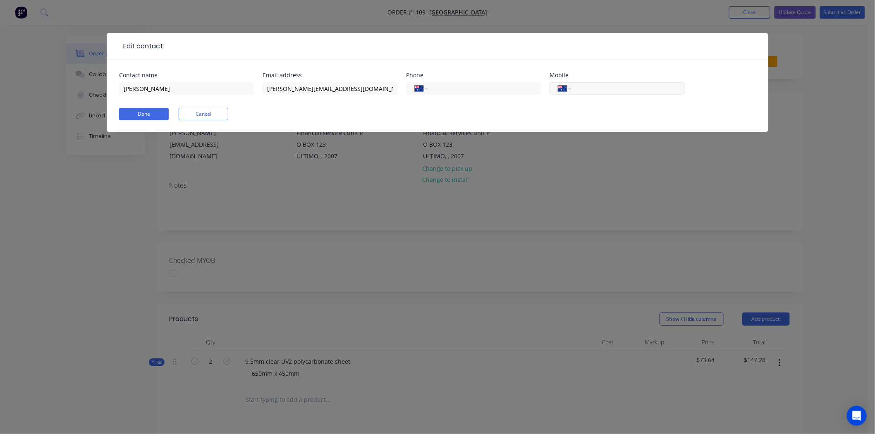
click at [581, 86] on input "tel" at bounding box center [626, 89] width 99 height 10
type input "0409 361 548"
click at [143, 113] on button "Done" at bounding box center [144, 114] width 50 height 12
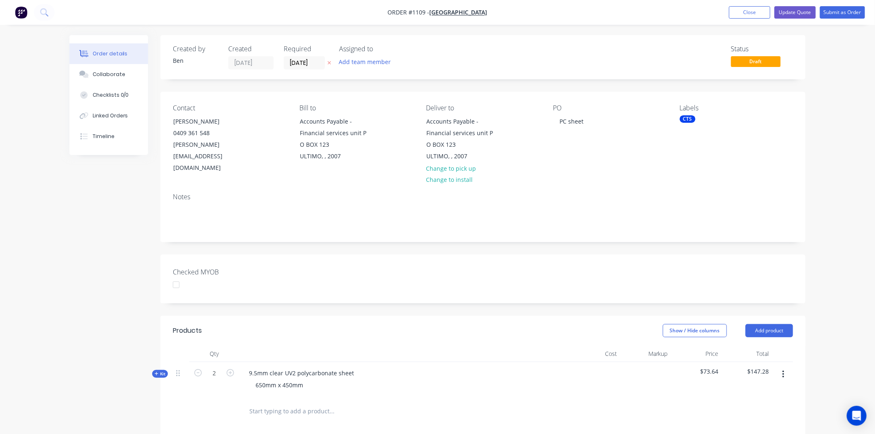
click at [454, 274] on div "Checked MYOB" at bounding box center [482, 279] width 645 height 49
click at [116, 74] on div "Collaborate" at bounding box center [109, 74] width 33 height 7
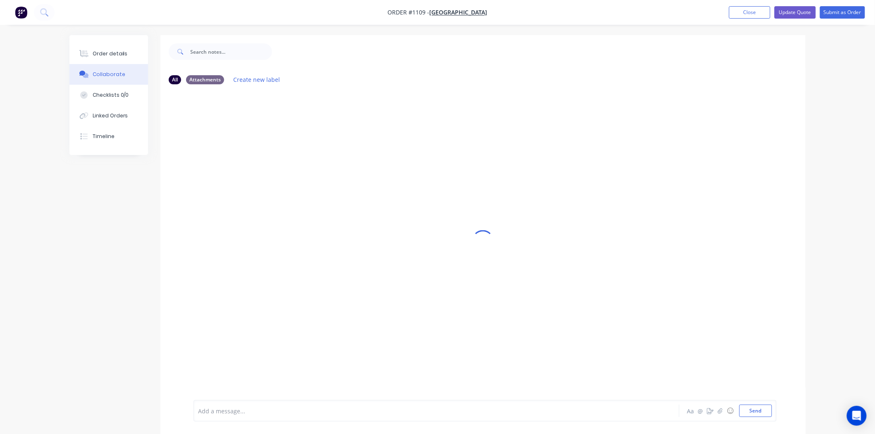
click at [218, 409] on div at bounding box center [413, 411] width 430 height 9
click at [761, 410] on button "Send" at bounding box center [755, 411] width 33 height 12
click at [113, 51] on div "Order details" at bounding box center [110, 53] width 35 height 7
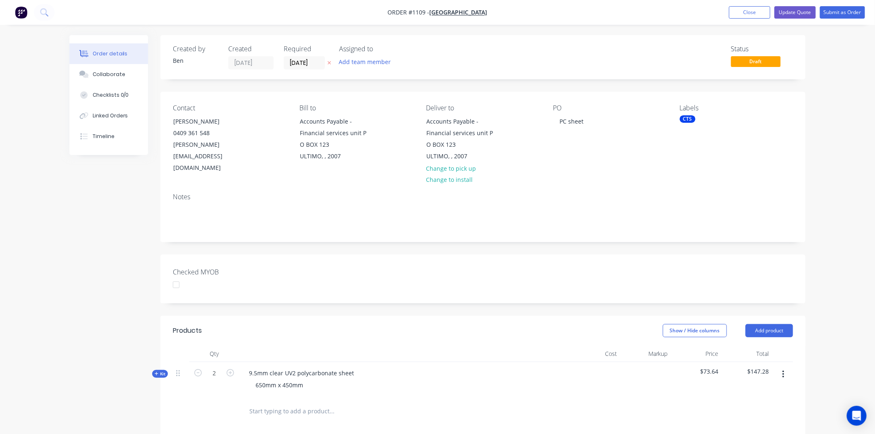
click at [683, 118] on div "CTS" at bounding box center [688, 118] width 16 height 7
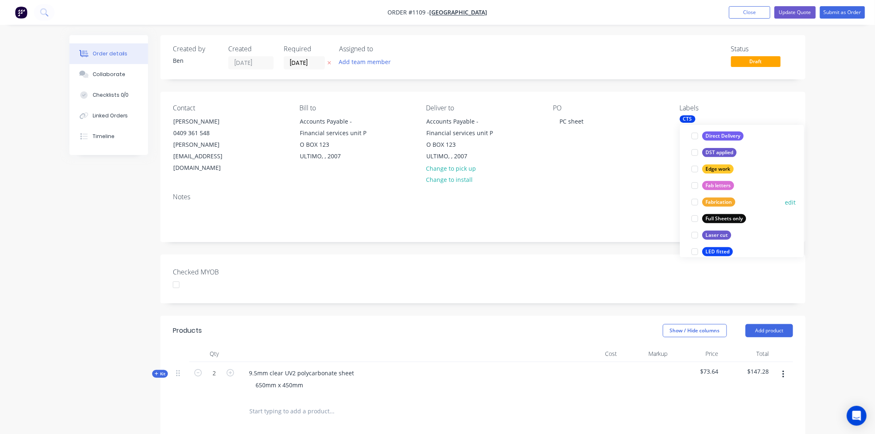
scroll to position [229, 0]
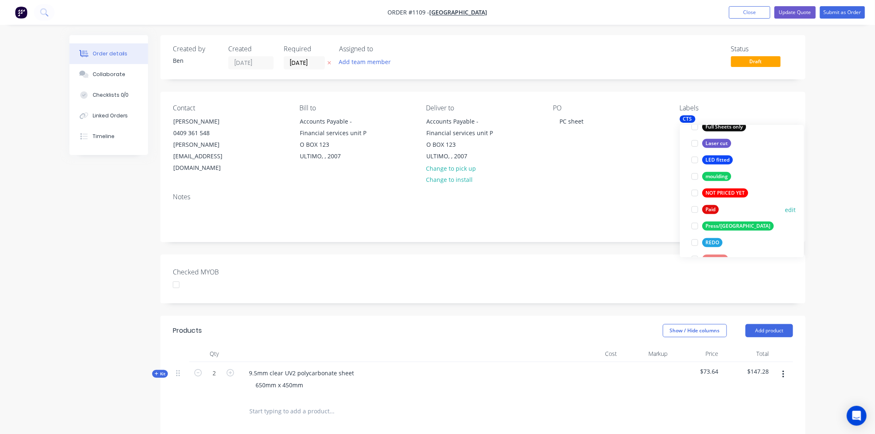
click at [694, 210] on div at bounding box center [694, 209] width 17 height 17
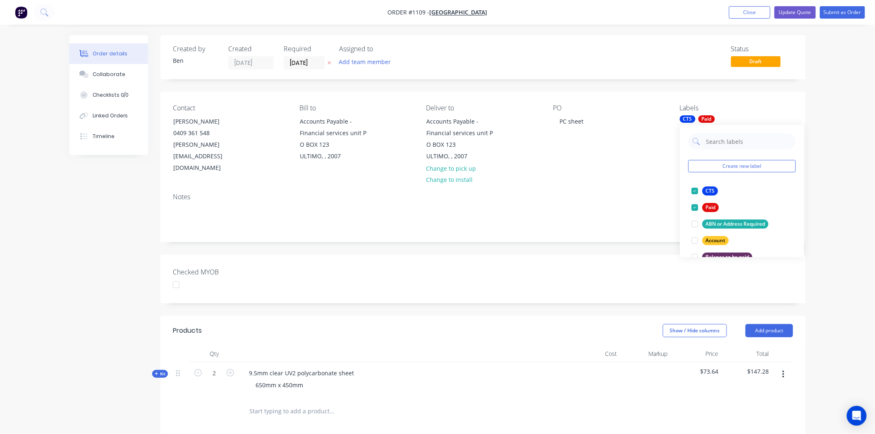
click at [178, 277] on div at bounding box center [176, 285] width 17 height 17
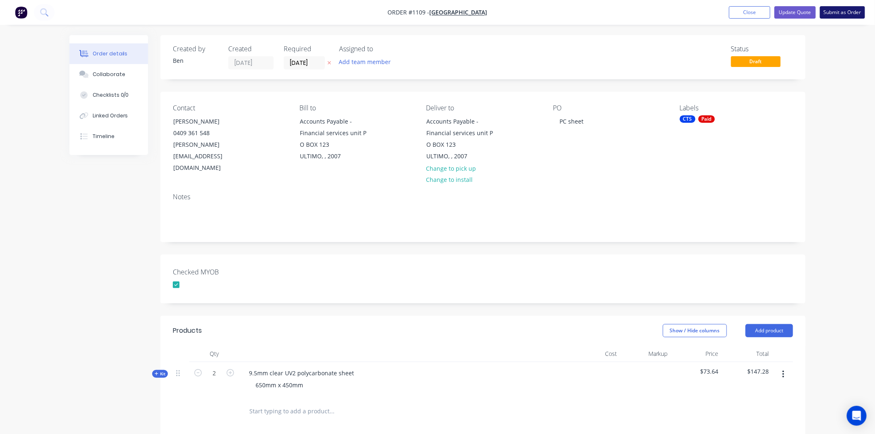
click at [843, 13] on button "Submit as Order" at bounding box center [842, 12] width 45 height 12
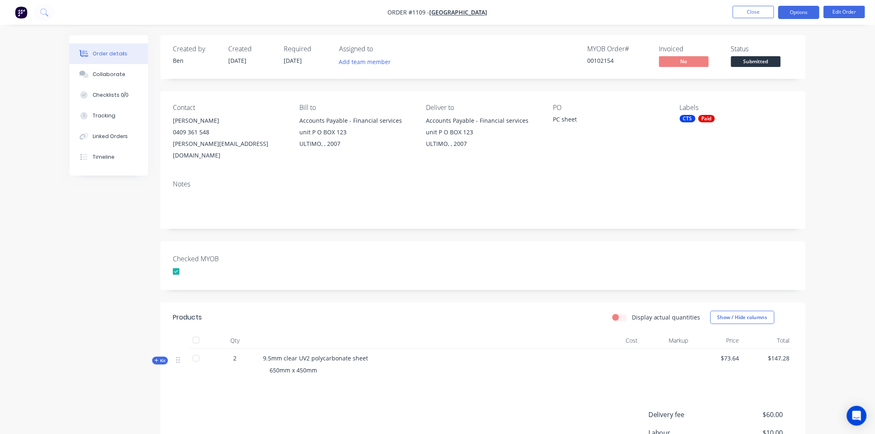
click at [801, 11] on button "Options" at bounding box center [798, 12] width 41 height 13
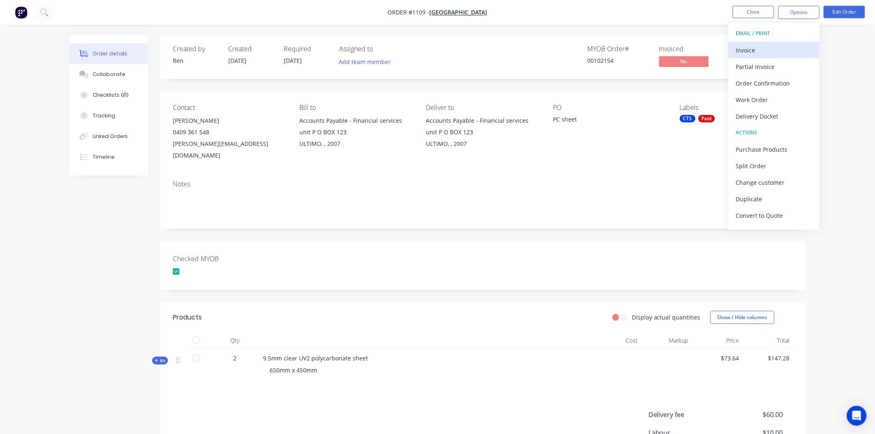
click at [747, 48] on div "Invoice" at bounding box center [774, 50] width 76 height 12
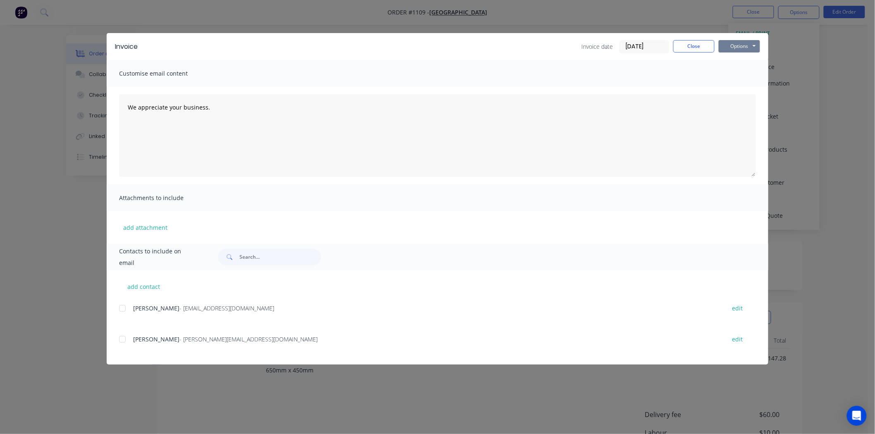
click at [740, 44] on button "Options" at bounding box center [738, 46] width 41 height 12
click at [742, 72] on button "Print" at bounding box center [744, 75] width 53 height 14
click at [696, 47] on button "Close" at bounding box center [693, 46] width 41 height 12
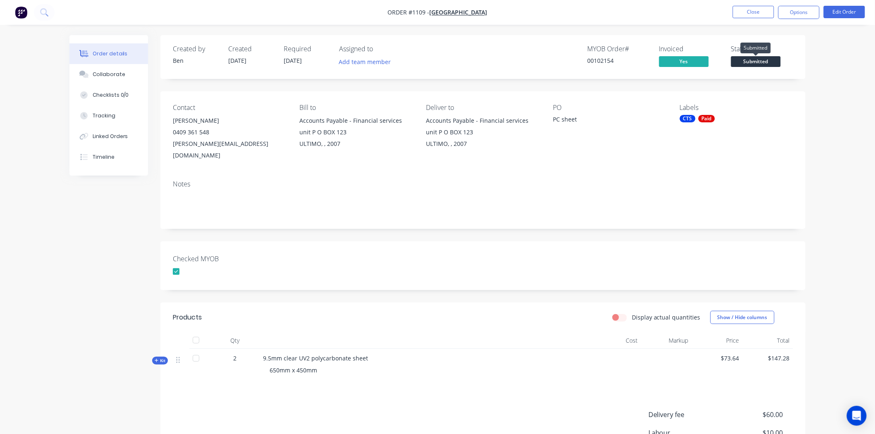
click at [761, 63] on span "Submitted" at bounding box center [756, 61] width 50 height 10
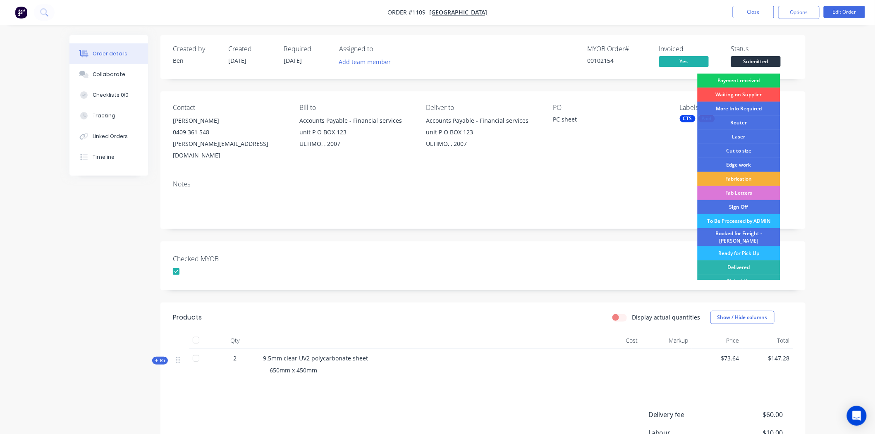
click at [752, 76] on div "Payment received" at bounding box center [738, 81] width 83 height 14
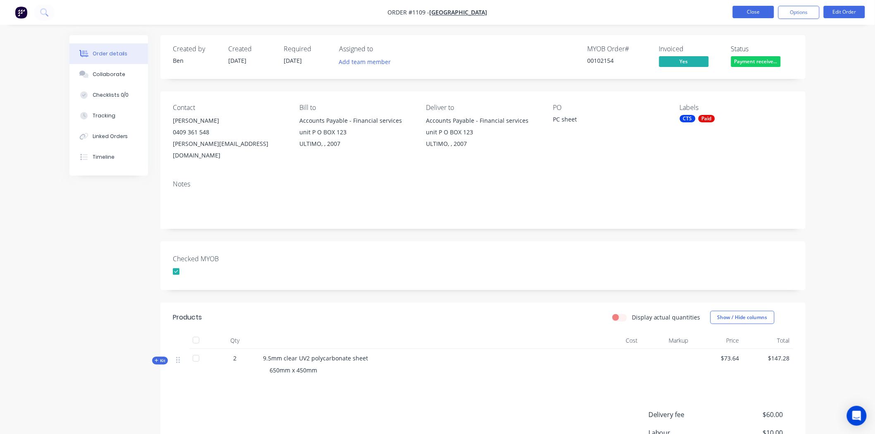
click at [757, 9] on button "Close" at bounding box center [752, 12] width 41 height 12
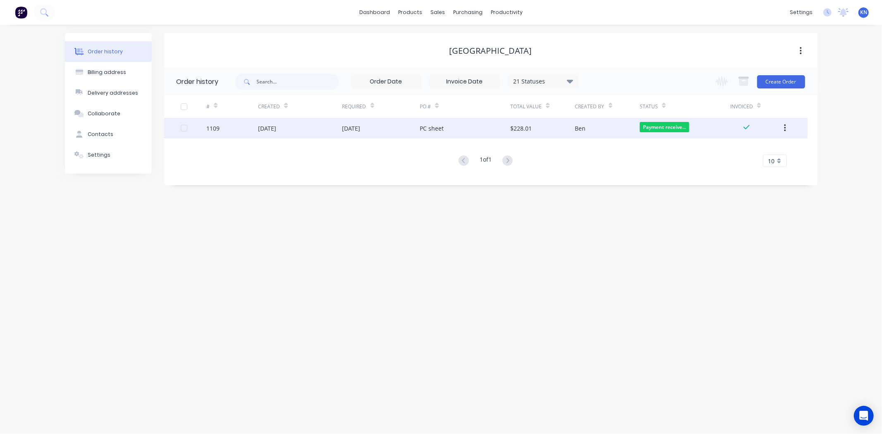
click at [279, 122] on div "[DATE]" at bounding box center [300, 128] width 84 height 21
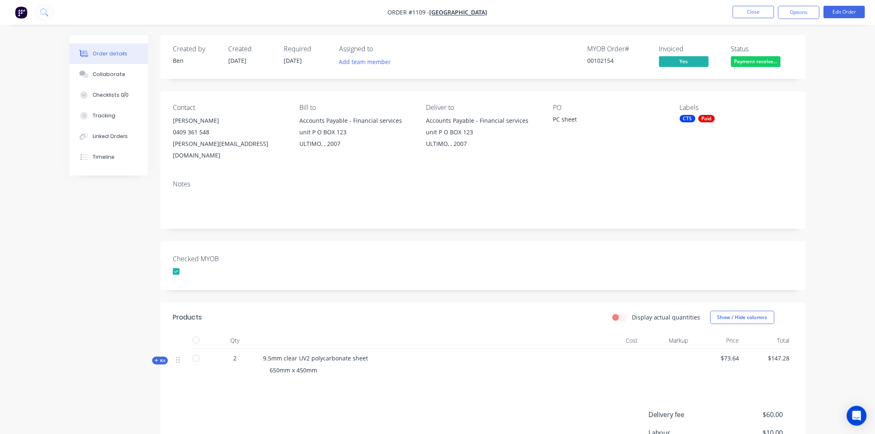
click at [458, 122] on div "Accounts Payable - Financial services unit P O BOX 123" at bounding box center [482, 126] width 113 height 23
click at [839, 13] on button "Edit Order" at bounding box center [843, 12] width 41 height 12
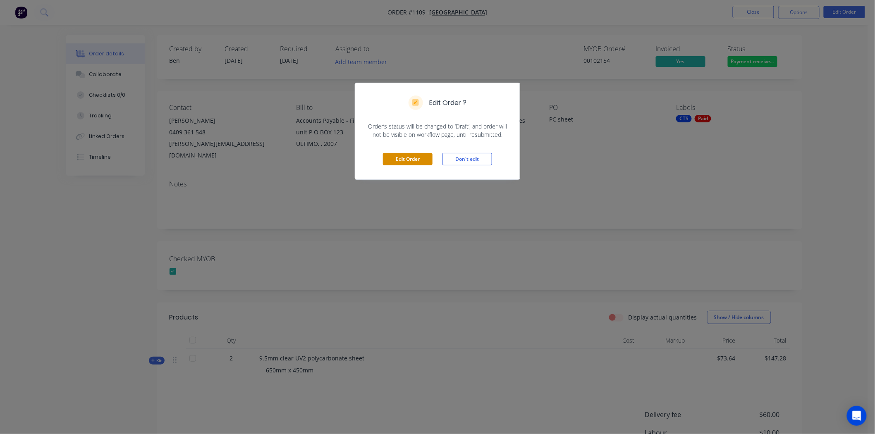
click at [412, 164] on button "Edit Order" at bounding box center [408, 159] width 50 height 12
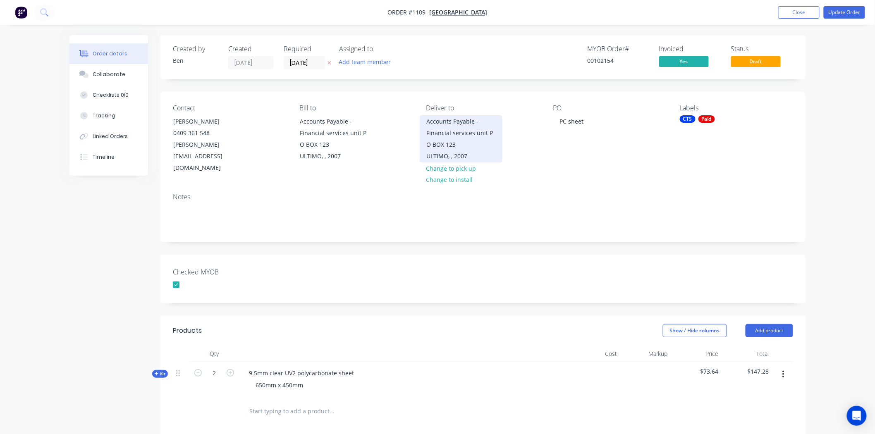
click at [435, 122] on div "Accounts Payable - Financial services unit P O BOX 123" at bounding box center [461, 133] width 69 height 35
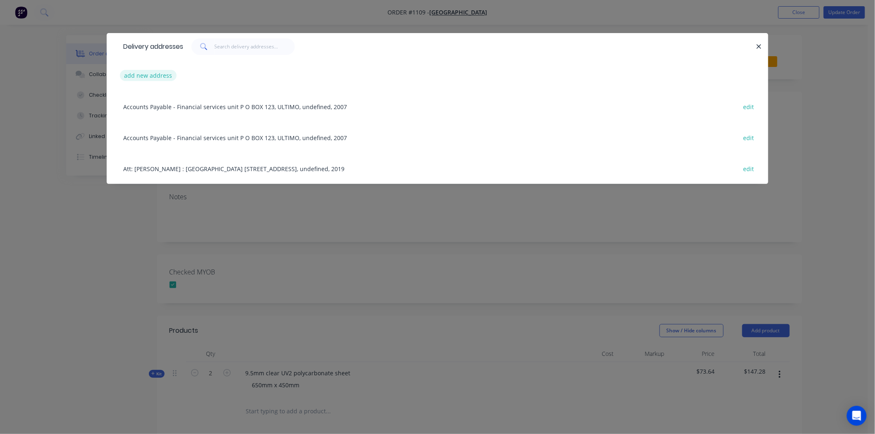
click at [157, 75] on button "add new address" at bounding box center [148, 75] width 57 height 11
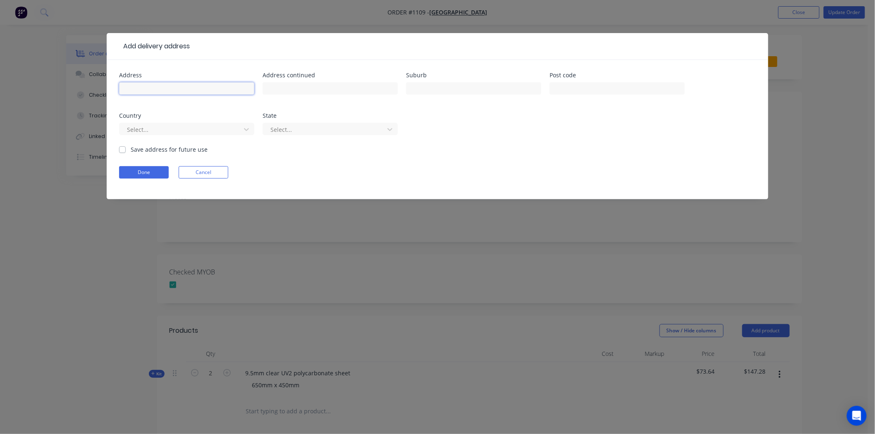
click at [142, 89] on input "text" at bounding box center [186, 88] width 135 height 12
click at [197, 93] on input "text" at bounding box center [186, 88] width 135 height 12
paste input "B10 Lvl6 Room 464 at 235 Jones St"
type input "B10 Lvl6 Room 464 at 235 Jones St"
click at [296, 85] on input "text" at bounding box center [329, 88] width 135 height 12
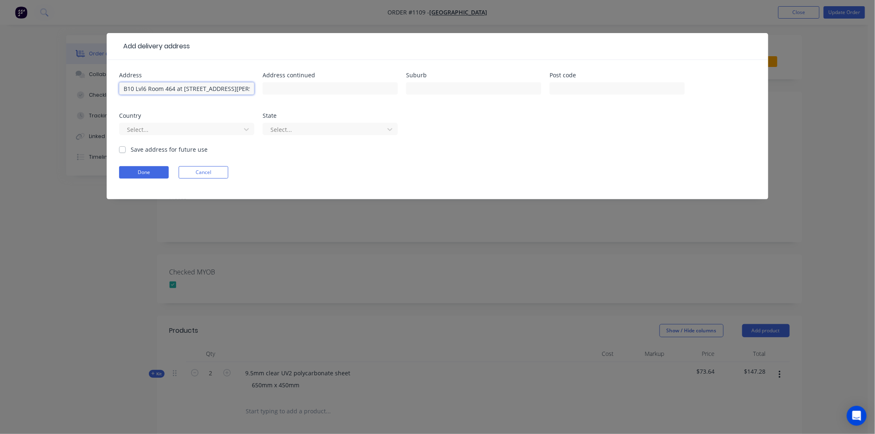
drag, startPoint x: 224, startPoint y: 89, endPoint x: 20, endPoint y: 89, distance: 204.6
click at [20, 89] on div "Add delivery address Address B10 Lvl6 Room 464 at 235 Jones St Address continue…" at bounding box center [437, 217] width 875 height 434
click at [272, 83] on input "text" at bounding box center [329, 88] width 135 height 12
paste input "B10 Lvl6 Room 464 at 235 Jones St"
type input "B10 Lvl6 Room 464 at 235 Jones St"
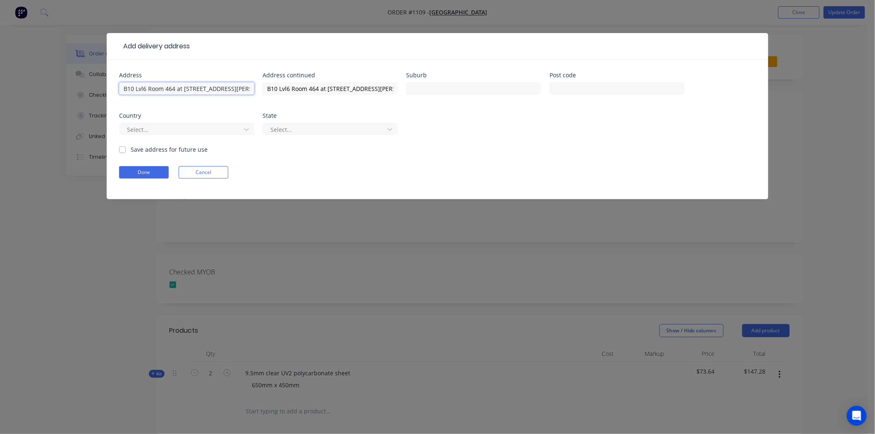
drag, startPoint x: 235, startPoint y: 90, endPoint x: 64, endPoint y: 88, distance: 171.1
click at [64, 88] on div "Add delivery address Address B10 Lvl6 Room 464 at 235 Jones St Address continue…" at bounding box center [437, 217] width 875 height 434
type input "Uni of Technology Sydney"
click at [446, 88] on input "text" at bounding box center [473, 88] width 135 height 12
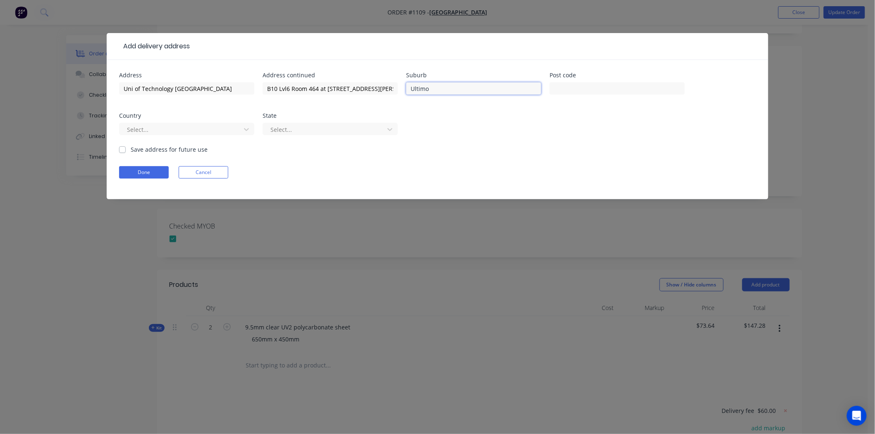
type input "Ultimo"
type input "2007"
click at [164, 130] on div at bounding box center [181, 129] width 110 height 10
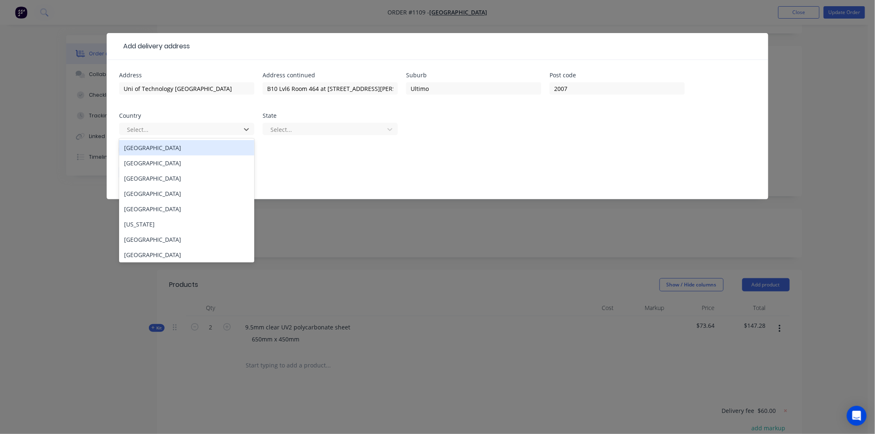
click at [165, 151] on div "Australia" at bounding box center [186, 147] width 135 height 15
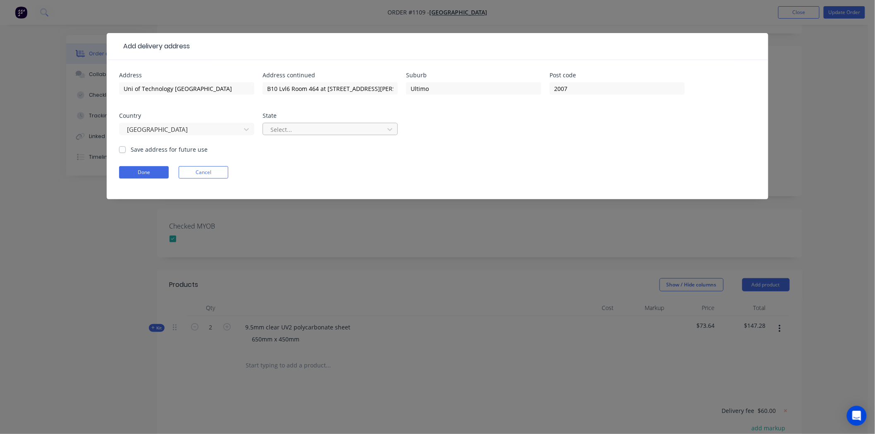
click at [303, 123] on div "Select..." at bounding box center [324, 129] width 115 height 12
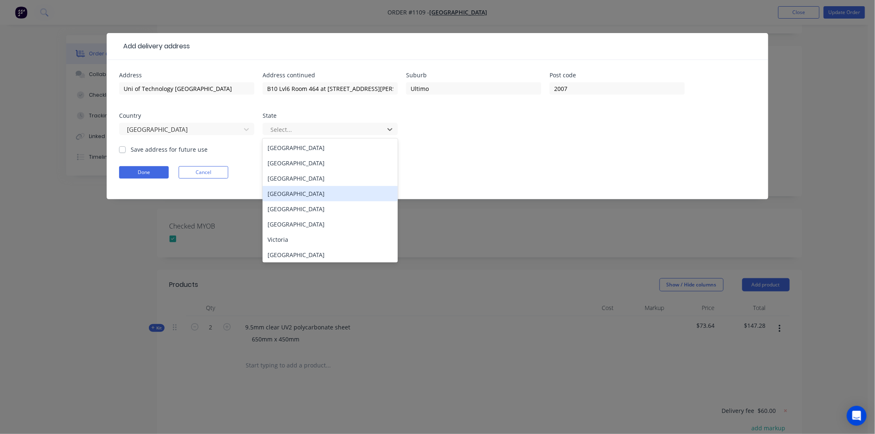
click at [299, 195] on div "Queensland" at bounding box center [329, 193] width 135 height 15
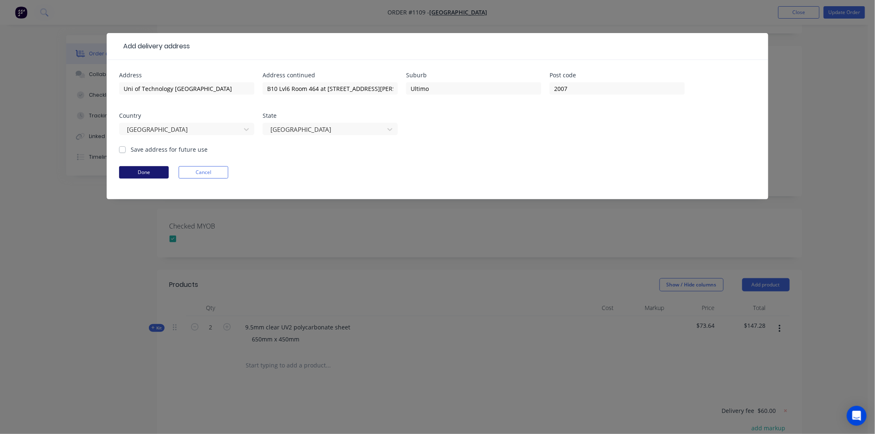
click at [148, 171] on button "Done" at bounding box center [144, 172] width 50 height 12
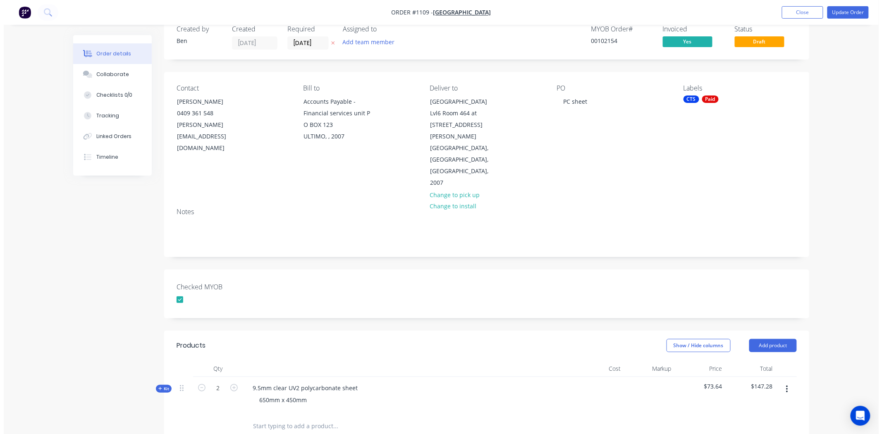
scroll to position [0, 0]
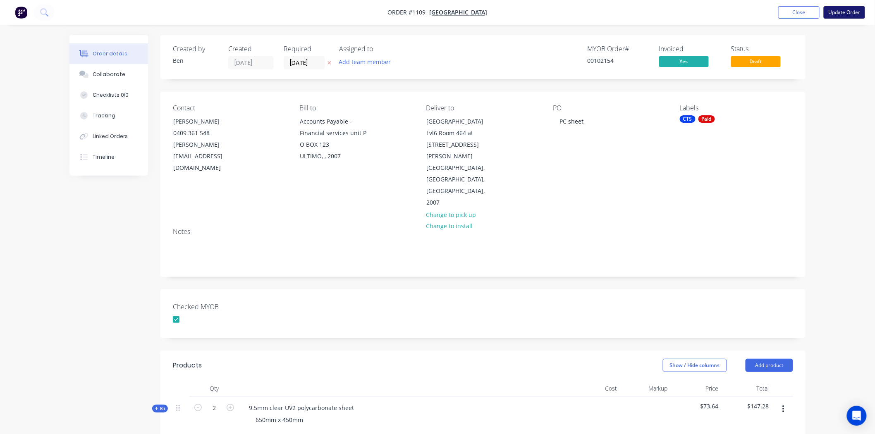
click at [847, 12] on button "Update Order" at bounding box center [843, 12] width 41 height 12
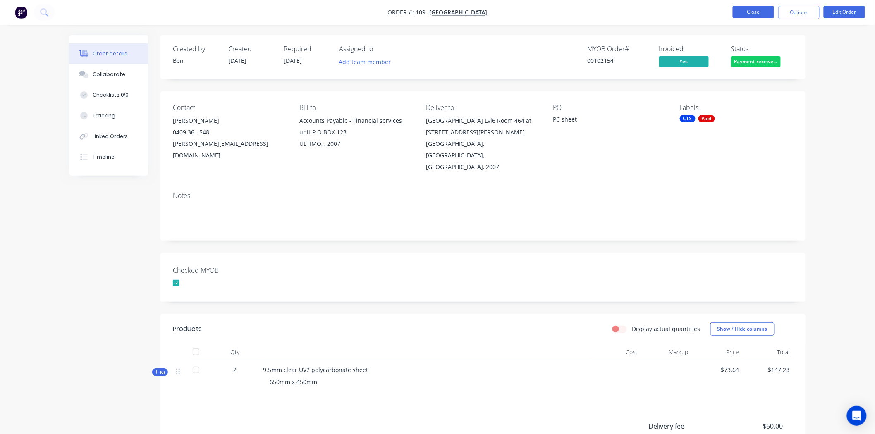
click at [761, 9] on button "Close" at bounding box center [752, 12] width 41 height 12
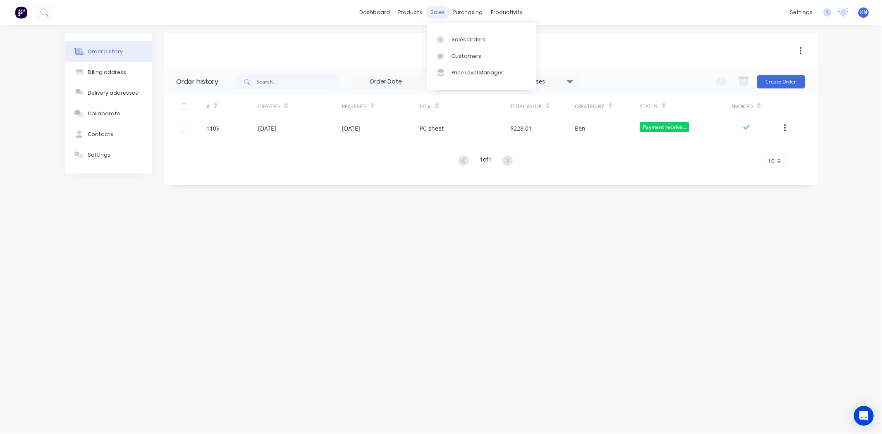
click at [441, 10] on div "sales" at bounding box center [437, 12] width 23 height 12
click at [458, 38] on div "Sales Orders" at bounding box center [468, 39] width 34 height 7
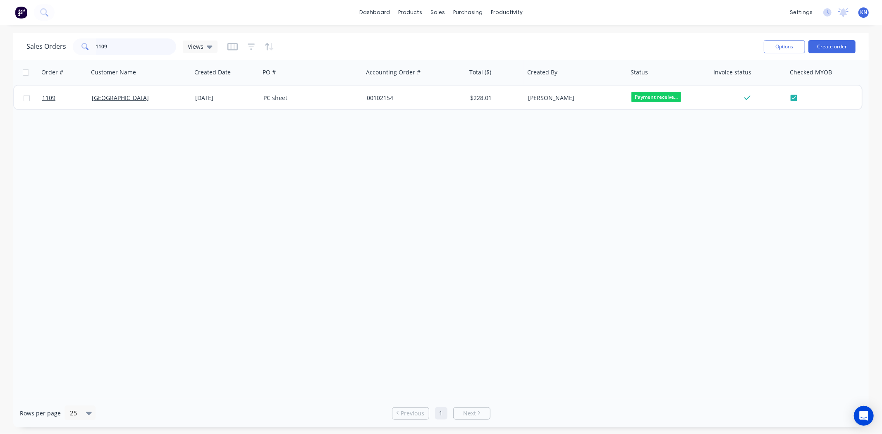
click at [126, 42] on input "1109" at bounding box center [136, 46] width 81 height 17
type input "1"
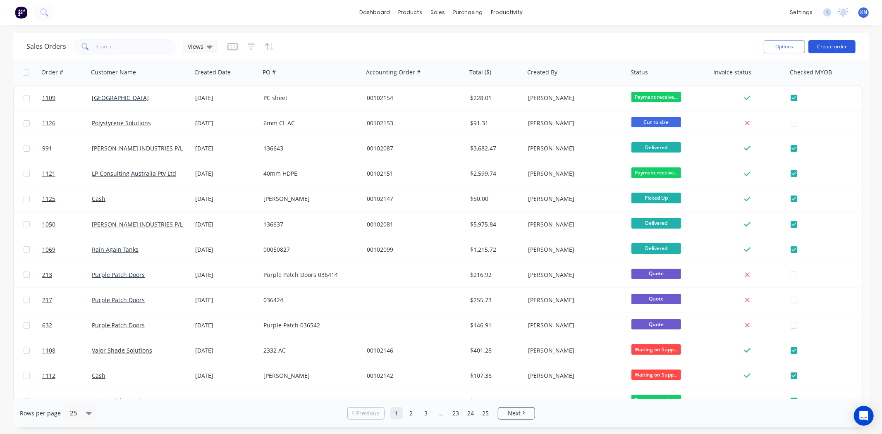
click at [840, 43] on button "Create order" at bounding box center [831, 46] width 47 height 13
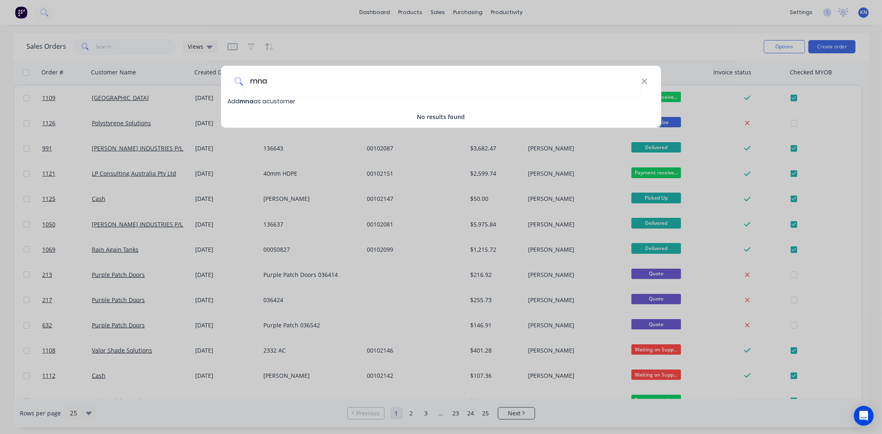
type input "mna"
click at [253, 98] on span "mna" at bounding box center [246, 101] width 14 height 8
select select "AU"
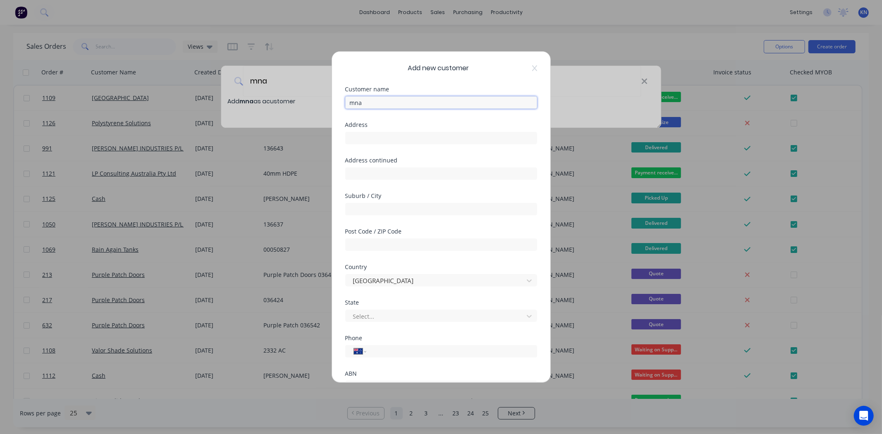
drag, startPoint x: 403, startPoint y: 99, endPoint x: 315, endPoint y: 96, distance: 88.1
click at [315, 96] on div "Add new customer Customer name mna Address Address continued Suburb / City Post…" at bounding box center [441, 217] width 882 height 434
type input "MNA Construction Pty Ltd"
click at [374, 142] on input "text" at bounding box center [441, 138] width 192 height 12
type input "1/2-4 Ormonde Parade"
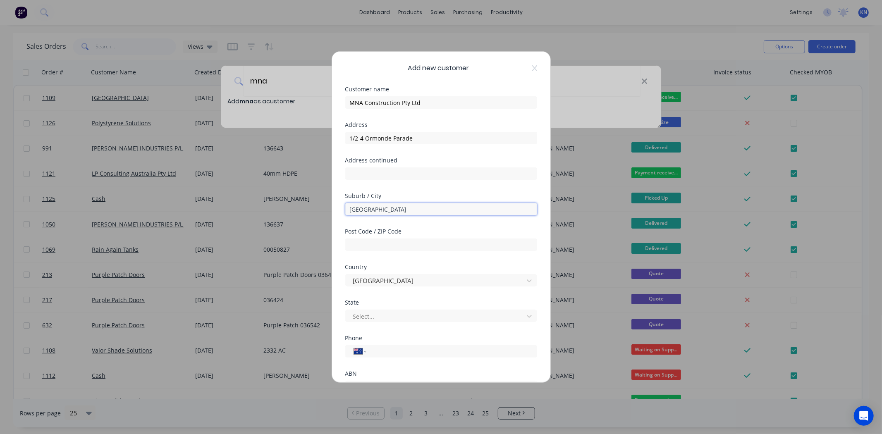
type input "Hurstville"
type input "2220"
type input "n"
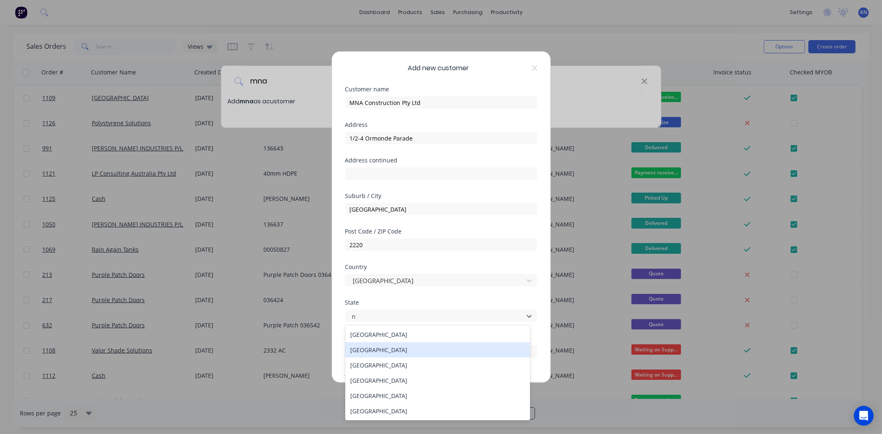
click at [370, 350] on div "New South Wales" at bounding box center [437, 349] width 185 height 15
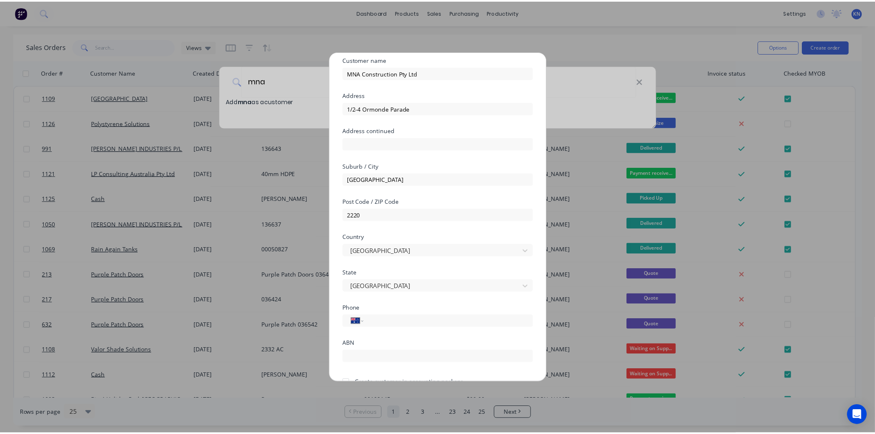
scroll to position [72, 0]
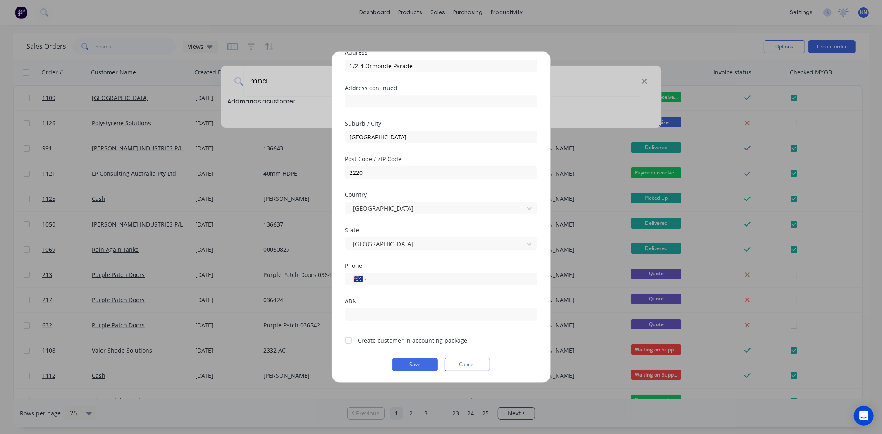
click at [348, 340] on div at bounding box center [348, 340] width 17 height 17
click at [394, 277] on input "tel" at bounding box center [450, 279] width 156 height 10
type input "0490 708 139"
click at [416, 360] on button "Save" at bounding box center [414, 364] width 45 height 13
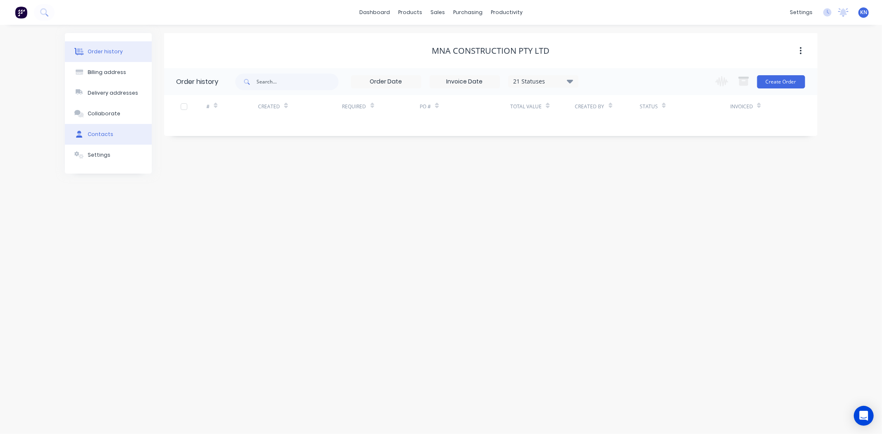
click at [98, 132] on div "Contacts" at bounding box center [101, 134] width 26 height 7
click at [778, 81] on button "Add contact" at bounding box center [792, 81] width 38 height 12
select select "AU"
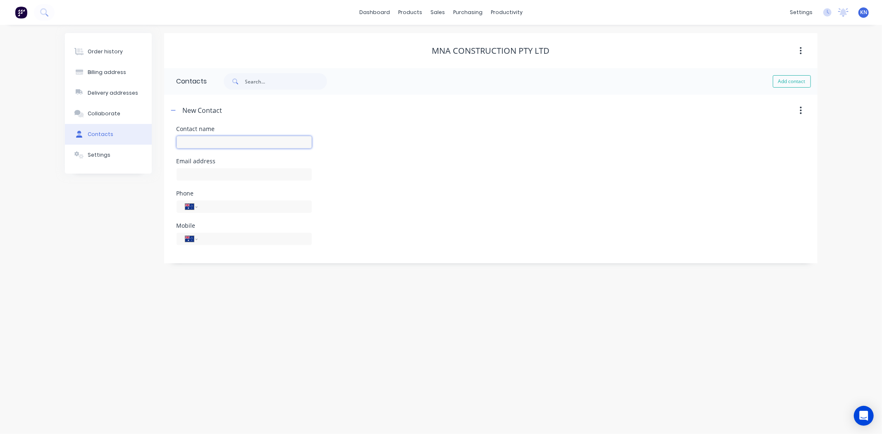
click at [241, 139] on input "text" at bounding box center [243, 142] width 135 height 12
type input "Vicky"
select select "AU"
click at [254, 174] on input "text" at bounding box center [243, 174] width 135 height 12
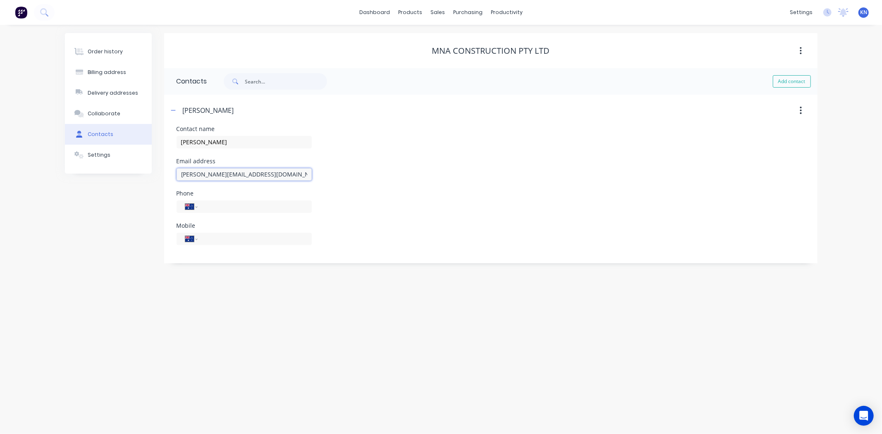
type input "vicky@mnaconstructions.com.au"
click at [226, 200] on div "International Afghanistan Åland Islands Albania Algeria American Samoa Andorra …" at bounding box center [243, 210] width 135 height 24
click at [228, 205] on input "tel" at bounding box center [252, 207] width 99 height 10
click at [231, 240] on input "tel" at bounding box center [252, 239] width 99 height 10
type input "0490 708 139"
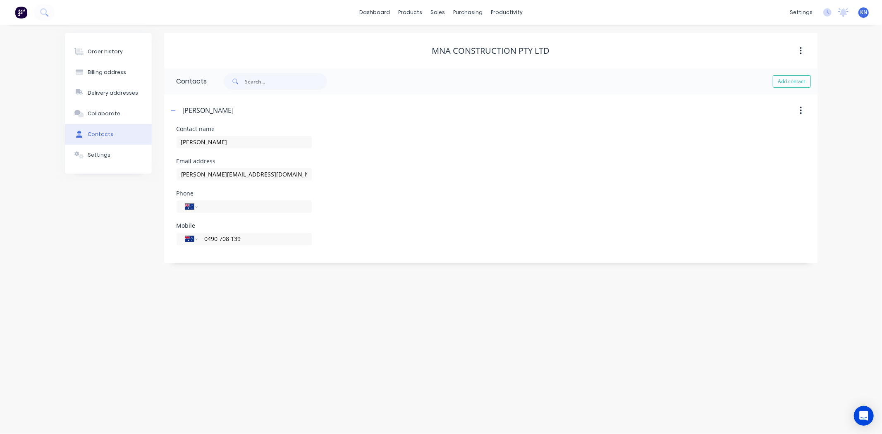
click at [553, 237] on div "Mobile International Afghanistan Åland Islands Albania Algeria American Samoa A…" at bounding box center [490, 239] width 628 height 32
click at [175, 111] on icon "button" at bounding box center [173, 110] width 5 height 6
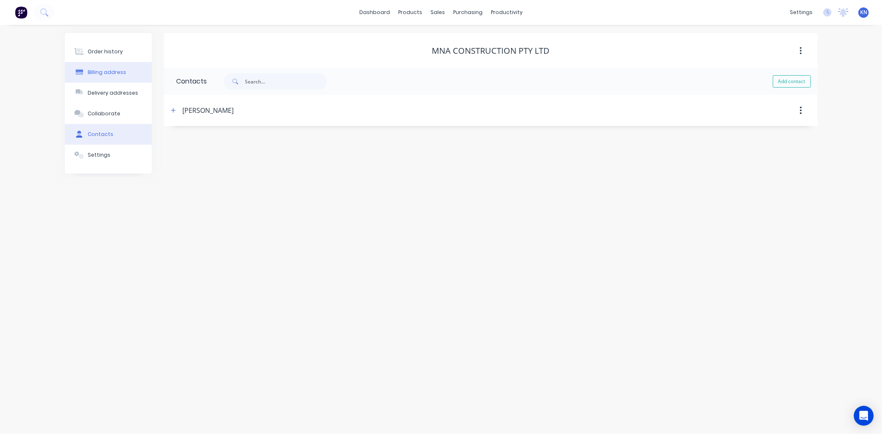
click at [108, 70] on div "Billing address" at bounding box center [107, 72] width 38 height 7
select select "AU"
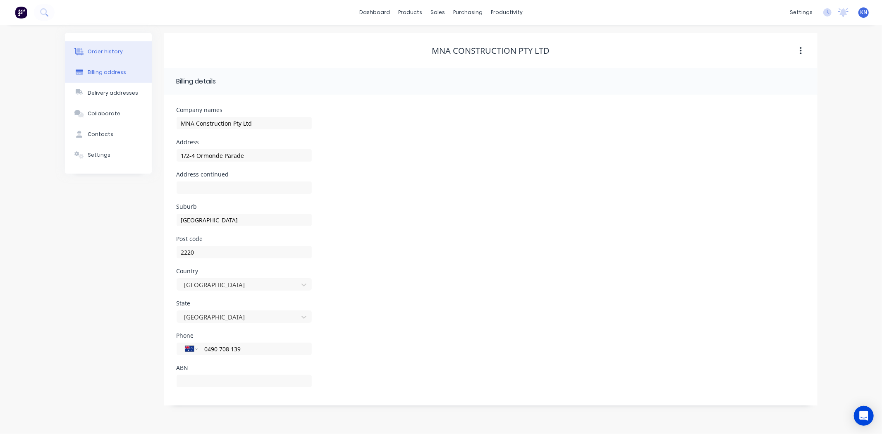
click at [101, 45] on button "Order history" at bounding box center [108, 51] width 87 height 21
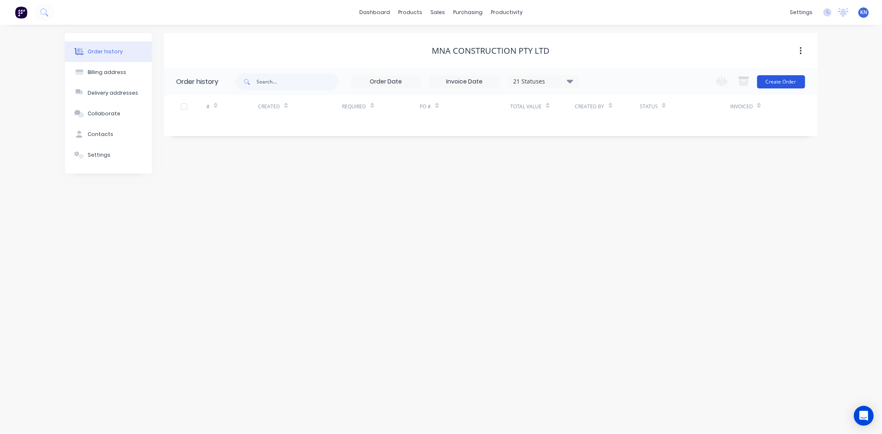
click at [783, 81] on button "Create Order" at bounding box center [781, 81] width 48 height 13
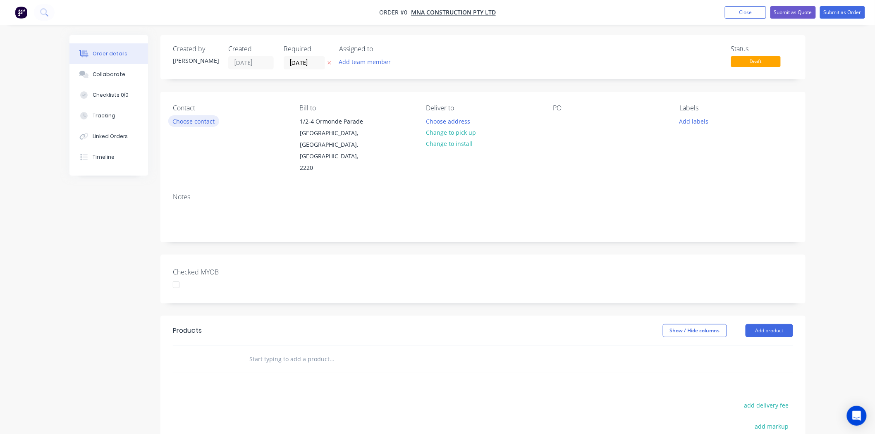
click at [209, 116] on button "Choose contact" at bounding box center [193, 120] width 51 height 11
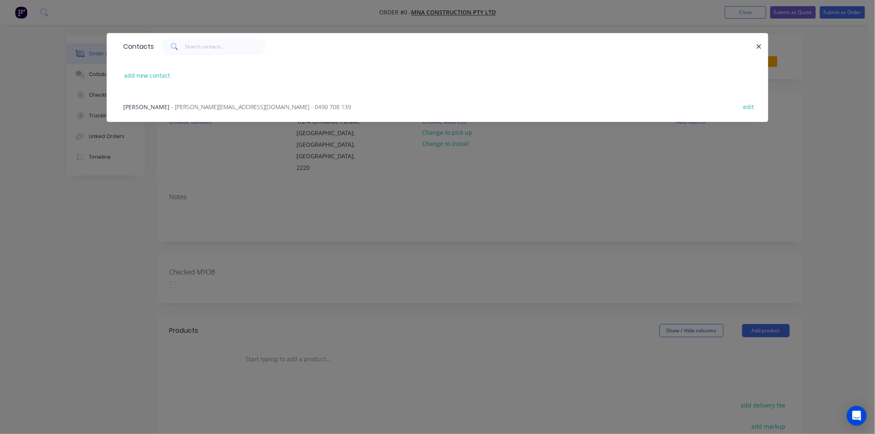
click at [191, 109] on span "- vicky@mnaconstructions.com.au - 0490 708 139" at bounding box center [261, 107] width 180 height 8
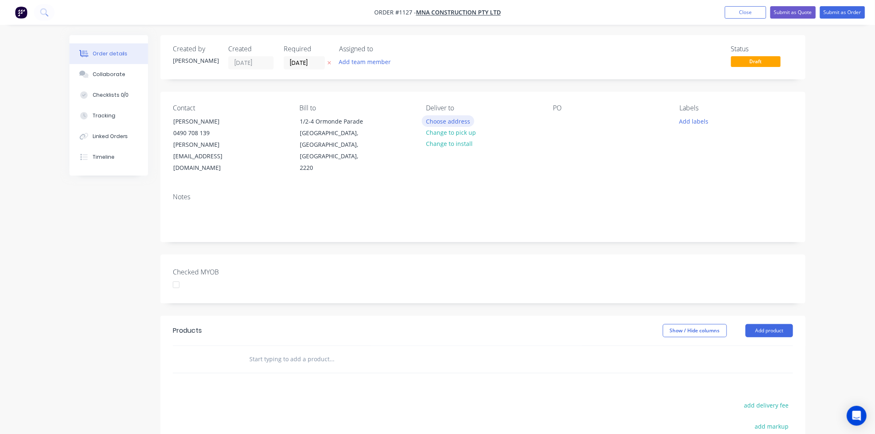
click at [461, 117] on button "Choose address" at bounding box center [448, 120] width 53 height 11
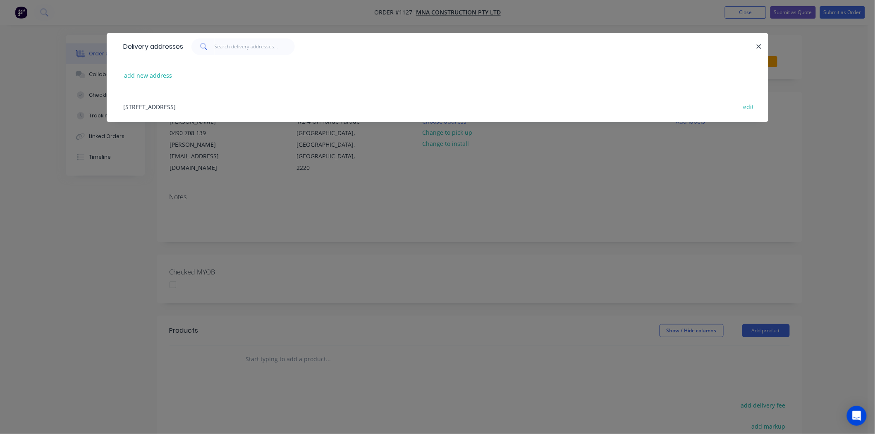
click at [153, 105] on div "1/2-4 Ormonde Parade, Hurstville, New South Wales, Australia, 2220 edit" at bounding box center [437, 106] width 637 height 31
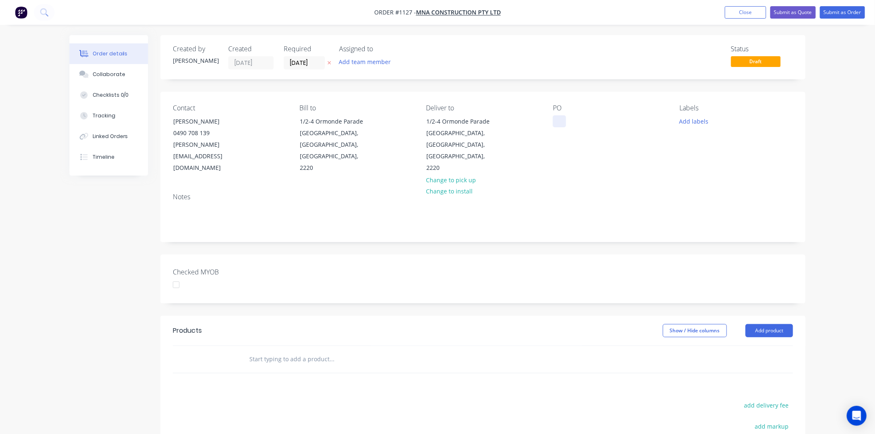
click at [557, 122] on div at bounding box center [559, 121] width 13 height 12
click at [458, 143] on div "Hurstville, New South Wales, Australia, 2220" at bounding box center [461, 150] width 69 height 46
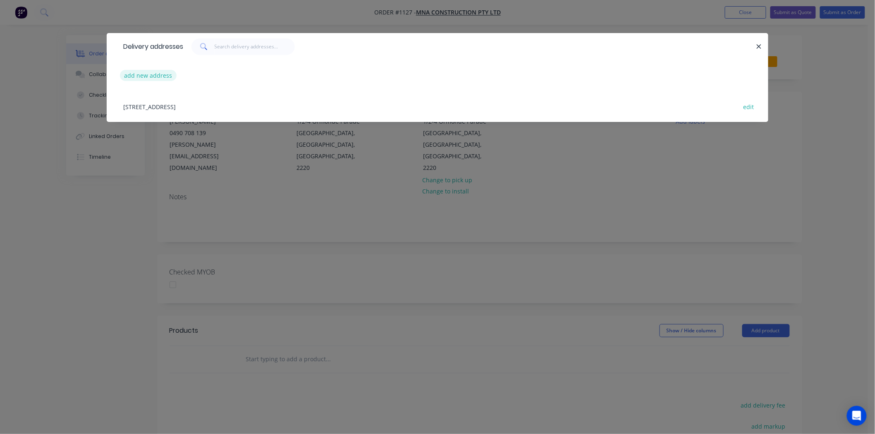
click at [150, 75] on button "add new address" at bounding box center [148, 75] width 57 height 11
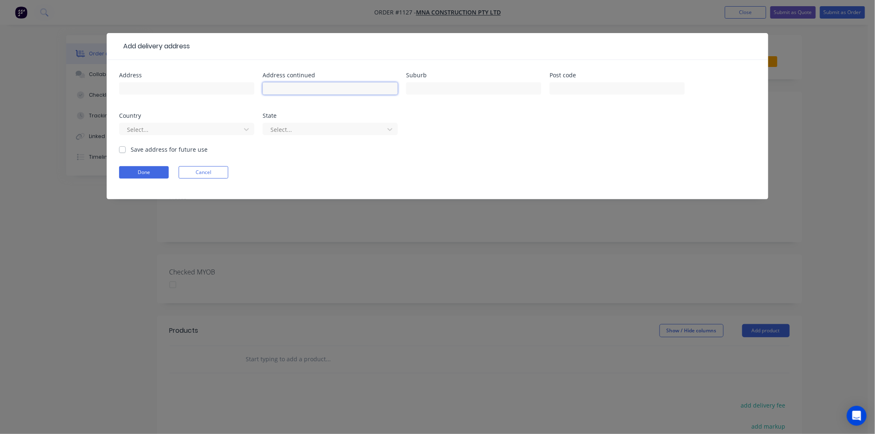
click at [286, 88] on input "text" at bounding box center [329, 88] width 135 height 12
type input "26 Buckingham Road"
type input "Killara"
type input "2071"
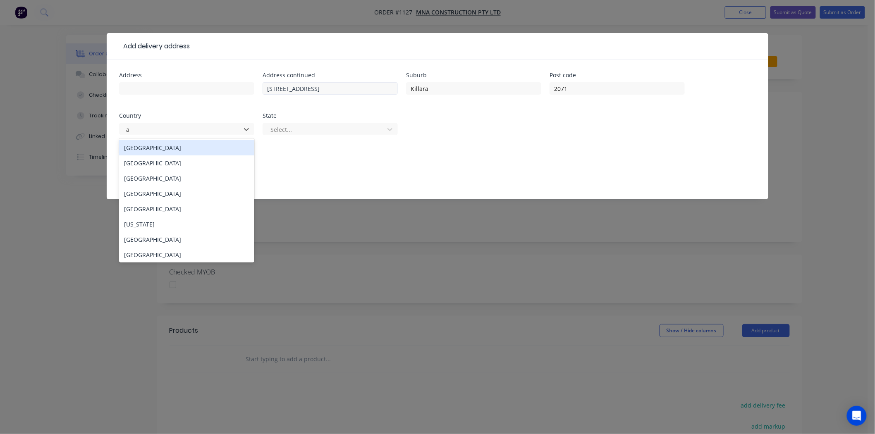
type input "au"
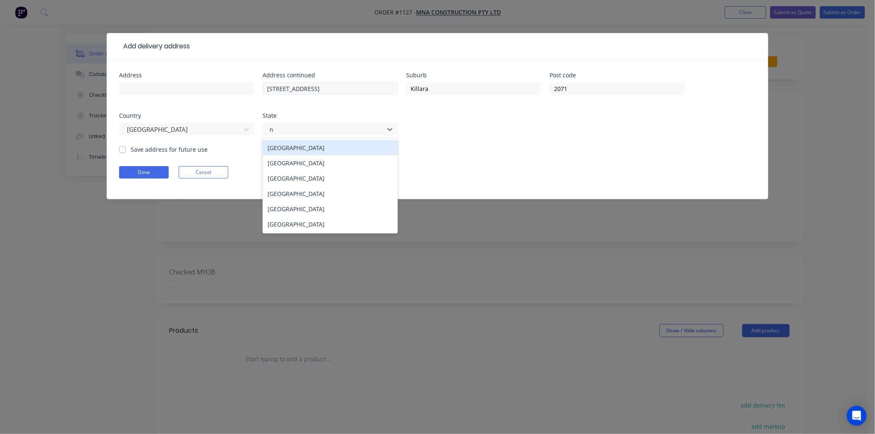
type input "ne"
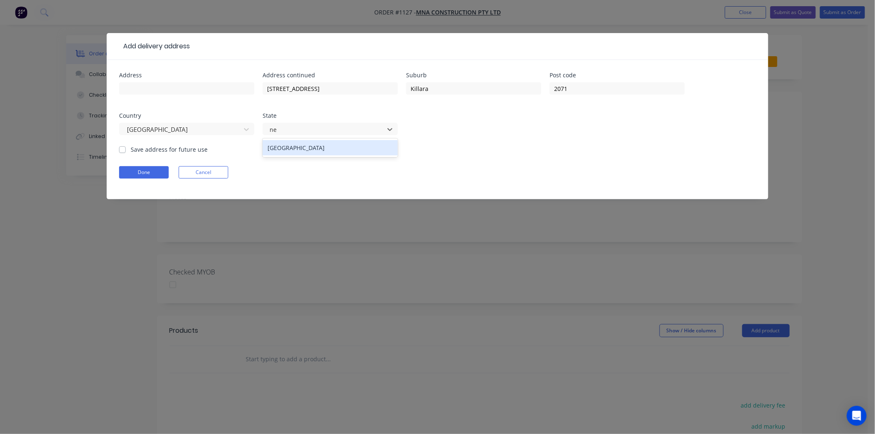
click at [284, 146] on div "New South Wales" at bounding box center [329, 147] width 135 height 15
click at [179, 85] on input "text" at bounding box center [186, 88] width 135 height 12
click at [131, 151] on label "Save address for future use" at bounding box center [169, 149] width 77 height 9
click at [122, 151] on input "Save address for future use" at bounding box center [122, 149] width 7 height 8
checkbox input "true"
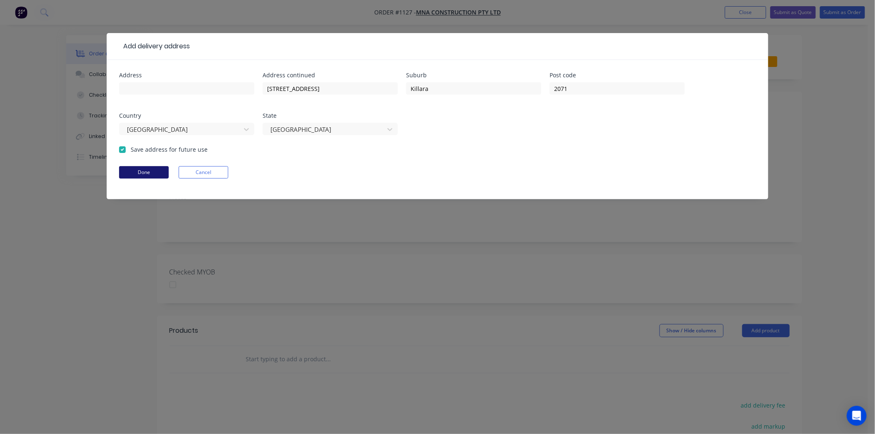
click at [145, 173] on button "Done" at bounding box center [144, 172] width 50 height 12
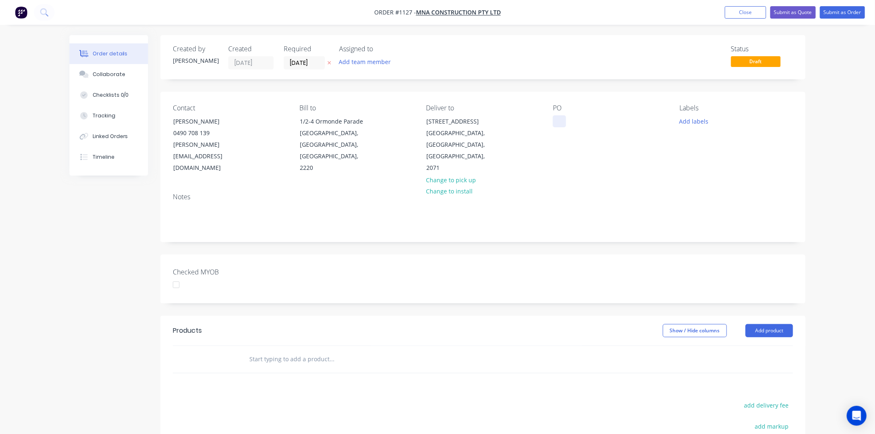
click at [561, 122] on div at bounding box center [559, 121] width 13 height 12
click at [690, 122] on button "Add labels" at bounding box center [694, 120] width 38 height 11
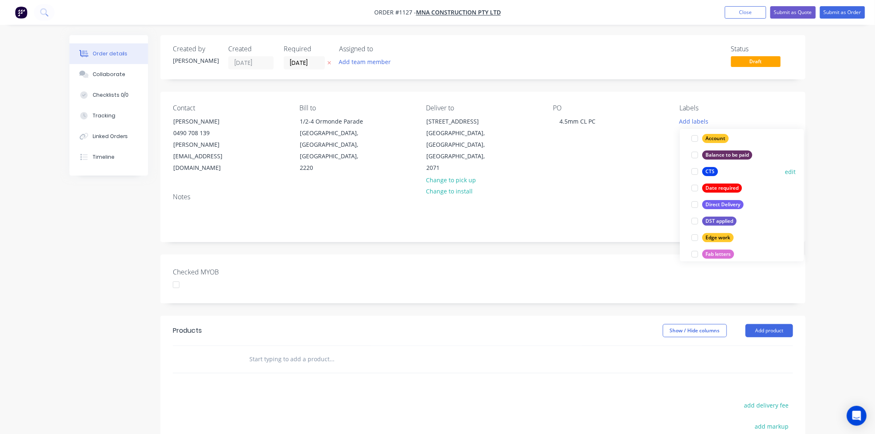
scroll to position [138, 0]
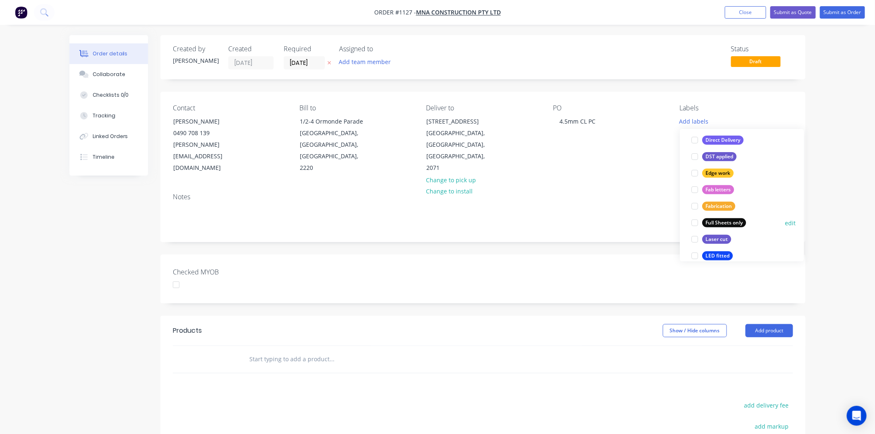
click at [693, 221] on div at bounding box center [694, 223] width 17 height 17
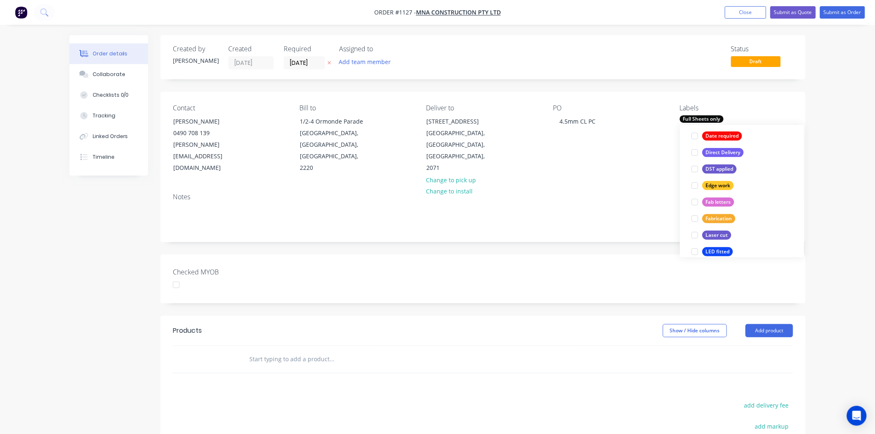
scroll to position [0, 0]
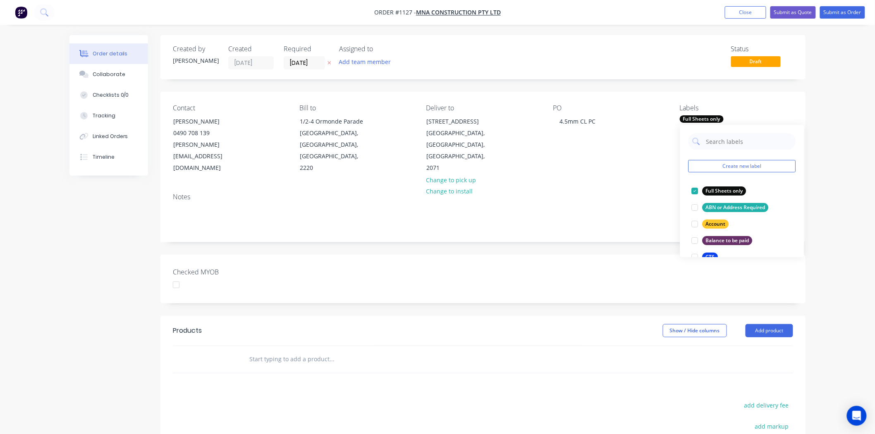
click at [543, 255] on div "Checked MYOB" at bounding box center [482, 279] width 645 height 49
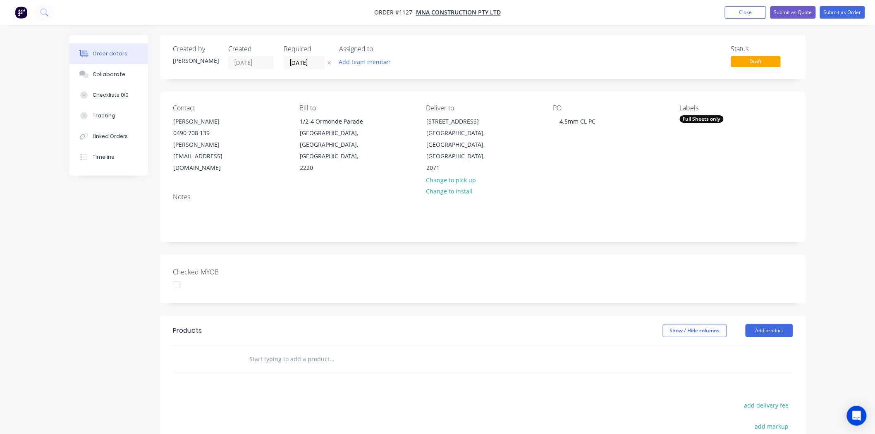
drag, startPoint x: 258, startPoint y: 335, endPoint x: 732, endPoint y: 342, distance: 474.2
click at [258, 351] on input "text" at bounding box center [331, 359] width 165 height 17
click at [761, 324] on button "Add product" at bounding box center [769, 330] width 48 height 13
click at [753, 346] on div "Product catalogue" at bounding box center [754, 352] width 64 height 12
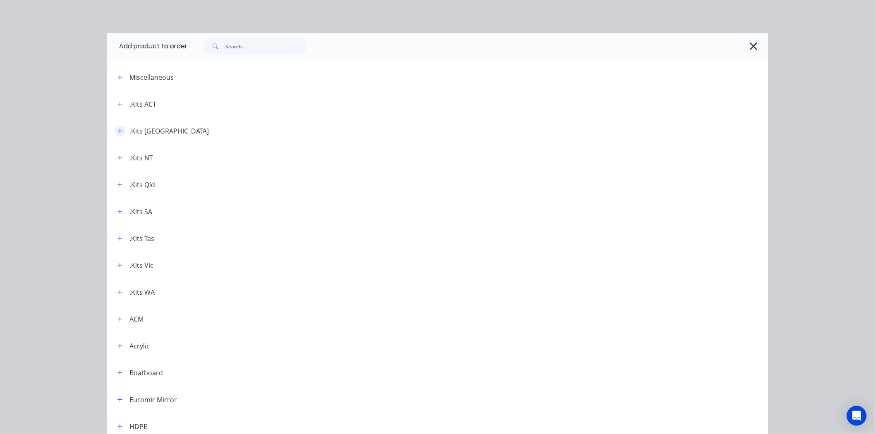
click at [117, 130] on icon "button" at bounding box center [119, 131] width 5 height 6
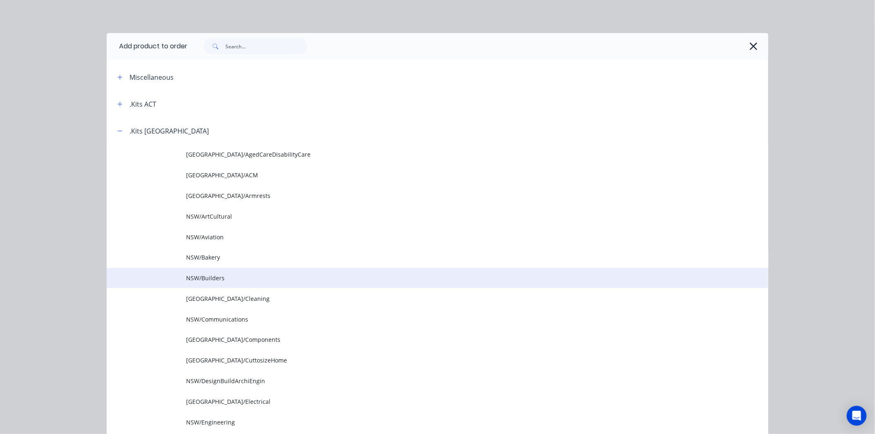
click at [193, 279] on span "NSW/Builders" at bounding box center [418, 278] width 465 height 9
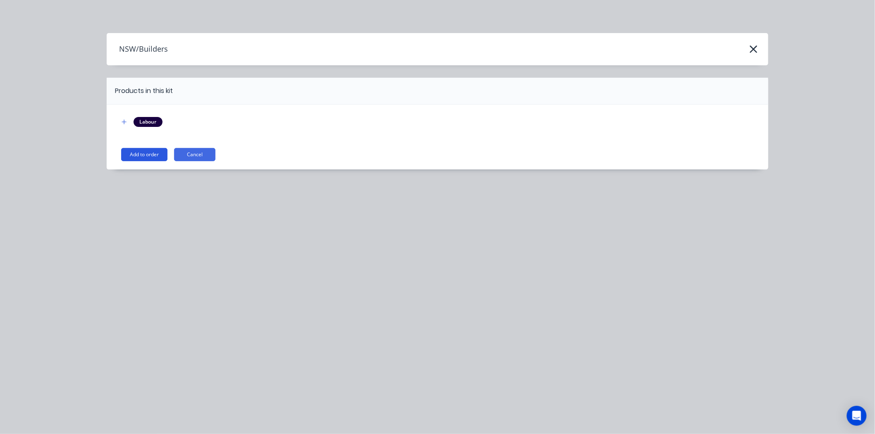
click at [143, 154] on button "Add to order" at bounding box center [144, 154] width 46 height 13
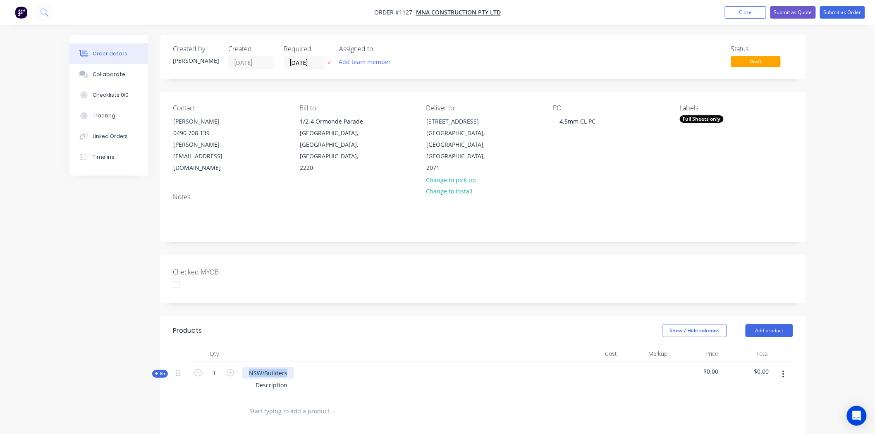
drag, startPoint x: 249, startPoint y: 350, endPoint x: 296, endPoint y: 350, distance: 47.1
click at [296, 362] on div "NSW/Builders Description" at bounding box center [404, 380] width 331 height 36
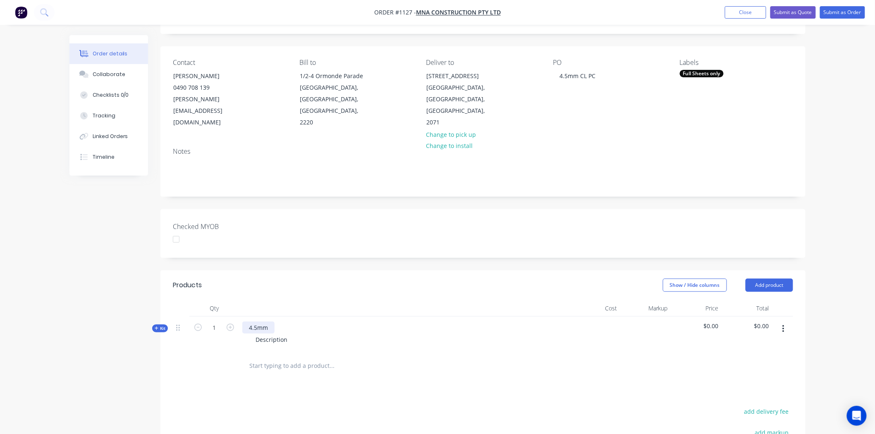
scroll to position [138, 0]
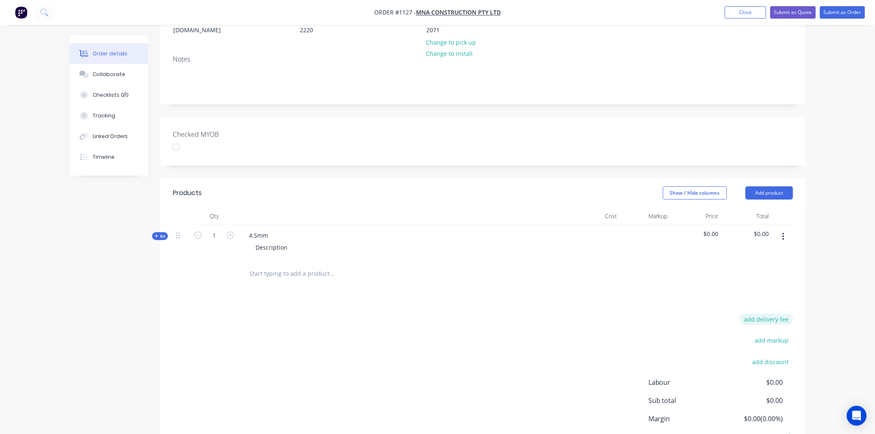
click at [771, 314] on button "add delivery fee" at bounding box center [765, 319] width 53 height 11
type input "105"
click at [285, 224] on div "4.5mm Description" at bounding box center [404, 242] width 331 height 36
click at [273, 229] on div "4.5mm" at bounding box center [258, 235] width 32 height 12
drag, startPoint x: 291, startPoint y: 225, endPoint x: 250, endPoint y: 224, distance: 40.9
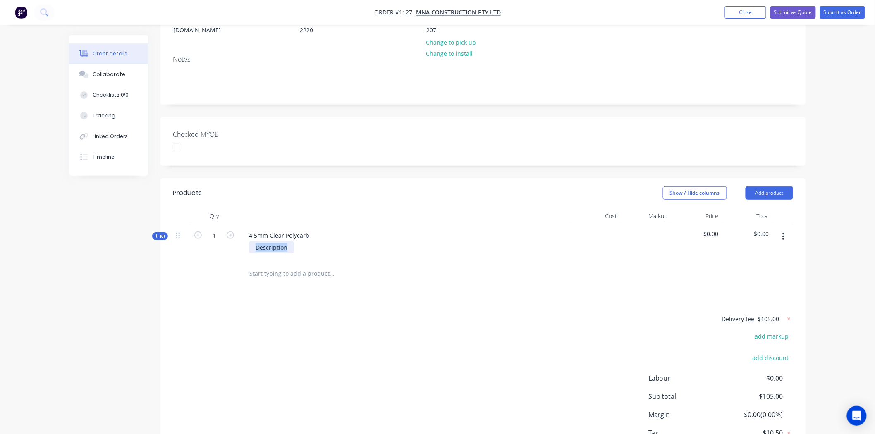
click at [250, 241] on div "Description" at bounding box center [271, 247] width 45 height 12
click at [162, 232] on div "Kit" at bounding box center [160, 236] width 16 height 8
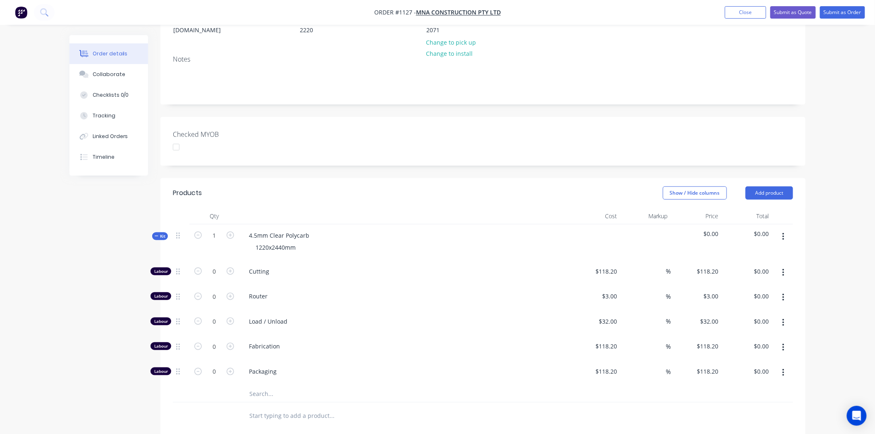
scroll to position [229, 0]
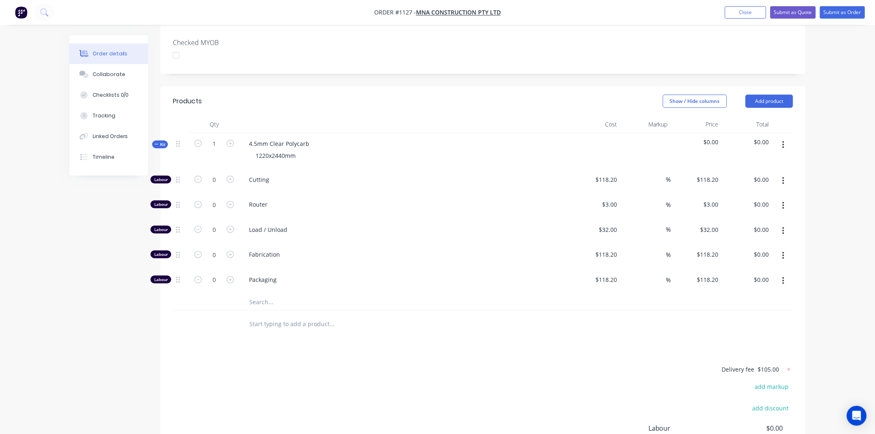
click at [276, 294] on input "text" at bounding box center [331, 302] width 165 height 17
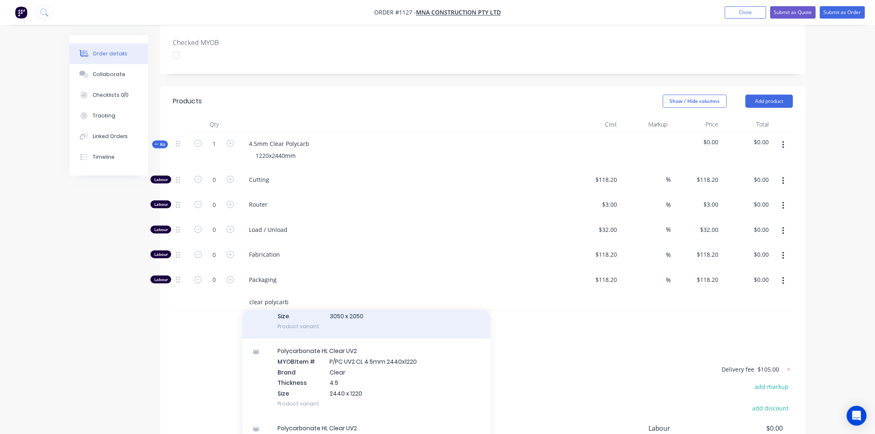
scroll to position [1332, 0]
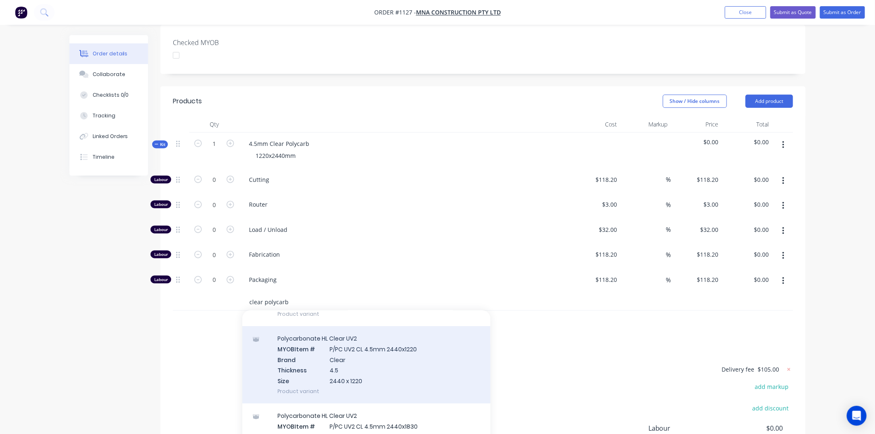
type input "clear polycarb"
click at [355, 341] on div "Polycarbonate HL Clear UV2 MYOB Item # P/PC UV2 CL 4.5mm 2440x1220 Brand Clear …" at bounding box center [366, 364] width 248 height 77
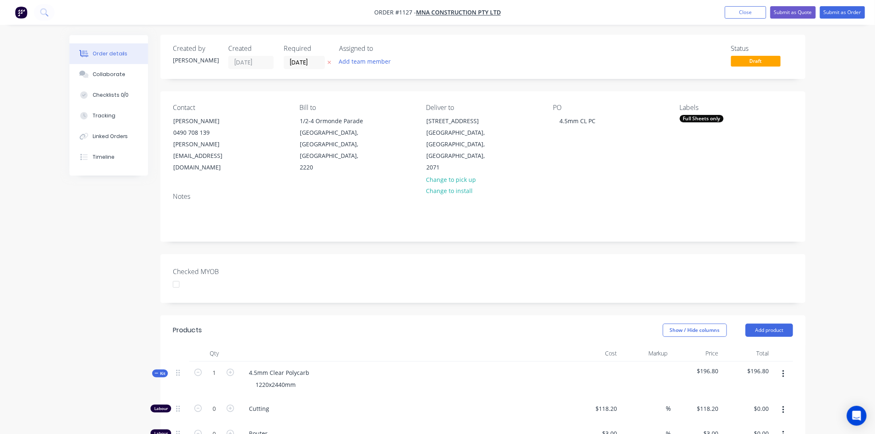
scroll to position [0, 0]
click at [789, 11] on button "Submit as Quote" at bounding box center [792, 12] width 45 height 12
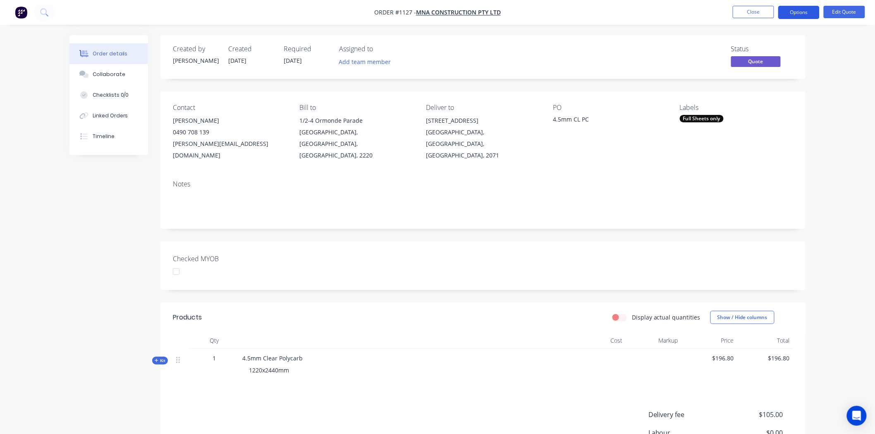
click at [799, 14] on button "Options" at bounding box center [798, 12] width 41 height 13
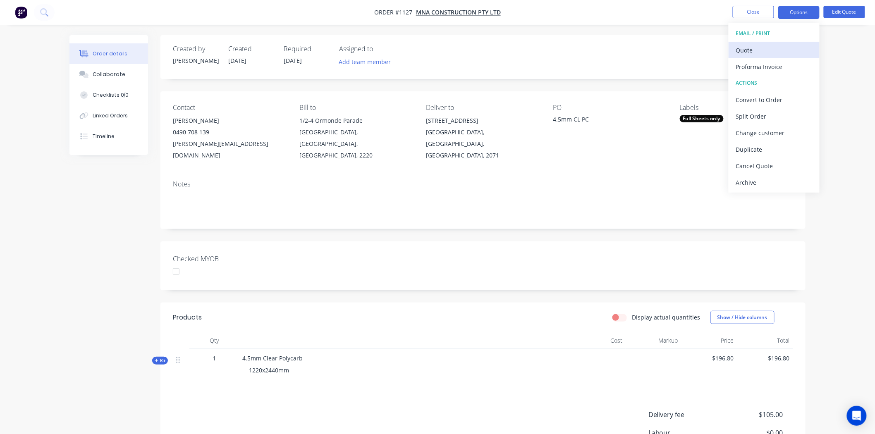
click at [749, 48] on div "Quote" at bounding box center [774, 50] width 76 height 12
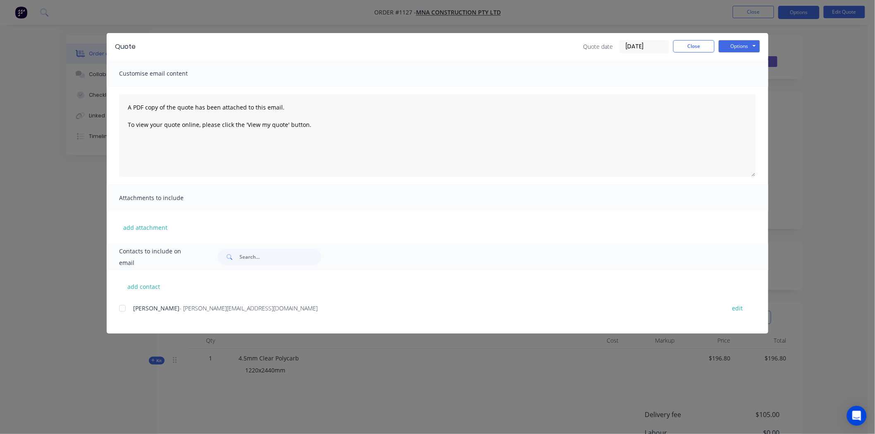
click at [122, 309] on div at bounding box center [122, 308] width 17 height 17
click at [739, 45] on button "Options" at bounding box center [738, 46] width 41 height 12
click at [738, 61] on button "Preview" at bounding box center [744, 61] width 53 height 14
click at [736, 43] on button "Options" at bounding box center [738, 46] width 41 height 12
click at [744, 86] on button "Email" at bounding box center [744, 88] width 53 height 14
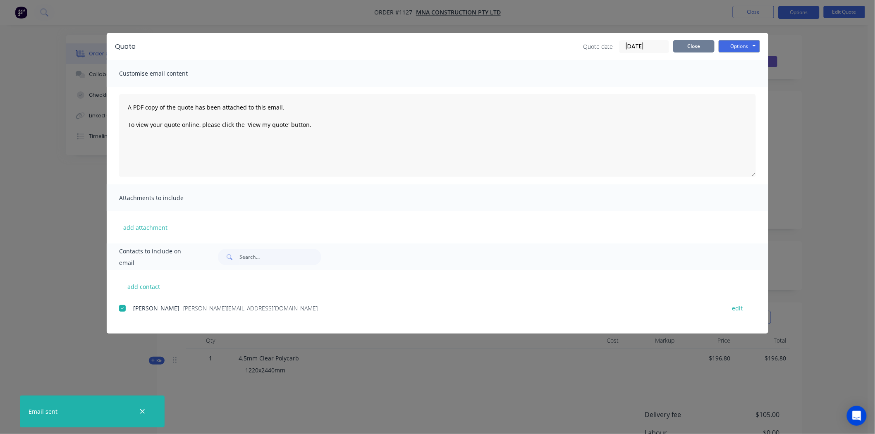
click at [692, 43] on button "Close" at bounding box center [693, 46] width 41 height 12
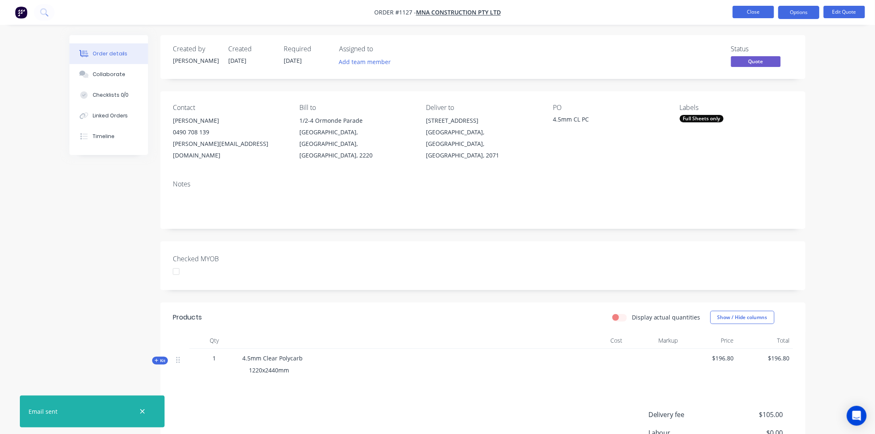
click at [753, 12] on button "Close" at bounding box center [752, 12] width 41 height 12
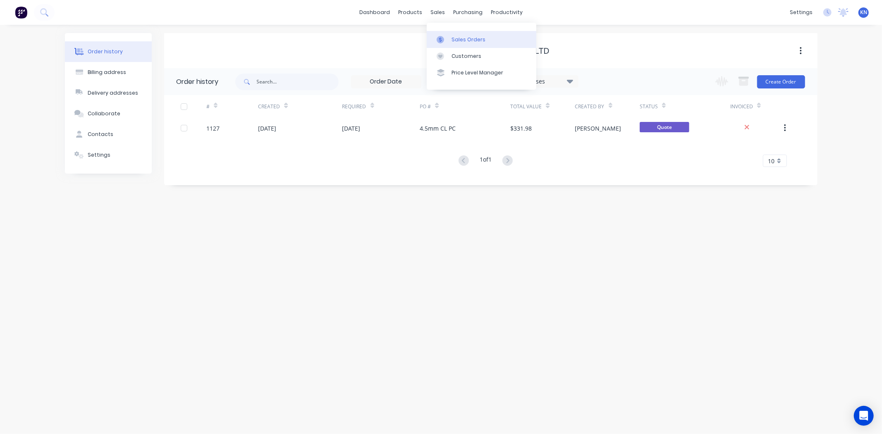
click at [465, 39] on div "Sales Orders" at bounding box center [468, 39] width 34 height 7
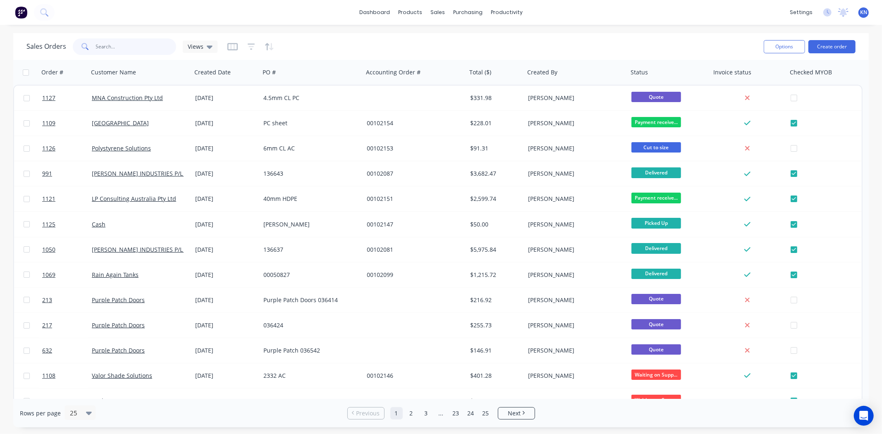
click at [122, 45] on input "text" at bounding box center [136, 46] width 81 height 17
type input "1092"
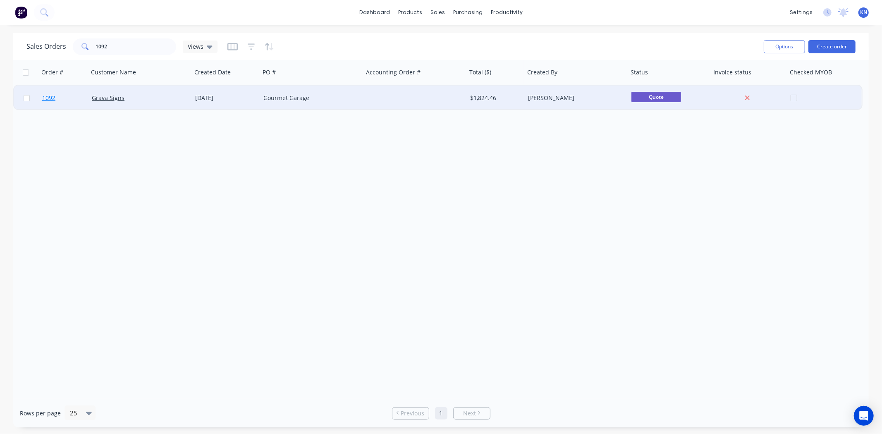
click at [49, 97] on span "1092" at bounding box center [48, 98] width 13 height 8
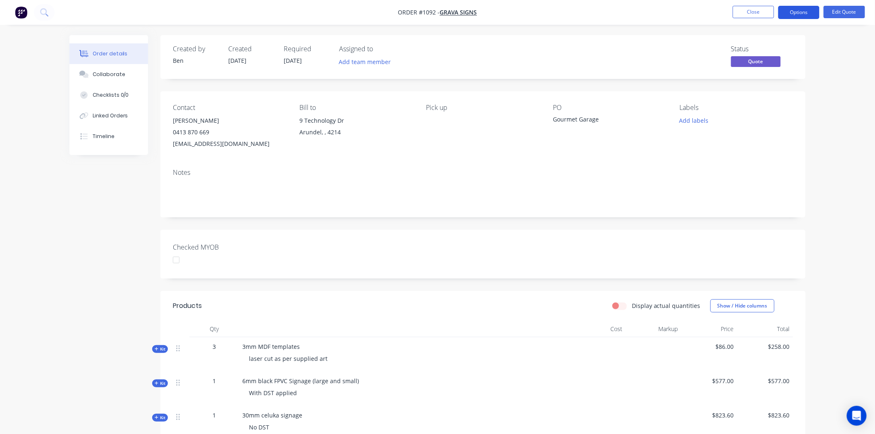
click at [799, 10] on button "Options" at bounding box center [798, 12] width 41 height 13
click at [764, 64] on div "Proforma Invoice" at bounding box center [774, 67] width 76 height 12
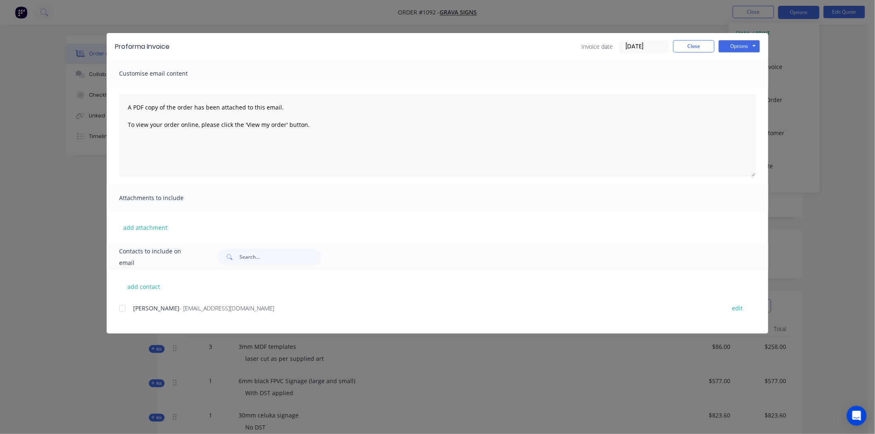
click at [124, 309] on div at bounding box center [122, 308] width 17 height 17
click at [738, 45] on button "Options" at bounding box center [738, 46] width 41 height 12
click at [746, 85] on button "Email" at bounding box center [744, 88] width 53 height 14
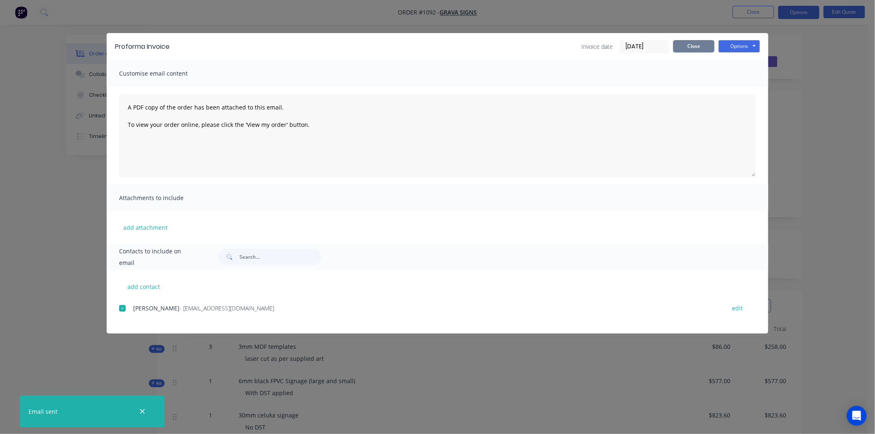
click at [699, 43] on button "Close" at bounding box center [693, 46] width 41 height 12
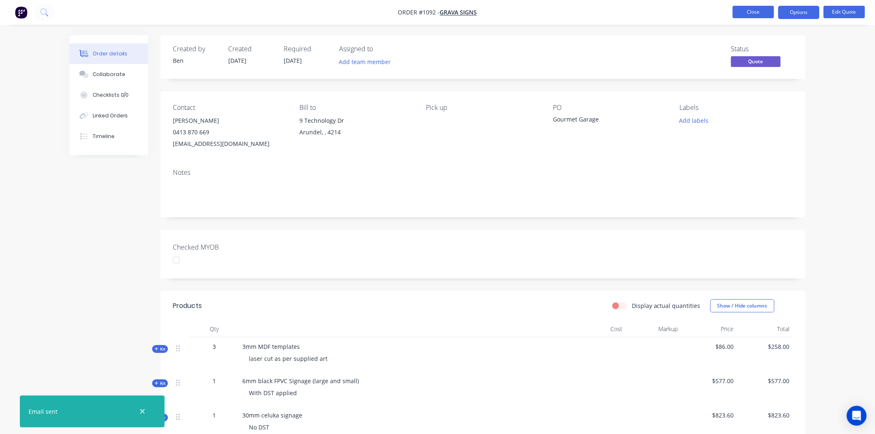
click at [753, 9] on button "Close" at bounding box center [752, 12] width 41 height 12
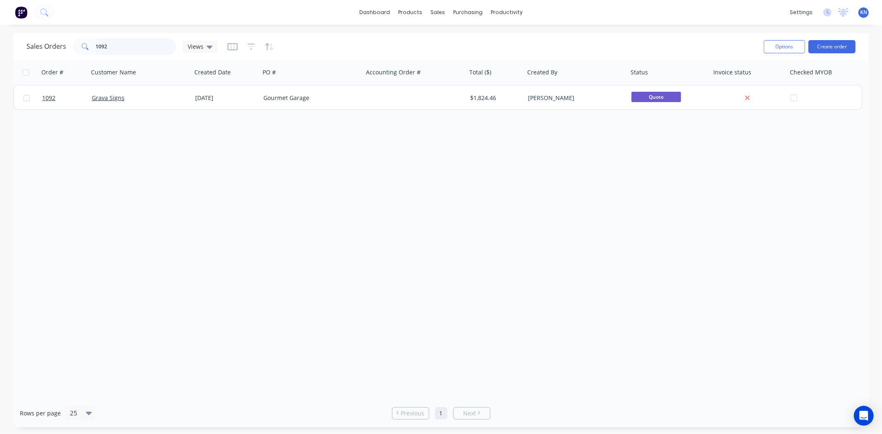
click at [142, 47] on input "1092" at bounding box center [136, 46] width 81 height 17
type input "1"
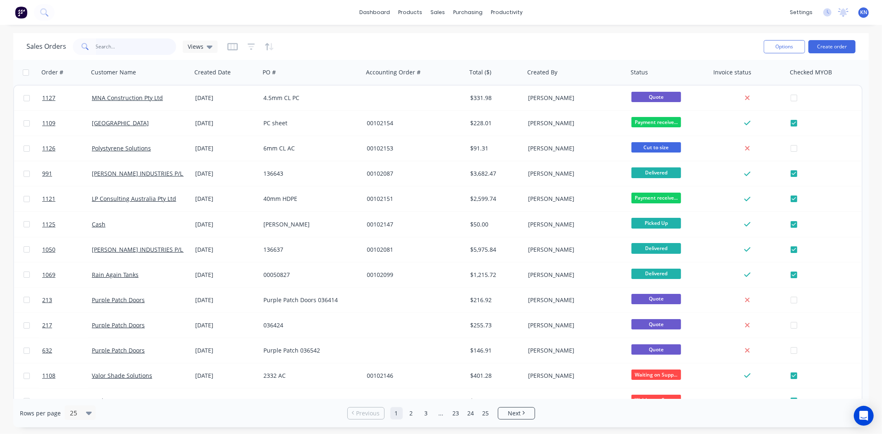
click at [109, 46] on input "text" at bounding box center [136, 46] width 81 height 17
type input "grava"
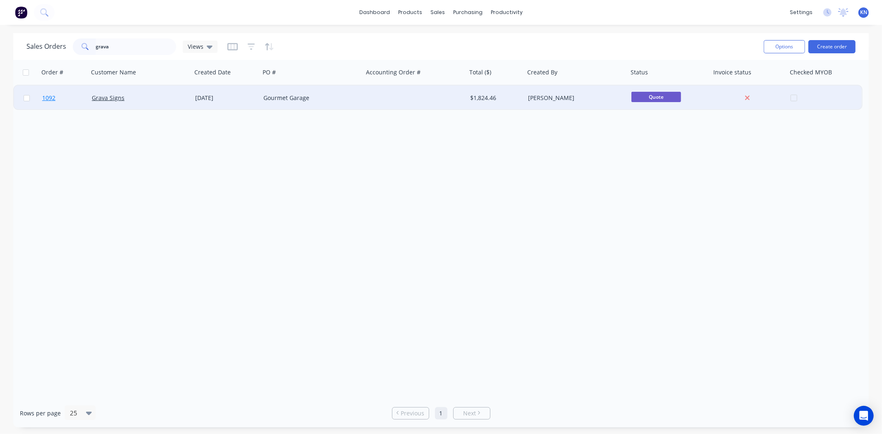
click at [50, 98] on span "1092" at bounding box center [48, 98] width 13 height 8
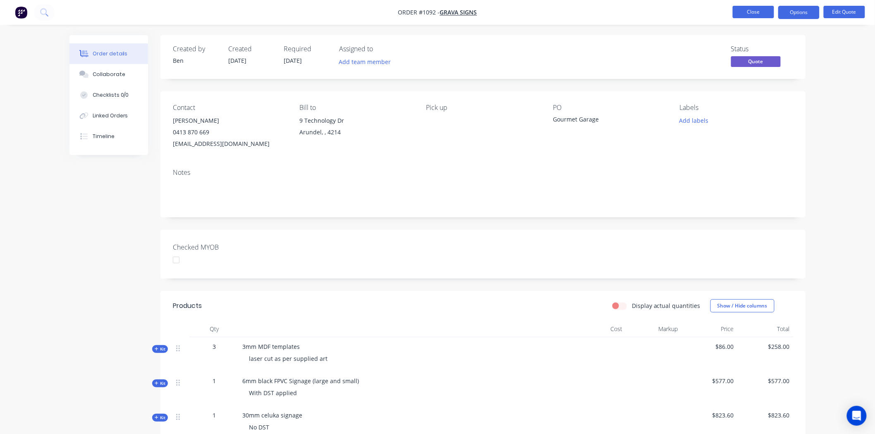
click at [762, 11] on button "Close" at bounding box center [752, 12] width 41 height 12
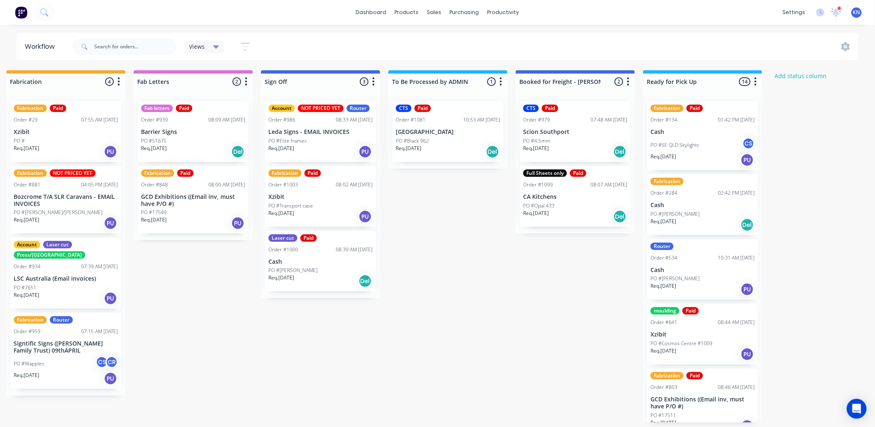
scroll to position [0, 1103]
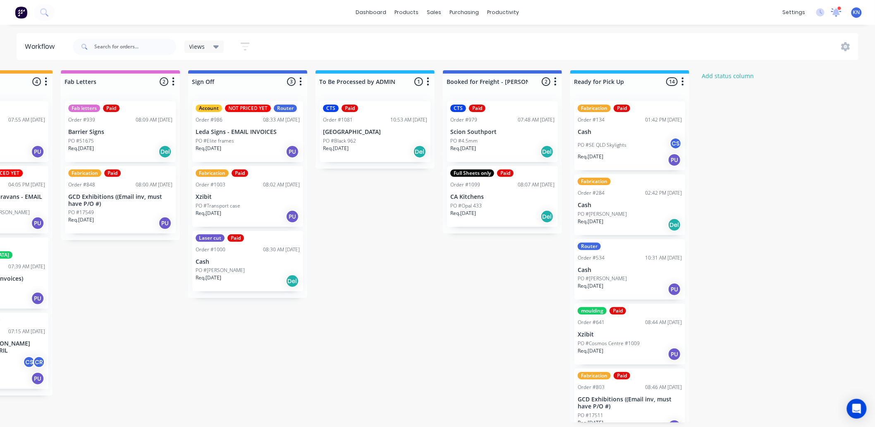
click at [837, 11] on icon at bounding box center [836, 10] width 8 height 7
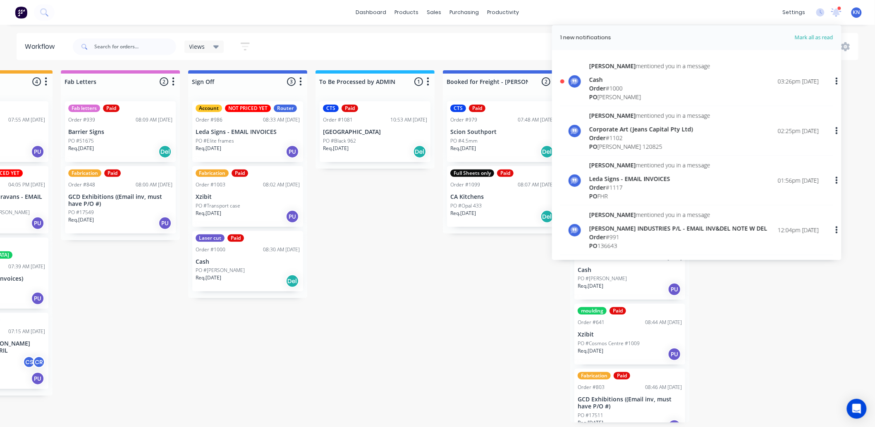
click at [605, 80] on div "Cash" at bounding box center [649, 79] width 121 height 9
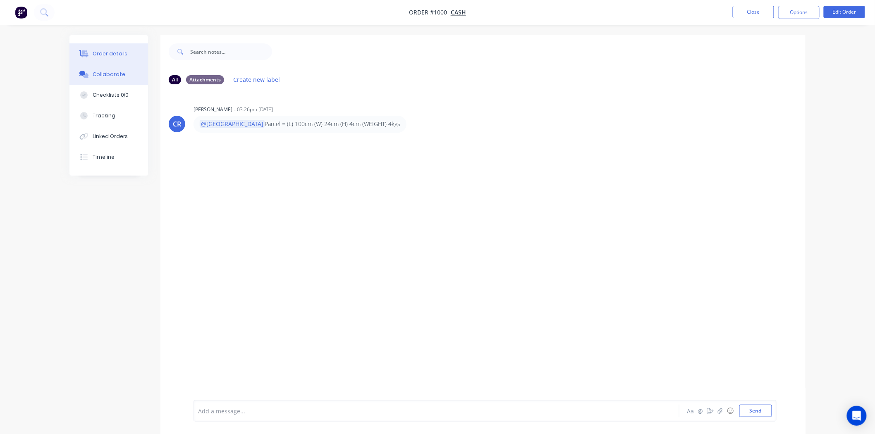
click at [105, 48] on button "Order details" at bounding box center [108, 53] width 79 height 21
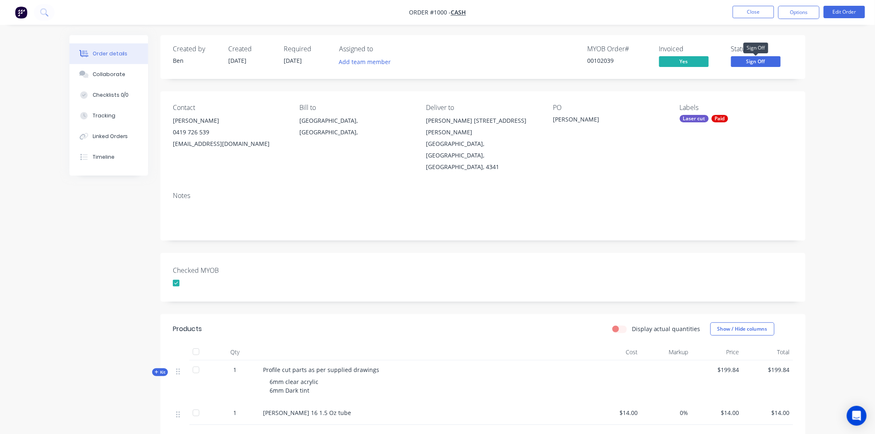
click at [747, 61] on span "Sign Off" at bounding box center [756, 61] width 50 height 10
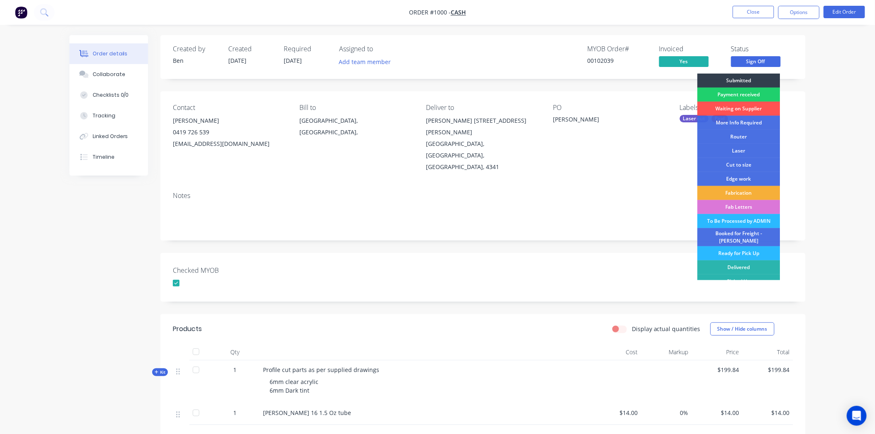
click at [617, 206] on div "Notes" at bounding box center [482, 212] width 645 height 55
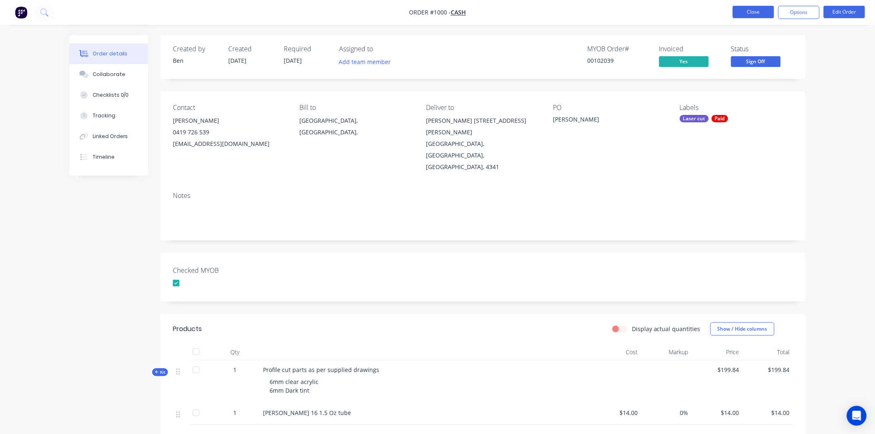
click at [749, 10] on button "Close" at bounding box center [752, 12] width 41 height 12
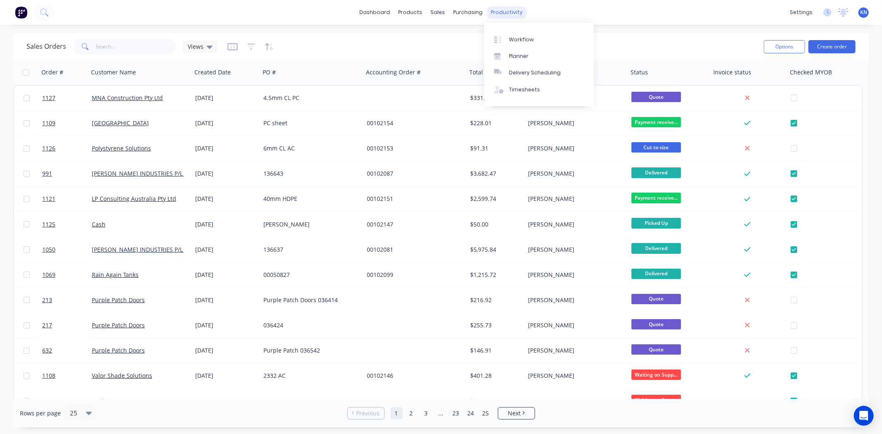
click at [510, 12] on div "productivity" at bounding box center [507, 12] width 40 height 12
click at [527, 36] on div "Workflow" at bounding box center [521, 39] width 25 height 7
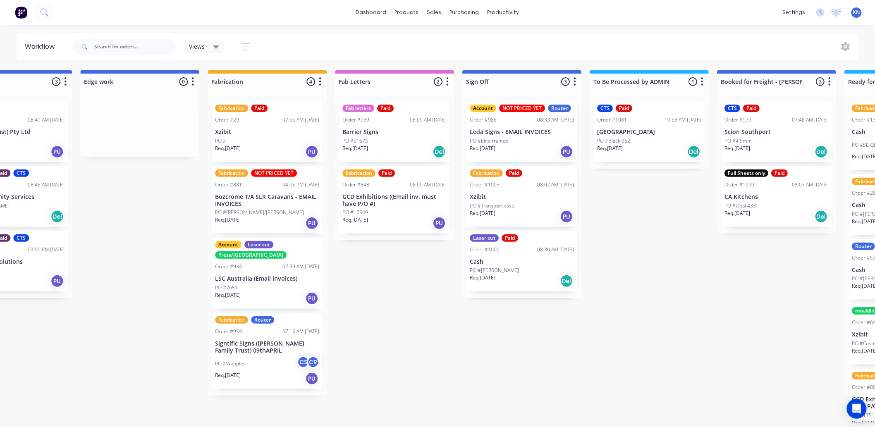
scroll to position [0, 860]
